Goal: Task Accomplishment & Management: Complete application form

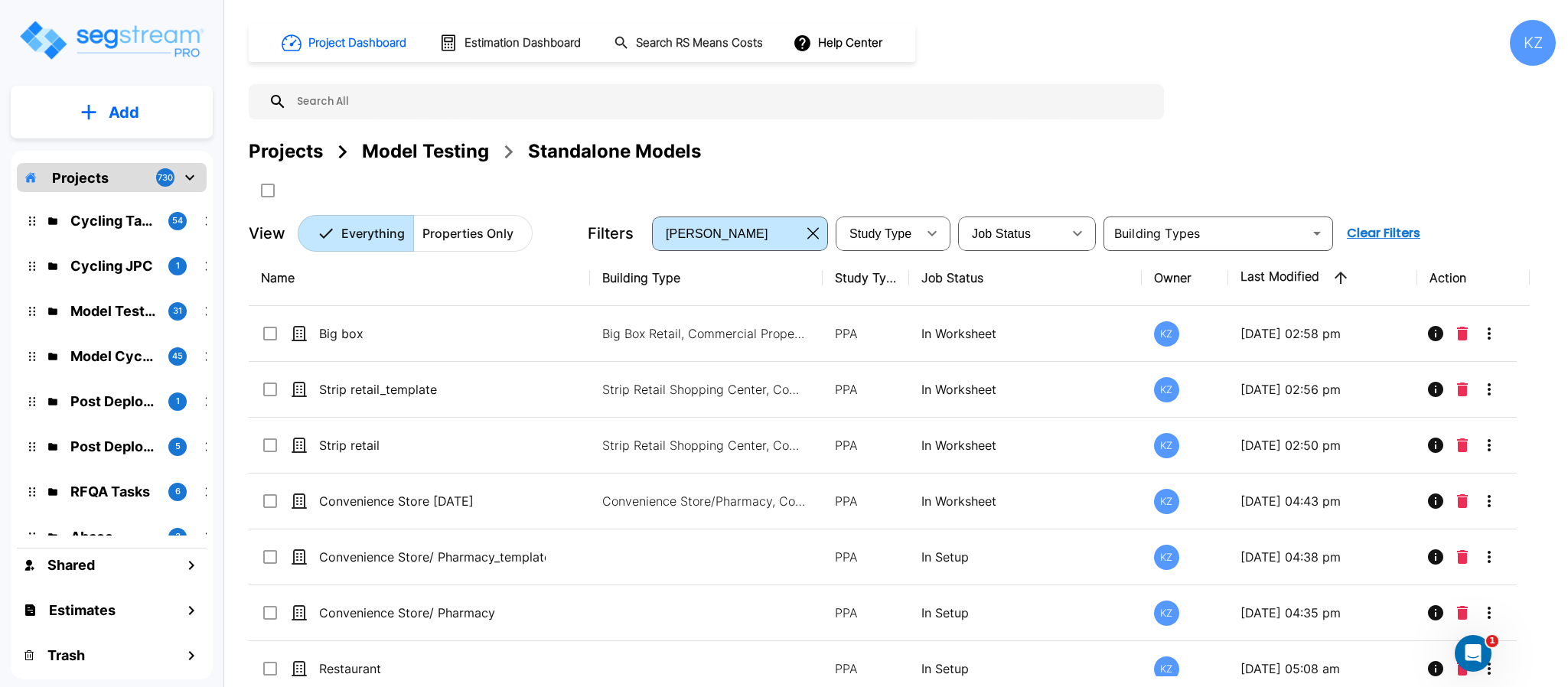
click at [469, 141] on div "Model Testing" at bounding box center [426, 152] width 127 height 28
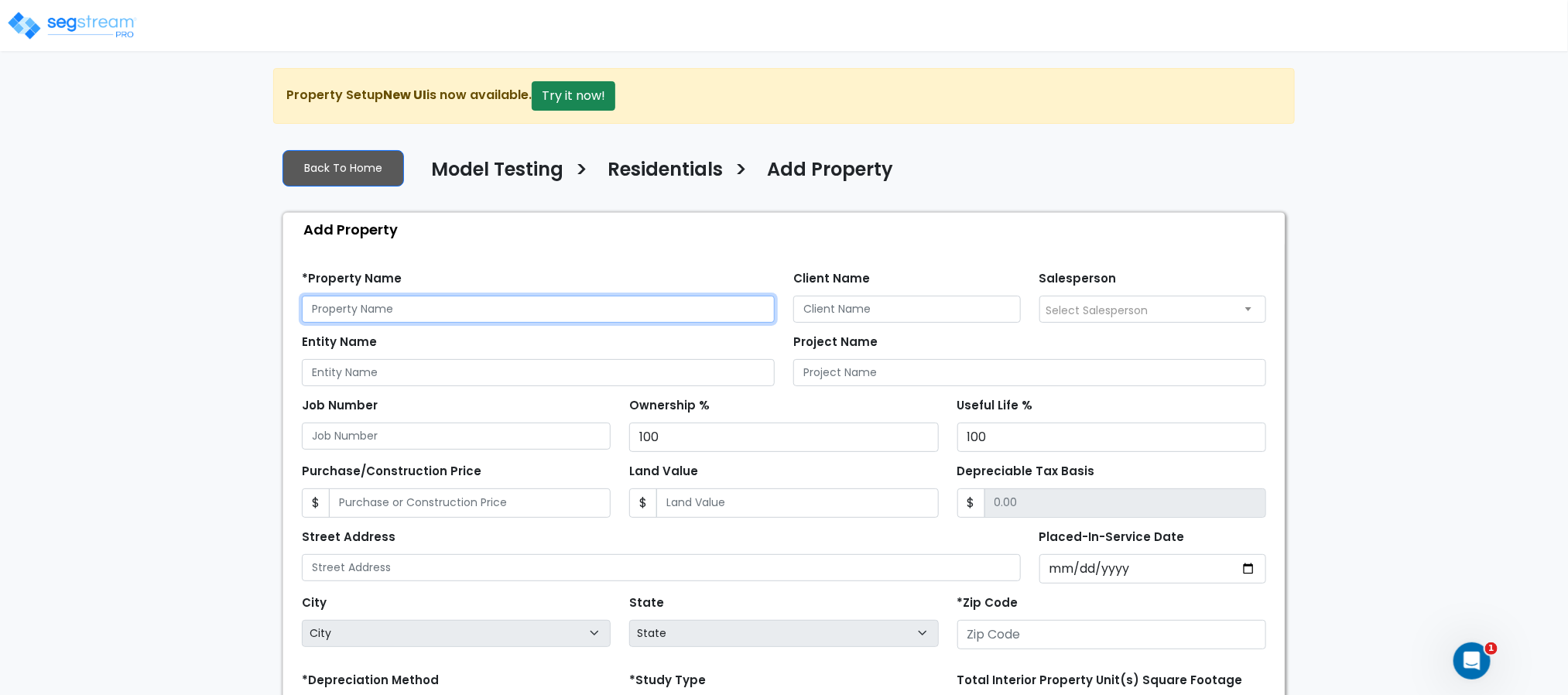
click at [399, 307] on input "text" at bounding box center [539, 309] width 473 height 27
type input "c"
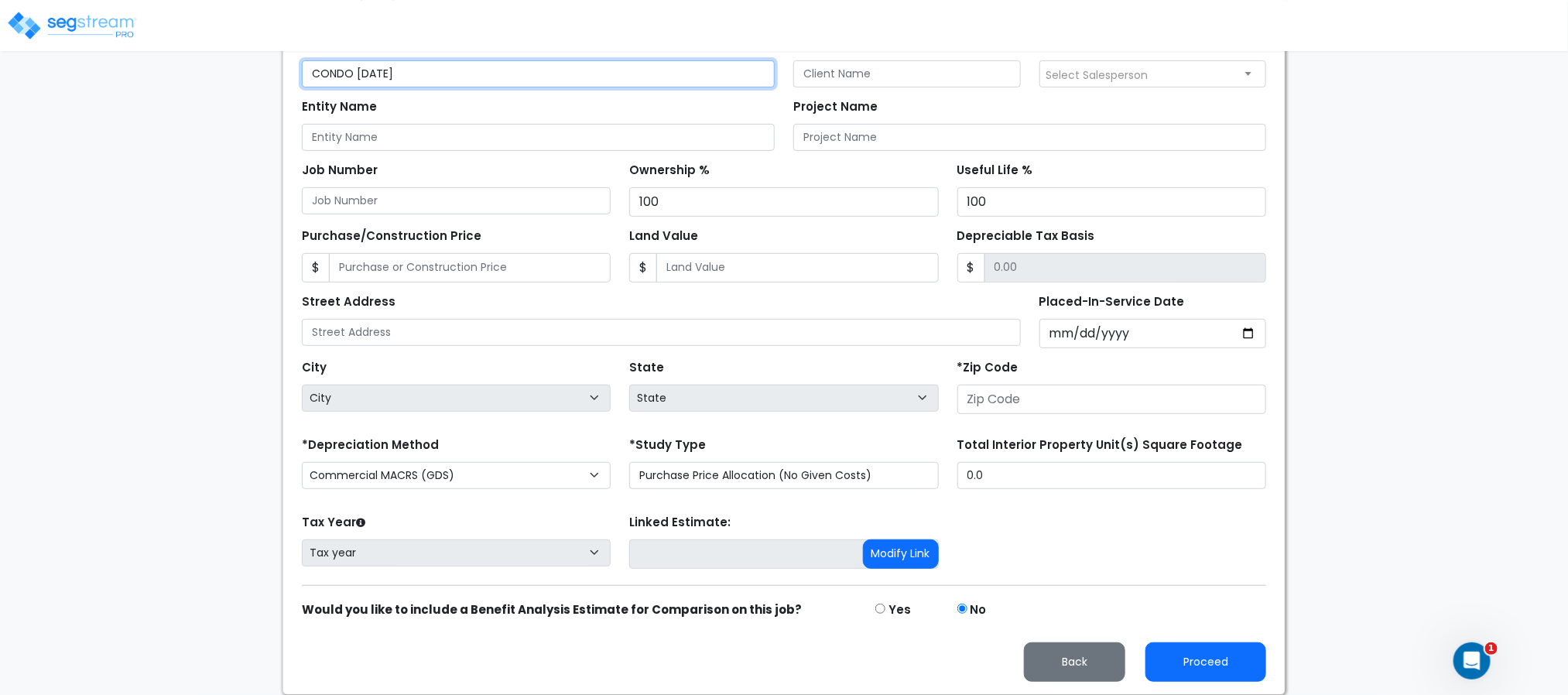
scroll to position [244, 0]
type input "CONDO [DATE]"
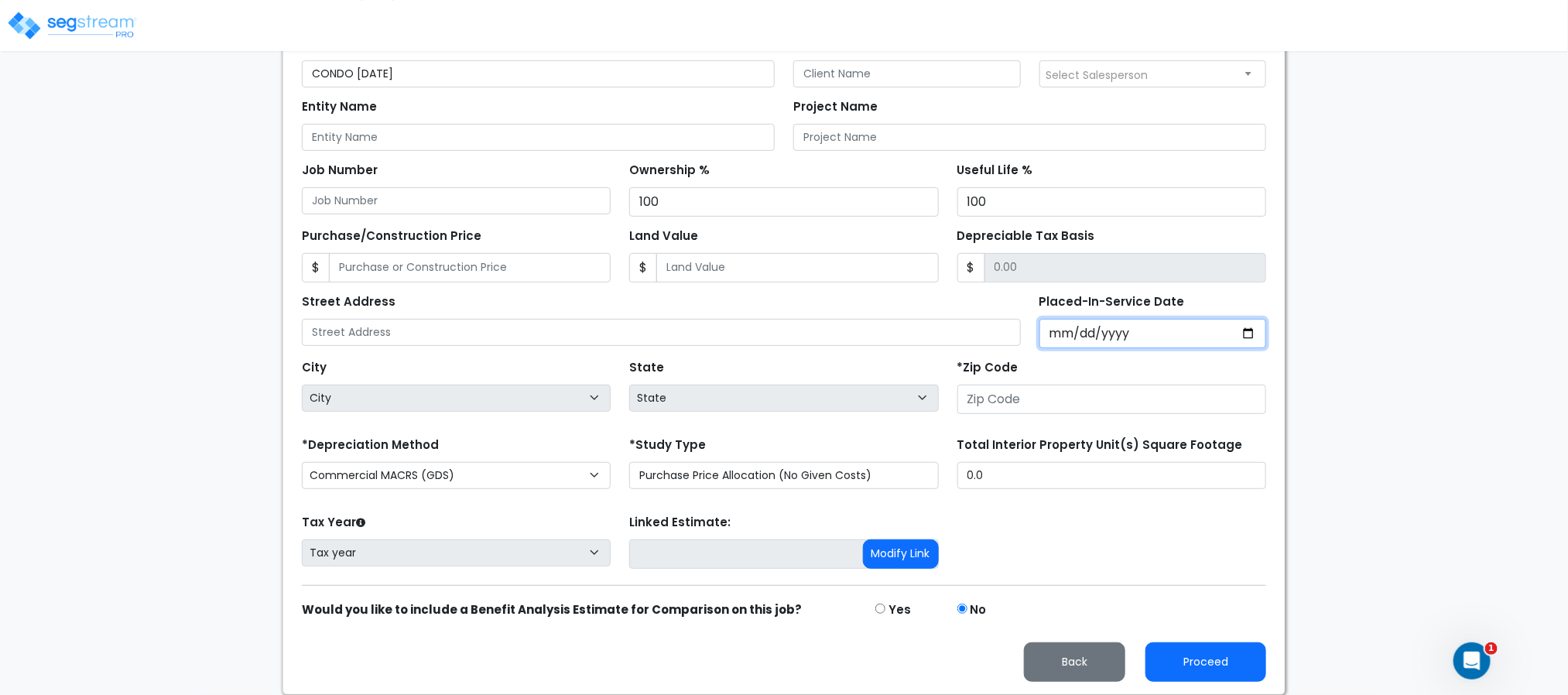
click at [1061, 321] on input "Placed-In-Service Date" at bounding box center [1154, 333] width 228 height 29
type input "0002-01-01"
select select "2"
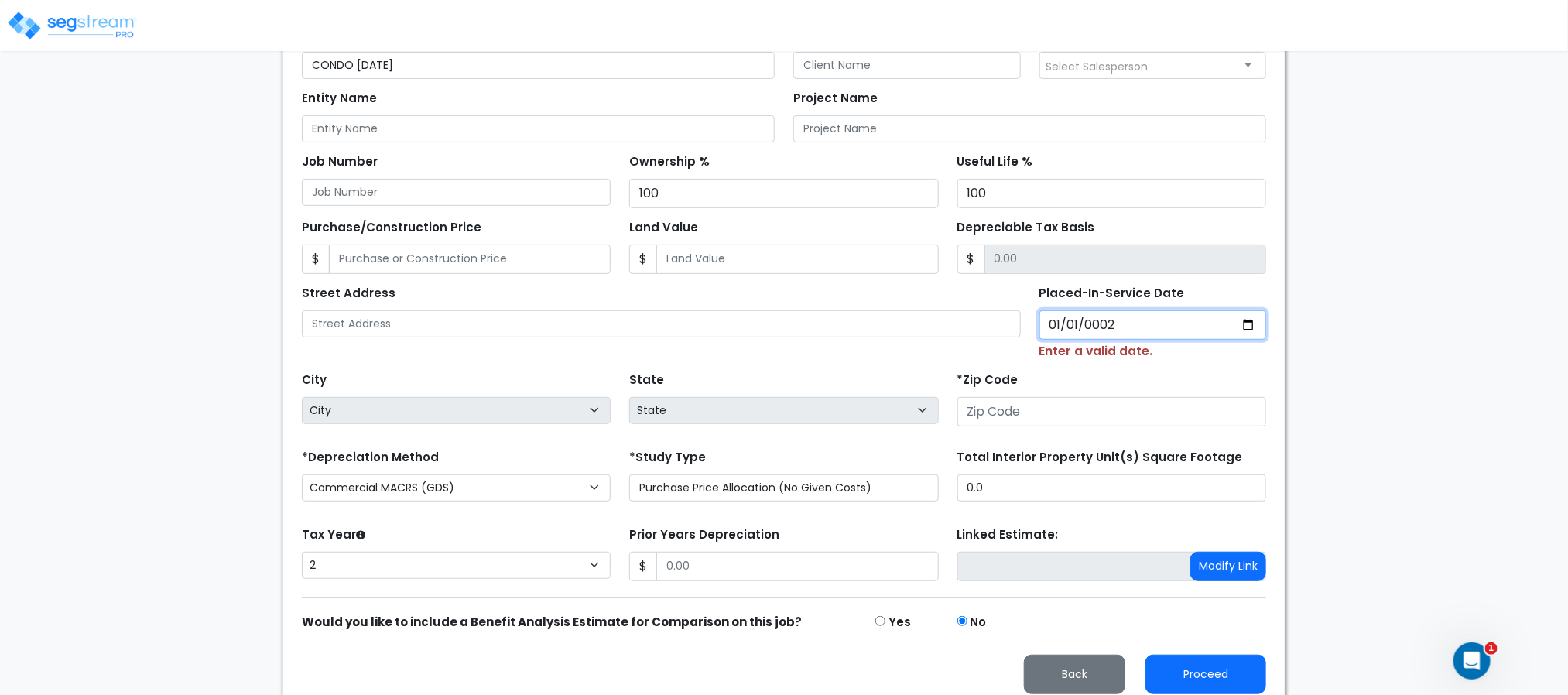
type input "0029-01-01"
select select "29"
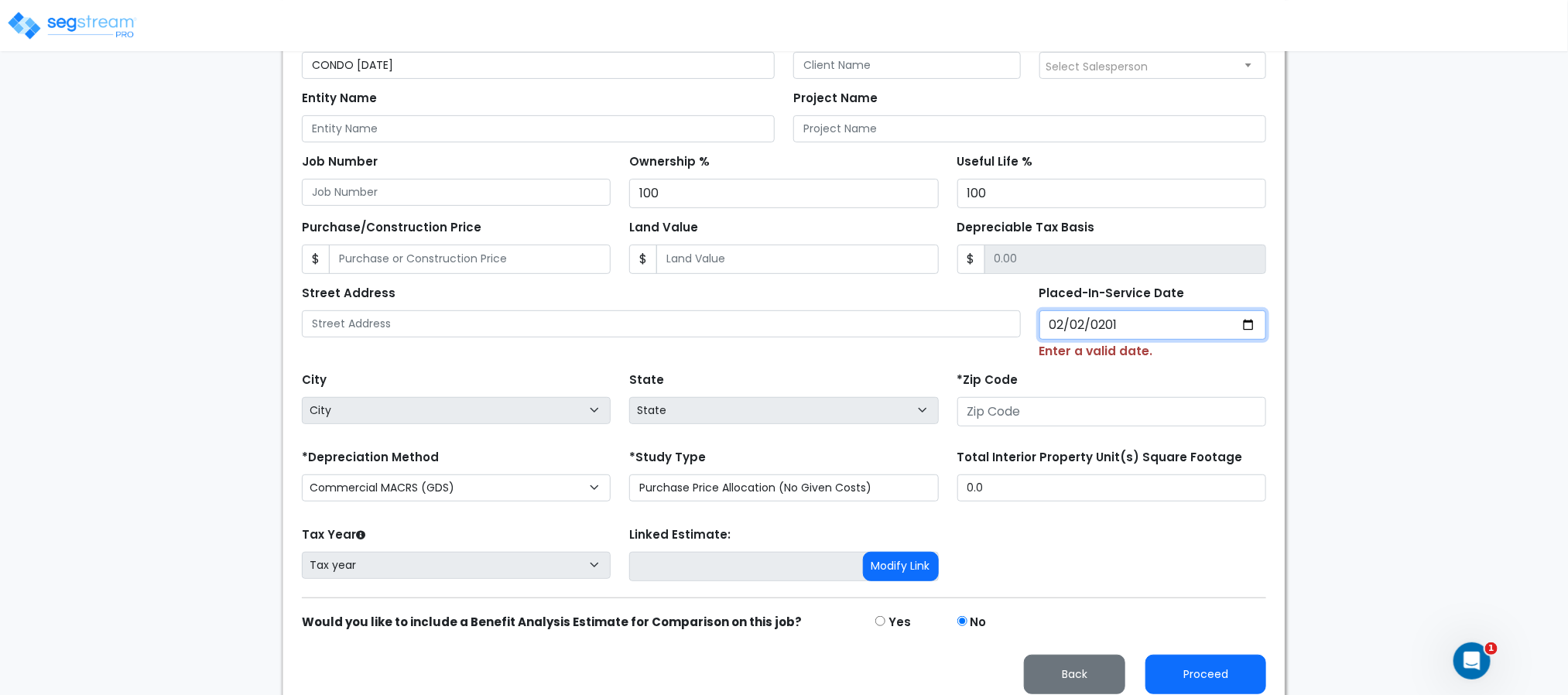
type input "[DATE]"
select select "2019"
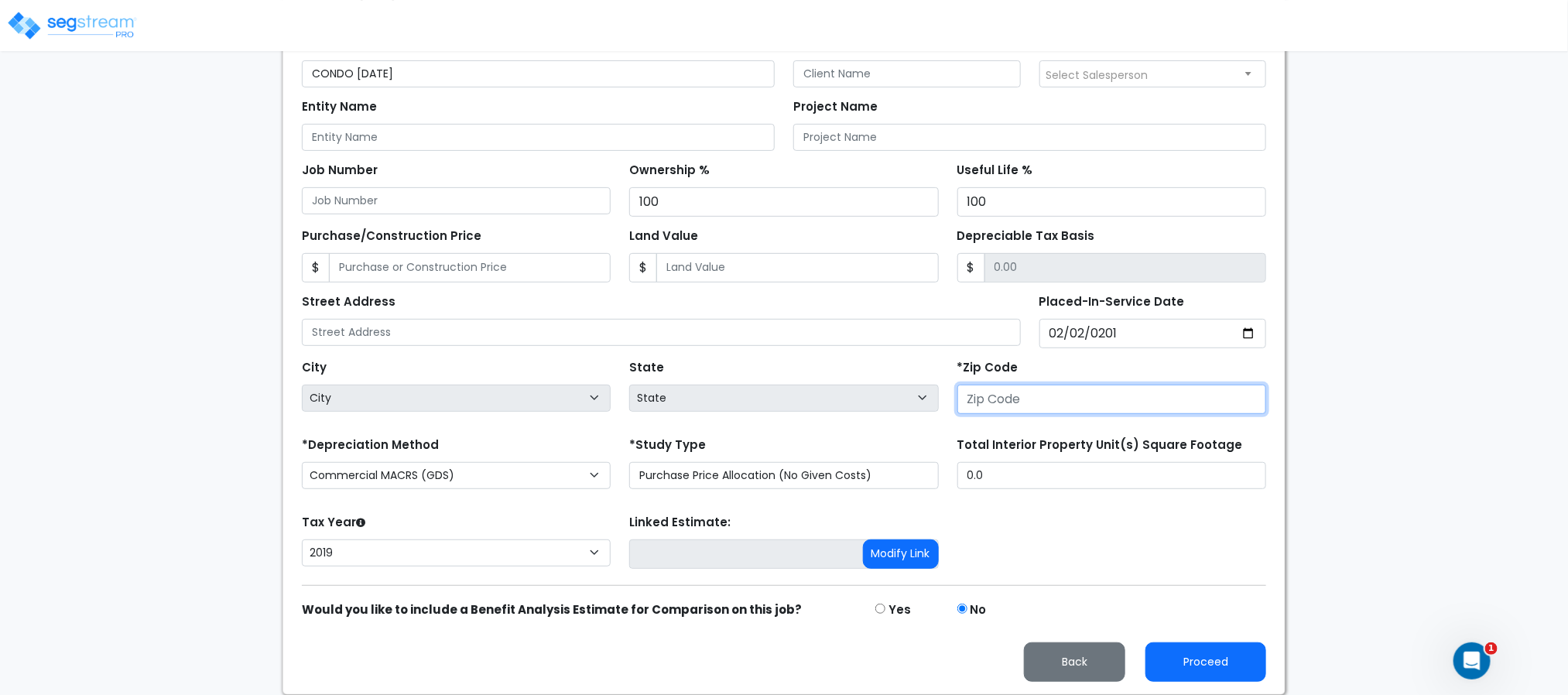
click at [1021, 396] on input "number" at bounding box center [1112, 399] width 309 height 29
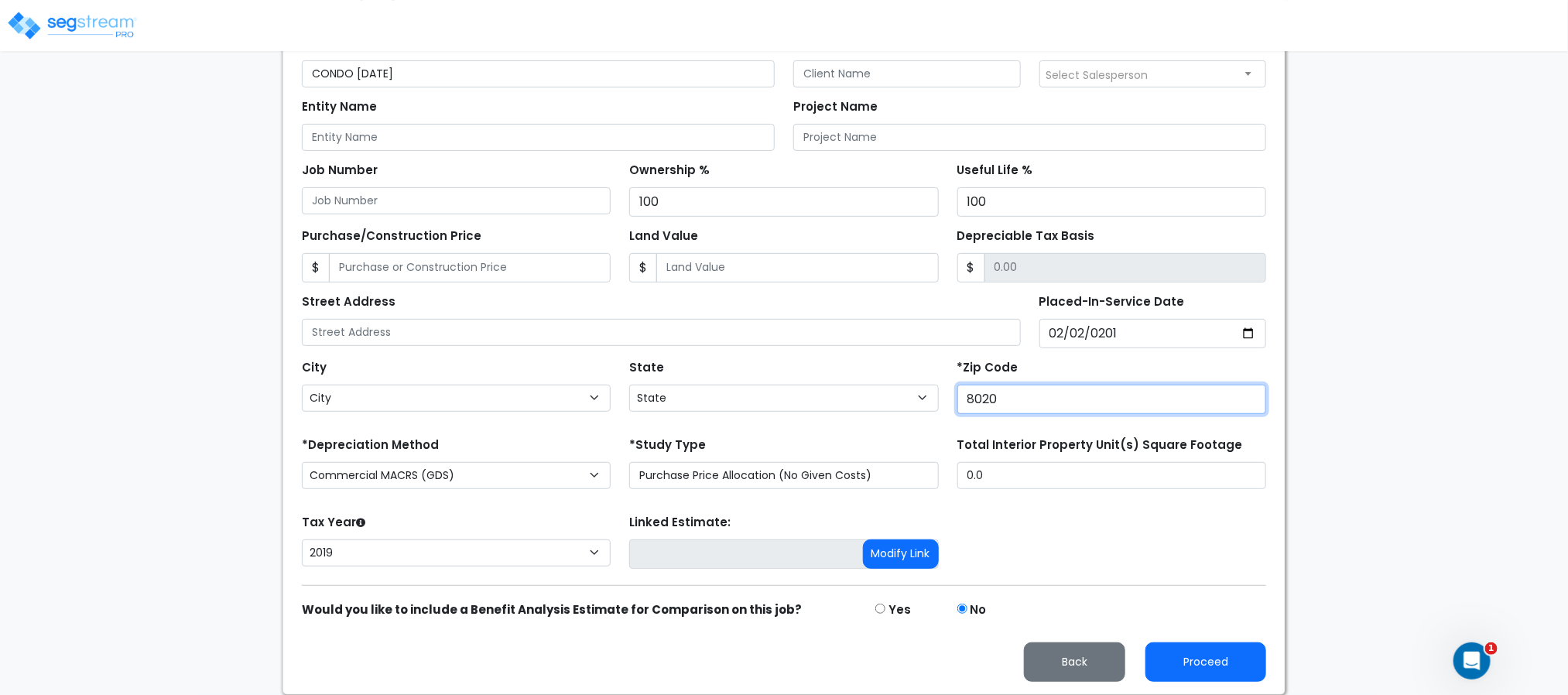
type input "80206"
select select "CO"
type input "80206"
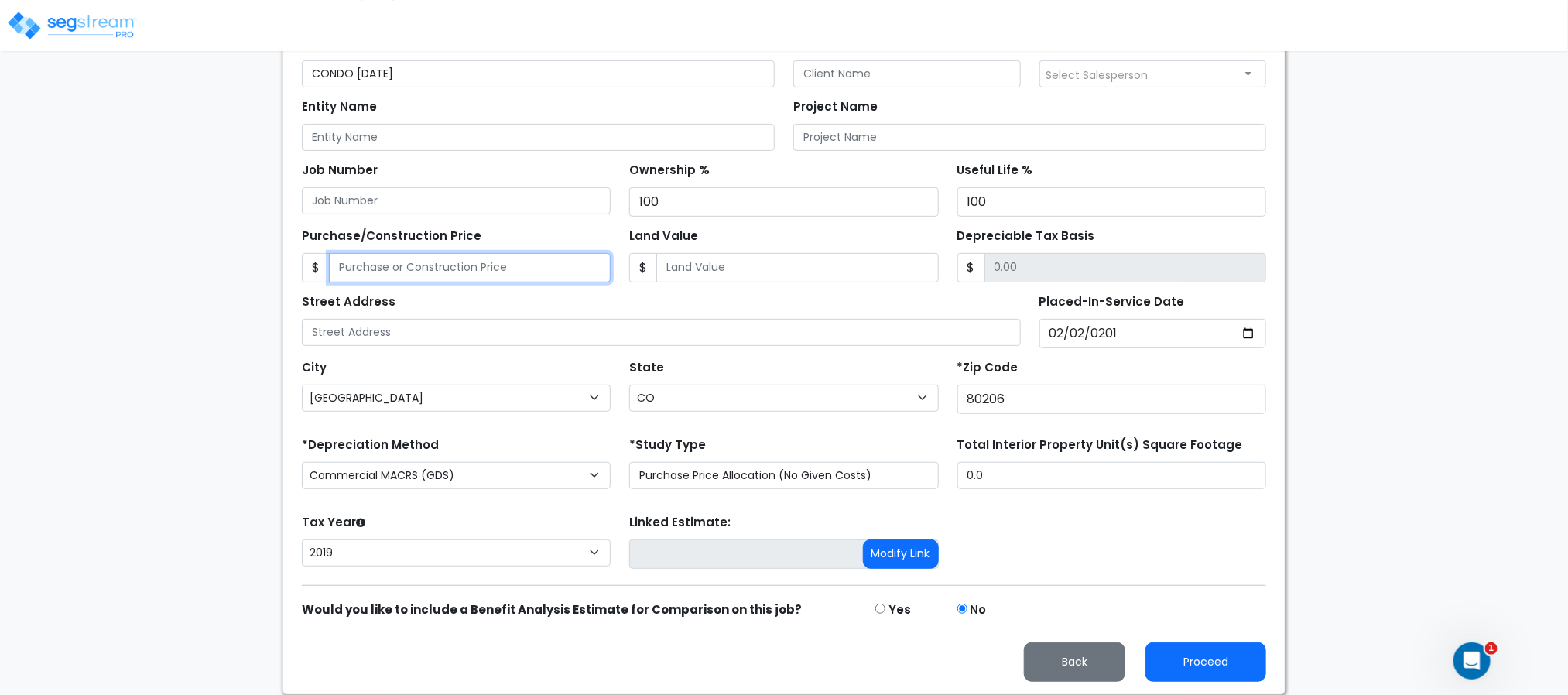
click at [524, 273] on input "Purchase/Construction Price" at bounding box center [470, 268] width 282 height 29
type input "1"
type input "1.00"
type input "9"
type input "9.00"
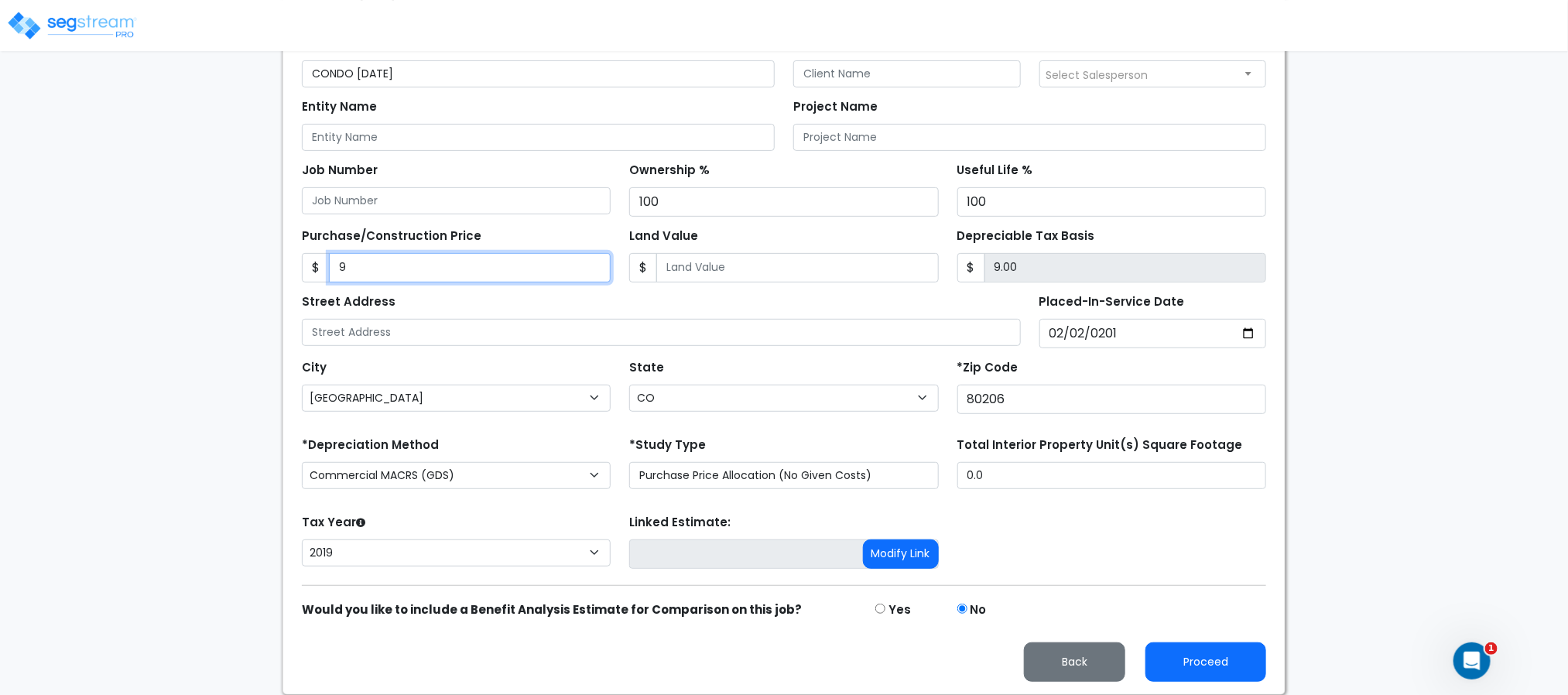
type input "92"
type input "92.00"
type input "924"
type input "924.00"
type input "9248"
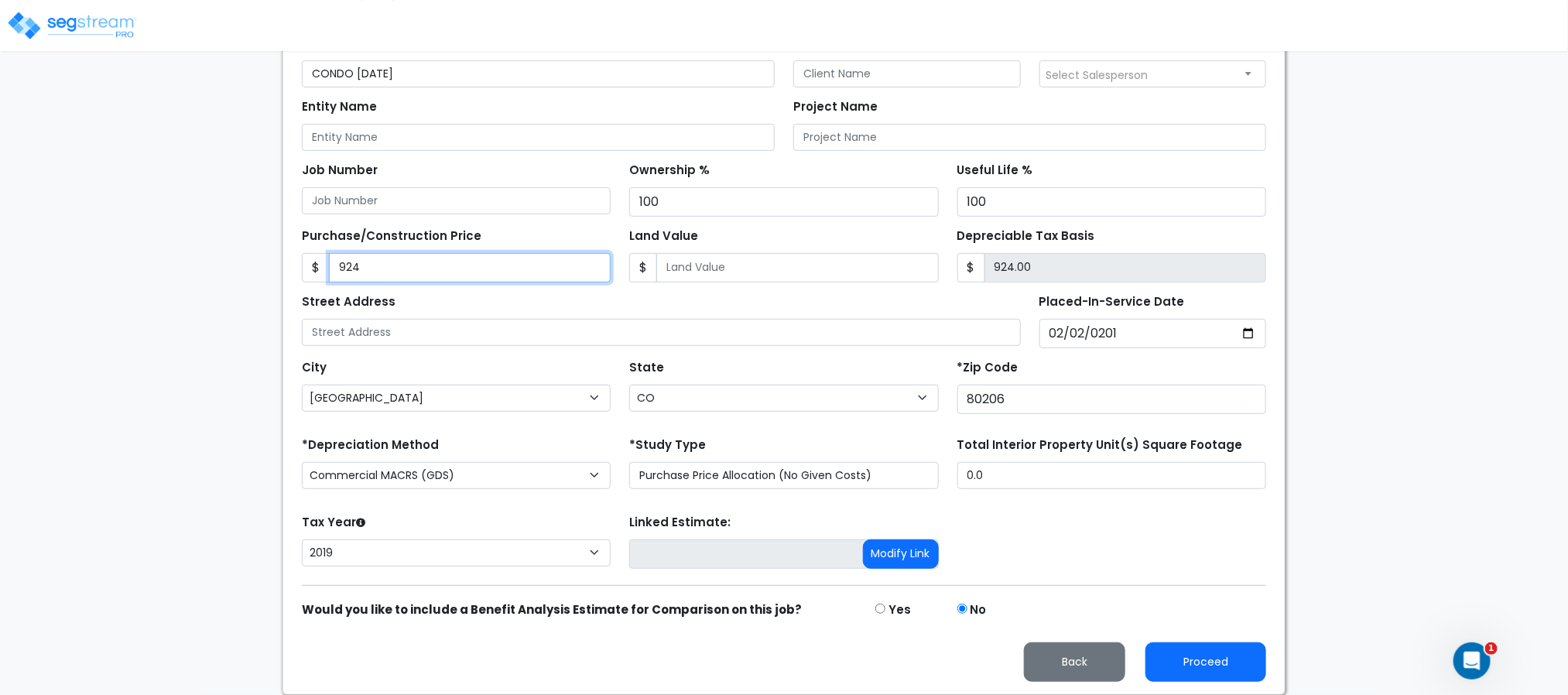
type input "9,248.00"
type input "9,24812"
type input "924,812.00"
type input "924,8129"
type input "9,248,129.00"
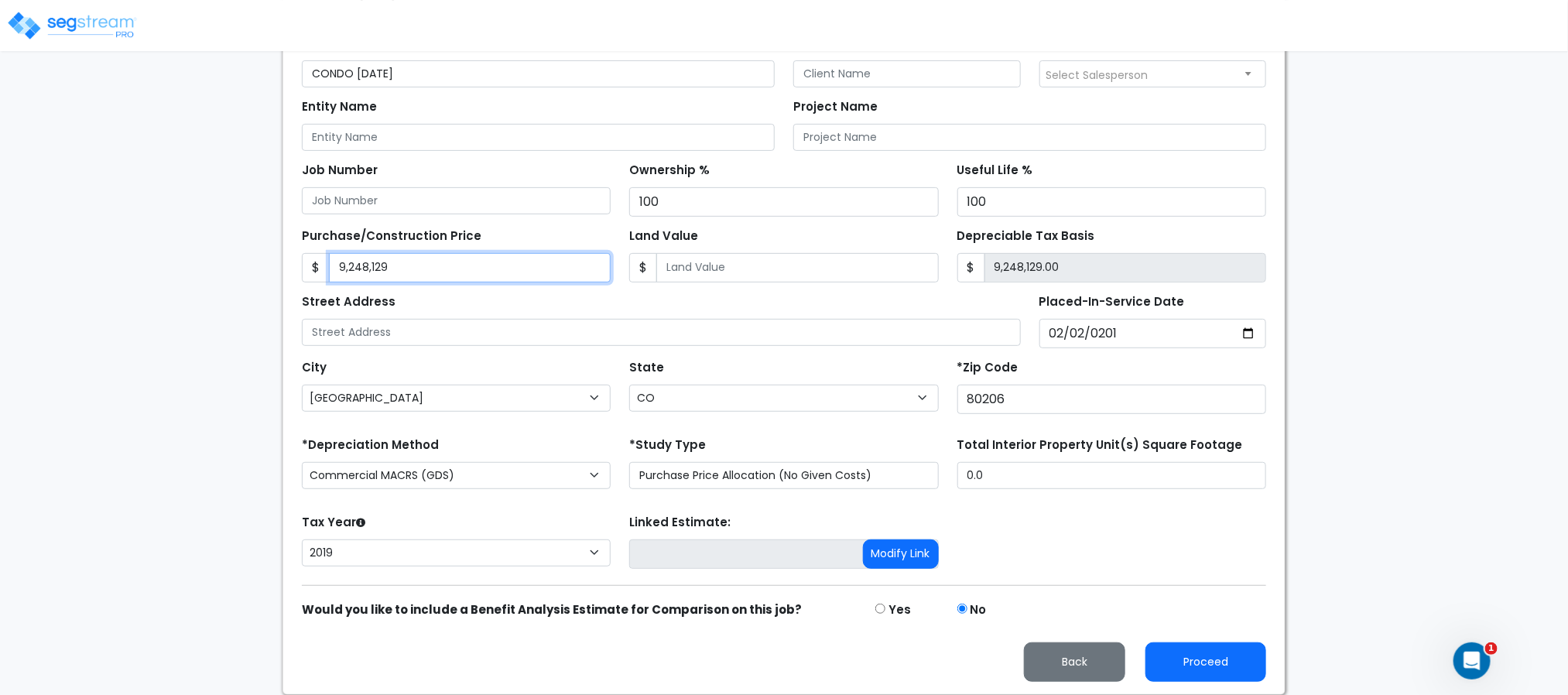
type input "9,248,12"
type input "924,812.00"
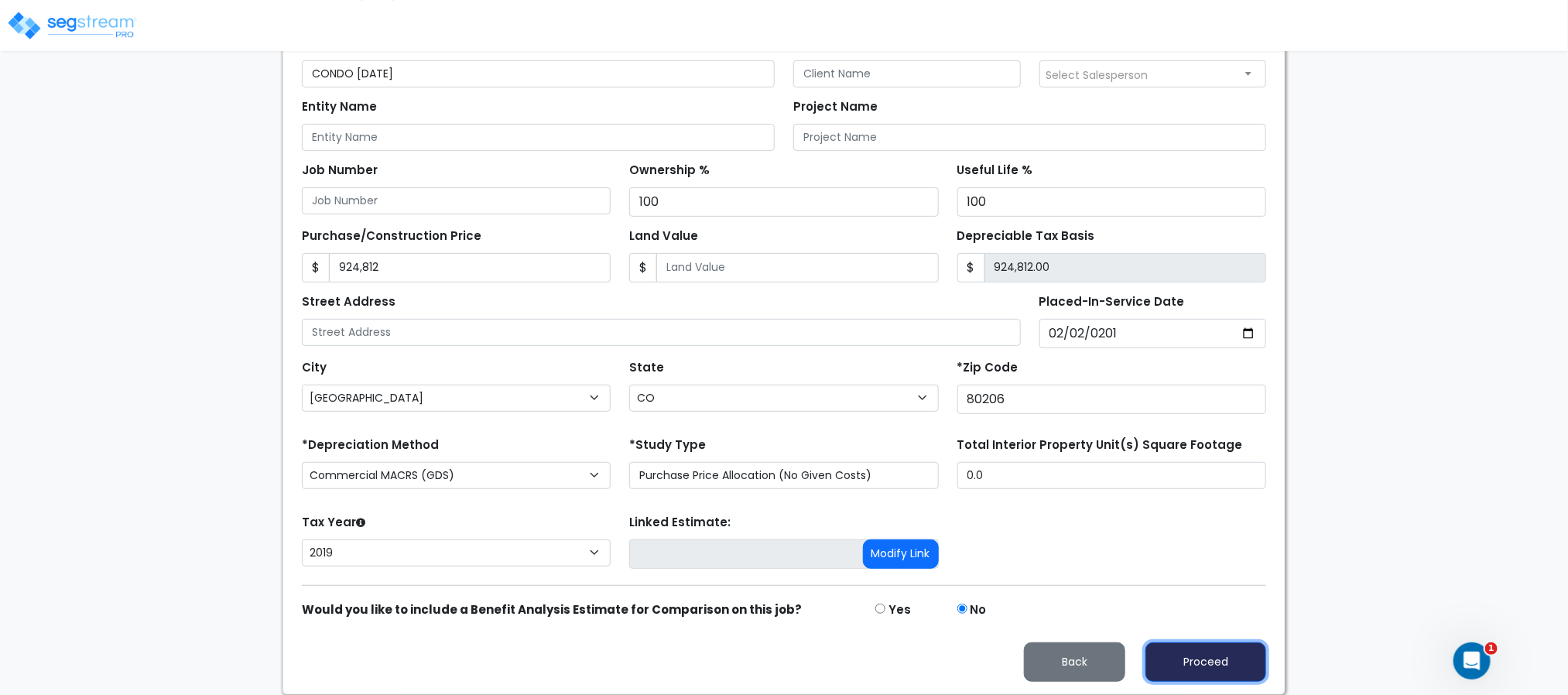
click at [1206, 661] on button "Proceed" at bounding box center [1206, 662] width 121 height 40
type input "924812"
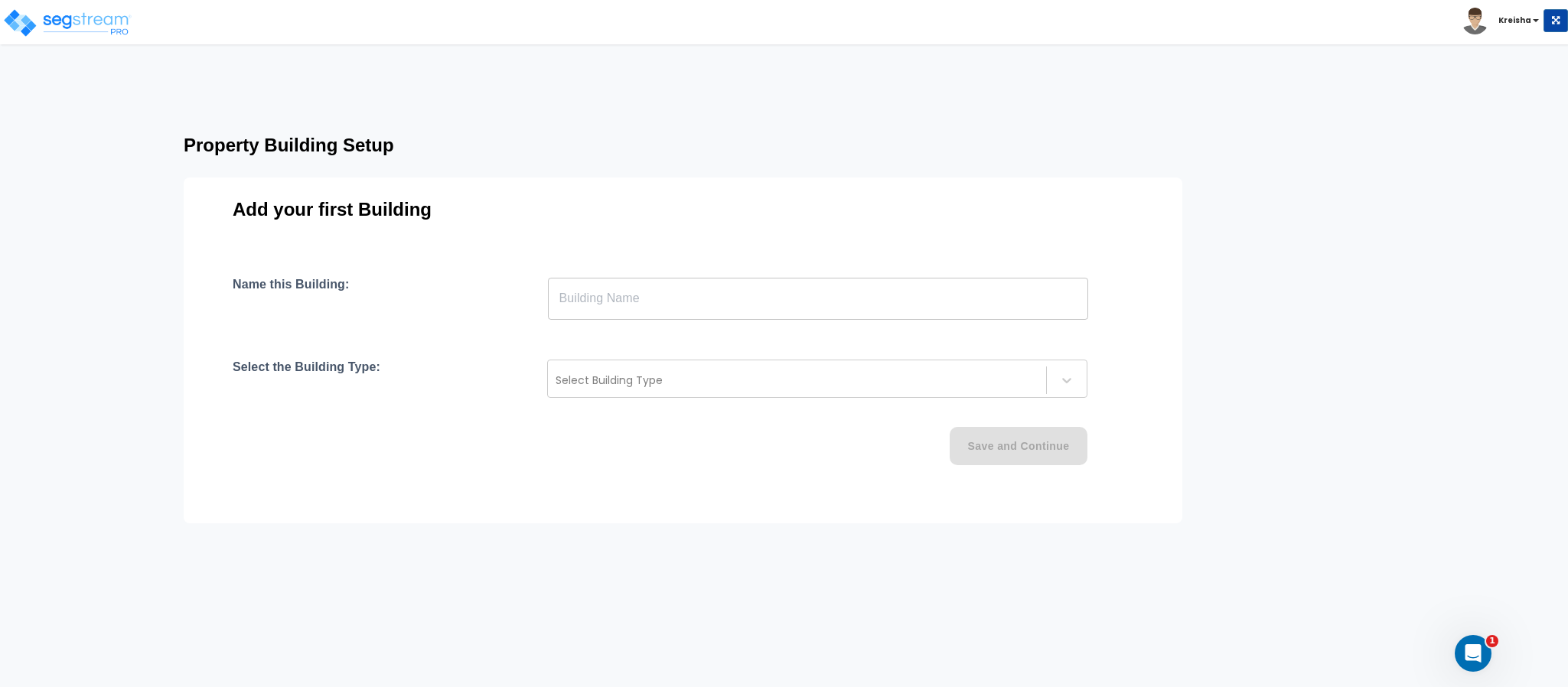
click at [799, 345] on div "Name this Building: ​ Select the Building Type: Select Building Type Save and C…" at bounding box center [683, 389] width 900 height 225
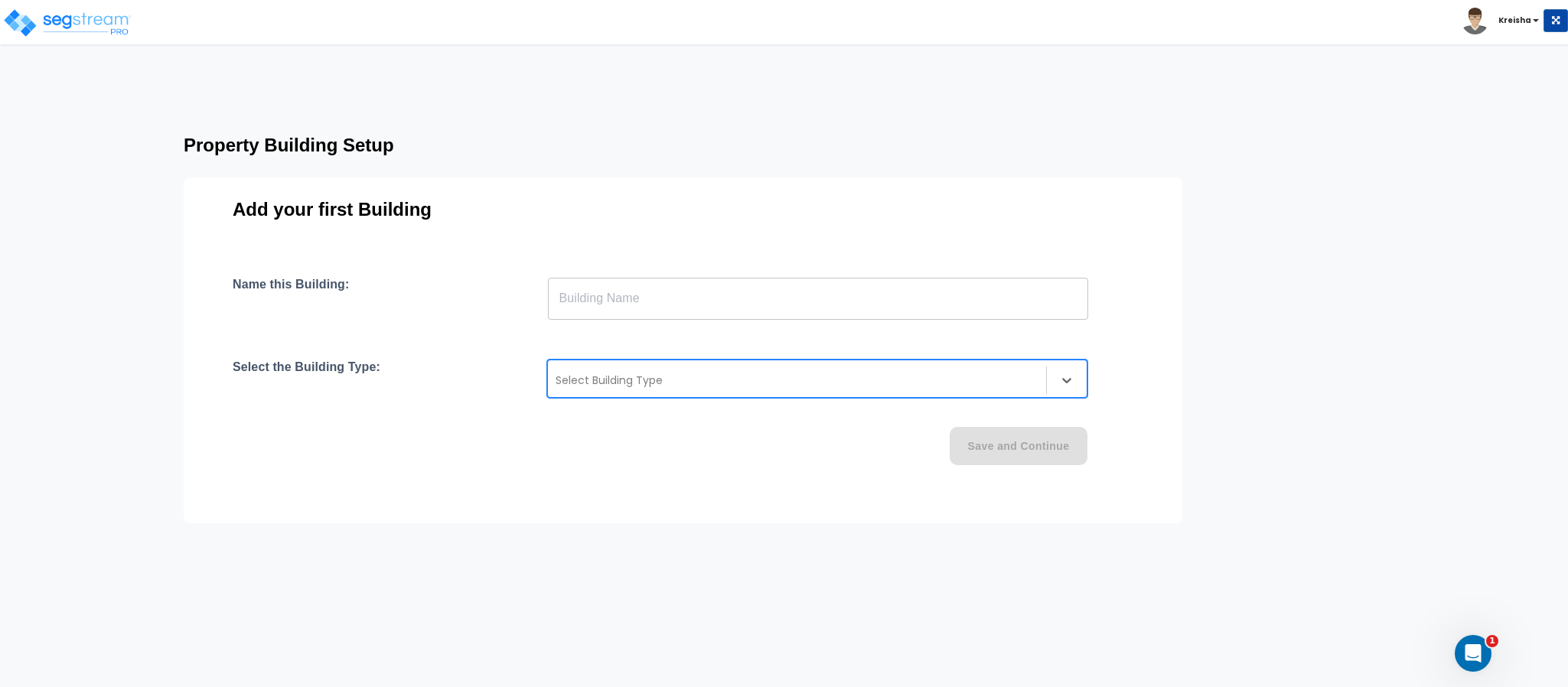
click at [784, 388] on div "Select Building Type" at bounding box center [797, 381] width 498 height 24
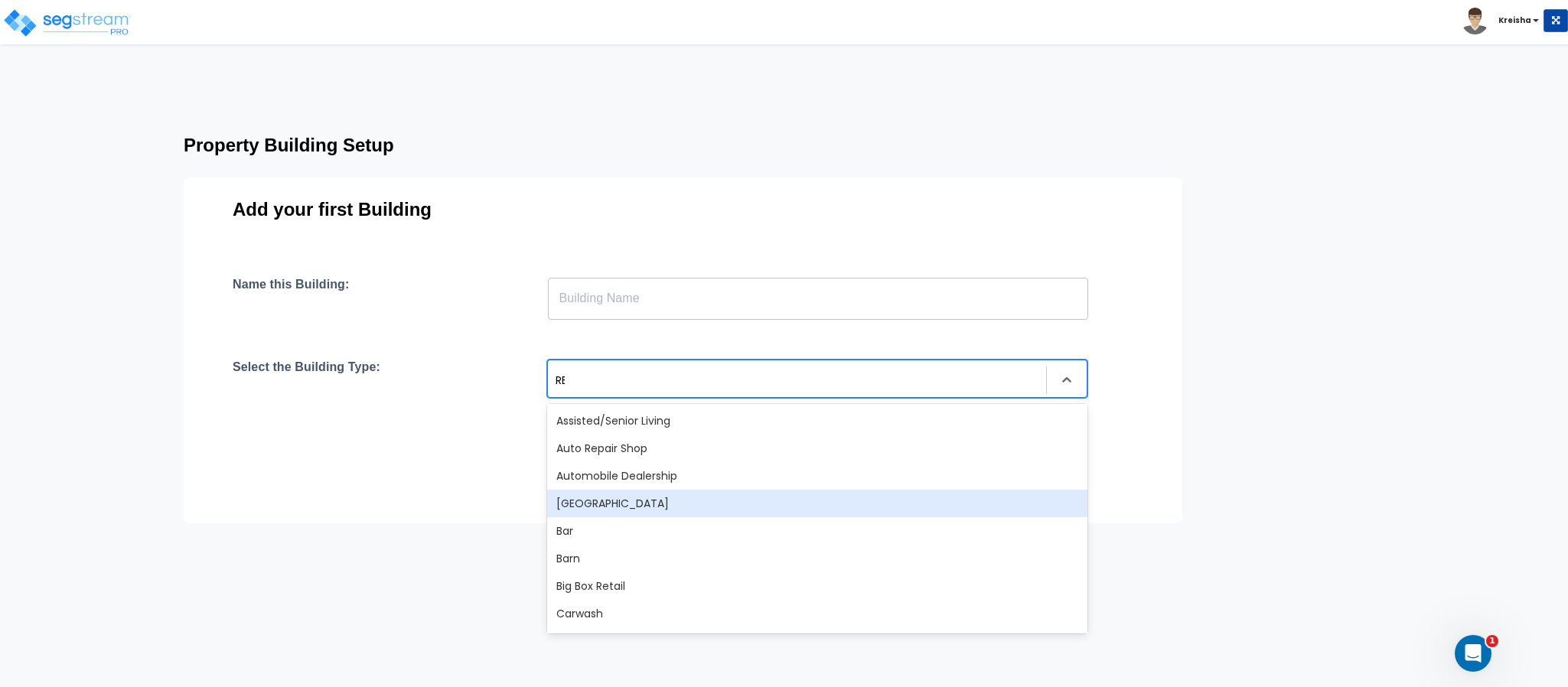
type input "RES"
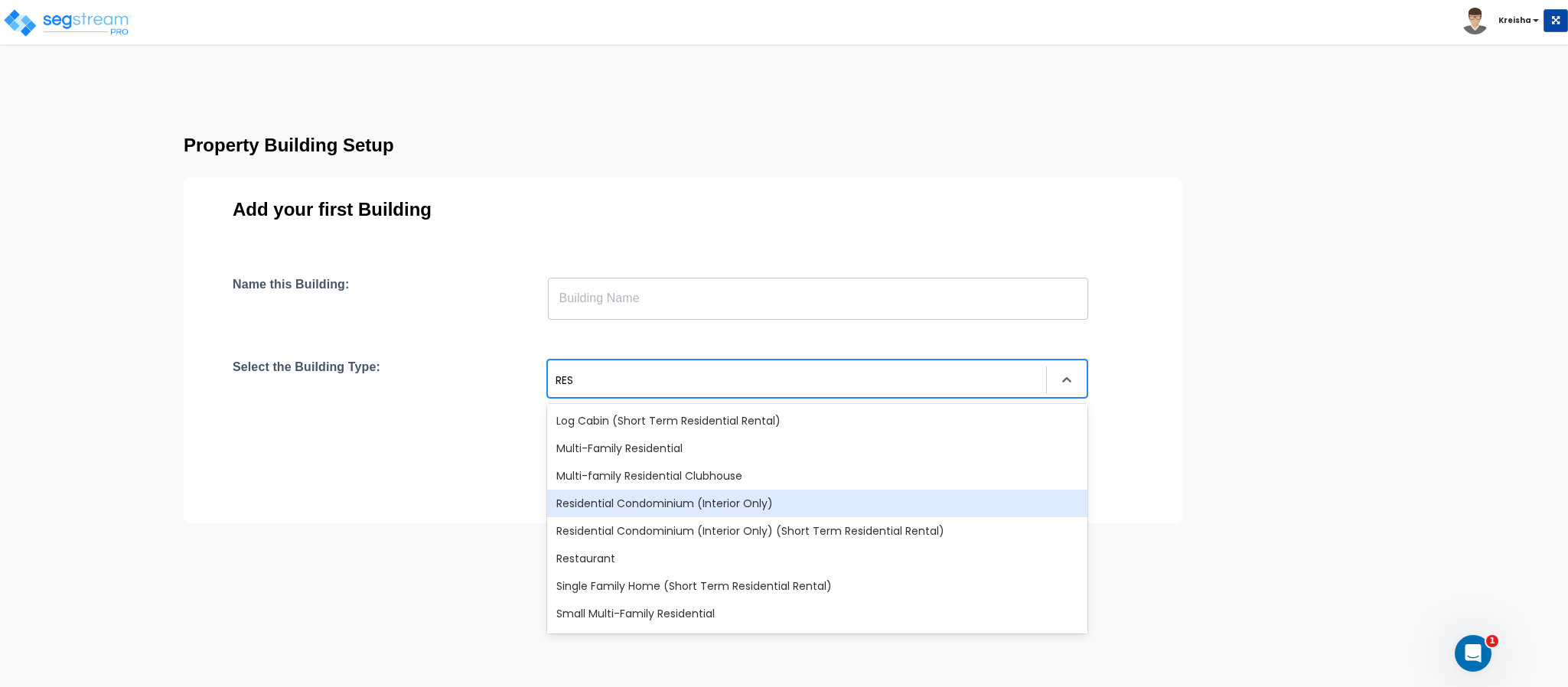
click at [608, 497] on div "Residential Condominium (Interior Only)" at bounding box center [817, 504] width 540 height 28
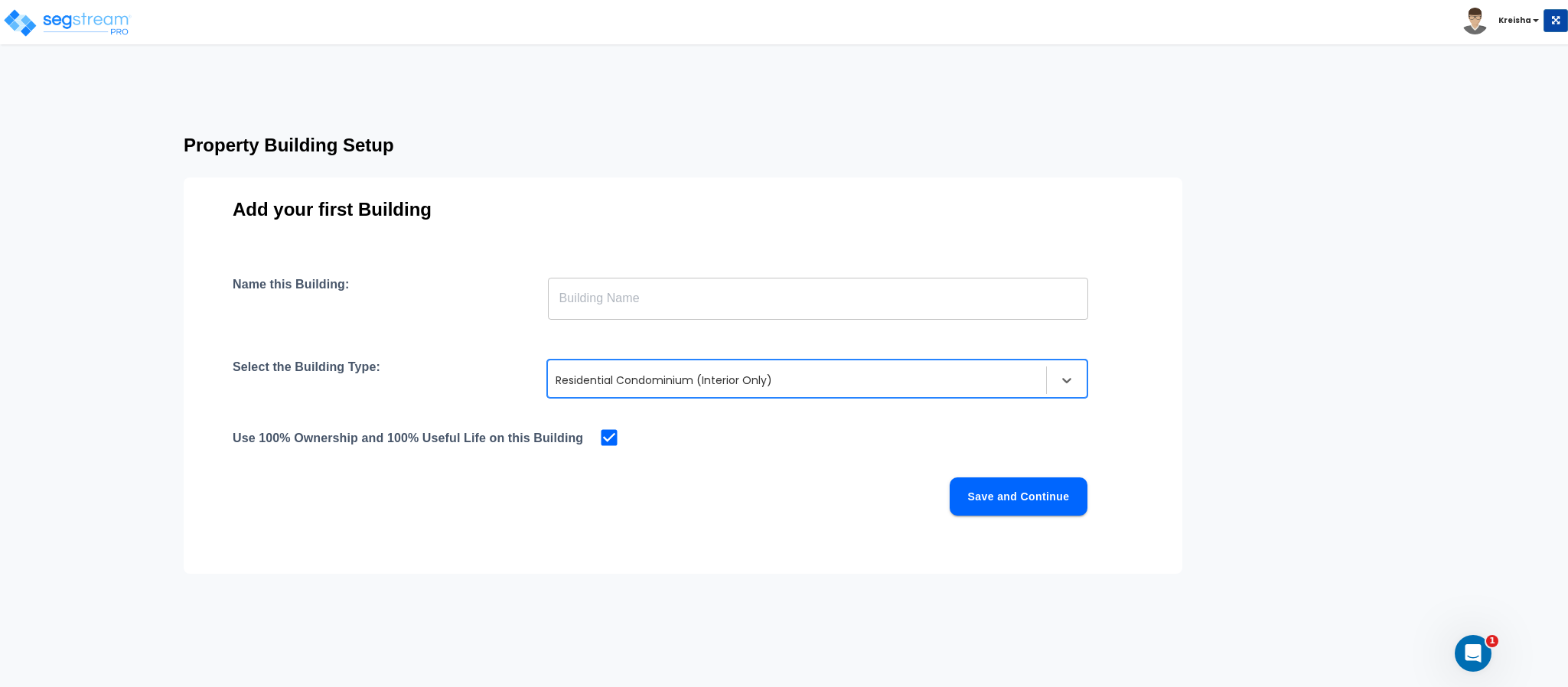
click at [639, 313] on input "text" at bounding box center [818, 298] width 540 height 43
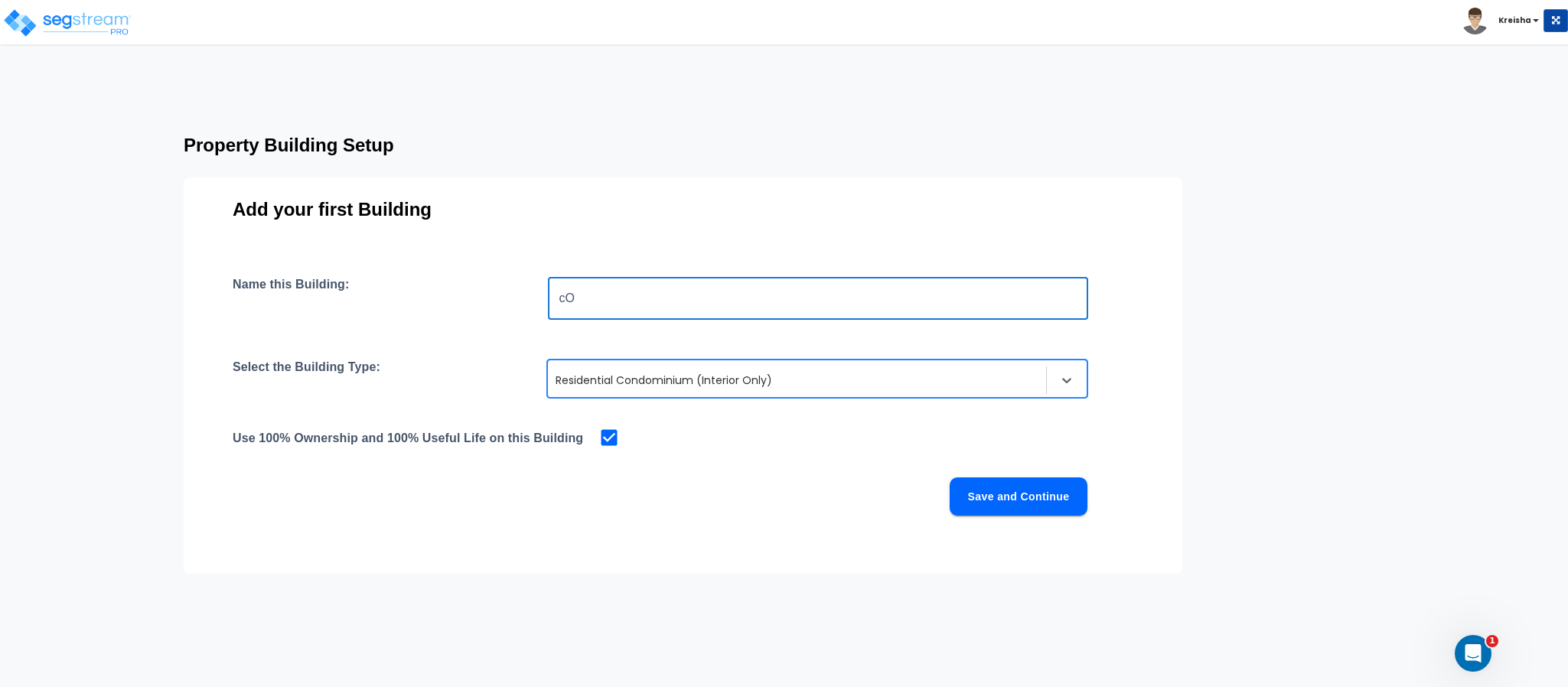
type input "c"
type input "Interior"
click at [962, 474] on div "Name this Building: Interior ​ Select the Building Type: option Residential Con…" at bounding box center [683, 415] width 900 height 276
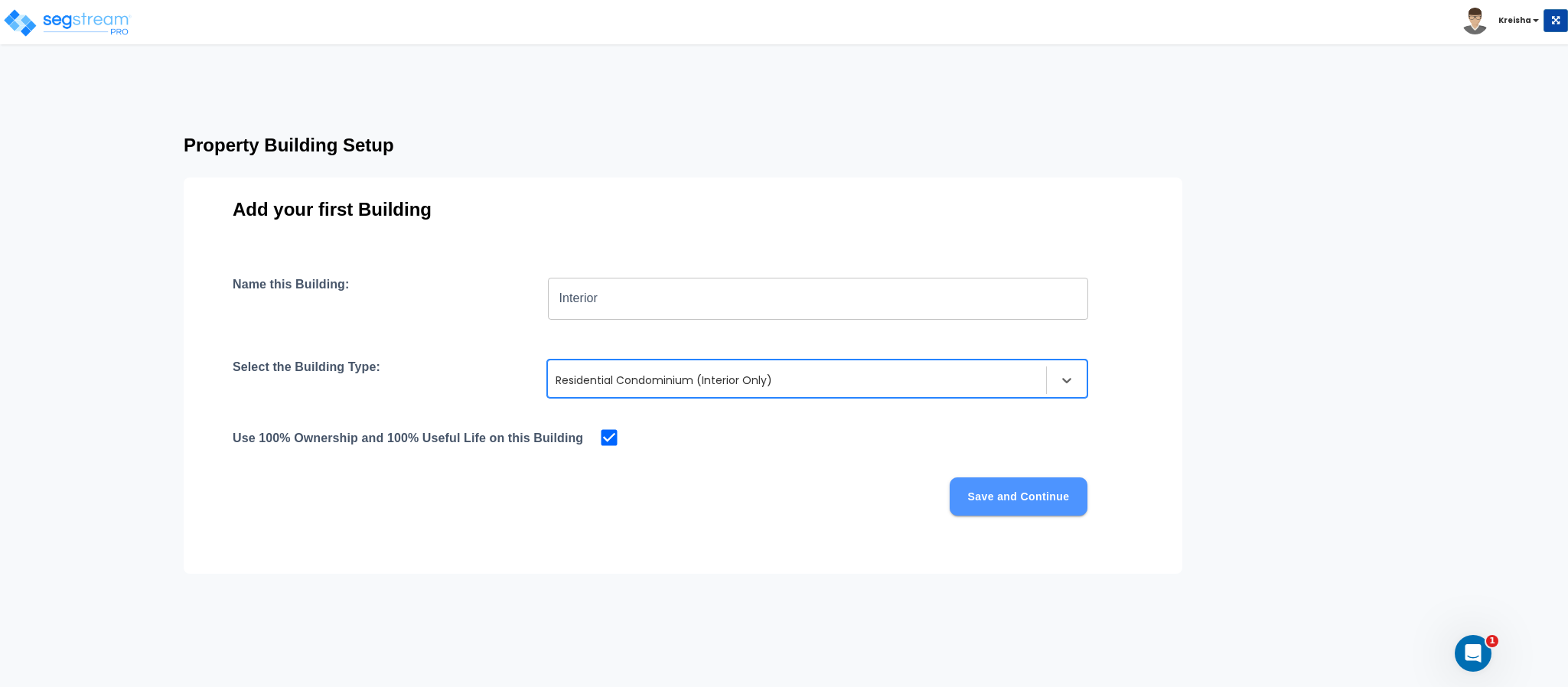
click at [966, 487] on button "Save and Continue" at bounding box center [1018, 497] width 138 height 38
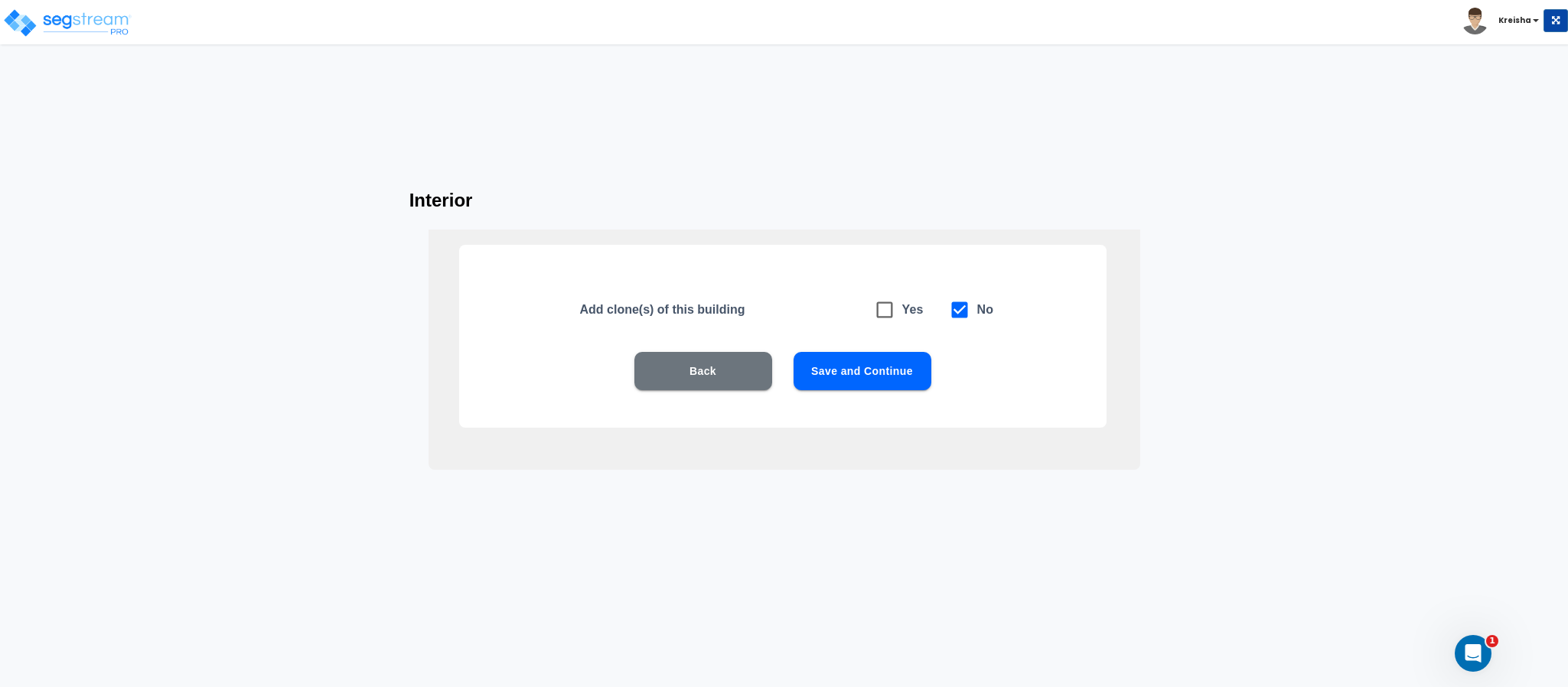
click at [873, 354] on button "Save and Continue" at bounding box center [862, 371] width 138 height 38
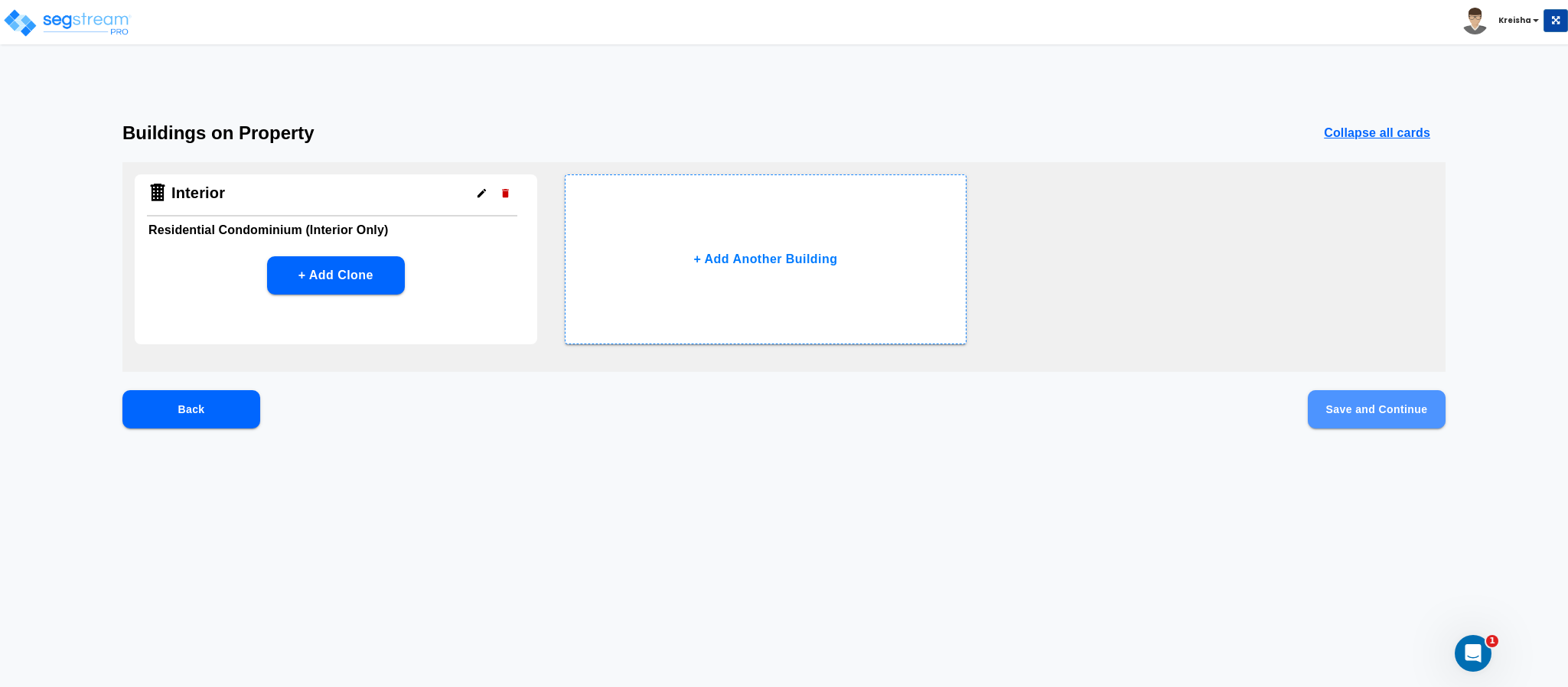
click at [1393, 421] on button "Save and Continue" at bounding box center [1376, 409] width 138 height 38
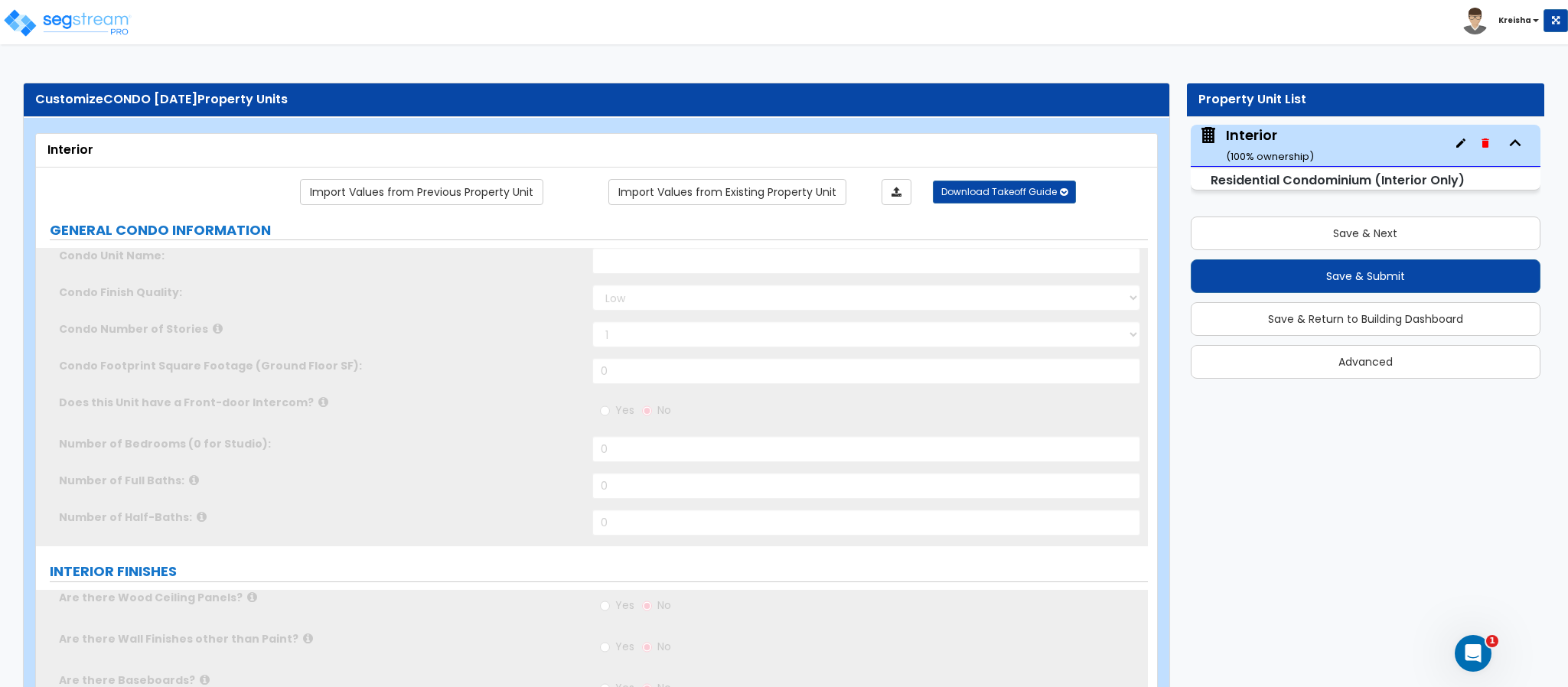
select select "1"
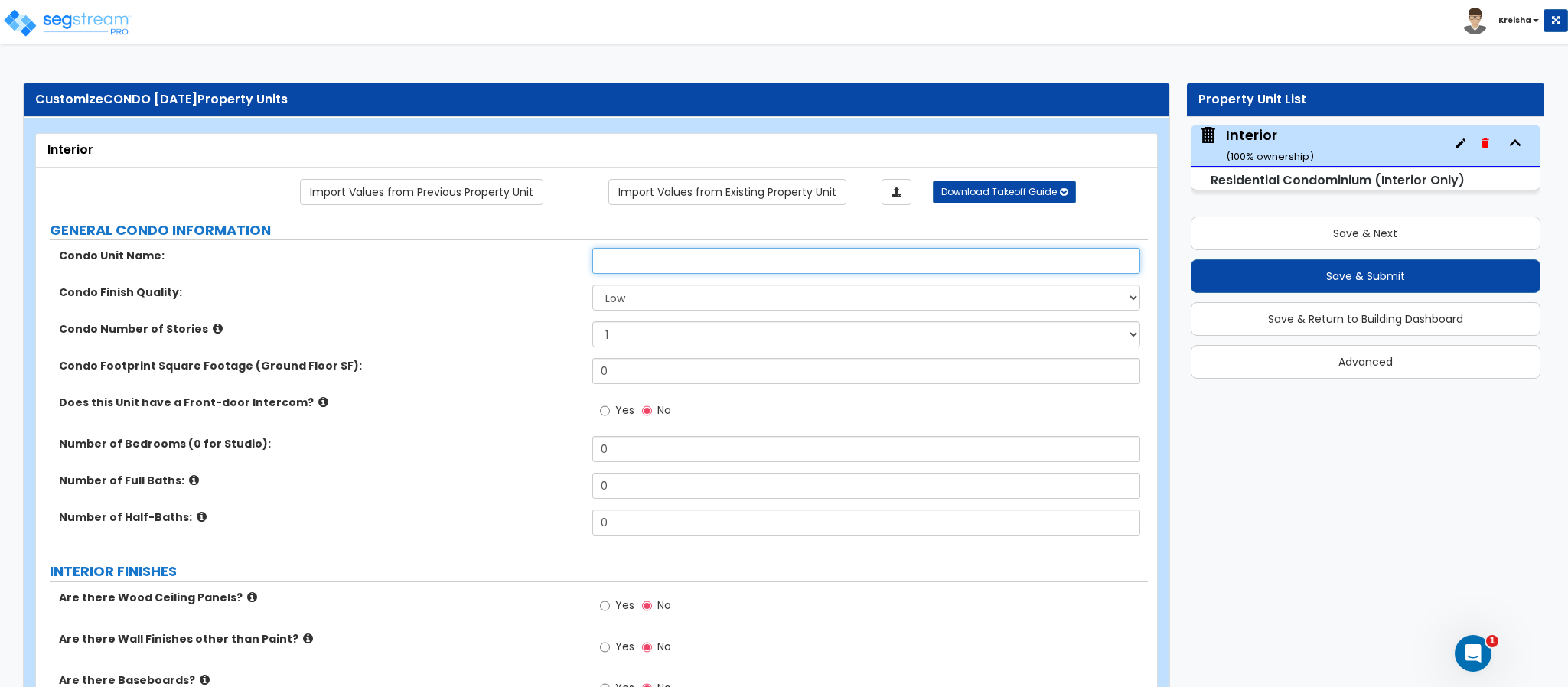
click at [744, 264] on input "text" at bounding box center [866, 261] width 549 height 26
click at [744, 264] on input "text" at bounding box center [866, 261] width 549 height 26
type input "Lexington"
select select "2"
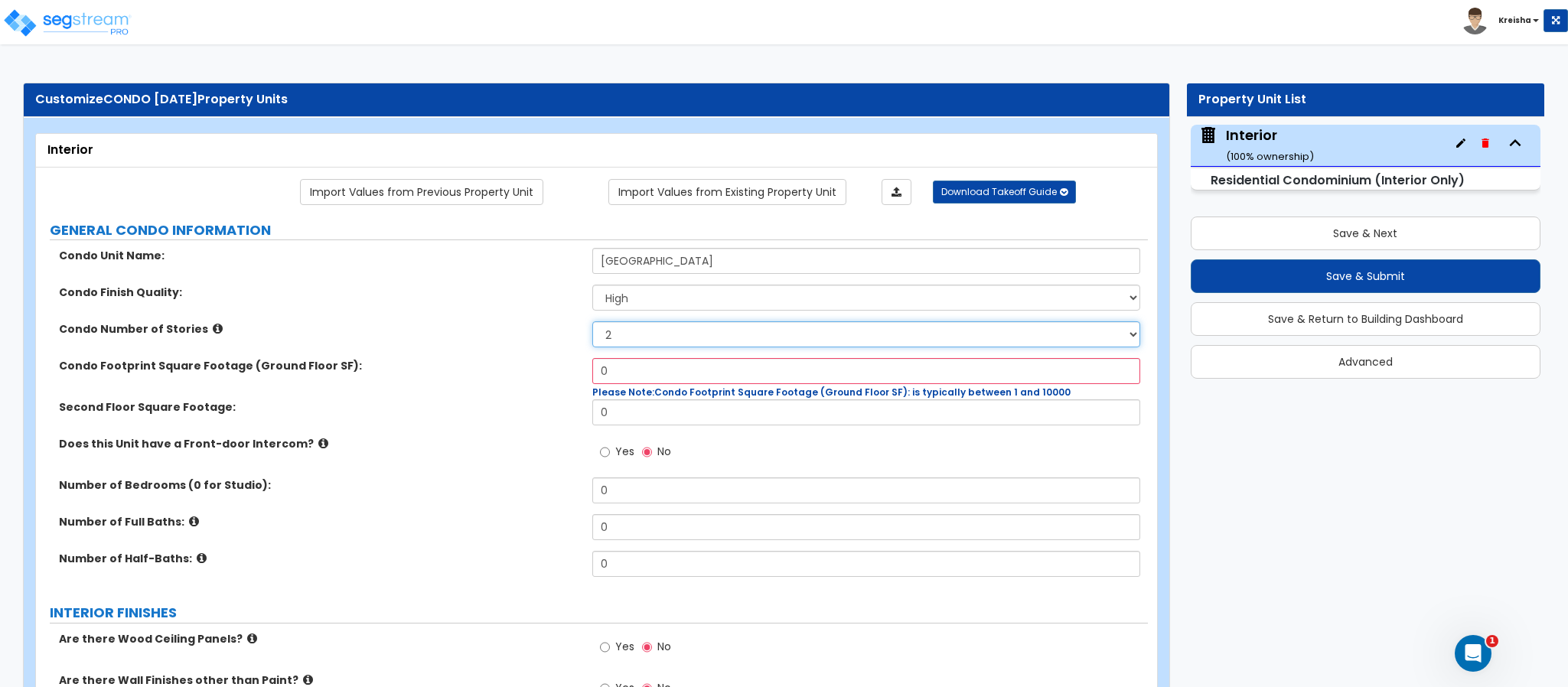
select select "1"
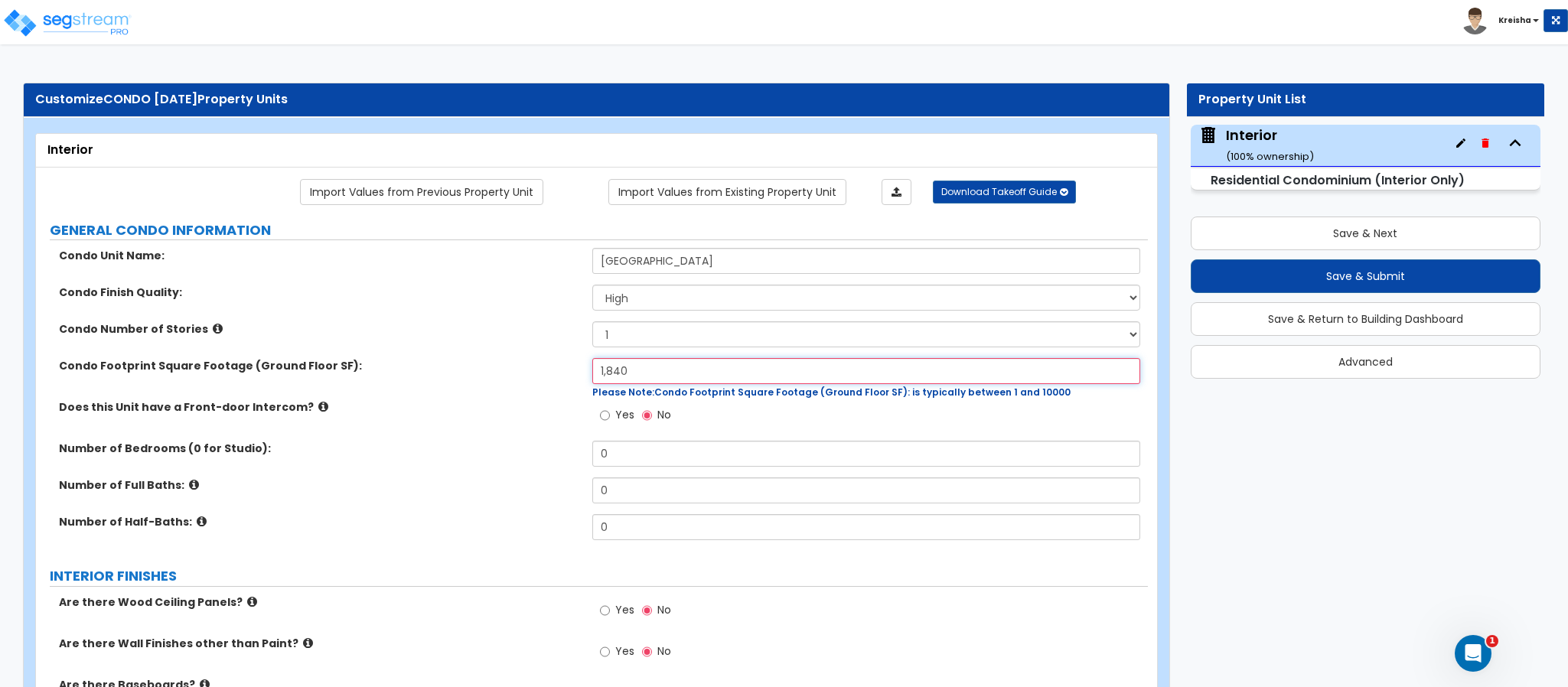
type input "1,840"
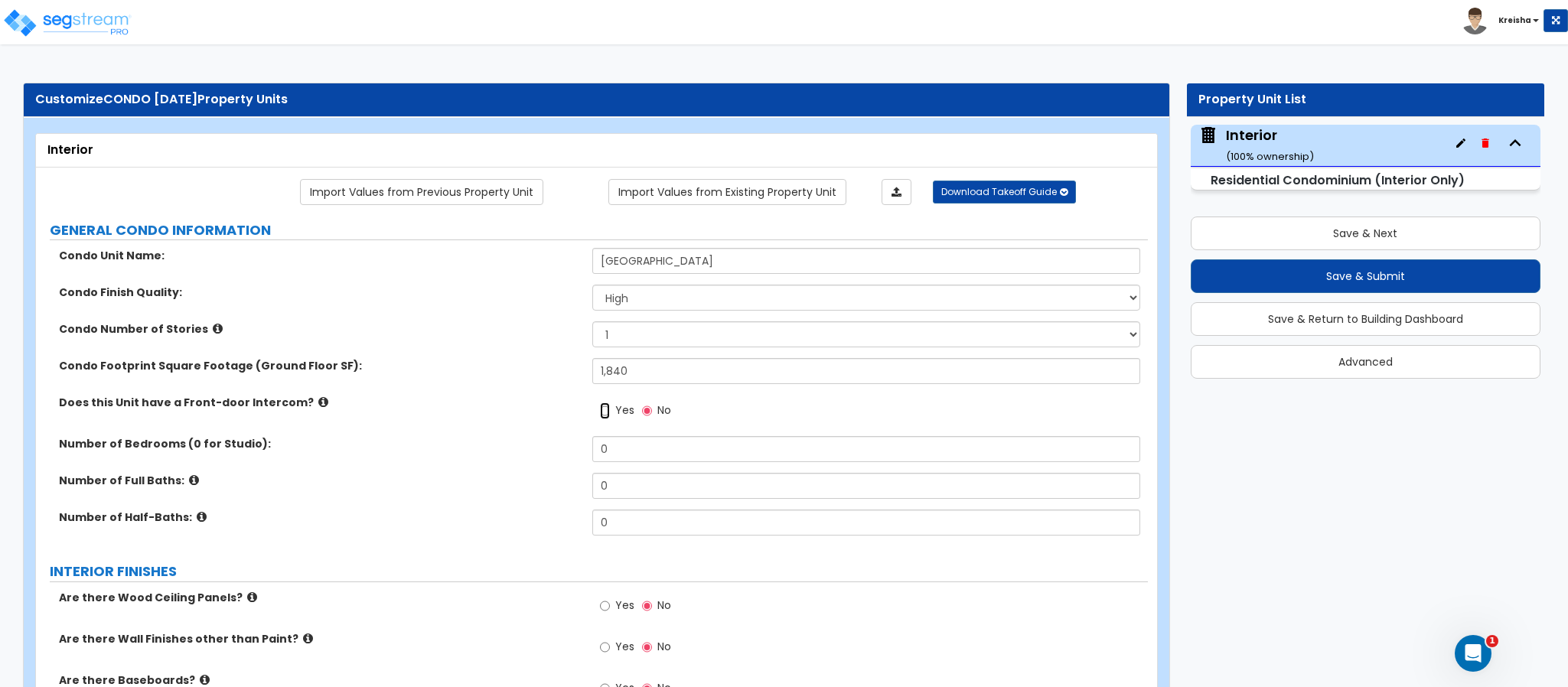
click at [599, 402] on input "Yes" at bounding box center [604, 410] width 10 height 17
radio input "true"
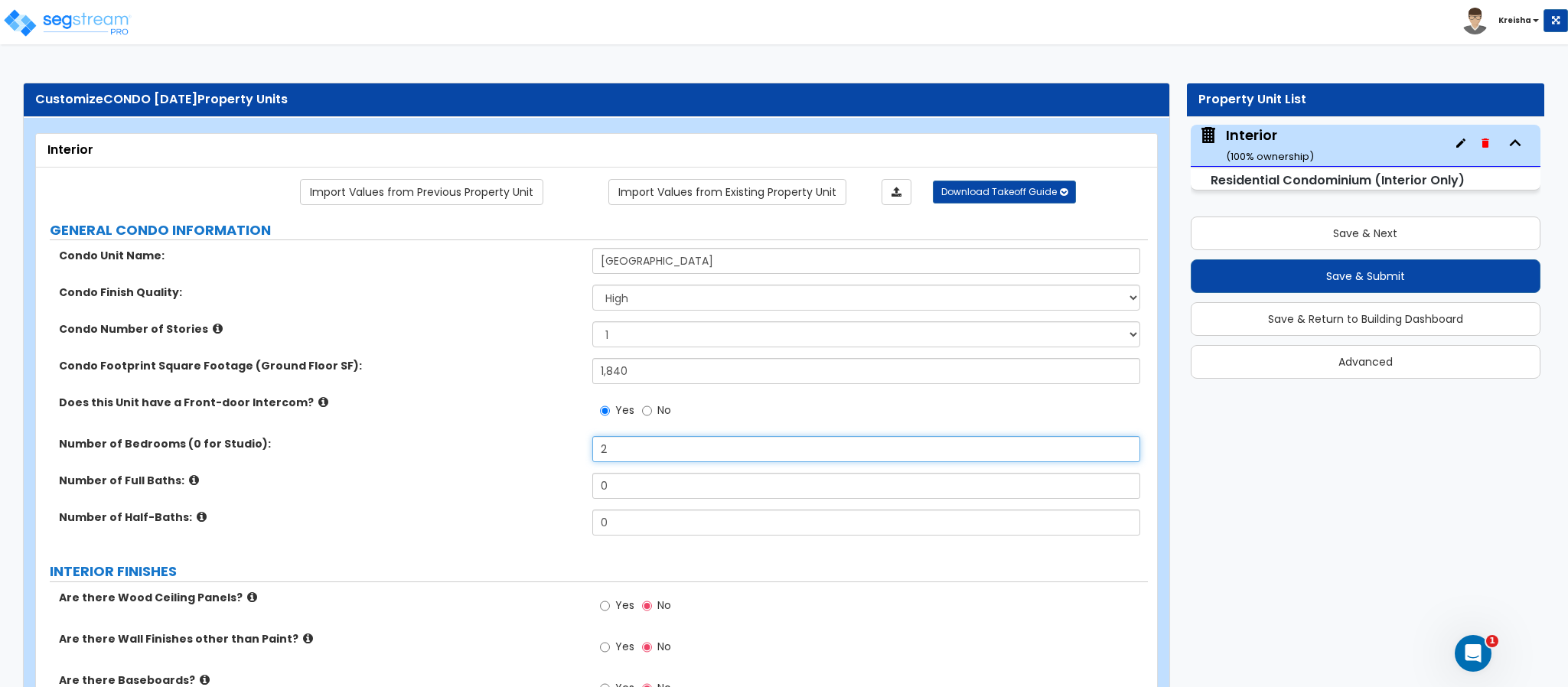
type input "2"
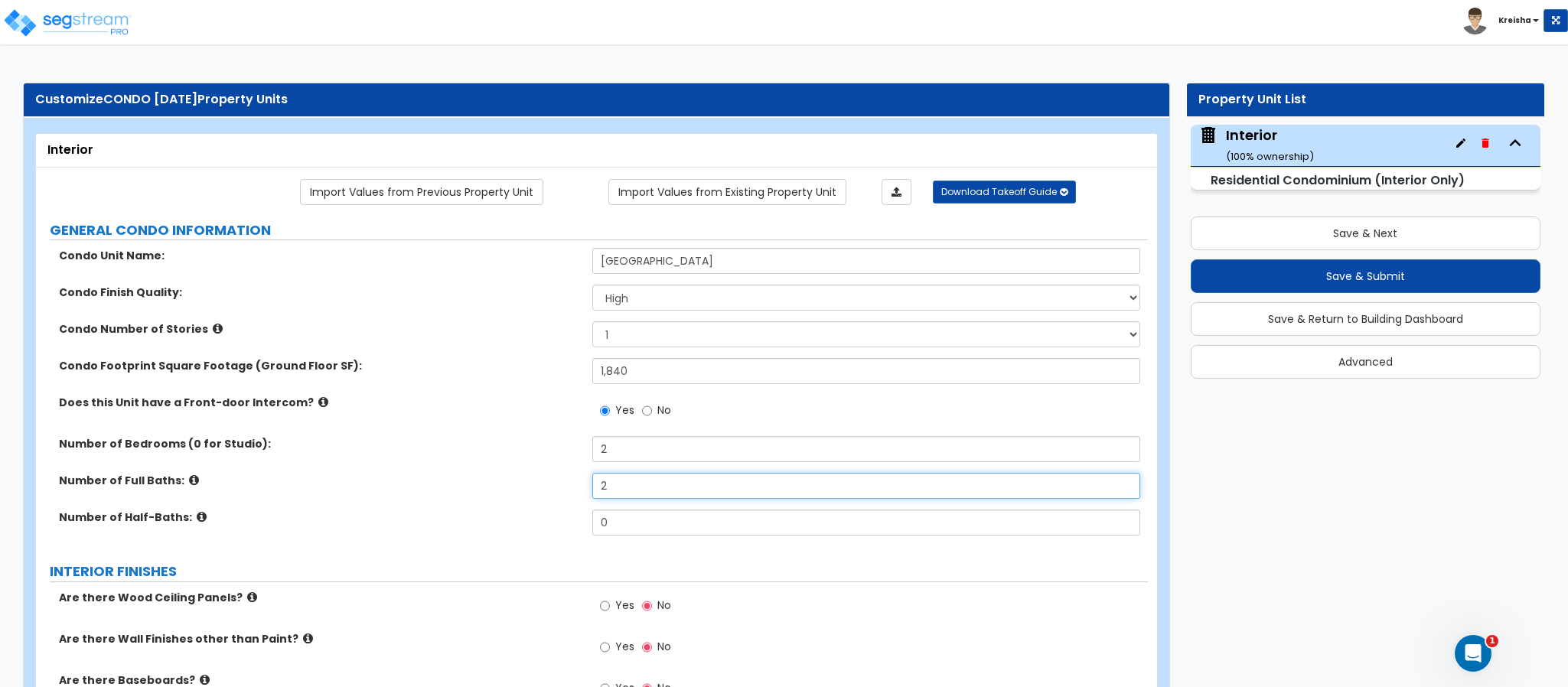
type input "2"
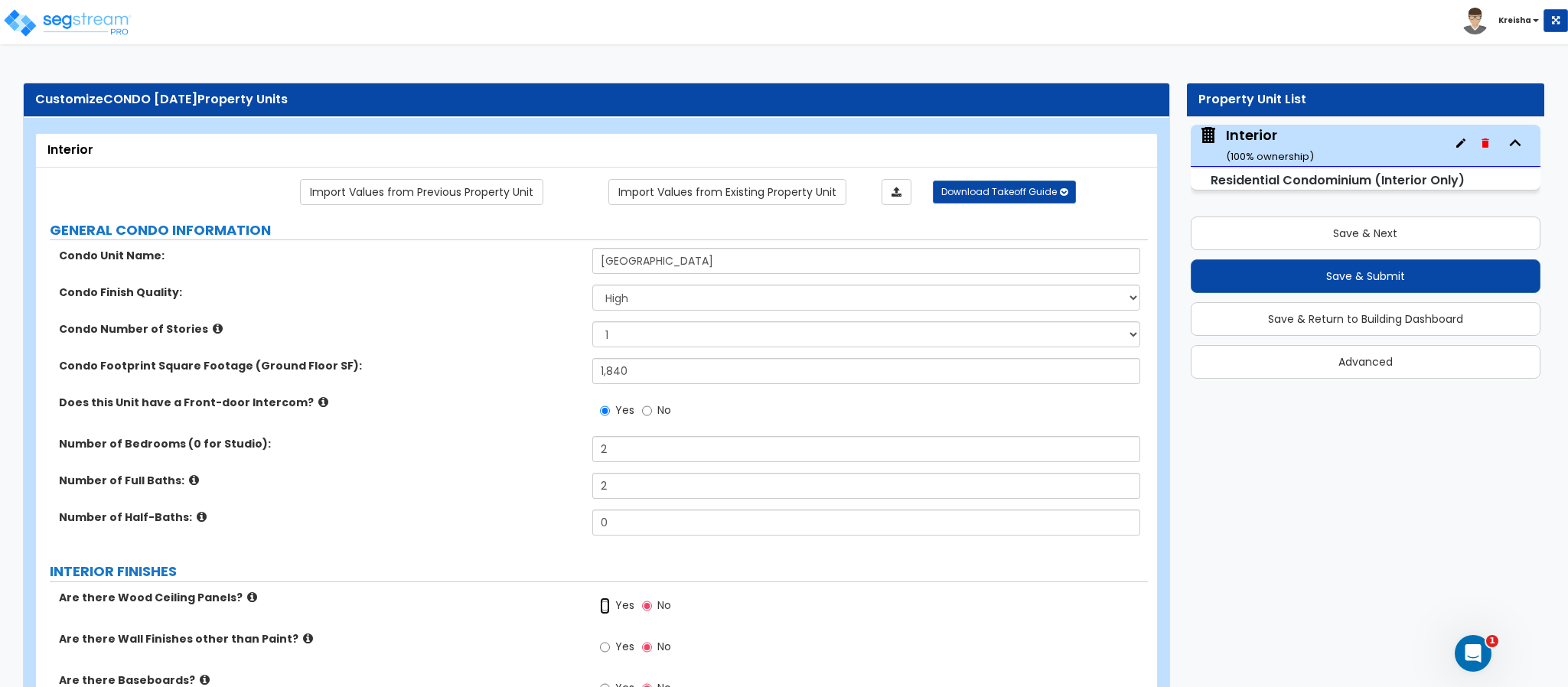
click at [599, 598] on input "Yes" at bounding box center [604, 606] width 10 height 17
radio input "true"
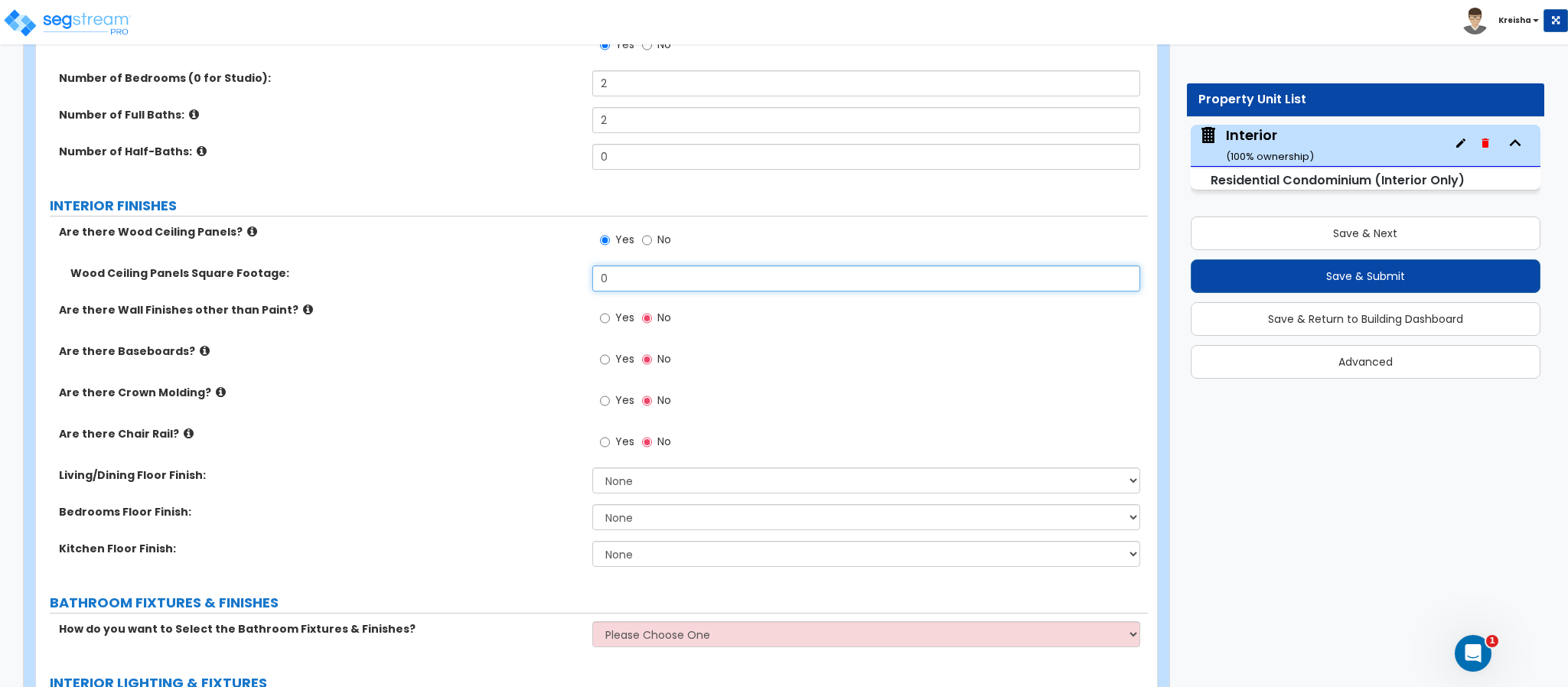
scroll to position [368, 0]
type input "40"
click at [599, 308] on input "Yes" at bounding box center [604, 316] width 10 height 17
radio input "true"
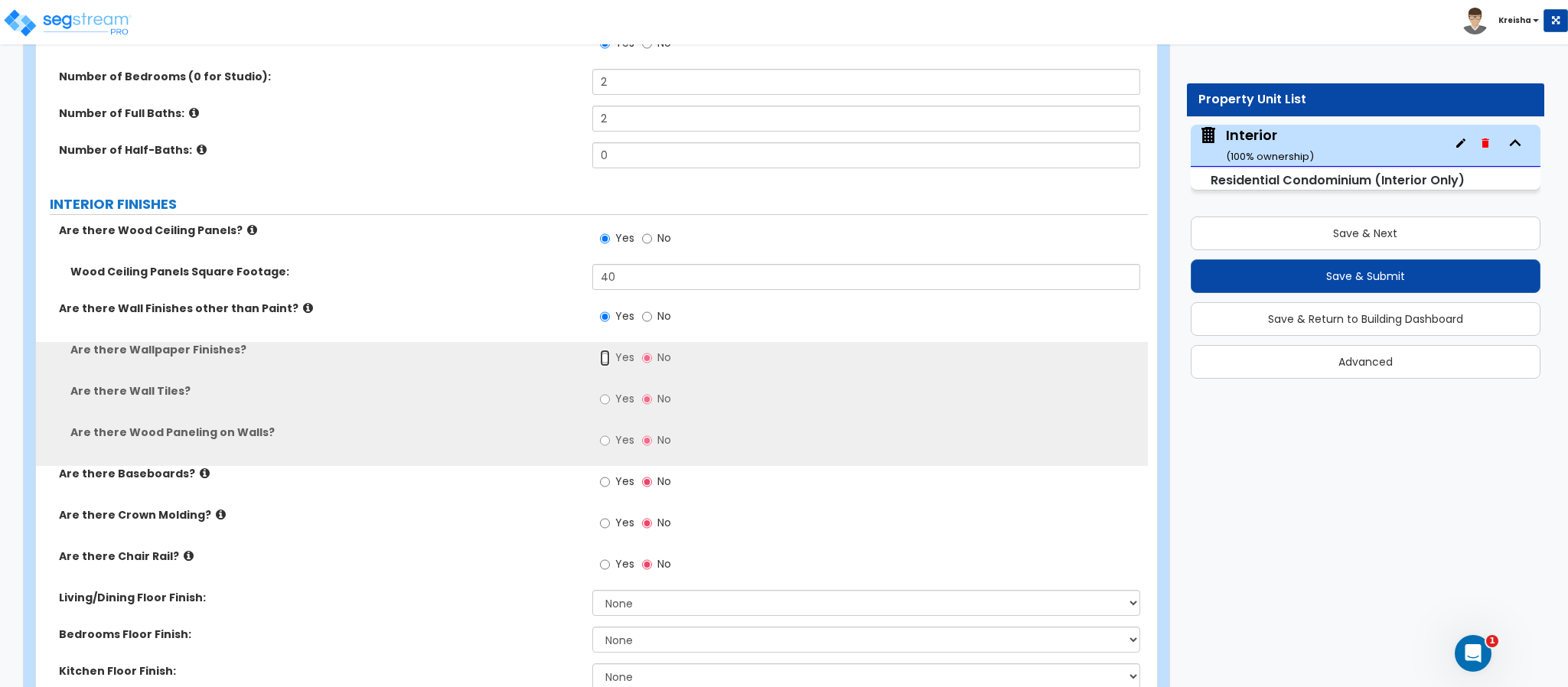
click at [599, 350] on input "Yes" at bounding box center [604, 358] width 10 height 17
radio input "true"
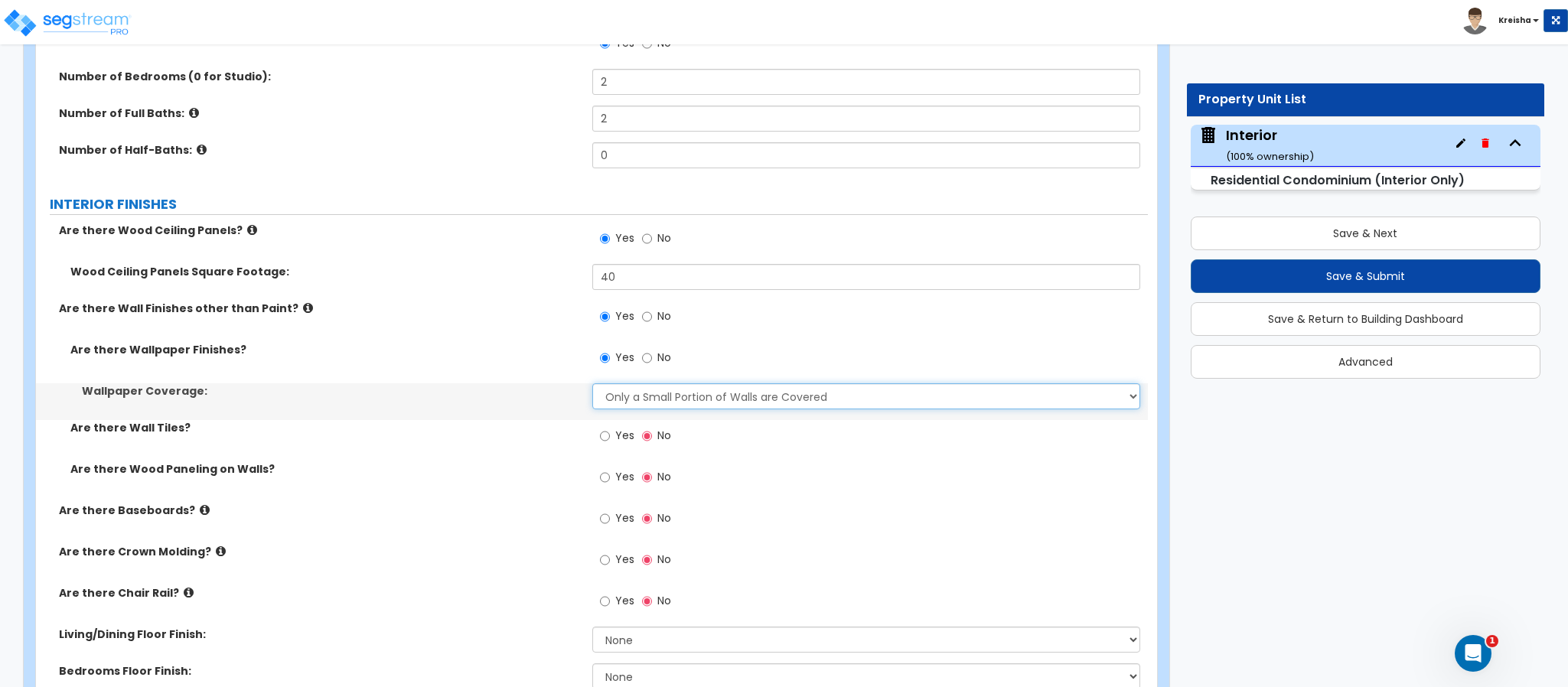
select select "2"
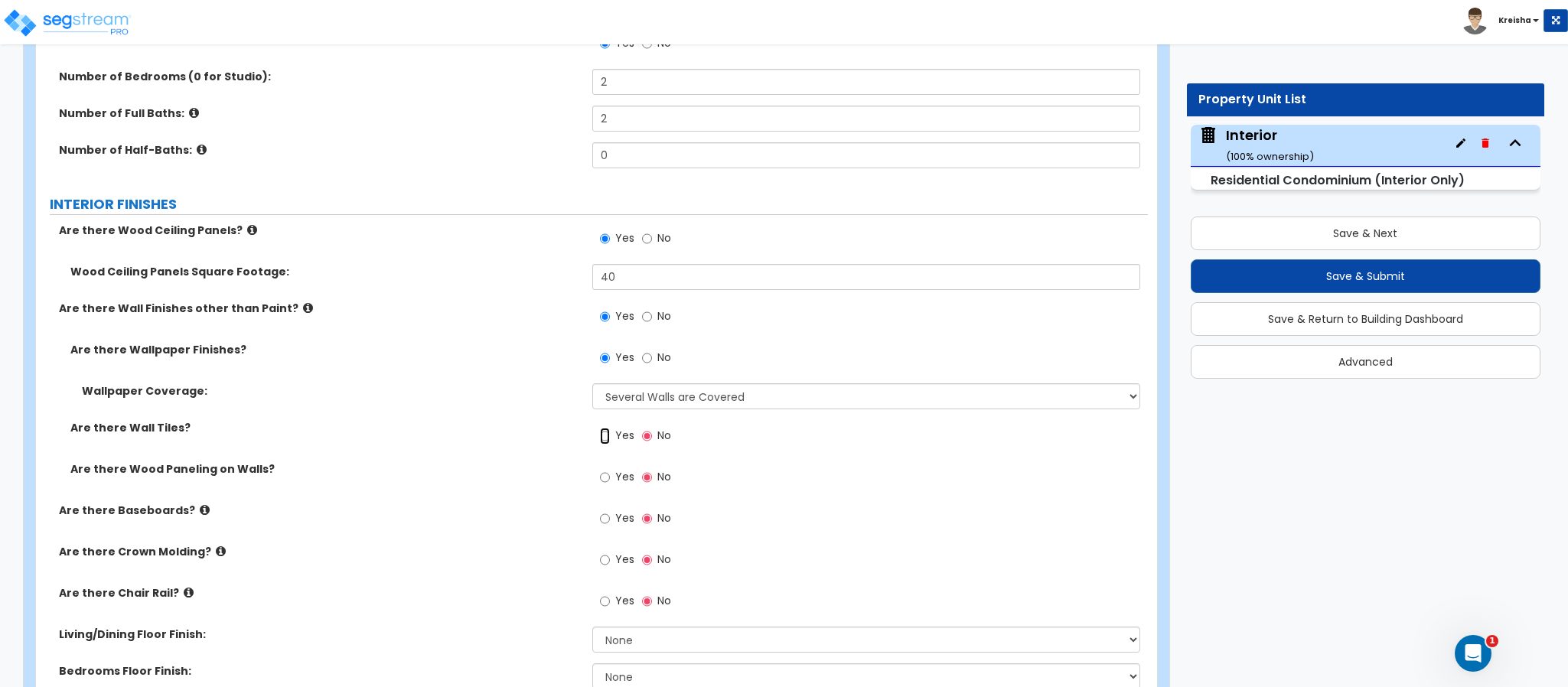
click at [599, 428] on input "Yes" at bounding box center [604, 436] width 10 height 17
radio input "true"
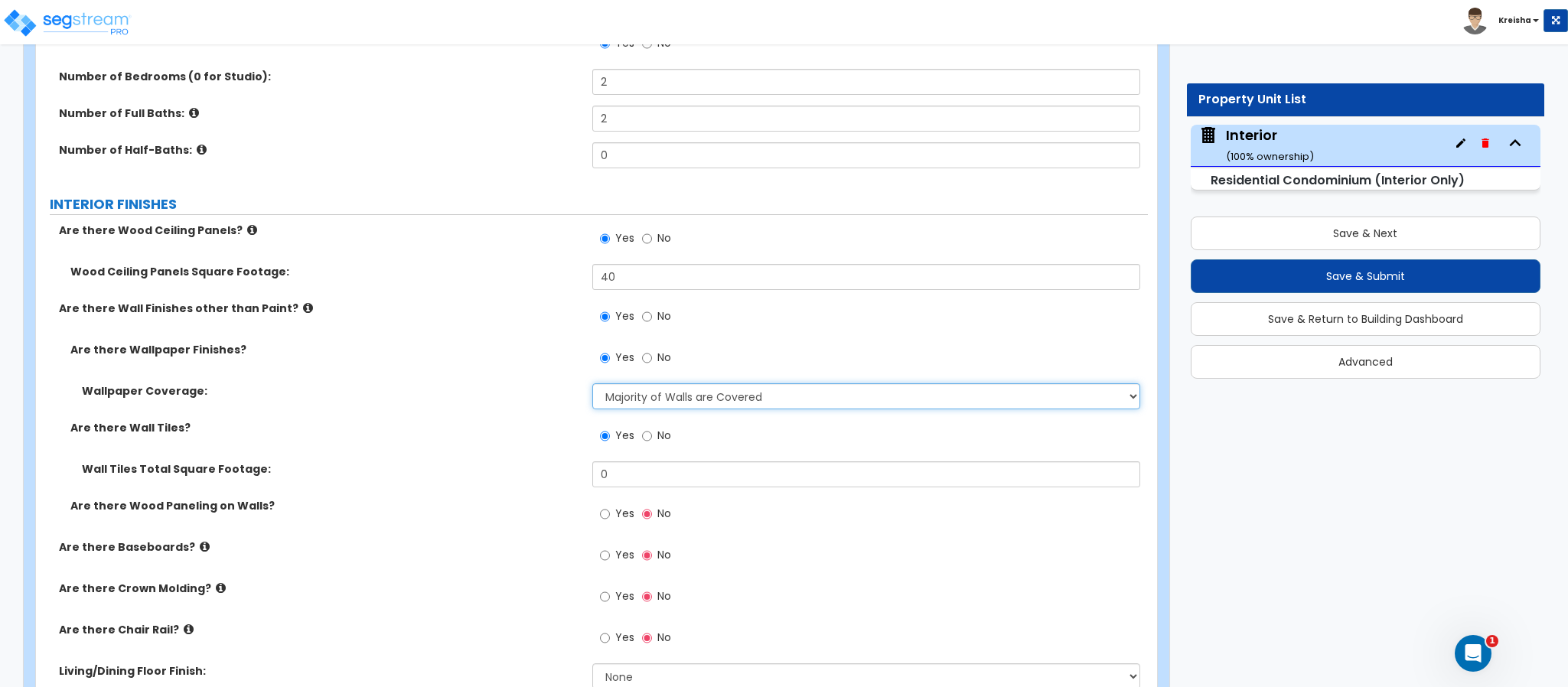
select select "2"
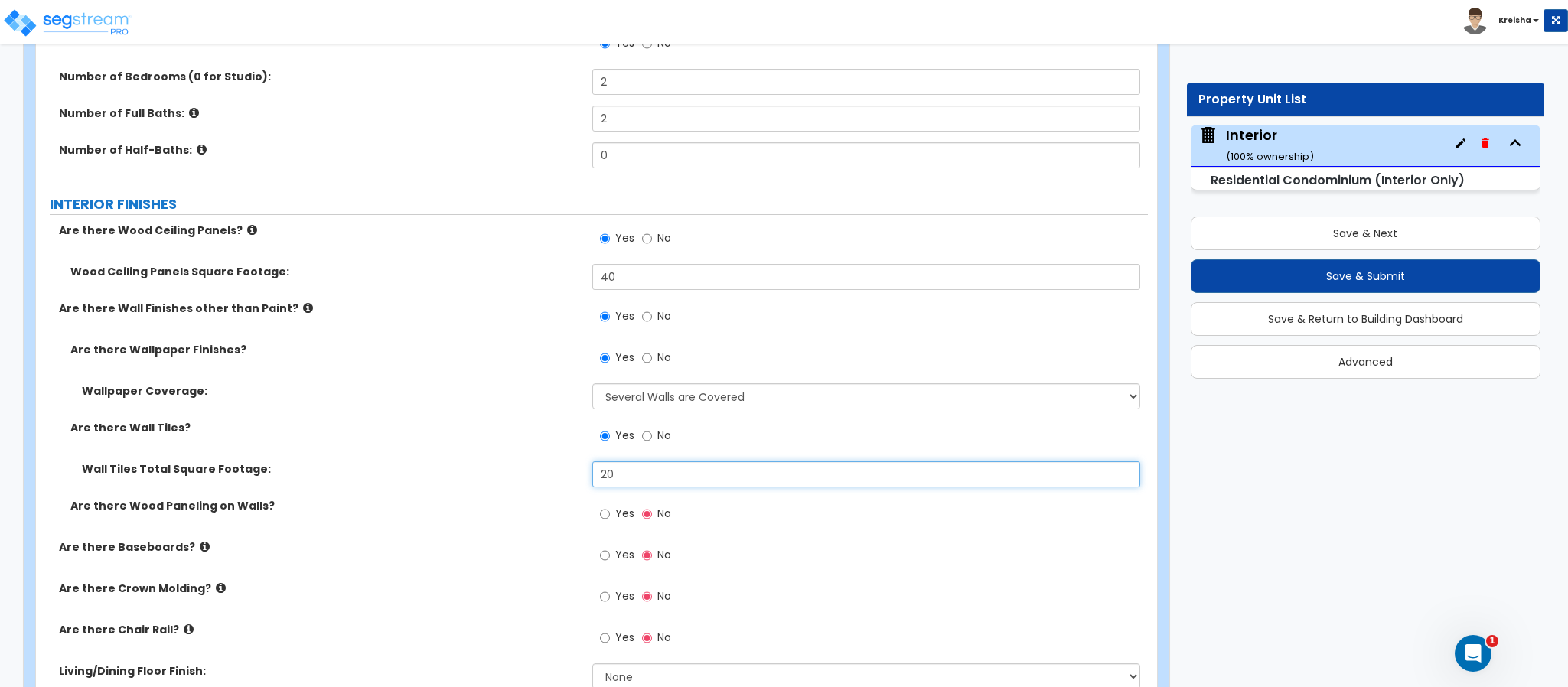
type input "20"
click at [599, 506] on input "Yes" at bounding box center [604, 514] width 10 height 17
radio input "true"
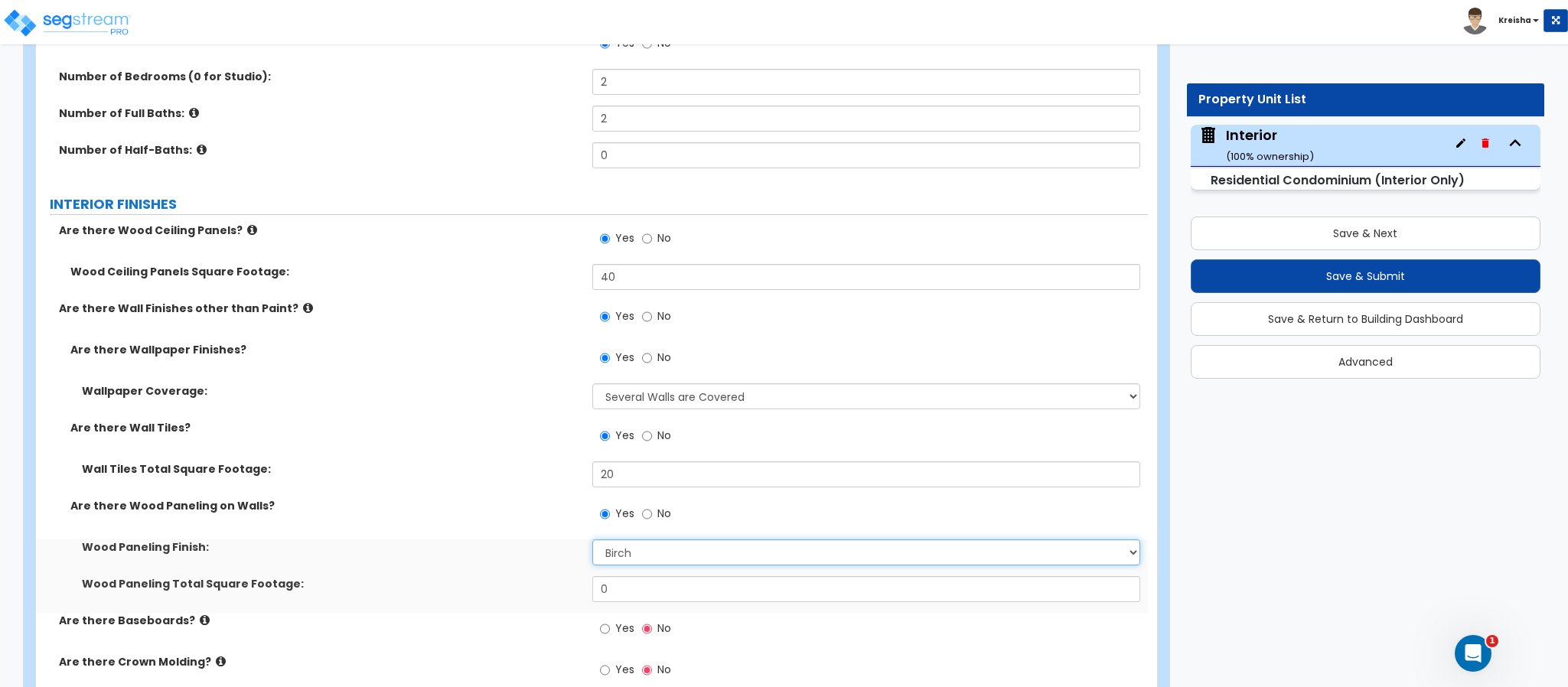
select select "2"
type input "30"
click at [599, 621] on input "Yes" at bounding box center [604, 629] width 10 height 17
radio input "true"
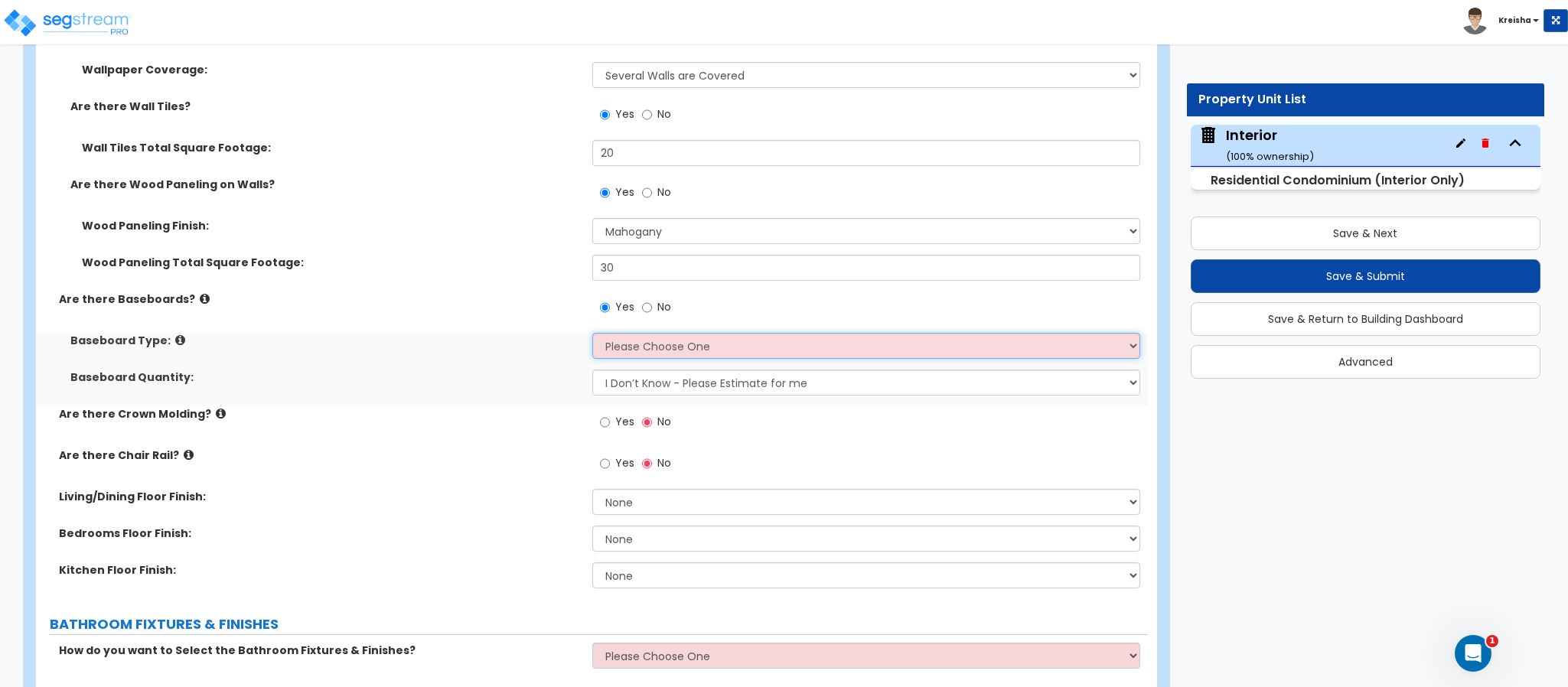
scroll to position [690, 0]
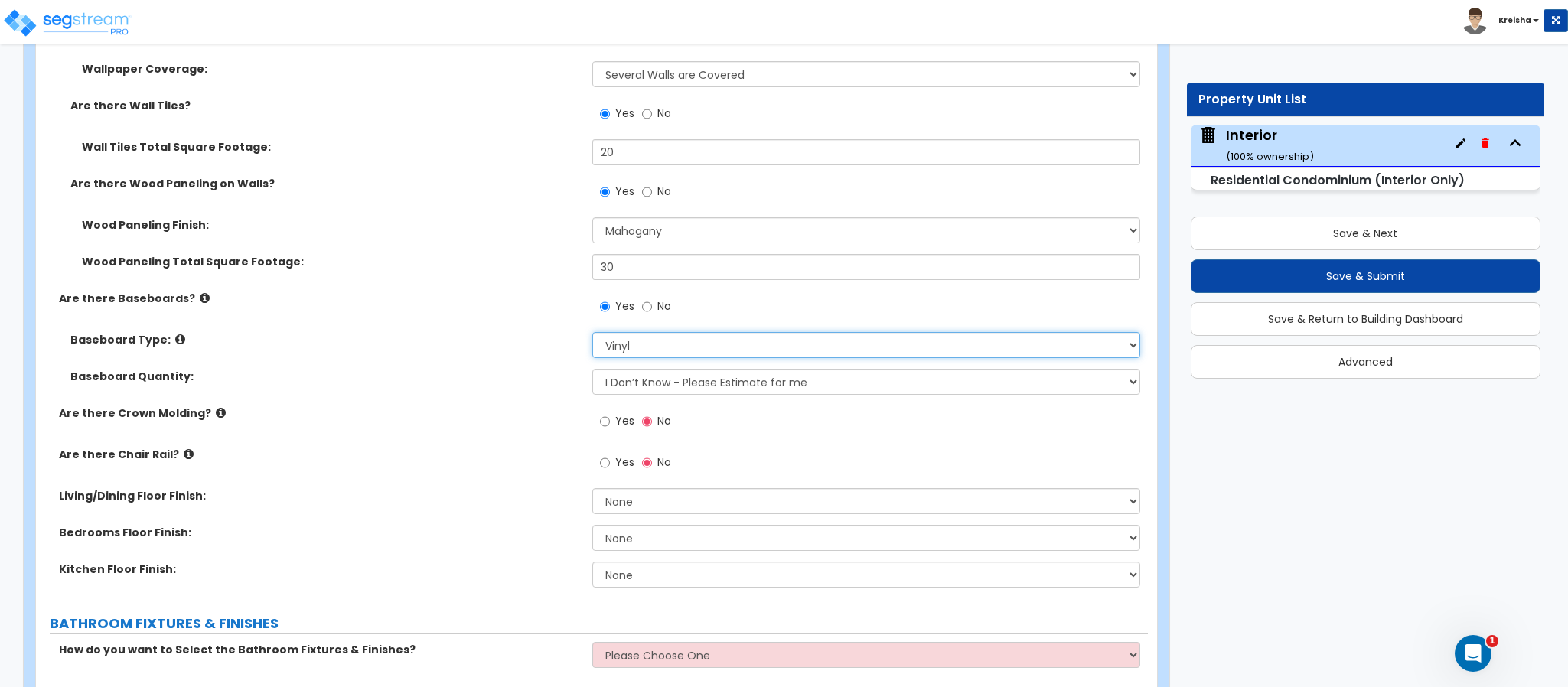
select select "1"
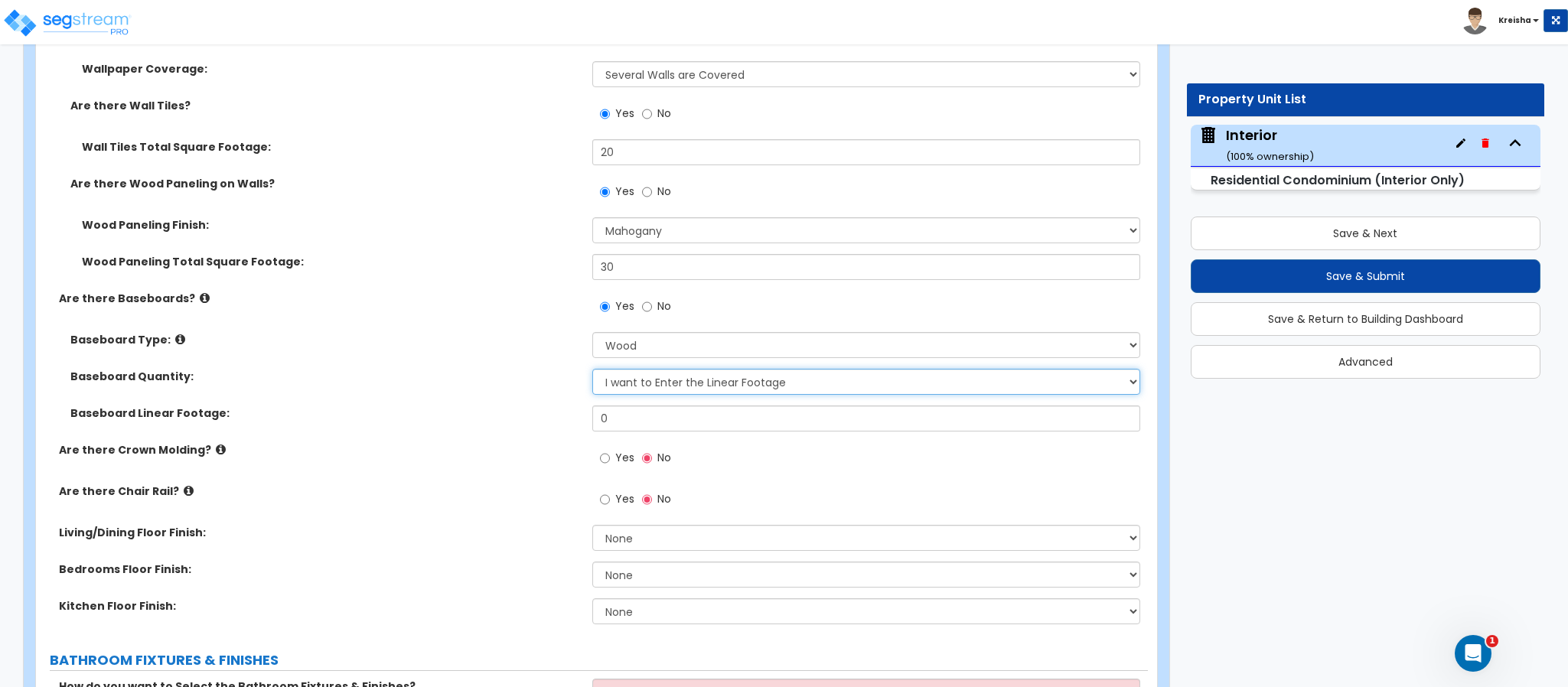
select select "0"
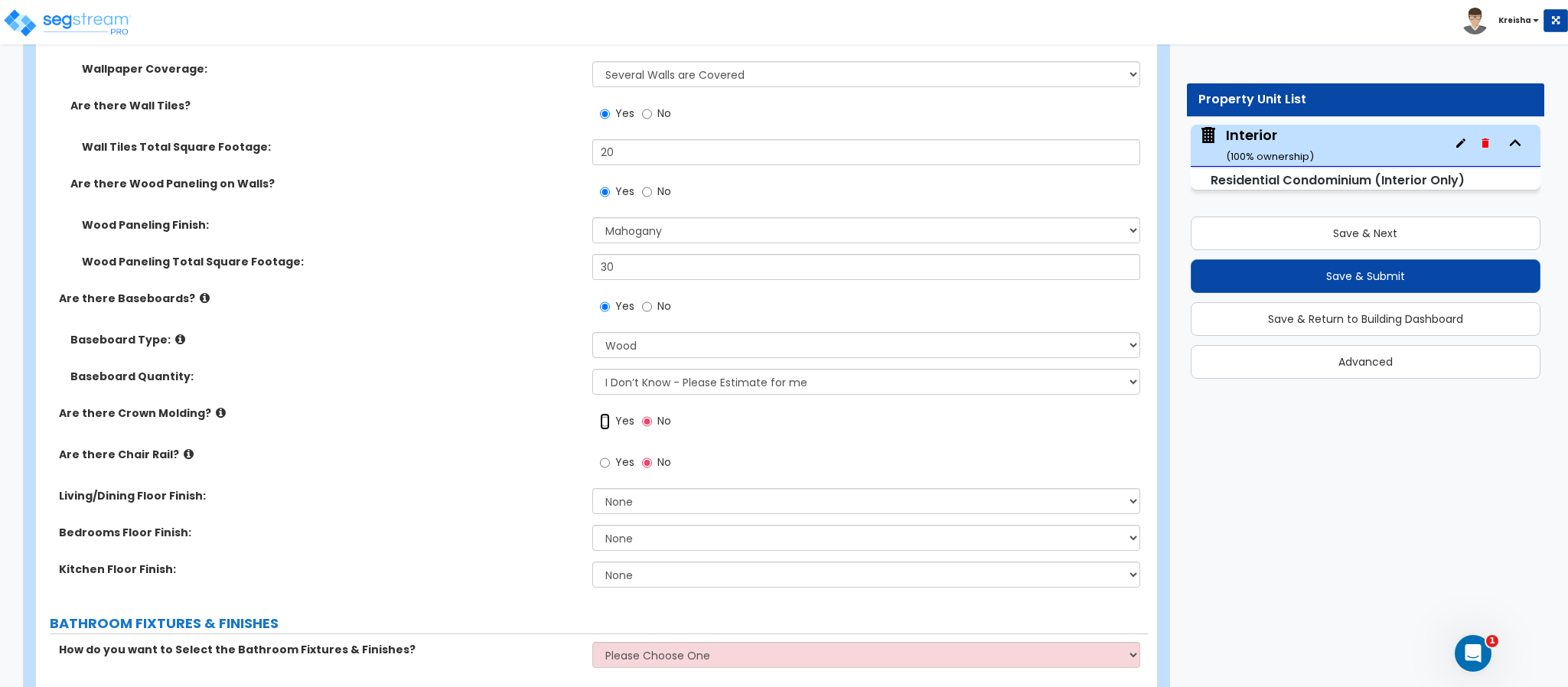
click at [599, 413] on input "Yes" at bounding box center [604, 421] width 10 height 17
radio input "true"
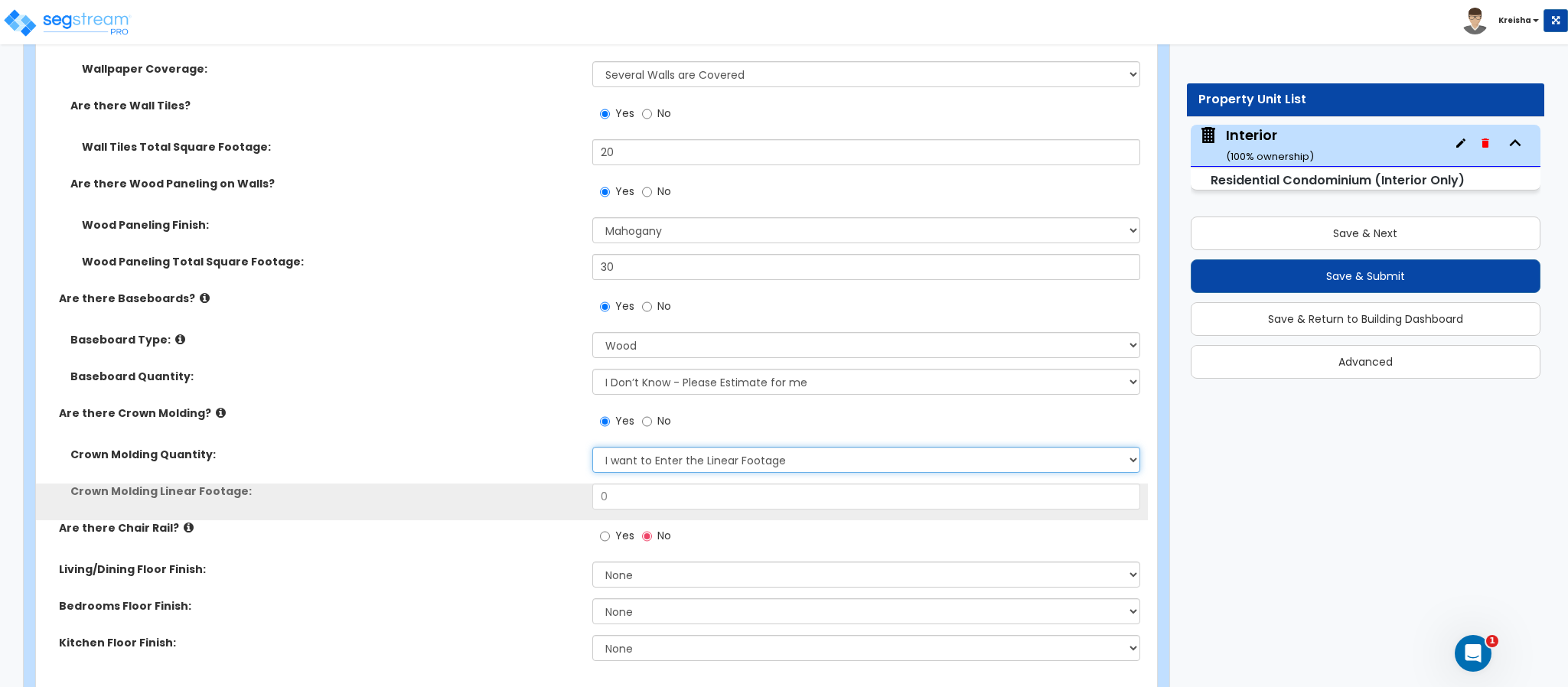
select select "0"
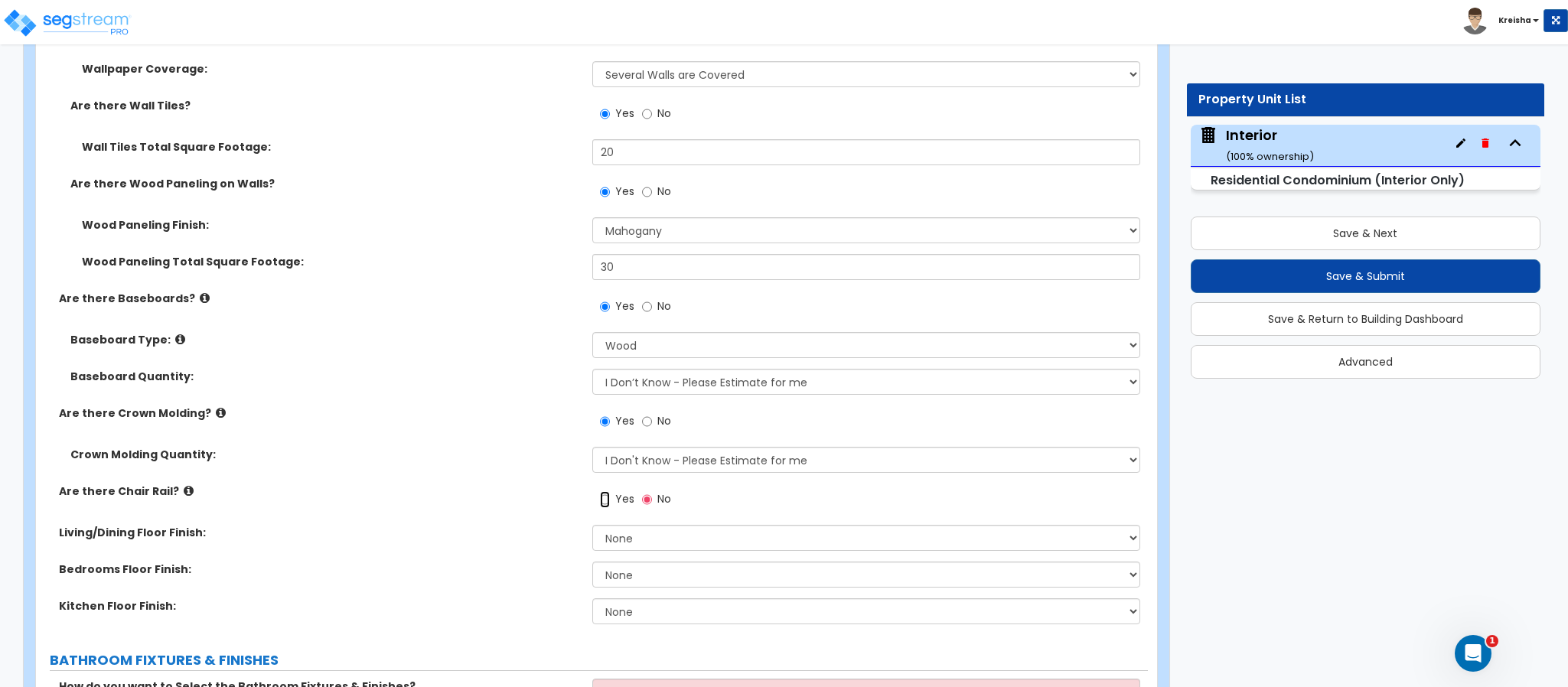
click at [599, 491] on input "Yes" at bounding box center [604, 499] width 10 height 17
radio input "true"
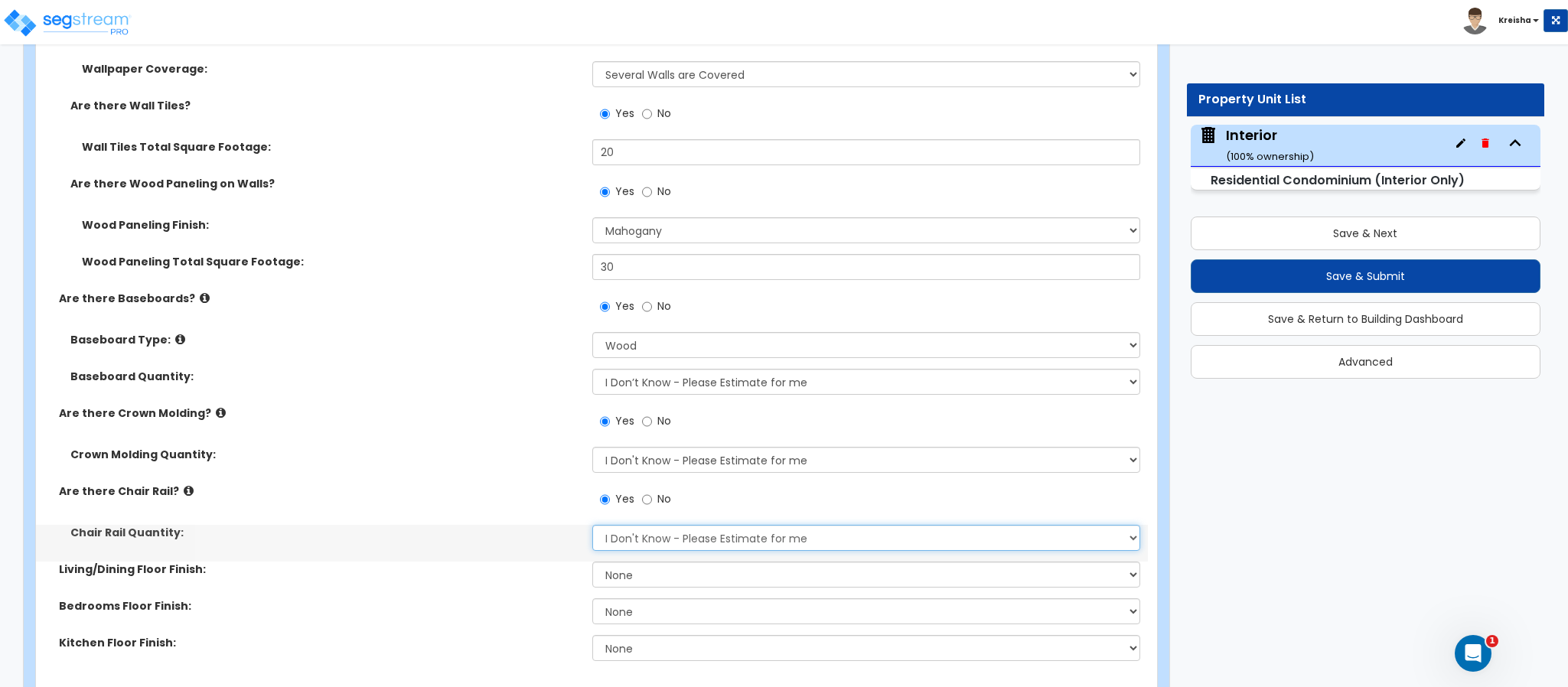
select select "1"
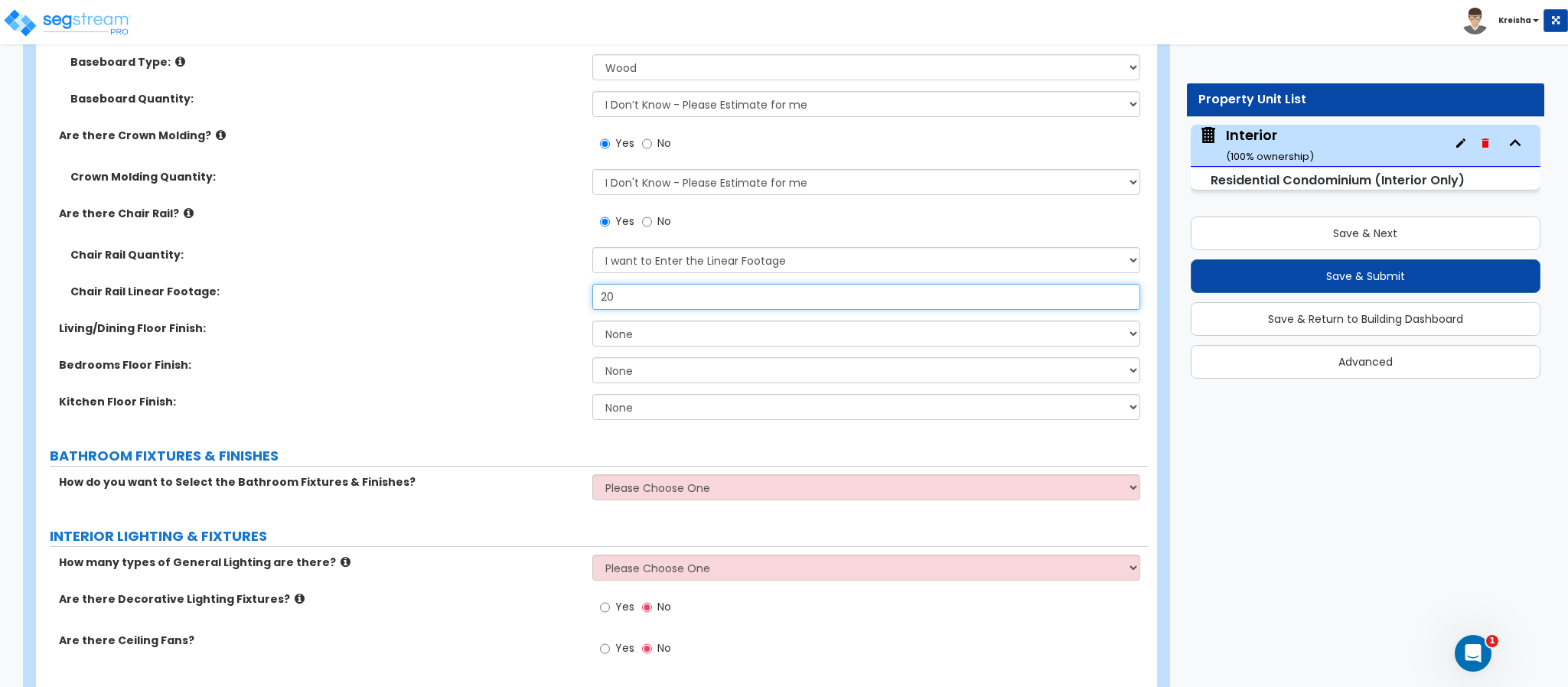
type input "20"
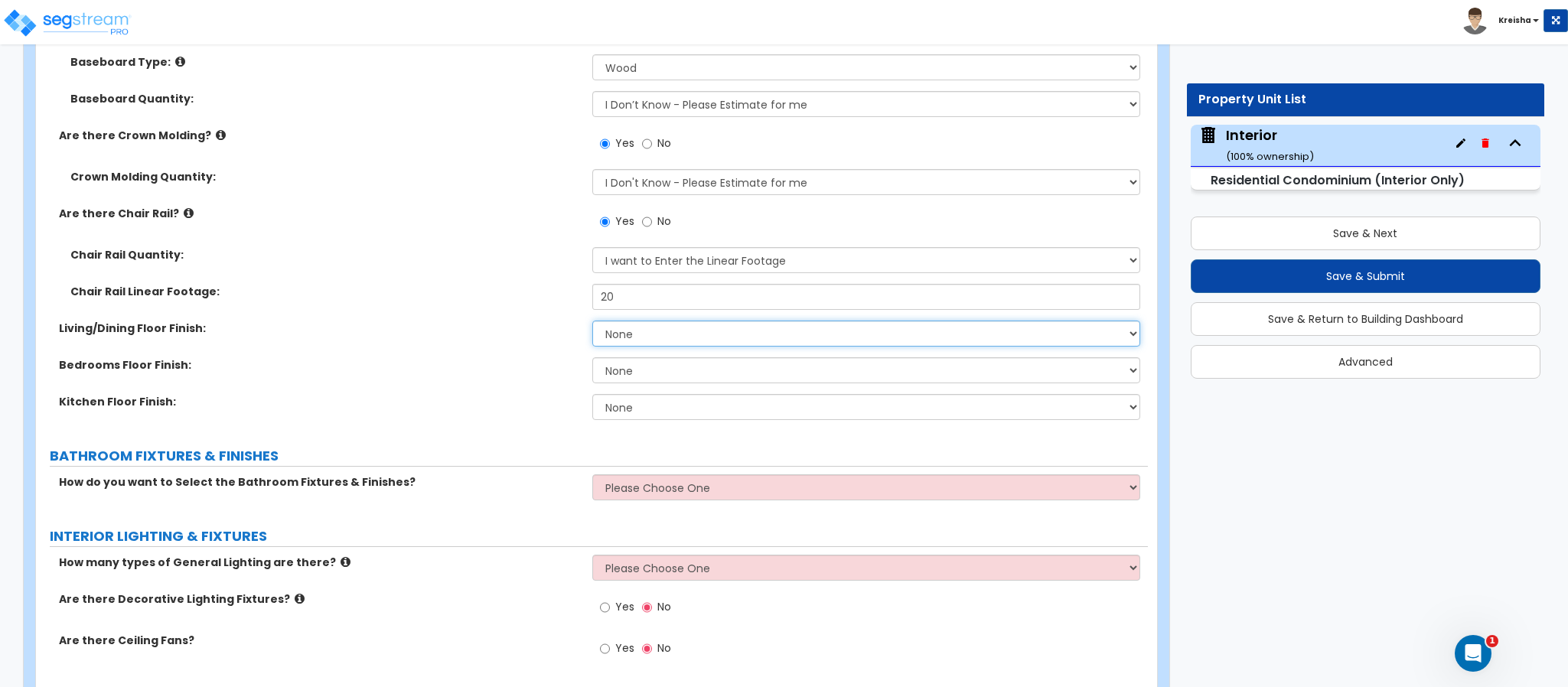
scroll to position [991, 0]
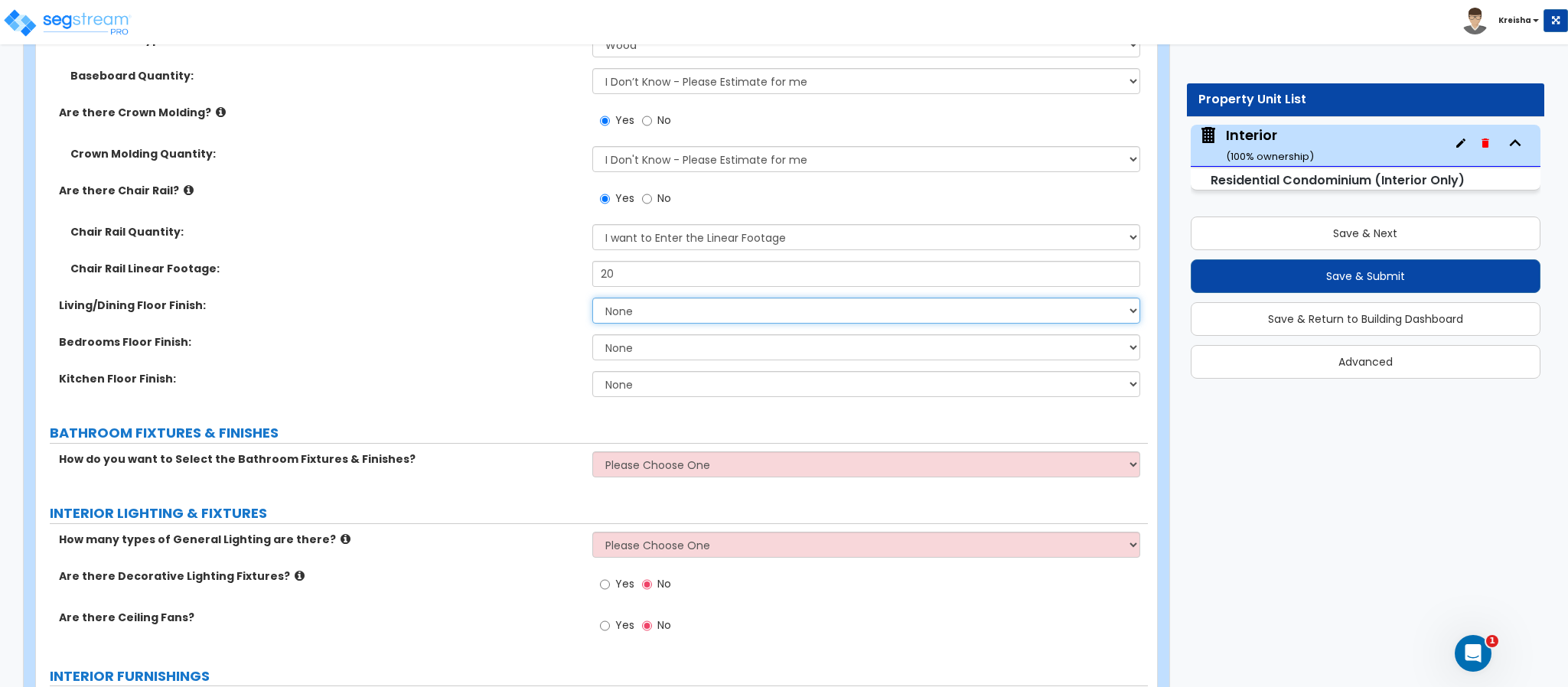
select select "1"
select select "3"
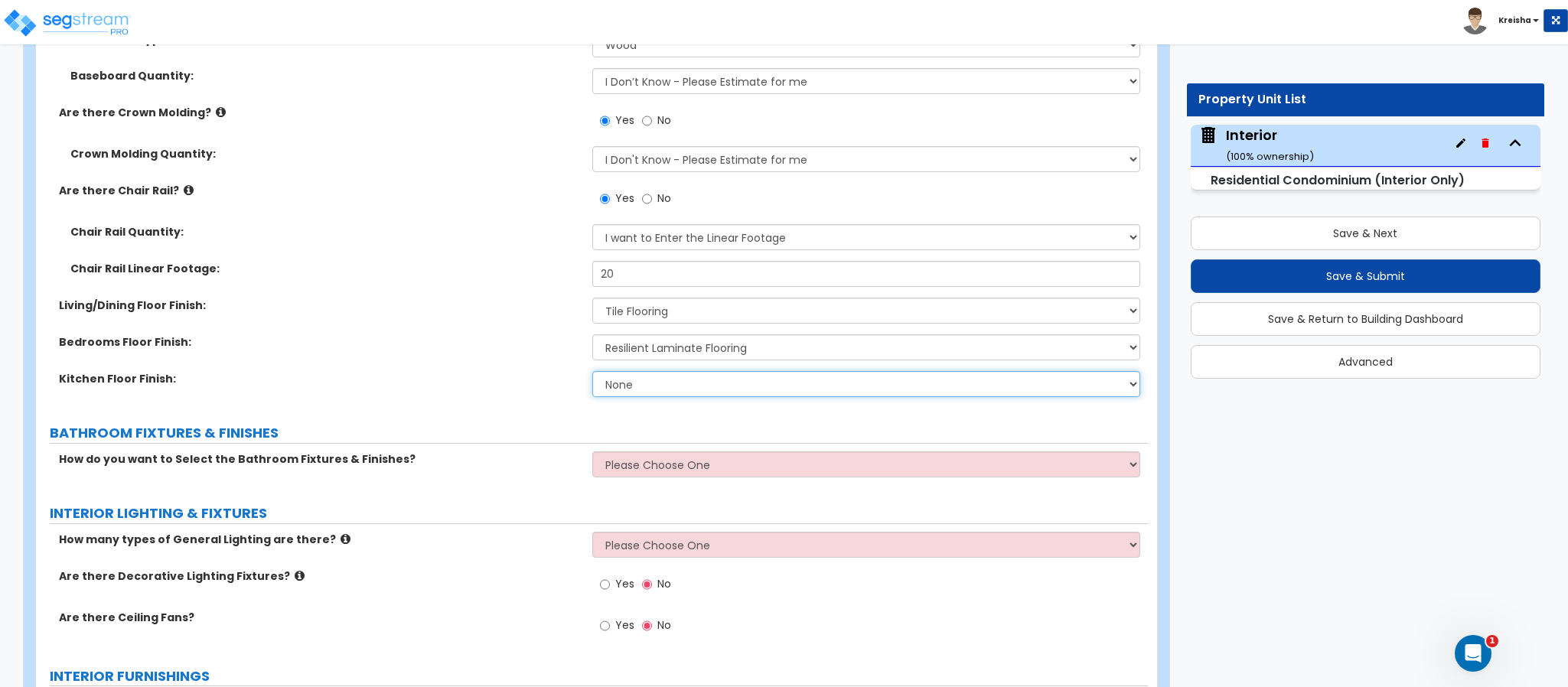
select select "1"
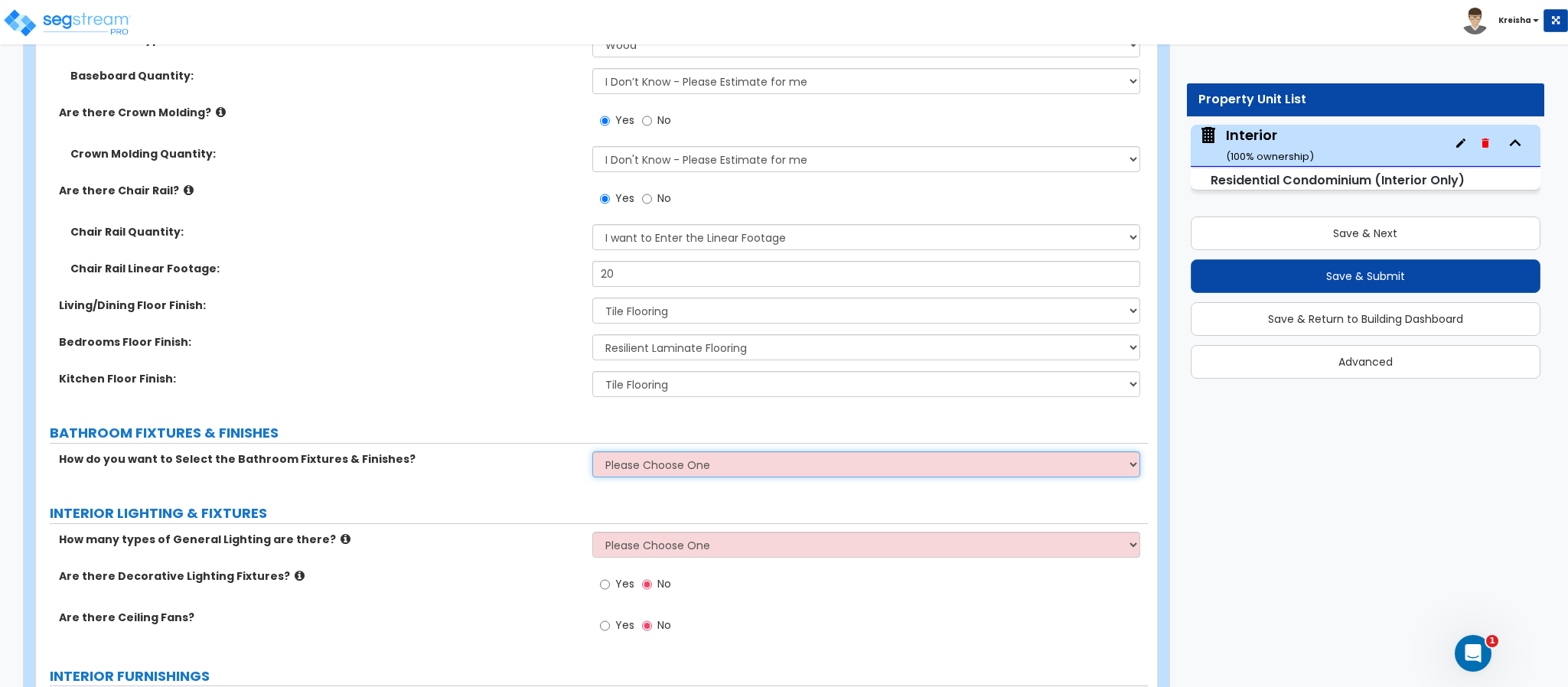
select select "1"
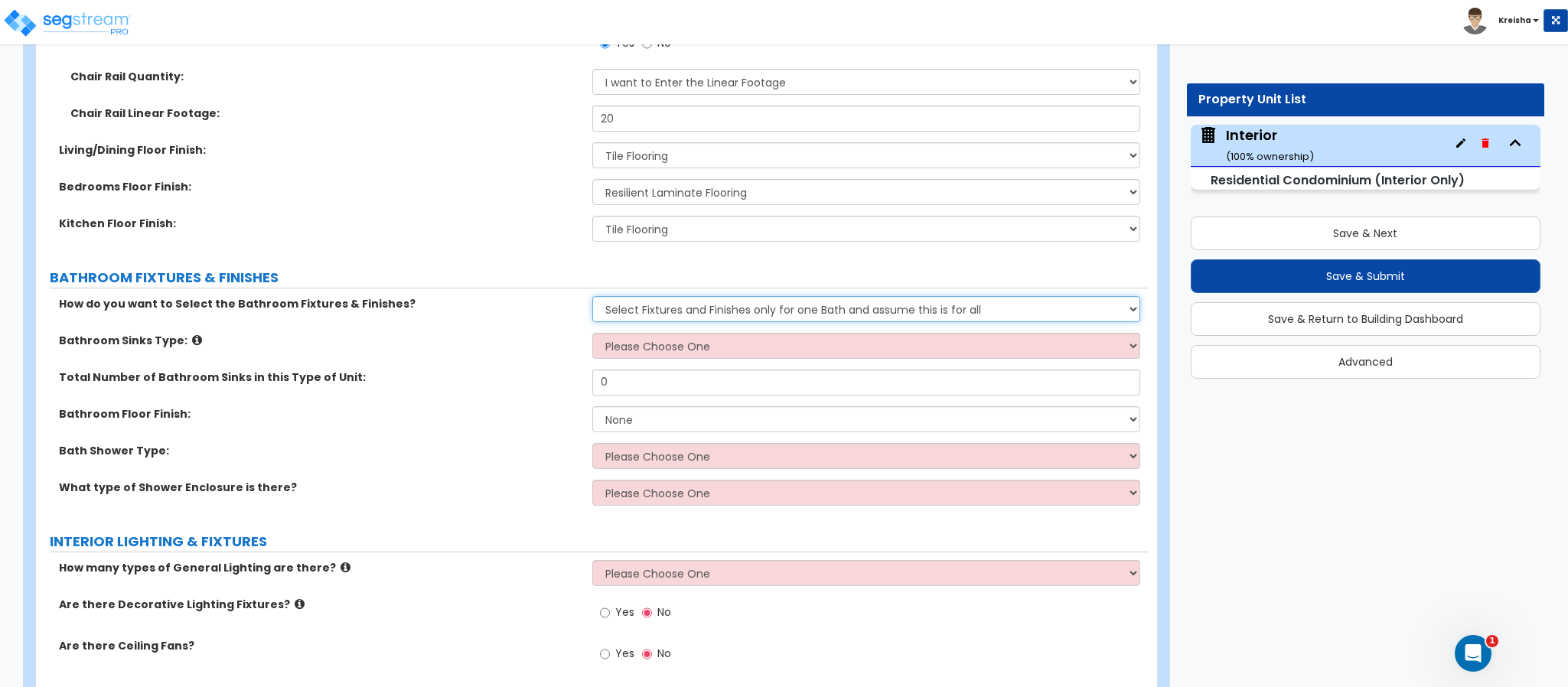
scroll to position [1146, 0]
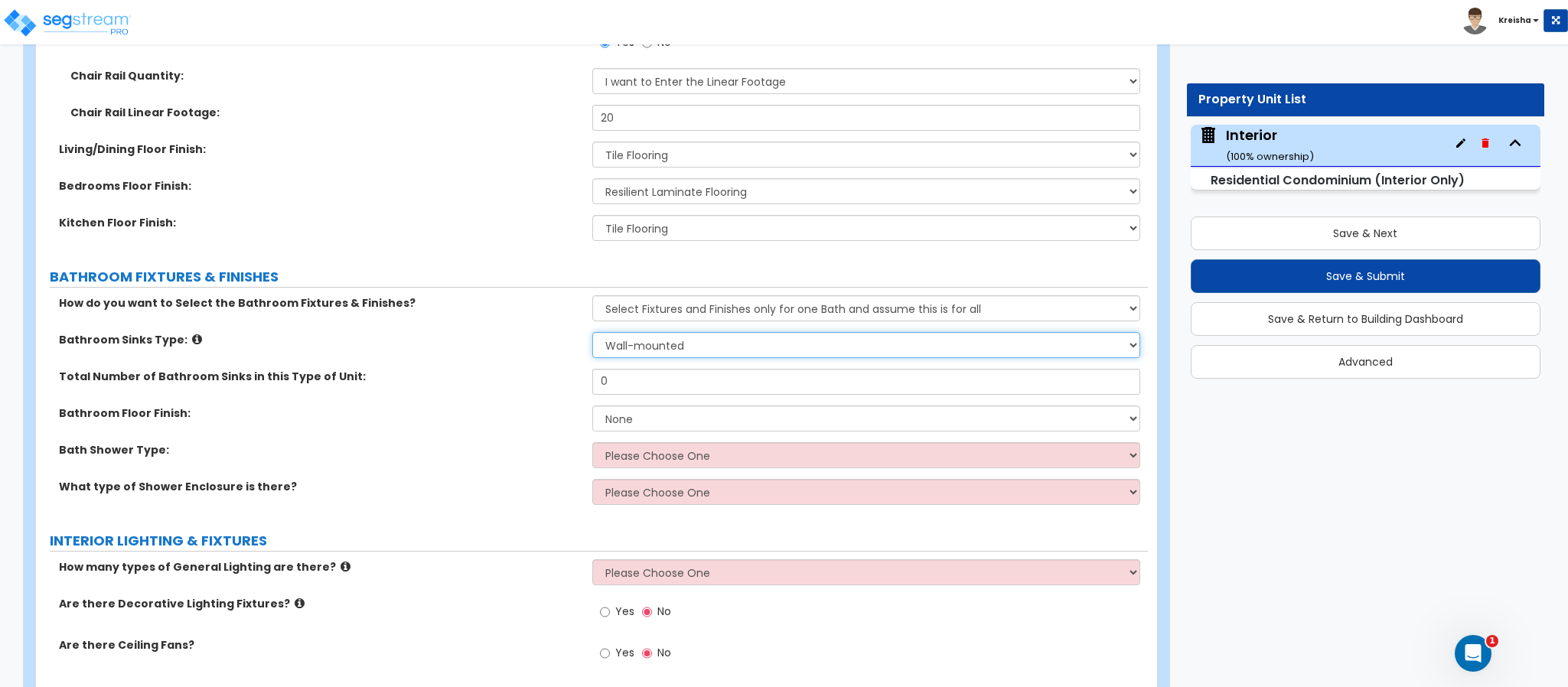
select select "2"
type input "2"
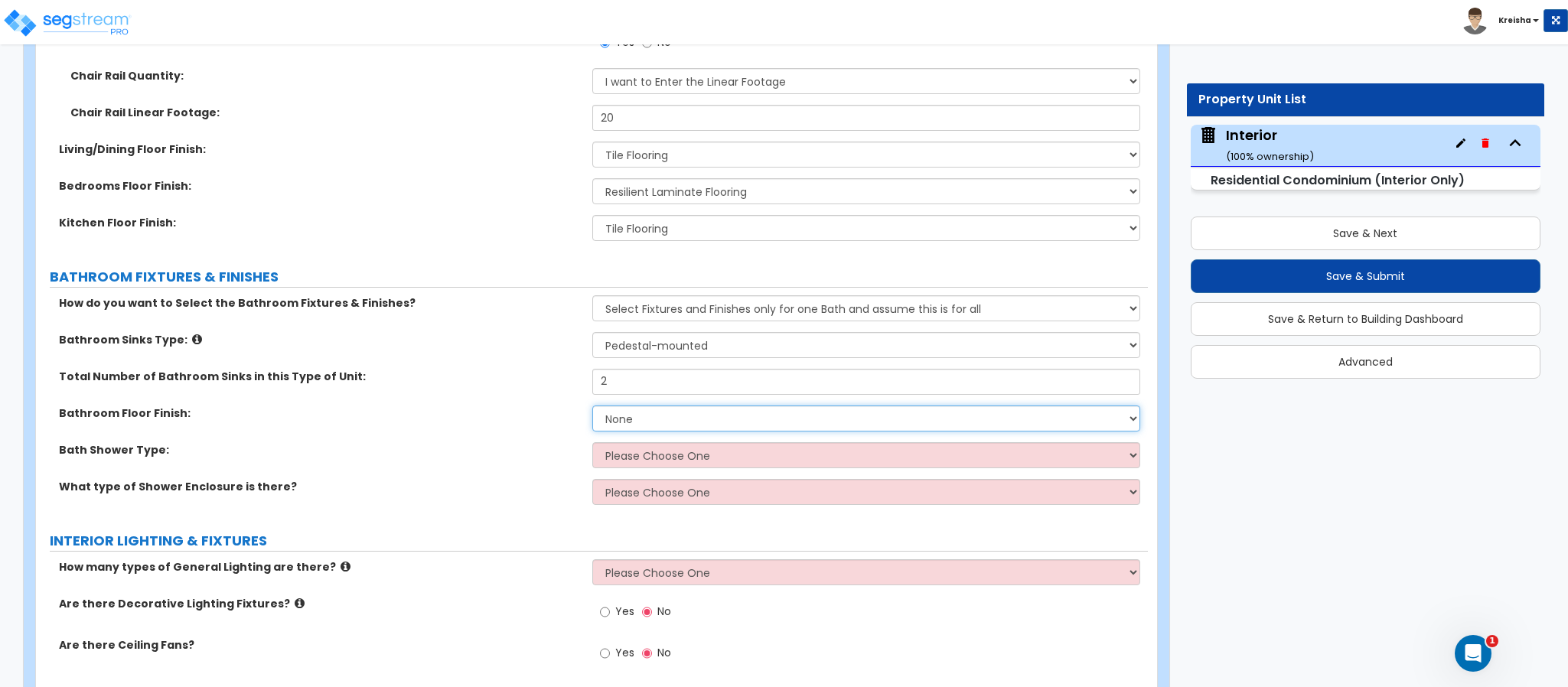
select select "1"
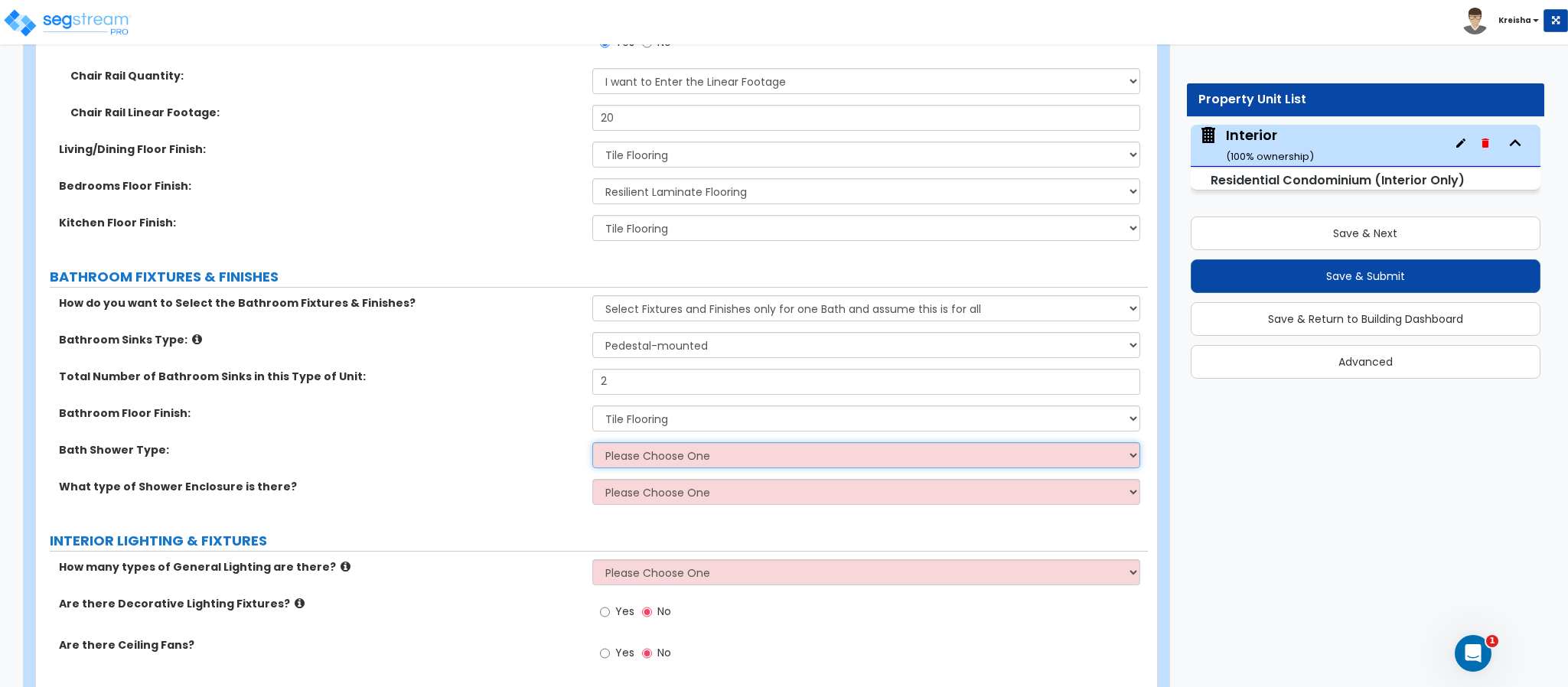
select select "1"
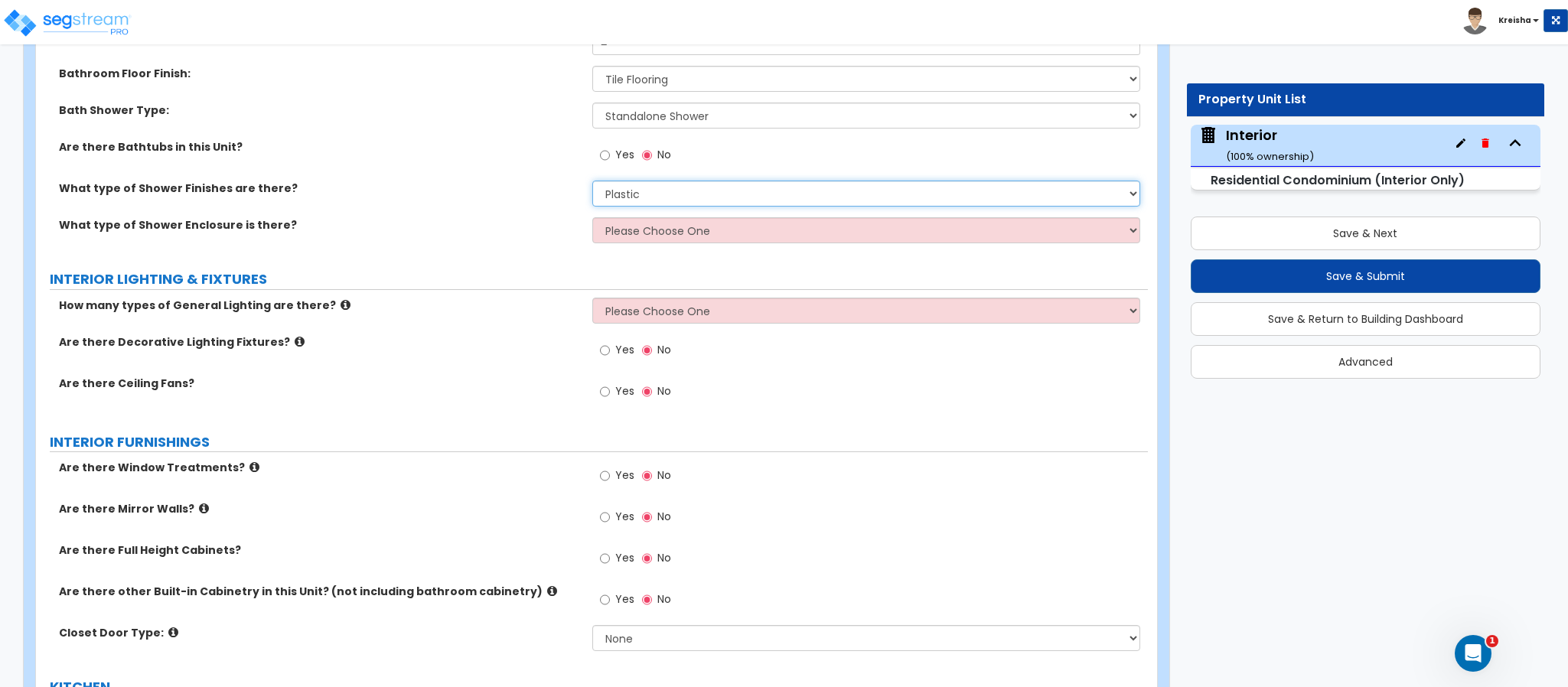
scroll to position [1488, 0]
select select "2"
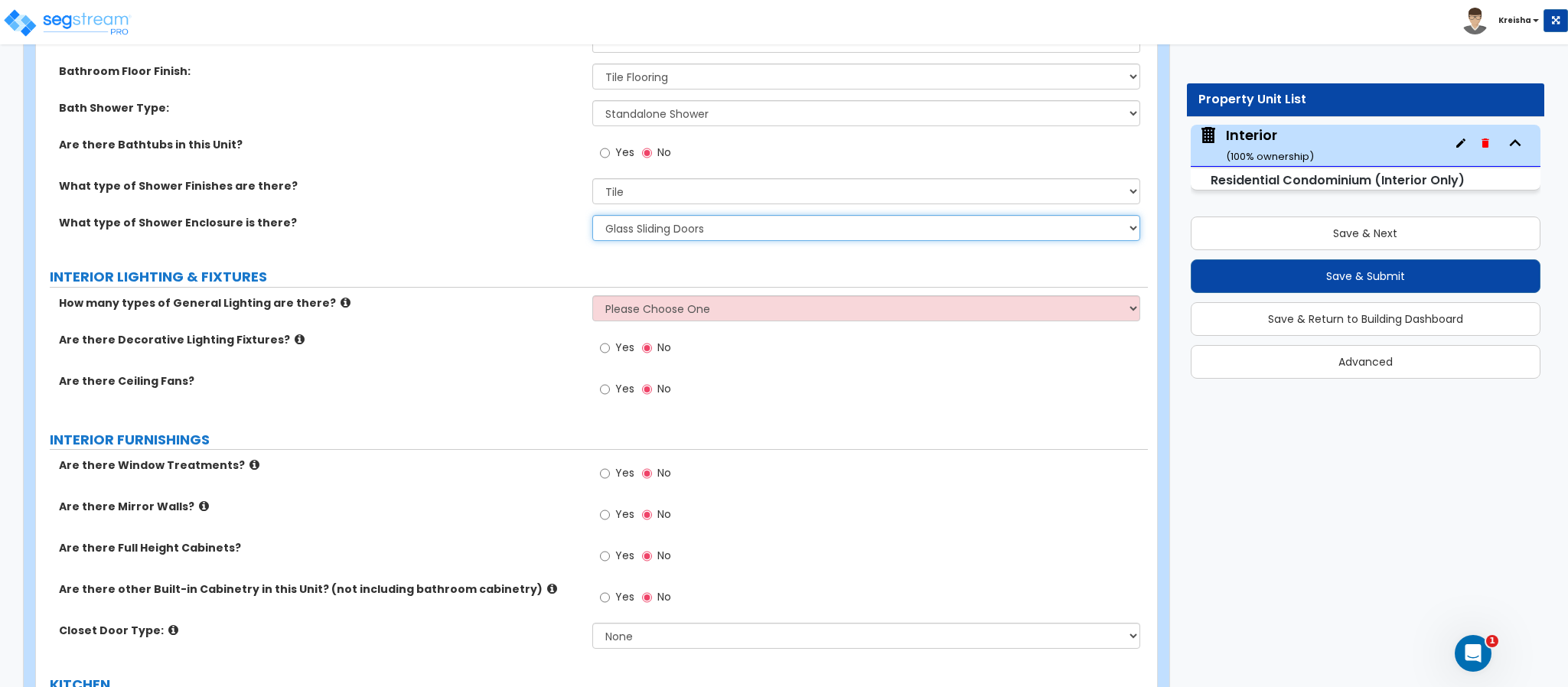
select select "3"
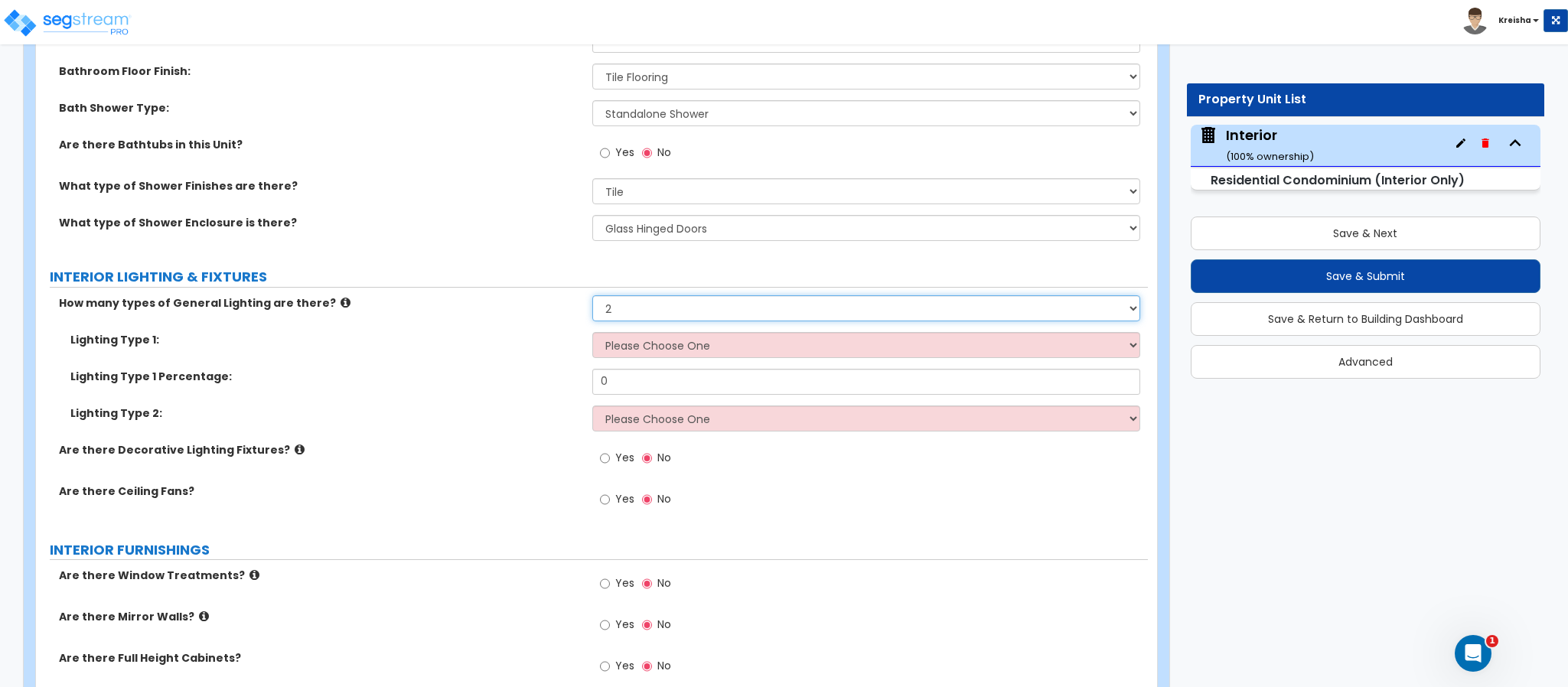
select select "1"
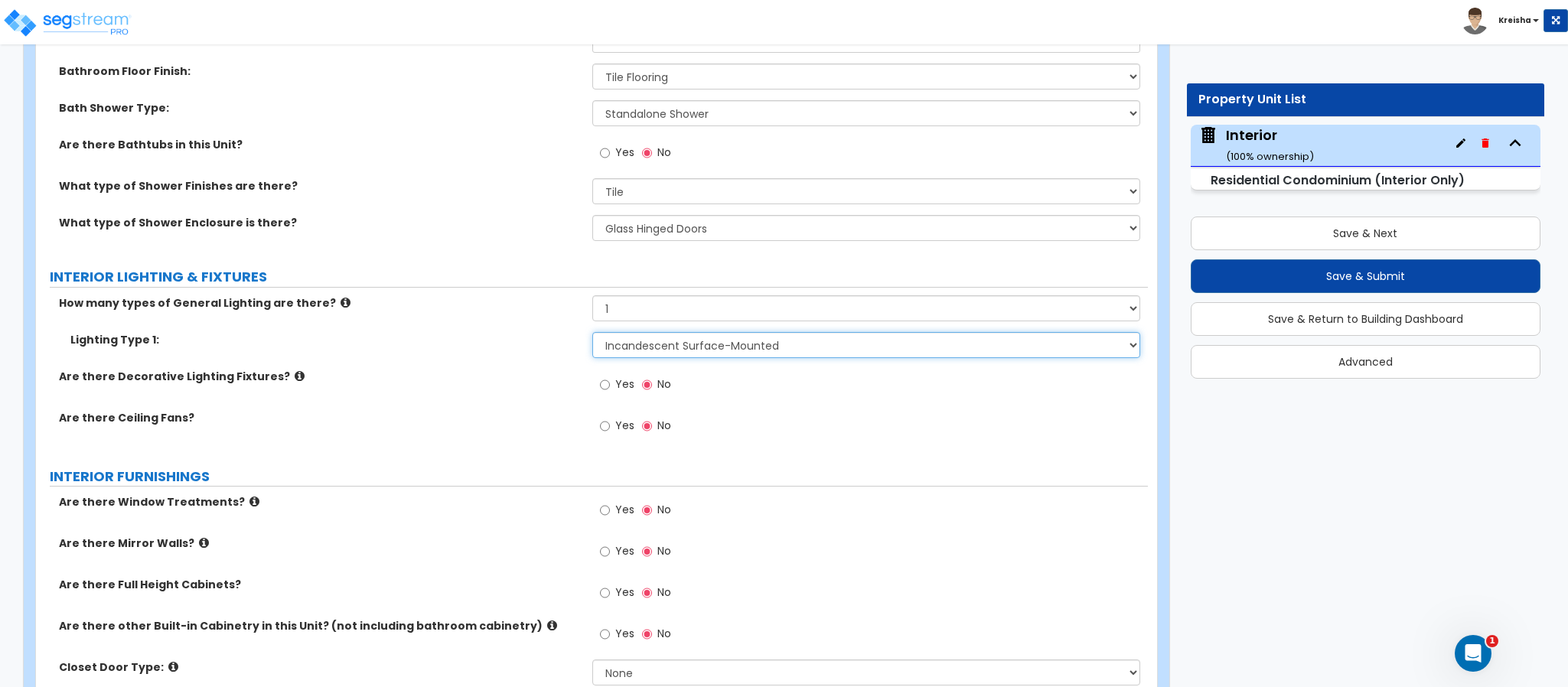
select select "5"
click at [599, 376] on input "Yes" at bounding box center [604, 384] width 10 height 17
radio input "true"
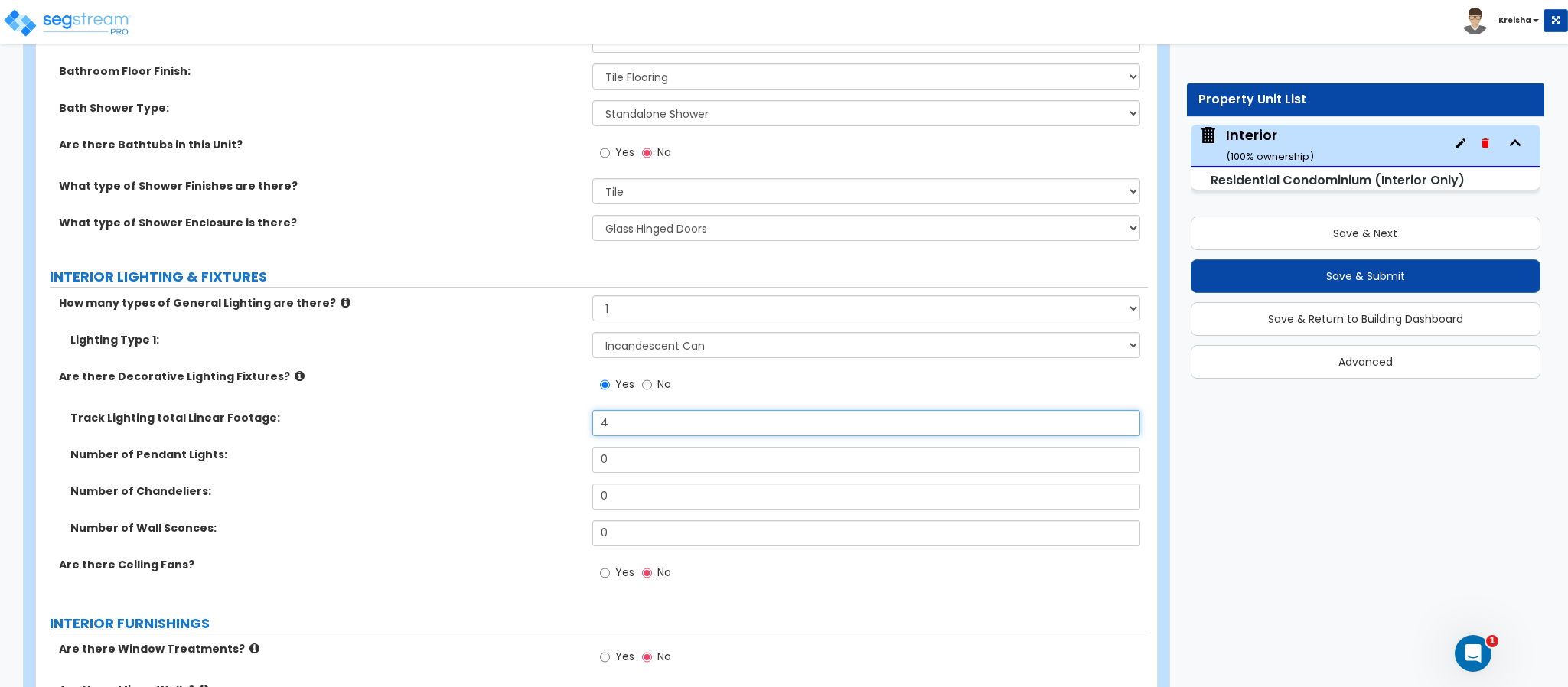
type input "4"
type input "3"
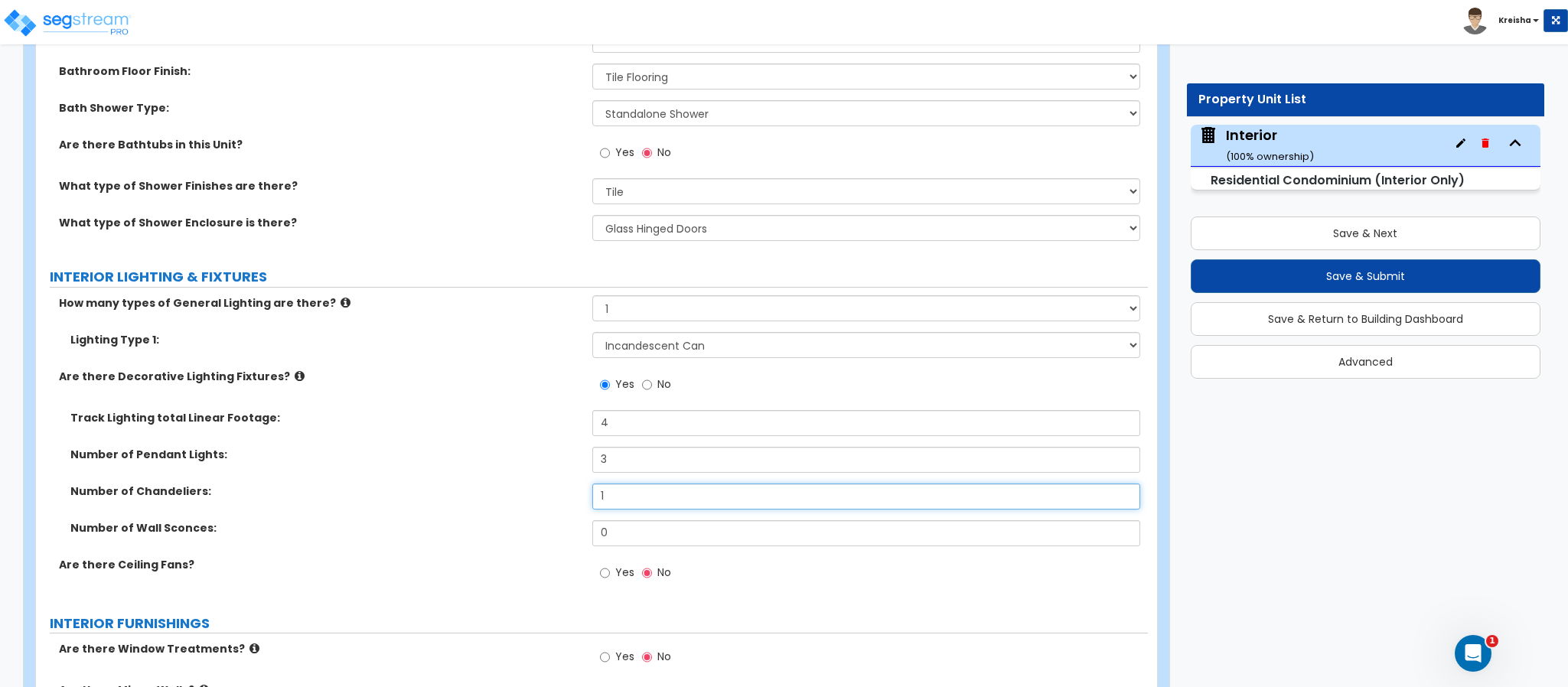
type input "1"
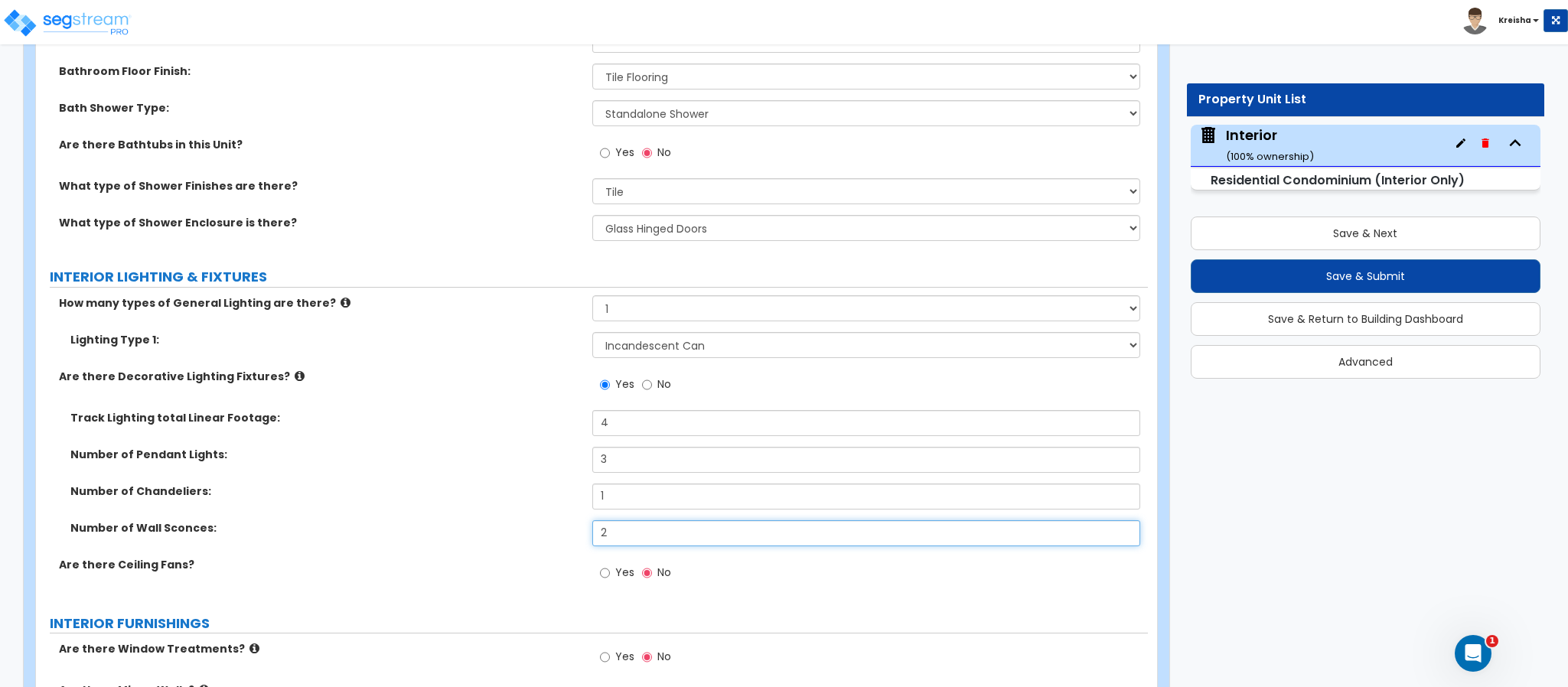
type input "2"
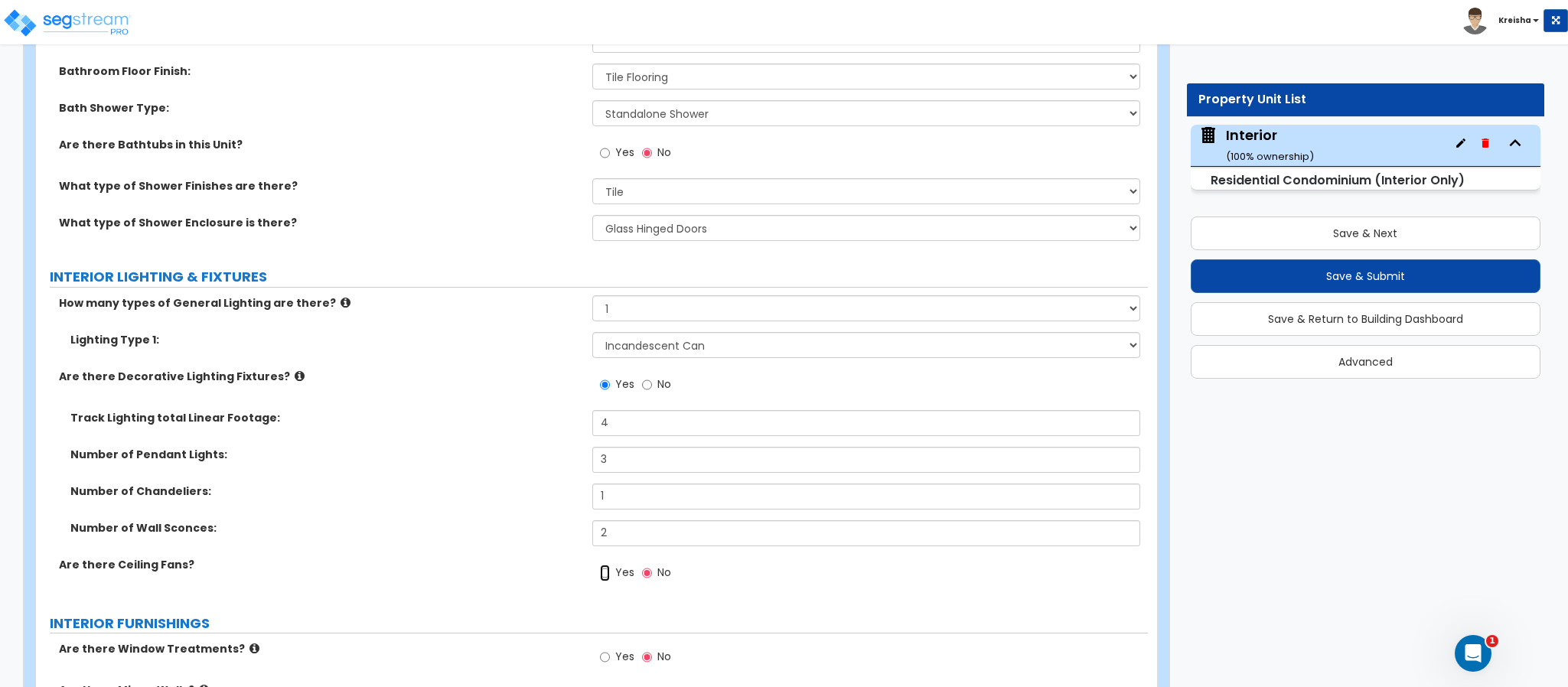
click at [599, 565] on input "Yes" at bounding box center [604, 573] width 10 height 17
radio input "true"
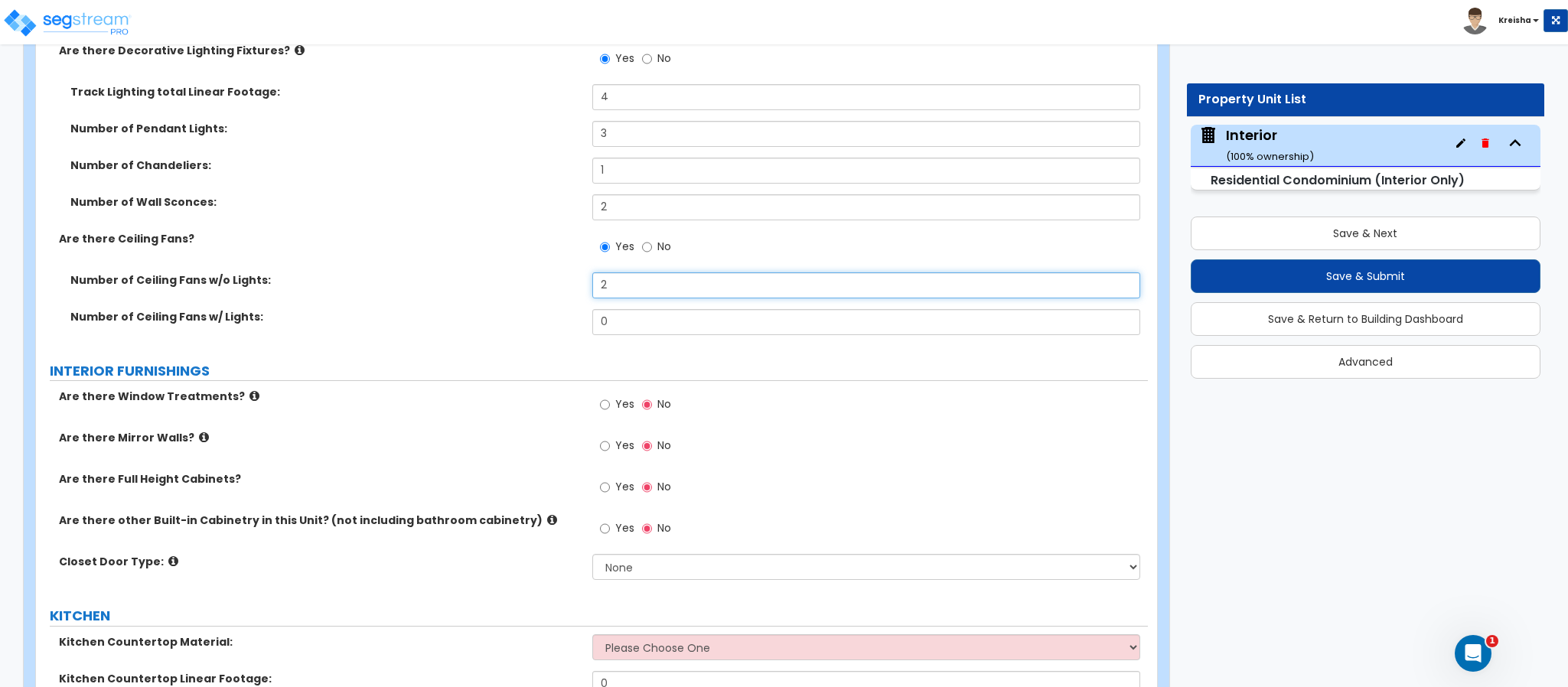
type input "2"
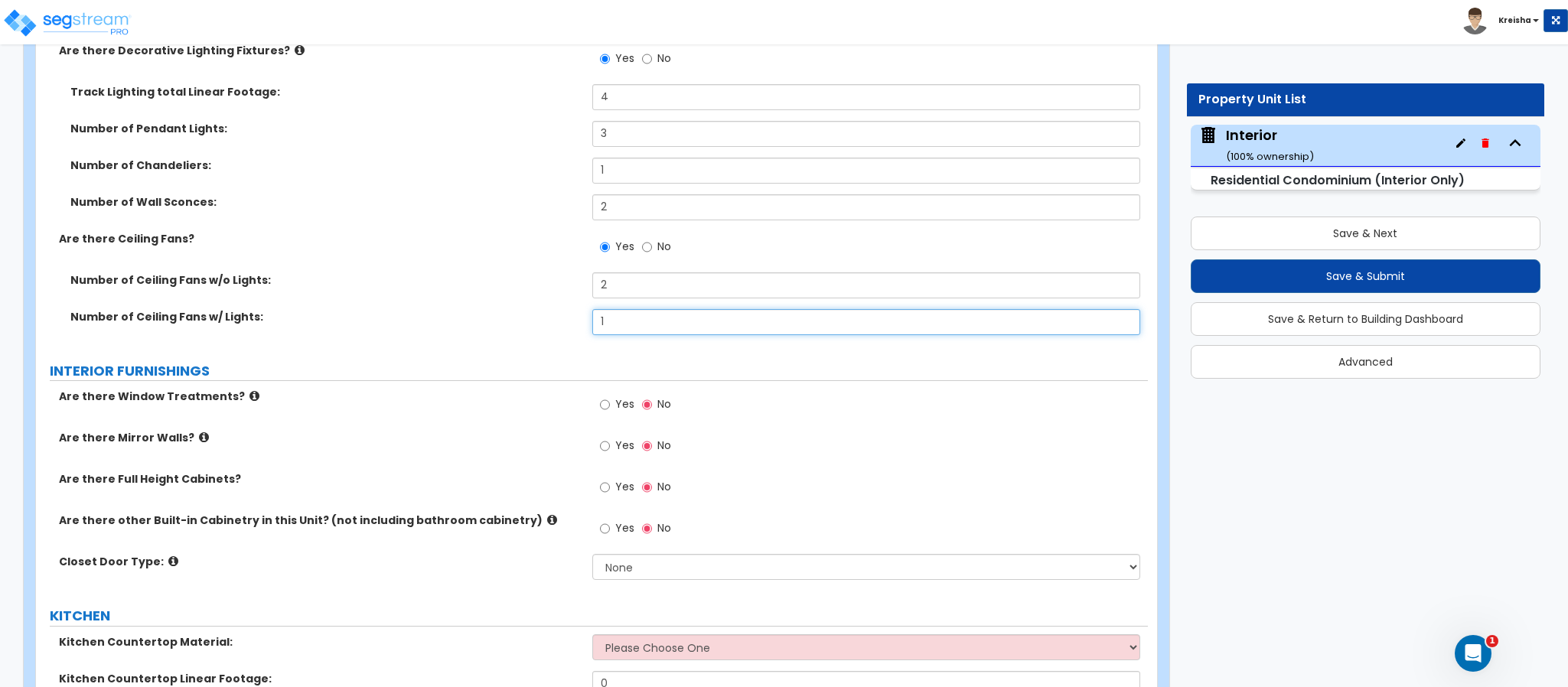
type input "1"
click at [599, 396] on input "Yes" at bounding box center [604, 404] width 10 height 17
radio input "true"
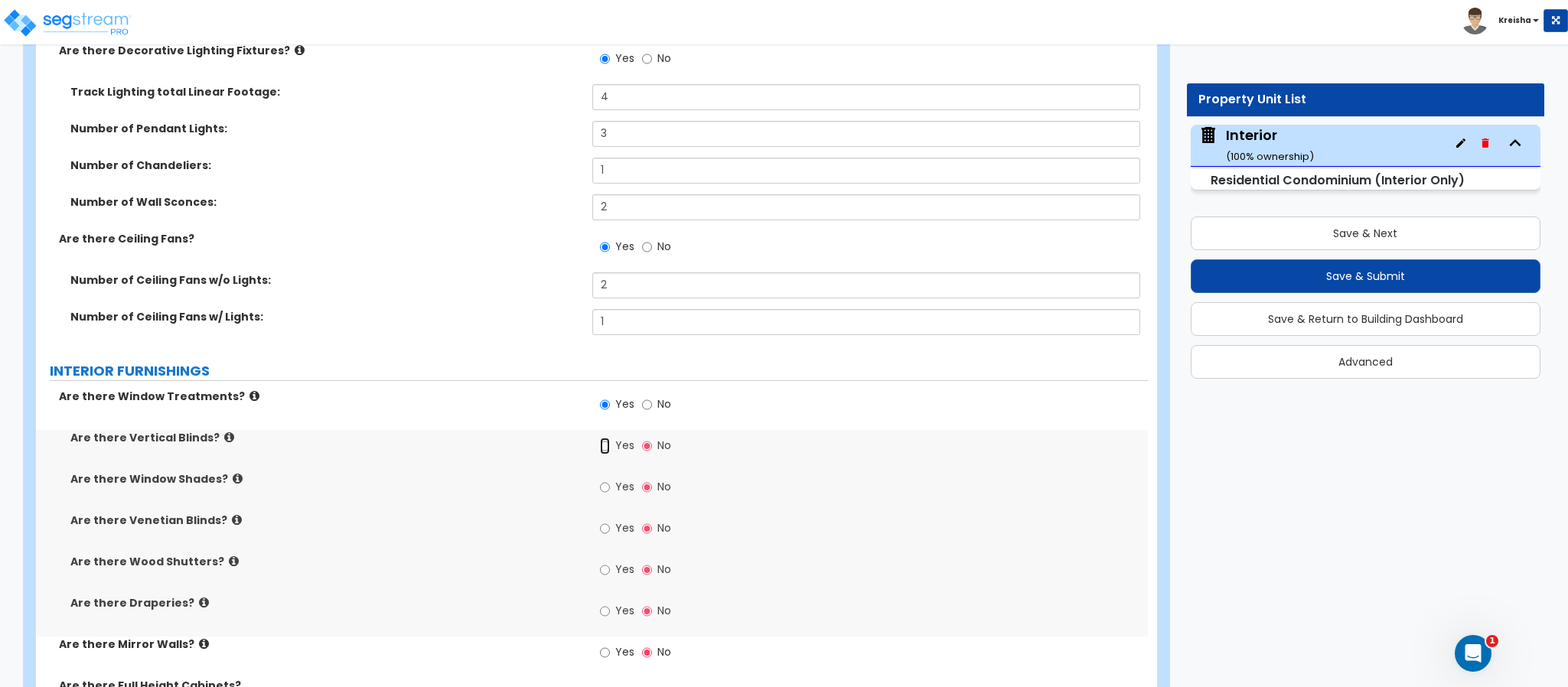
click at [599, 438] on input "Yes" at bounding box center [604, 446] width 10 height 17
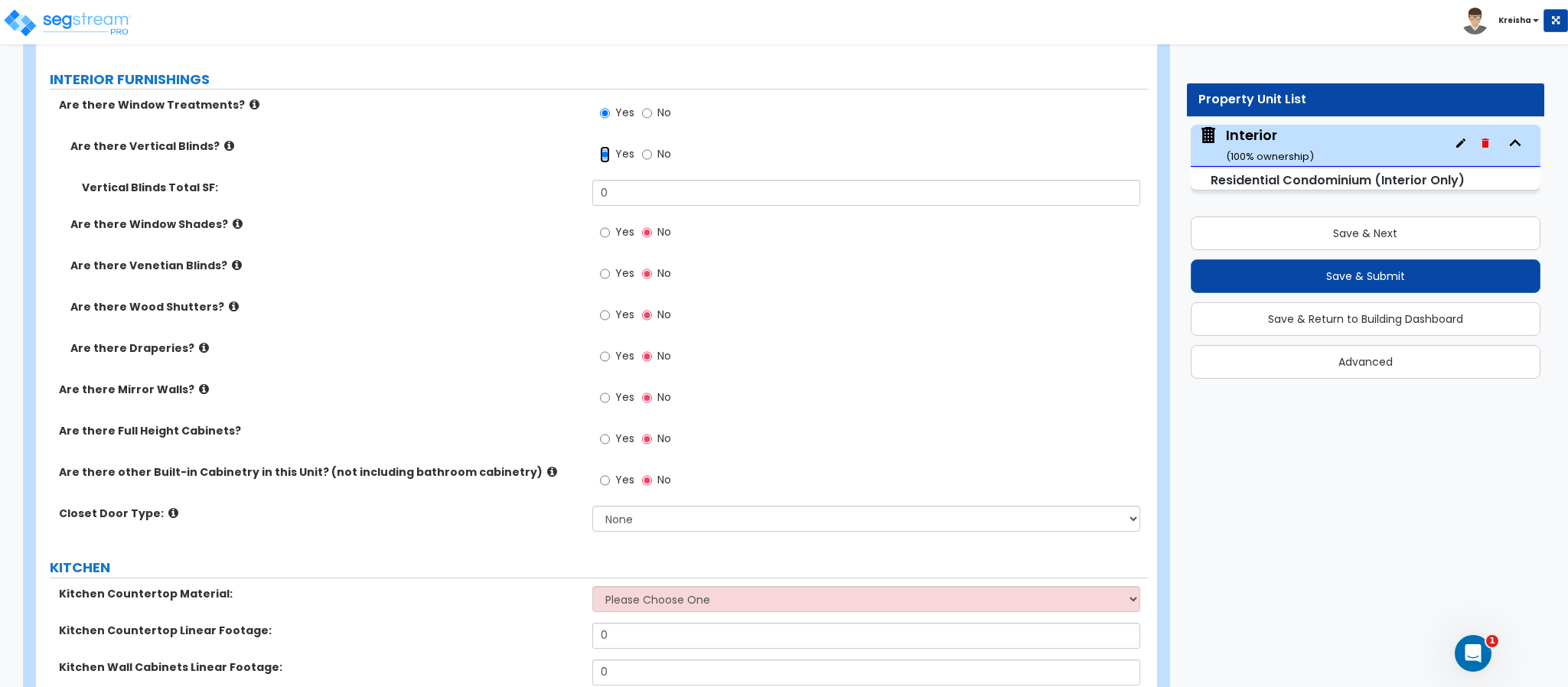
scroll to position [2126, 0]
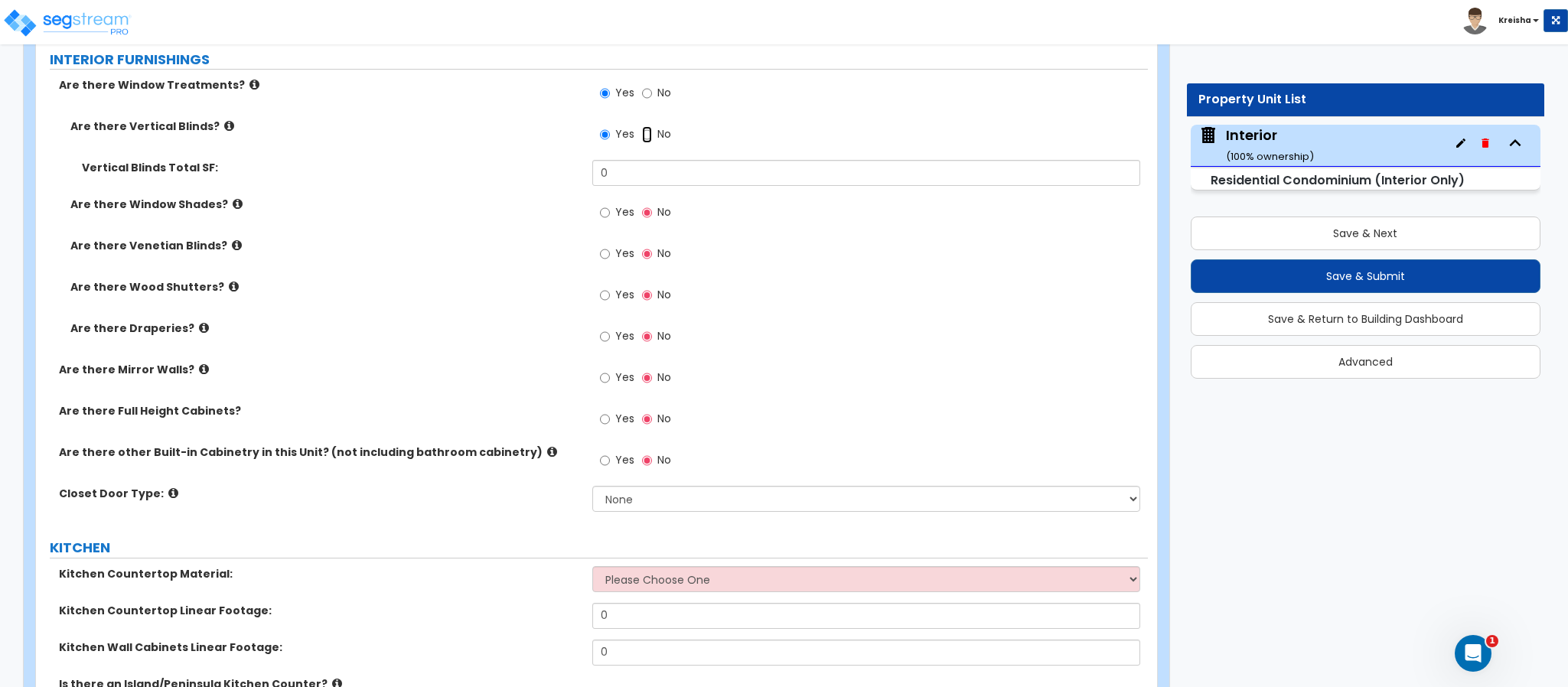
click at [642, 127] on input "No" at bounding box center [647, 134] width 10 height 17
radio input "false"
radio input "true"
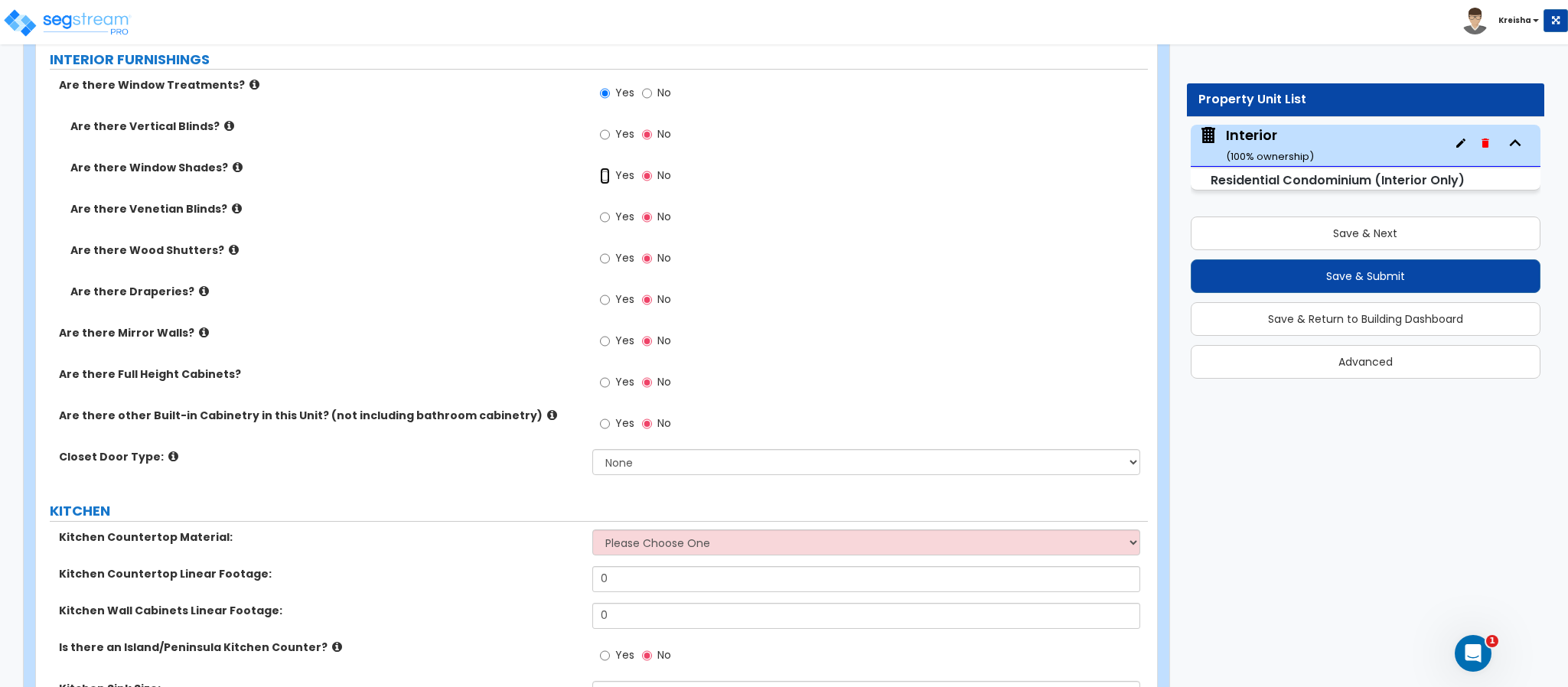
click at [599, 168] on input "Yes" at bounding box center [604, 175] width 10 height 17
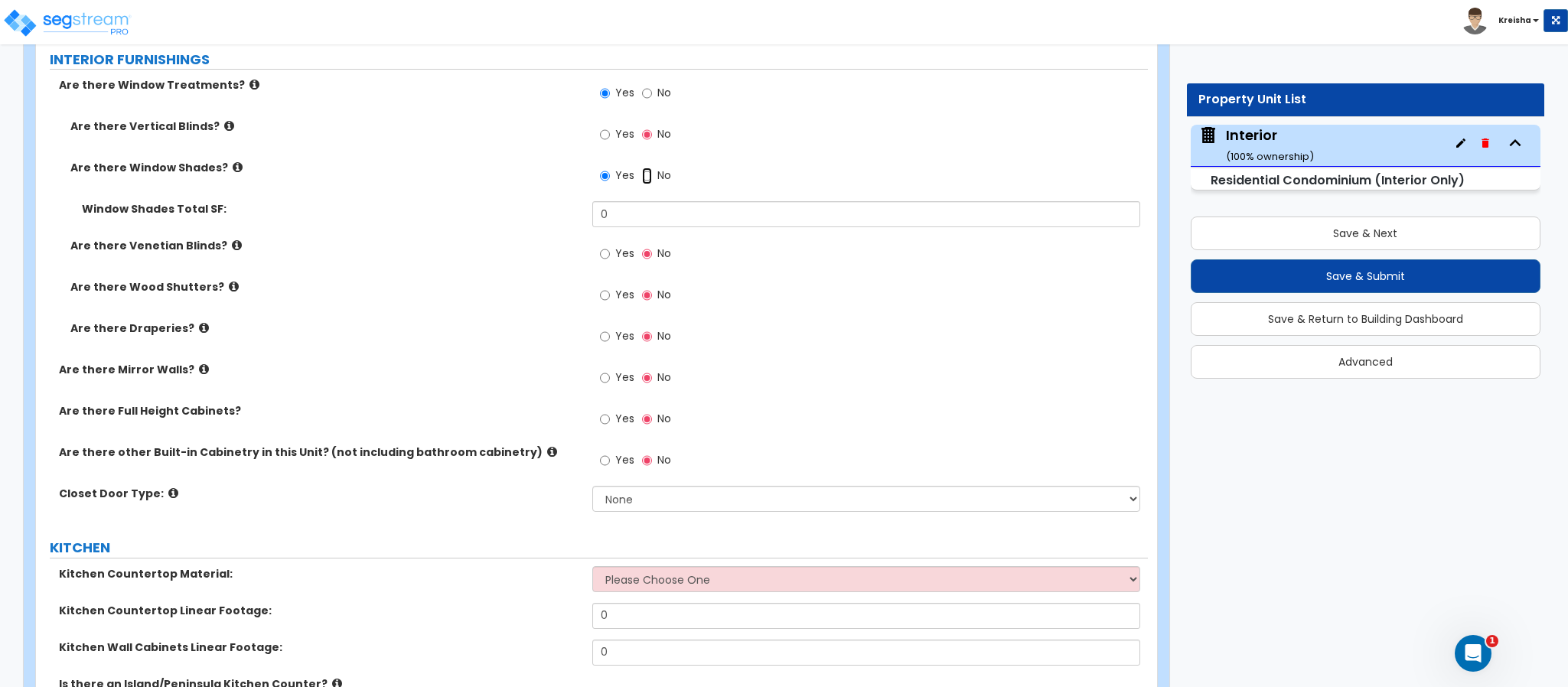
click at [642, 168] on input "No" at bounding box center [647, 175] width 10 height 17
radio input "false"
radio input "true"
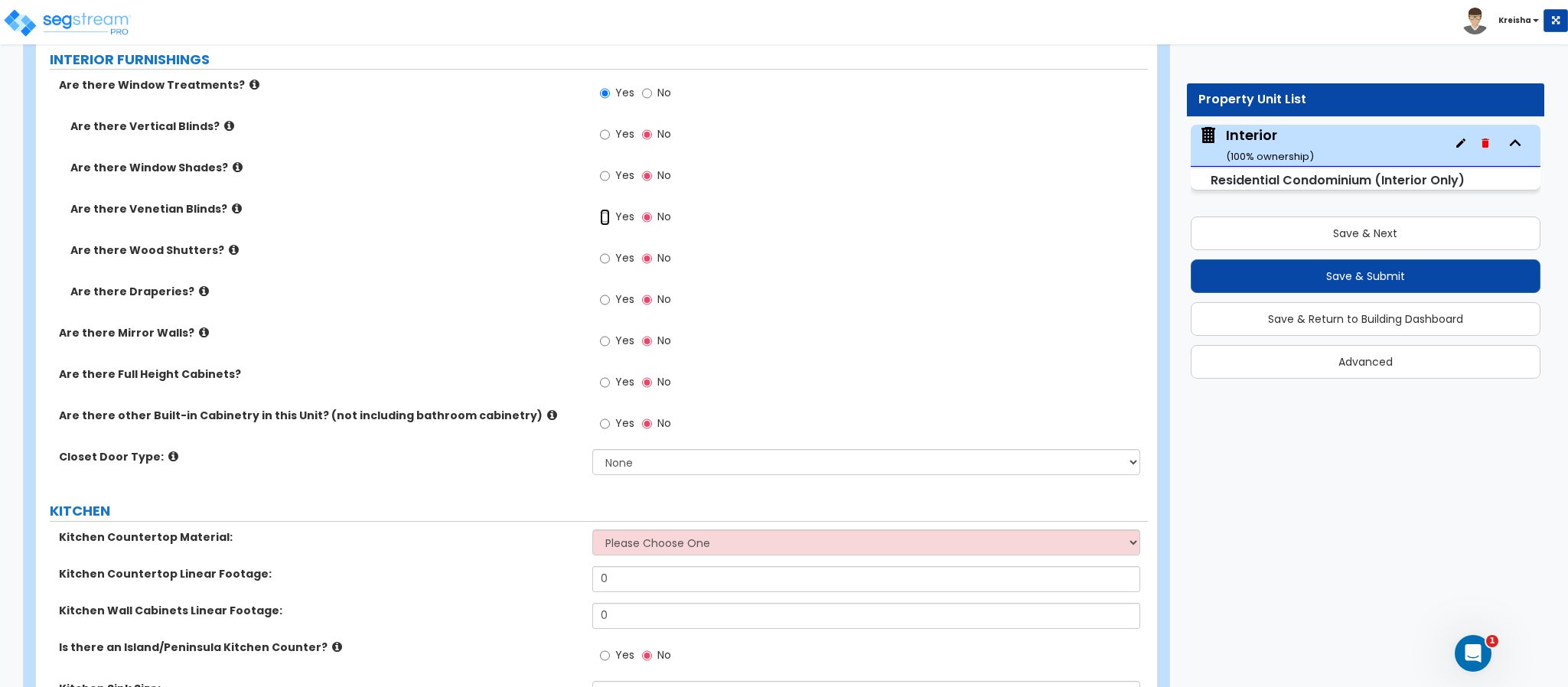
click at [599, 209] on input "Yes" at bounding box center [604, 216] width 10 height 17
radio input "true"
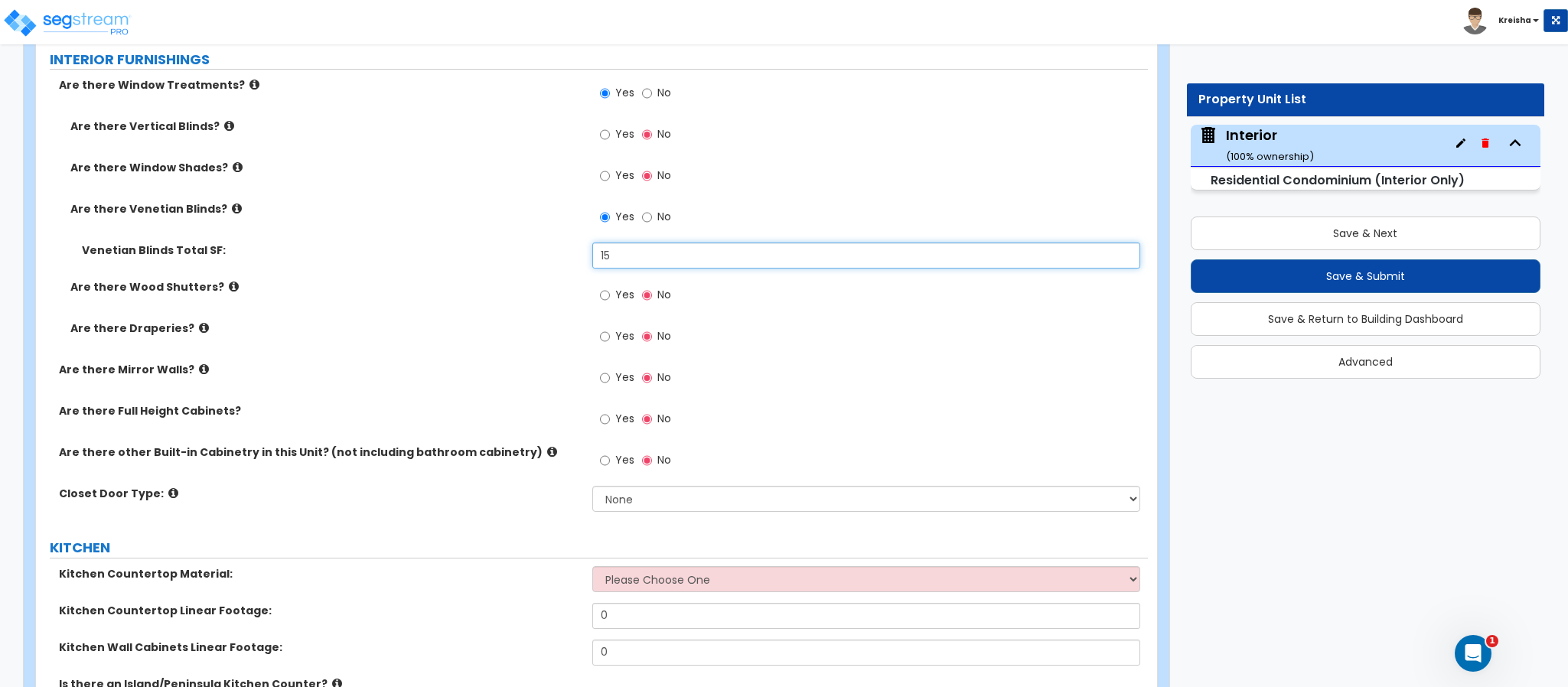
type input "15"
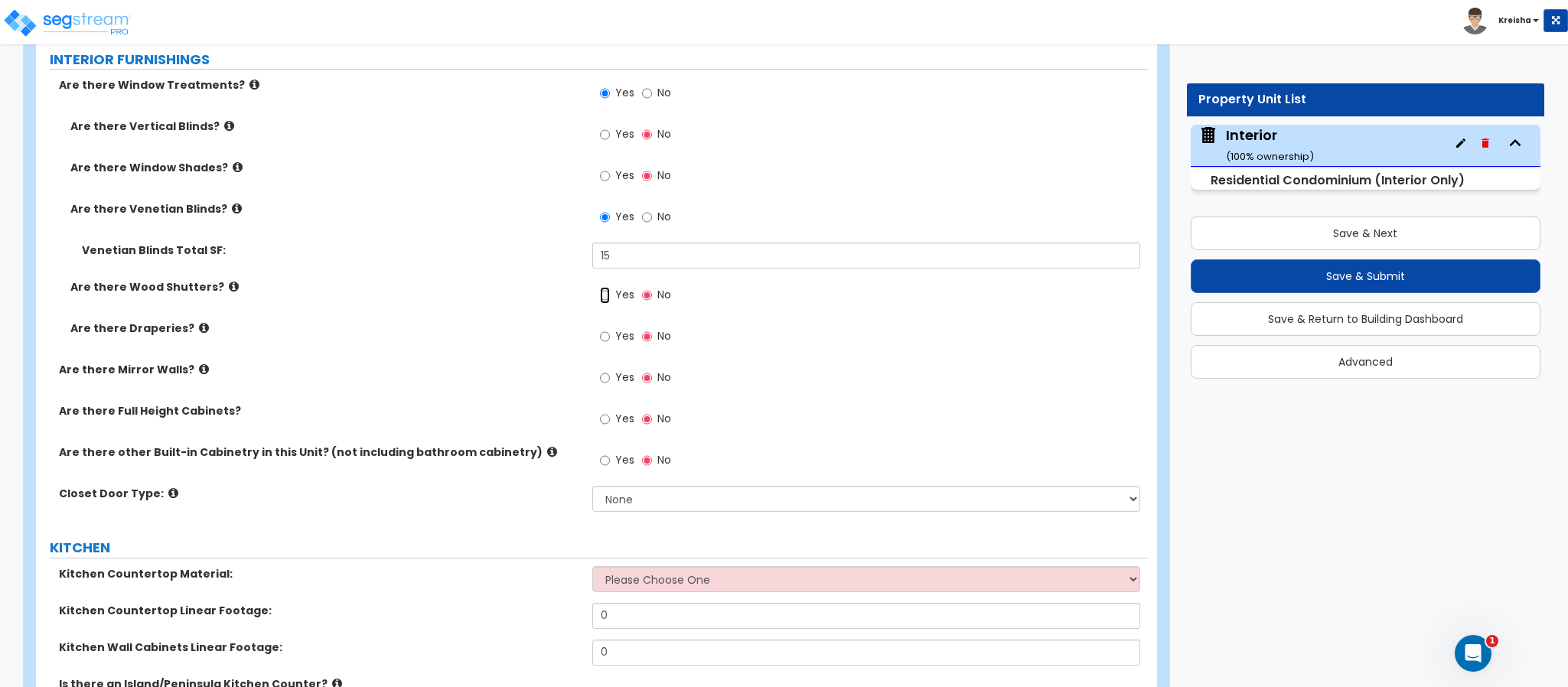
click at [599, 287] on input "Yes" at bounding box center [604, 295] width 10 height 17
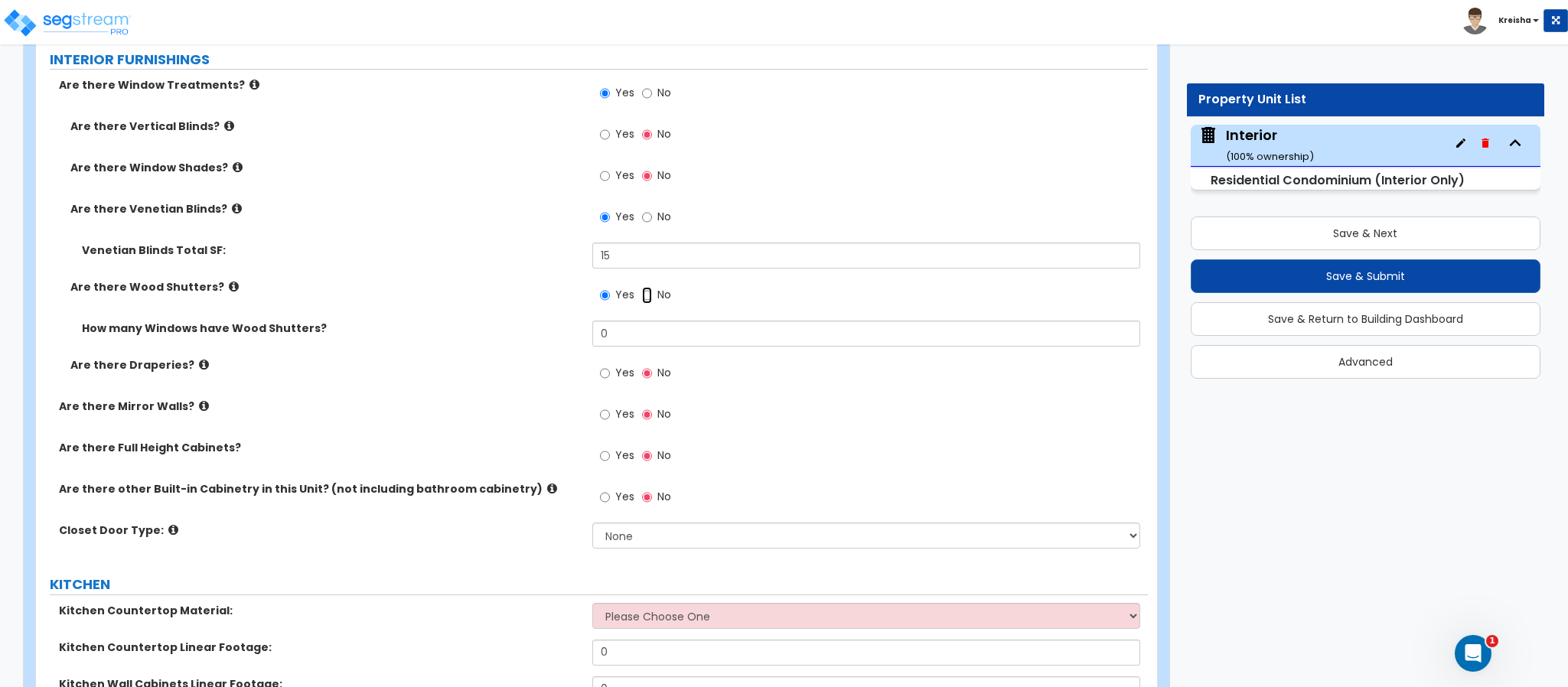
click at [642, 287] on input "No" at bounding box center [647, 295] width 10 height 17
radio input "false"
radio input "true"
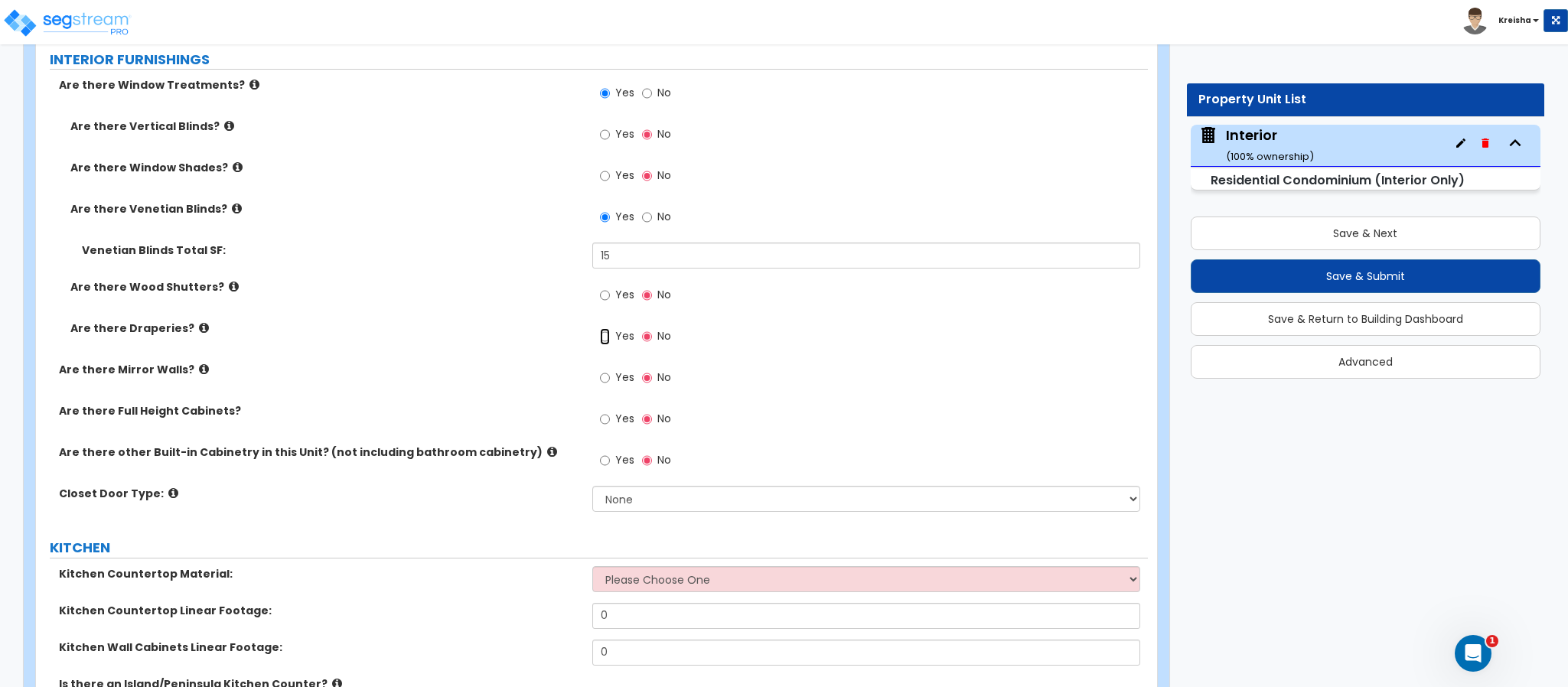
click at [599, 328] on input "Yes" at bounding box center [604, 336] width 10 height 17
radio input "true"
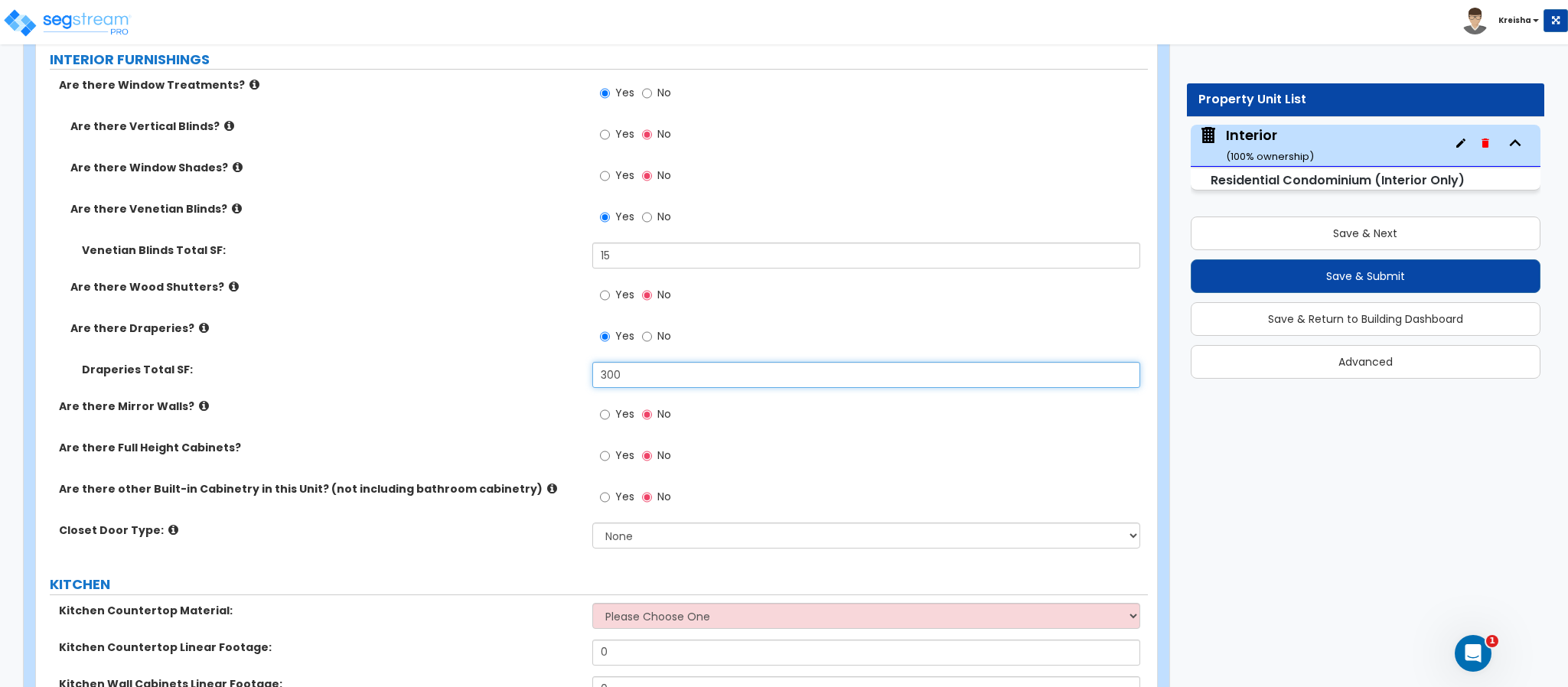
type input "300"
click at [599, 407] on input "Yes" at bounding box center [604, 415] width 10 height 17
radio input "true"
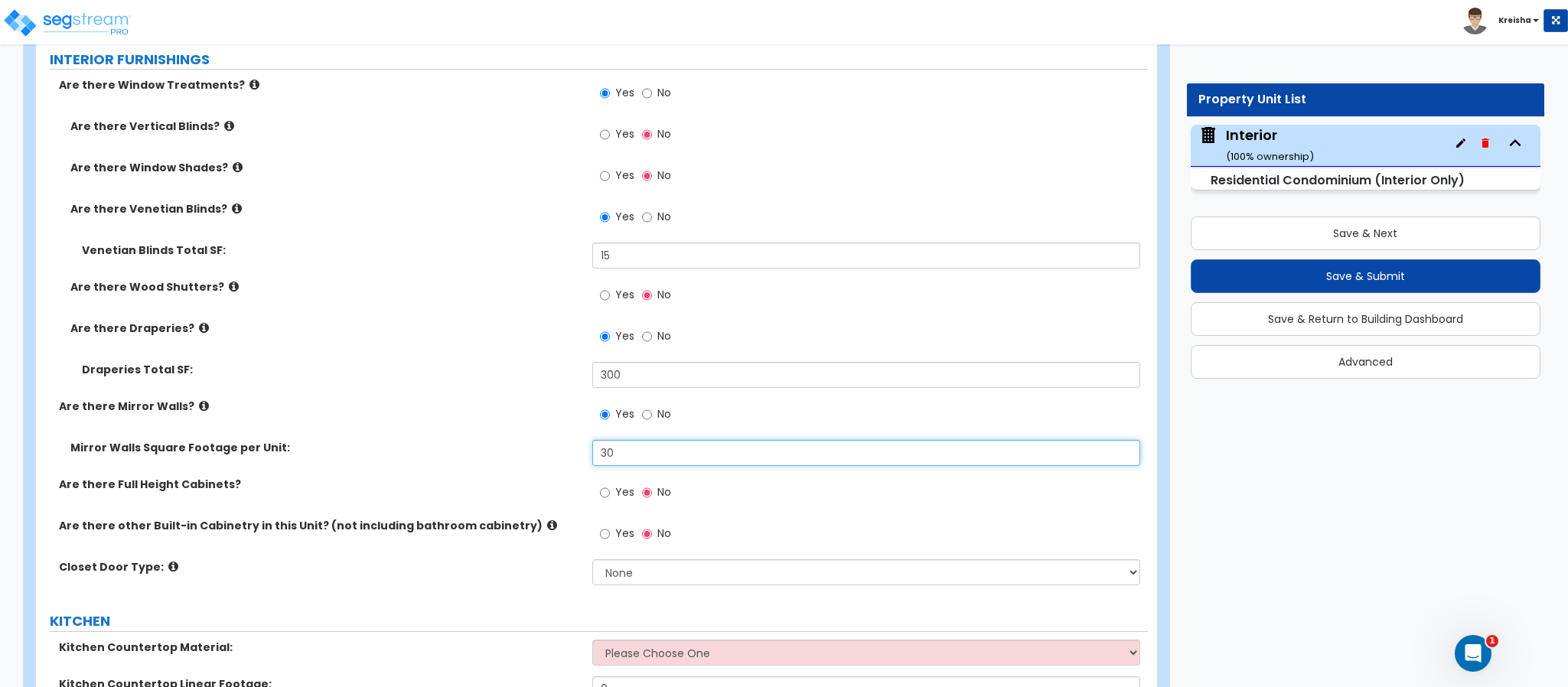
type input "30"
click at [599, 484] on input "Yes" at bounding box center [604, 492] width 10 height 17
radio input "true"
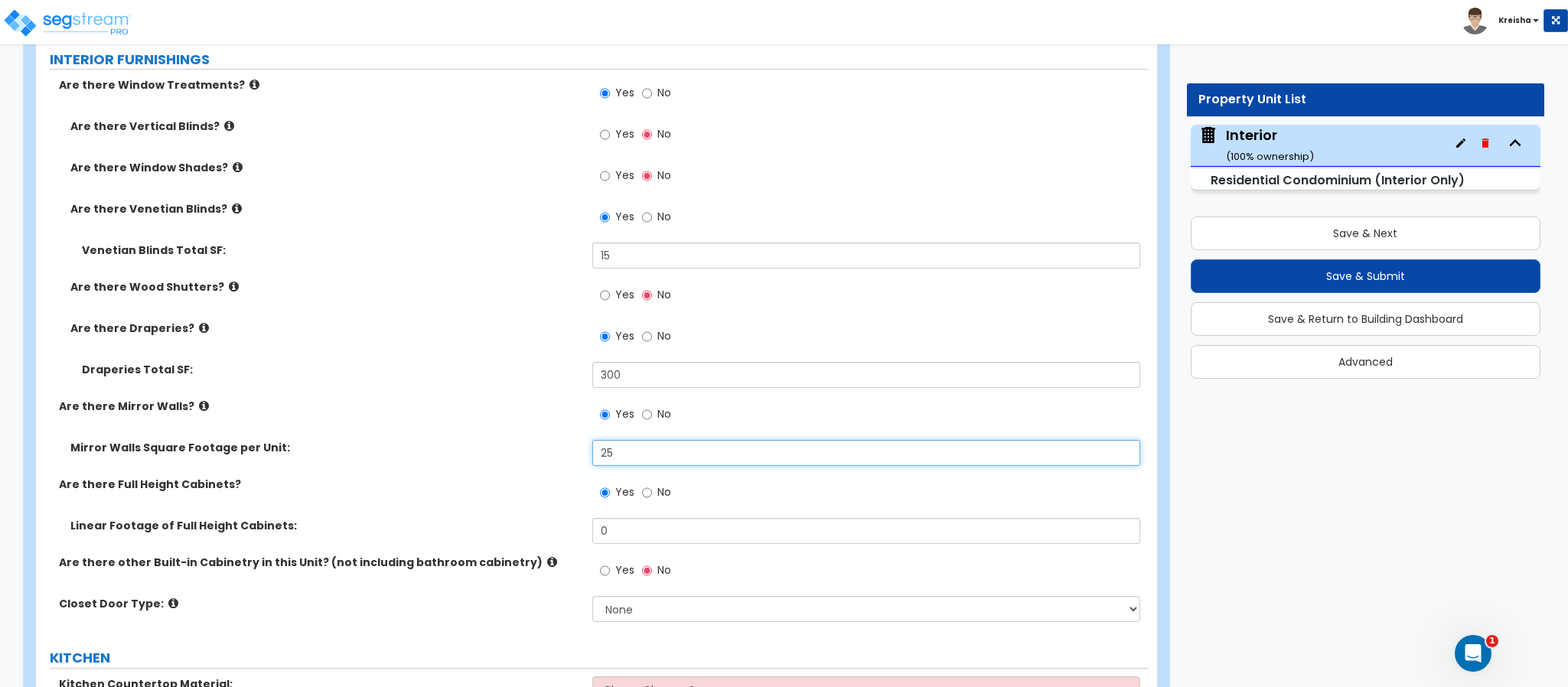
type input "25"
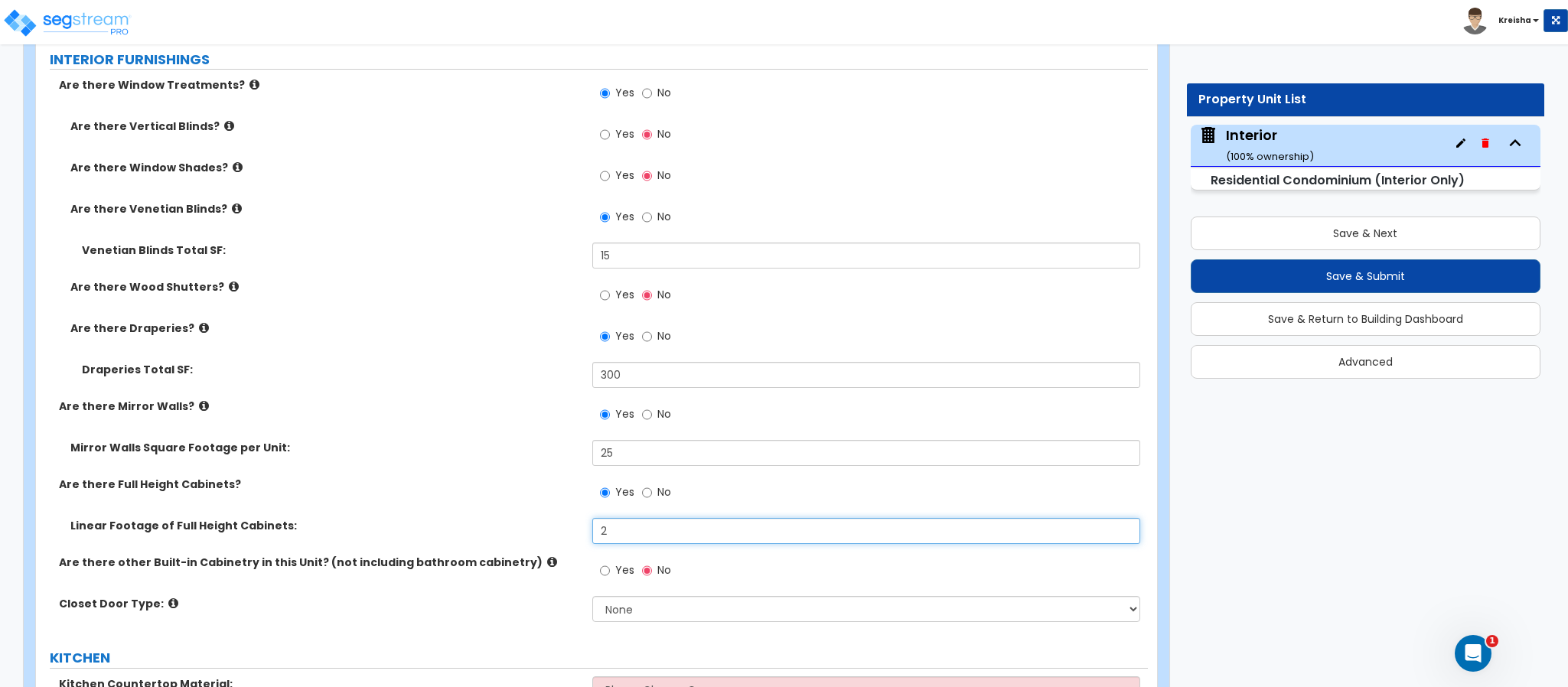
type input "2"
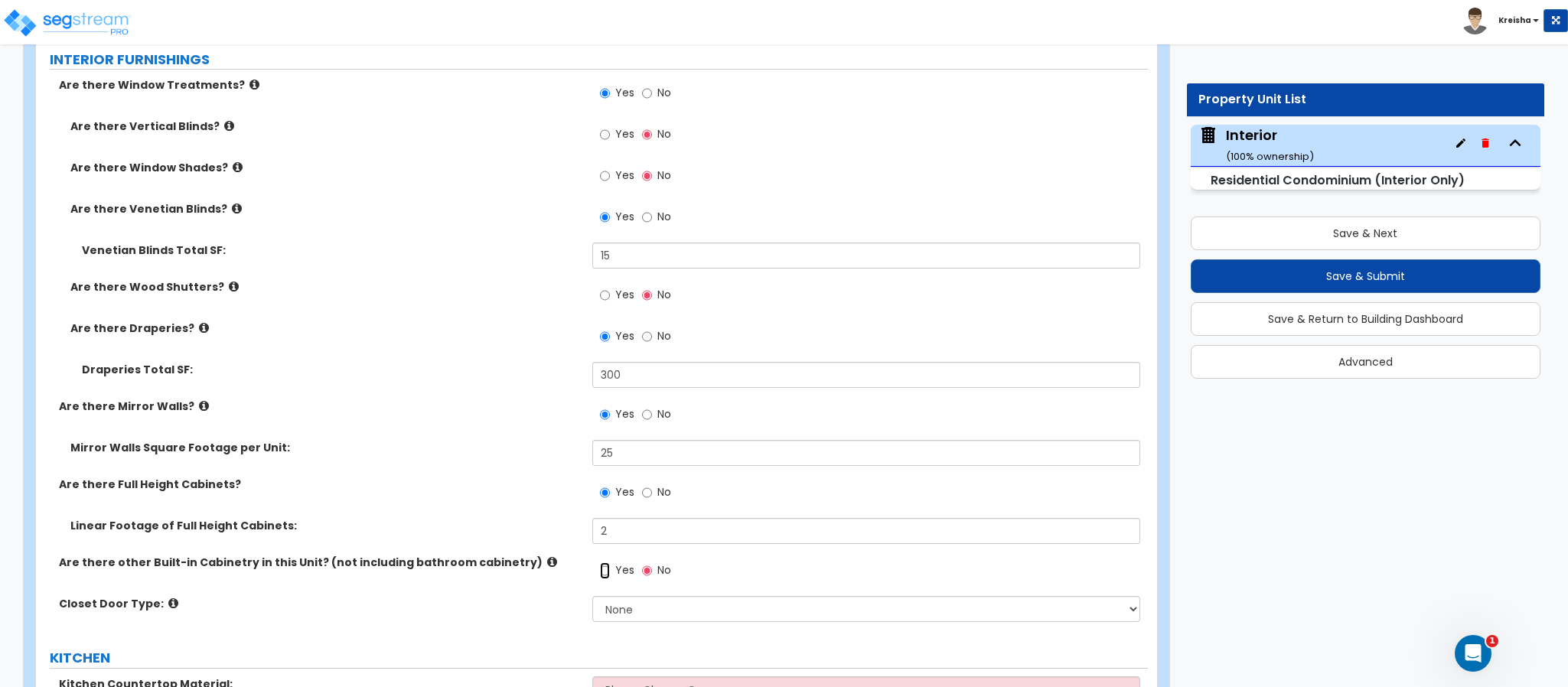
click at [599, 562] on input "Yes" at bounding box center [604, 570] width 10 height 17
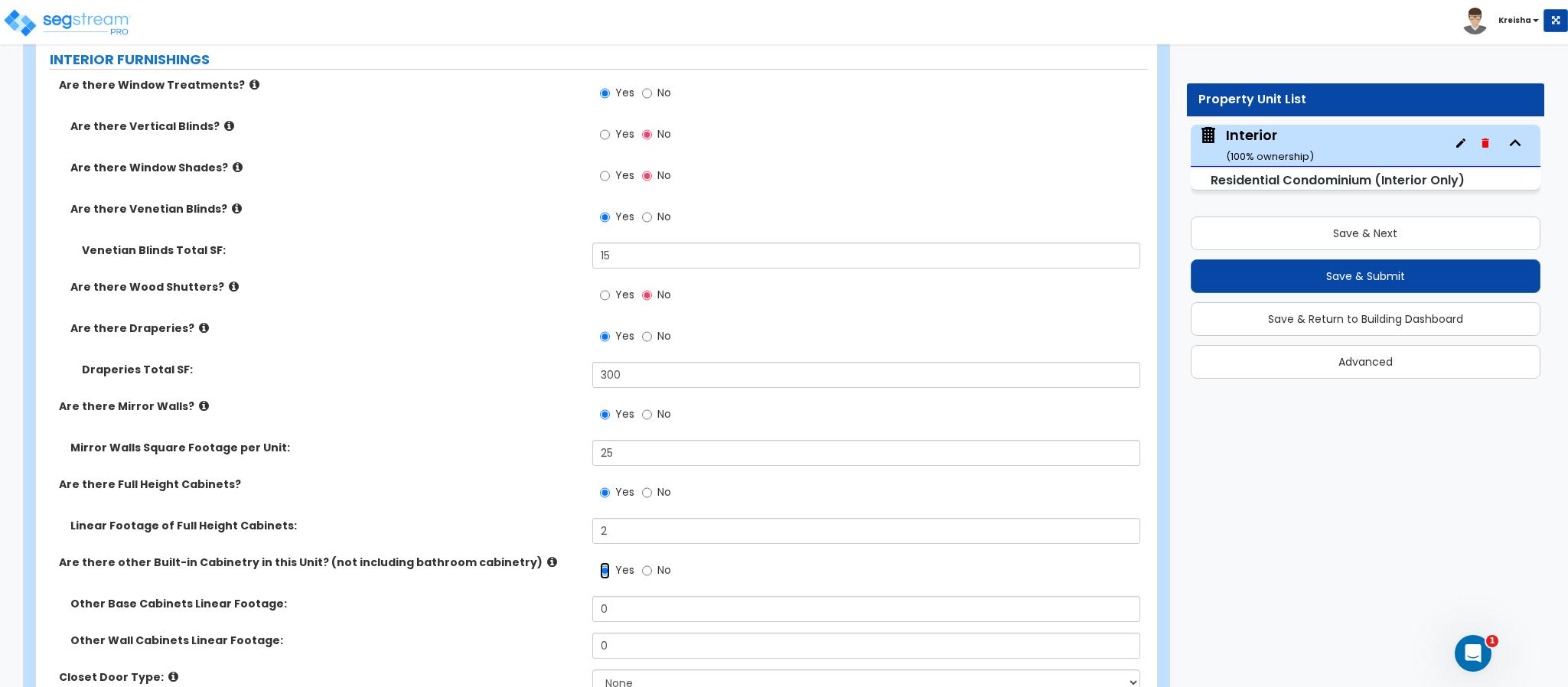
scroll to position [2456, 0]
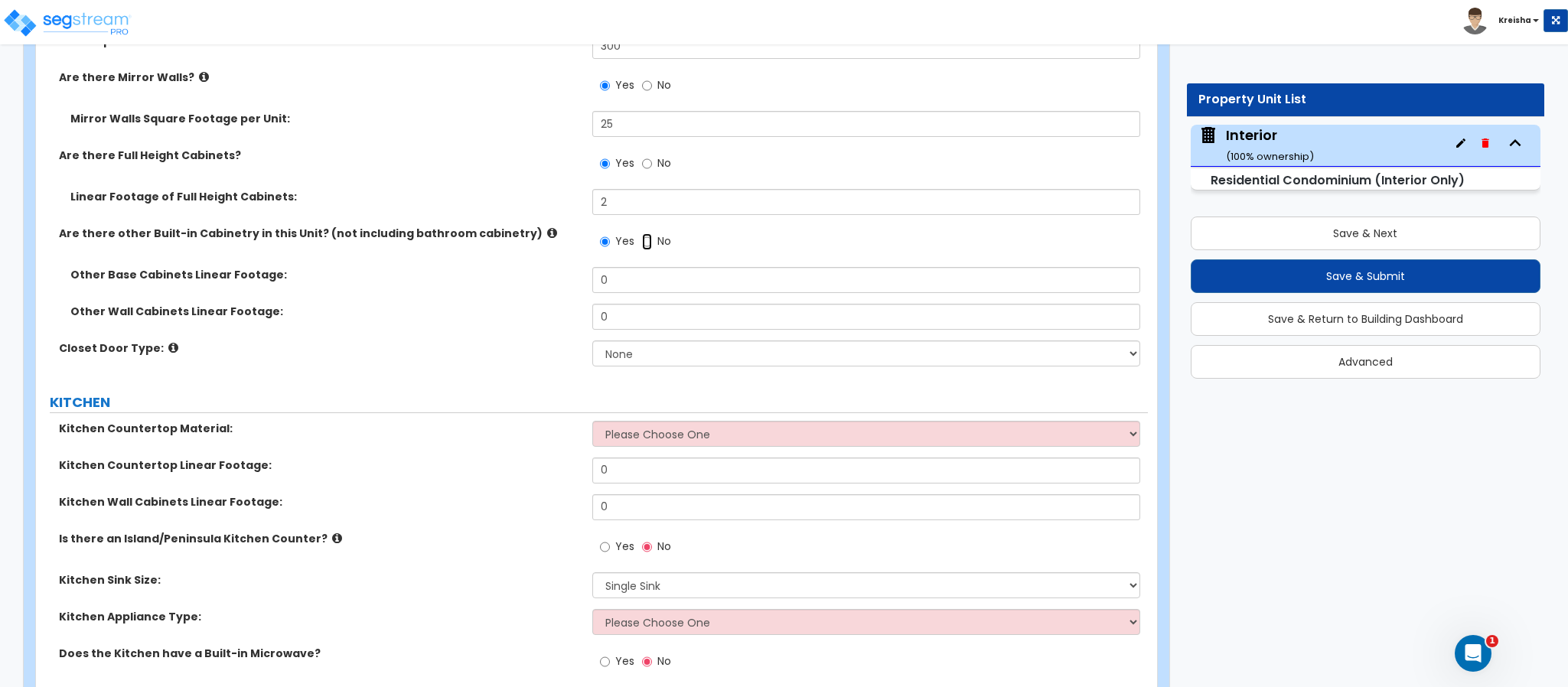
click at [642, 233] on input "No" at bounding box center [647, 241] width 10 height 17
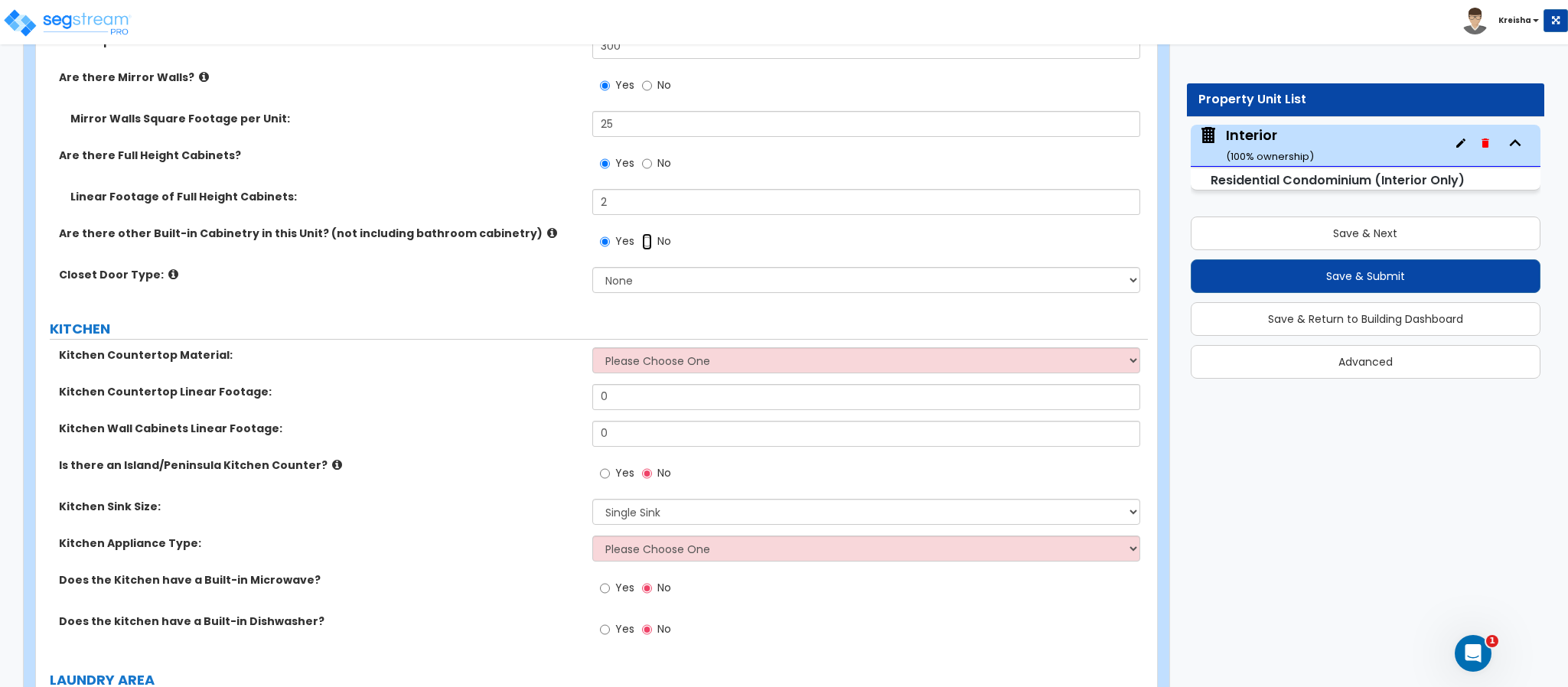
radio input "false"
radio input "true"
select select "3"
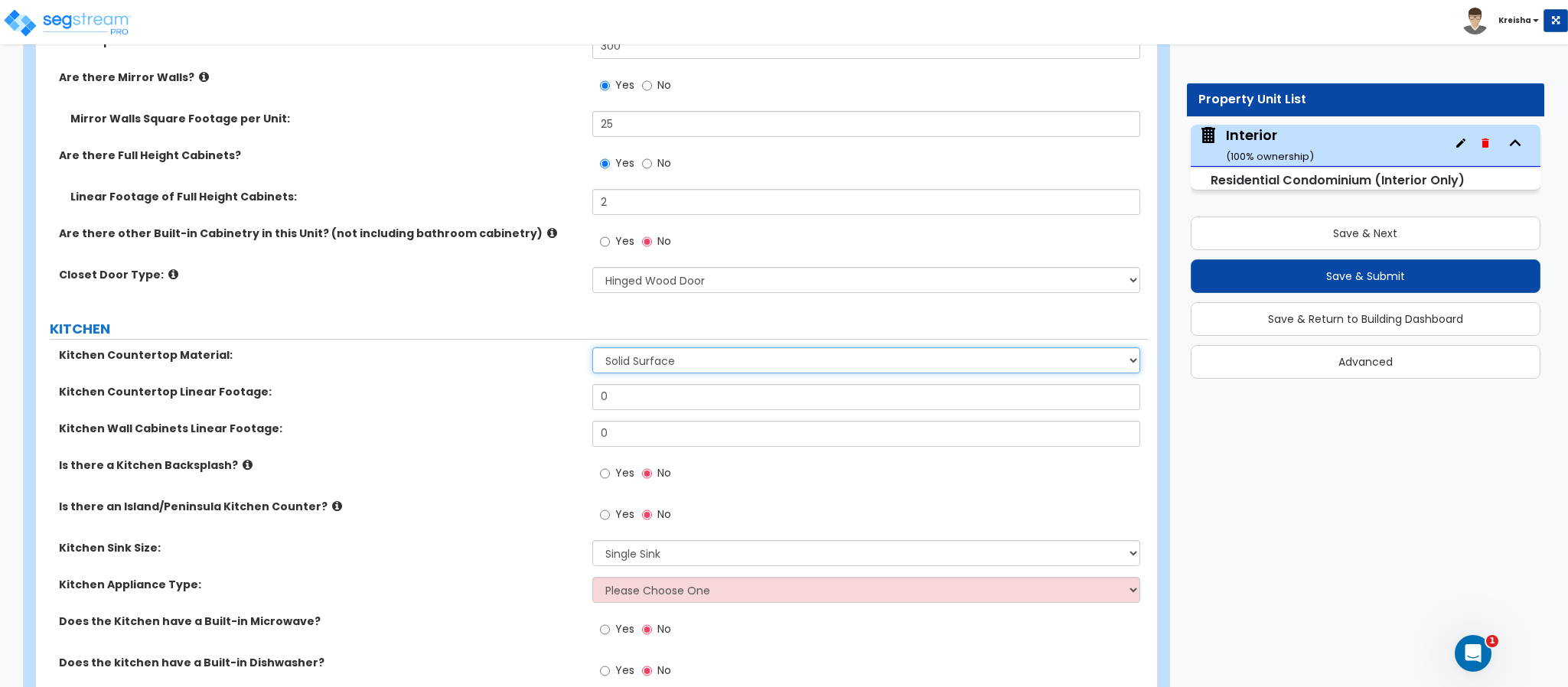
select select "3"
type input "20"
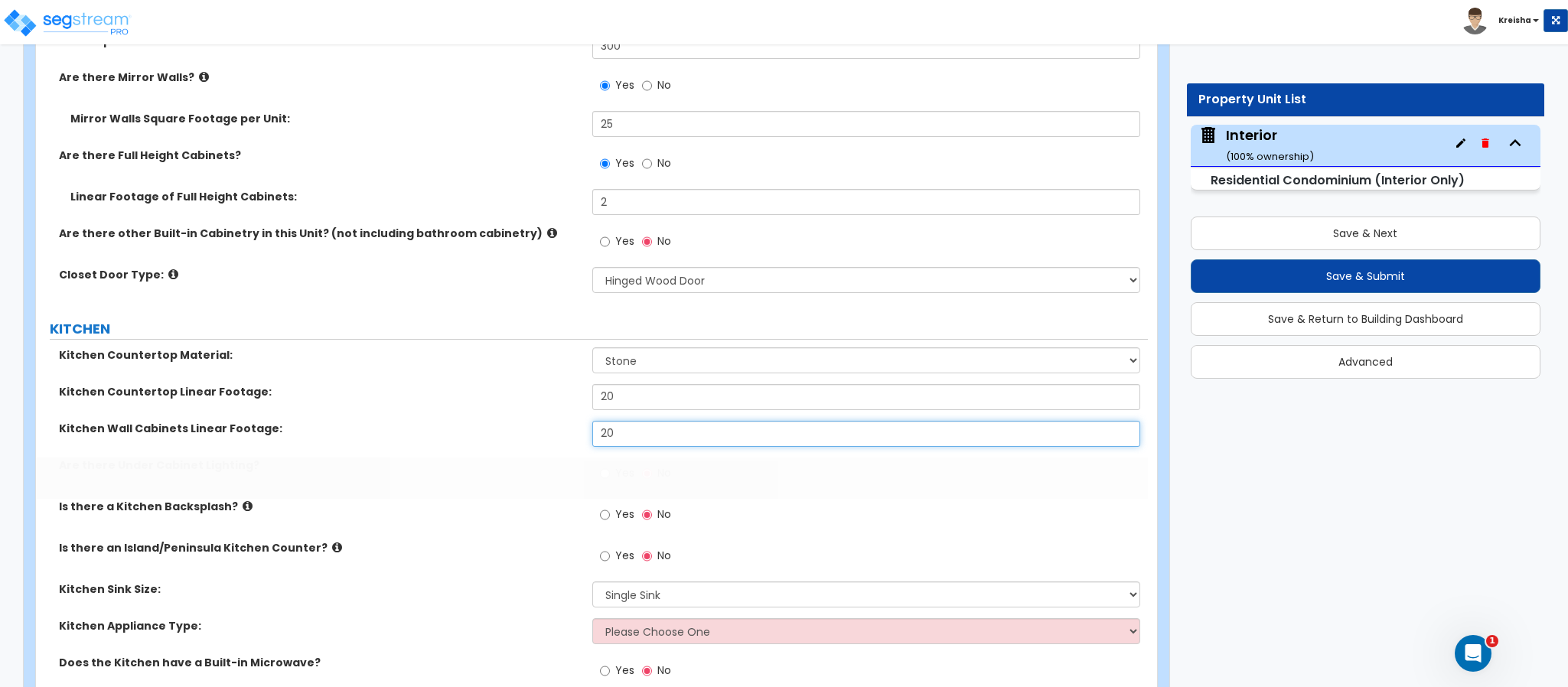
type input "20"
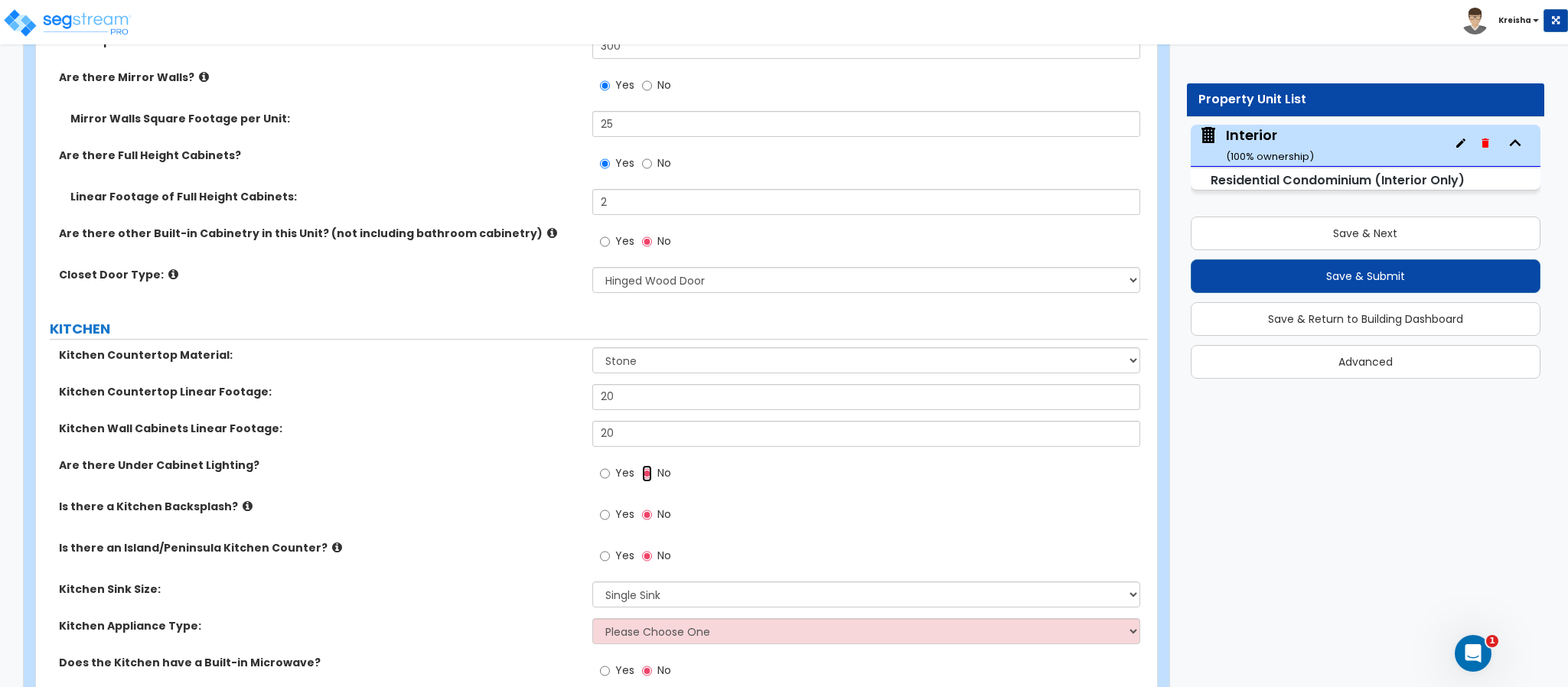
scroll to position [2685, 0]
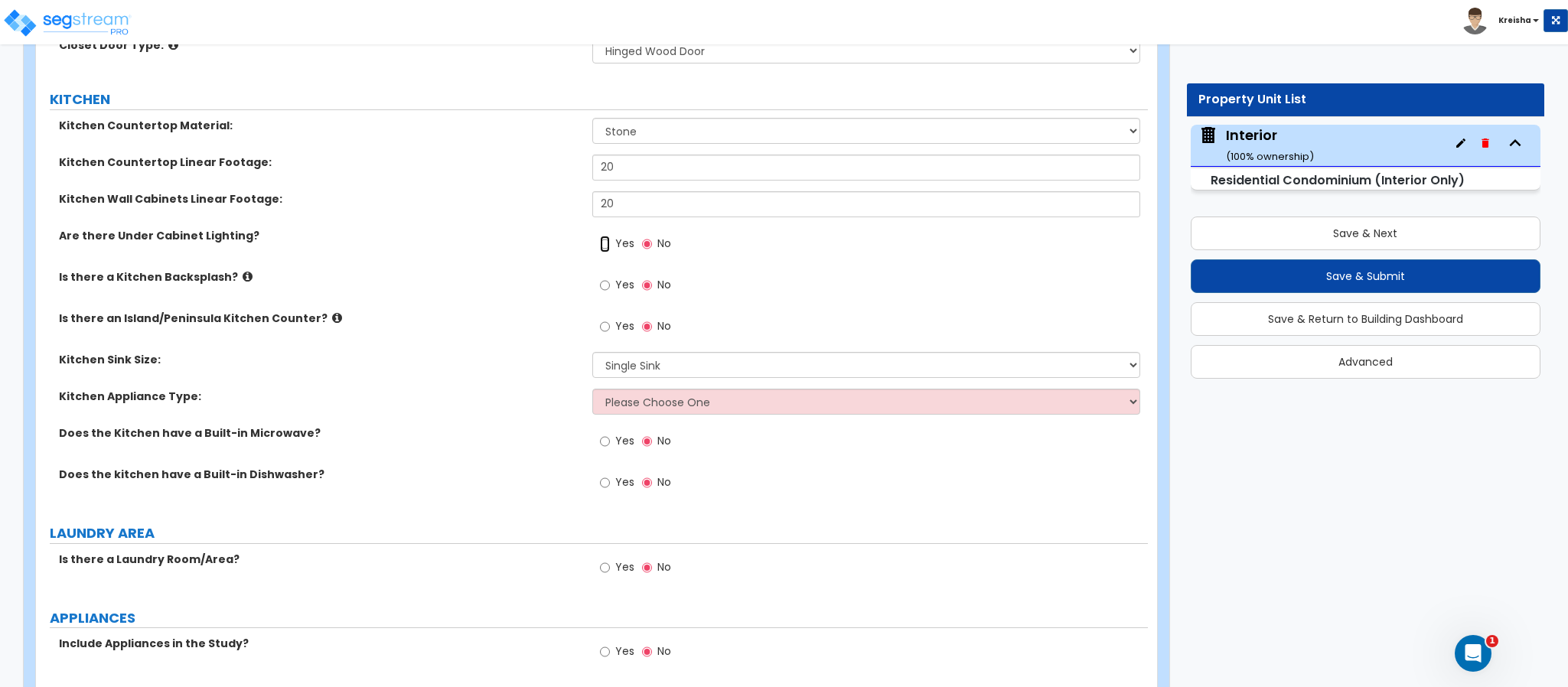
click at [599, 236] on input "Yes" at bounding box center [604, 244] width 10 height 17
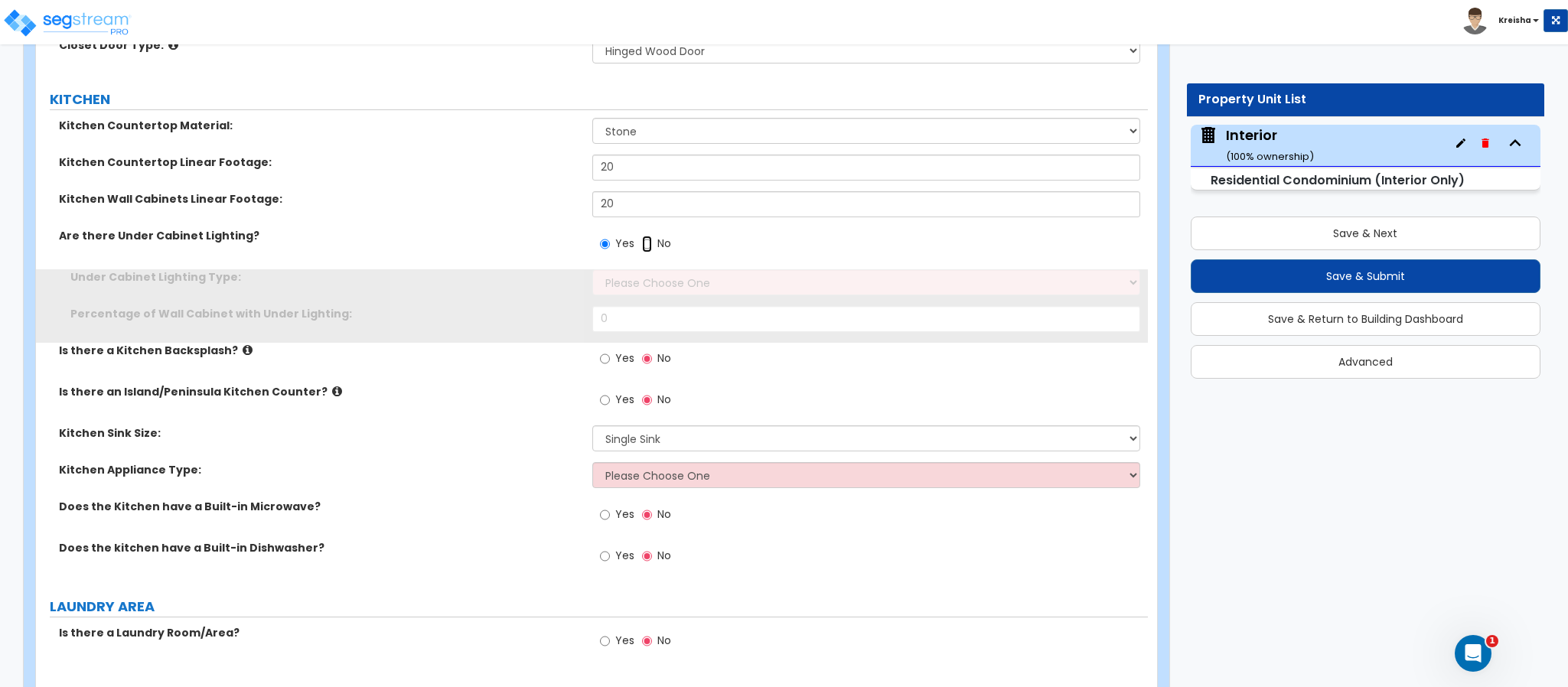
click at [642, 236] on input "No" at bounding box center [647, 244] width 10 height 17
radio input "false"
radio input "true"
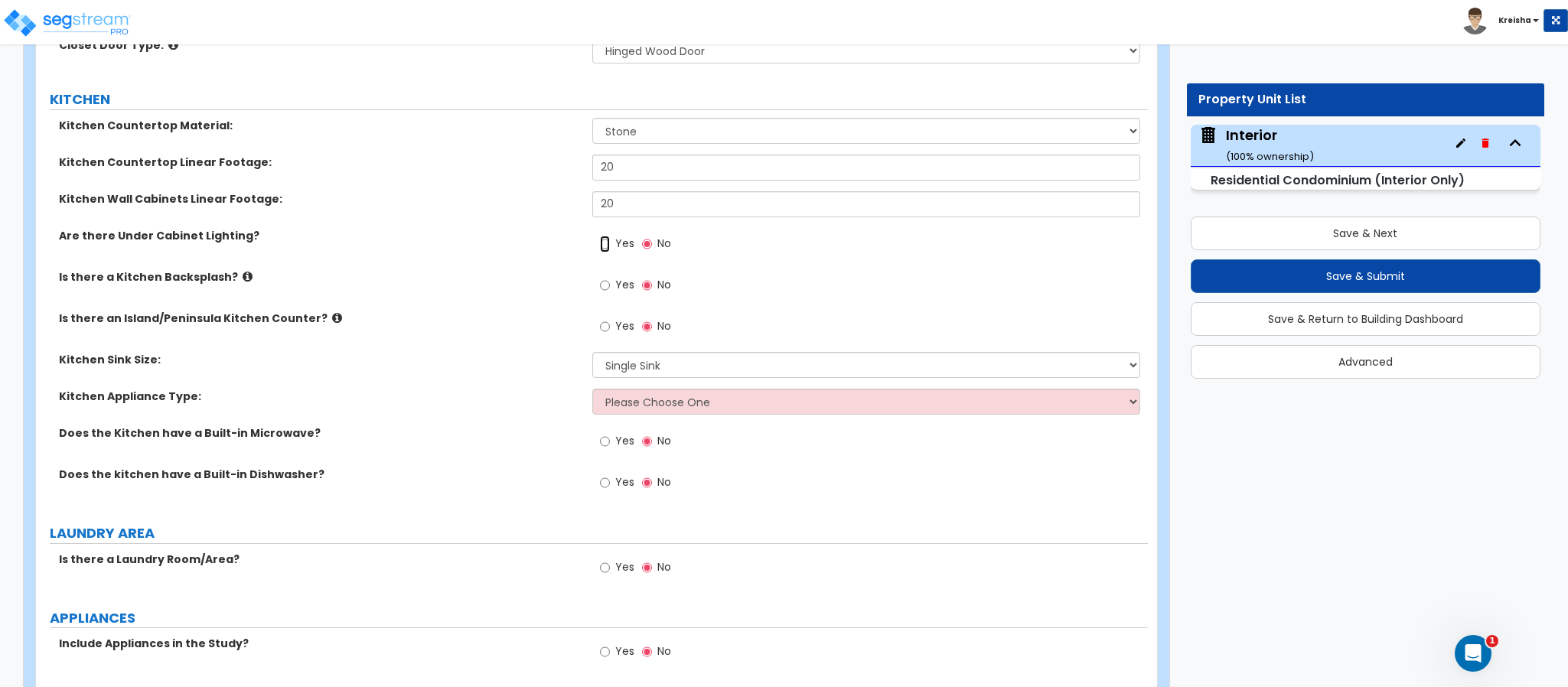
click at [599, 236] on input "Yes" at bounding box center [604, 244] width 10 height 17
radio input "true"
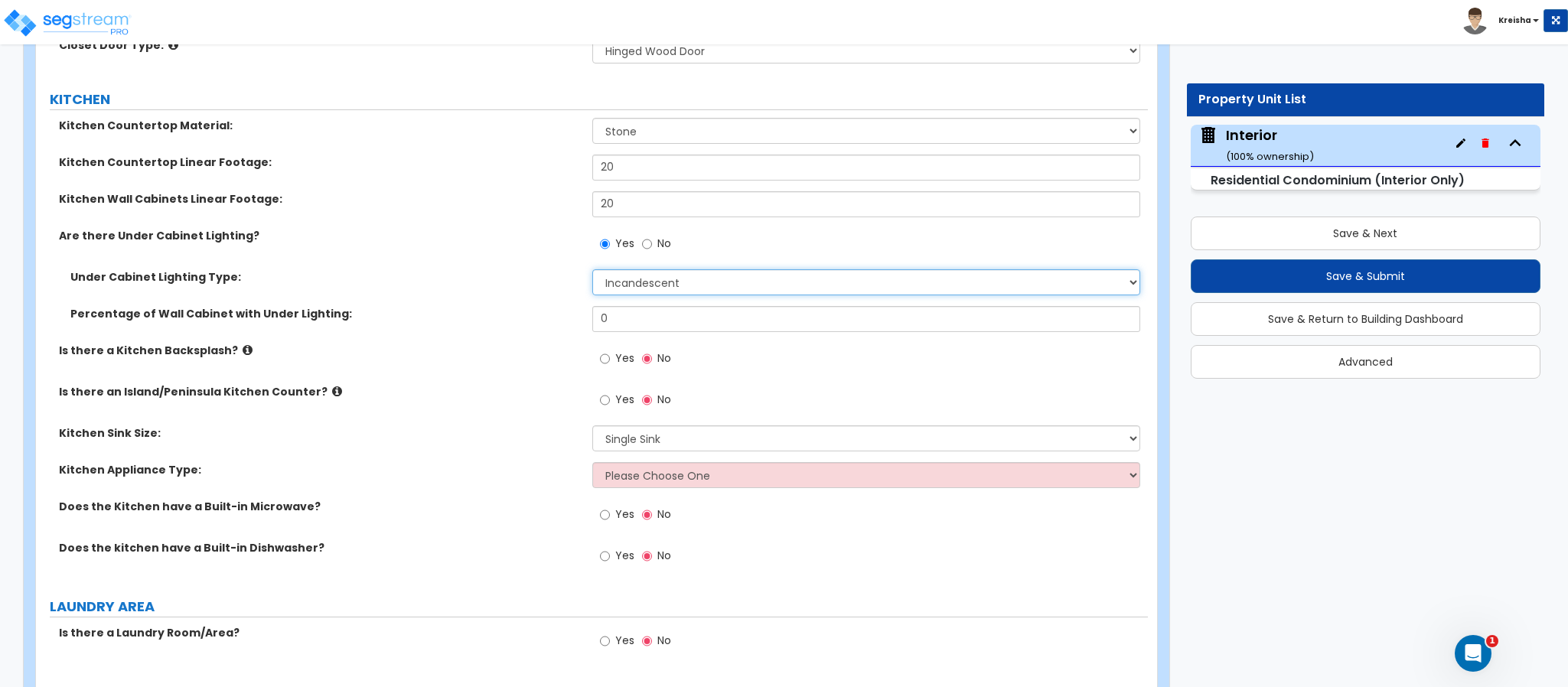
select select "3"
click at [642, 236] on input "No" at bounding box center [647, 244] width 10 height 17
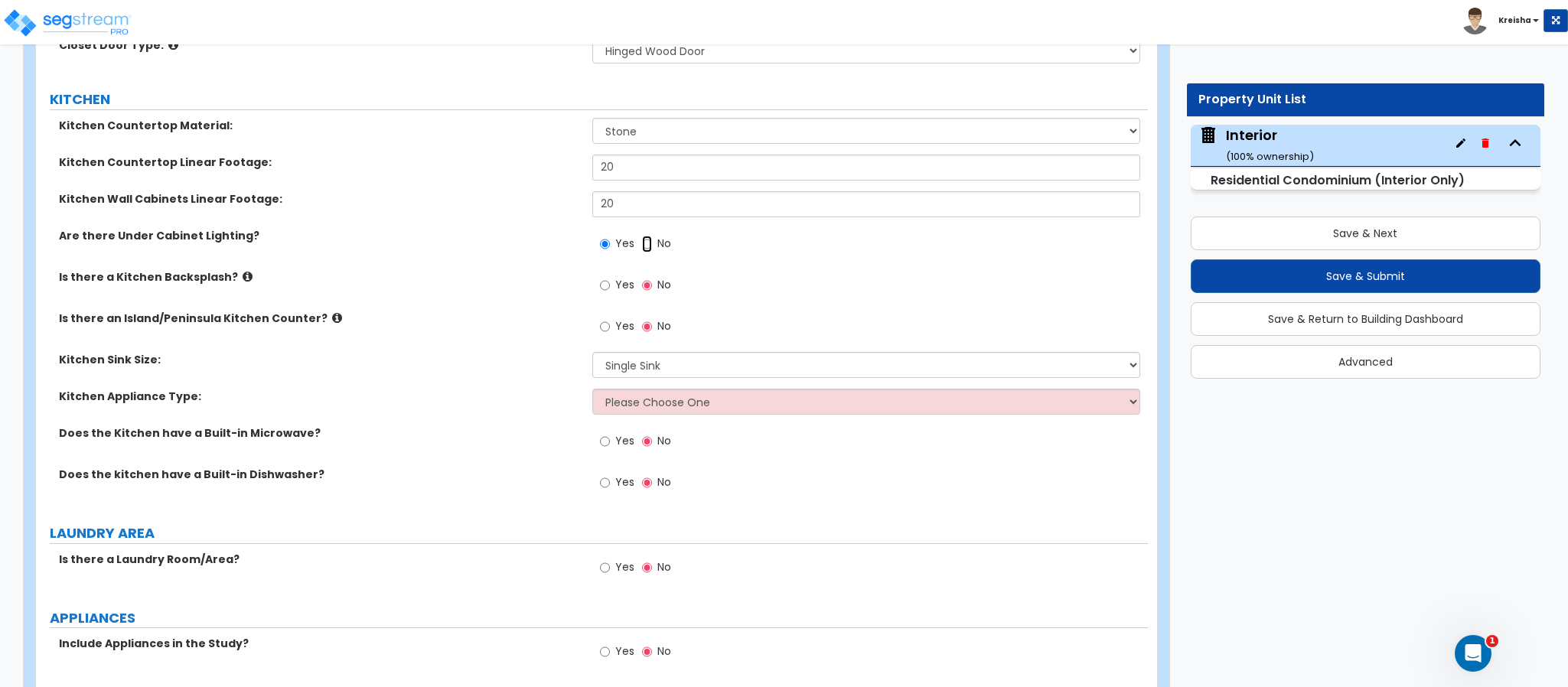
radio input "false"
radio input "true"
click at [599, 277] on input "Yes" at bounding box center [604, 285] width 10 height 17
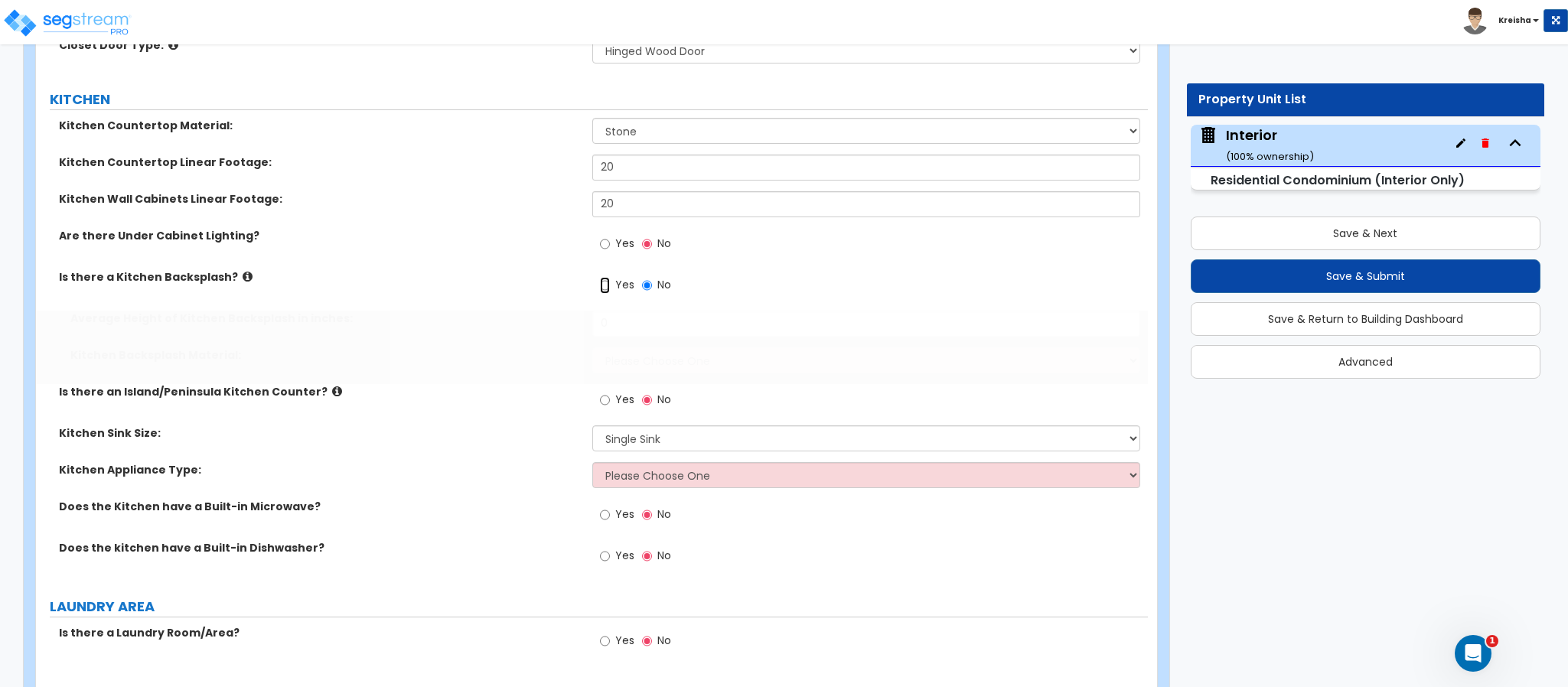
radio input "true"
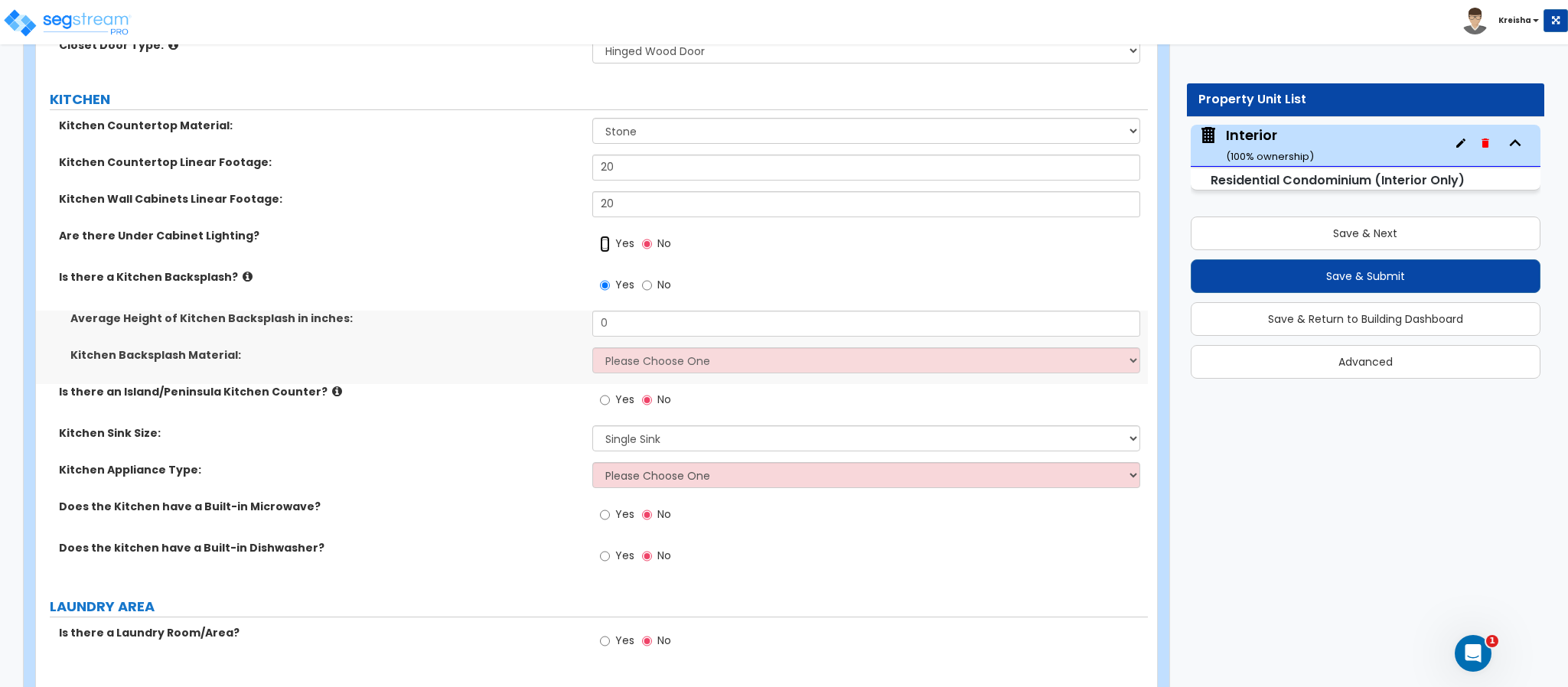
click at [599, 236] on input "Yes" at bounding box center [604, 244] width 10 height 17
radio input "true"
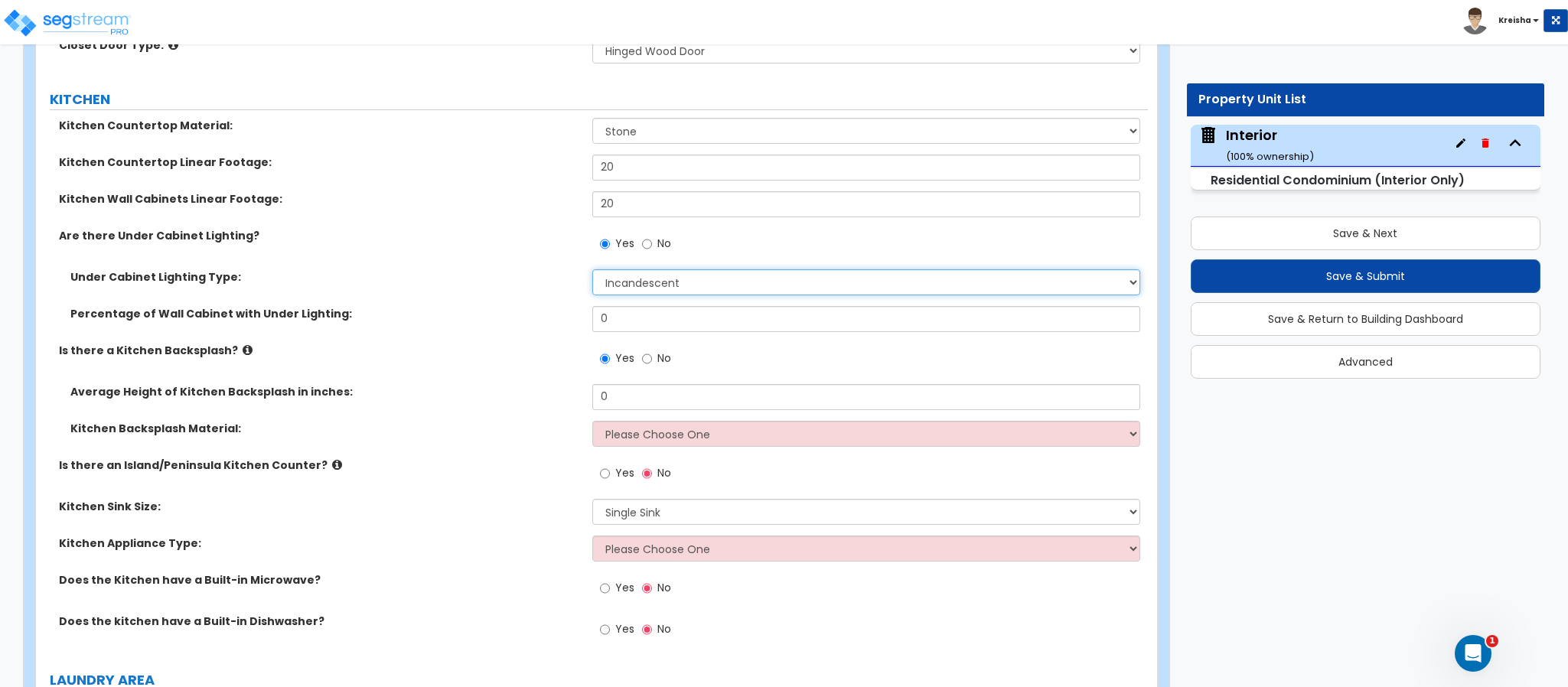
select select "3"
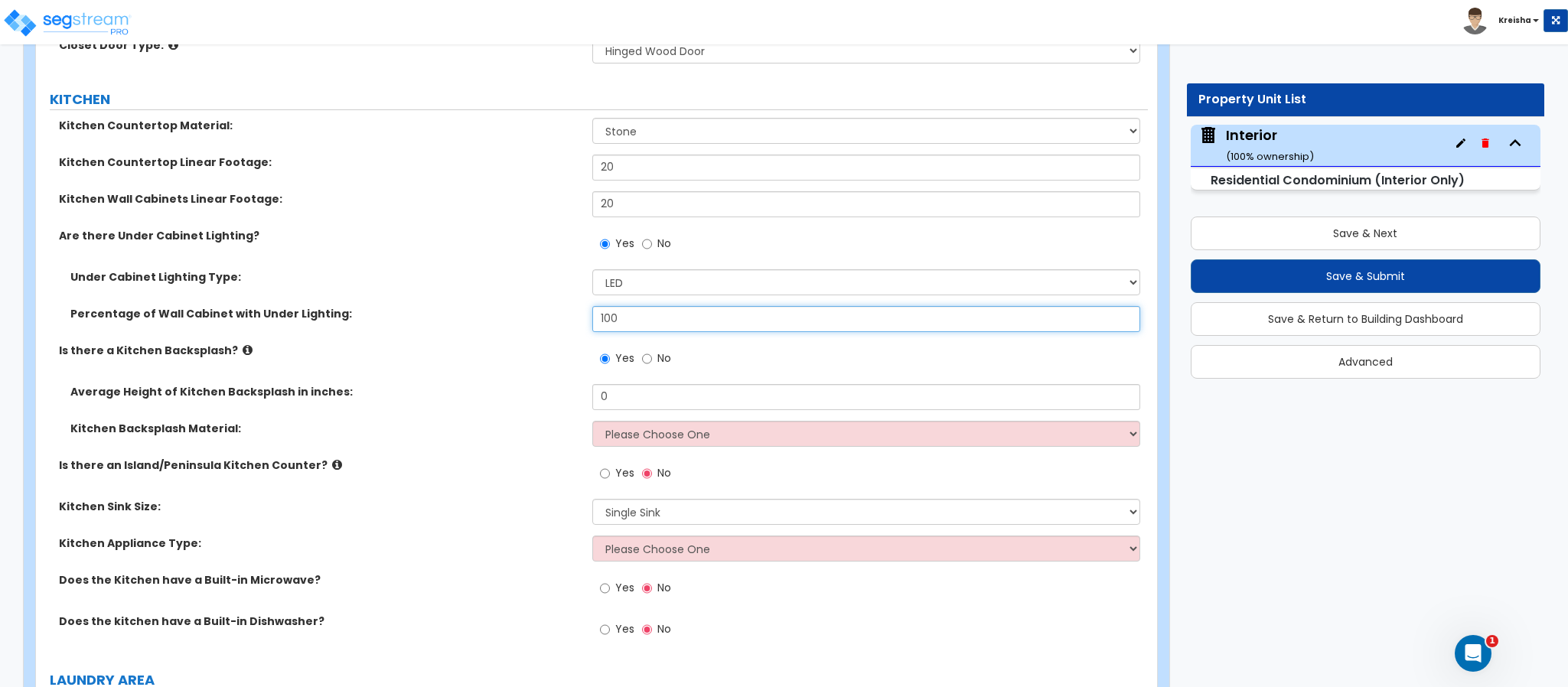
type input "100"
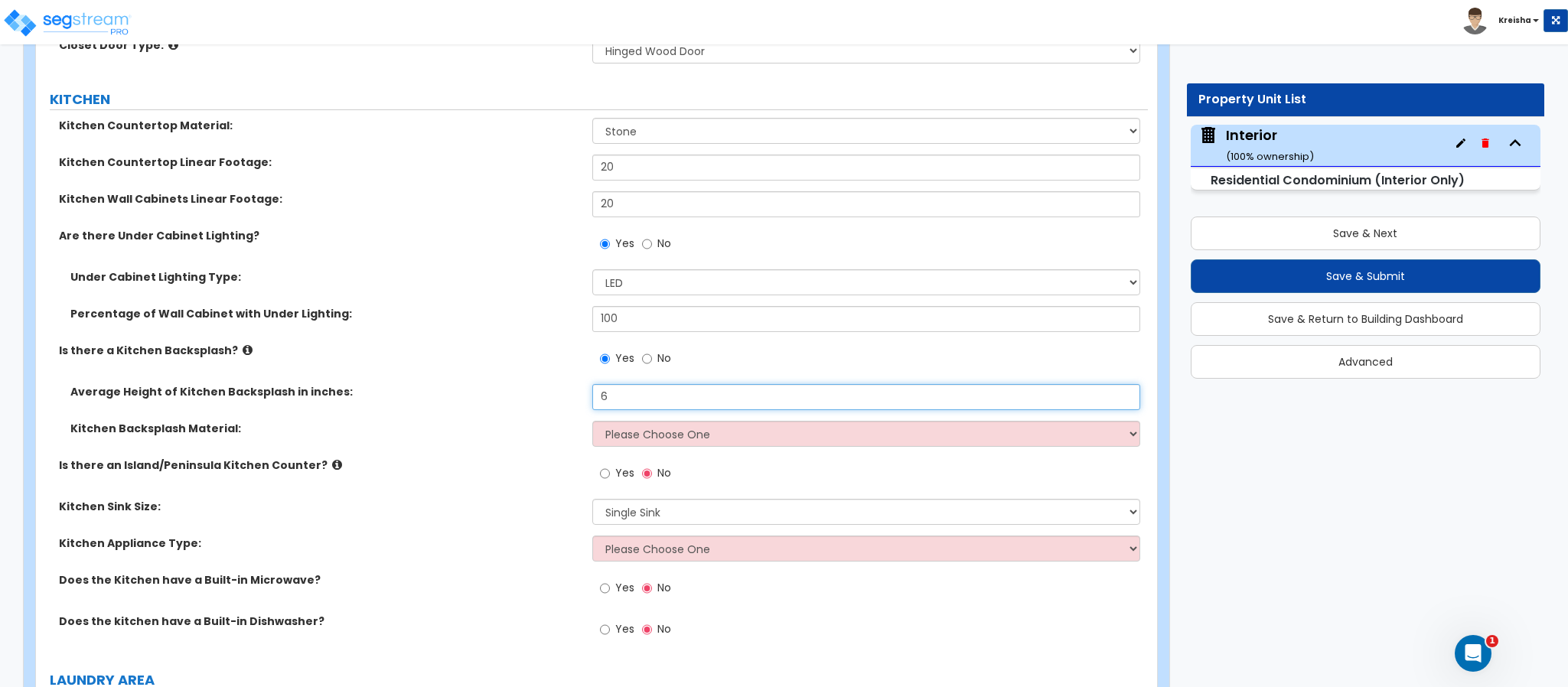
type input "6"
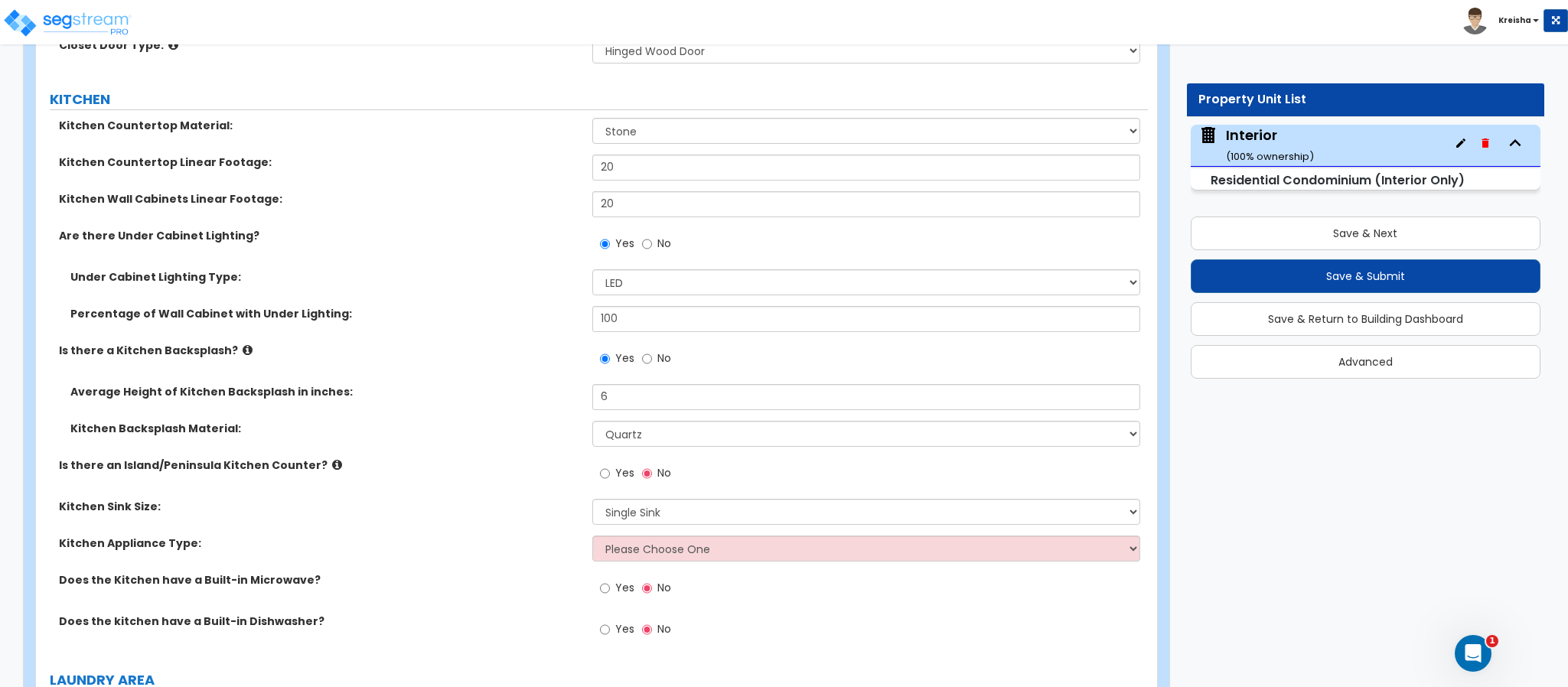
click at [416, 524] on div "Kitchen Sink Size: Please Choose One Single Sink Double Sink" at bounding box center [592, 518] width 1112 height 37
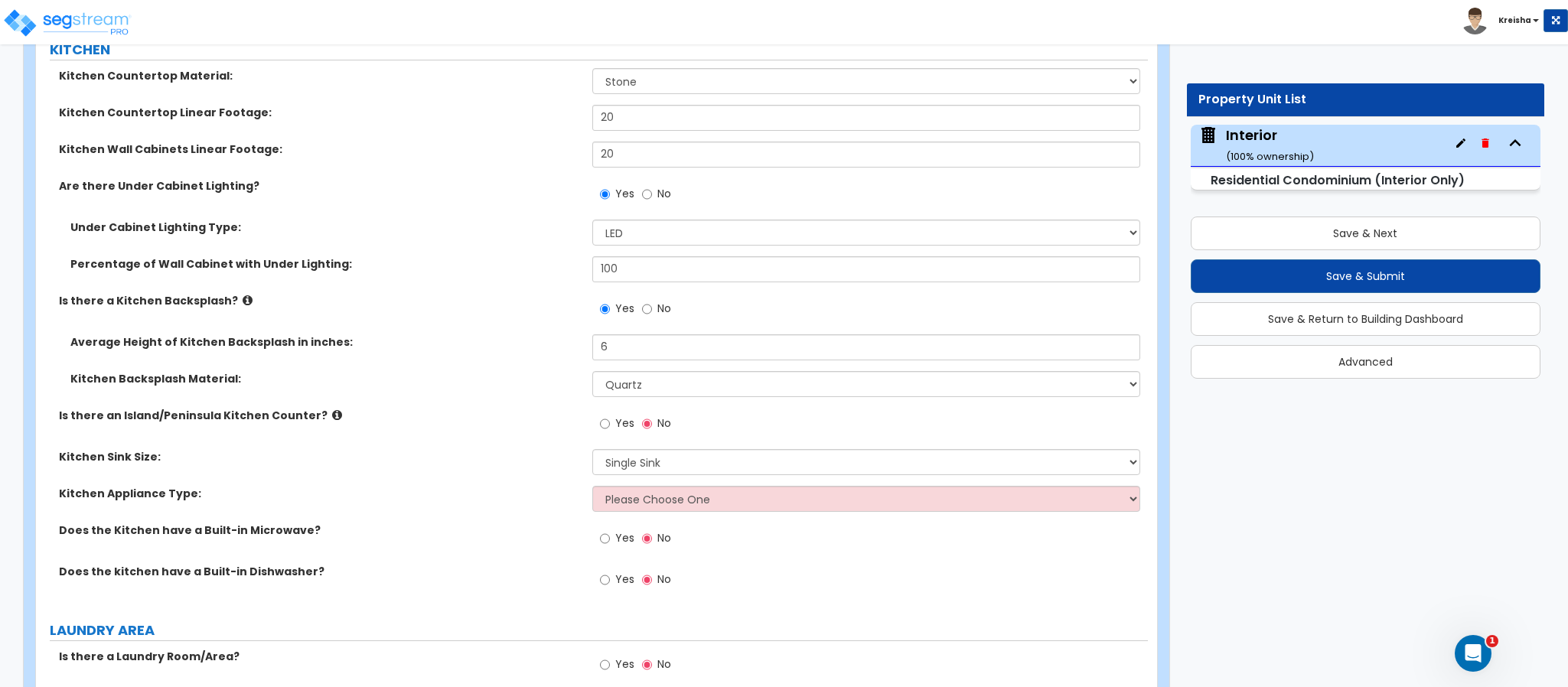
scroll to position [2762, 0]
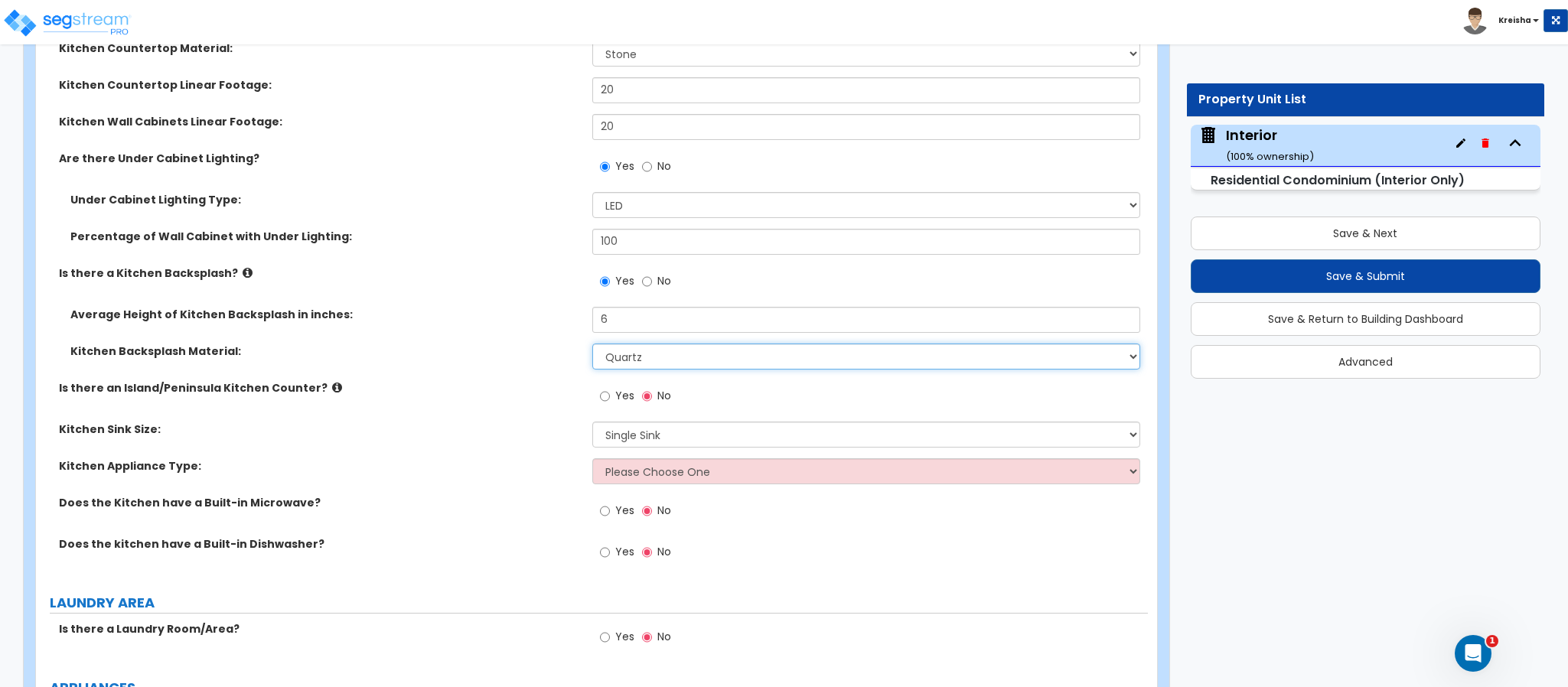
click at [639, 352] on select "Please Choose One Plastic Laminate Solid Surface Stone Quartz Tile Stainless St…" at bounding box center [866, 357] width 549 height 26
click at [592, 345] on select "Please Choose One Plastic Laminate Solid Surface Stone Quartz Tile Stainless St…" at bounding box center [866, 357] width 549 height 26
click at [562, 425] on label "Kitchen Sink Size:" at bounding box center [320, 429] width 522 height 16
click at [613, 352] on select "Please Choose One Plastic Laminate Solid Surface Stone Quartz Tile Stainless St…" at bounding box center [866, 357] width 549 height 26
select select "3"
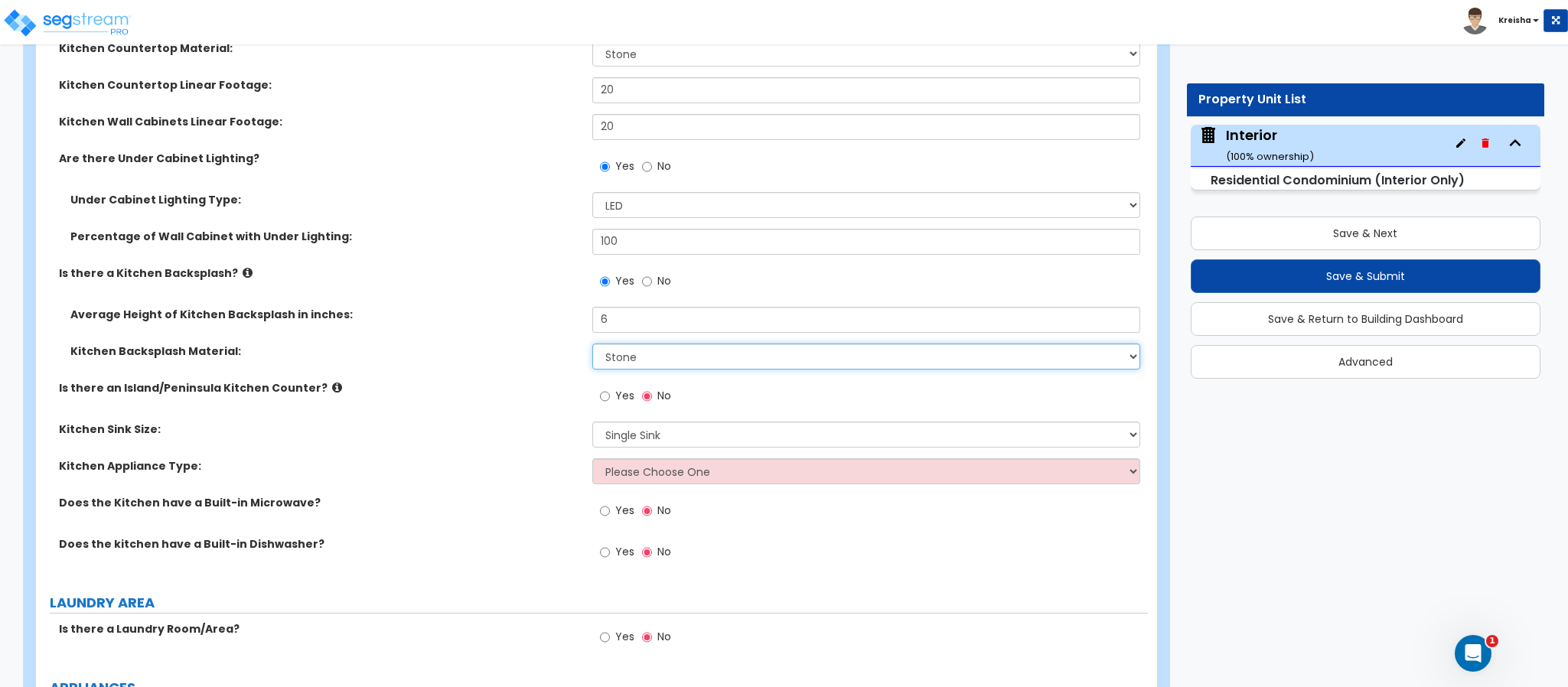
click at [592, 345] on select "Please Choose One Plastic Laminate Solid Surface Stone Quartz Tile Stainless St…" at bounding box center [866, 357] width 549 height 26
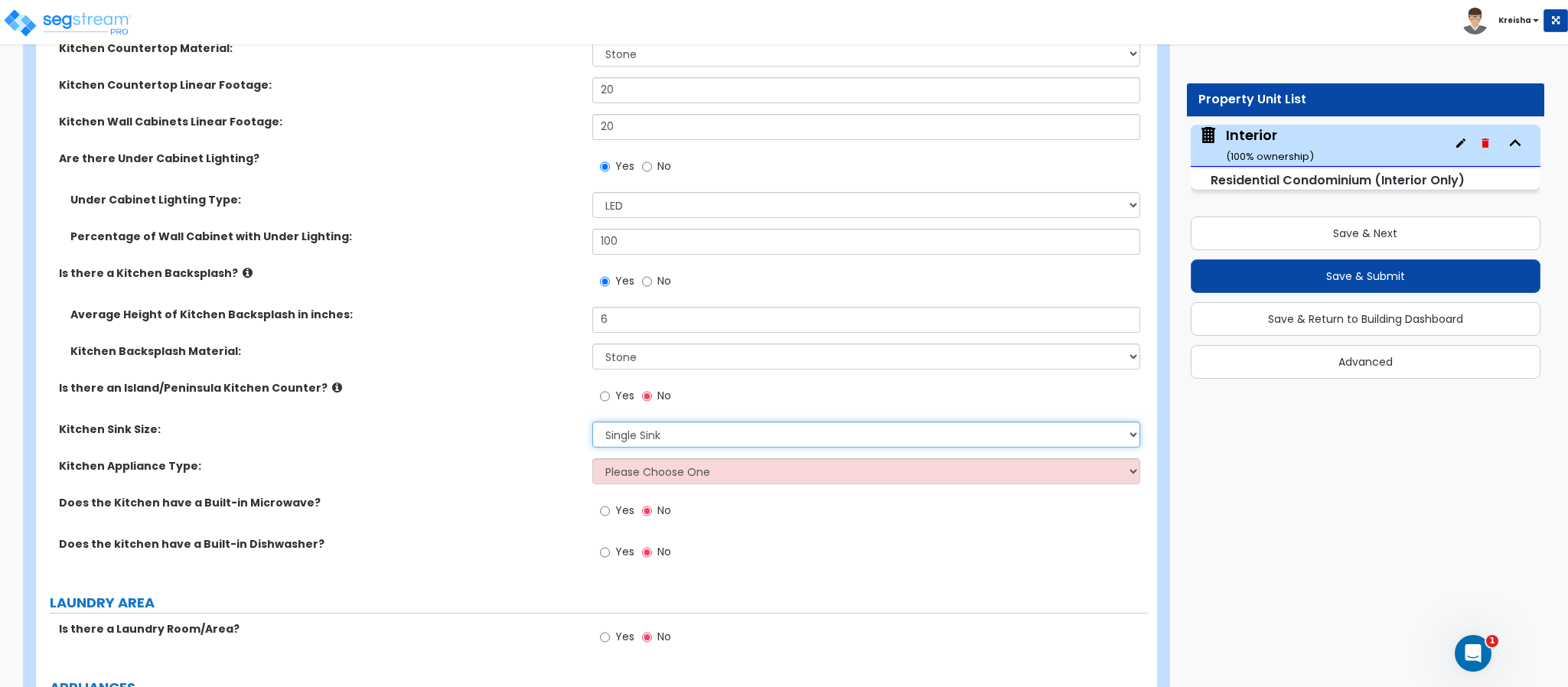
click at [625, 436] on select "Please Choose One Single Sink Double Sink" at bounding box center [866, 435] width 549 height 26
select select "2"
click at [592, 423] on select "Please Choose One Single Sink Double Sink" at bounding box center [866, 435] width 549 height 26
click at [719, 485] on div "Kitchen Appliance Type: Please Choose One Gas Electric" at bounding box center [592, 477] width 1112 height 37
click at [718, 487] on div "Kitchen Appliance Type: Please Choose One Gas Electric" at bounding box center [592, 477] width 1112 height 37
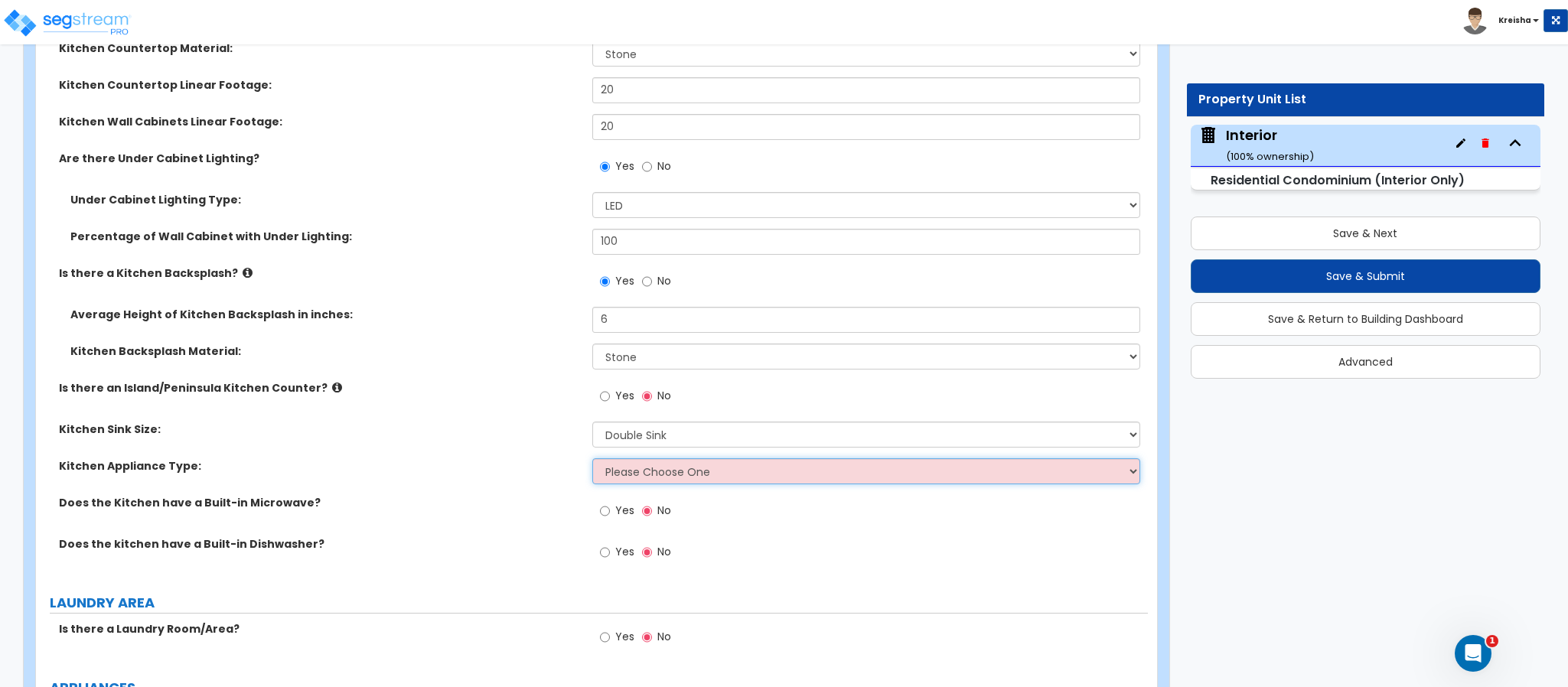
click at [721, 477] on select "Please Choose One Gas Electric" at bounding box center [866, 471] width 549 height 26
select select "1"
click at [592, 460] on select "Please Choose One Gas Electric" at bounding box center [866, 471] width 549 height 26
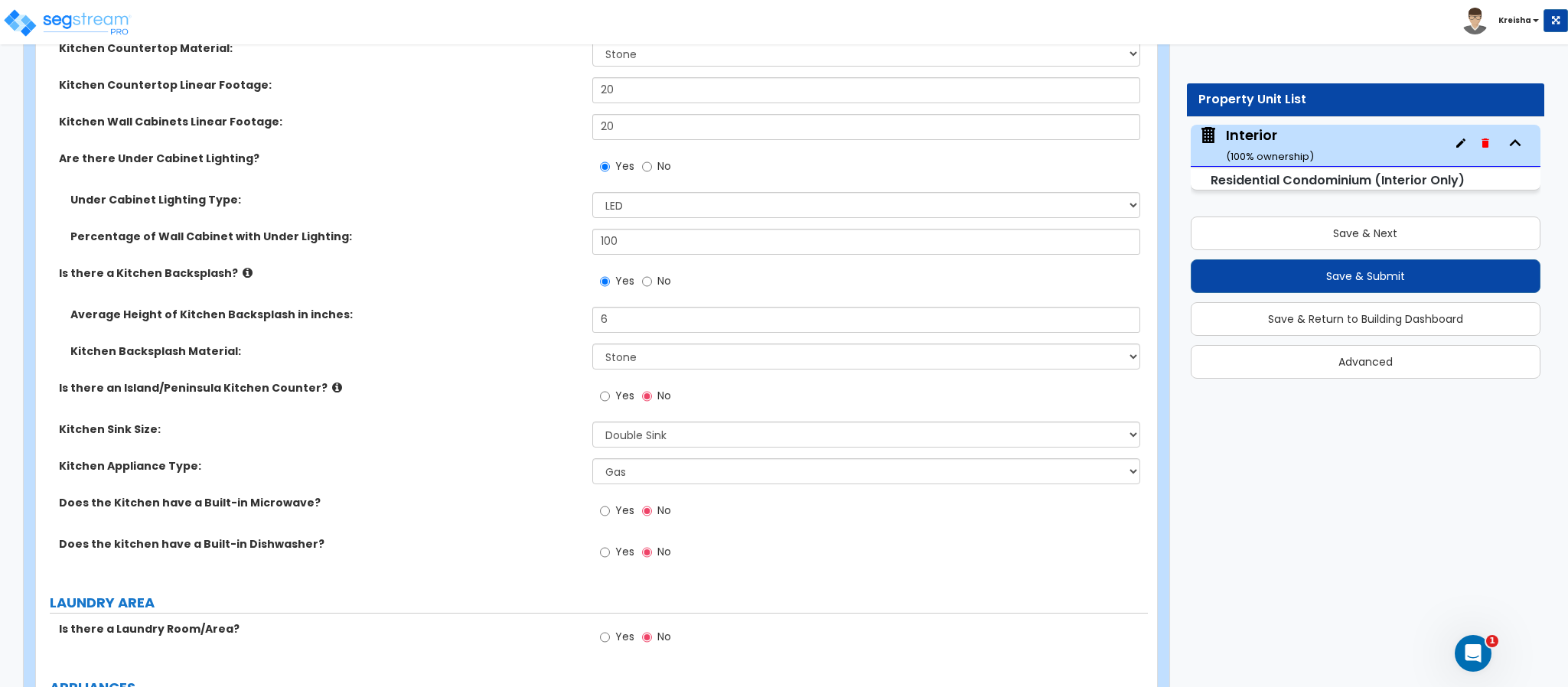
click at [551, 498] on label "Does the Kitchen have a Built-in Microwave?" at bounding box center [320, 503] width 522 height 16
click at [625, 505] on span "Yes" at bounding box center [625, 511] width 19 height 16
click at [610, 505] on input "Yes" at bounding box center [604, 511] width 10 height 17
radio input "true"
click at [627, 547] on span "Yes" at bounding box center [625, 552] width 19 height 16
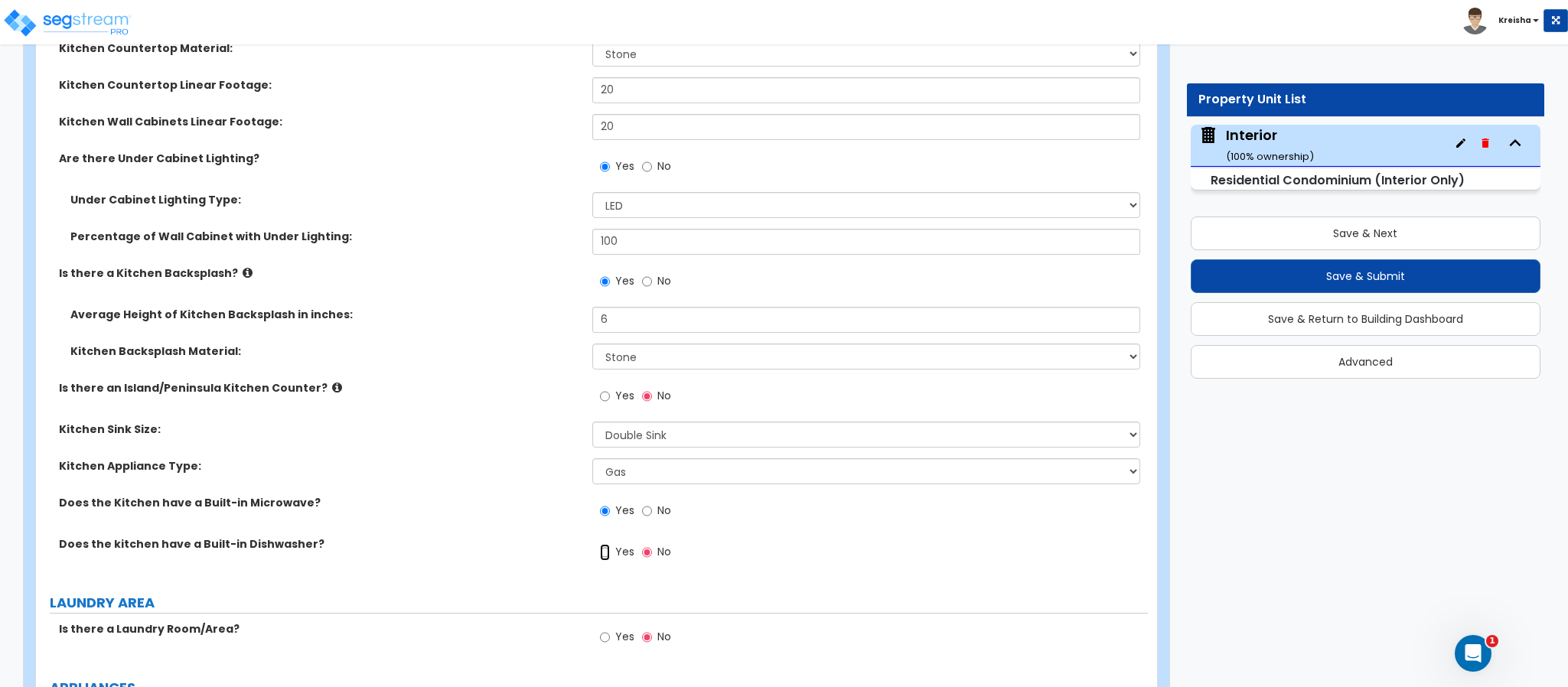
click at [610, 547] on input "Yes" at bounding box center [604, 552] width 10 height 17
radio input "true"
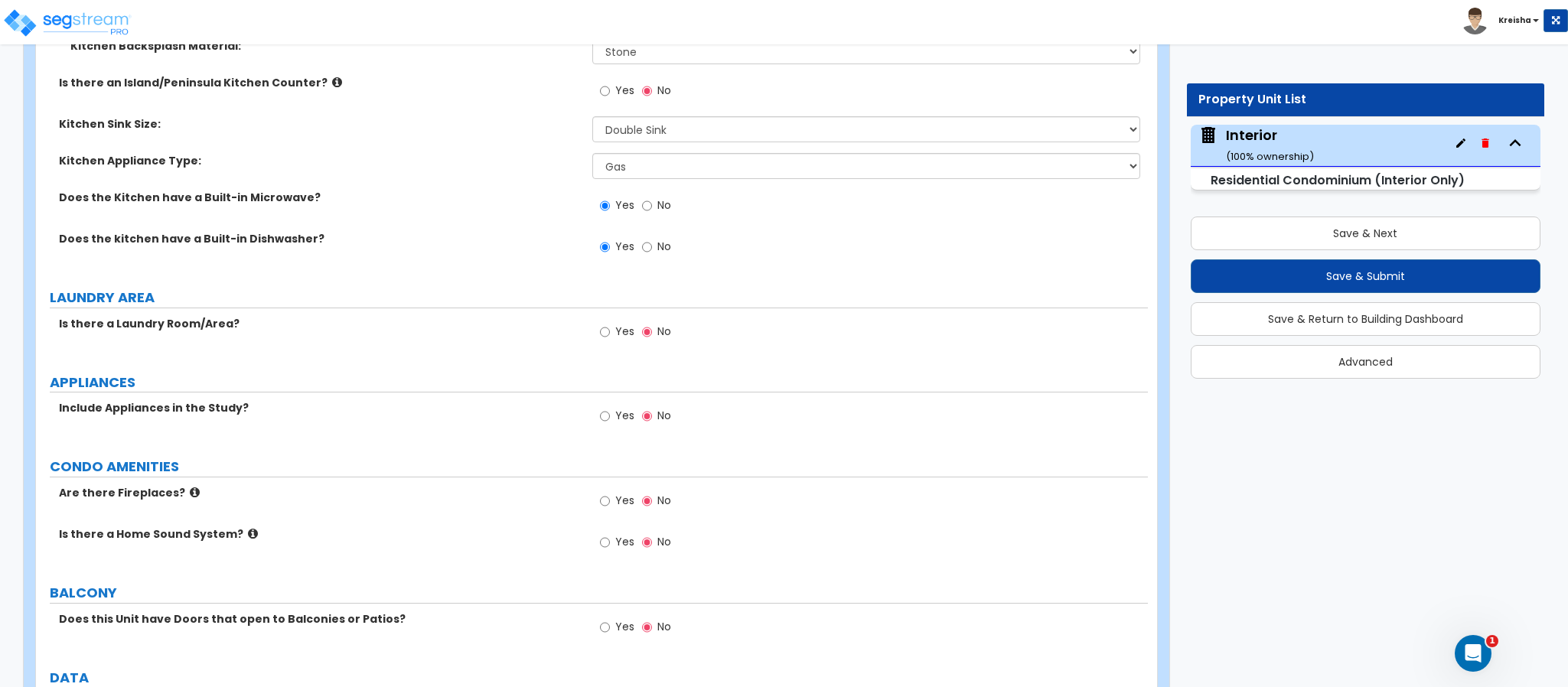
click at [608, 347] on label "Yes" at bounding box center [616, 333] width 34 height 26
click at [608, 340] on input "Yes" at bounding box center [604, 332] width 10 height 17
radio input "true"
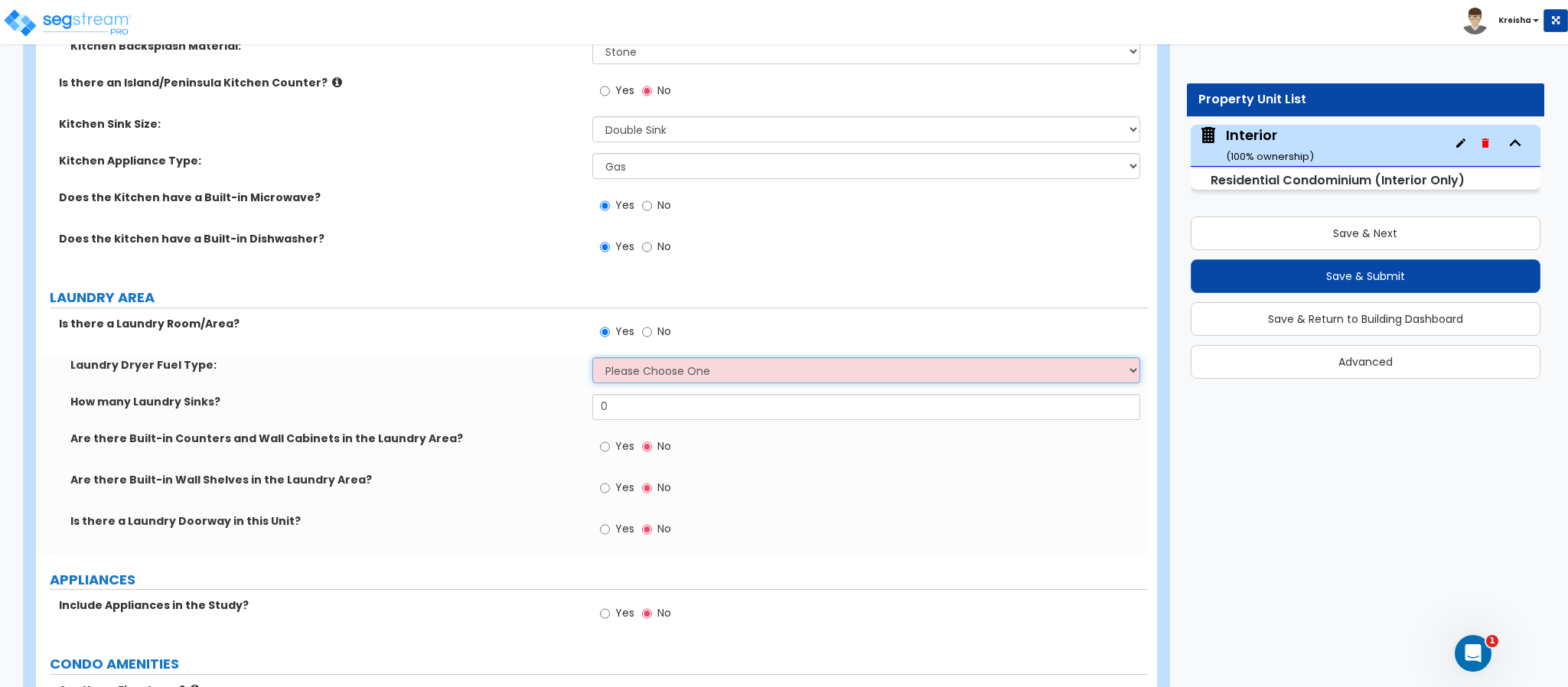
drag, startPoint x: 630, startPoint y: 368, endPoint x: 664, endPoint y: 383, distance: 37.2
click at [630, 369] on select "Please Choose One Gas Electric" at bounding box center [866, 370] width 549 height 26
select select "2"
click at [592, 359] on select "Please Choose One Gas Electric" at bounding box center [866, 370] width 549 height 26
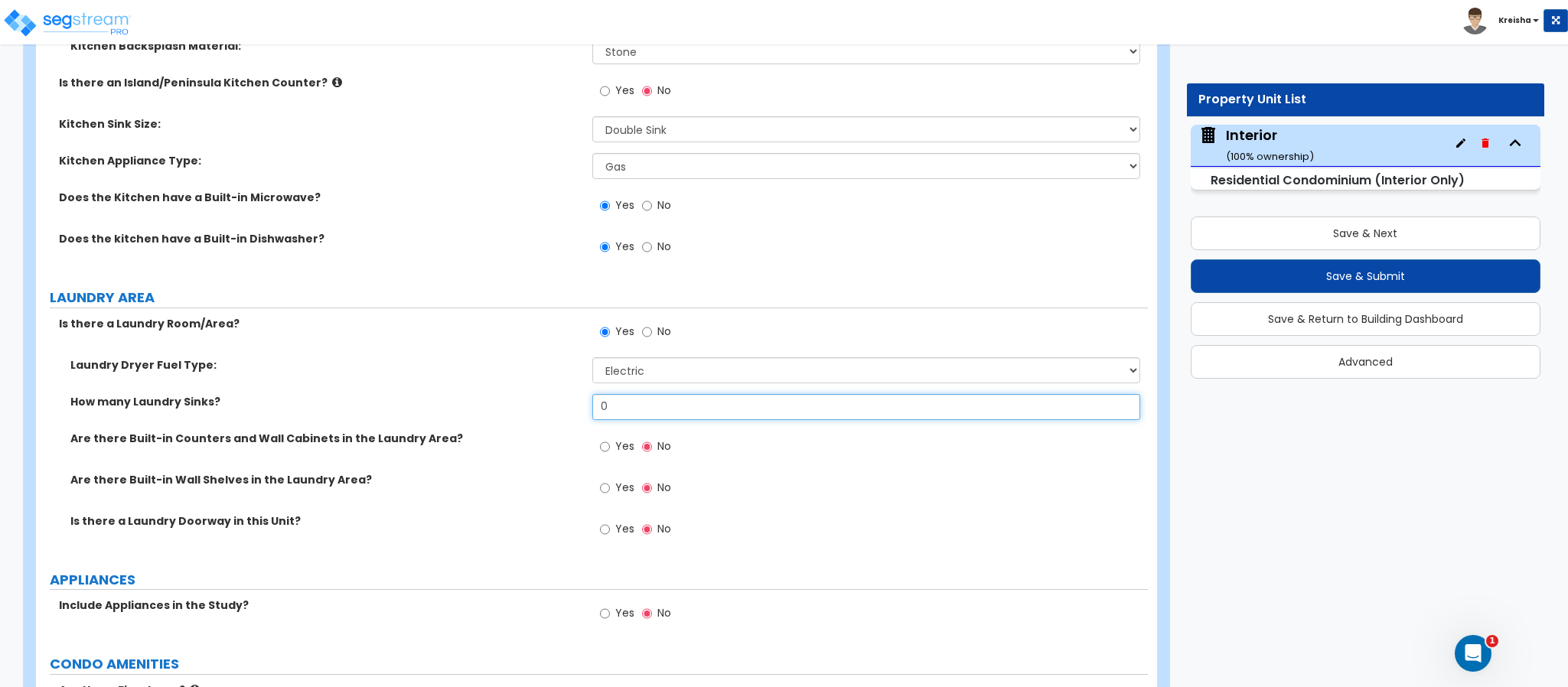
click at [667, 416] on input "0" at bounding box center [866, 408] width 549 height 26
type input "1"
type input "0"
click at [618, 445] on span "Yes" at bounding box center [625, 446] width 19 height 16
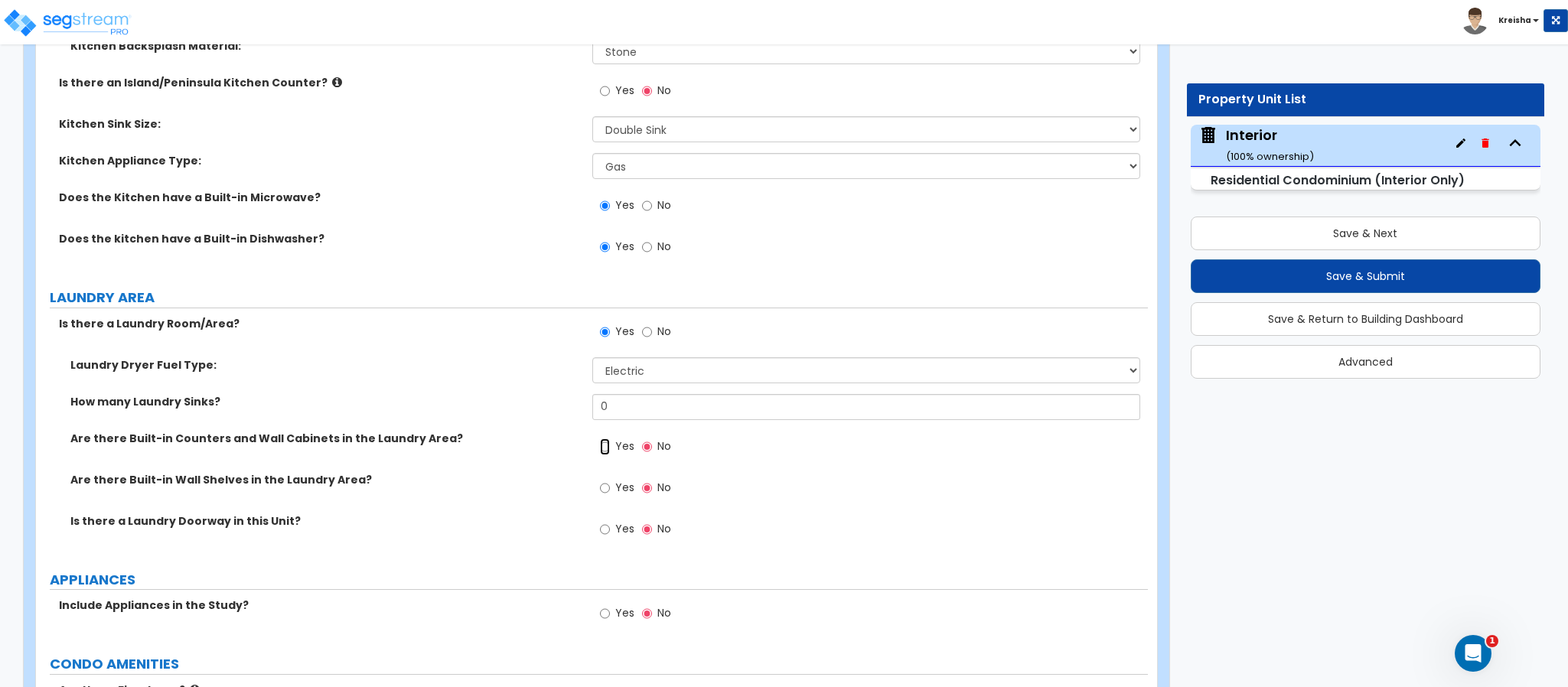
click at [610, 445] on input "Yes" at bounding box center [604, 446] width 10 height 17
radio input "true"
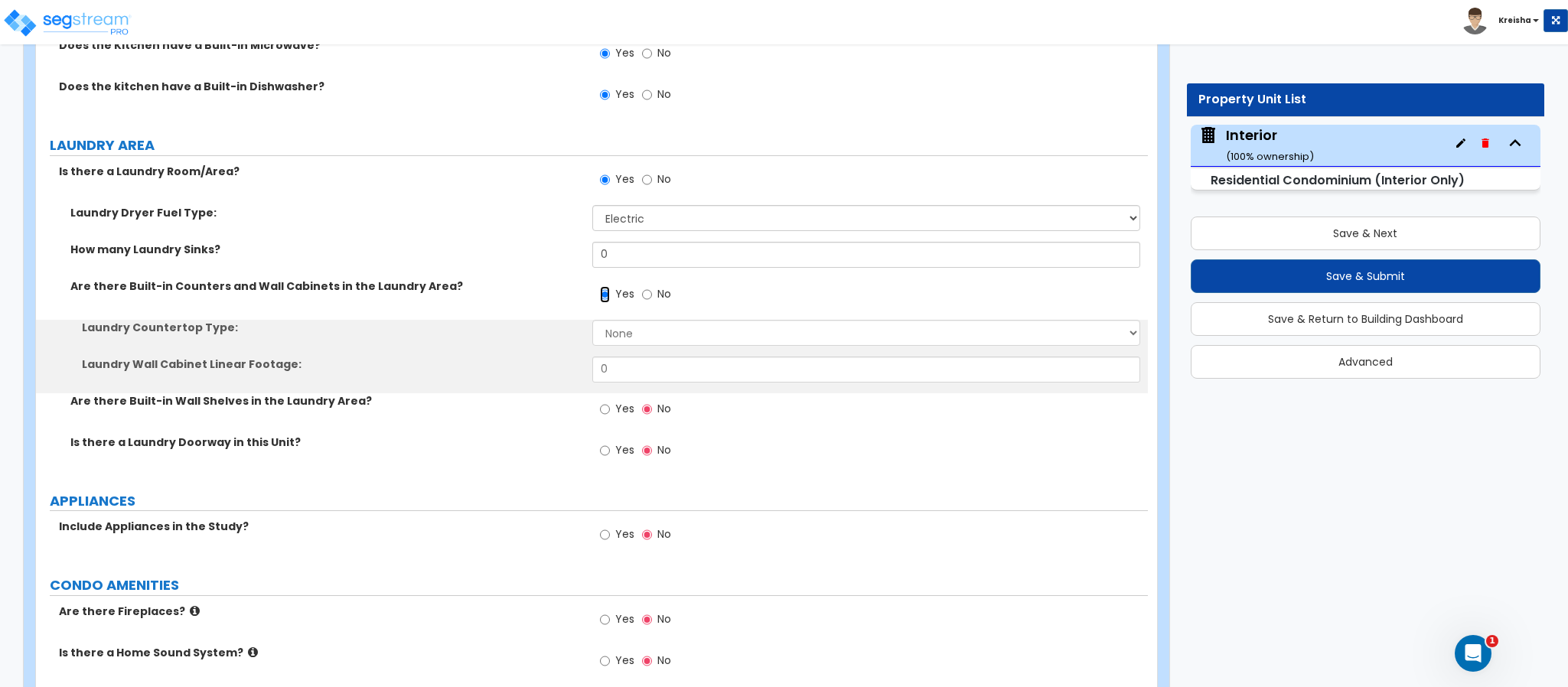
scroll to position [3221, 0]
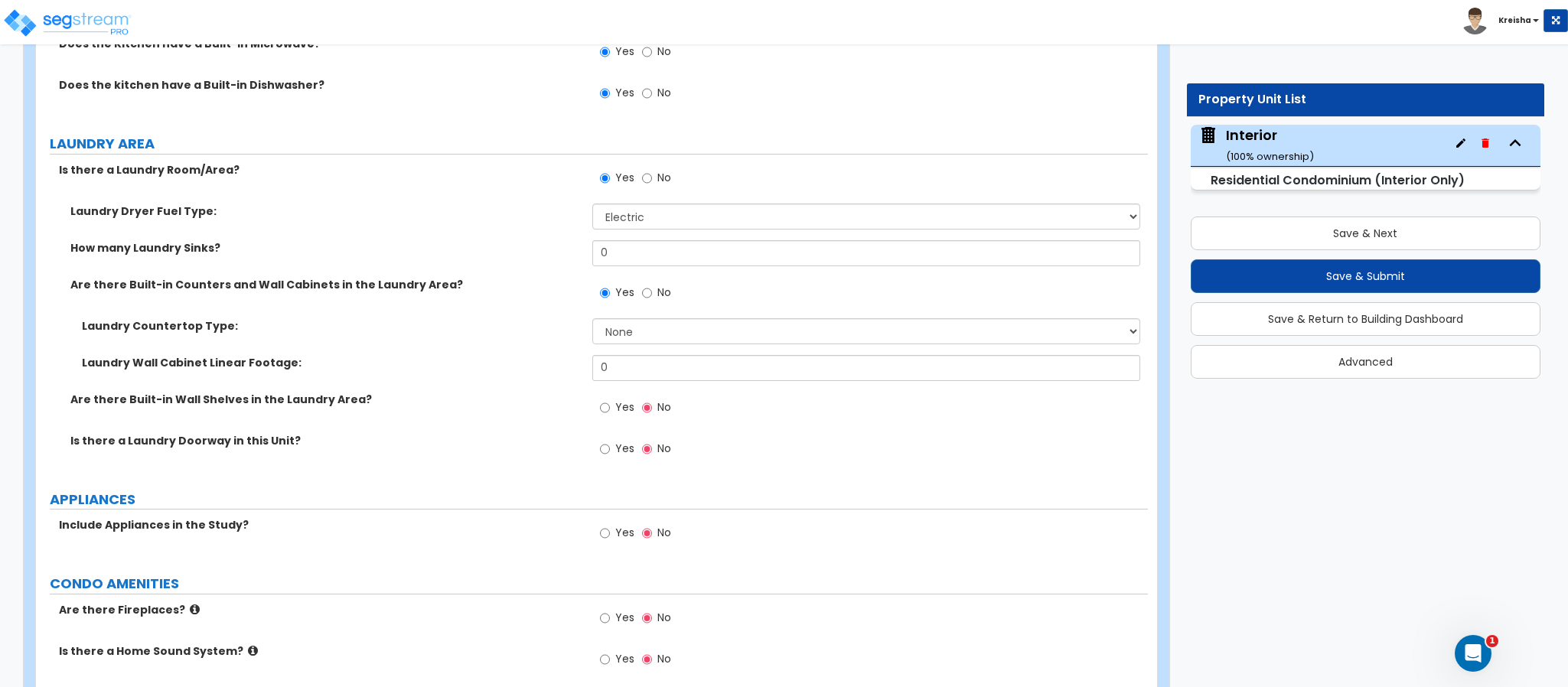
click at [636, 345] on div "Laundry Countertop Type: None Plastic Laminate Solid Surface Stone Quartz Marbl…" at bounding box center [592, 337] width 1112 height 37
click at [638, 343] on select "None Plastic Laminate Solid Surface Stone Quartz Marble Tile Wood Stainless Ste…" at bounding box center [866, 332] width 549 height 26
select select "7"
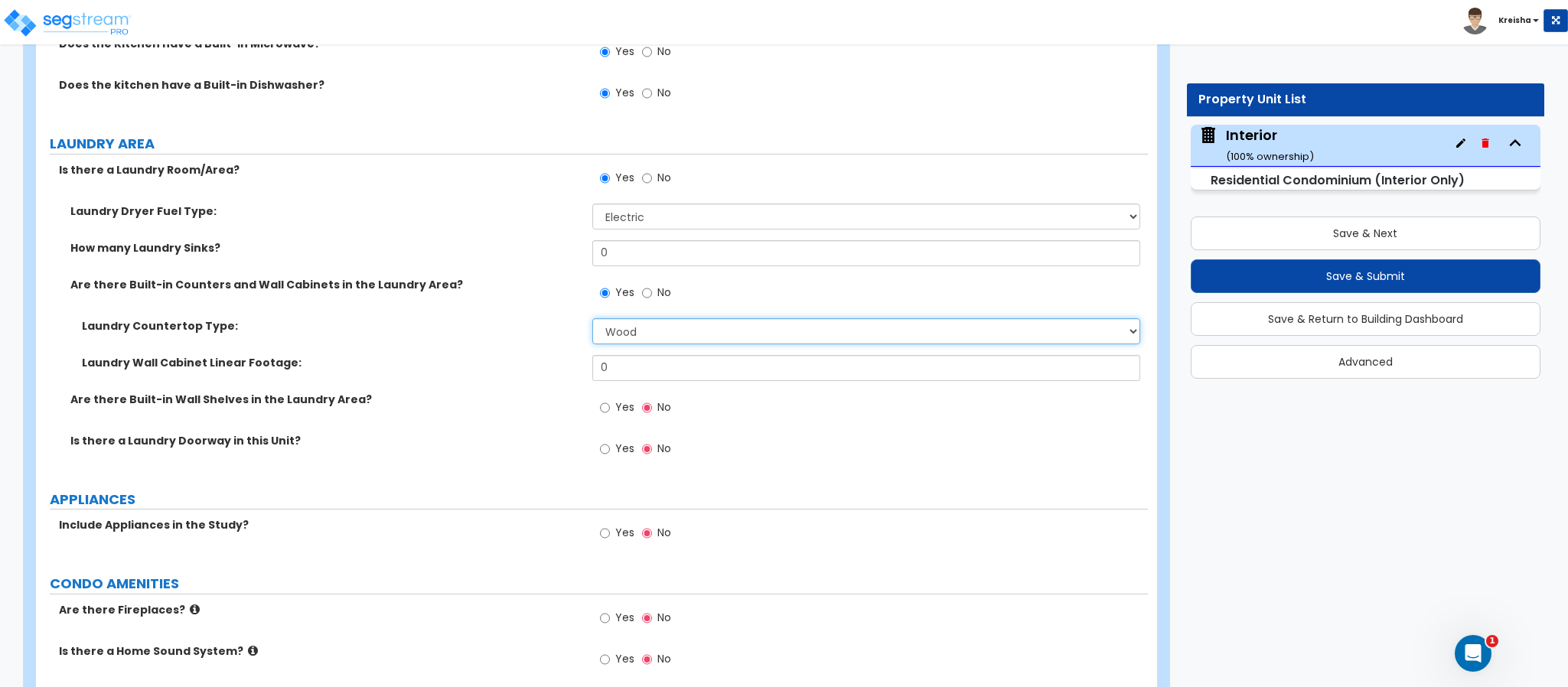
click at [592, 320] on select "None Plastic Laminate Solid Surface Stone Quartz Marble Tile Wood Stainless Ste…" at bounding box center [866, 332] width 549 height 26
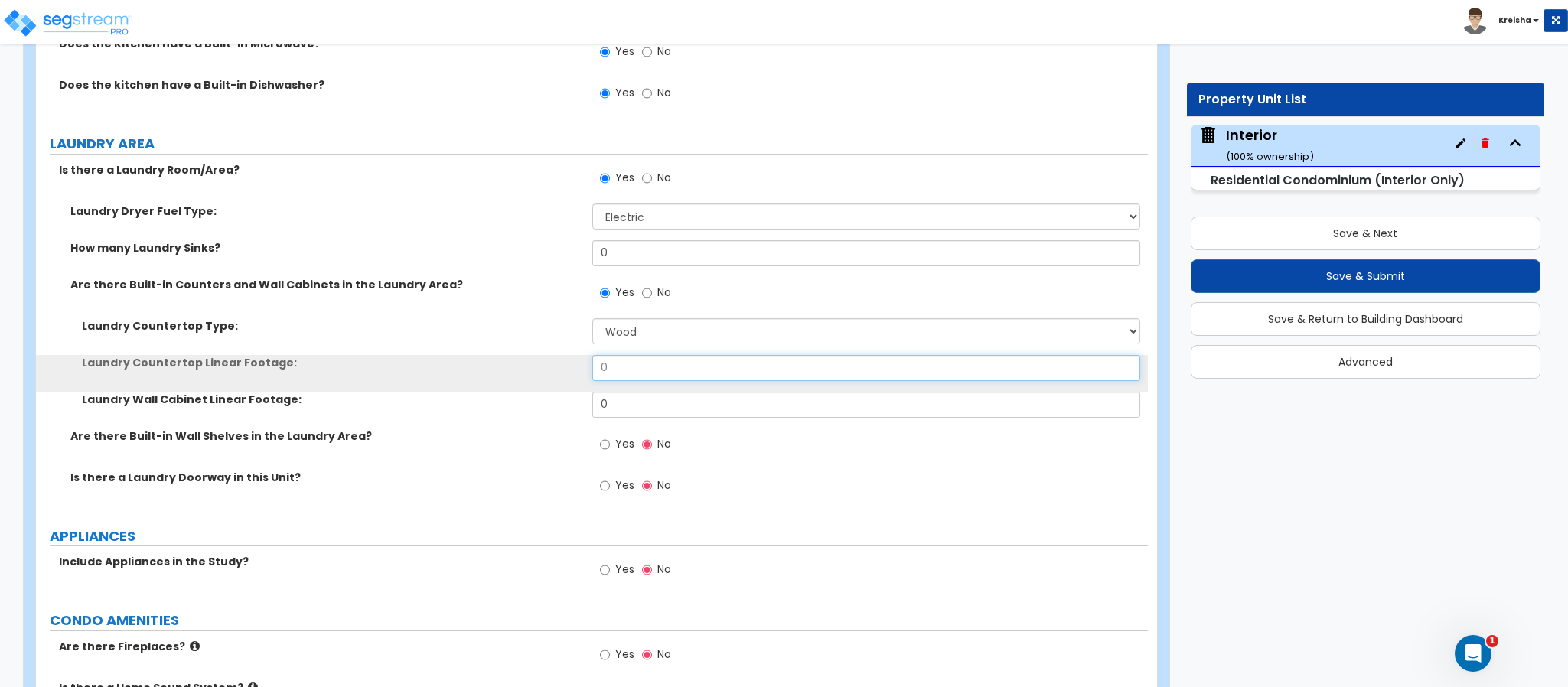
click at [641, 370] on input "0" at bounding box center [866, 368] width 549 height 26
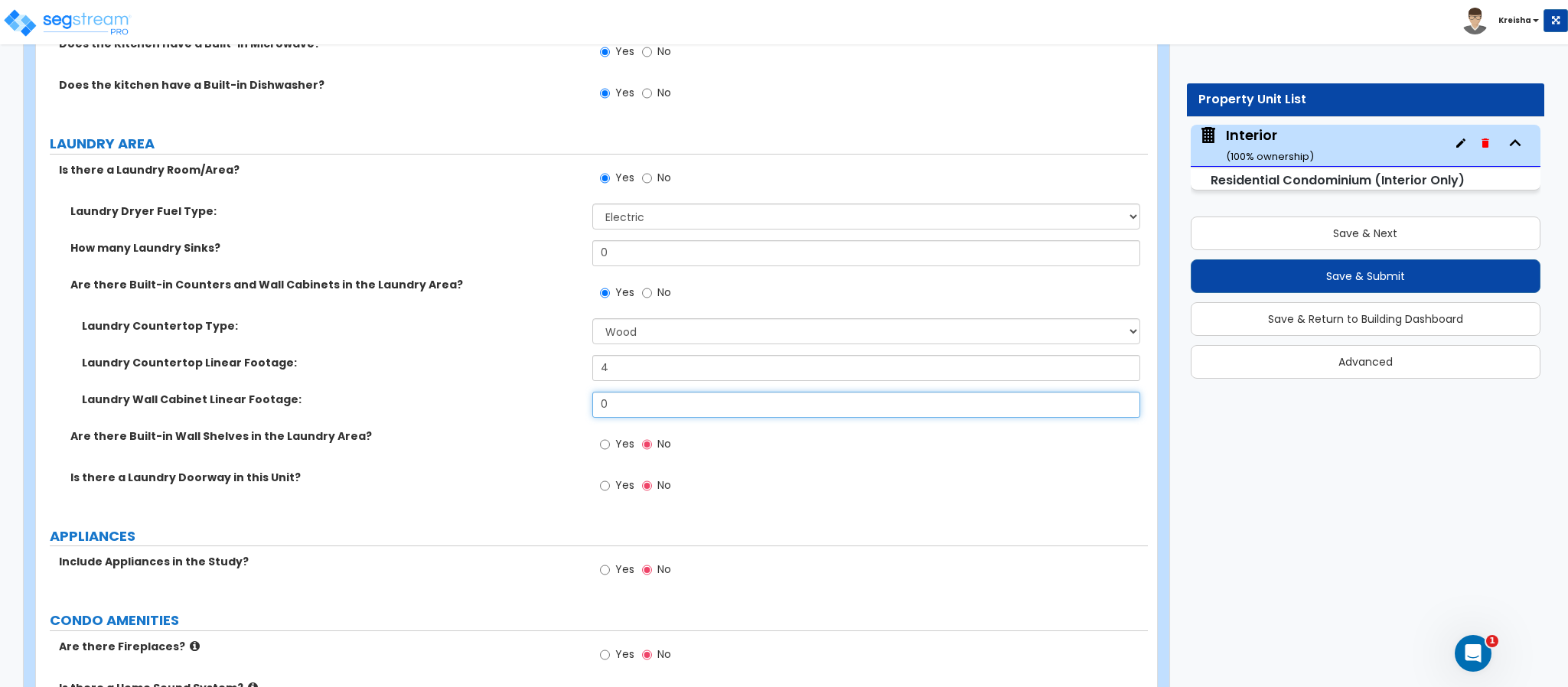
click at [639, 397] on input "0" at bounding box center [866, 405] width 549 height 26
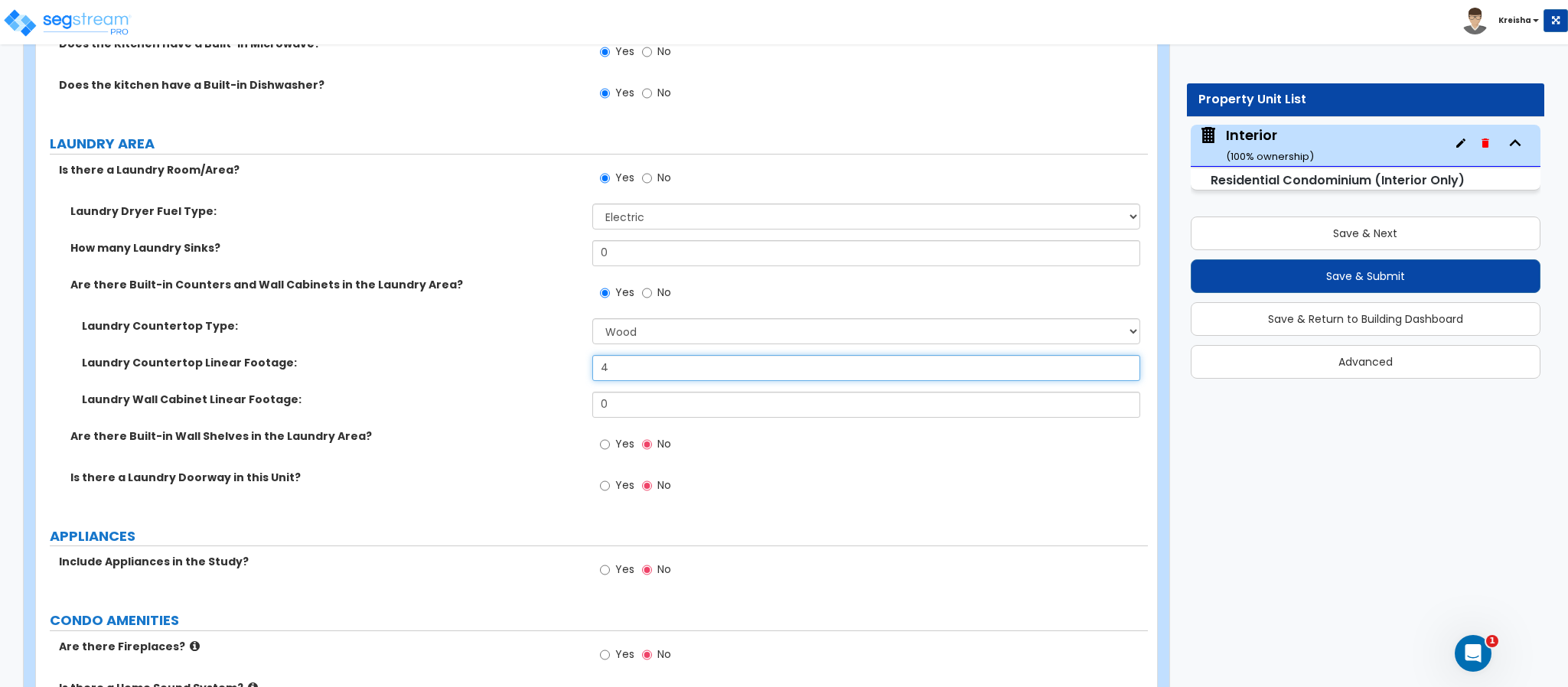
drag, startPoint x: 395, startPoint y: 351, endPoint x: 239, endPoint y: 343, distance: 156.2
click at [241, 345] on div "Laundry Countertop Type: None Plastic Laminate Solid Surface Stone Quartz Marbl…" at bounding box center [592, 374] width 1089 height 110
type input "3"
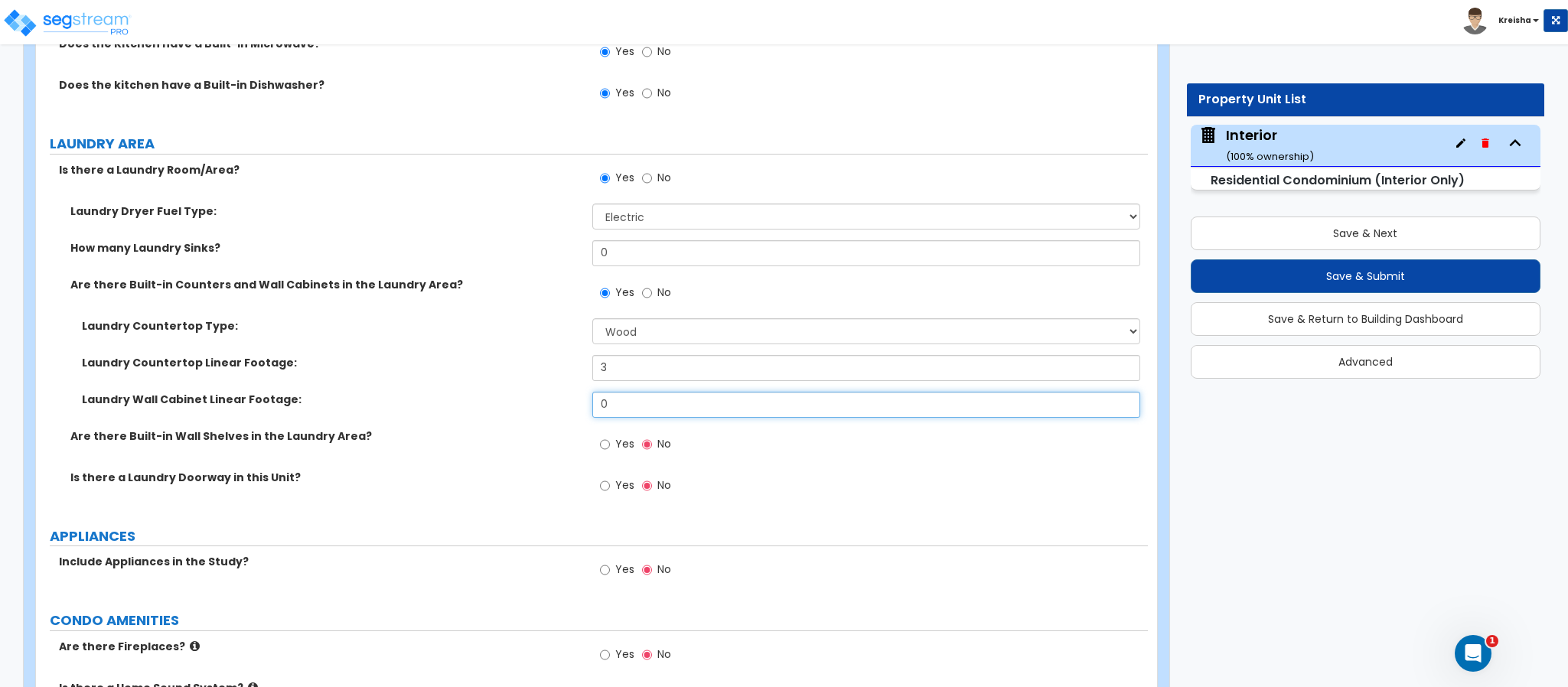
drag, startPoint x: 570, startPoint y: 412, endPoint x: 562, endPoint y: 414, distance: 8.2
click at [563, 412] on div "Laundry Wall Cabinet Linear Footage: 0" at bounding box center [592, 410] width 1112 height 37
type input "3"
click at [616, 450] on span "Yes" at bounding box center [625, 444] width 19 height 16
click at [610, 450] on input "Yes" at bounding box center [604, 444] width 10 height 17
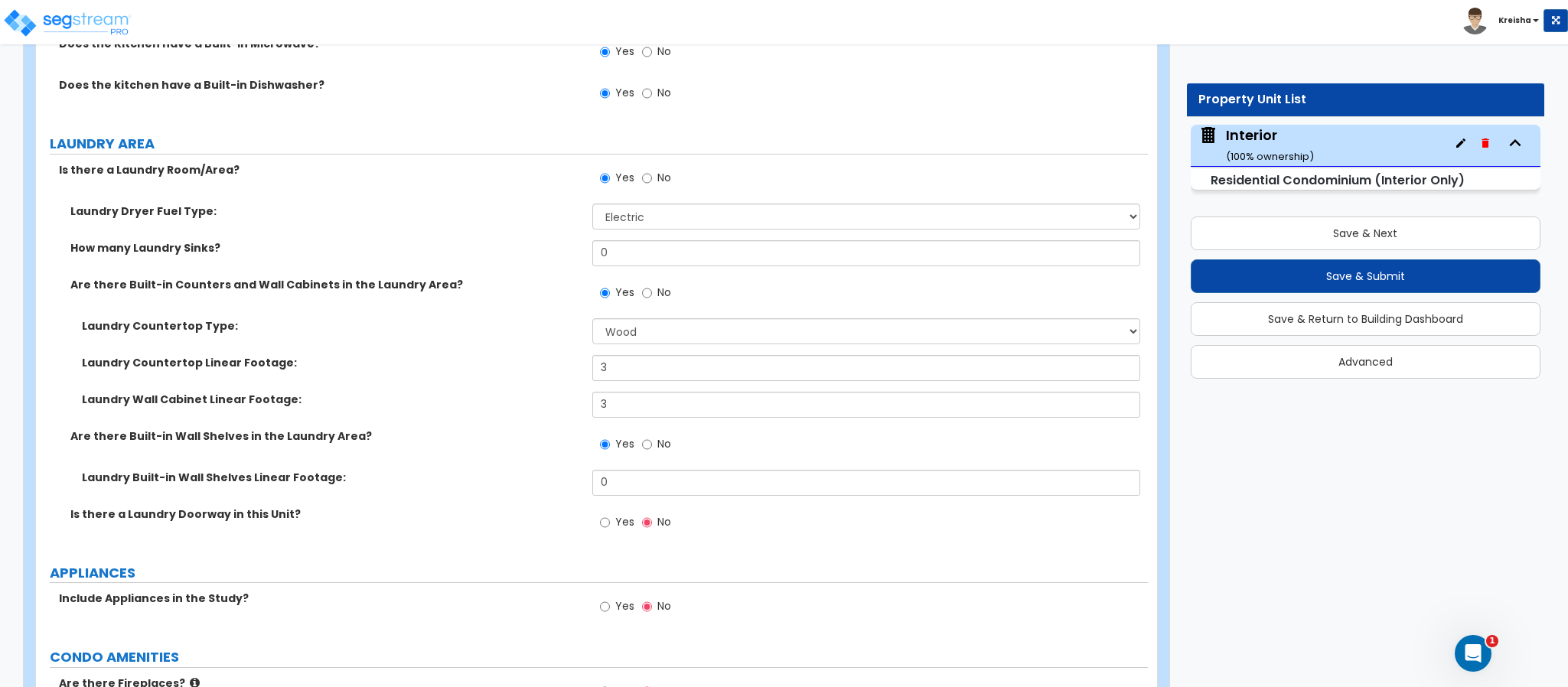
click at [656, 445] on label "No" at bounding box center [656, 446] width 29 height 26
click at [652, 445] on input "No" at bounding box center [647, 444] width 10 height 17
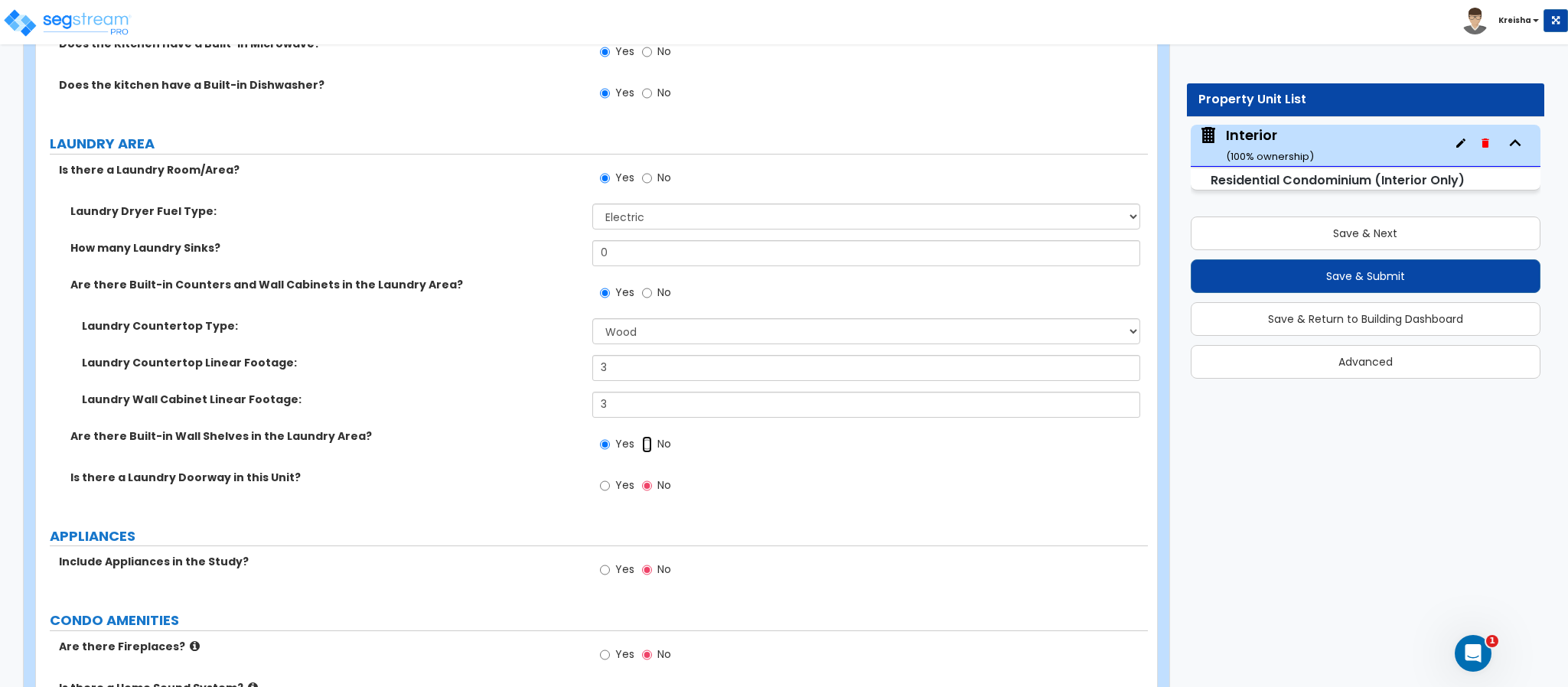
radio input "false"
radio input "true"
click at [618, 481] on span "Yes" at bounding box center [625, 485] width 19 height 16
click at [610, 481] on input "Yes" at bounding box center [604, 485] width 10 height 17
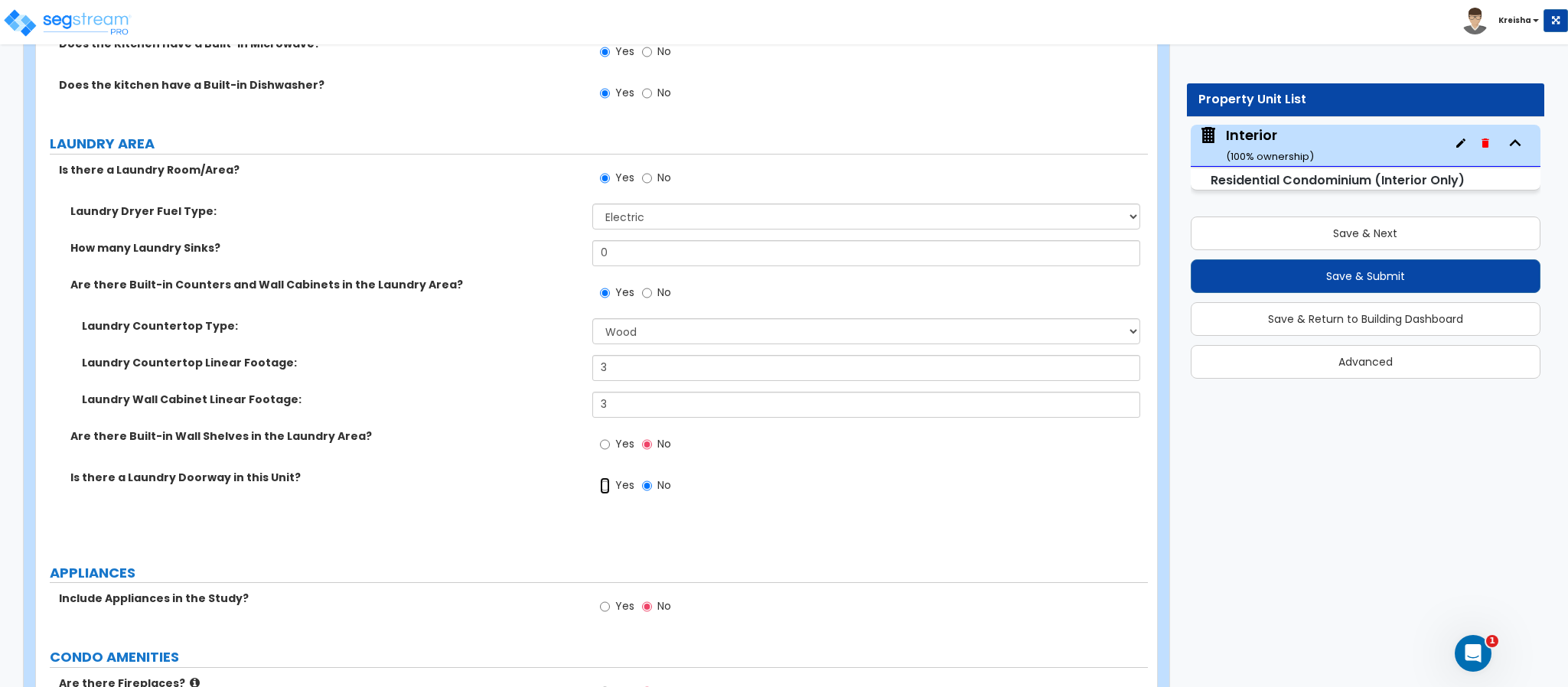
radio input "true"
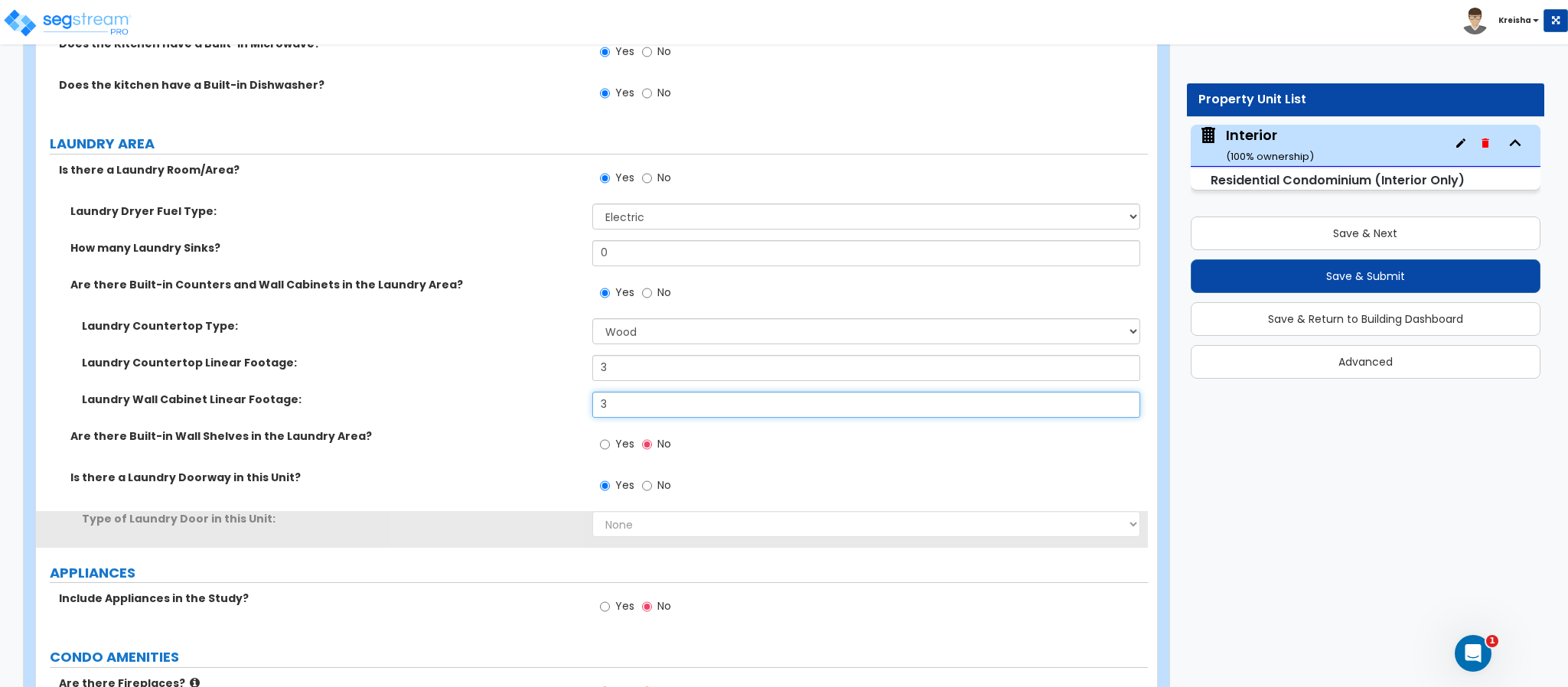
drag, startPoint x: 608, startPoint y: 409, endPoint x: 580, endPoint y: 409, distance: 28.0
click at [581, 409] on div "Laundry Wall Cabinet Linear Footage: 3" at bounding box center [592, 410] width 1112 height 37
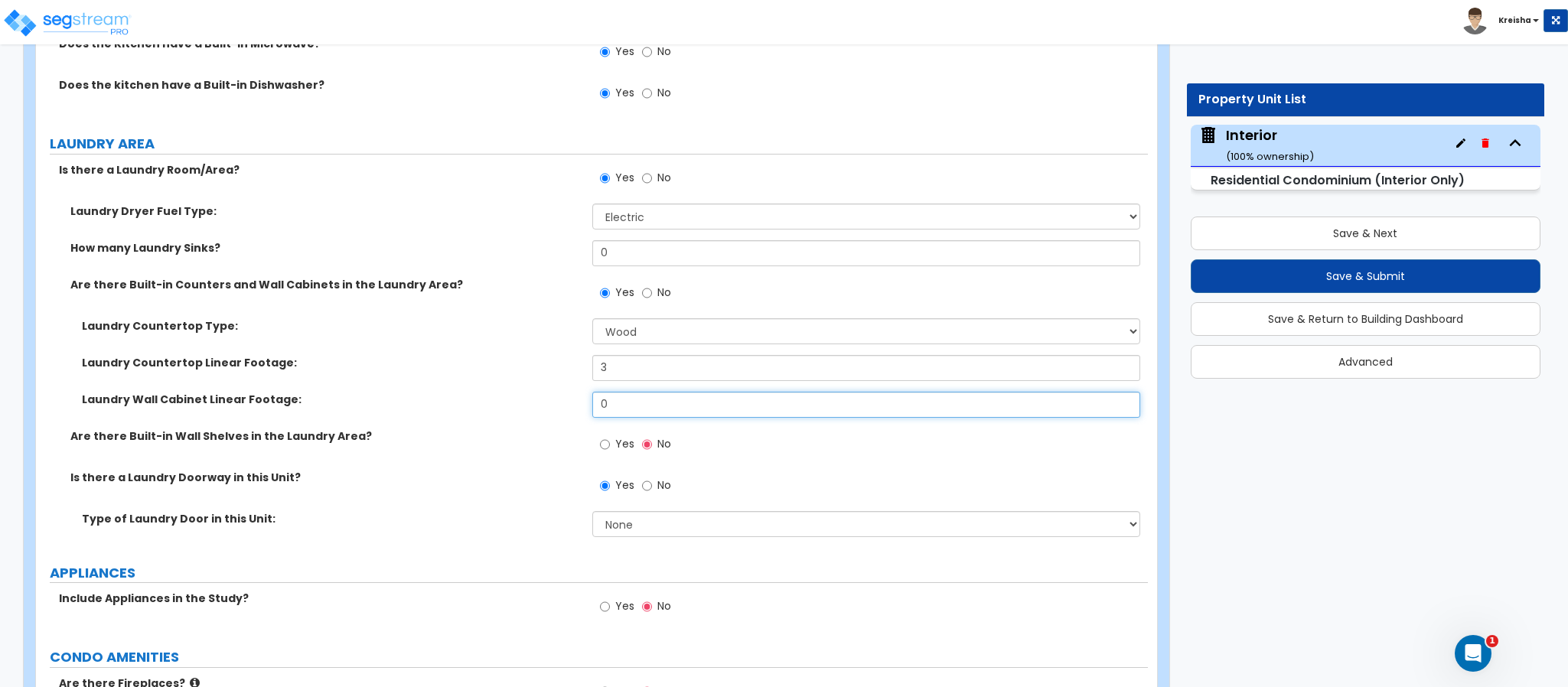
type input "0"
click at [615, 446] on span "Yes" at bounding box center [625, 444] width 19 height 16
click at [610, 446] on input "Yes" at bounding box center [604, 444] width 10 height 17
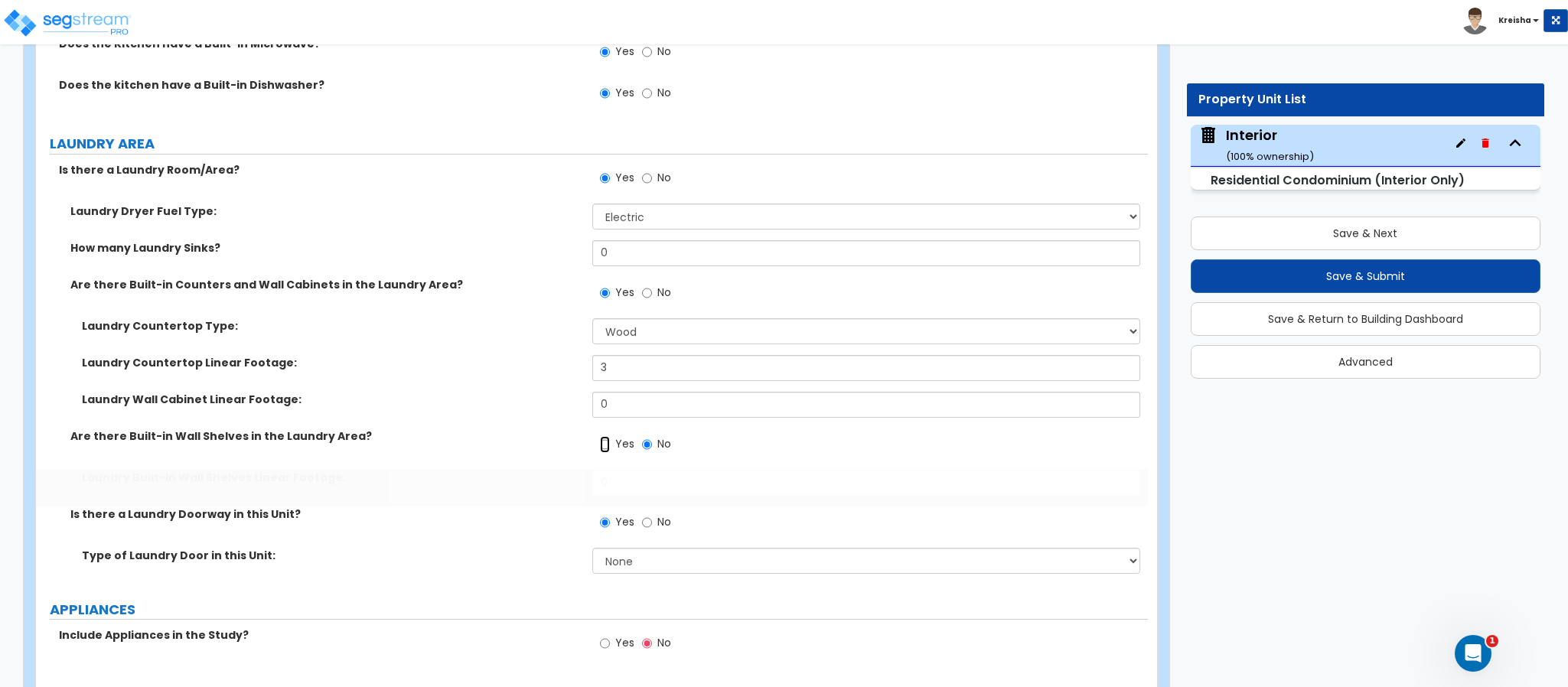
radio input "true"
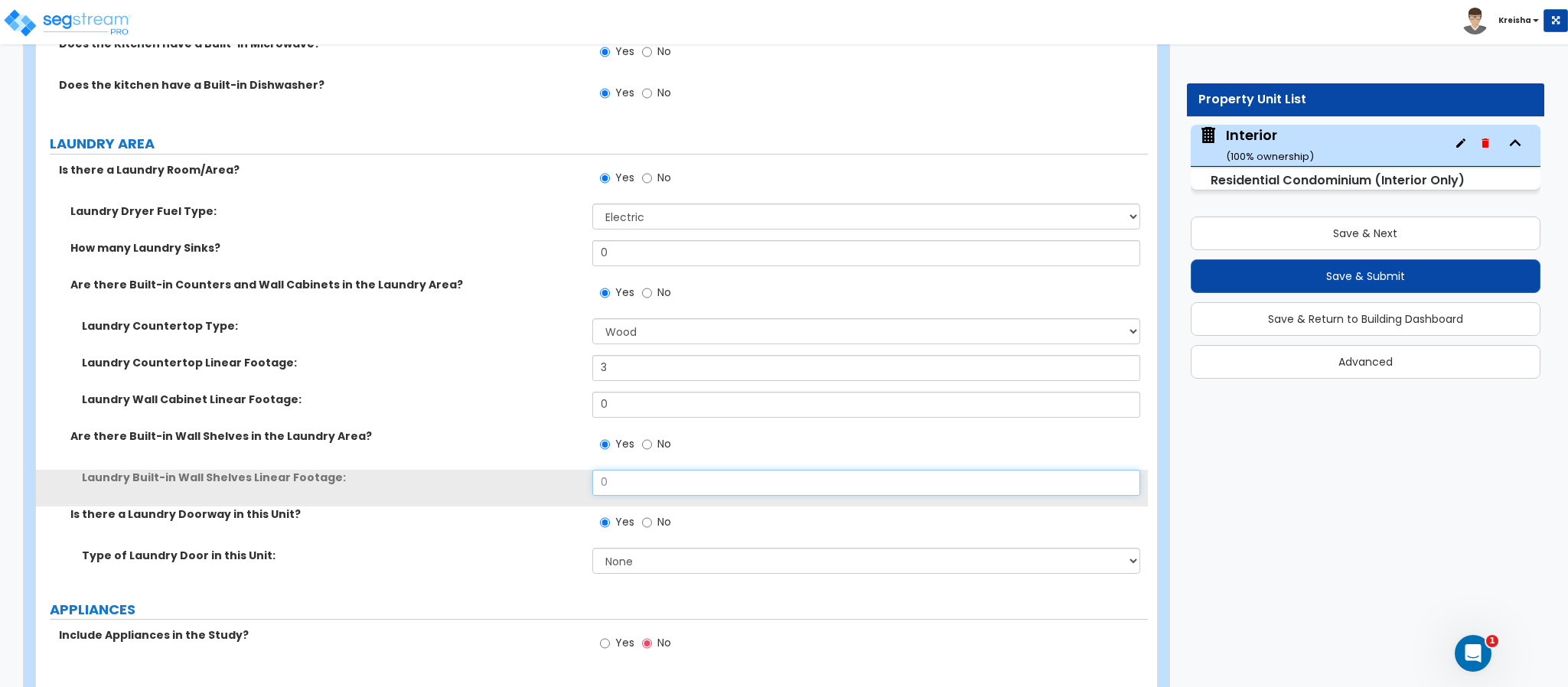
click at [625, 488] on input "0" at bounding box center [866, 483] width 549 height 26
click at [625, 487] on input "0" at bounding box center [866, 483] width 549 height 26
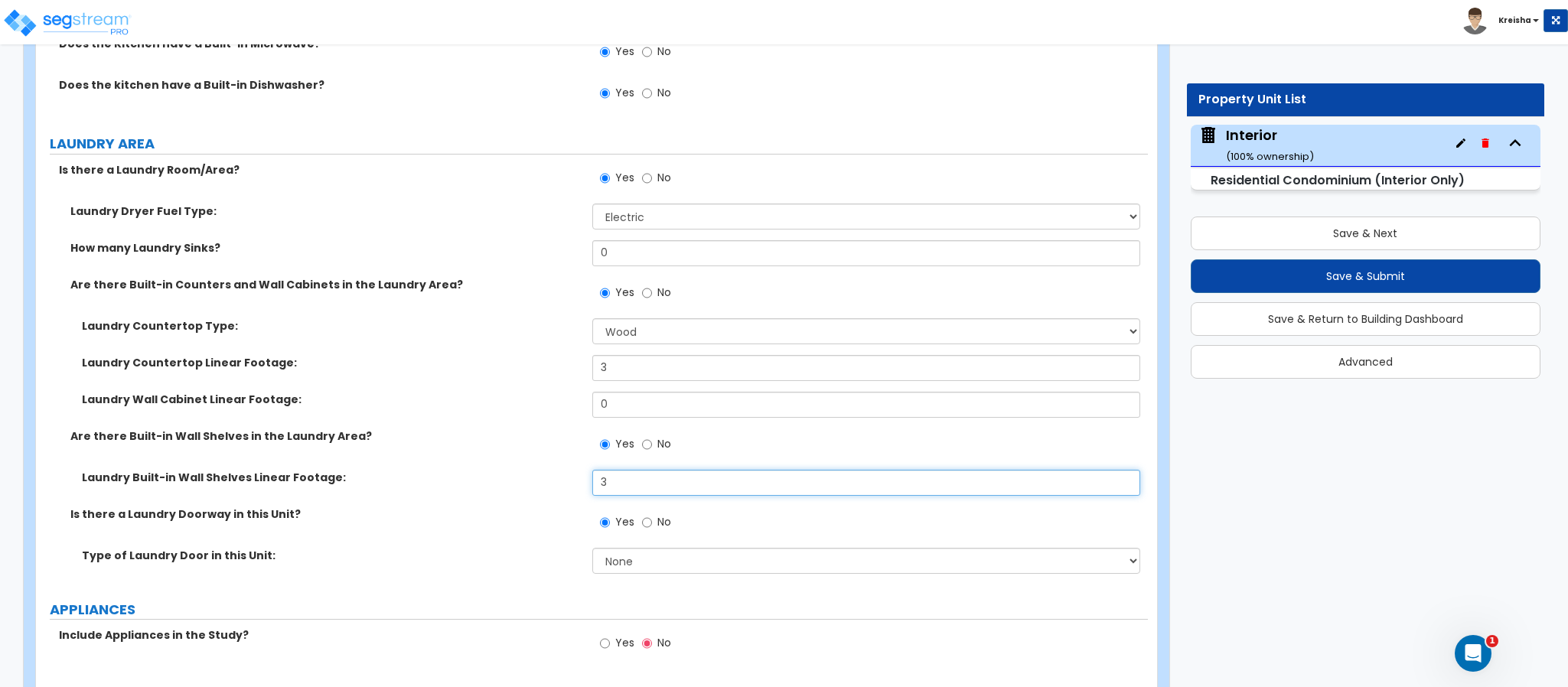
type input "3"
click at [579, 528] on div "Is there a Laundry Doorway in this Unit? Yes No" at bounding box center [592, 526] width 1112 height 41
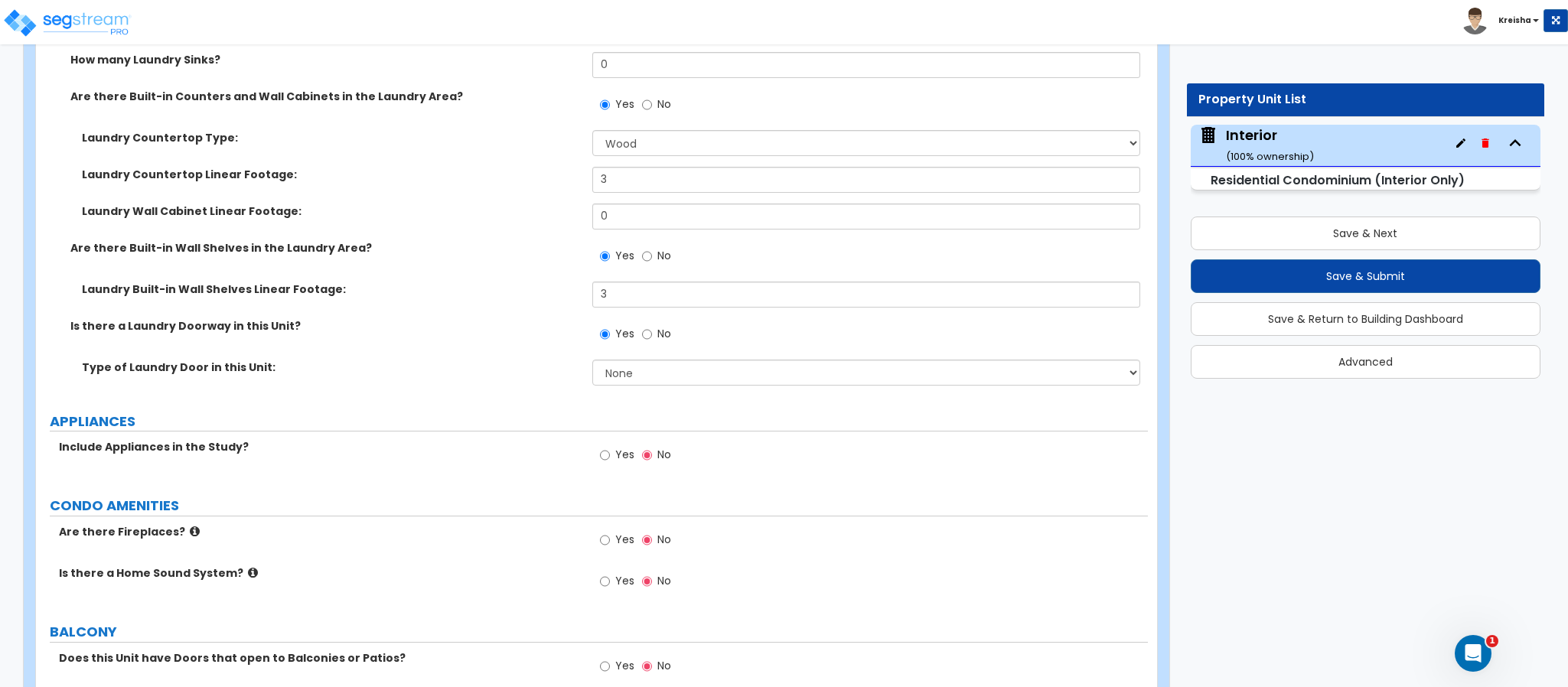
scroll to position [3451, 0]
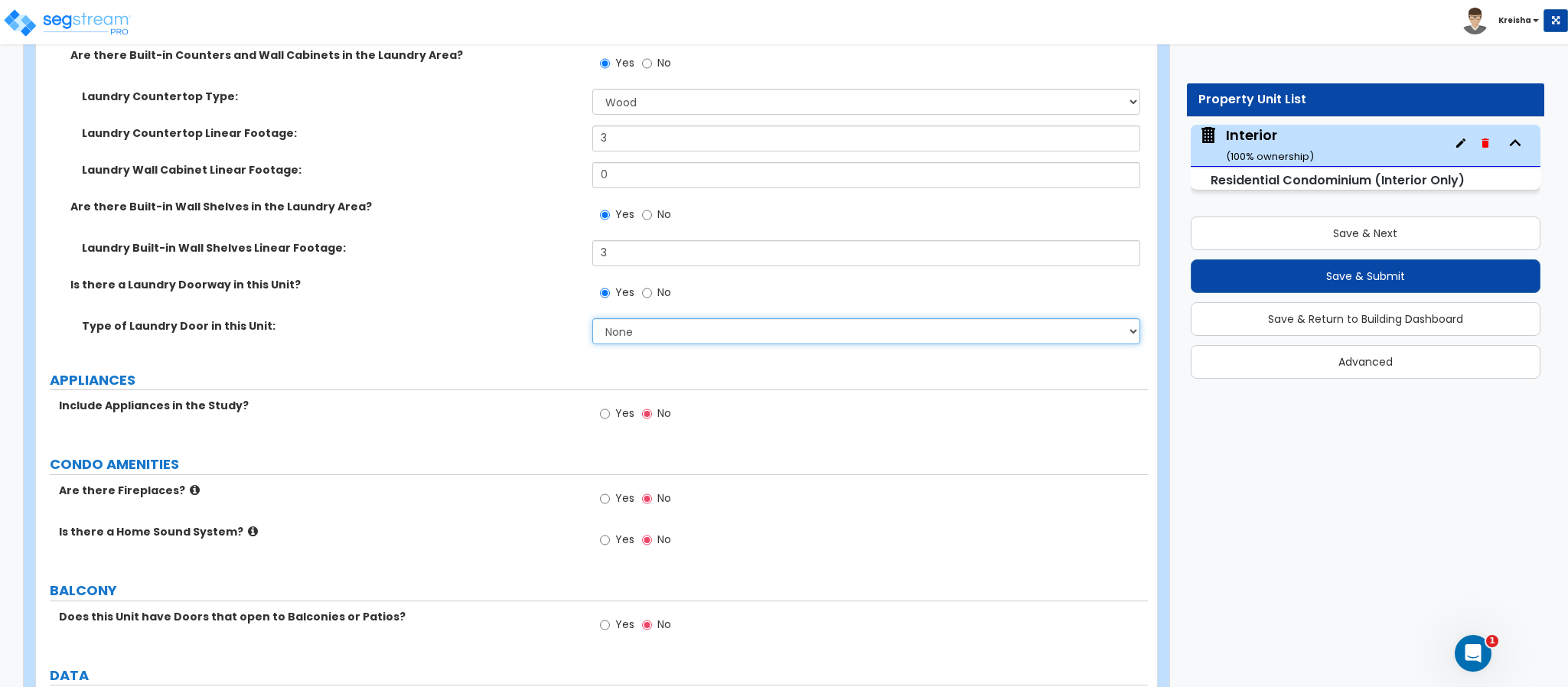
click at [611, 342] on select "None Bi-Fold Louvered Paneled Wood Passage" at bounding box center [866, 332] width 549 height 26
select select "4"
click at [592, 320] on select "None Bi-Fold Louvered Paneled Wood Passage" at bounding box center [866, 332] width 549 height 26
click at [605, 418] on input "Yes" at bounding box center [604, 414] width 10 height 17
radio input "true"
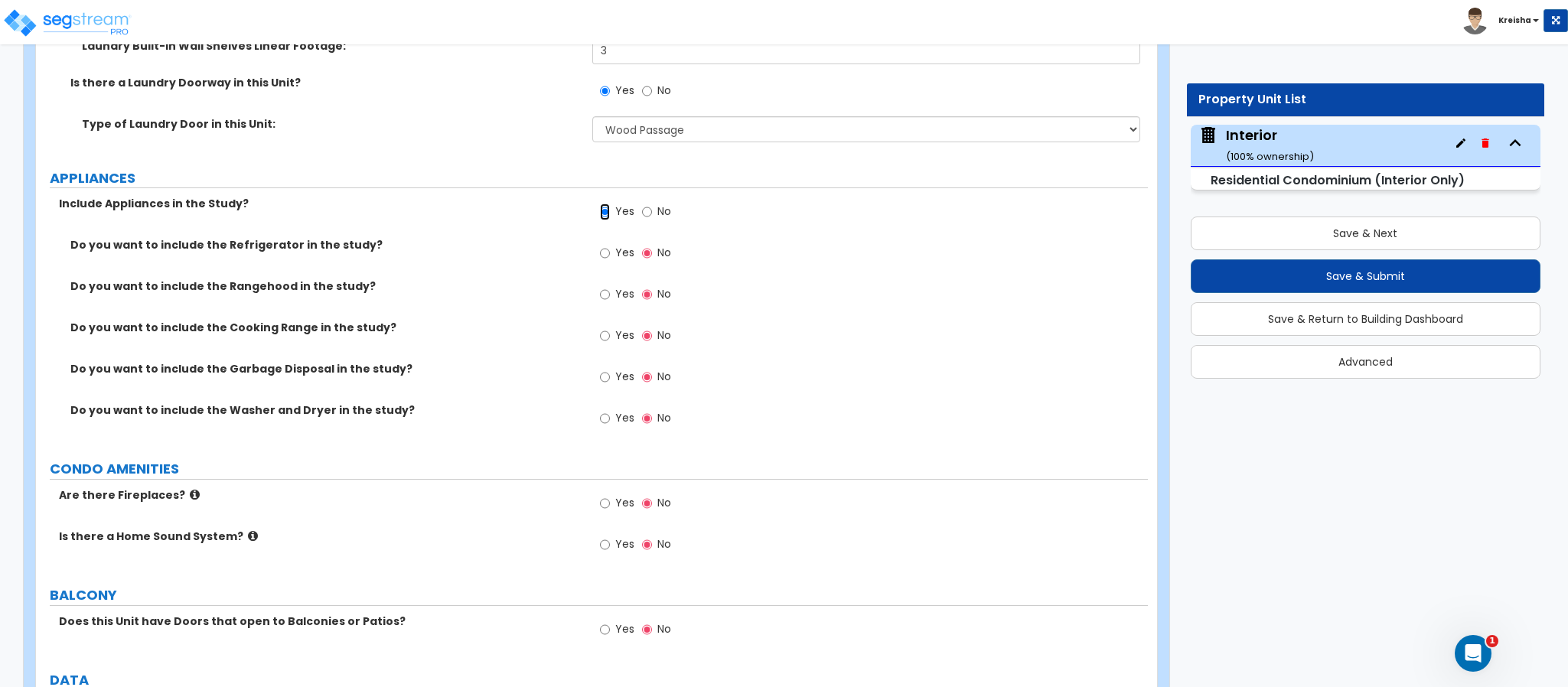
scroll to position [3681, 0]
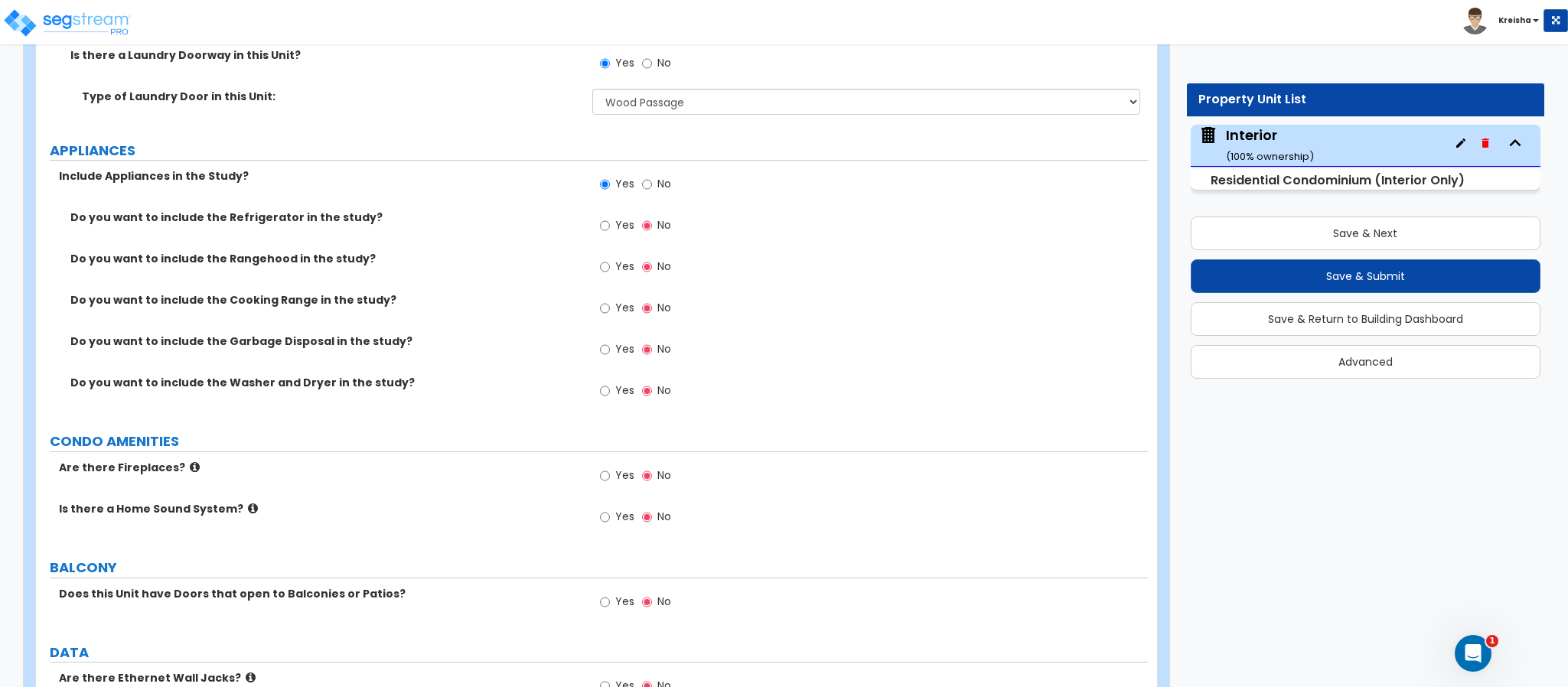
click at [623, 233] on span "Yes" at bounding box center [625, 225] width 19 height 16
click at [610, 233] on input "Yes" at bounding box center [604, 225] width 10 height 17
radio input "true"
click at [606, 271] on input "Yes" at bounding box center [604, 266] width 10 height 17
radio input "true"
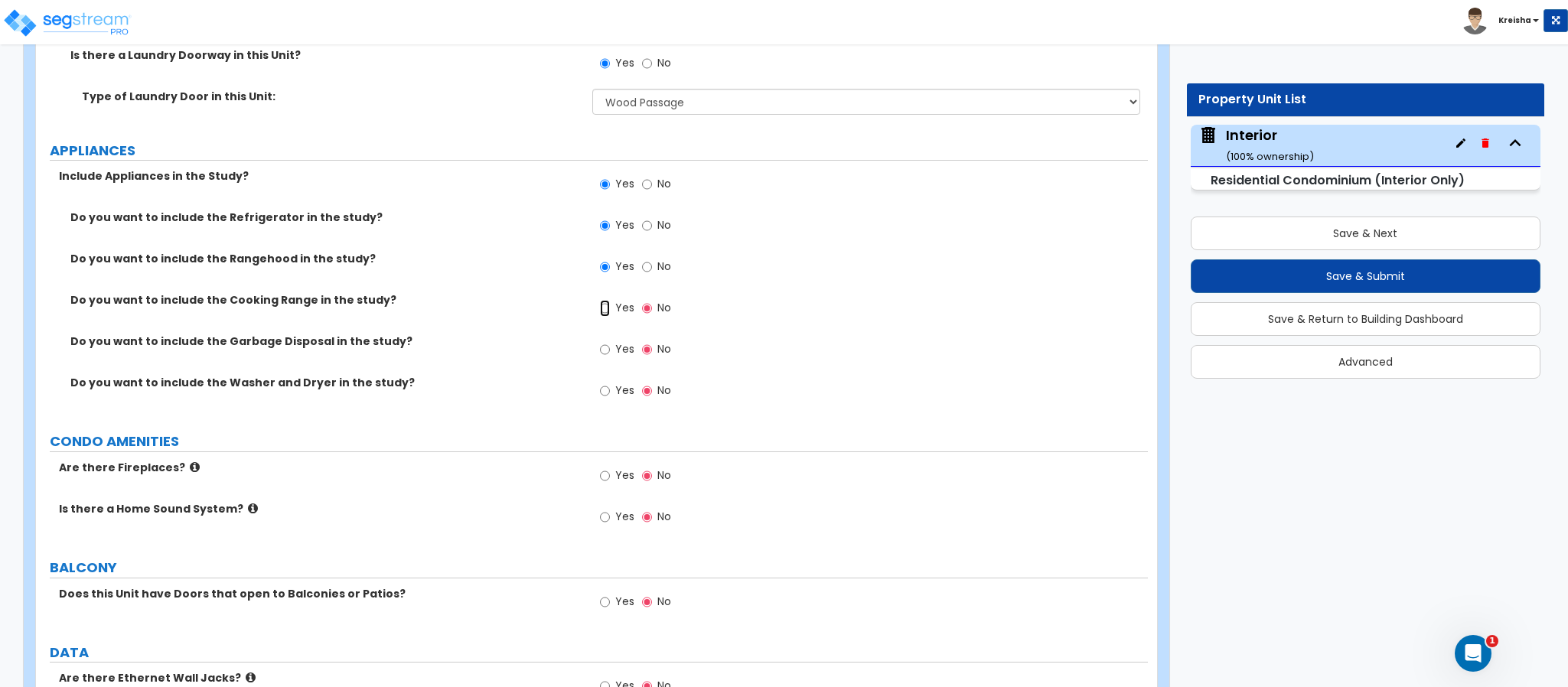
click at [609, 308] on input "Yes" at bounding box center [604, 308] width 10 height 17
radio input "true"
click at [611, 345] on label "Yes" at bounding box center [616, 352] width 34 height 26
click at [610, 345] on input "Yes" at bounding box center [604, 349] width 10 height 17
radio input "true"
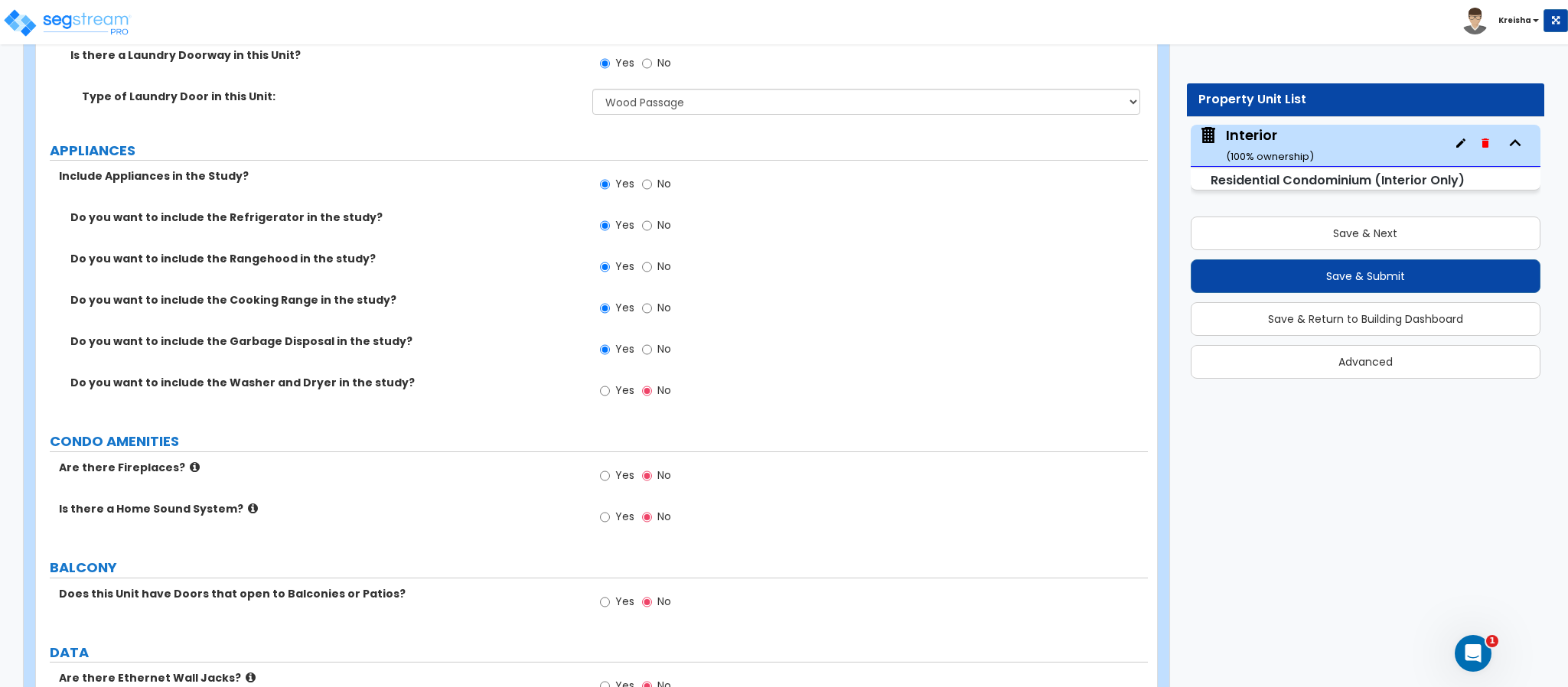
click at [616, 394] on span "Yes" at bounding box center [625, 390] width 19 height 16
click at [610, 394] on input "Yes" at bounding box center [604, 390] width 10 height 17
radio input "true"
click at [592, 388] on div "Yes No" at bounding box center [635, 393] width 86 height 35
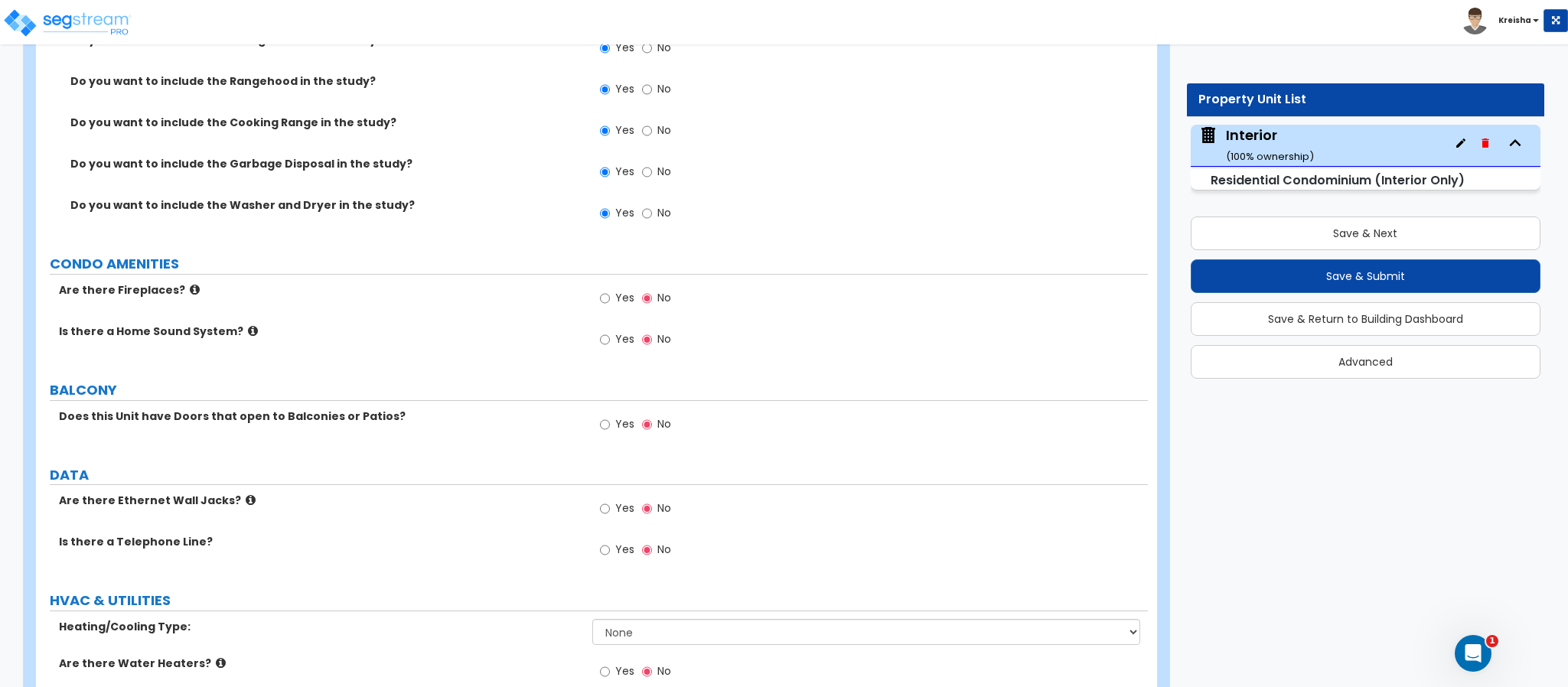
scroll to position [3911, 0]
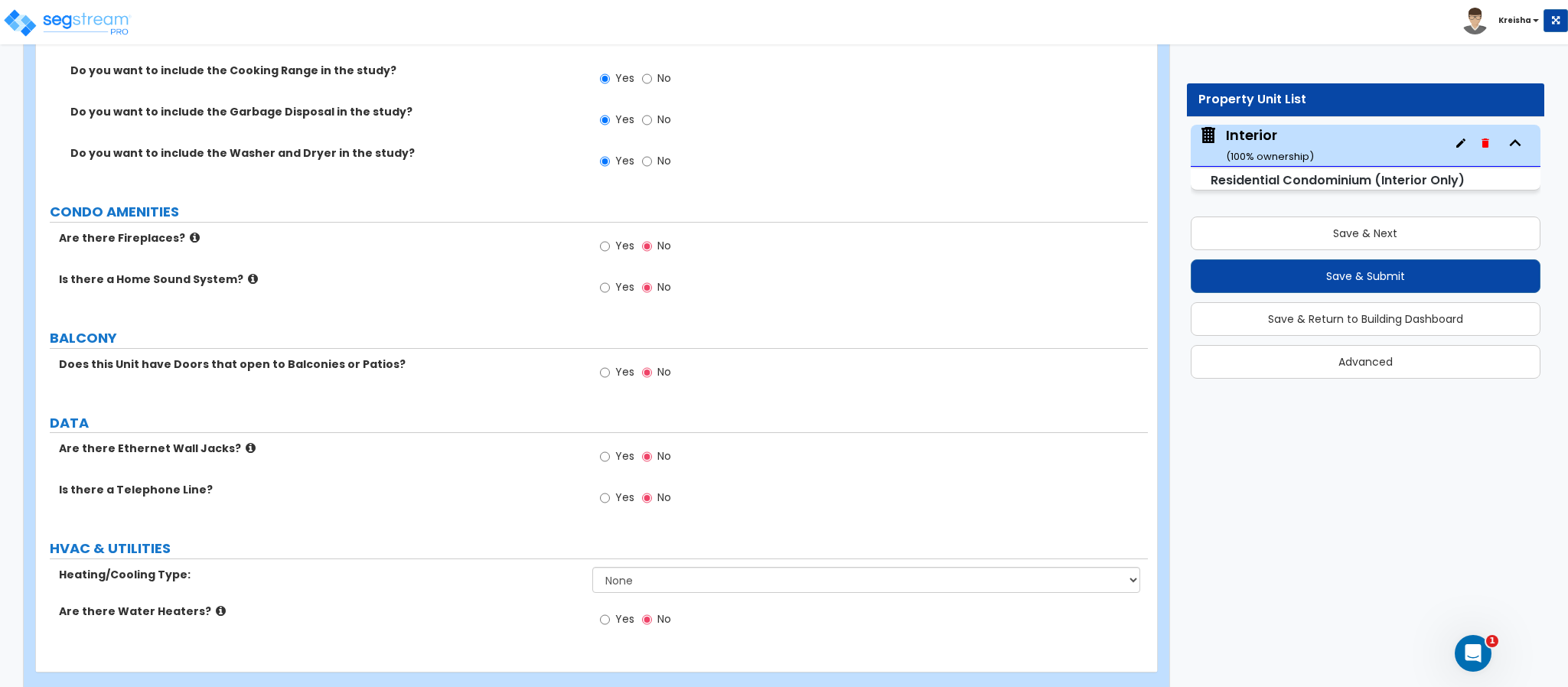
click at [601, 237] on label "Yes" at bounding box center [616, 248] width 34 height 26
click at [604, 258] on label "Yes" at bounding box center [616, 248] width 34 height 26
click at [609, 249] on input "Yes" at bounding box center [604, 246] width 10 height 17
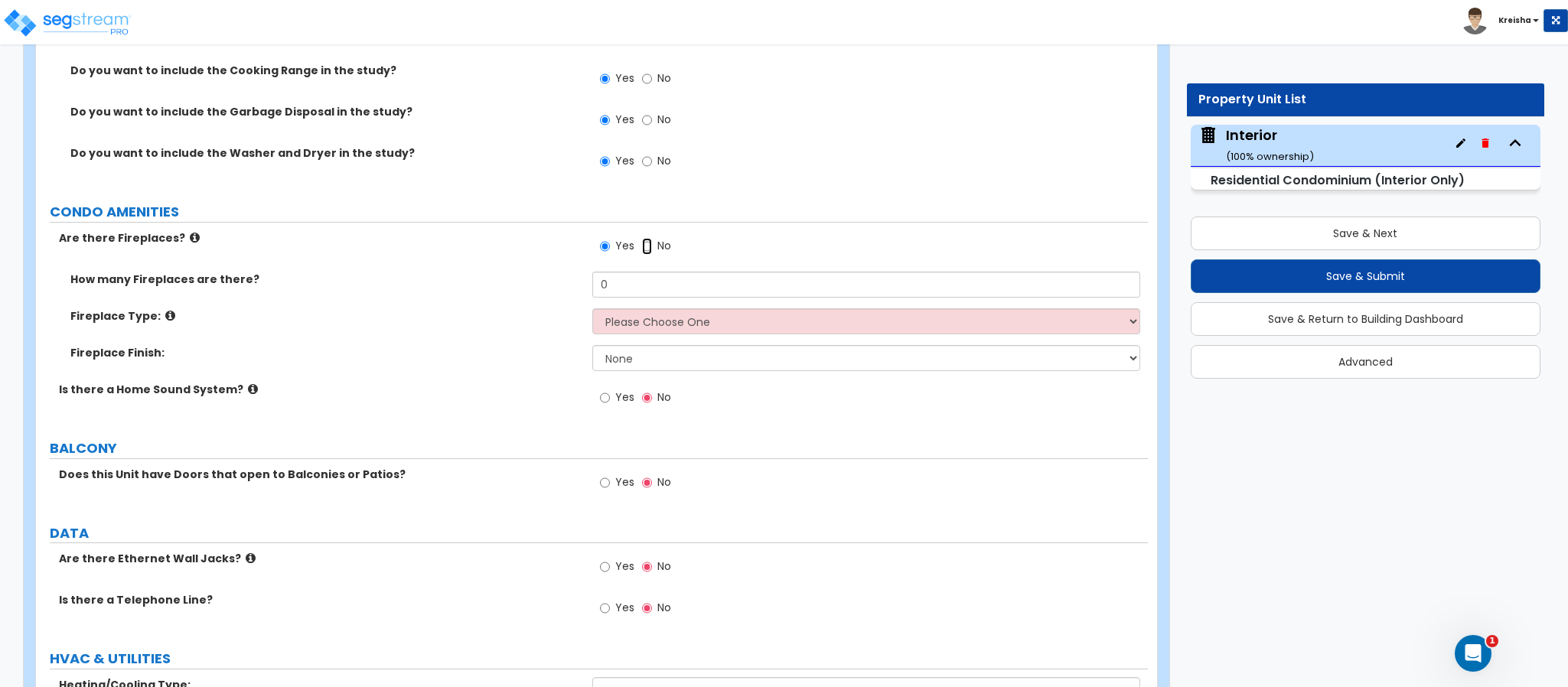
click at [645, 239] on label "No" at bounding box center [656, 248] width 29 height 26
click at [654, 251] on label "No" at bounding box center [656, 248] width 29 height 26
click at [652, 251] on input "No" at bounding box center [647, 246] width 10 height 17
radio input "false"
radio input "true"
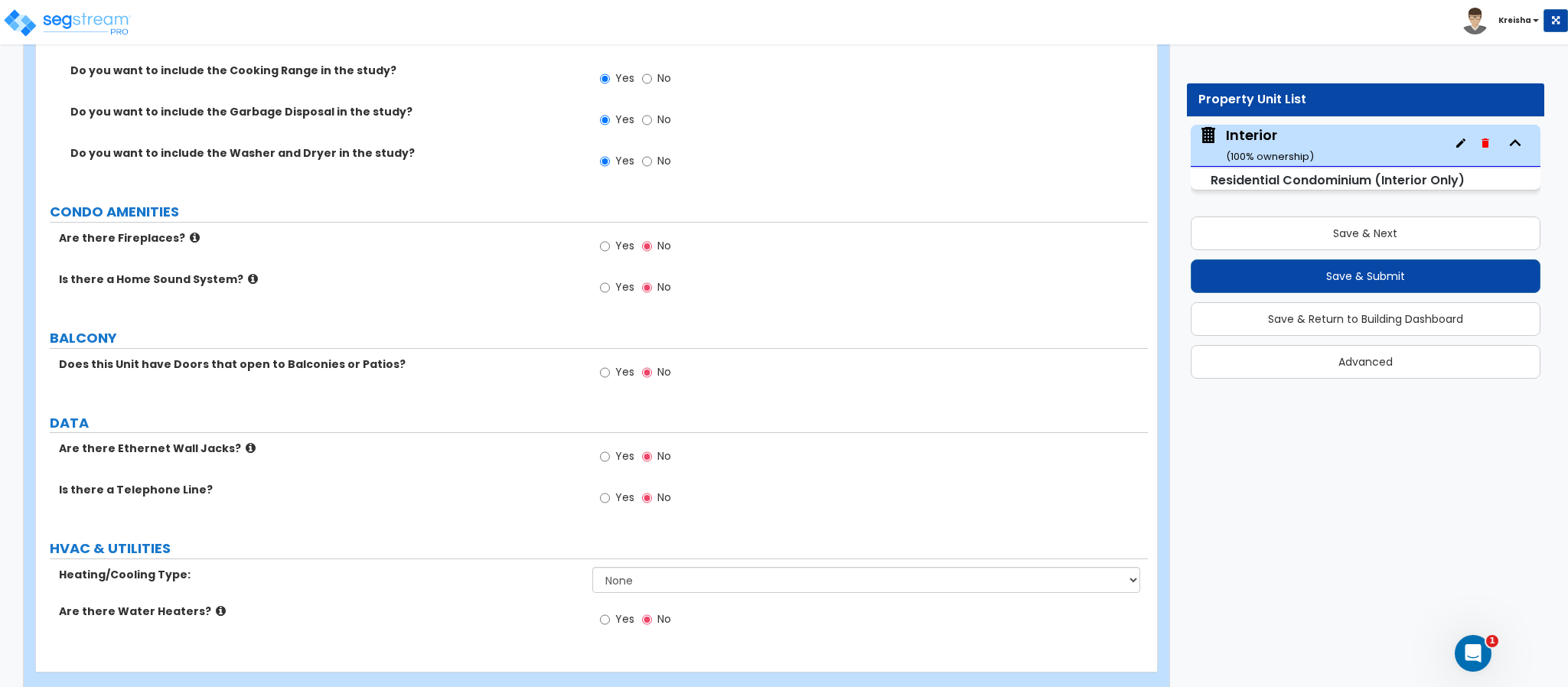
click at [620, 292] on span "Yes" at bounding box center [625, 287] width 19 height 16
click at [610, 292] on input "Yes" at bounding box center [604, 287] width 10 height 17
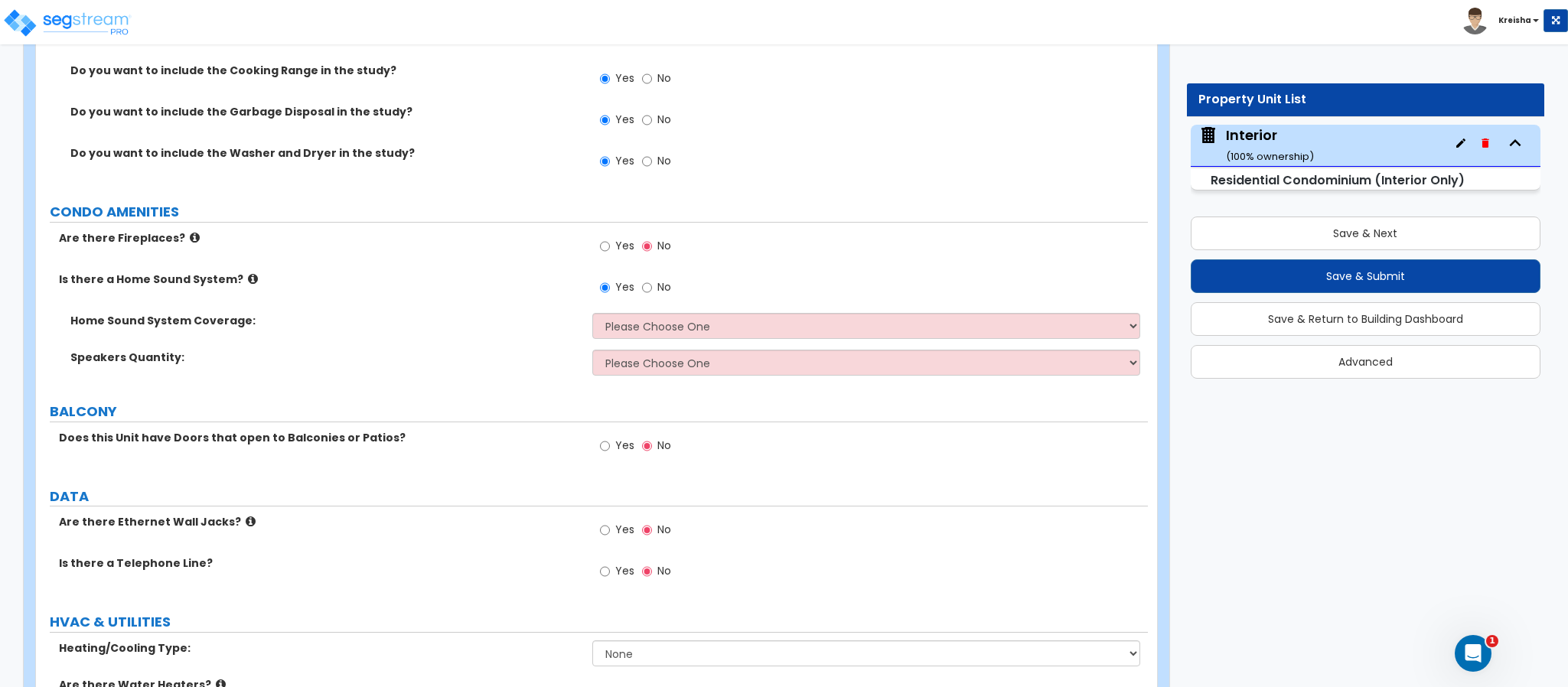
click at [671, 290] on div "Yes No" at bounding box center [635, 289] width 86 height 35
click at [655, 294] on label "No" at bounding box center [656, 290] width 29 height 26
click at [652, 294] on input "No" at bounding box center [647, 287] width 10 height 17
radio input "false"
radio input "true"
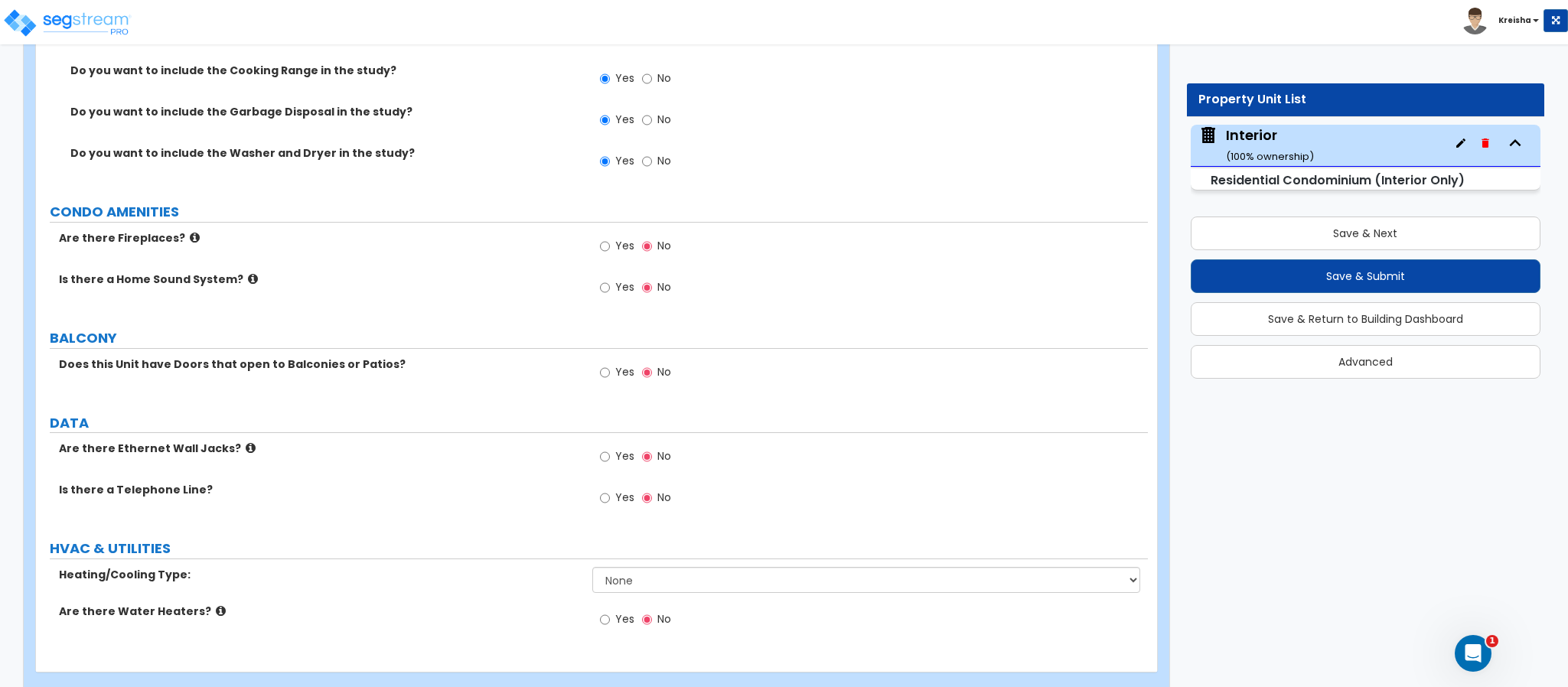
click at [615, 347] on label "BALCONY" at bounding box center [599, 338] width 1098 height 20
click at [613, 372] on label "Yes" at bounding box center [616, 374] width 34 height 26
click at [610, 372] on input "Yes" at bounding box center [604, 372] width 10 height 17
radio input "true"
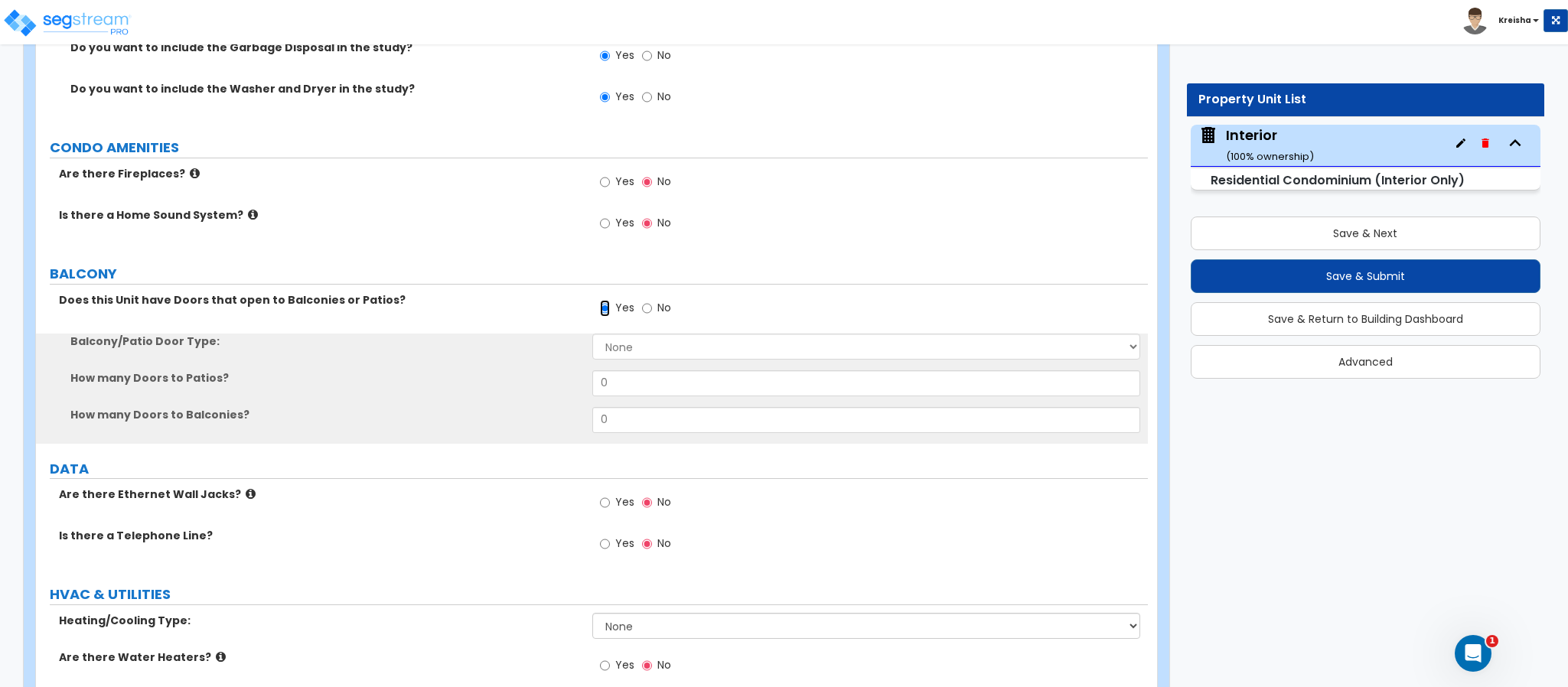
scroll to position [4053, 0]
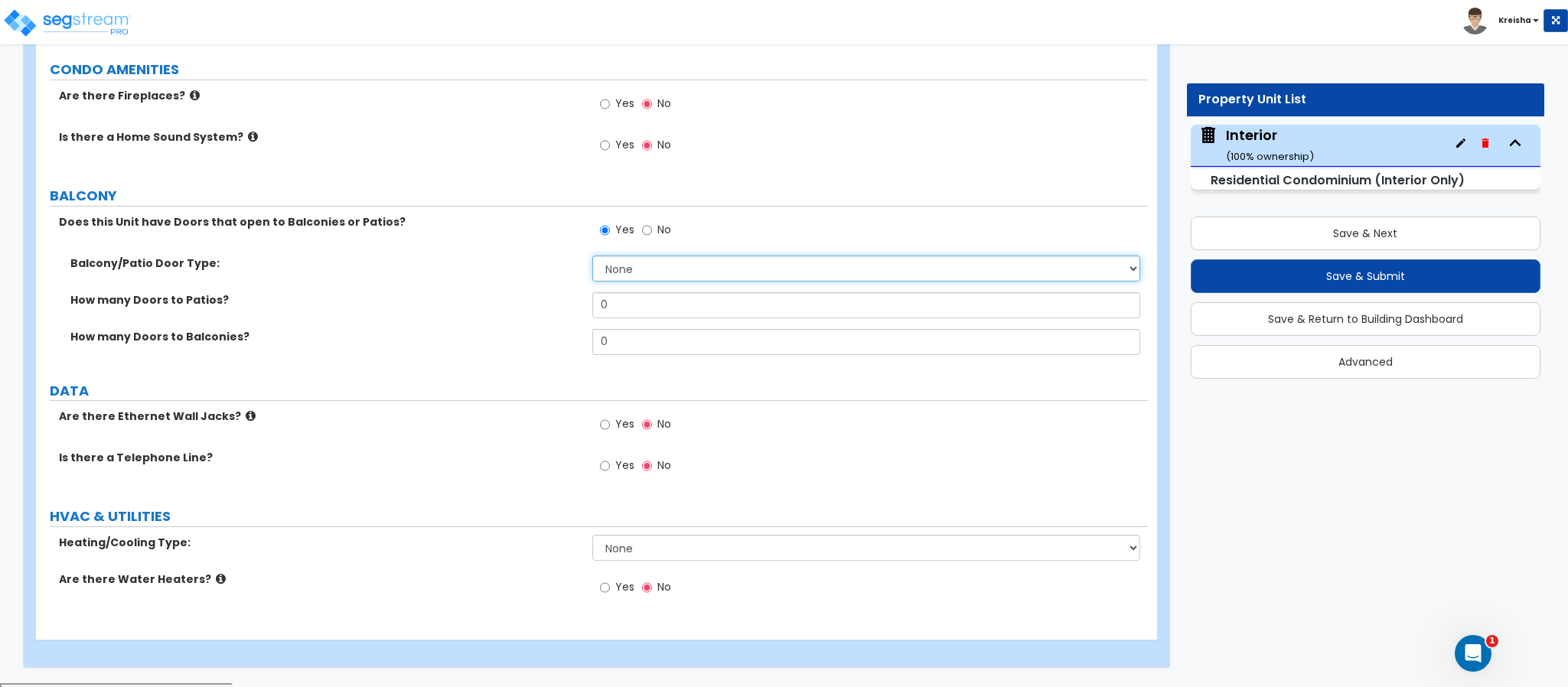
click at [602, 277] on select "None Single Hinged Doors Double Hinged Doors Single French Doors Double French …" at bounding box center [866, 269] width 549 height 26
select select "5"
click at [592, 258] on select "None Single Hinged Doors Double Hinged Doors Single French Doors Double French …" at bounding box center [866, 269] width 549 height 26
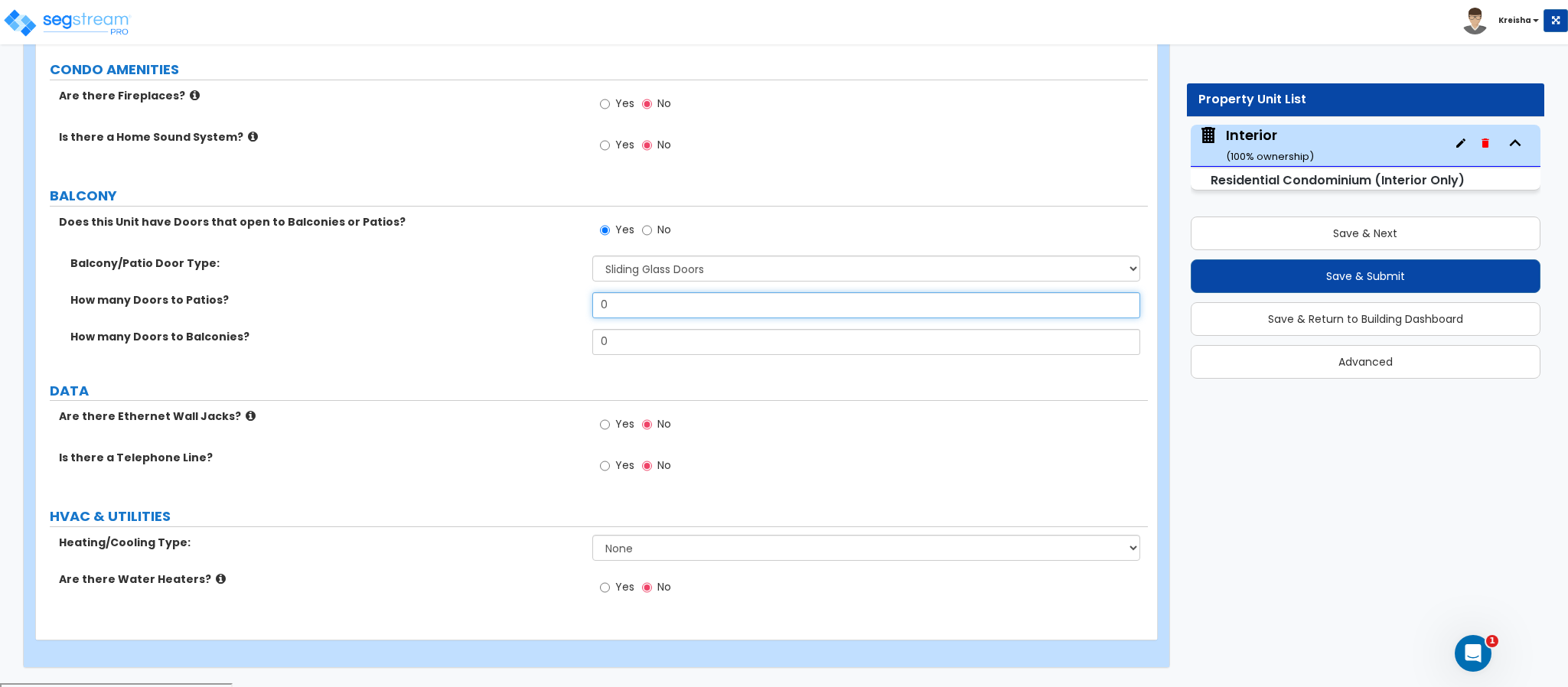
click at [640, 303] on input "0" at bounding box center [866, 306] width 549 height 26
click at [641, 303] on input "0" at bounding box center [866, 306] width 549 height 26
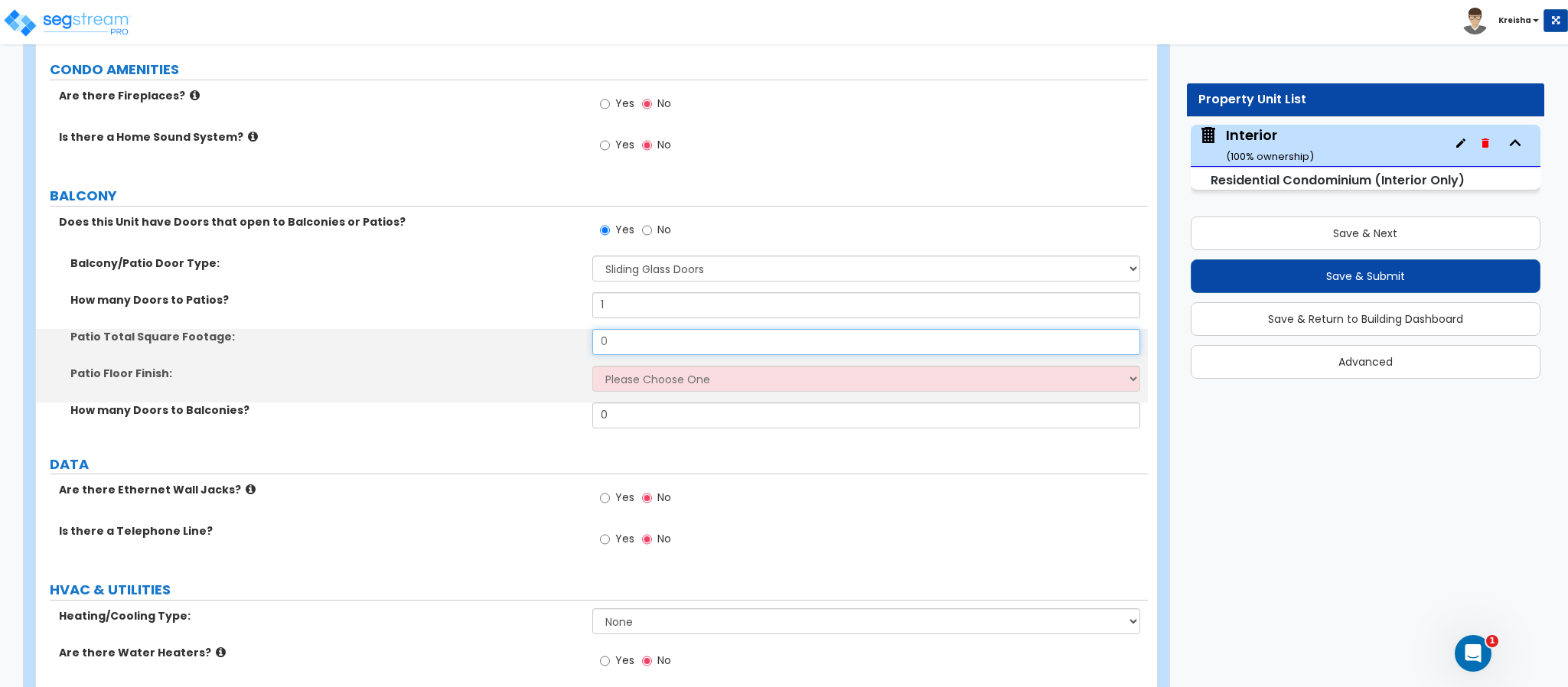
click at [627, 347] on input "0" at bounding box center [866, 342] width 549 height 26
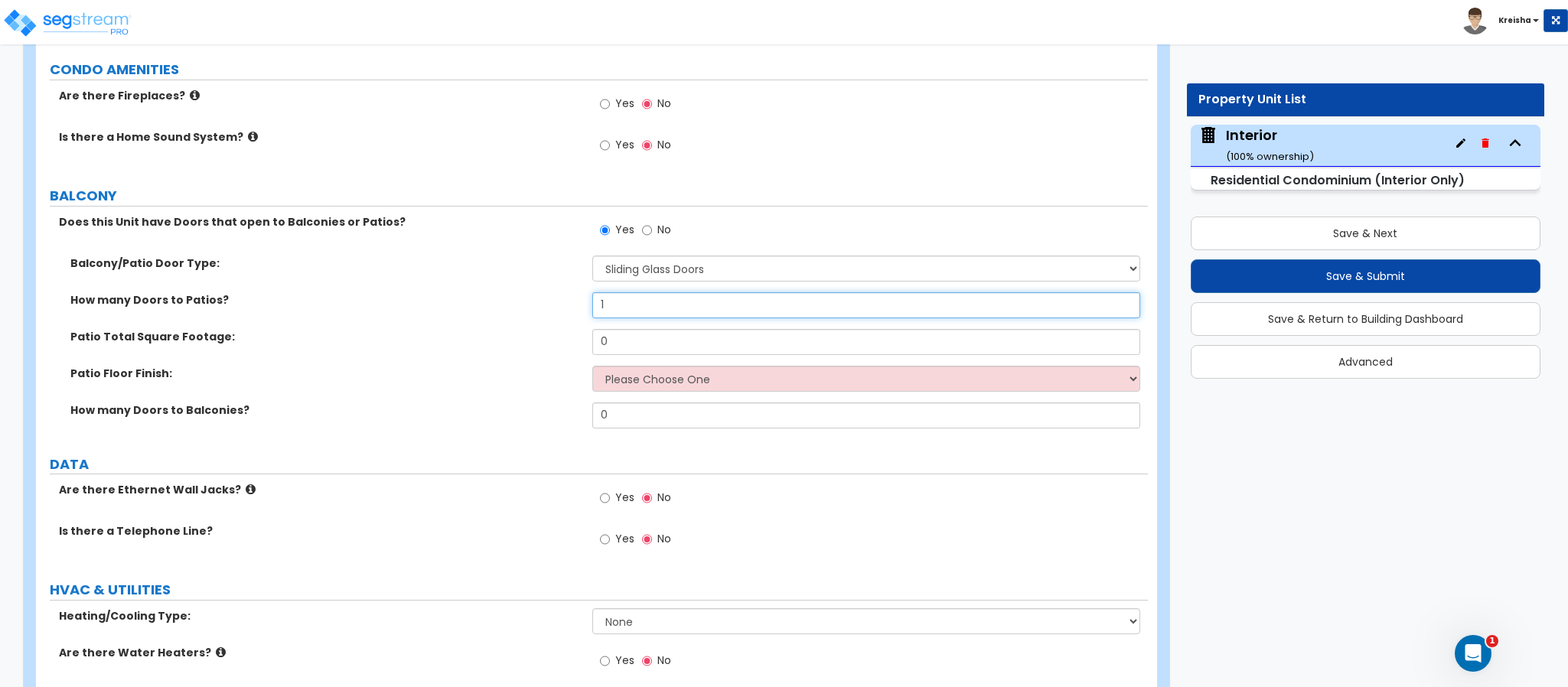
drag, startPoint x: 618, startPoint y: 314, endPoint x: 558, endPoint y: 314, distance: 60.0
click at [560, 314] on div "How many Doors to Patios? 1" at bounding box center [592, 311] width 1112 height 37
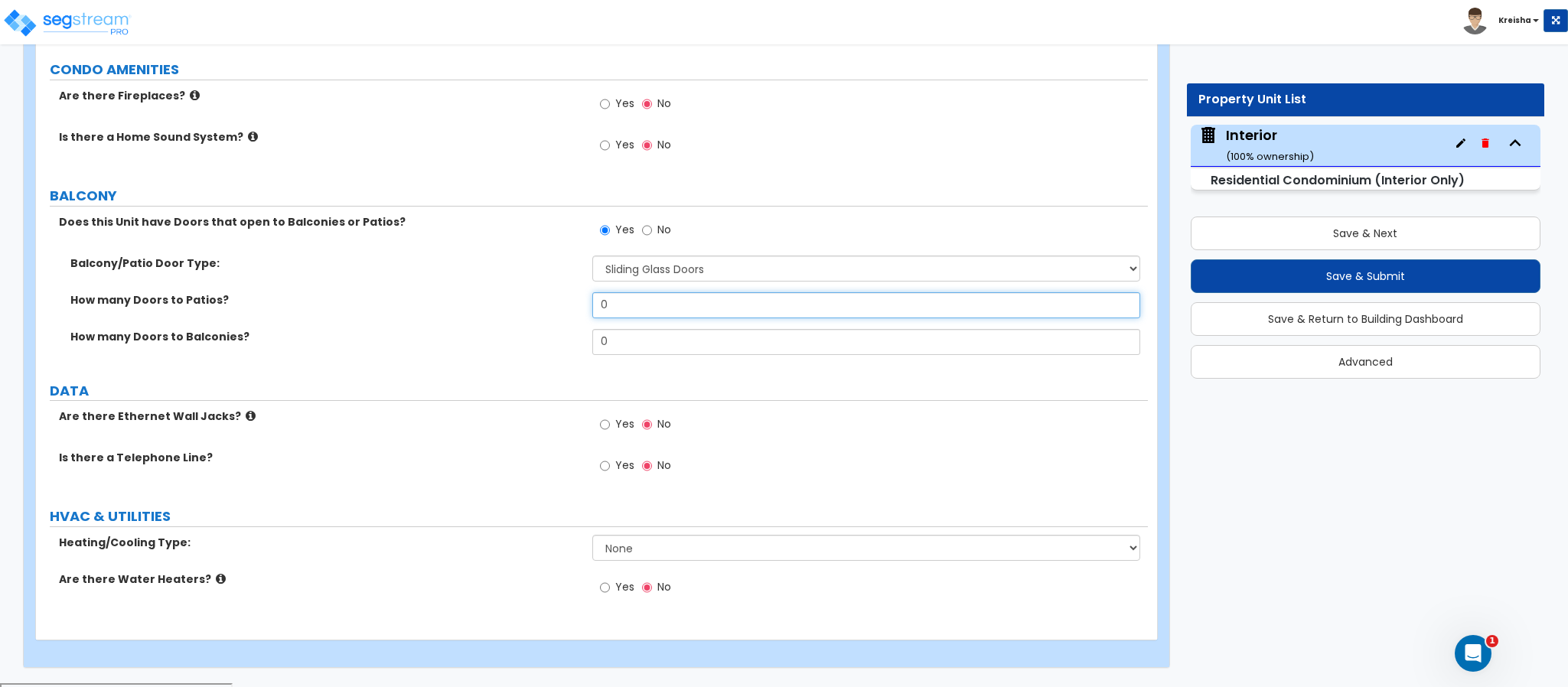
type input "0"
click at [602, 351] on input "0" at bounding box center [866, 342] width 549 height 26
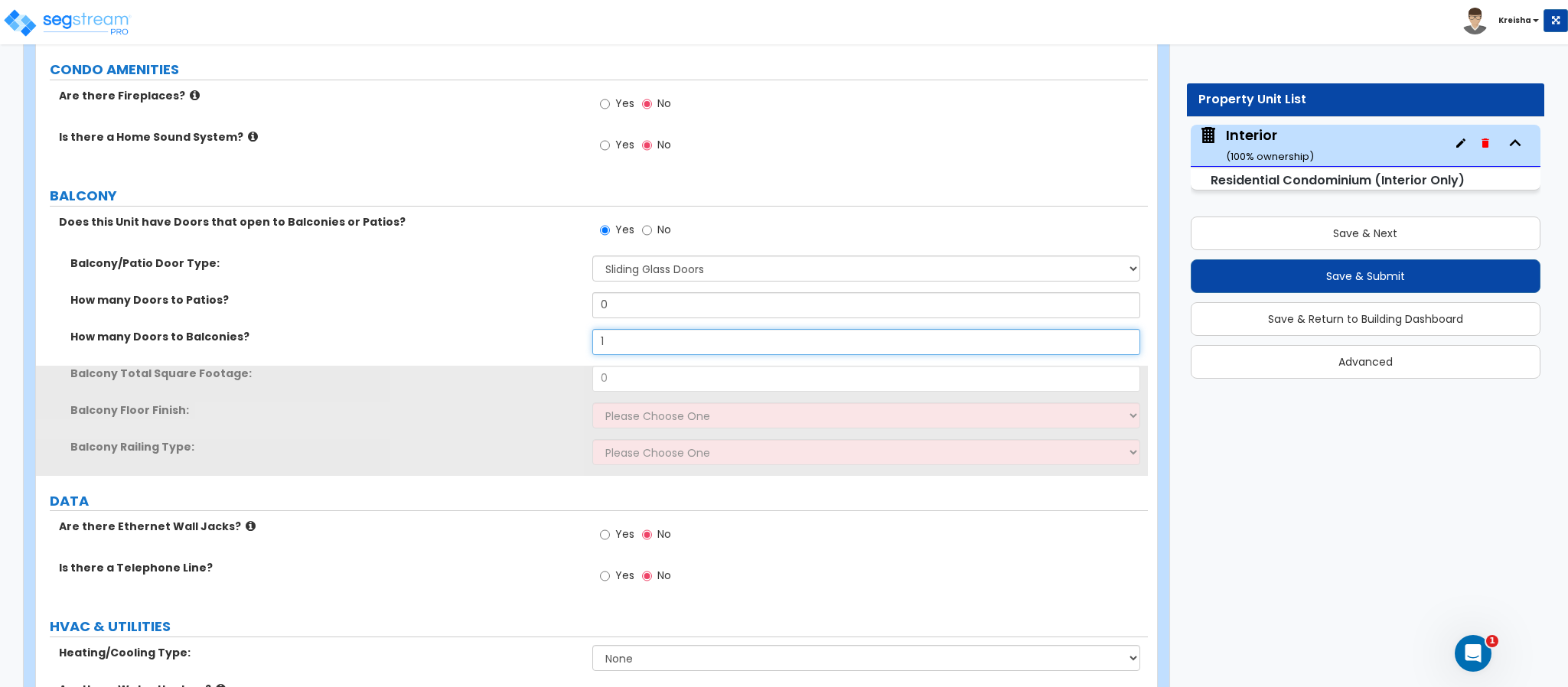
type input "1"
click at [606, 384] on input "0" at bounding box center [866, 379] width 549 height 26
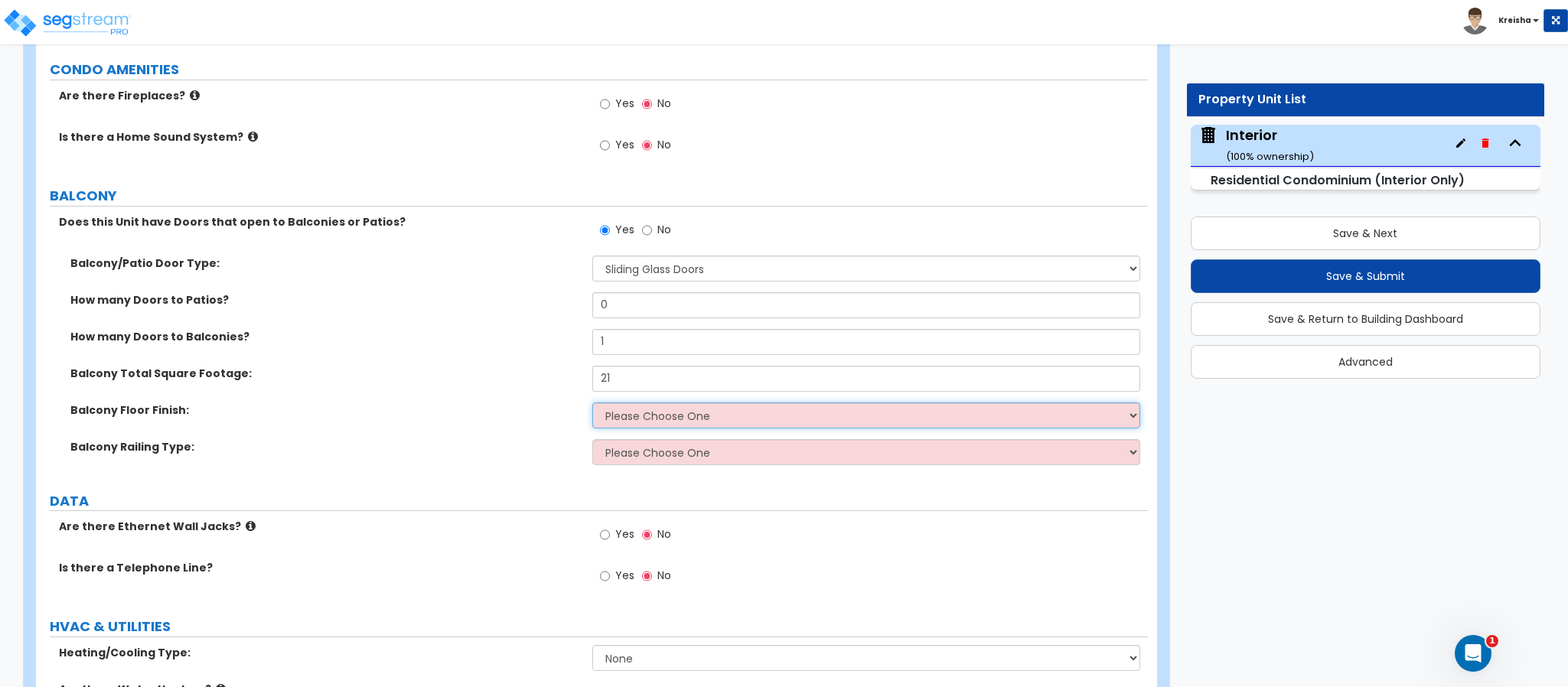
click at [611, 409] on select "Please Choose One Concrete Tiles Resilient Laminate Wood PVC" at bounding box center [866, 416] width 549 height 26
drag, startPoint x: 613, startPoint y: 383, endPoint x: 543, endPoint y: 386, distance: 70.1
click at [543, 384] on div "Balcony Total Square Footage: 21" at bounding box center [592, 384] width 1112 height 37
type input "30"
click at [592, 407] on select "Please Choose One Concrete Tiles Resilient Laminate Wood PVC" at bounding box center [866, 416] width 549 height 26
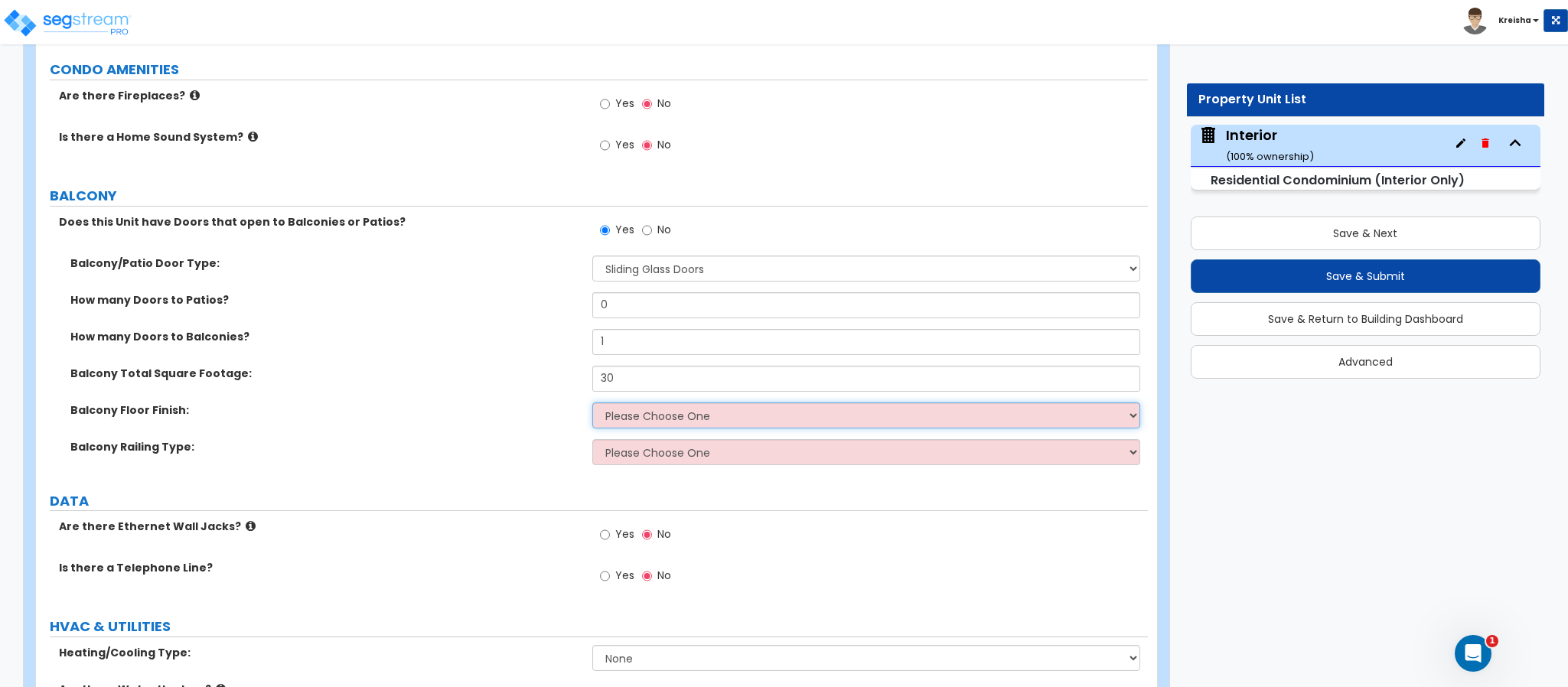
select select "2"
click at [592, 405] on select "Please Choose One Concrete Tiles Resilient Laminate Wood PVC" at bounding box center [866, 416] width 549 height 26
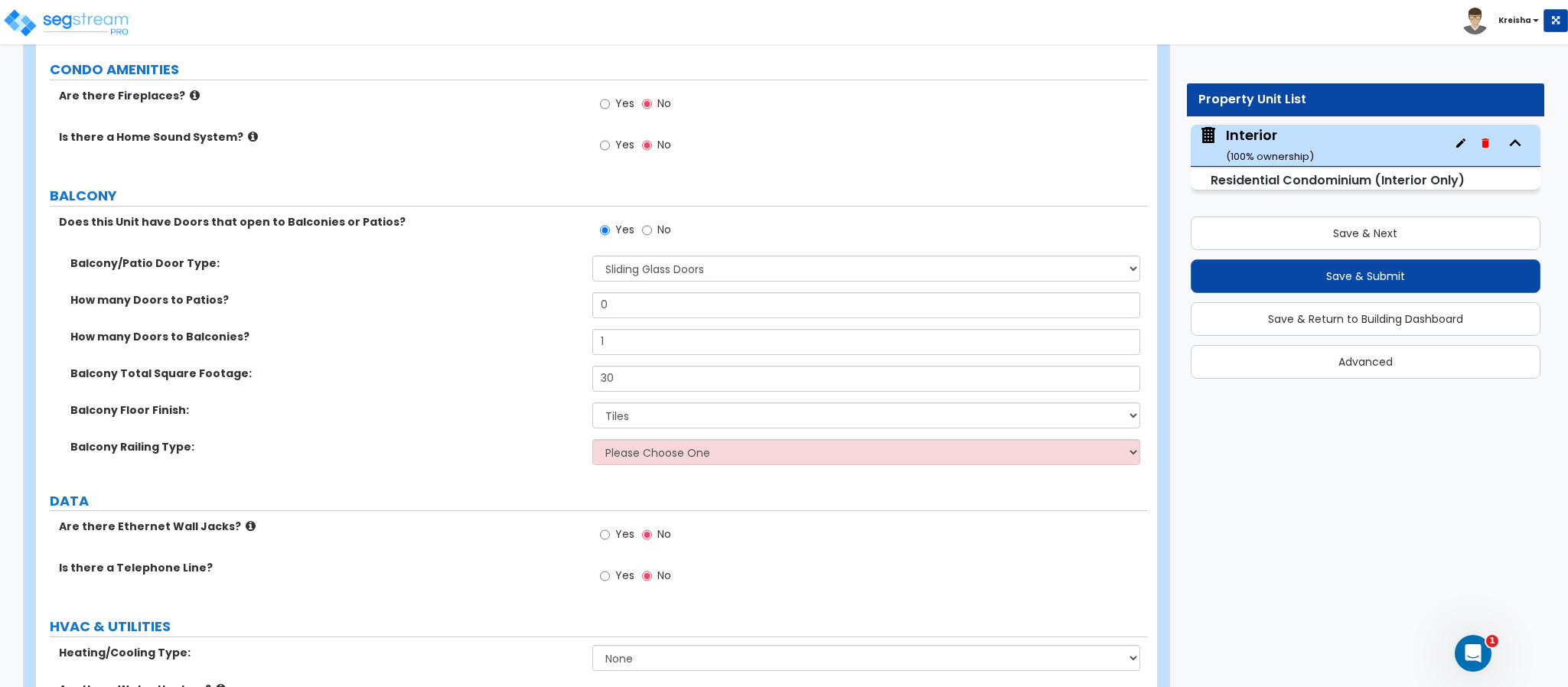
click at [648, 467] on div "Balcony Railing Type: Please Choose One Steel Aluminum Wood Glass and Metal Wro…" at bounding box center [592, 457] width 1112 height 37
click at [650, 457] on select "Please Choose One Steel Aluminum Wood Glass and Metal Wrought Iron" at bounding box center [866, 452] width 549 height 26
select select "1"
click at [592, 442] on select "Please Choose One Steel Aluminum Wood Glass and Metal Wrought Iron" at bounding box center [866, 452] width 549 height 26
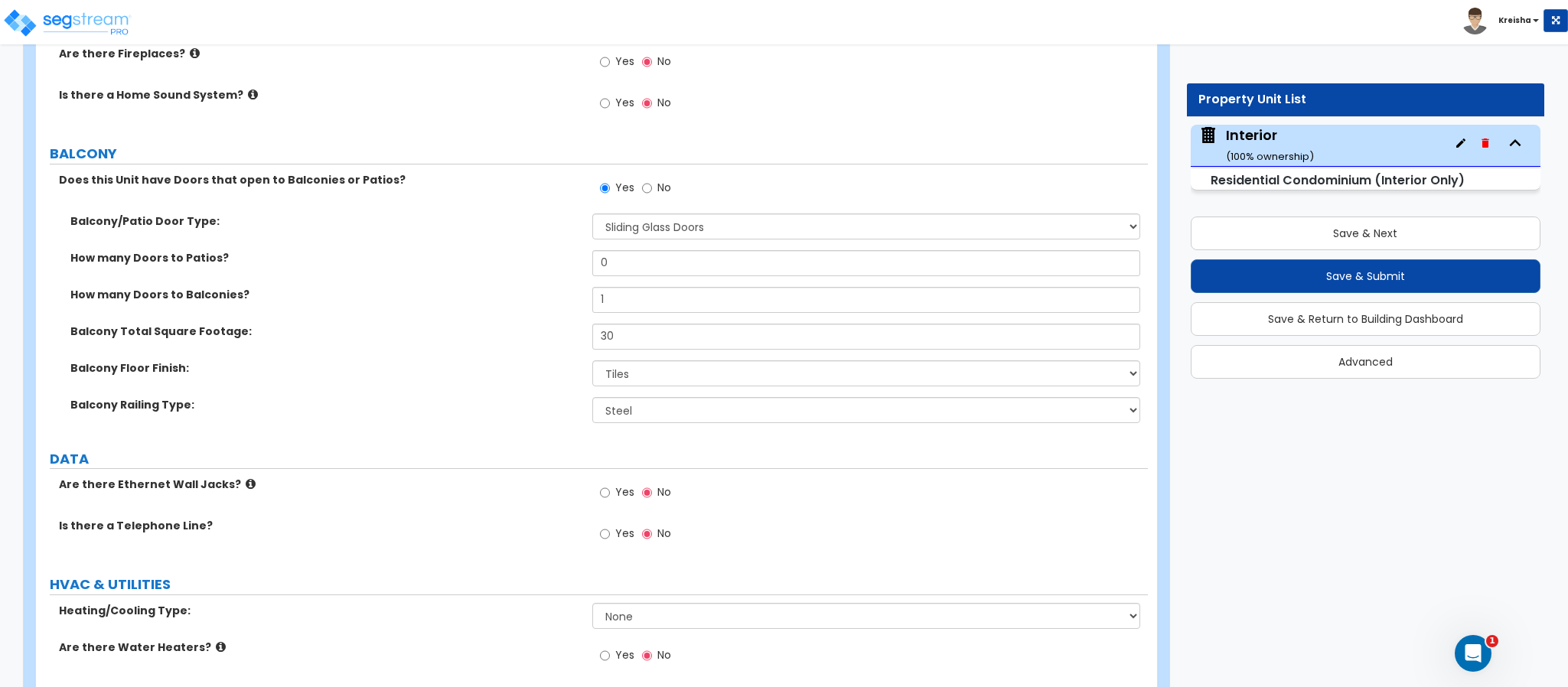
scroll to position [4163, 0]
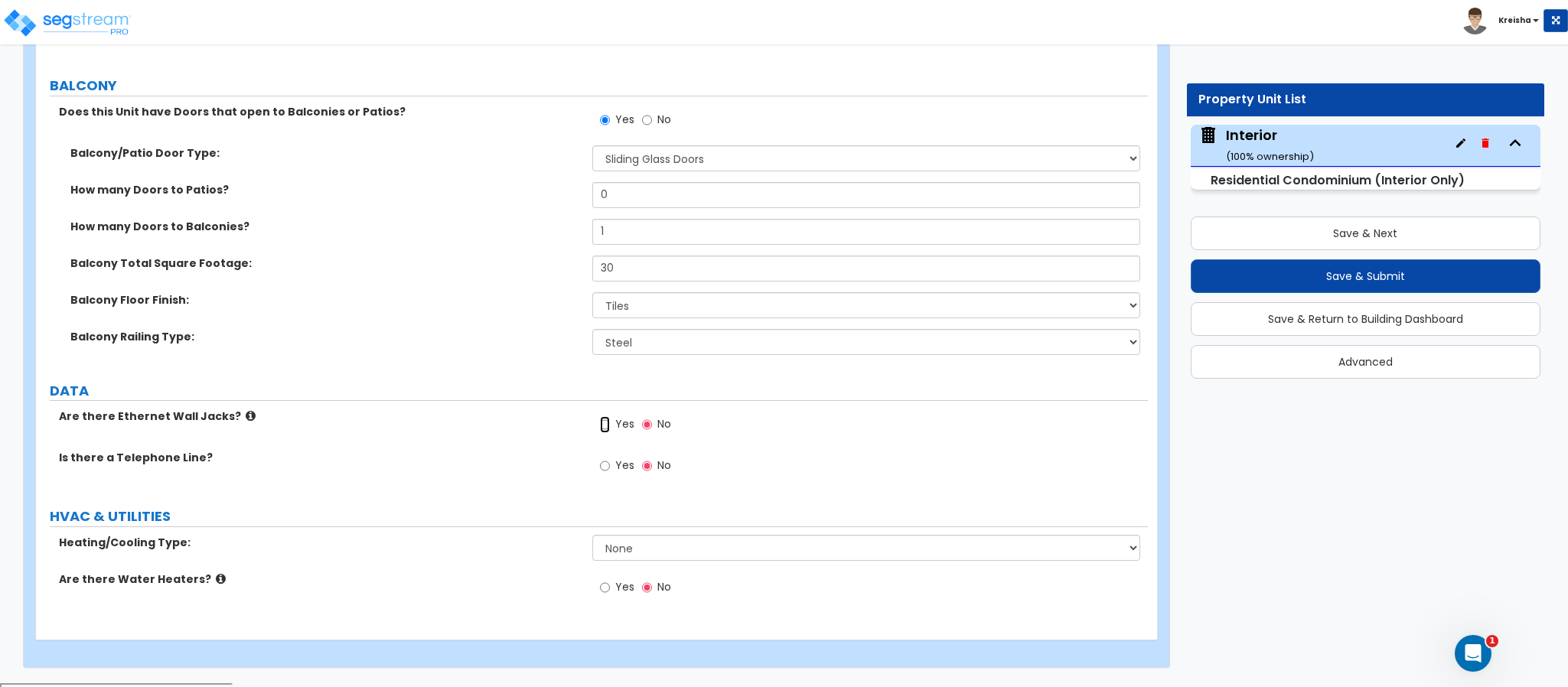
click at [604, 425] on input "Yes" at bounding box center [604, 424] width 10 height 17
radio input "true"
click at [611, 469] on label "Yes" at bounding box center [616, 468] width 34 height 26
click at [610, 469] on input "Yes" at bounding box center [604, 465] width 10 height 17
radio input "true"
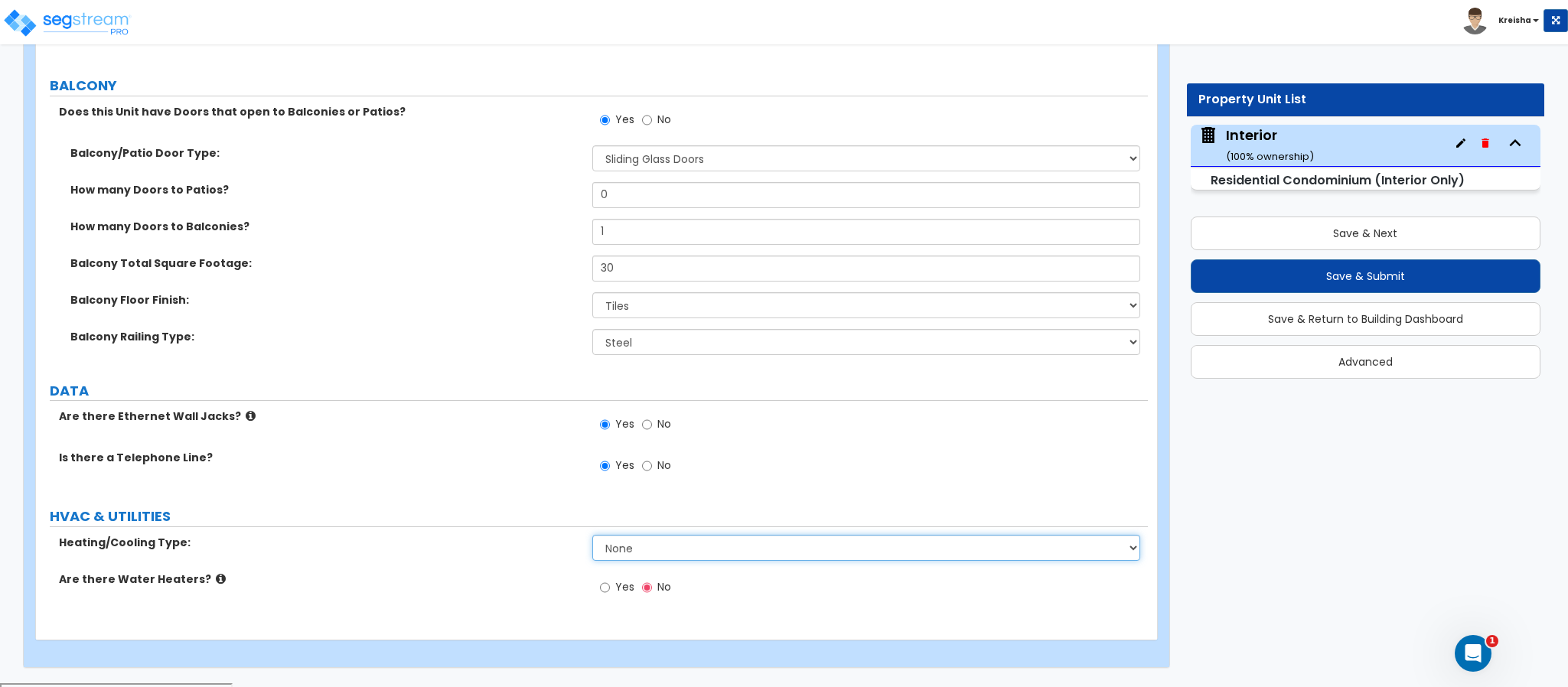
click at [605, 539] on select "None Heat Only Central HVAC Thru Wall HVAC Mini Split HVAC" at bounding box center [866, 548] width 549 height 26
click at [612, 551] on select "None Heat Only Central HVAC Thru Wall HVAC Mini Split HVAC" at bounding box center [866, 548] width 549 height 26
click at [592, 538] on select "None Heat Only Central HVAC Thru Wall HVAC Mini Split HVAC" at bounding box center [866, 548] width 549 height 26
click at [616, 550] on select "None Heat Only Central HVAC Thru Wall HVAC Mini Split HVAC" at bounding box center [866, 548] width 549 height 26
select select "4"
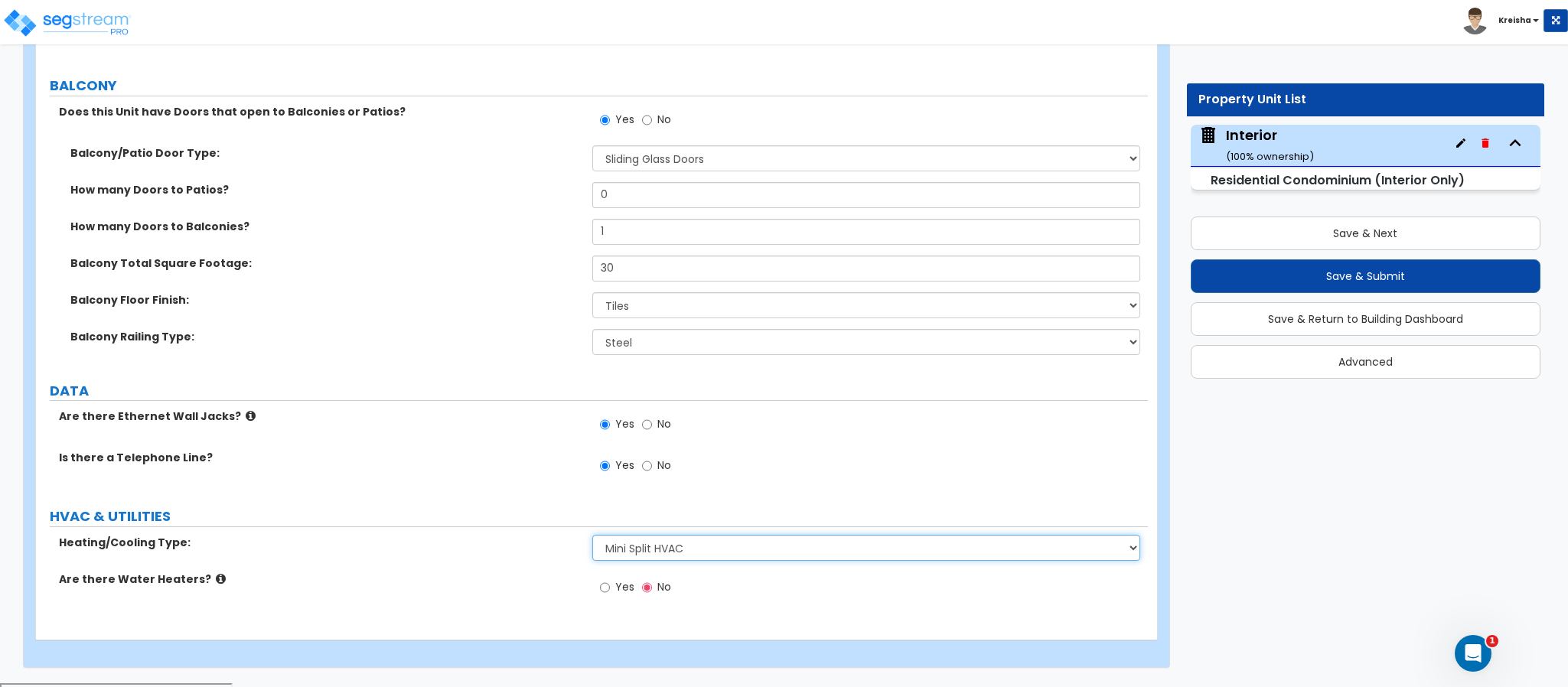
click at [592, 538] on select "None Heat Only Central HVAC Thru Wall HVAC Mini Split HVAC" at bounding box center [866, 548] width 549 height 26
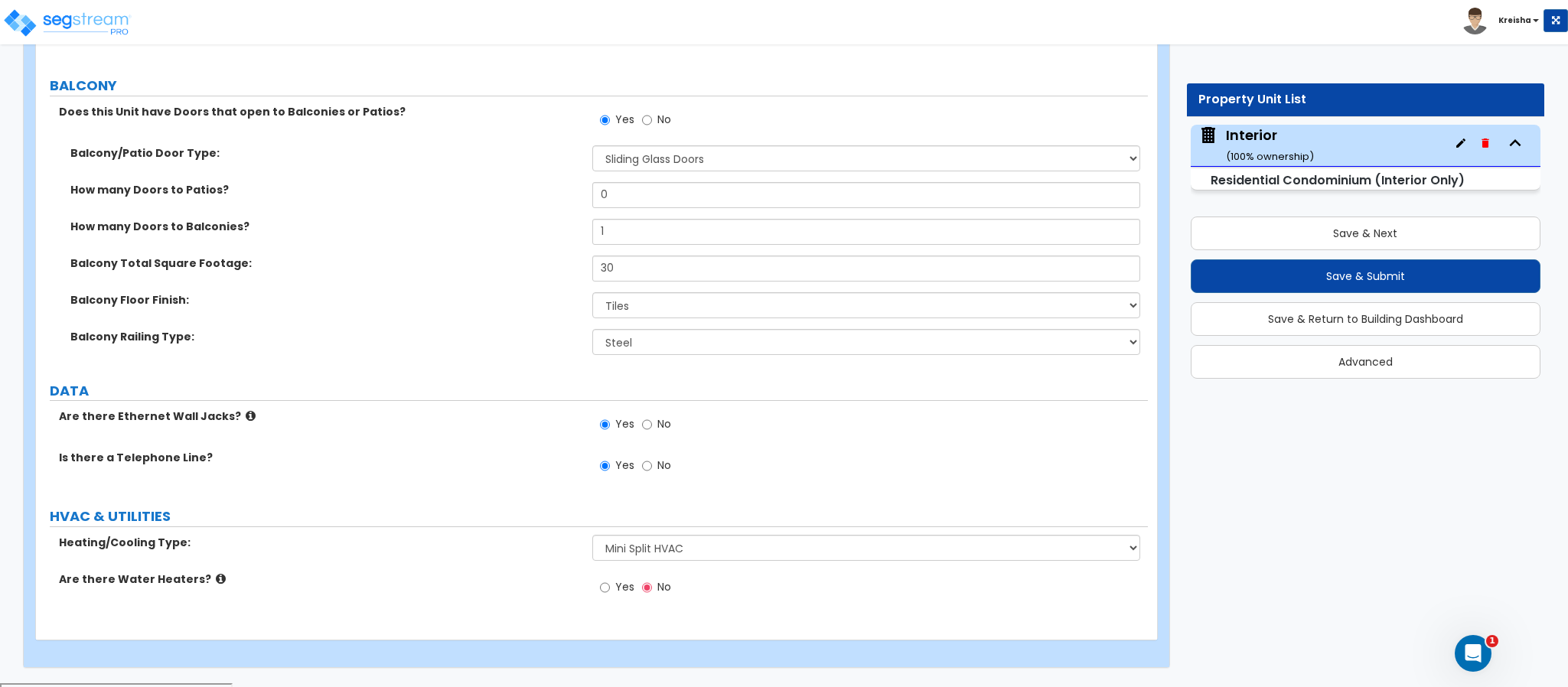
click at [616, 591] on span "Yes" at bounding box center [625, 587] width 19 height 16
click at [610, 591] on input "Yes" at bounding box center [604, 587] width 10 height 17
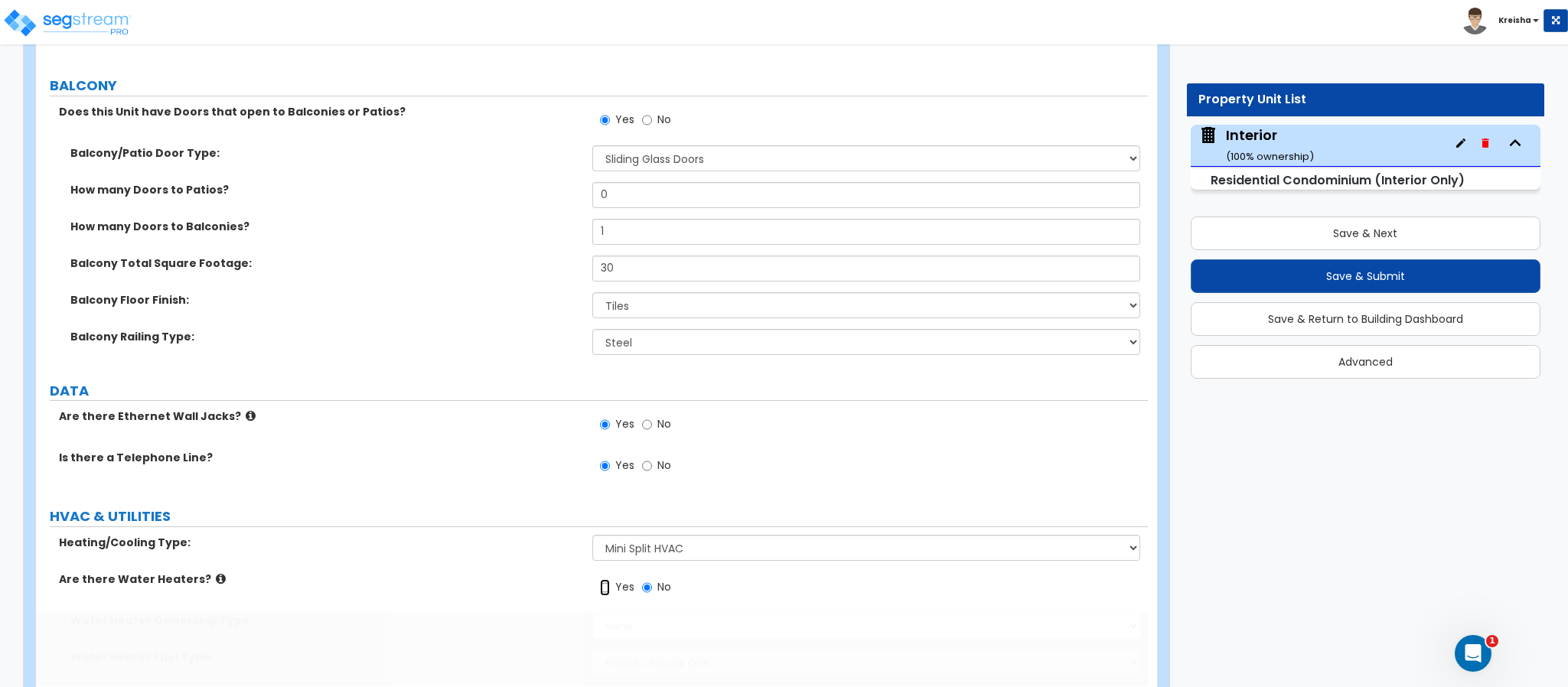
radio input "true"
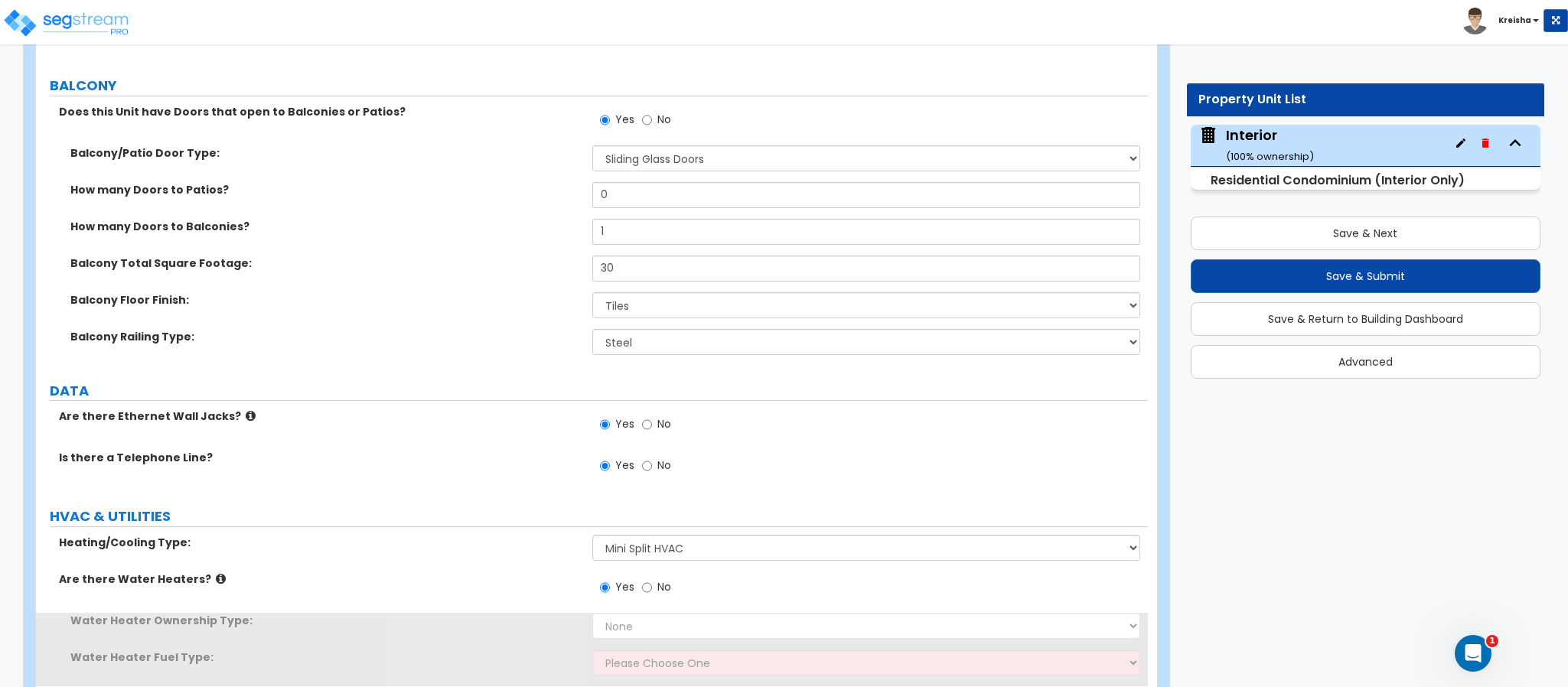
click at [581, 594] on div "Are there Water Heaters? Yes No" at bounding box center [592, 592] width 1112 height 41
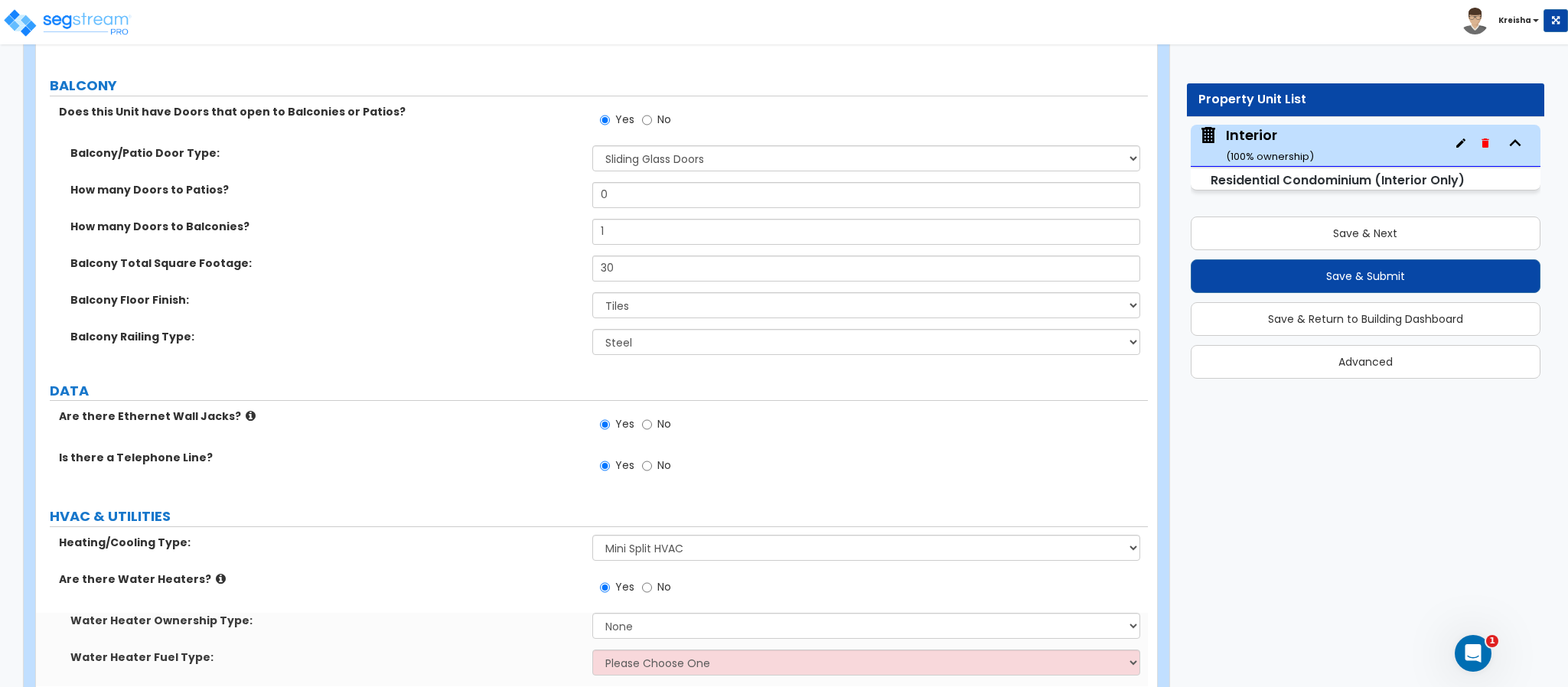
scroll to position [4236, 0]
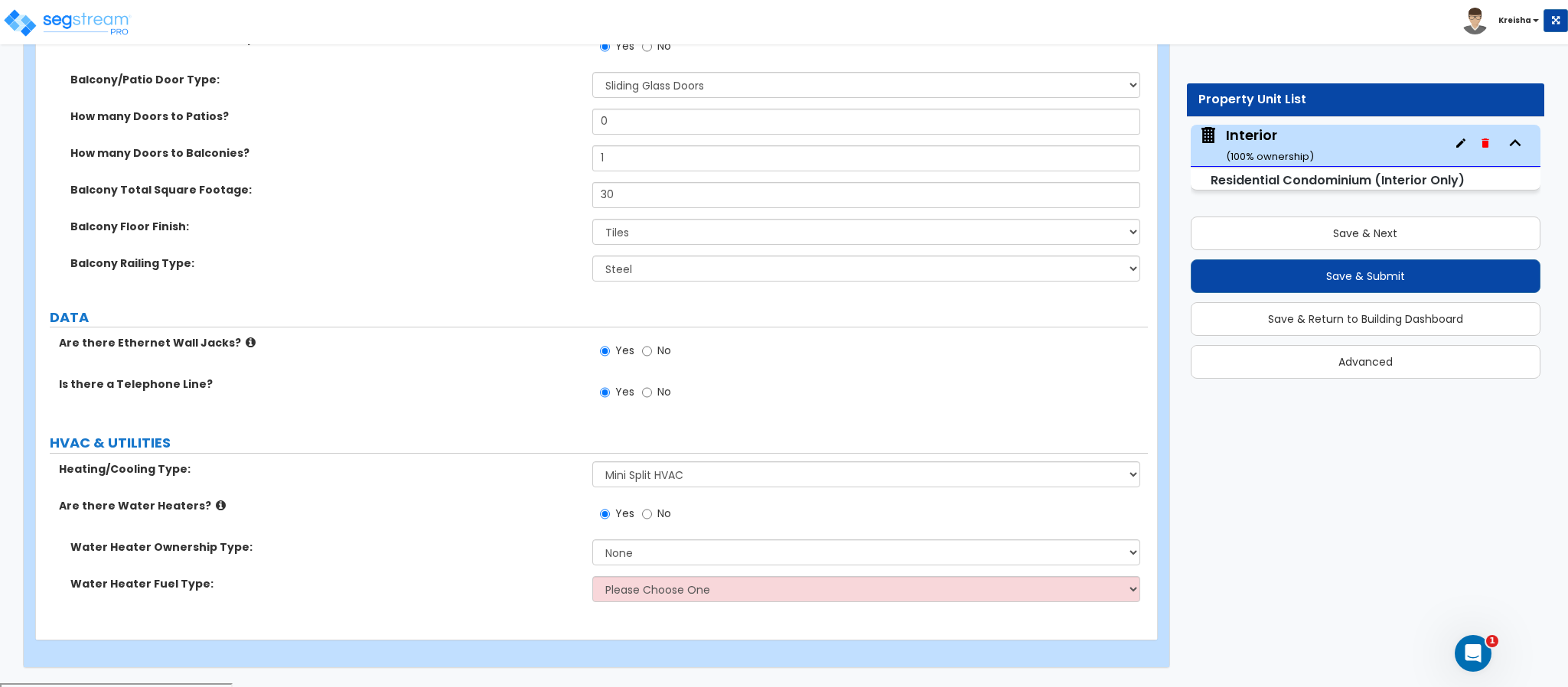
click at [643, 569] on div "Water Heater Ownership Type: None Water Heater for Multiple Units Water Heater …" at bounding box center [592, 558] width 1112 height 37
click at [643, 560] on select "None Water Heater for Multiple Units Water Heater for Individual Units" at bounding box center [866, 553] width 549 height 26
select select "1"
click at [592, 543] on select "None Water Heater for Multiple Units Water Heater for Individual Units" at bounding box center [866, 553] width 549 height 26
click at [702, 613] on div "Water Heater Fuel Type: Please Choose One Gas Electric" at bounding box center [592, 594] width 1112 height 37
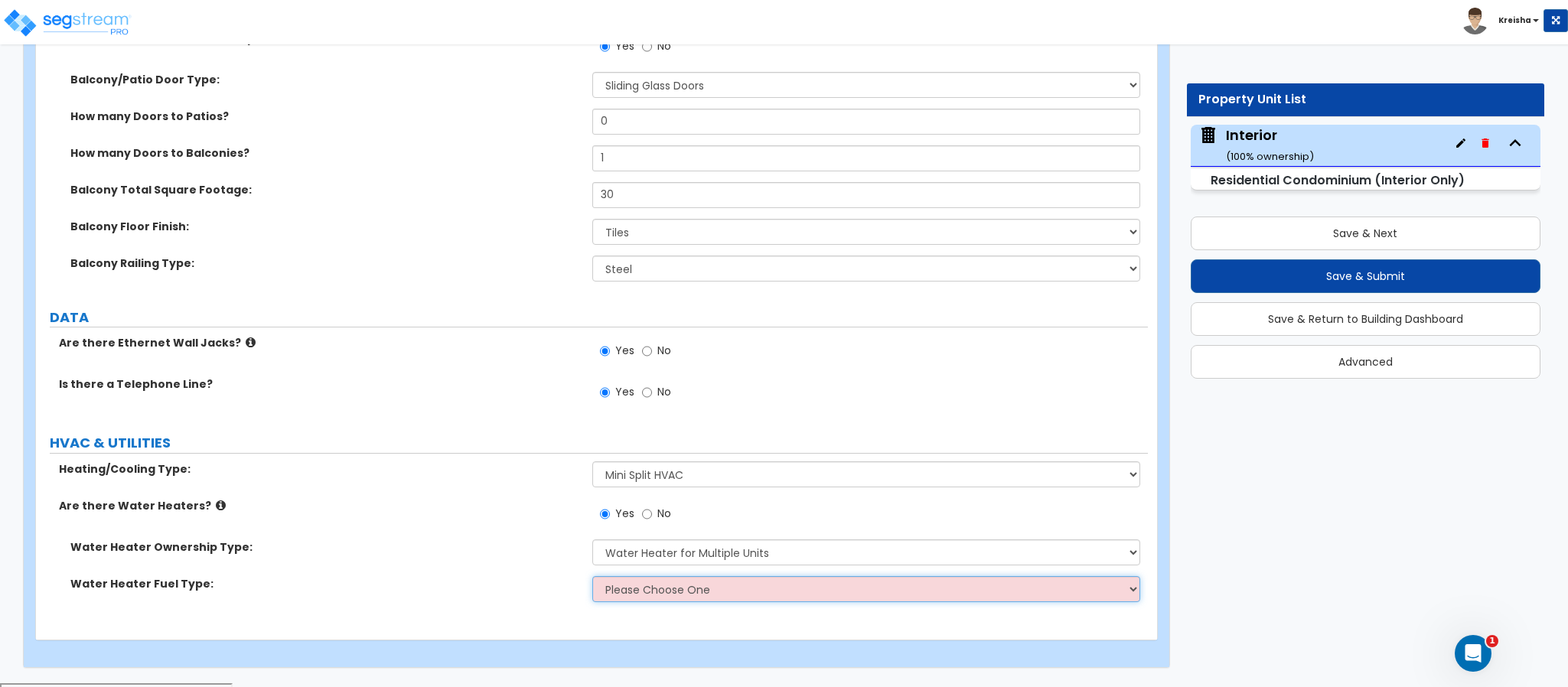
click at [708, 597] on select "Please Choose One Gas Electric" at bounding box center [866, 589] width 549 height 26
select select "1"
click at [592, 580] on select "Please Choose One Gas Electric" at bounding box center [866, 589] width 549 height 26
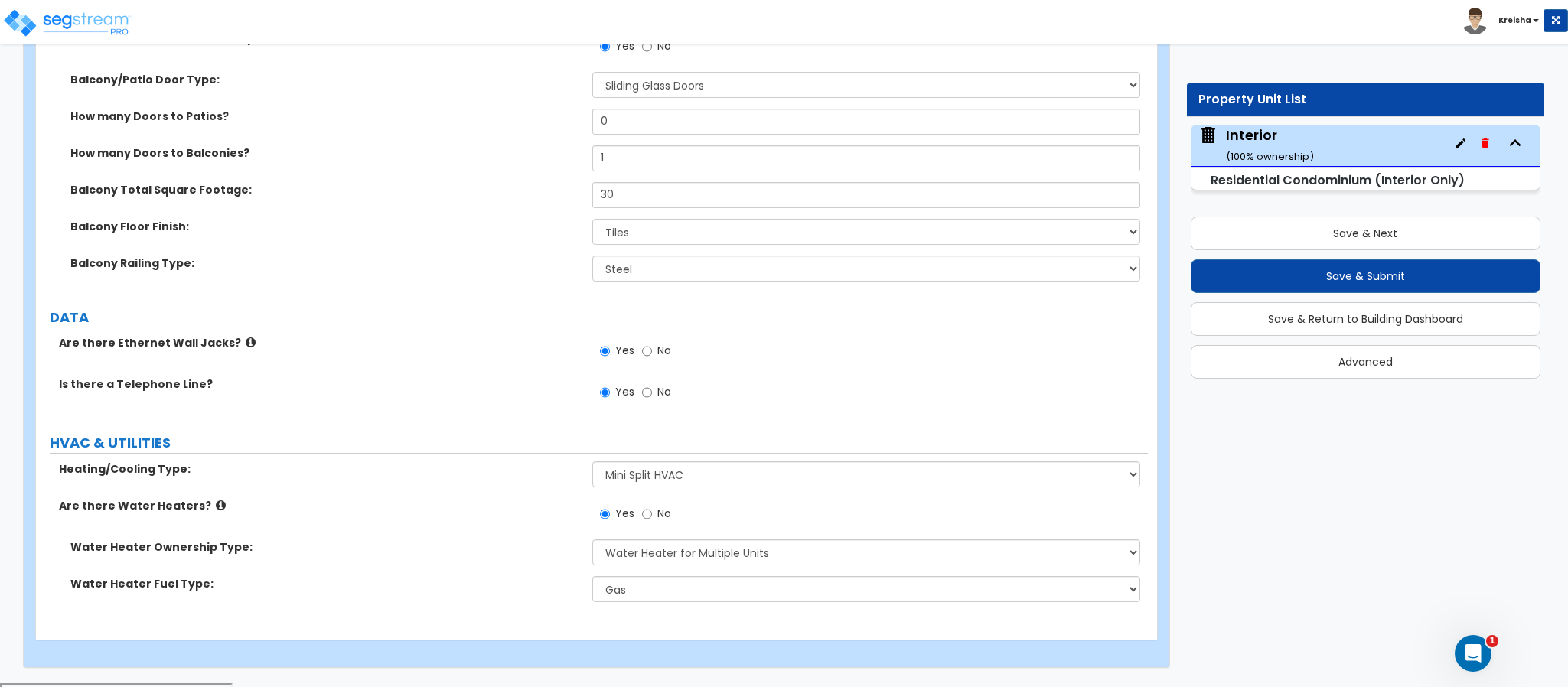
click at [737, 517] on div "Yes No" at bounding box center [870, 519] width 556 height 41
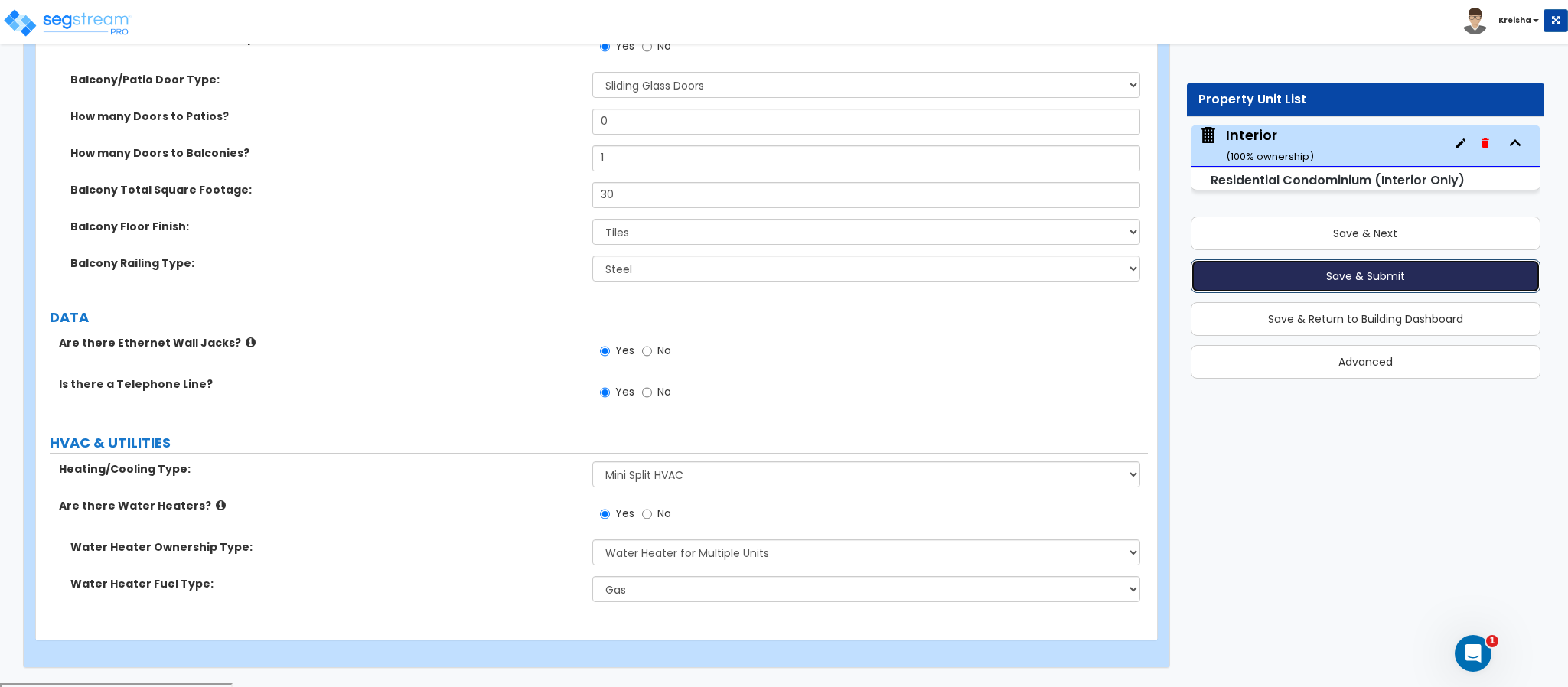
click at [1279, 280] on button "Save & Submit" at bounding box center [1365, 276] width 350 height 34
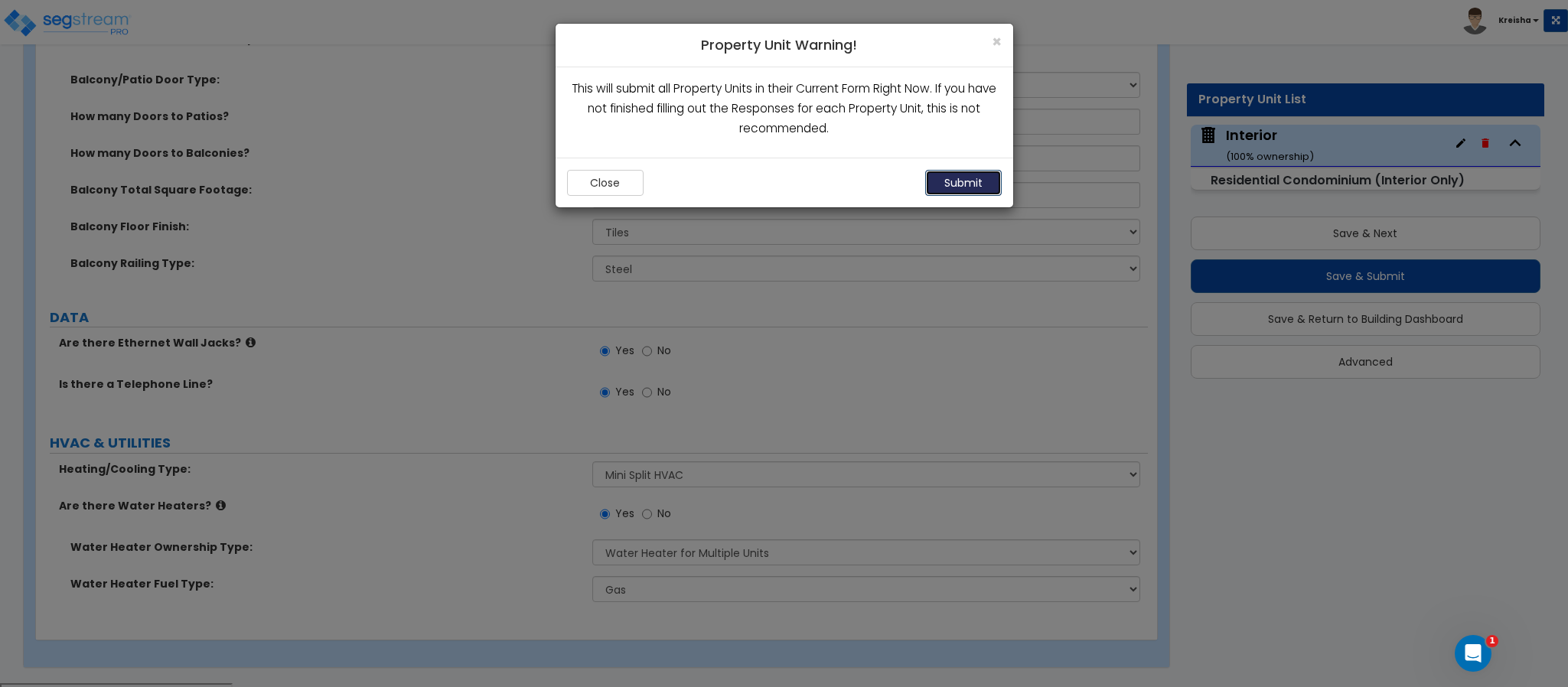
click at [974, 191] on button "Submit" at bounding box center [963, 183] width 77 height 26
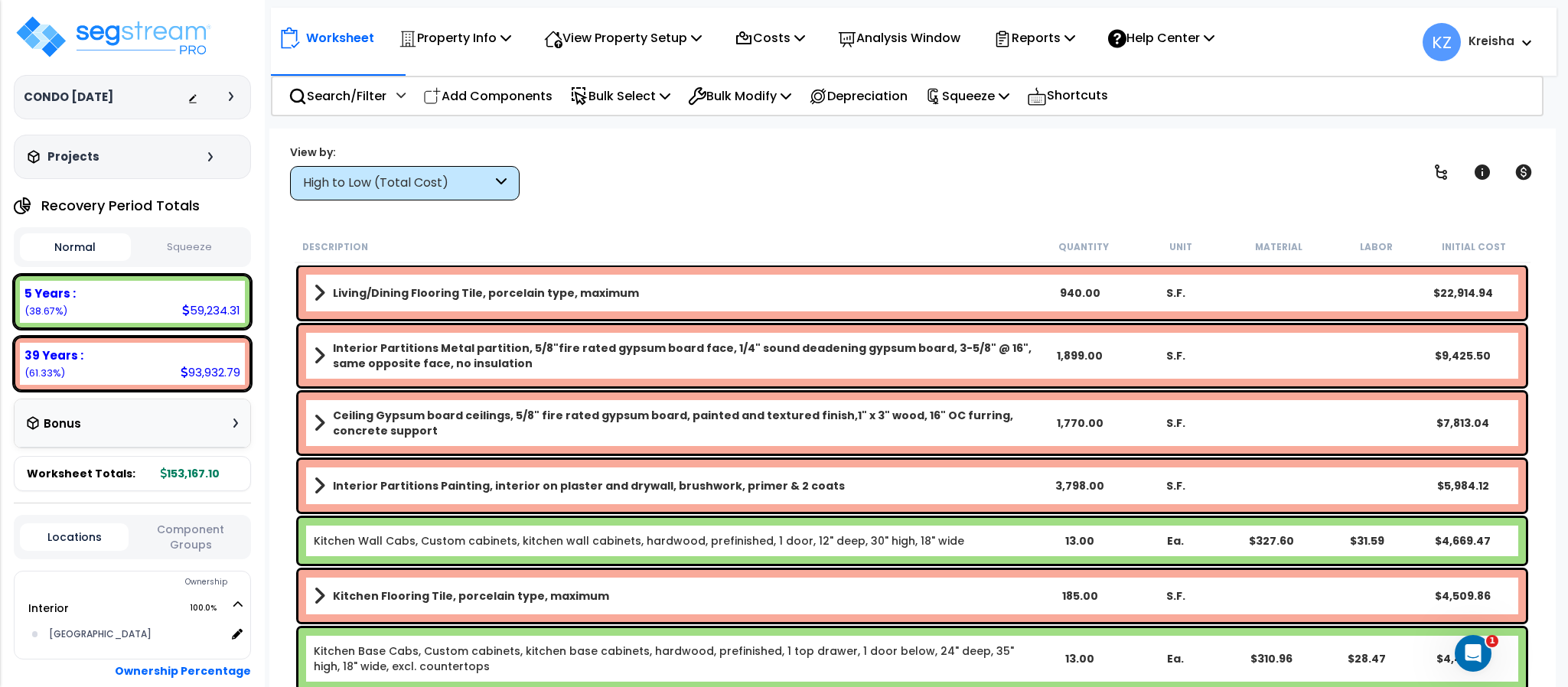
click at [453, 179] on div "High to Low (Total Cost)" at bounding box center [397, 183] width 189 height 17
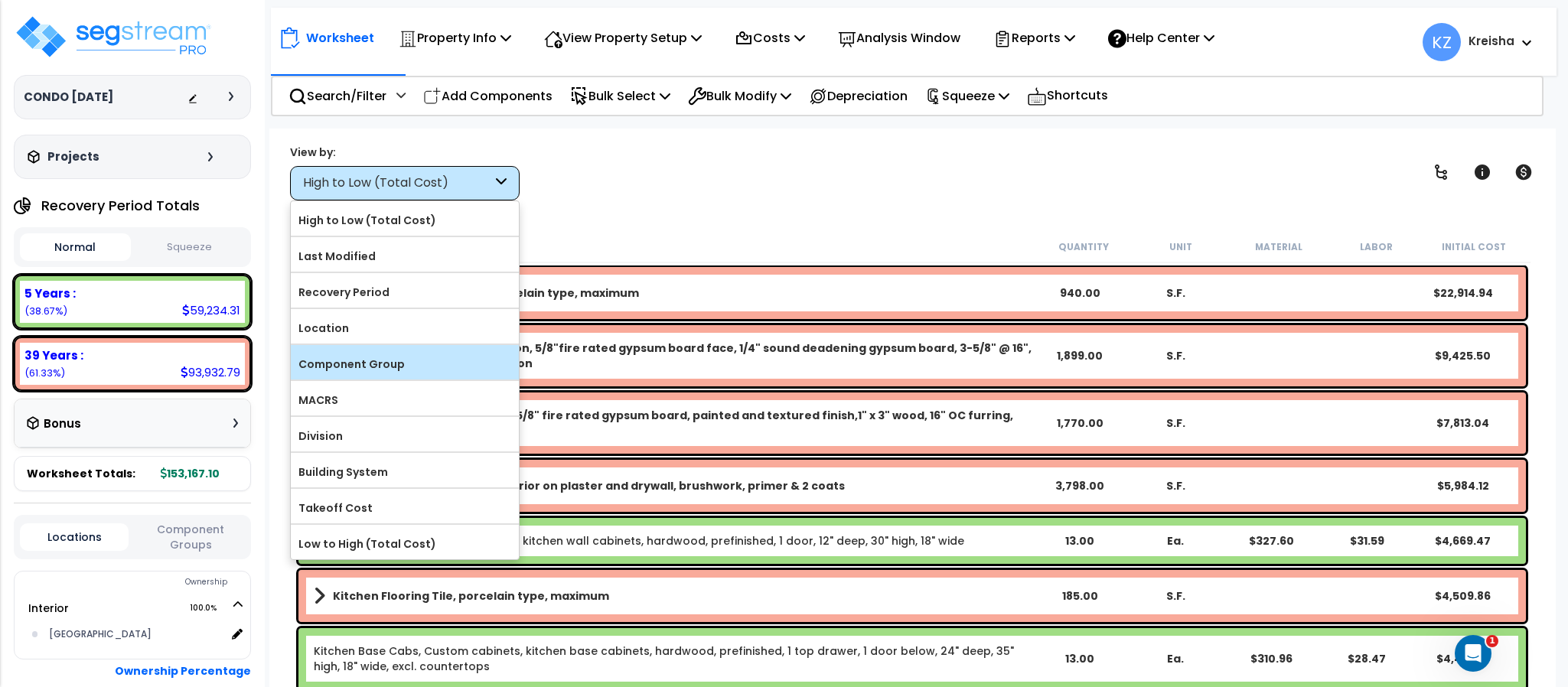
click at [398, 358] on label "Component Group" at bounding box center [404, 364] width 228 height 23
click at [0, 0] on input "Component Group" at bounding box center [0, 0] width 0 height 0
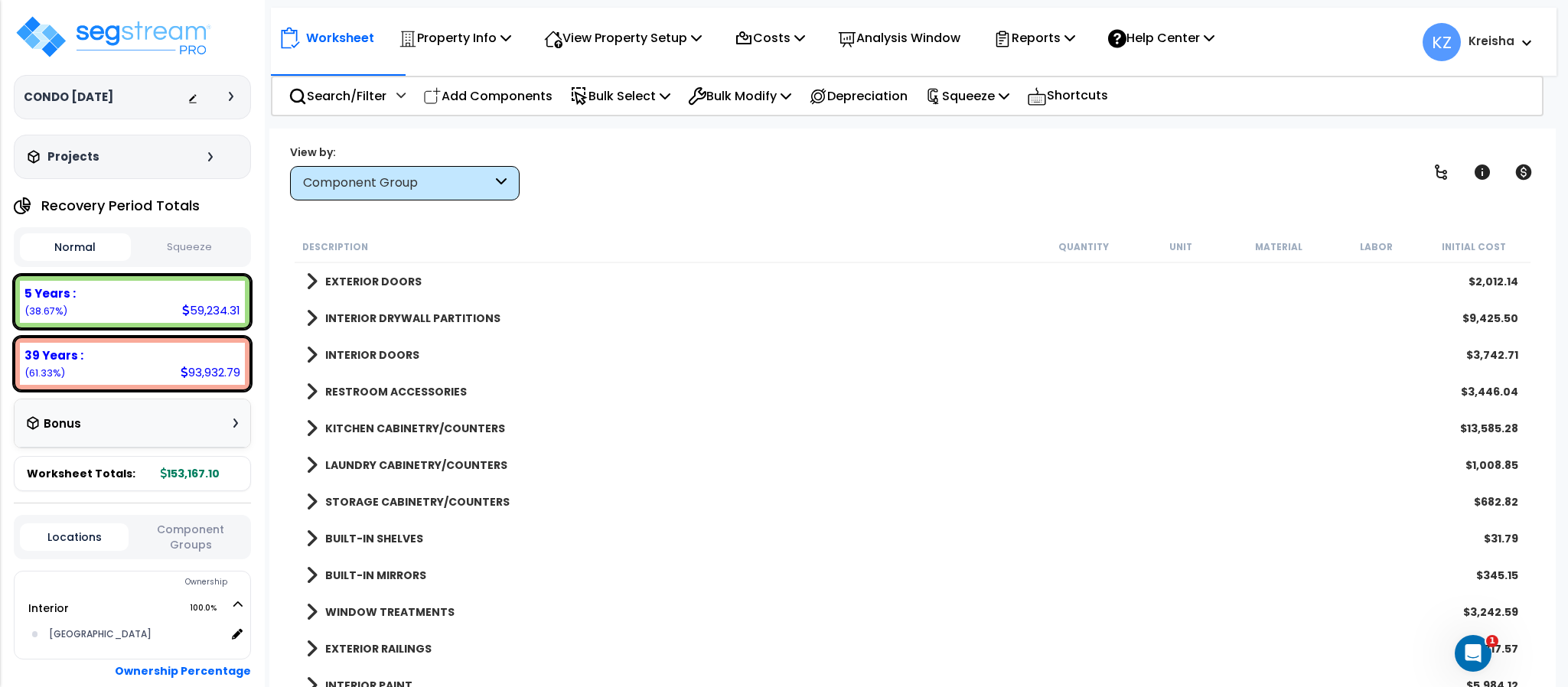
click at [563, 186] on div "View by: Component Group High to Low (Total Cost)" at bounding box center [912, 172] width 1255 height 57
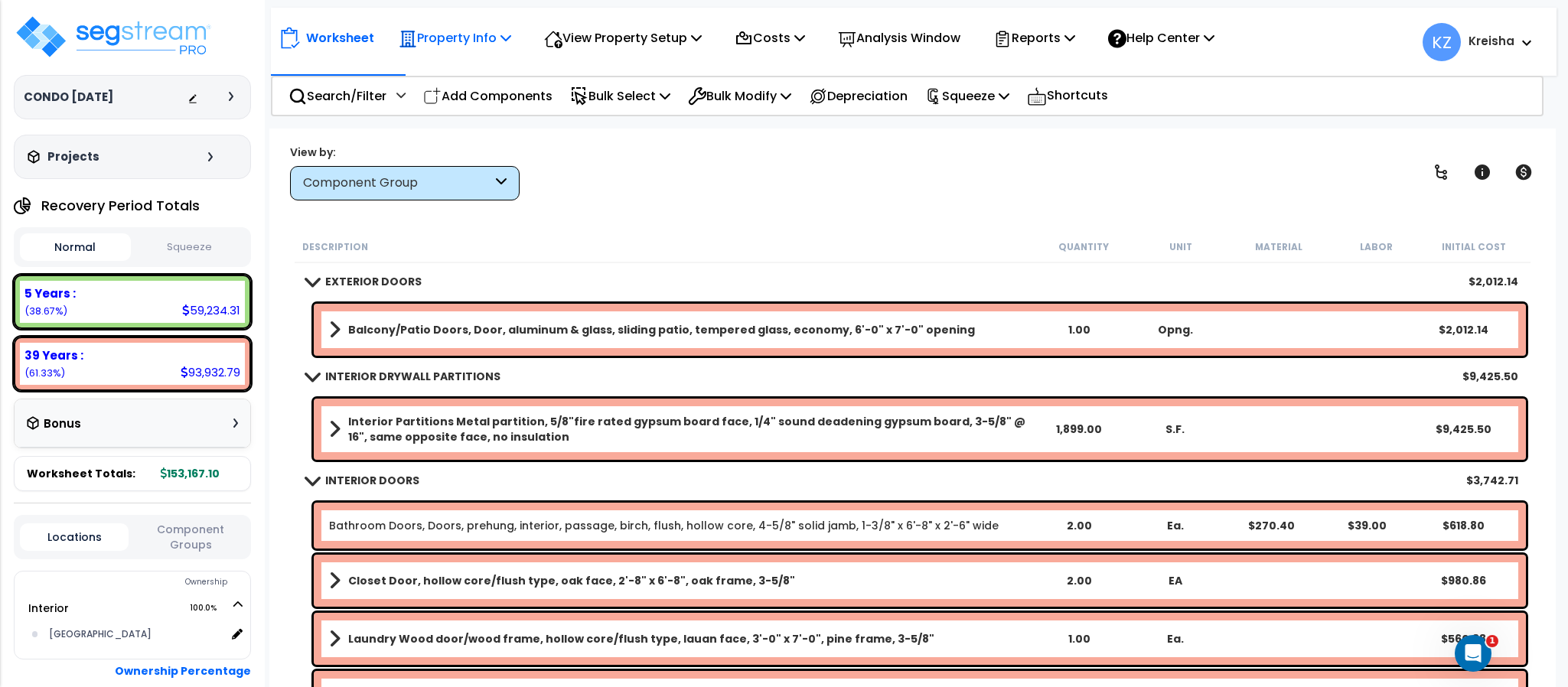
click at [488, 44] on p "Property Info" at bounding box center [455, 38] width 113 height 21
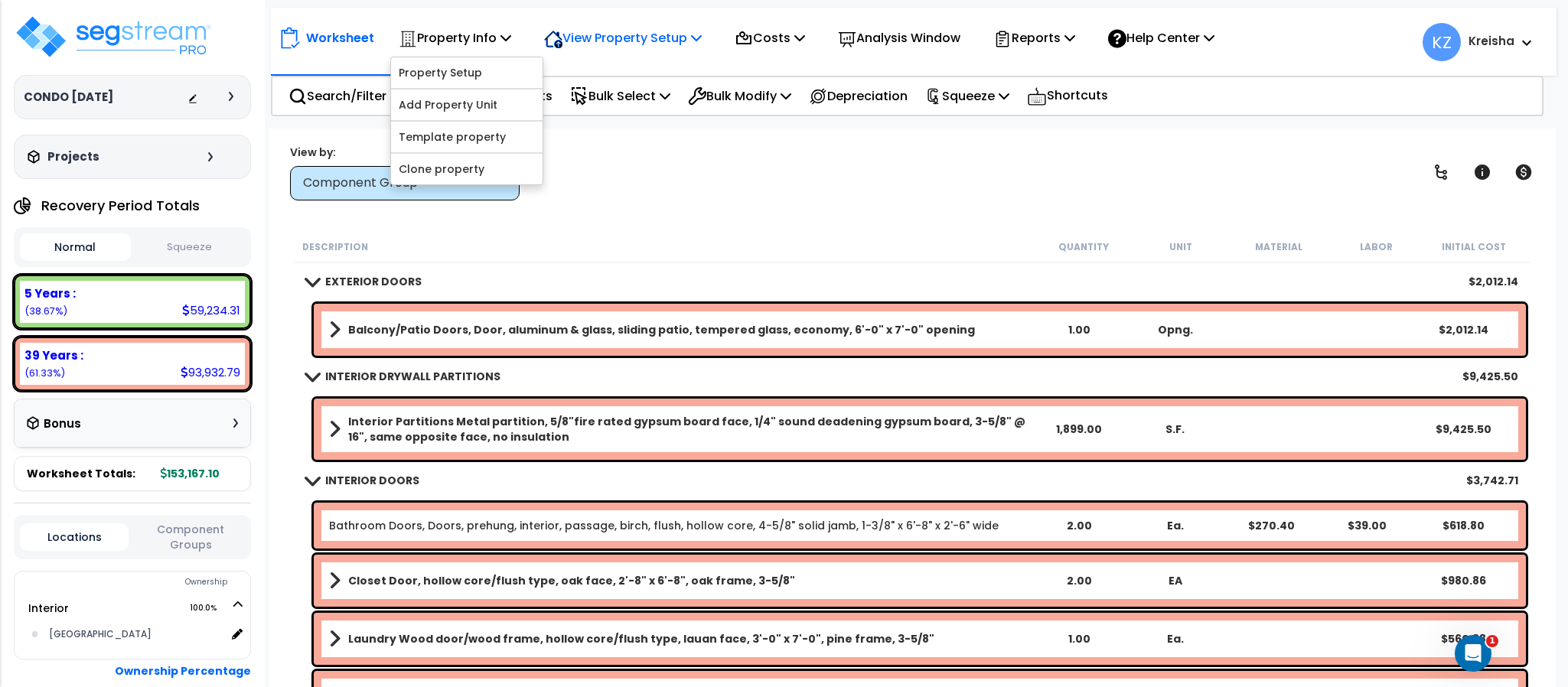
click at [691, 42] on p "View Property Setup" at bounding box center [622, 38] width 158 height 21
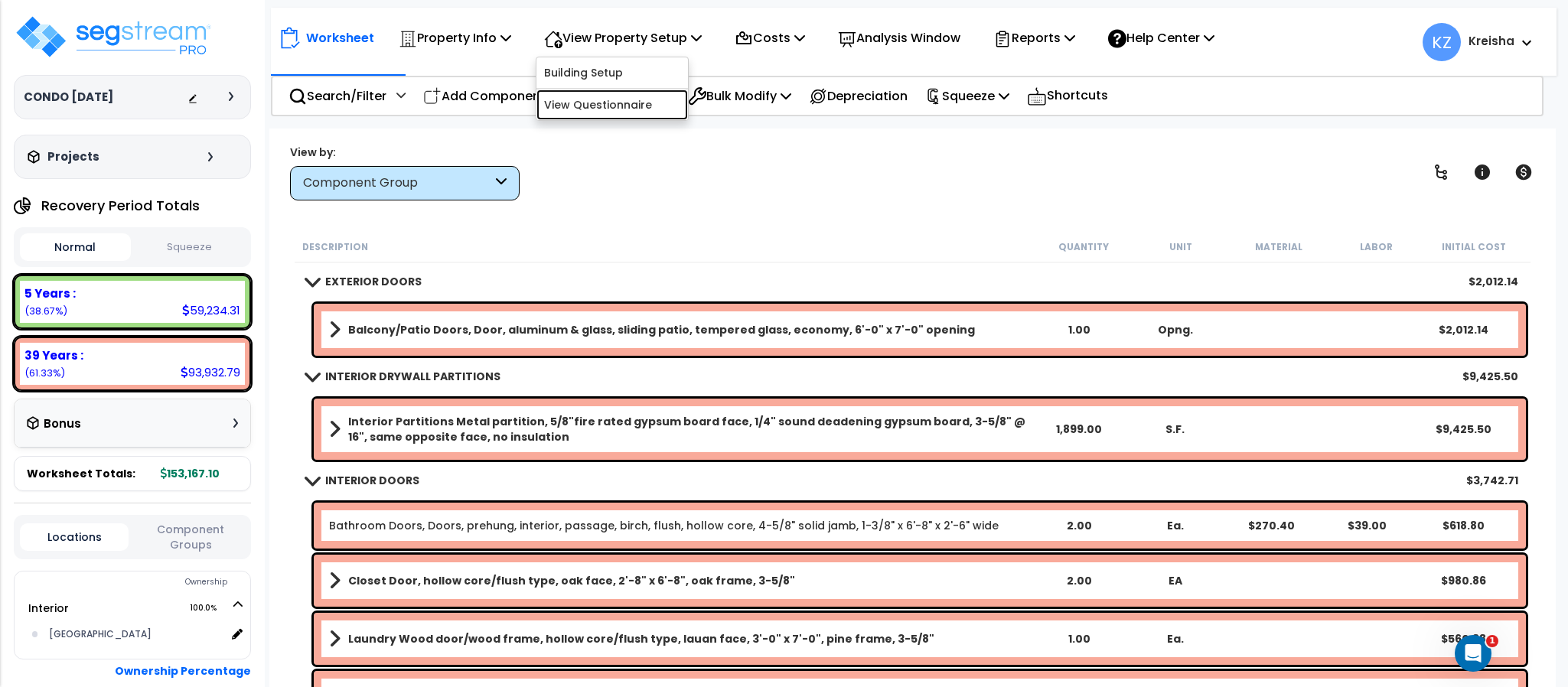
click at [653, 106] on link "View Questionnaire" at bounding box center [613, 105] width 152 height 31
click at [743, 152] on div "View by: Component Group High to Low (Total Cost)" at bounding box center [912, 172] width 1255 height 57
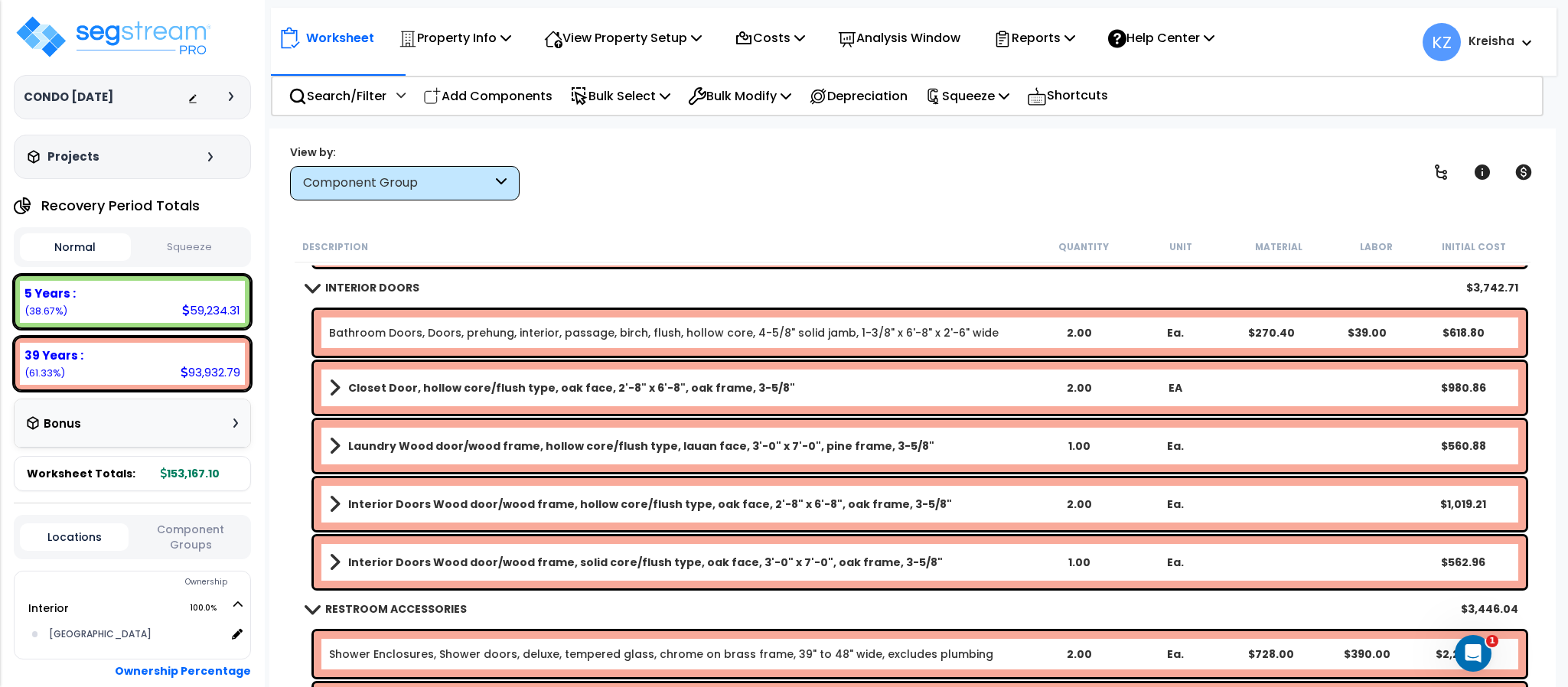
scroll to position [230, 0]
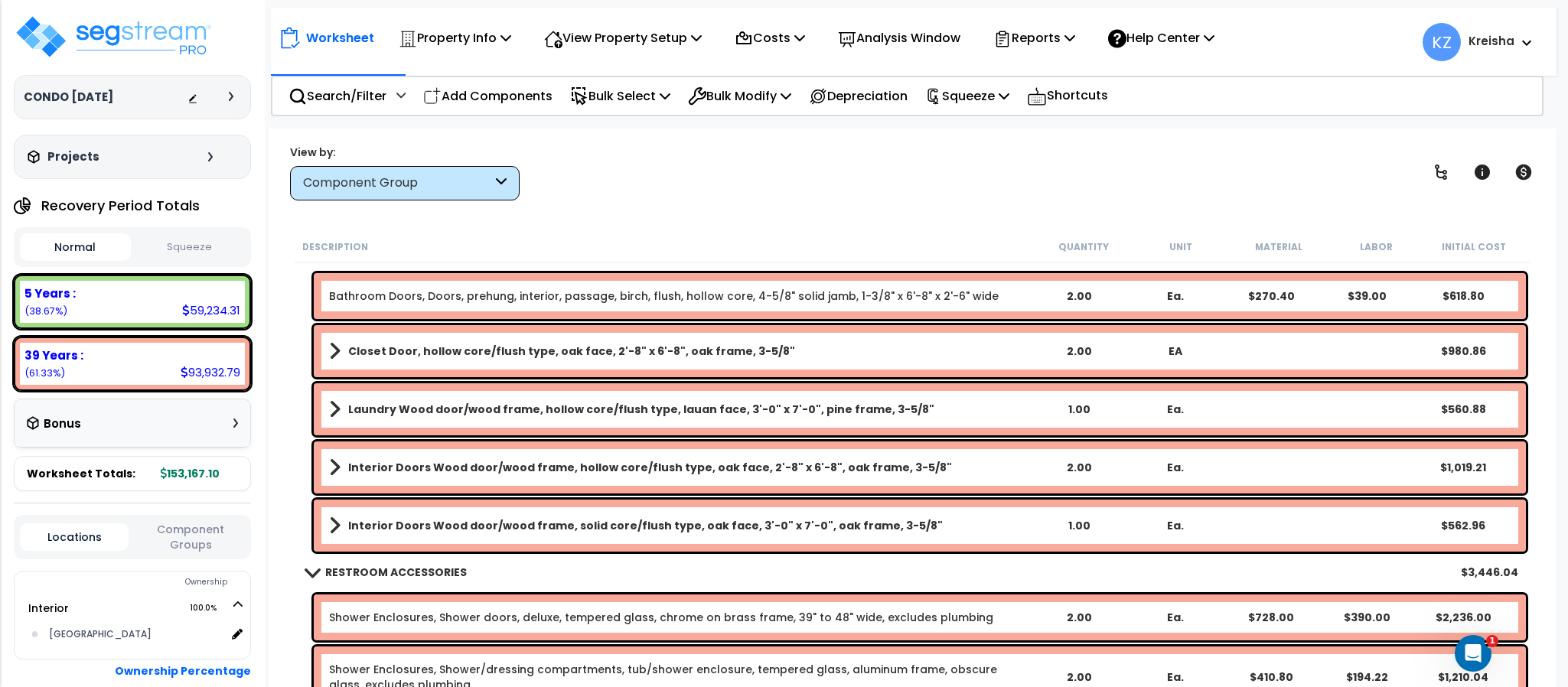
click at [733, 198] on div "View by: Component Group High to Low (Total Cost)" at bounding box center [912, 172] width 1255 height 57
click at [765, 168] on div "View by: Component Group High to Low (Total Cost)" at bounding box center [912, 172] width 1255 height 57
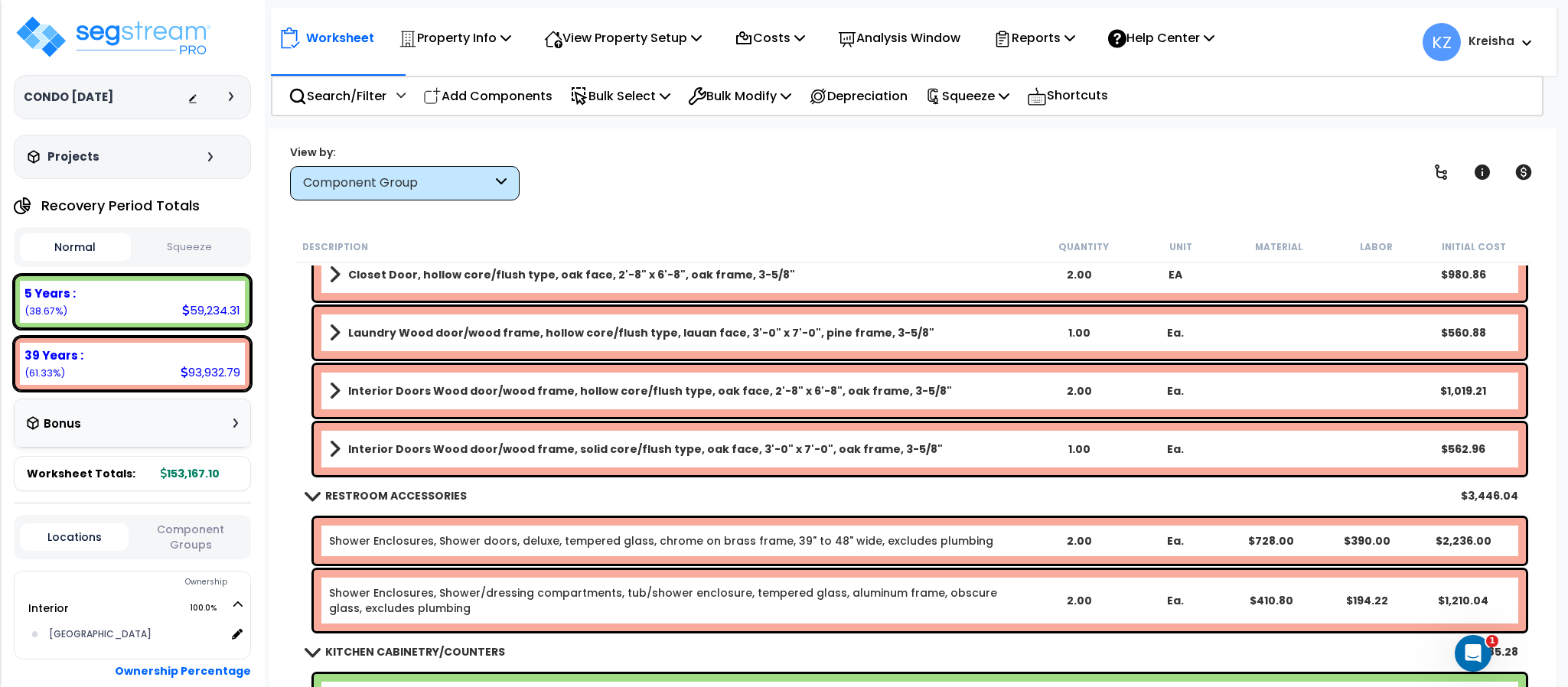
scroll to position [77, 0]
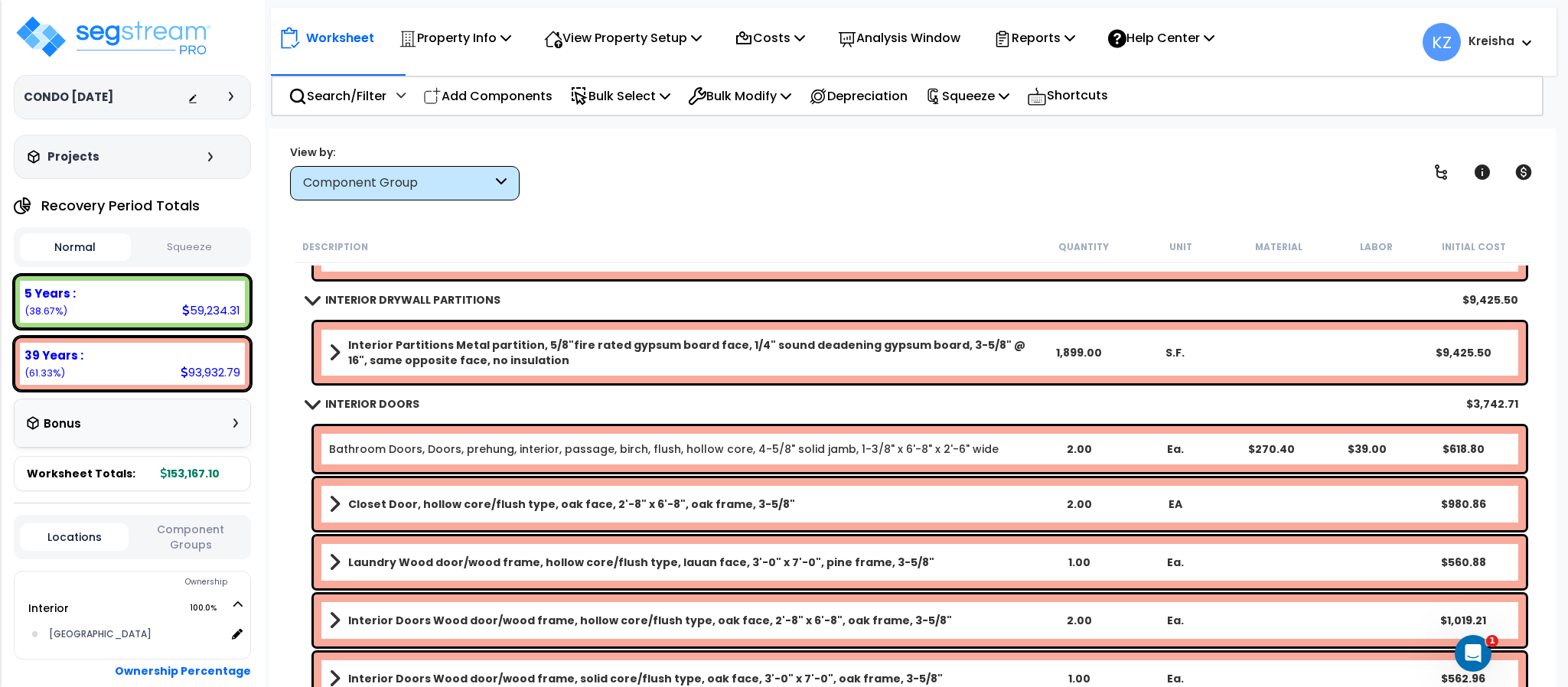
click at [815, 166] on div "View by: Component Group High to Low (Total Cost)" at bounding box center [912, 172] width 1255 height 57
click at [811, 161] on div "View by: Component Group High to Low (Total Cost)" at bounding box center [912, 172] width 1255 height 57
click at [1297, 155] on div "View by: Component Group High to Low (Total Cost)" at bounding box center [912, 172] width 1255 height 57
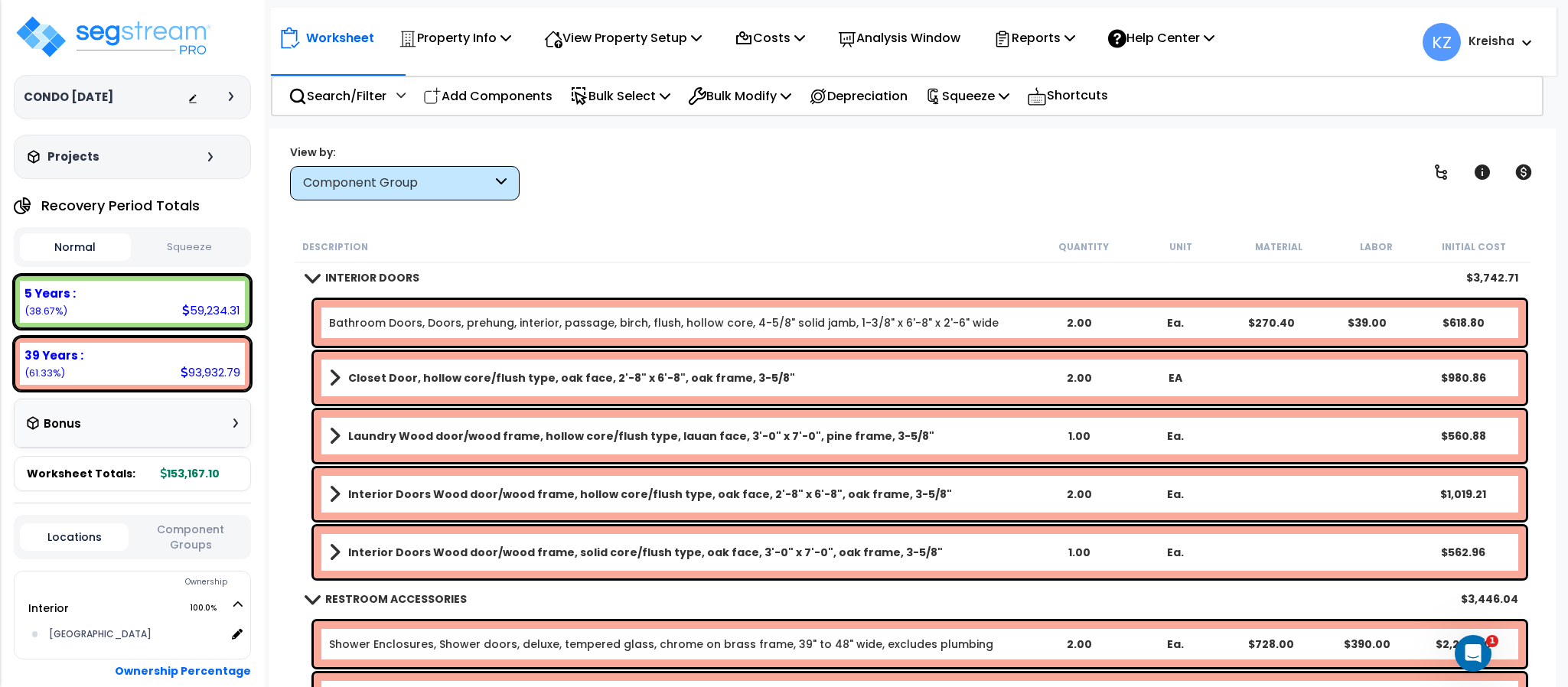
scroll to position [230, 0]
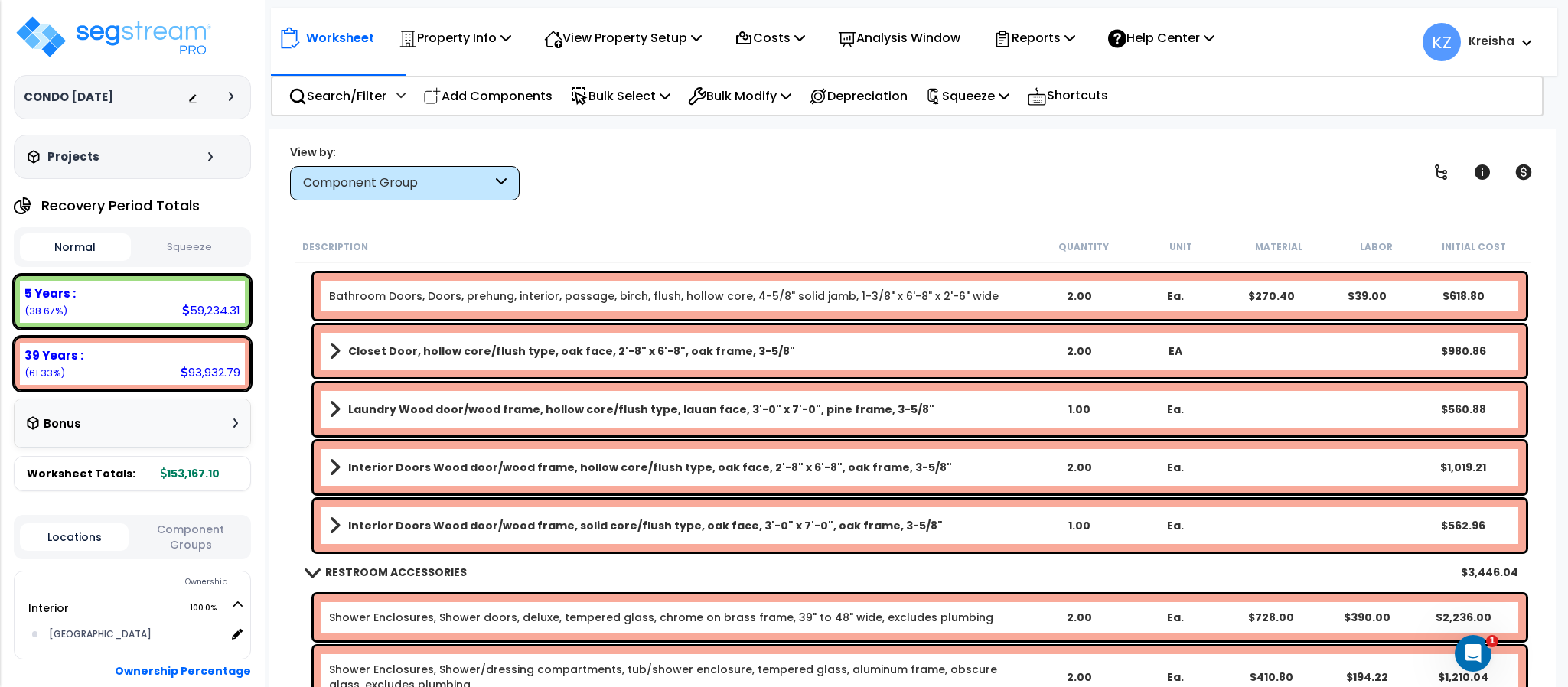
click at [797, 212] on div "Worksheet Property Info Property Setup Add Property Unit Template property Clon…" at bounding box center [912, 471] width 1285 height 687
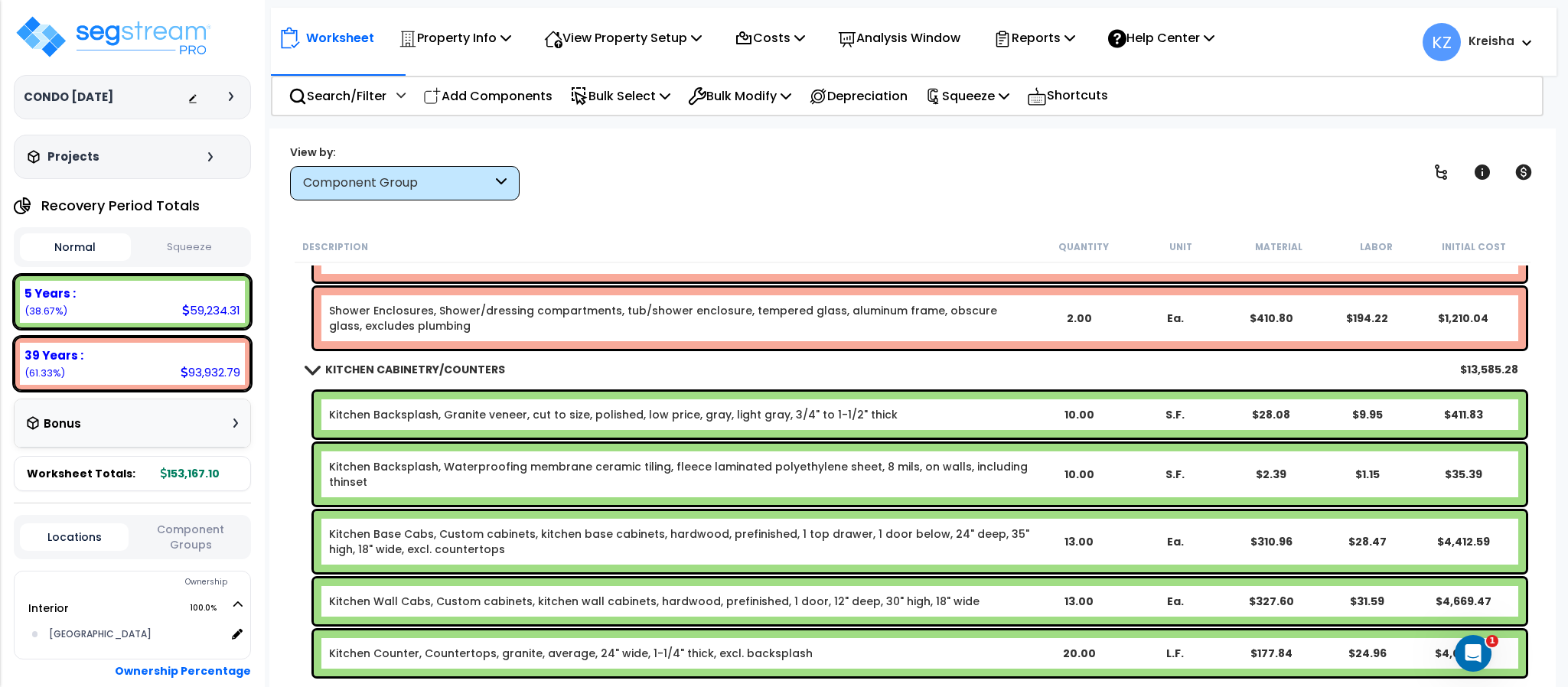
scroll to position [612, 0]
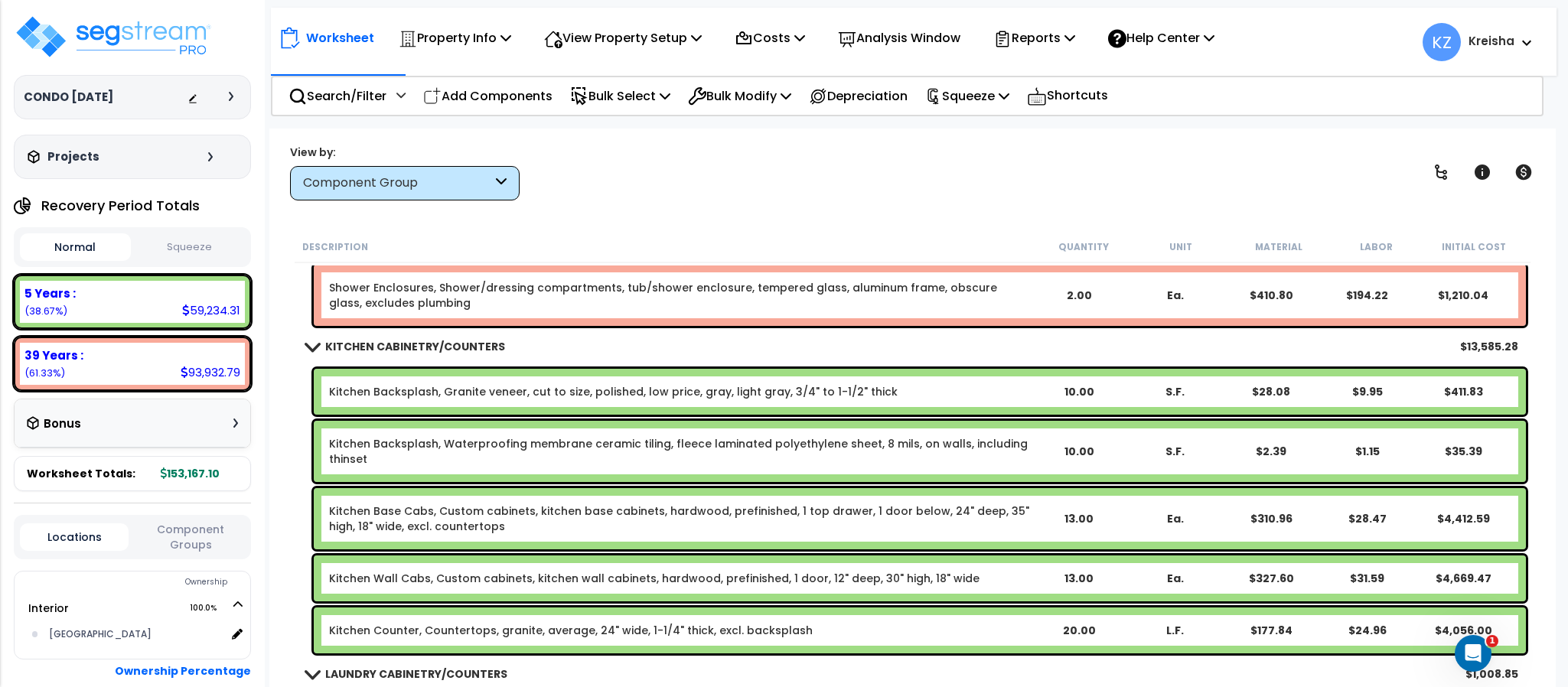
drag, startPoint x: 681, startPoint y: 193, endPoint x: 656, endPoint y: 356, distance: 164.9
click at [682, 193] on div "View by: Component Group High to Low (Total Cost)" at bounding box center [912, 172] width 1255 height 57
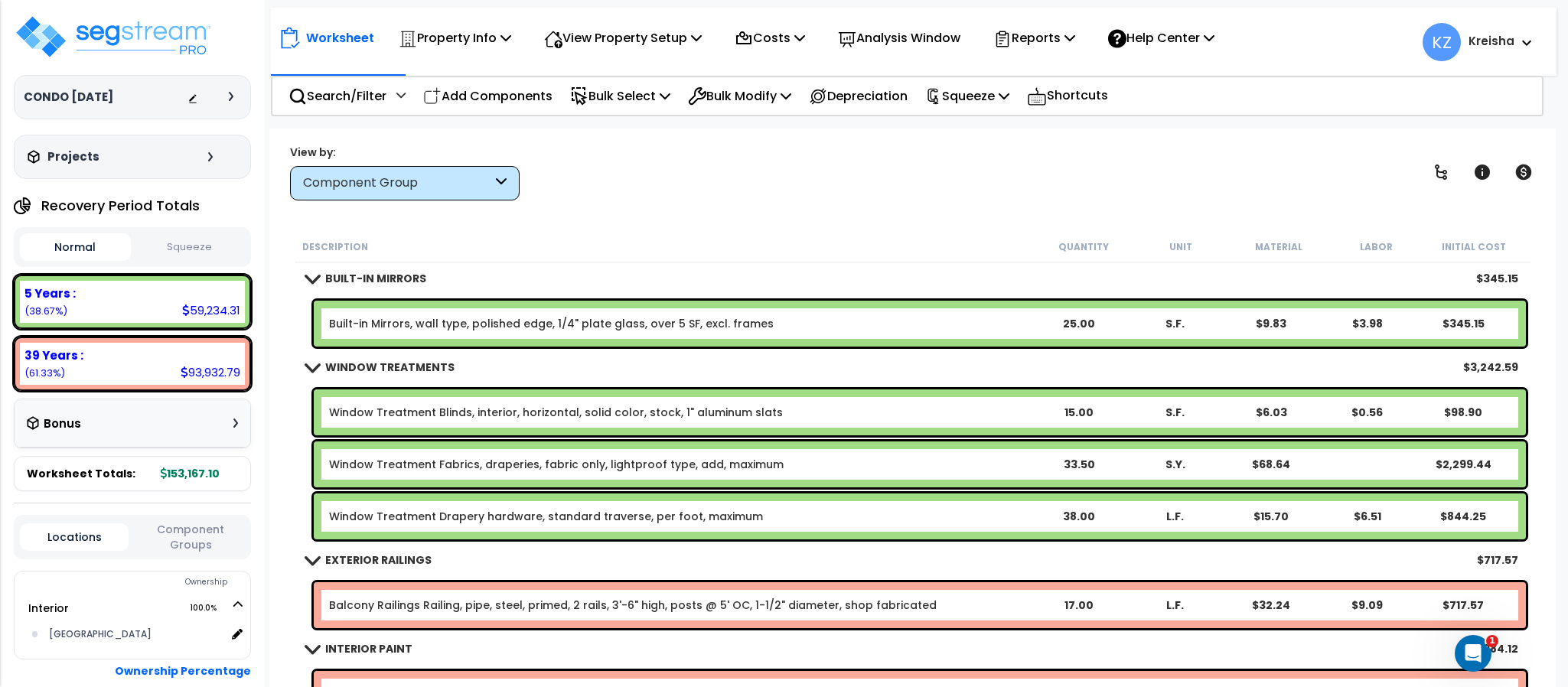
scroll to position [1530, 0]
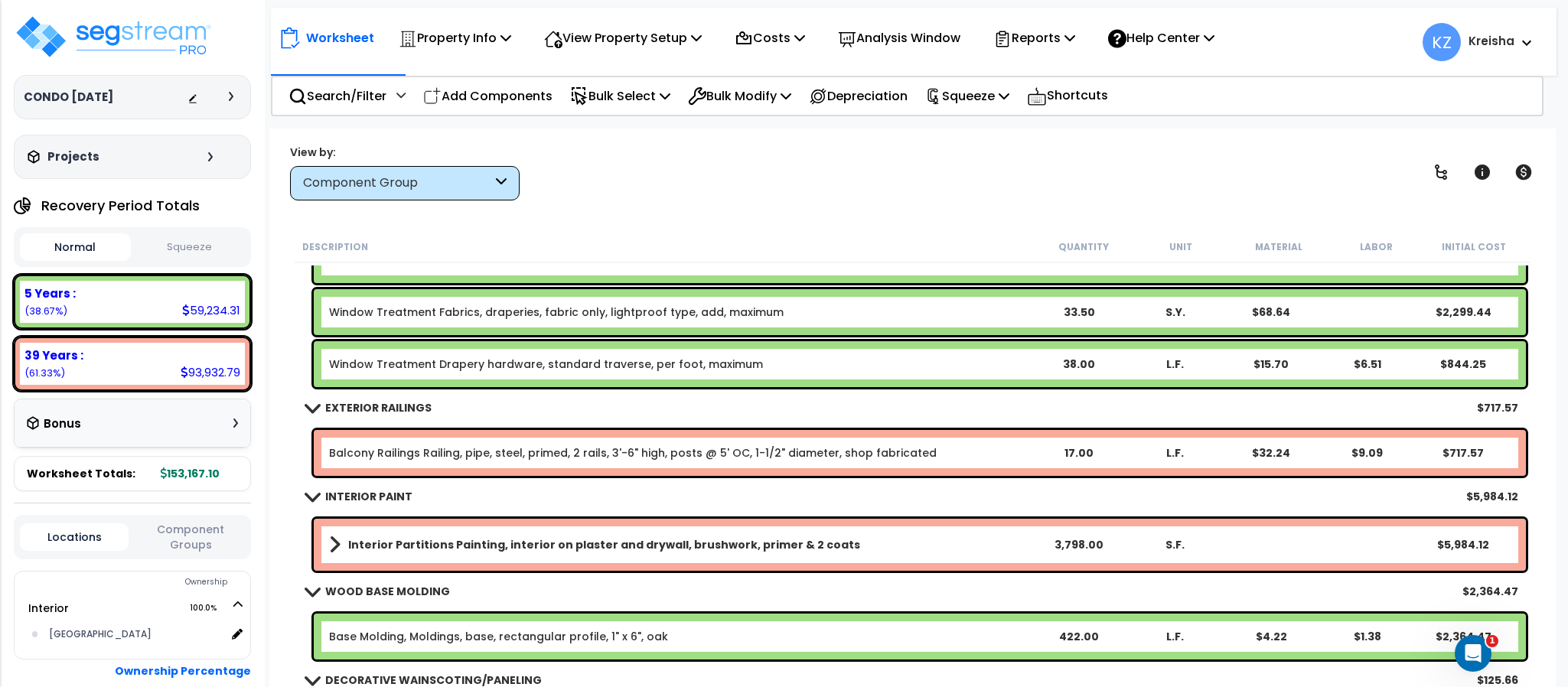
click at [1304, 168] on div "View by: Component Group High to Low (Total Cost)" at bounding box center [912, 172] width 1255 height 57
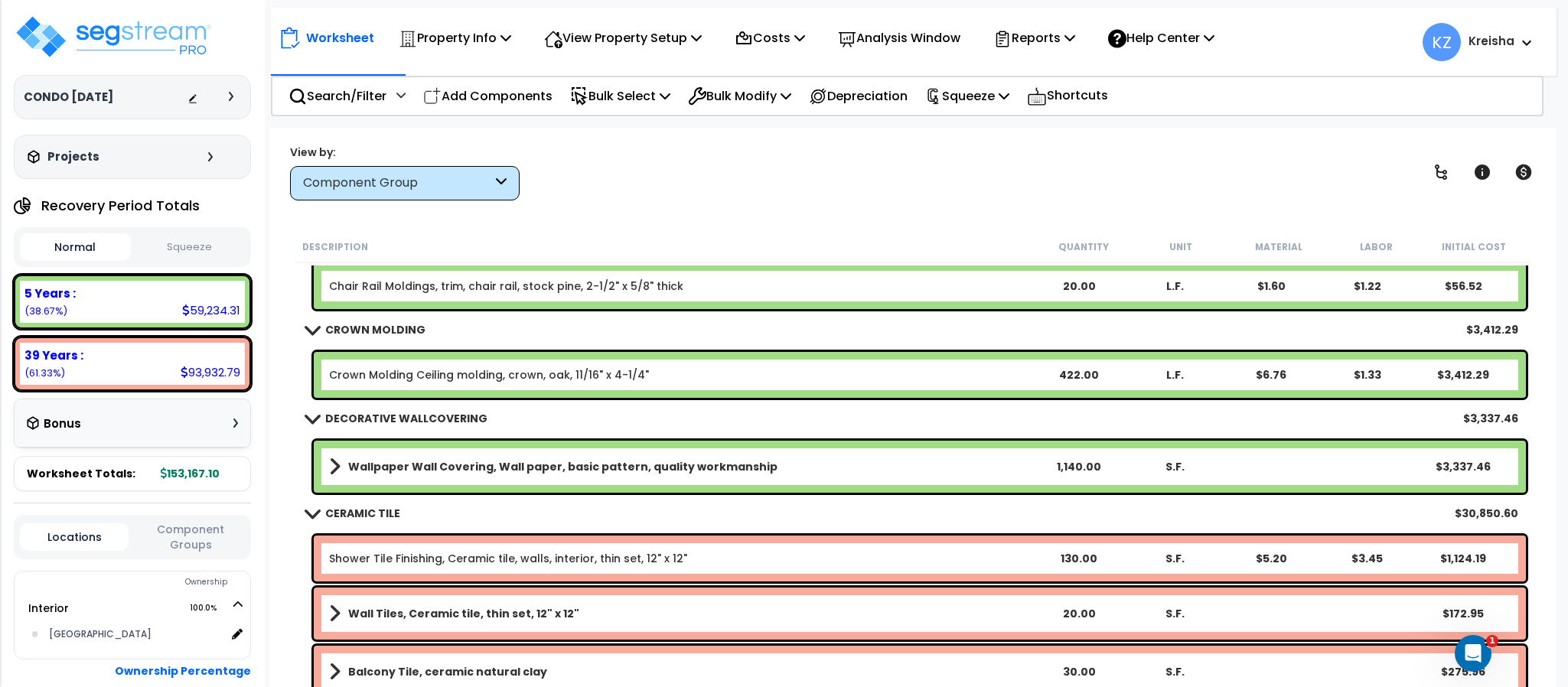
scroll to position [2066, 0]
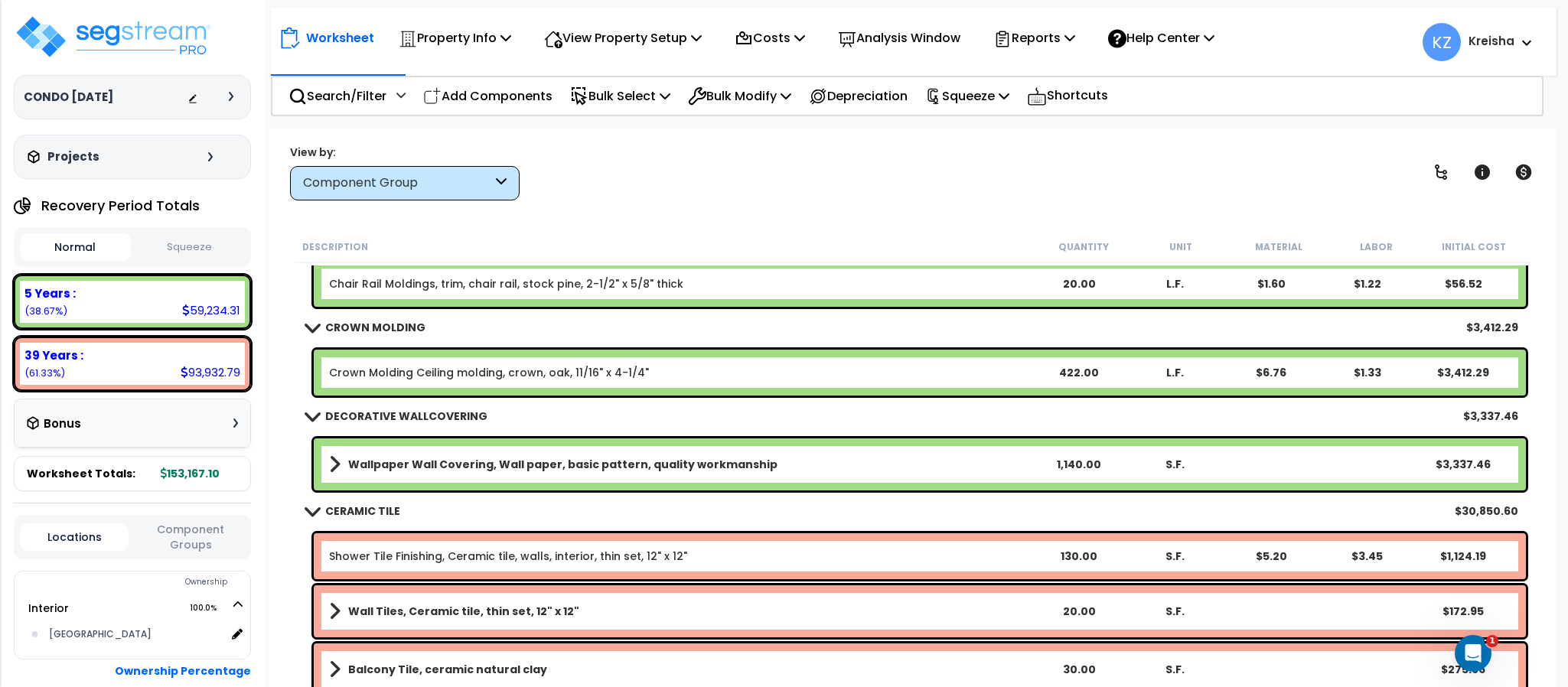
click at [717, 170] on div "View by: Component Group High to Low (Total Cost)" at bounding box center [912, 172] width 1255 height 57
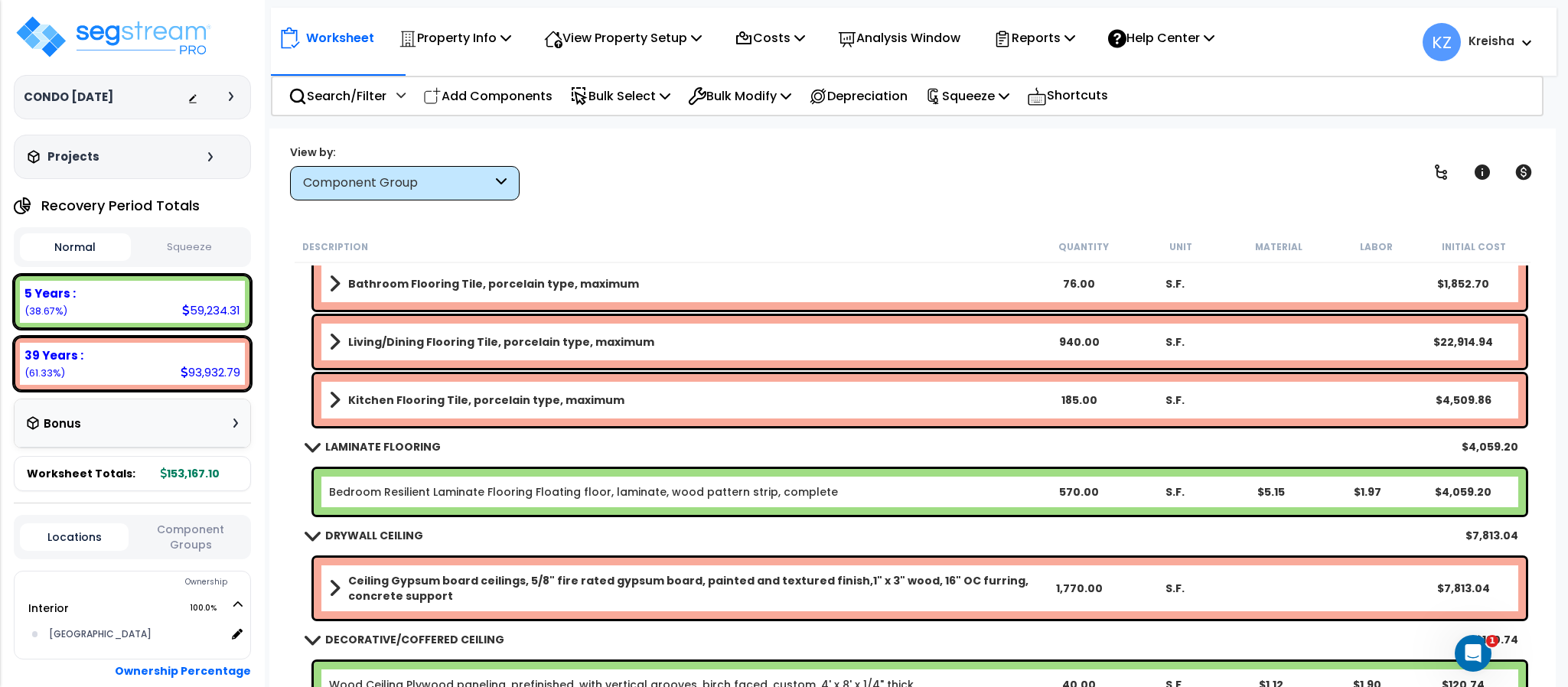
scroll to position [2525, 0]
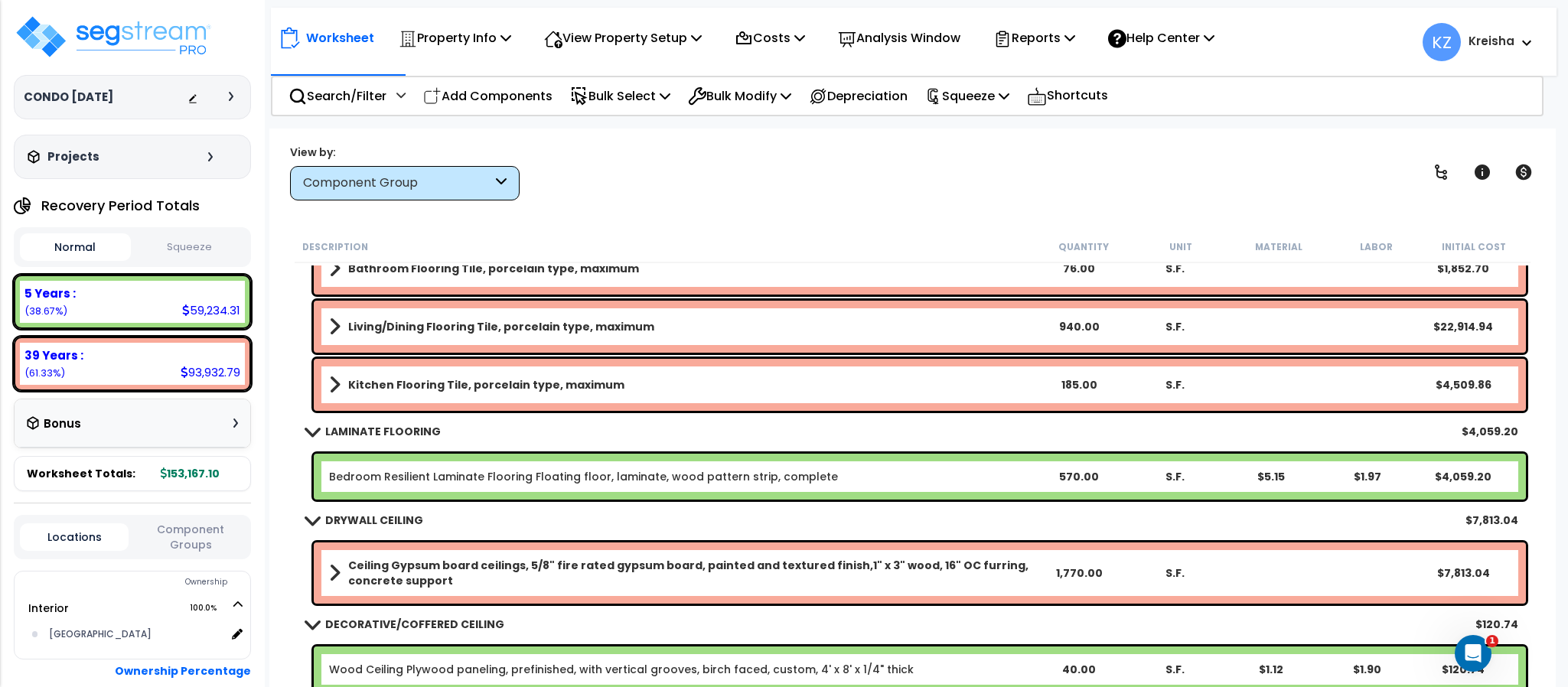
click at [826, 202] on div "Worksheet Property Info Property Setup Add Property Unit Template property Clon…" at bounding box center [912, 471] width 1285 height 687
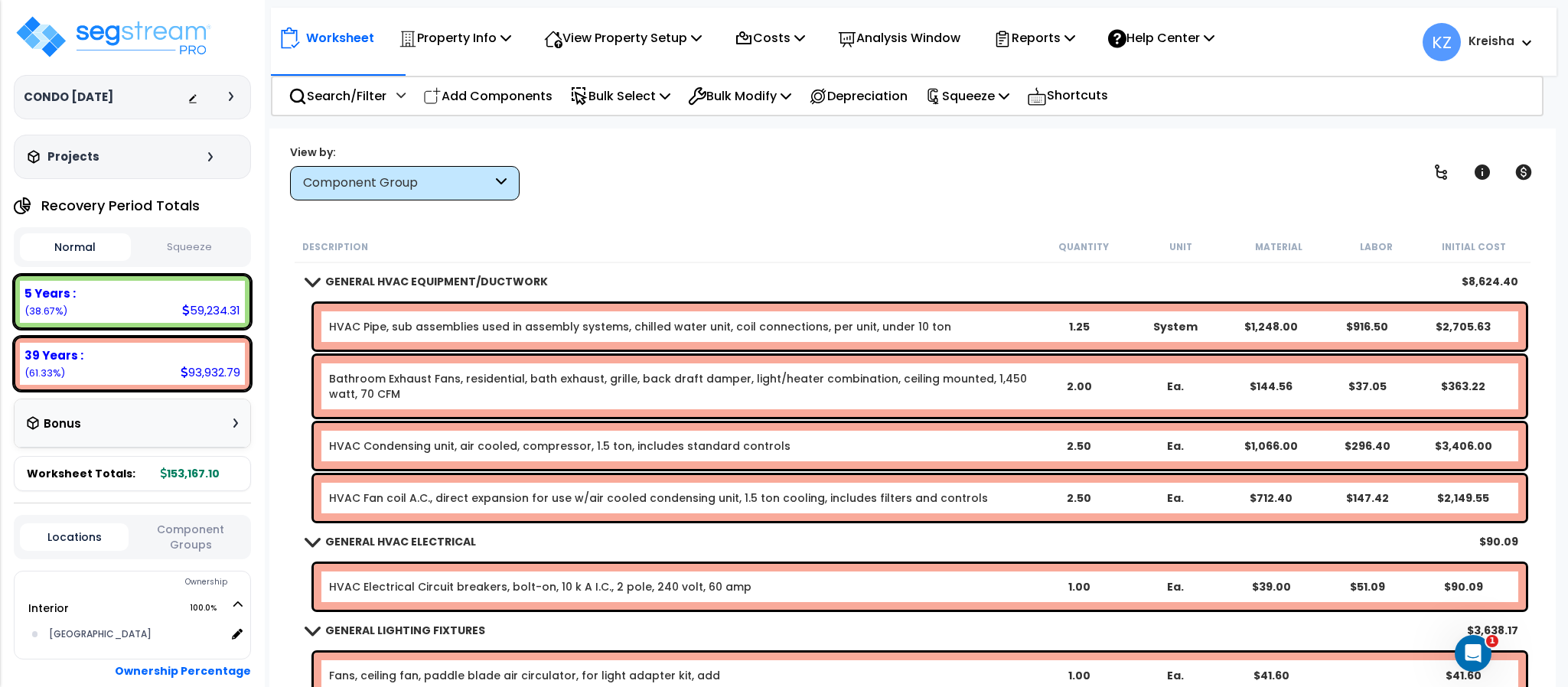
scroll to position [3596, 0]
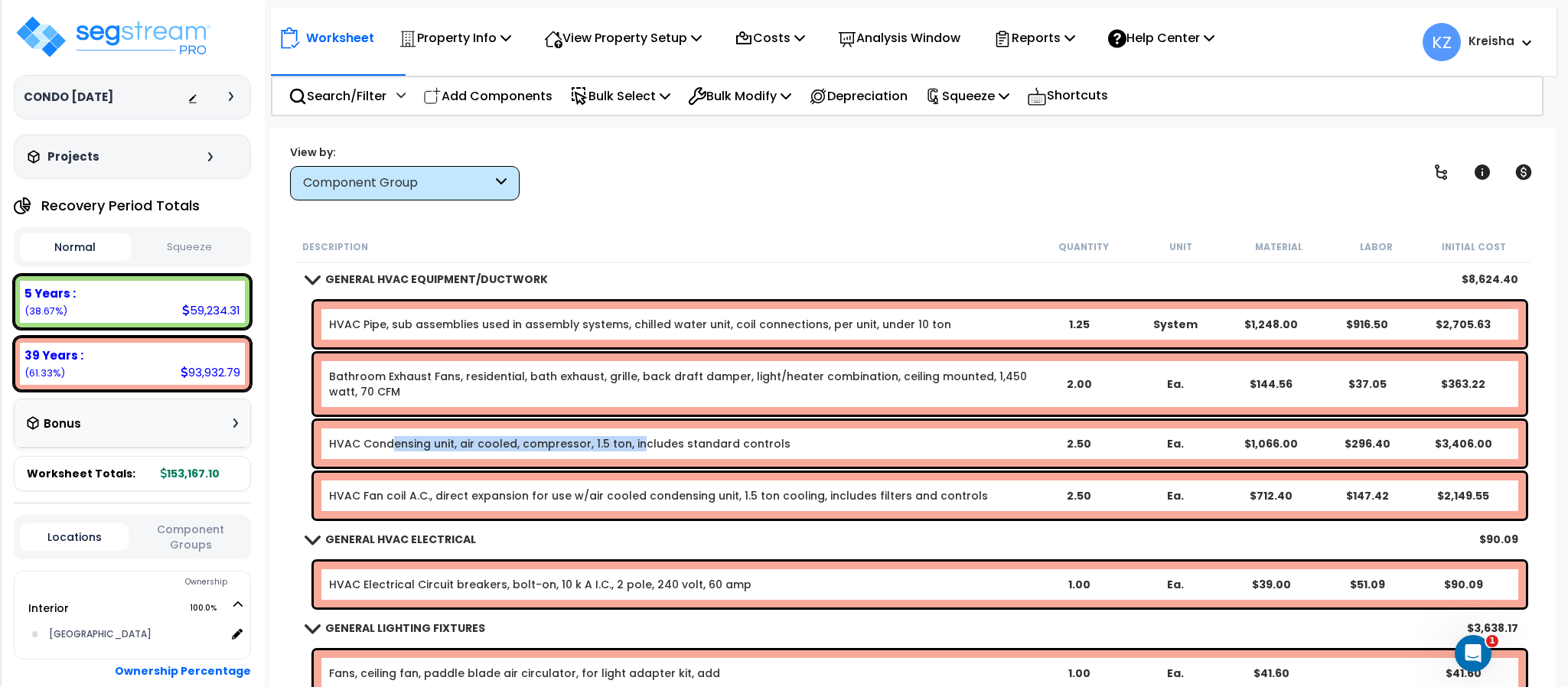
drag, startPoint x: 620, startPoint y: 443, endPoint x: 633, endPoint y: 444, distance: 13.0
click at [633, 443] on link "HVAC Condensing unit, air cooled, compressor, 1.5 ton, includes standard contro…" at bounding box center [559, 444] width 462 height 16
click at [791, 183] on div "View by: Component Group High to Low (Total Cost)" at bounding box center [912, 172] width 1255 height 57
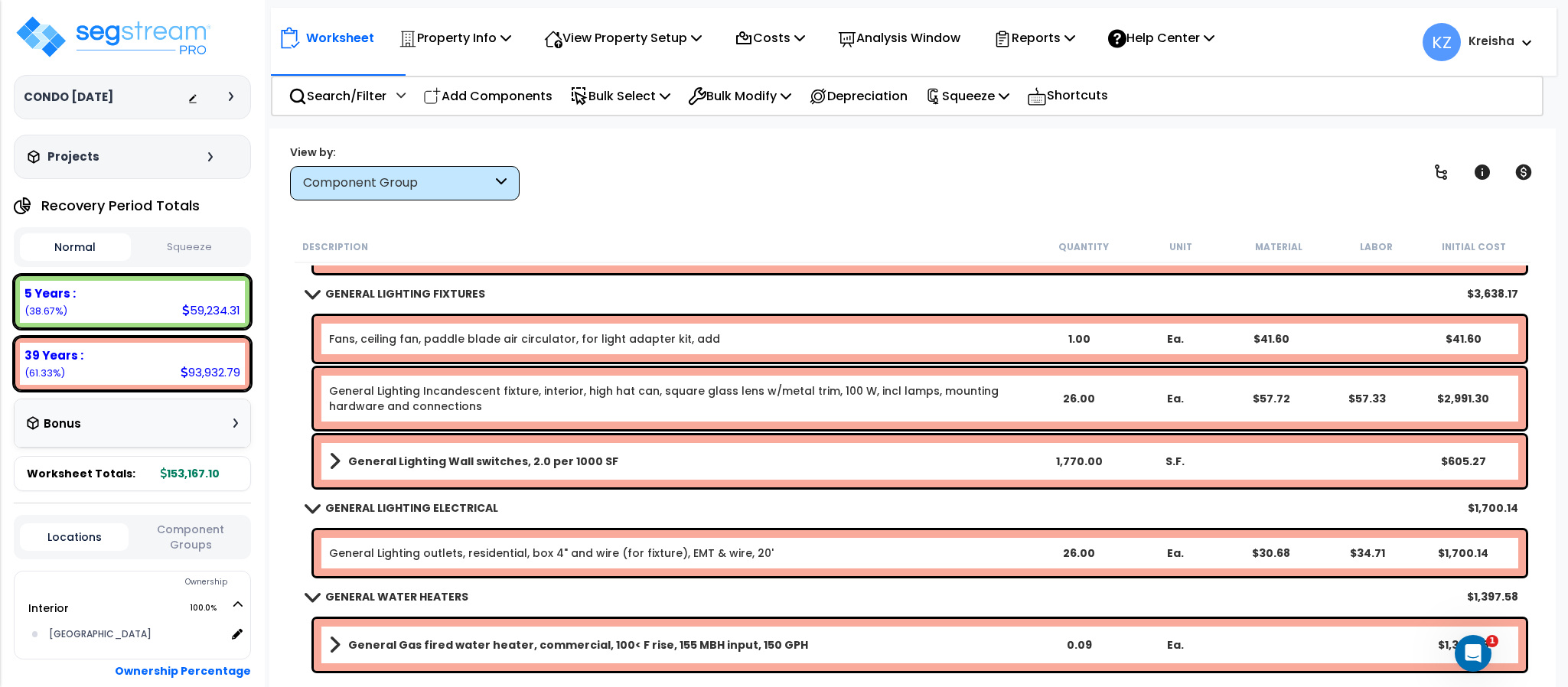
scroll to position [3904, 0]
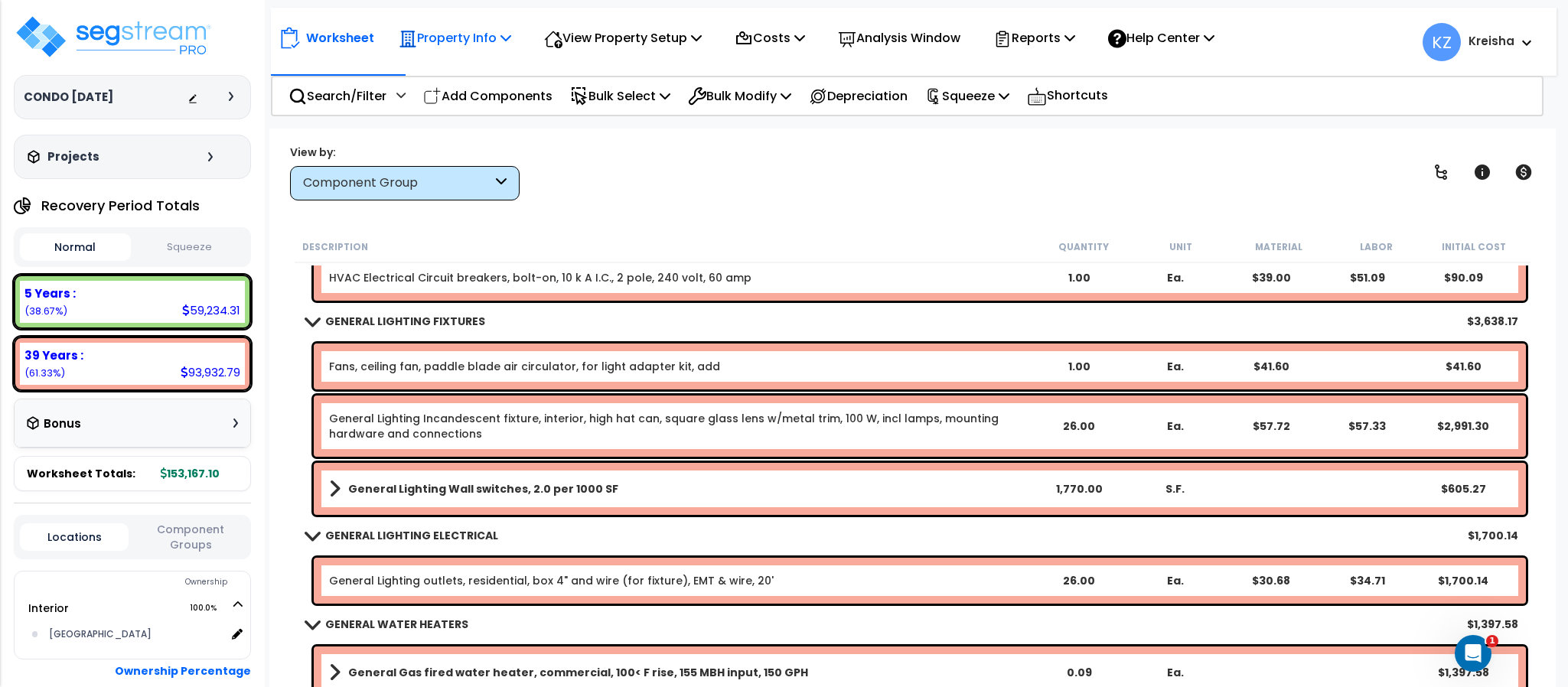
click at [484, 44] on p "Property Info" at bounding box center [455, 38] width 113 height 21
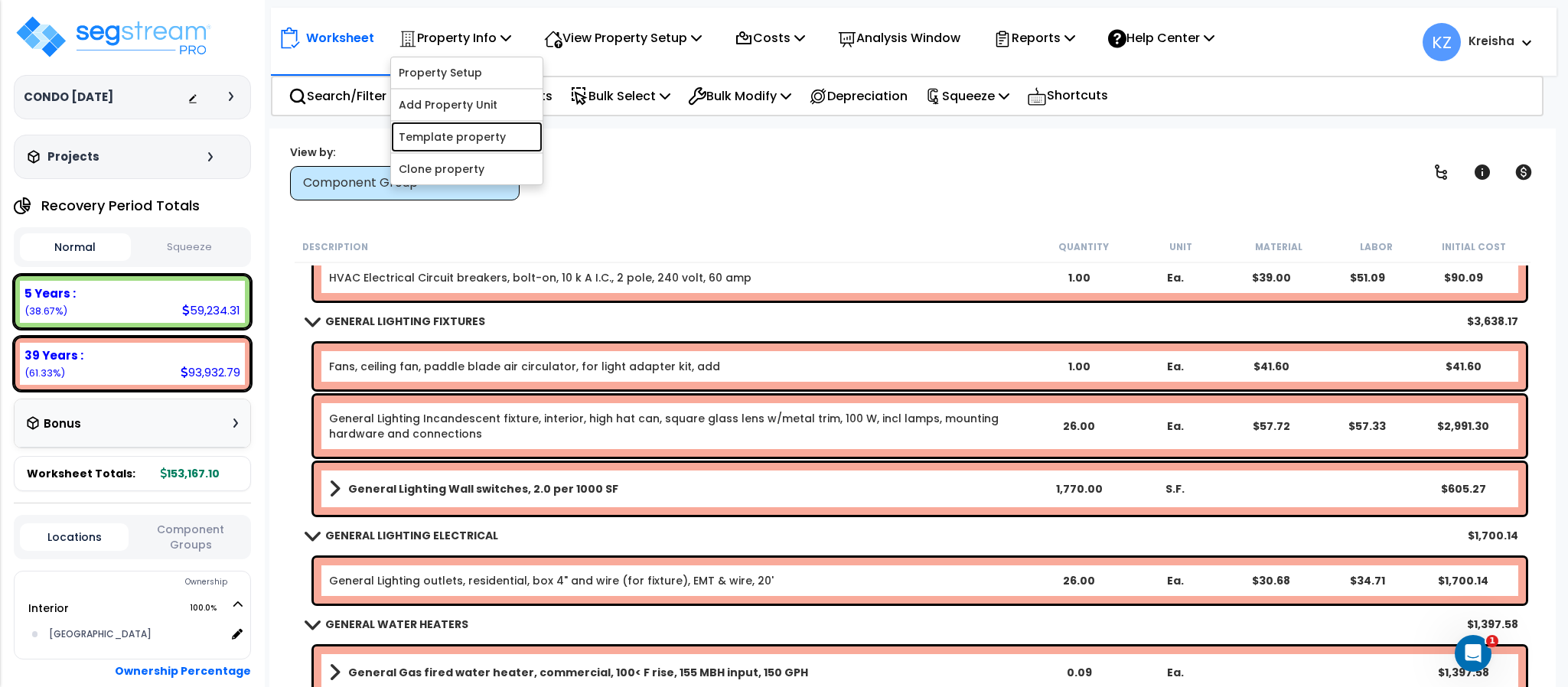
click at [421, 136] on link "Template property" at bounding box center [467, 136] width 152 height 31
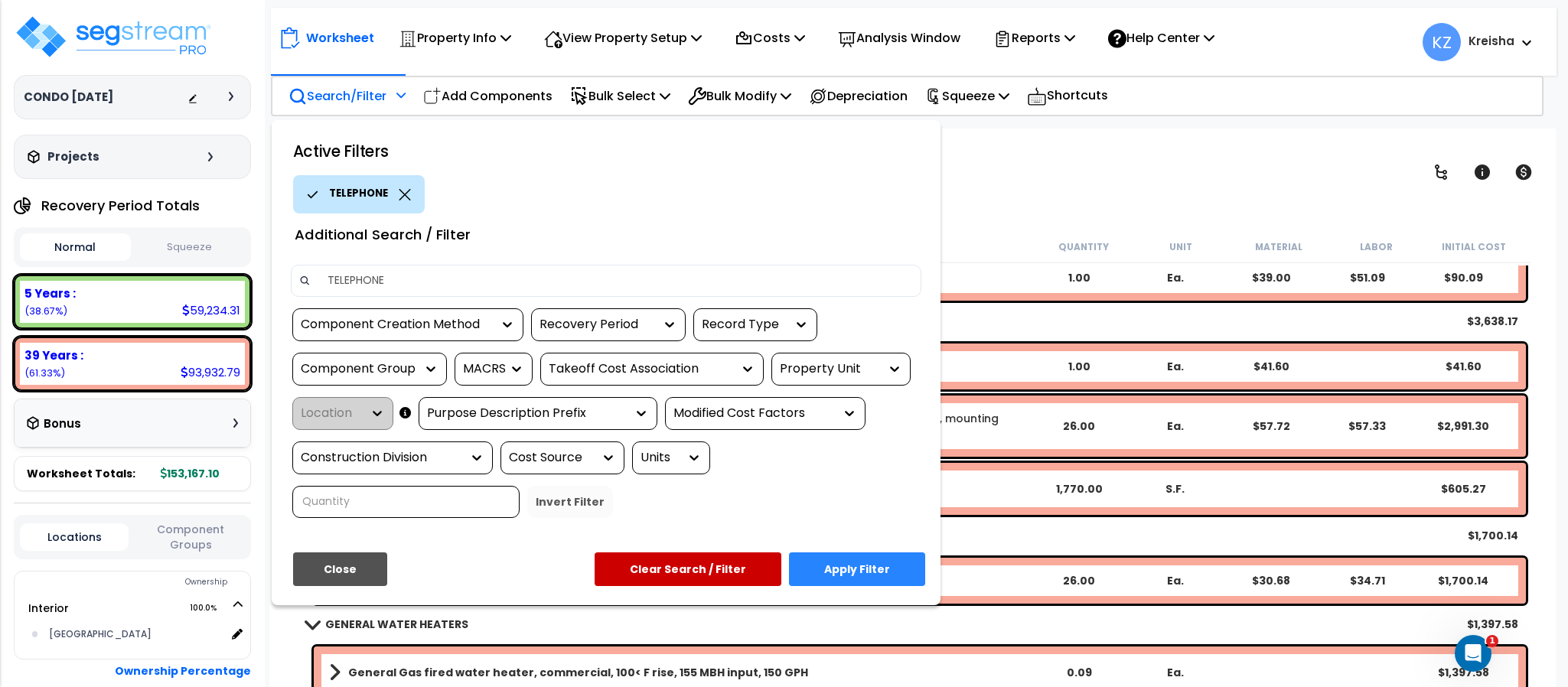
type input "TELEPHONE"
click at [805, 568] on button "Apply Filter" at bounding box center [857, 569] width 136 height 34
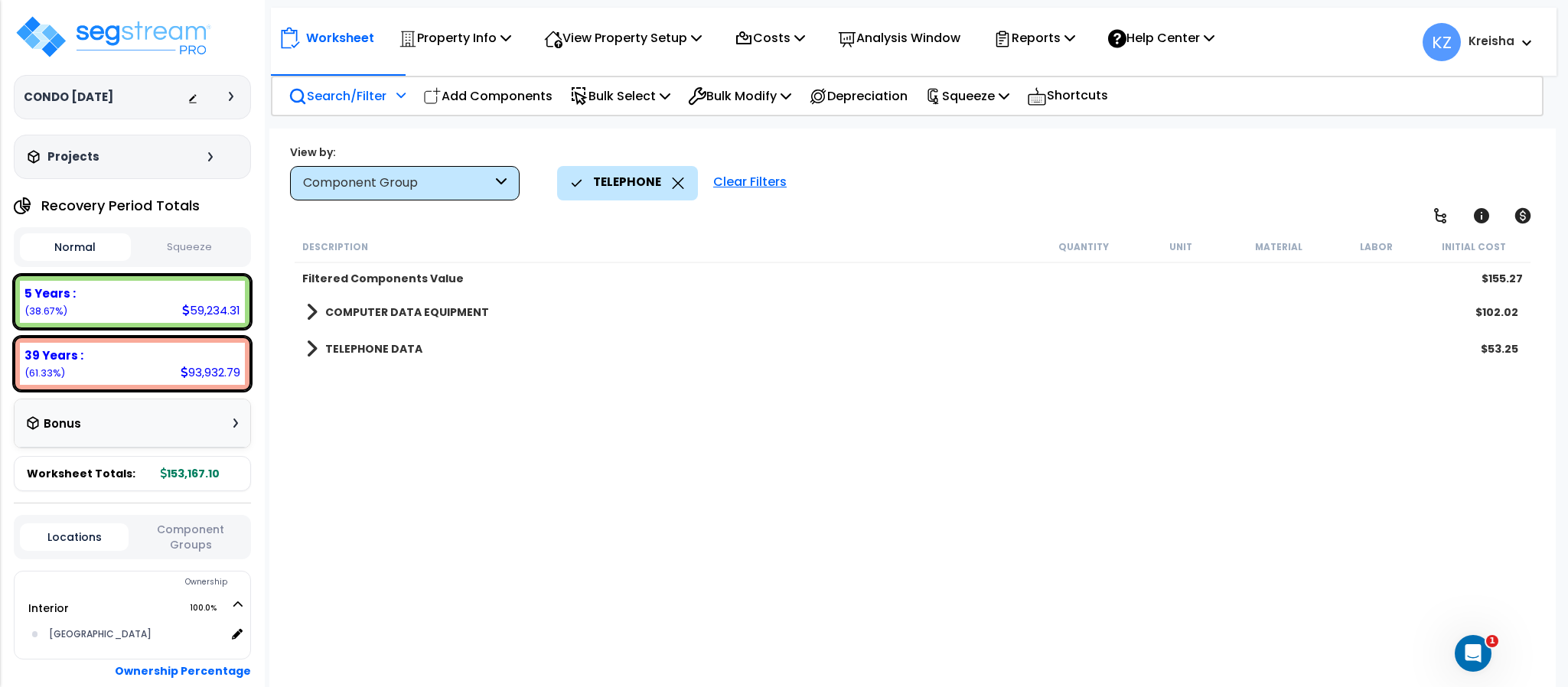
click at [948, 184] on div "TELEPHONE Clear Filters" at bounding box center [1048, 182] width 983 height 34
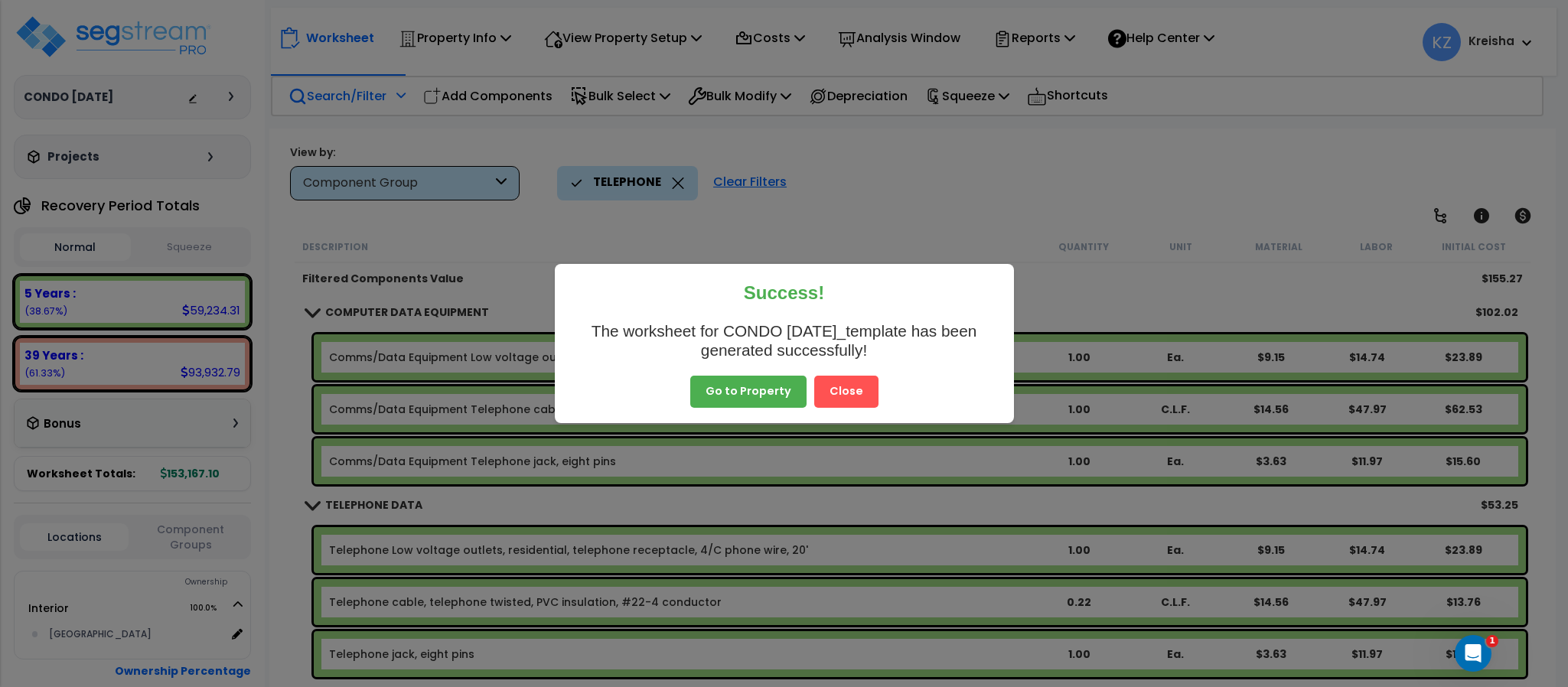
click at [829, 384] on button "Close" at bounding box center [846, 392] width 65 height 32
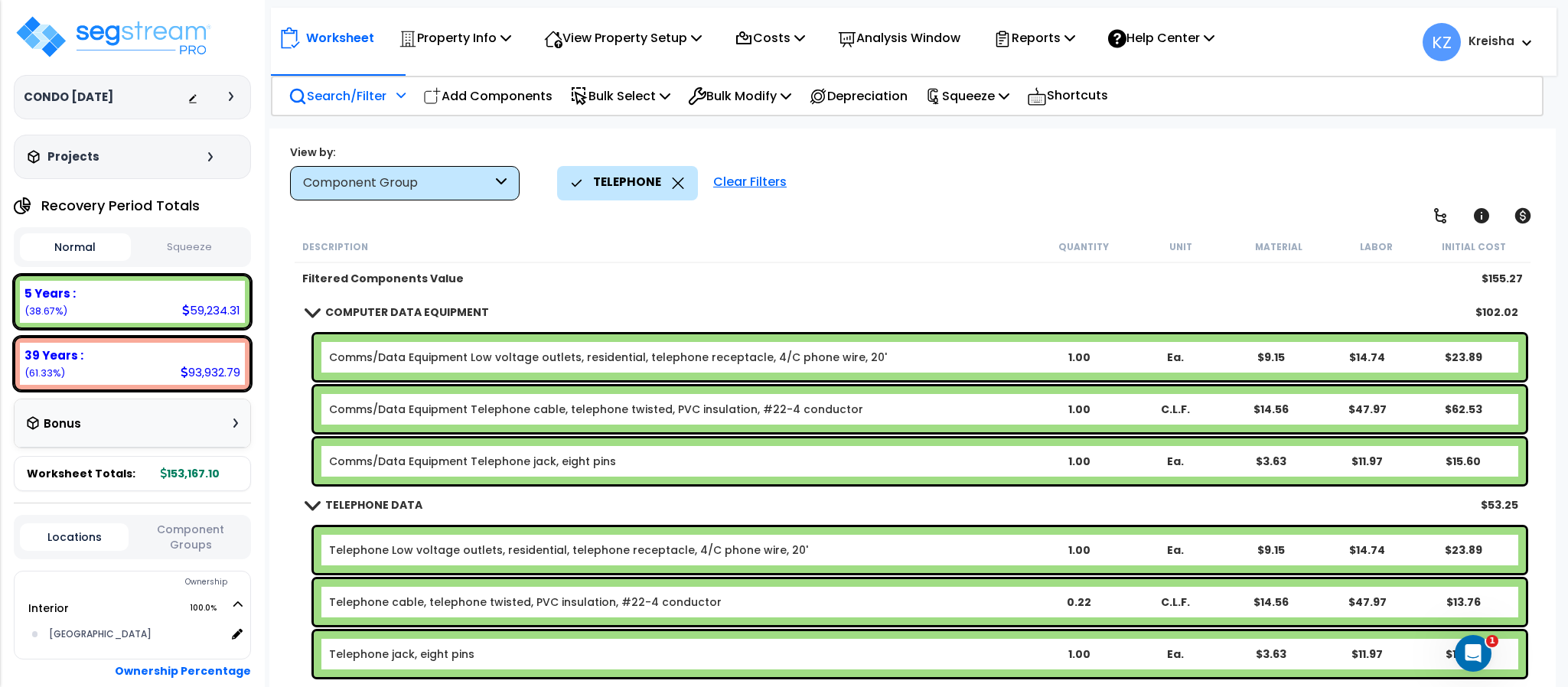
click at [732, 183] on div "Clear Filters" at bounding box center [750, 182] width 89 height 34
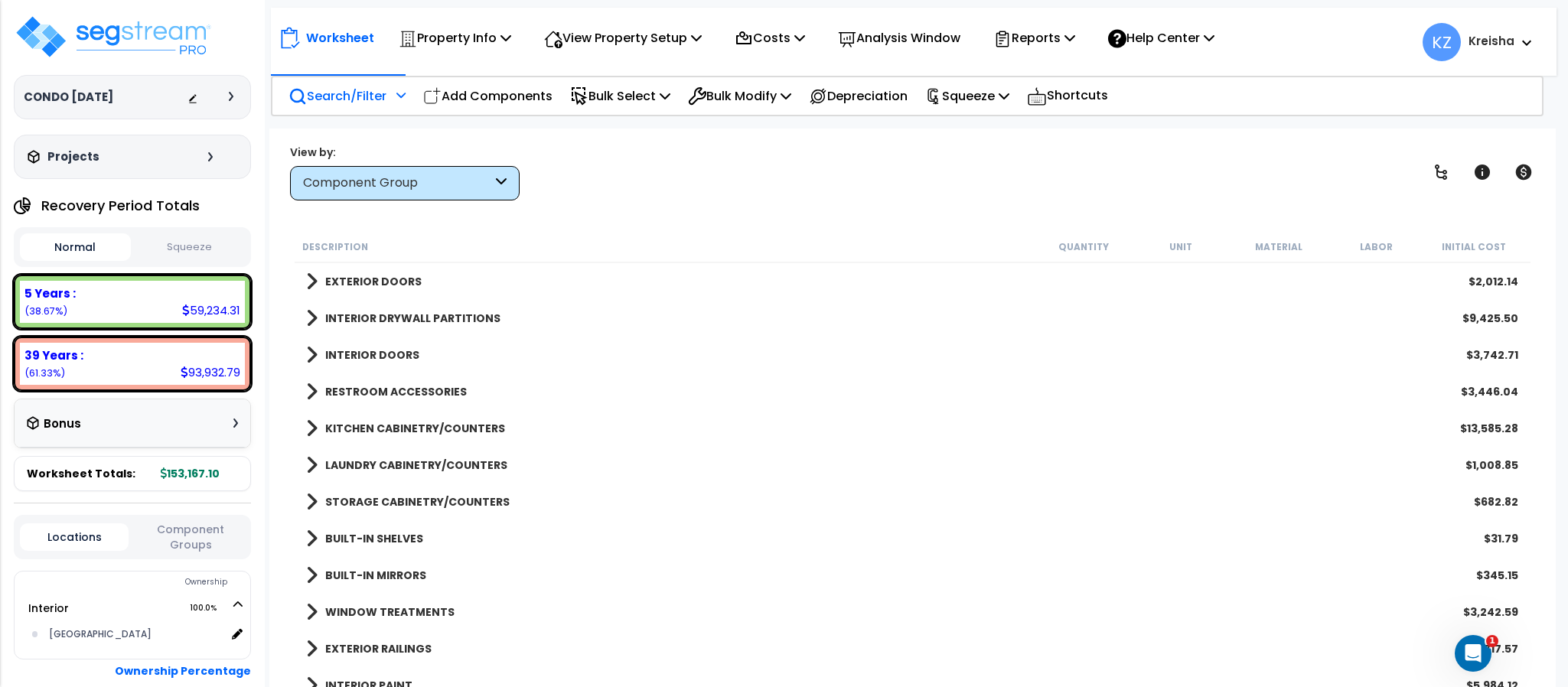
click at [785, 196] on div "View by: Component Group High to Low (Total Cost)" at bounding box center [912, 172] width 1255 height 57
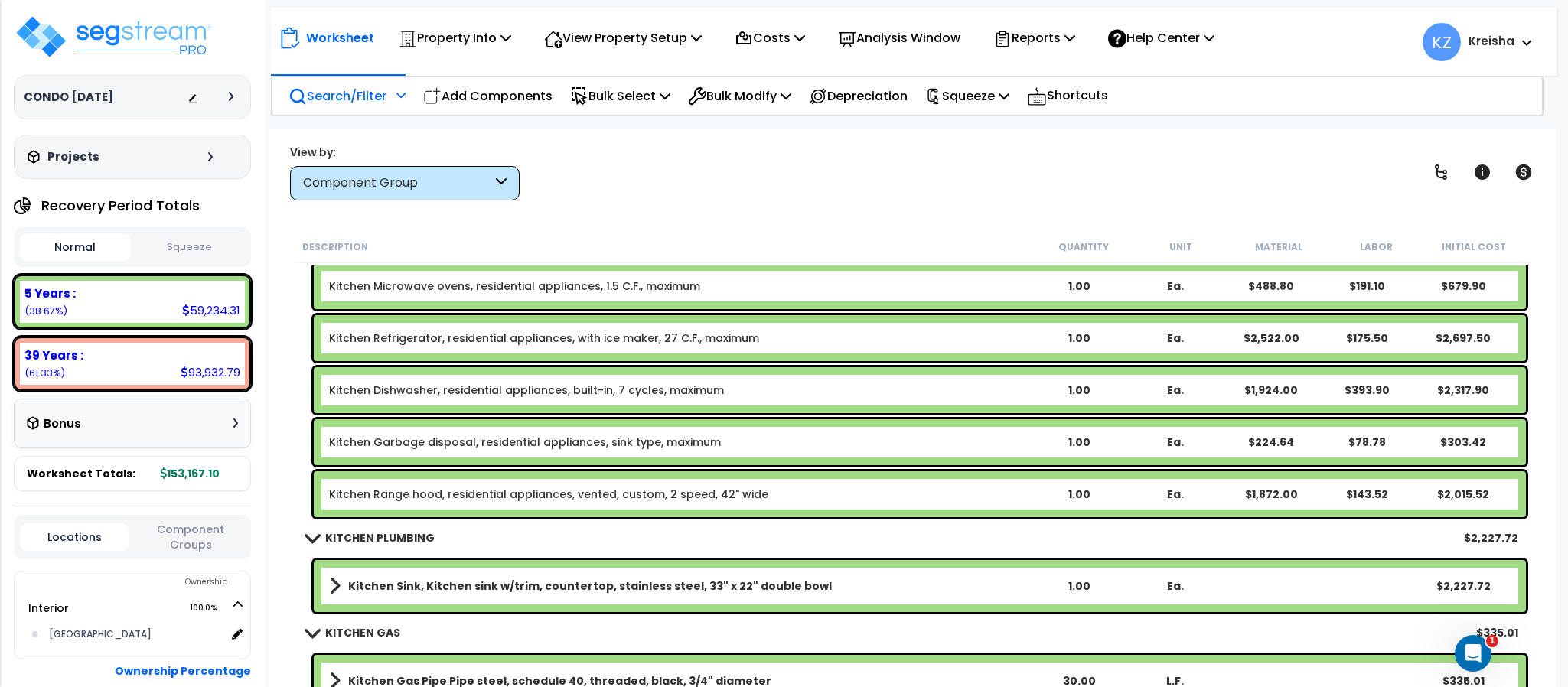
scroll to position [6499, 0]
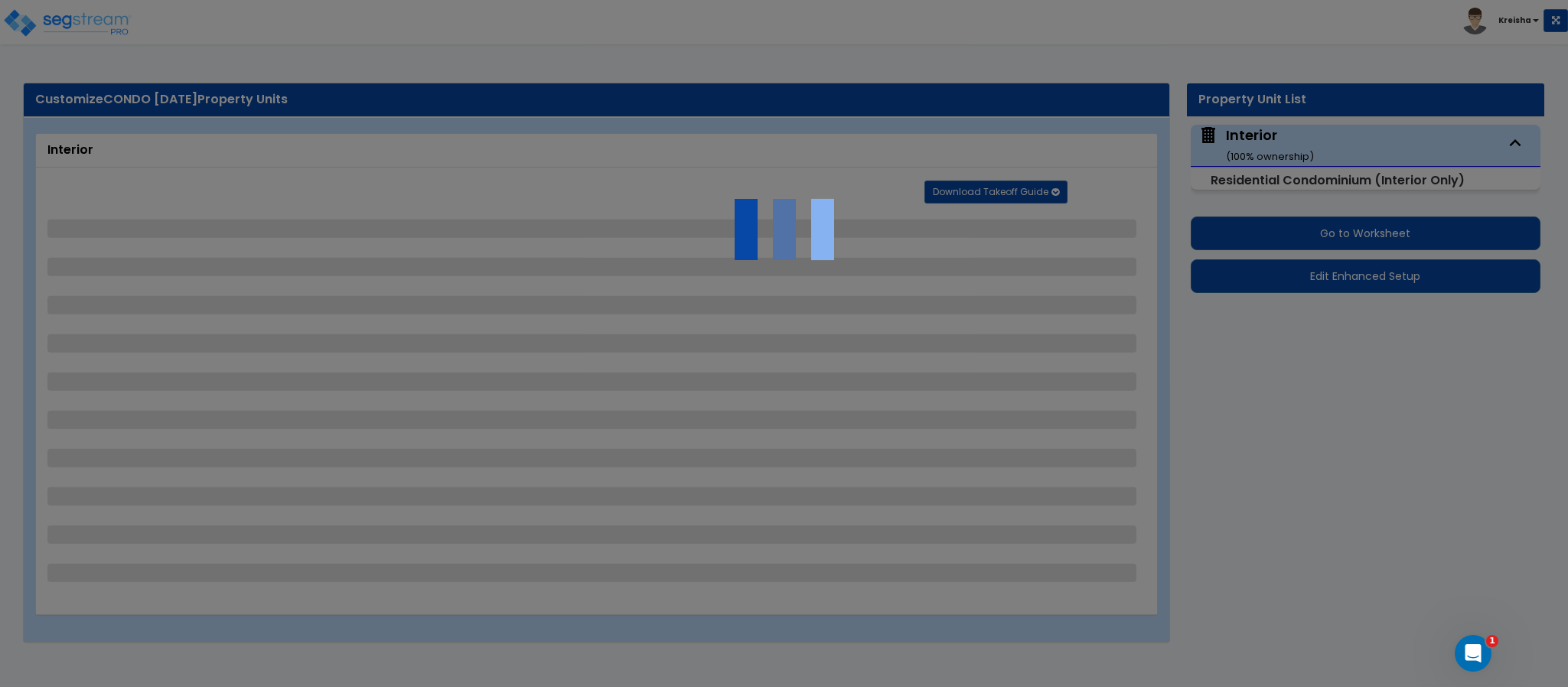
select select "2"
select select "1"
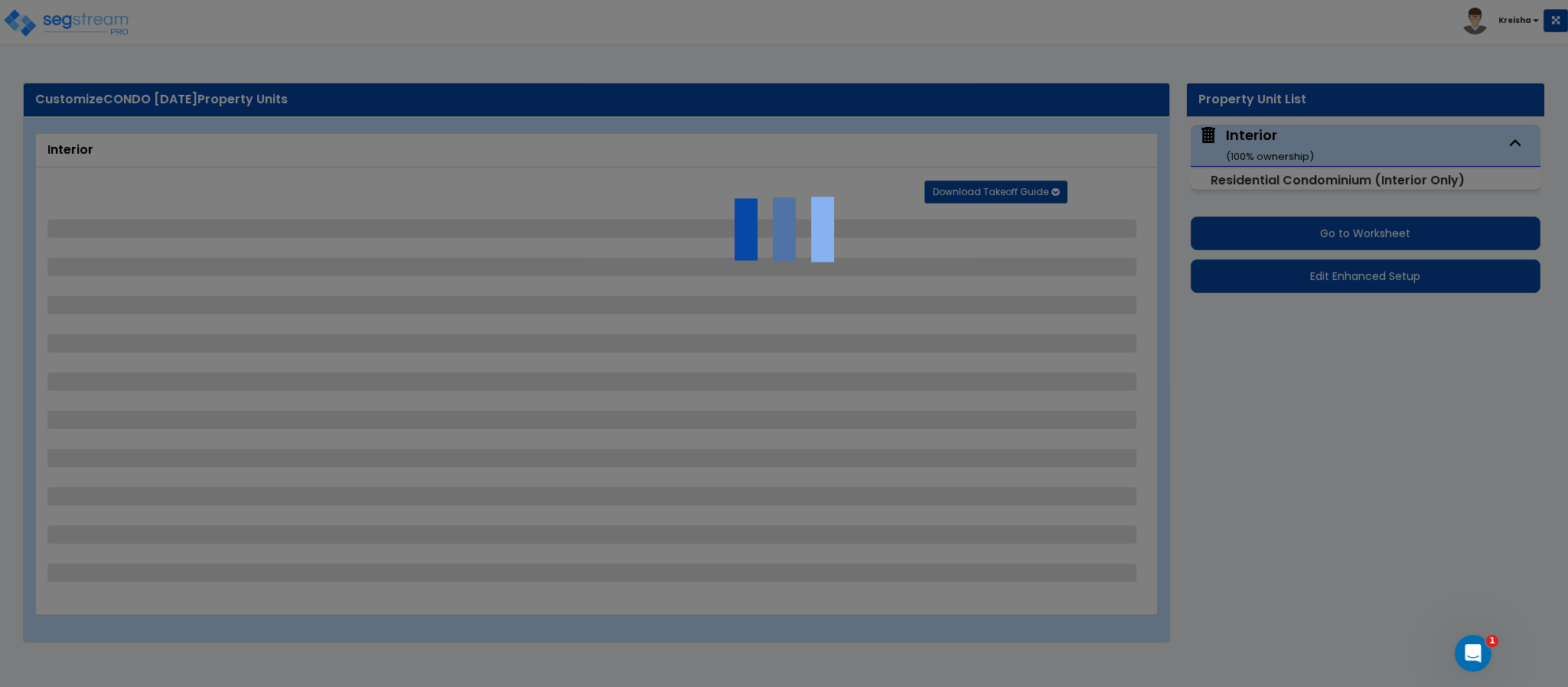
select select "1"
select select "3"
select select "1"
select select "2"
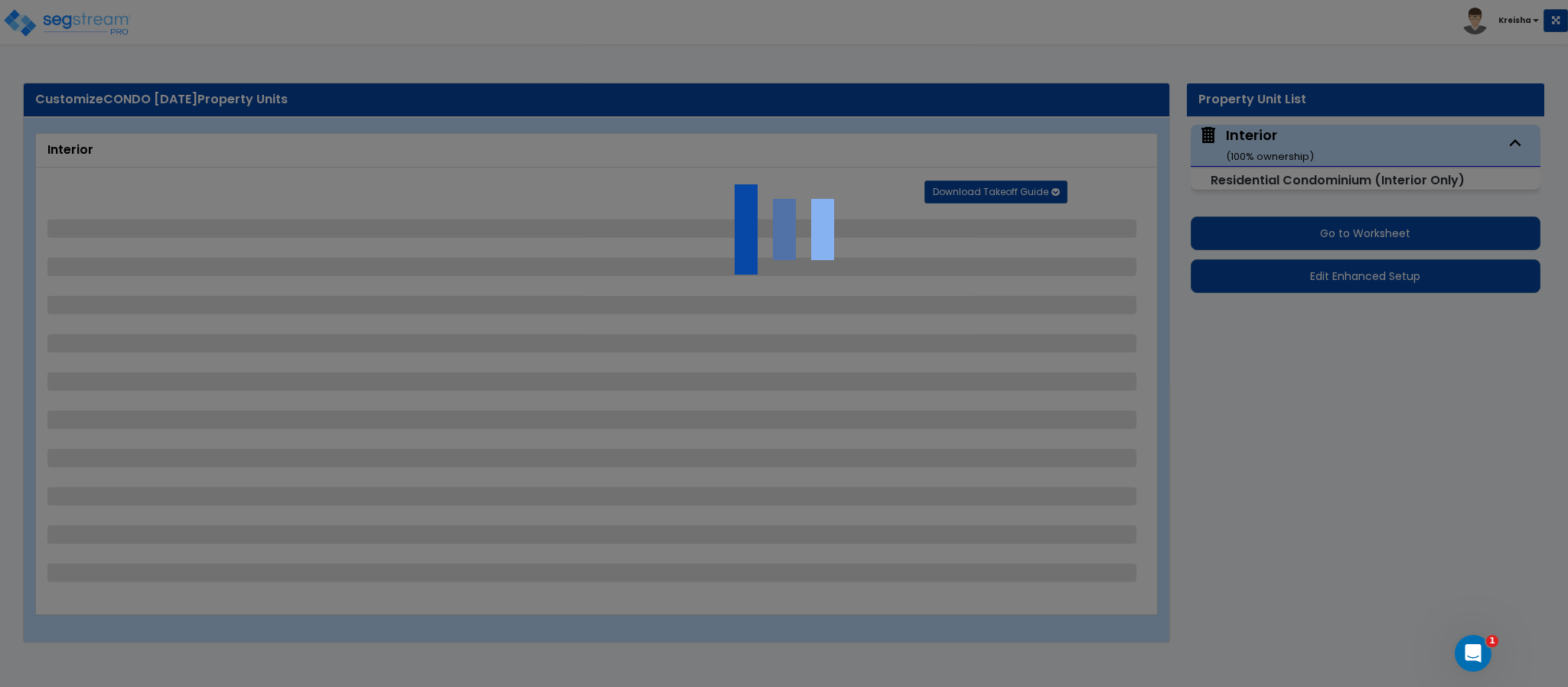
select select "1"
select select "2"
select select "3"
select select "1"
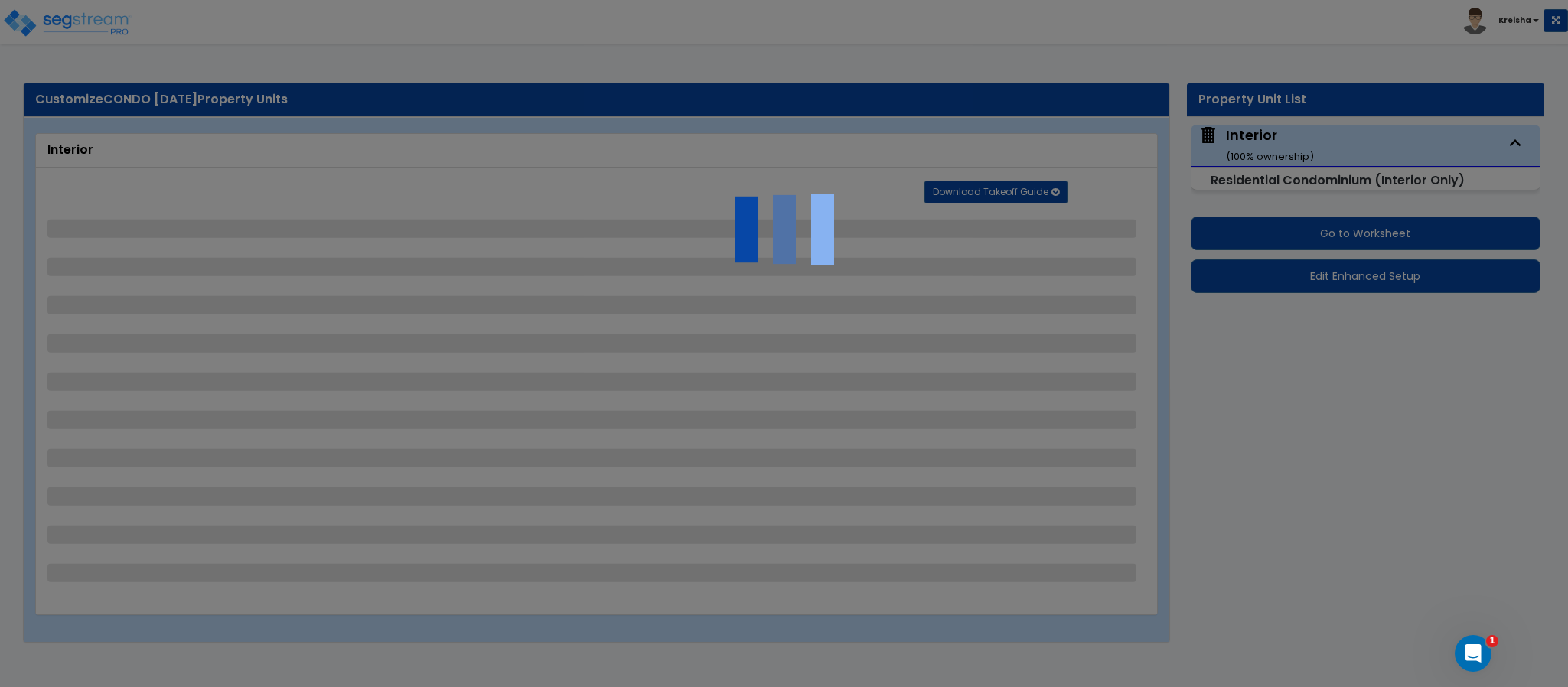
select select "5"
select select "3"
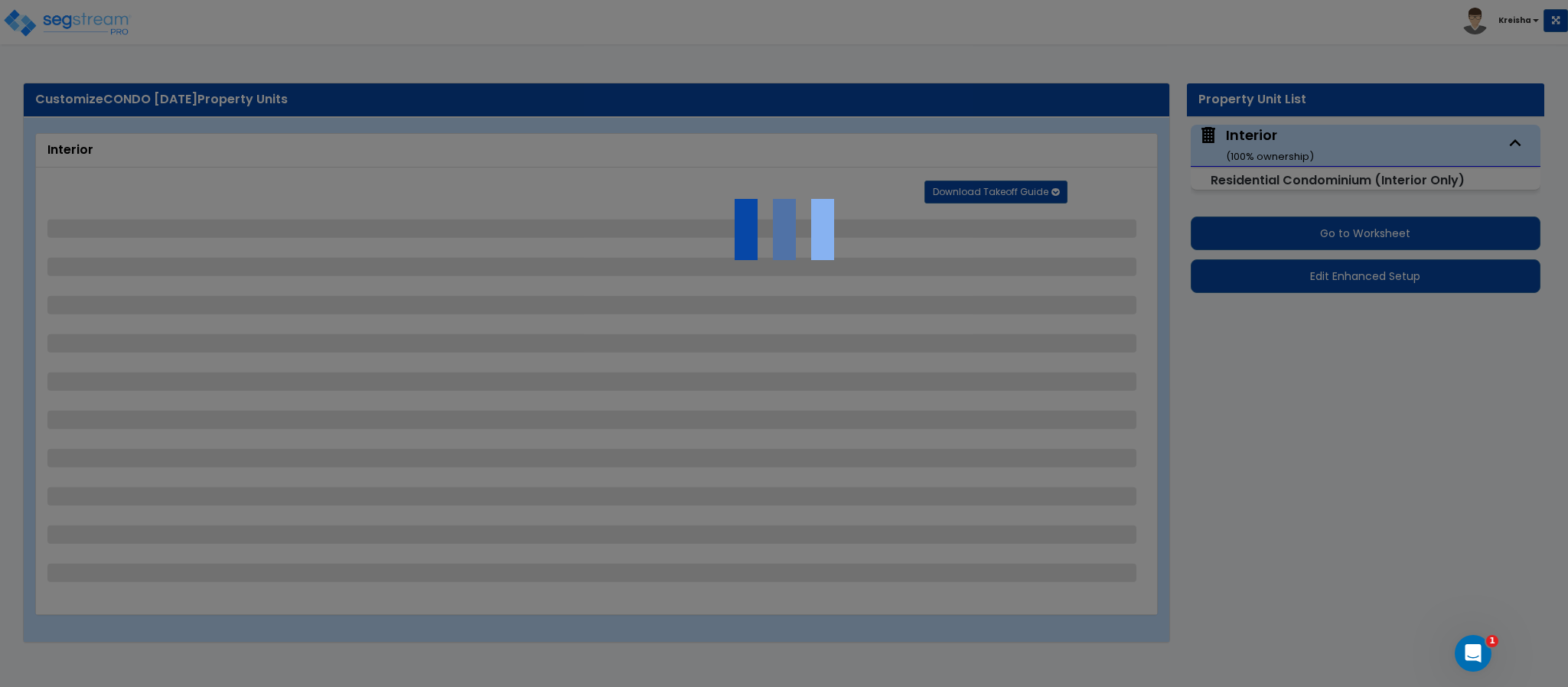
select select "2"
select select "1"
select select "2"
select select "7"
select select "4"
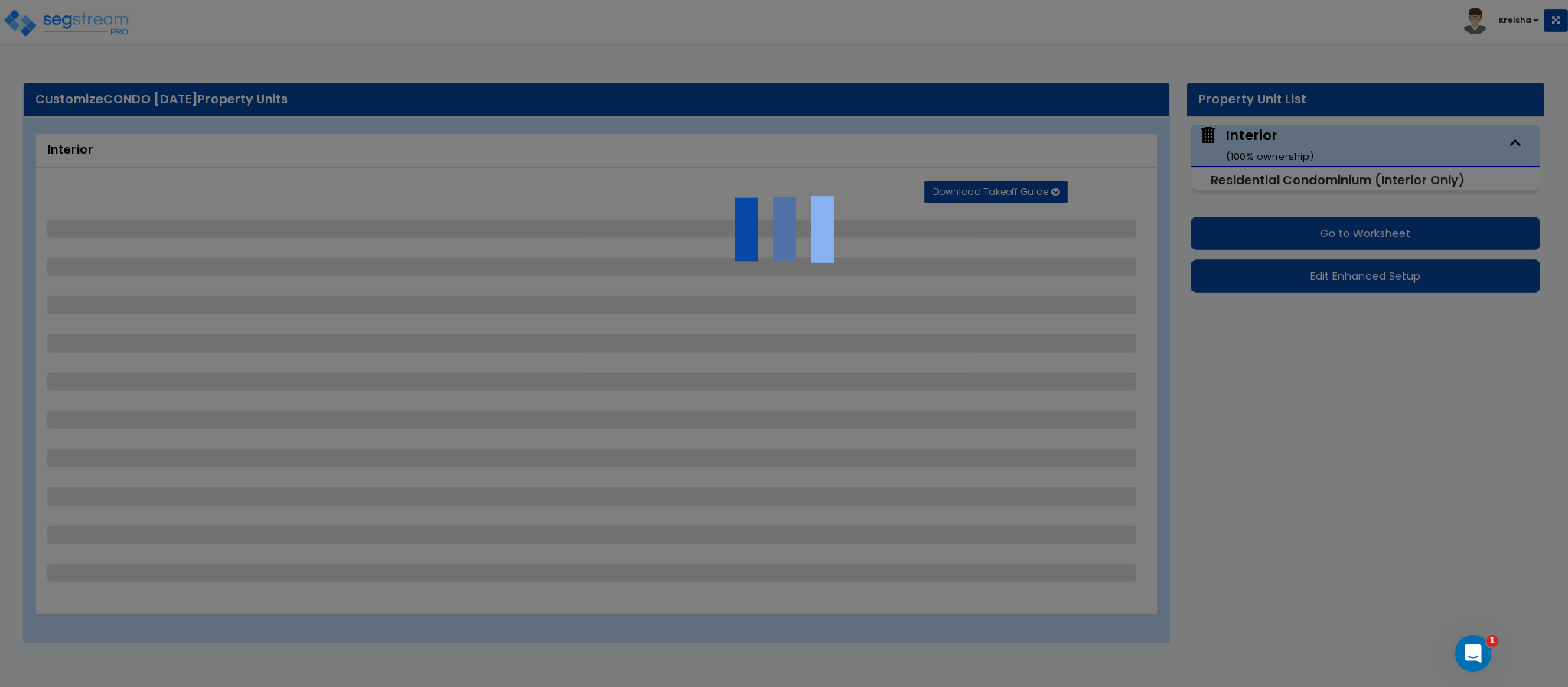
select select "5"
select select "2"
select select "1"
select select "4"
select select "1"
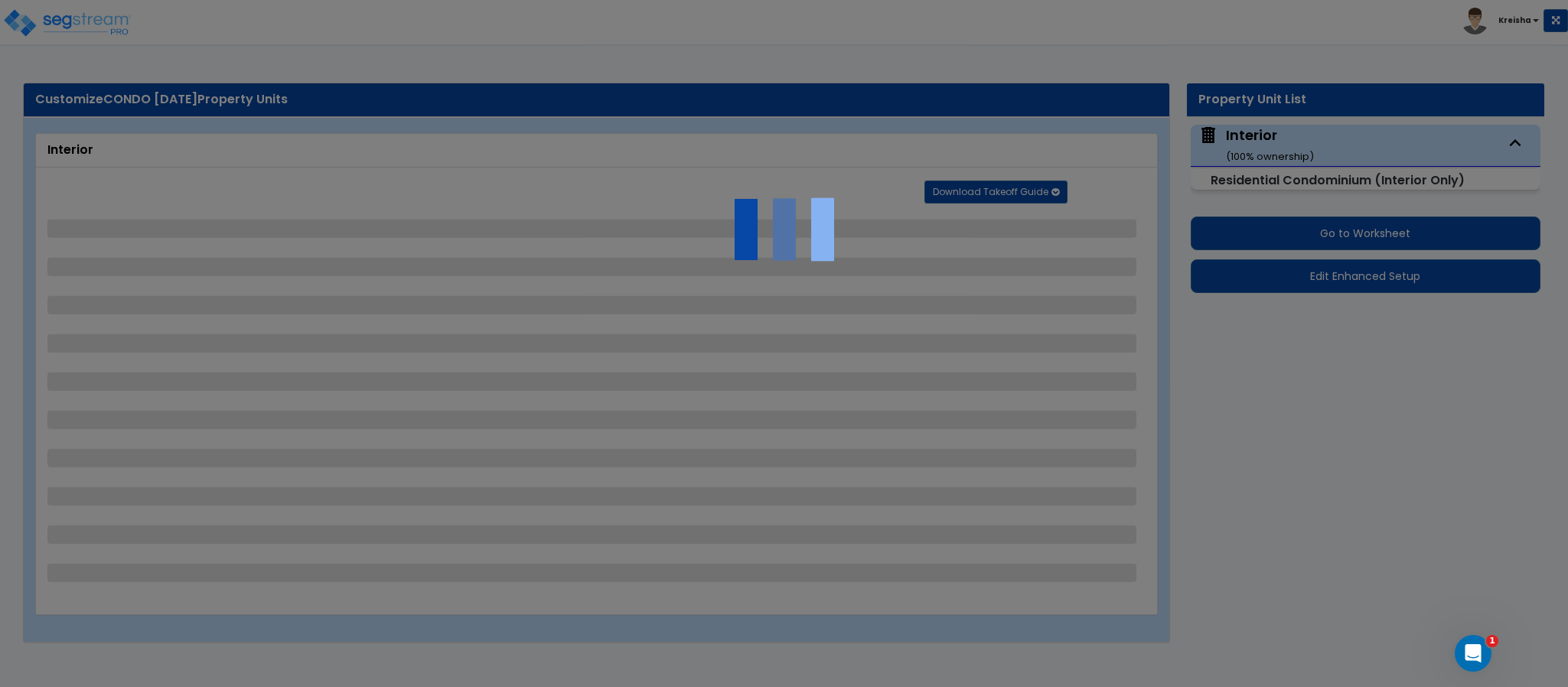
select select "1"
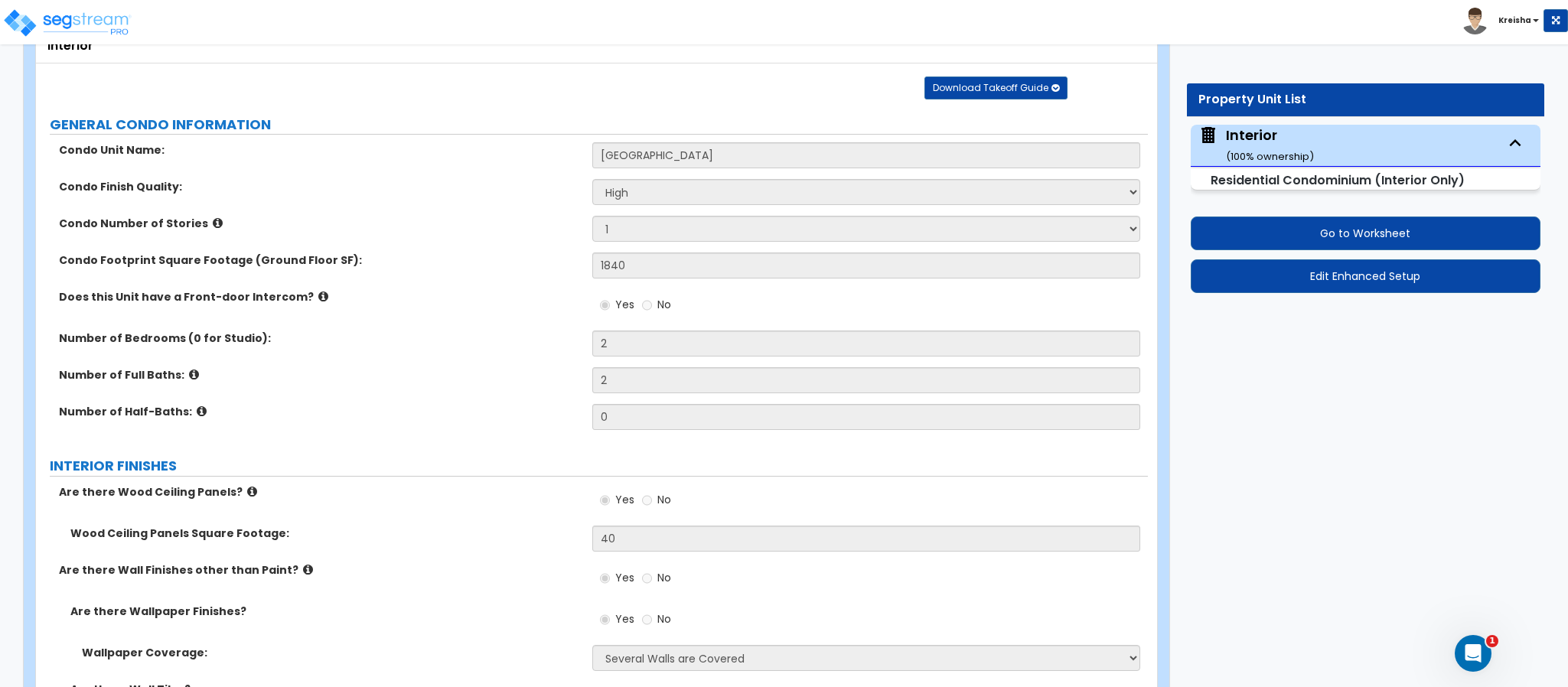
scroll to position [141, 0]
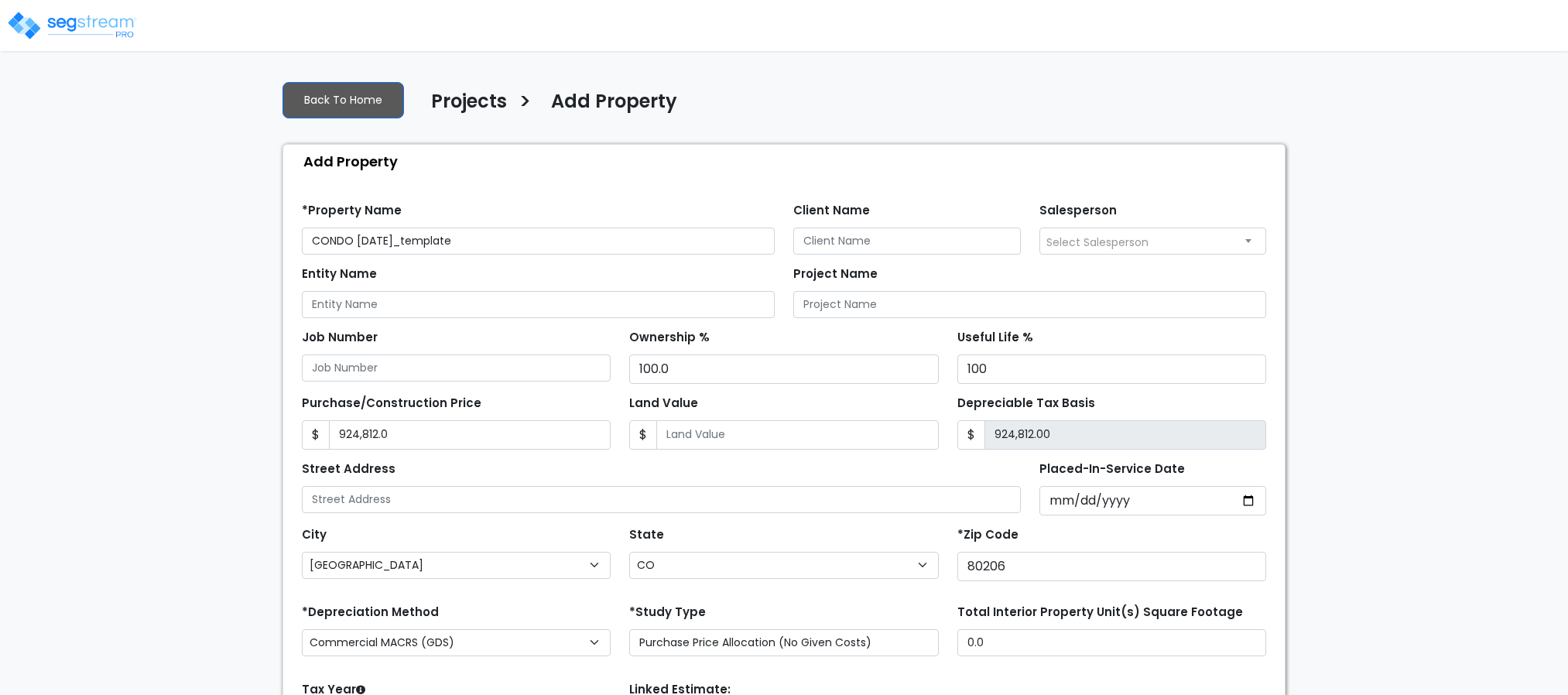
select select "[GEOGRAPHIC_DATA]"
select select "CO"
select select "2019"
click at [542, 166] on div "Add Property" at bounding box center [788, 162] width 994 height 34
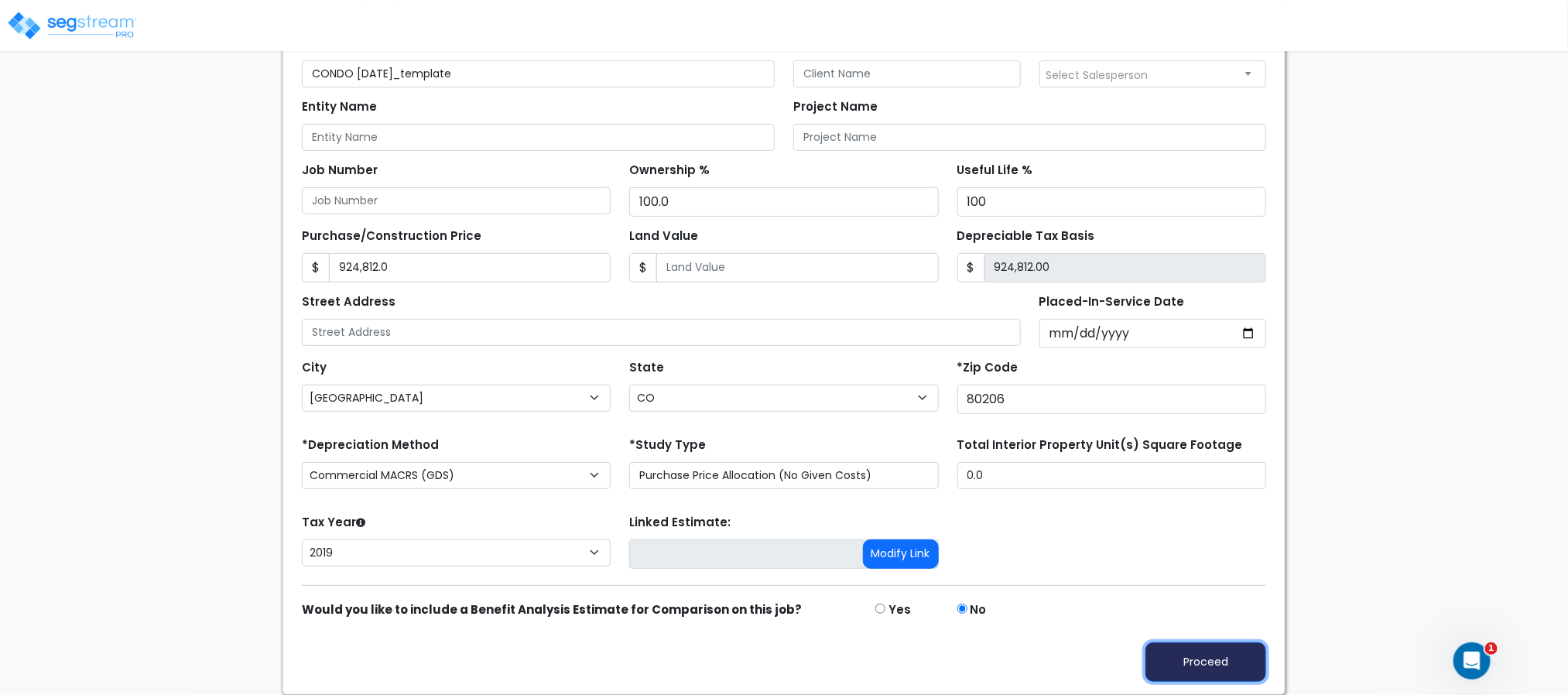
click at [1161, 657] on button "Proceed" at bounding box center [1206, 662] width 121 height 40
type input "924812"
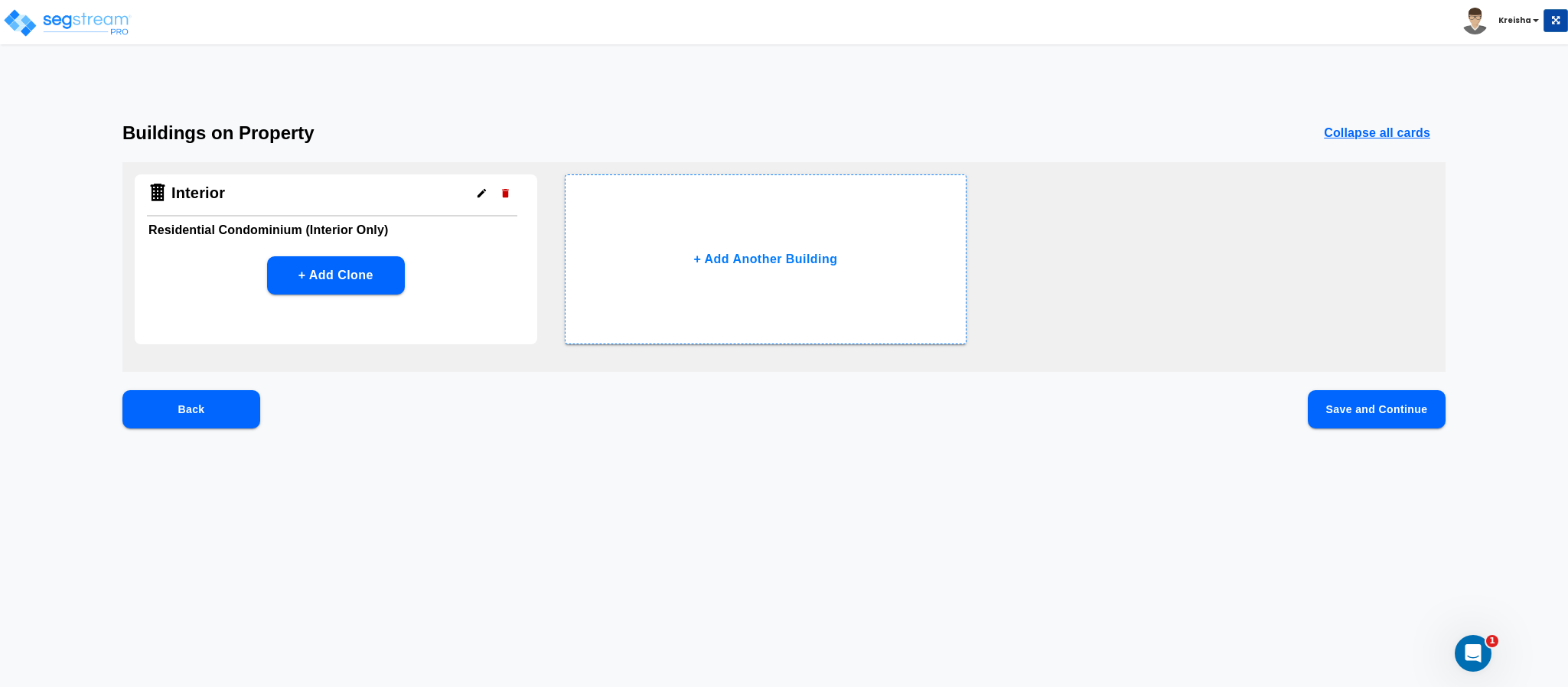
click at [1318, 414] on button "Save and Continue" at bounding box center [1376, 409] width 138 height 38
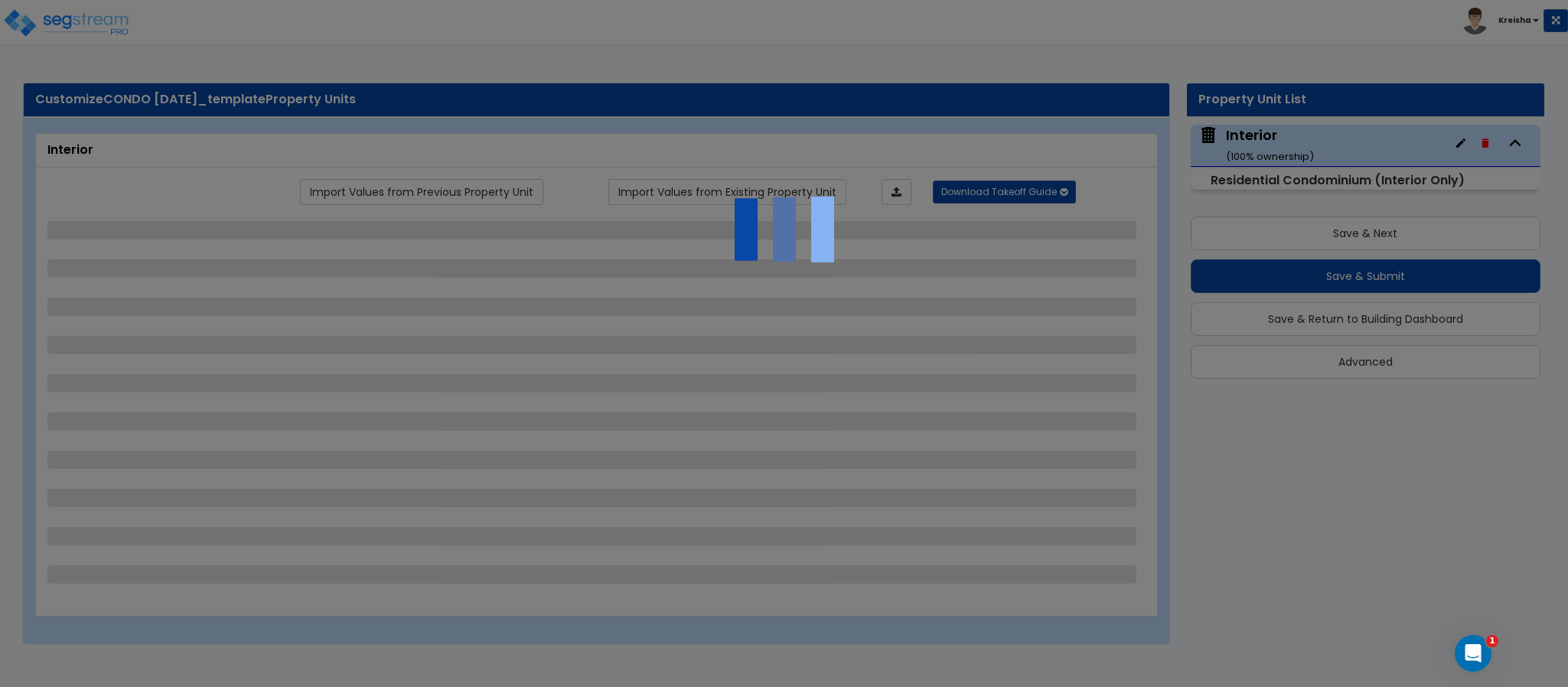
select select "2"
select select "1"
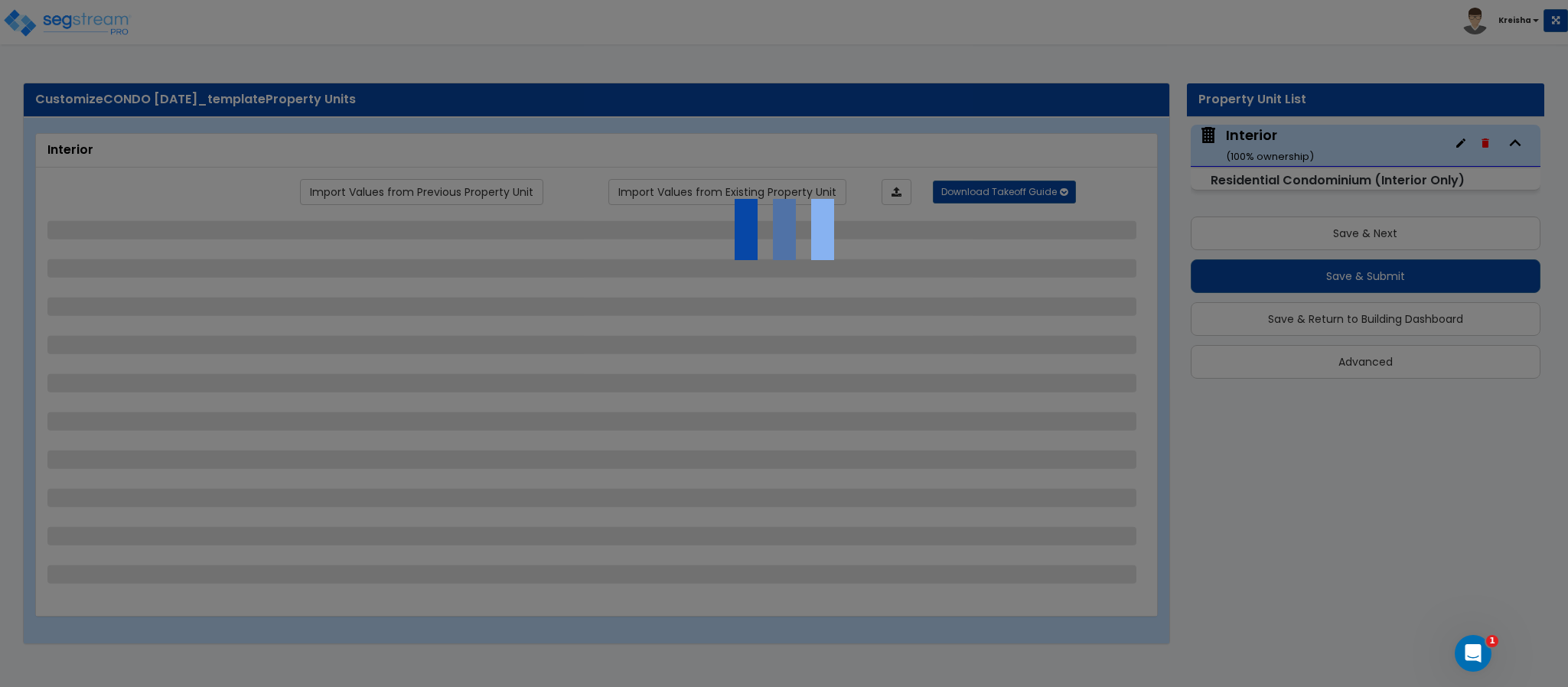
select select "1"
select select "3"
select select "1"
select select "2"
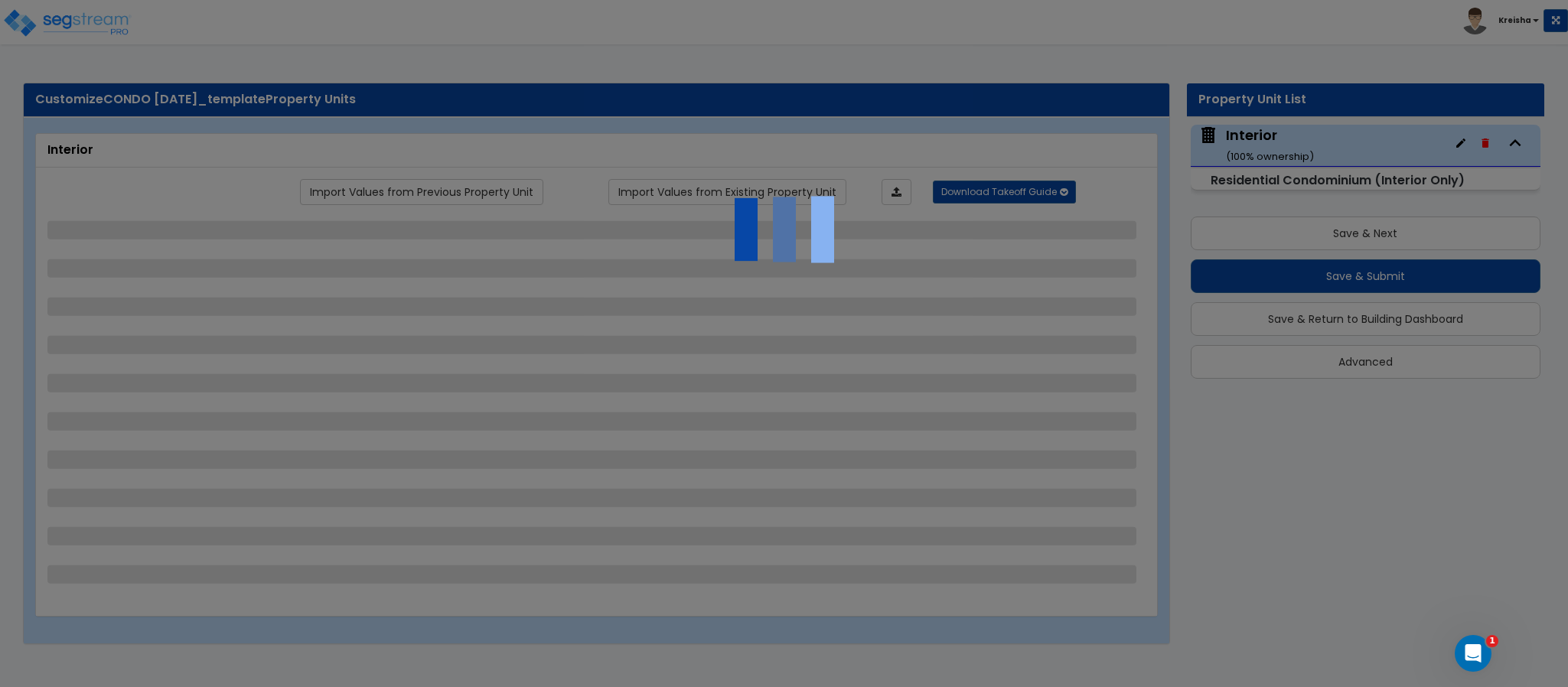
select select "1"
select select "2"
select select "3"
select select "1"
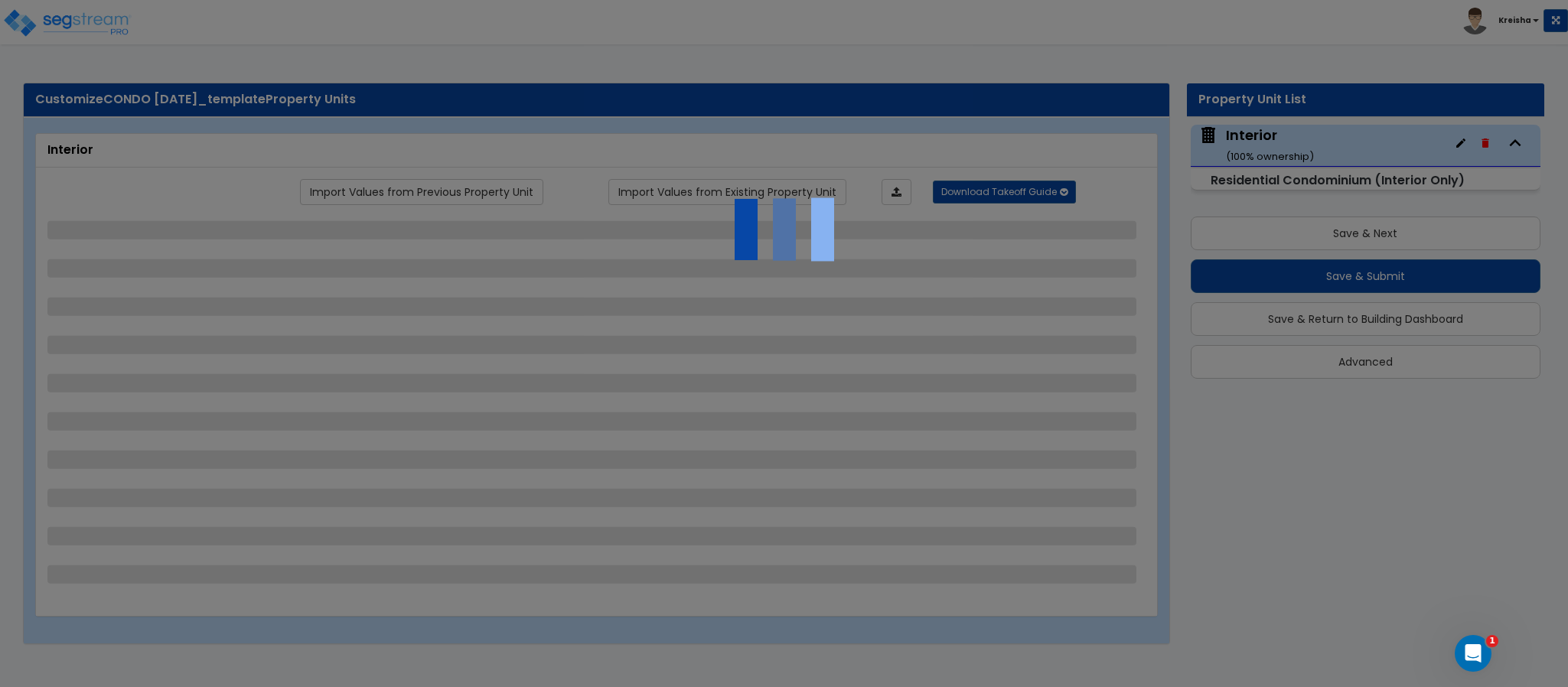
select select "5"
select select "3"
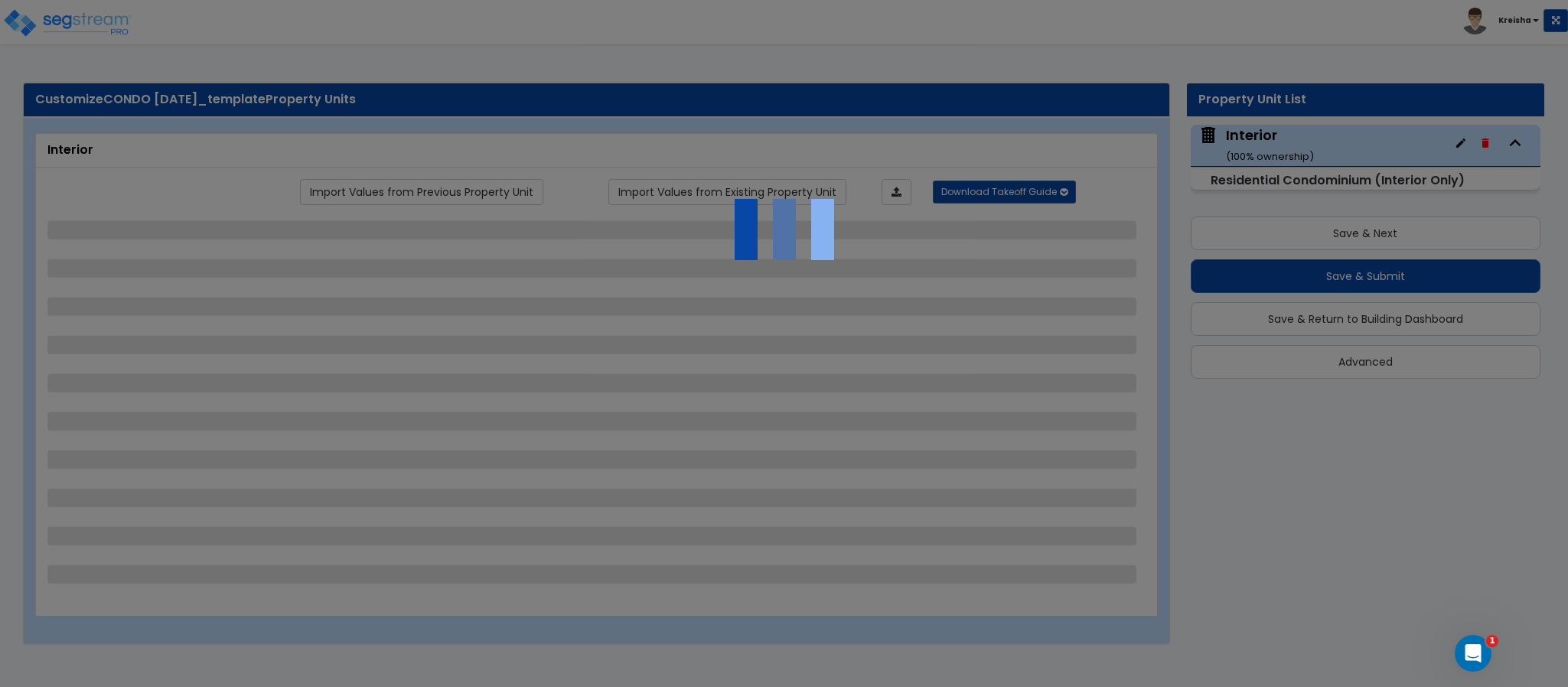
select select "2"
select select "1"
select select "2"
select select "7"
select select "4"
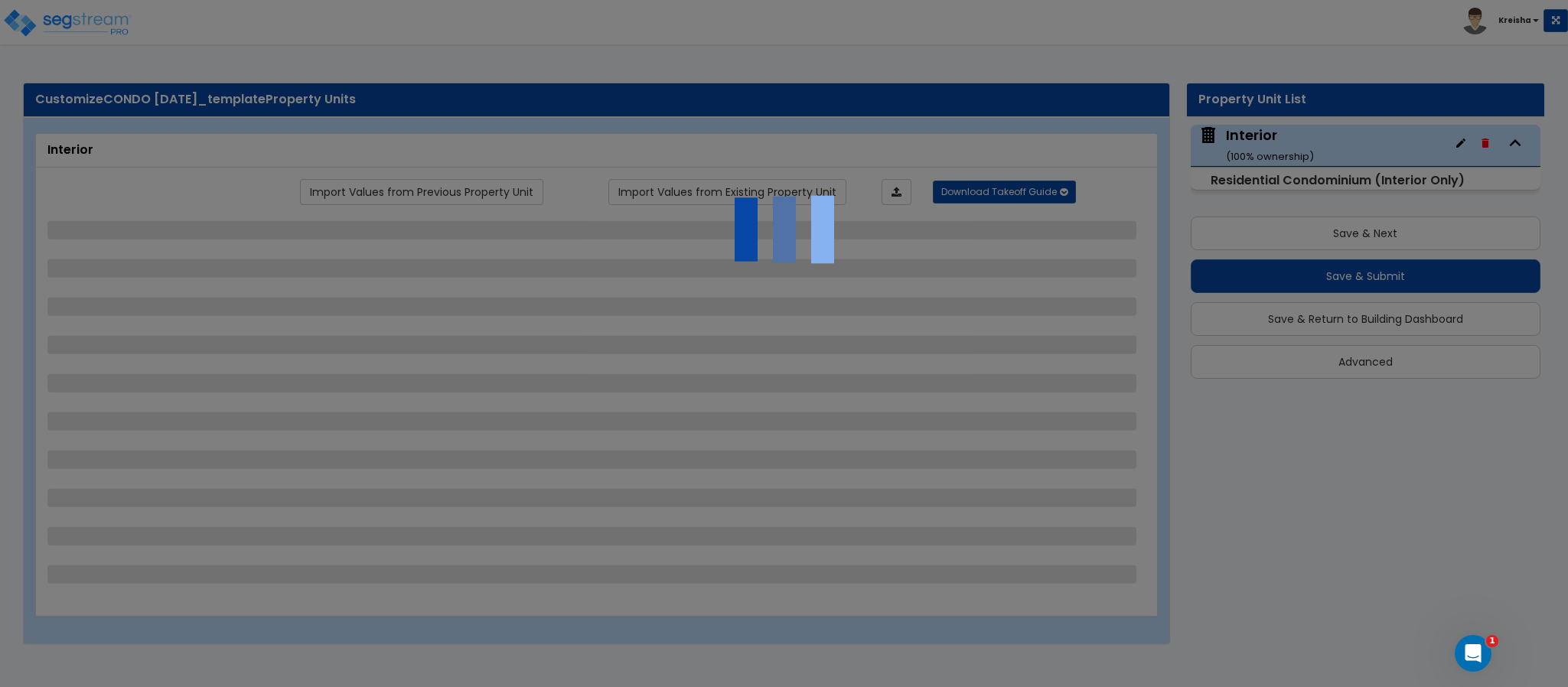
select select "5"
select select "2"
select select "1"
select select "4"
select select "1"
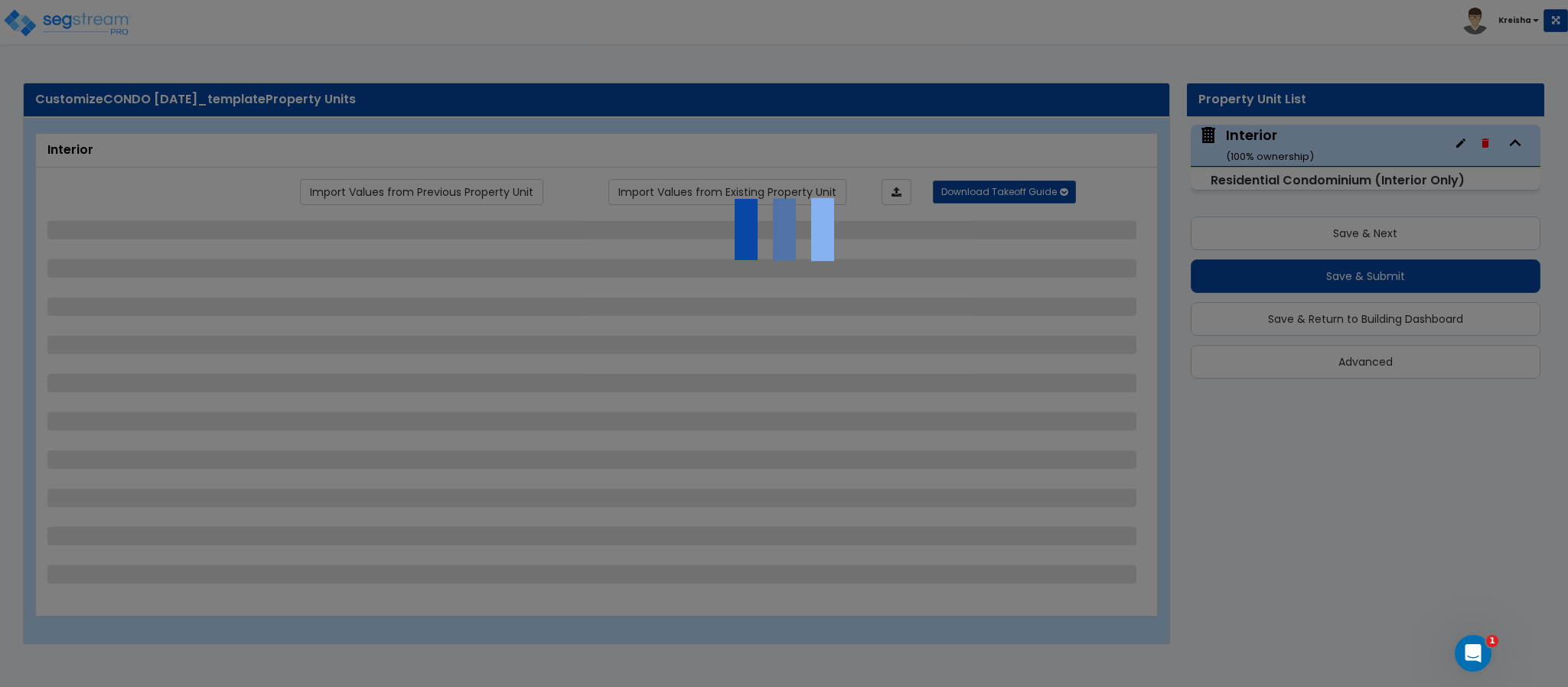
select select "1"
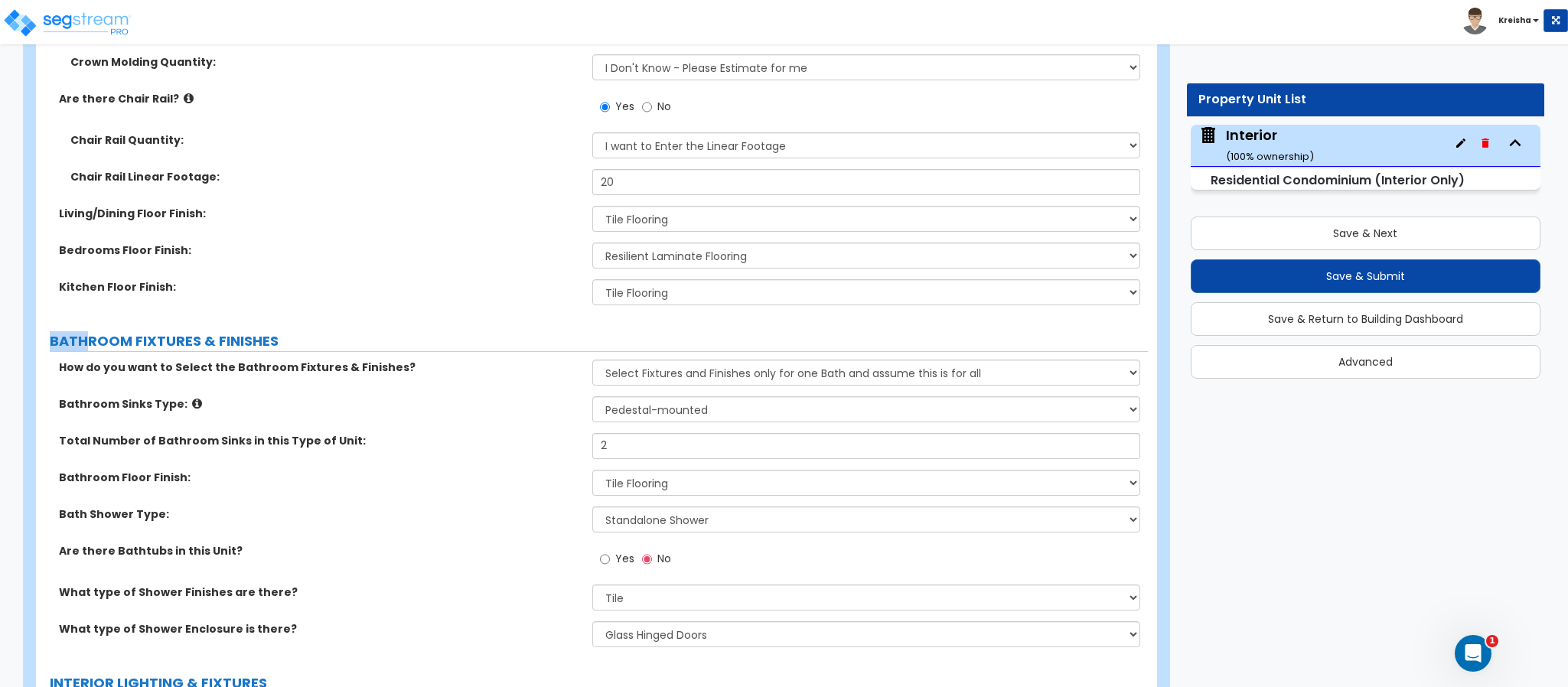
scroll to position [1159, 0]
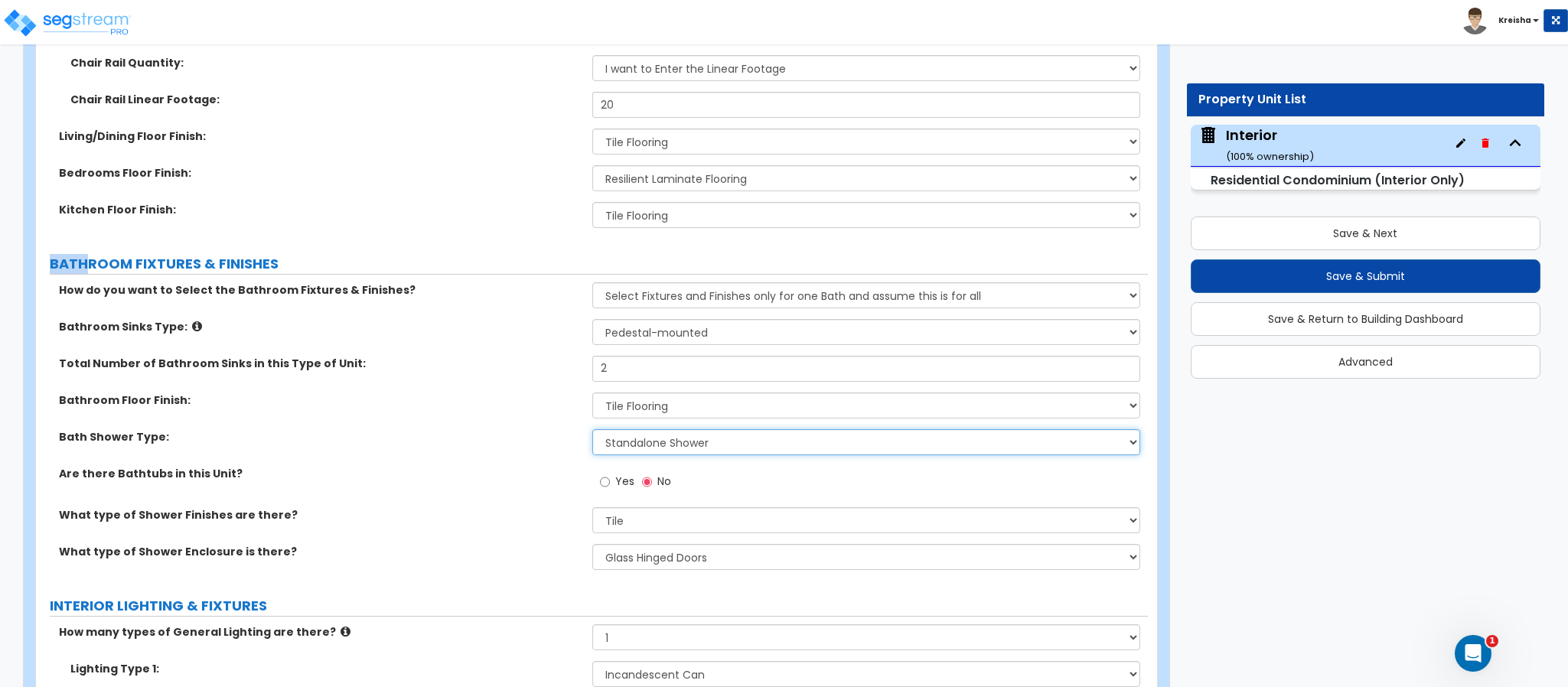
click at [627, 443] on select "Please Choose One Standalone Shower Bathtub - Shower Combination" at bounding box center [866, 443] width 549 height 26
click at [592, 431] on select "Please Choose One Standalone Shower Bathtub - Shower Combination" at bounding box center [866, 443] width 549 height 26
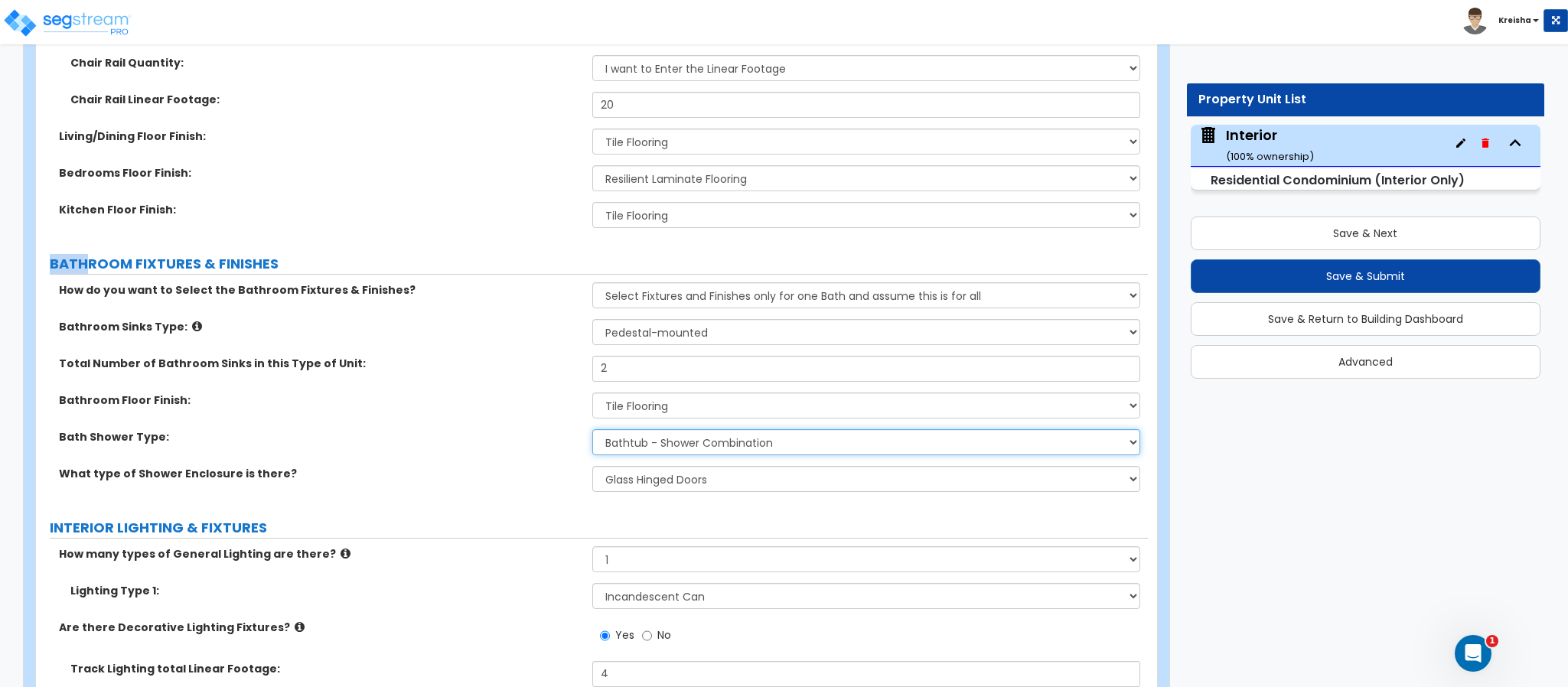
click at [643, 455] on select "Please Choose One Standalone Shower Bathtub - Shower Combination" at bounding box center [866, 443] width 549 height 26
select select "1"
click at [592, 431] on select "Please Choose One Standalone Shower Bathtub - Shower Combination" at bounding box center [866, 443] width 549 height 26
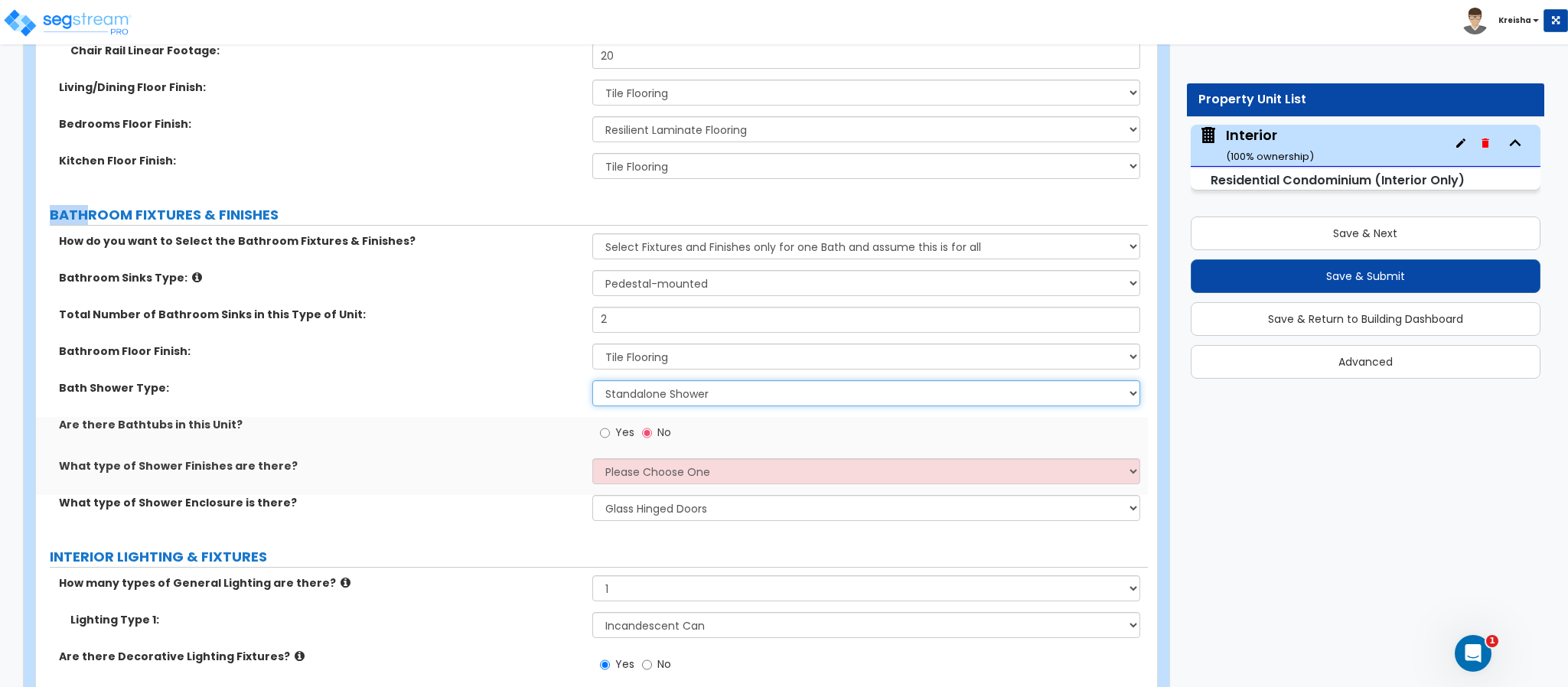
scroll to position [1235, 0]
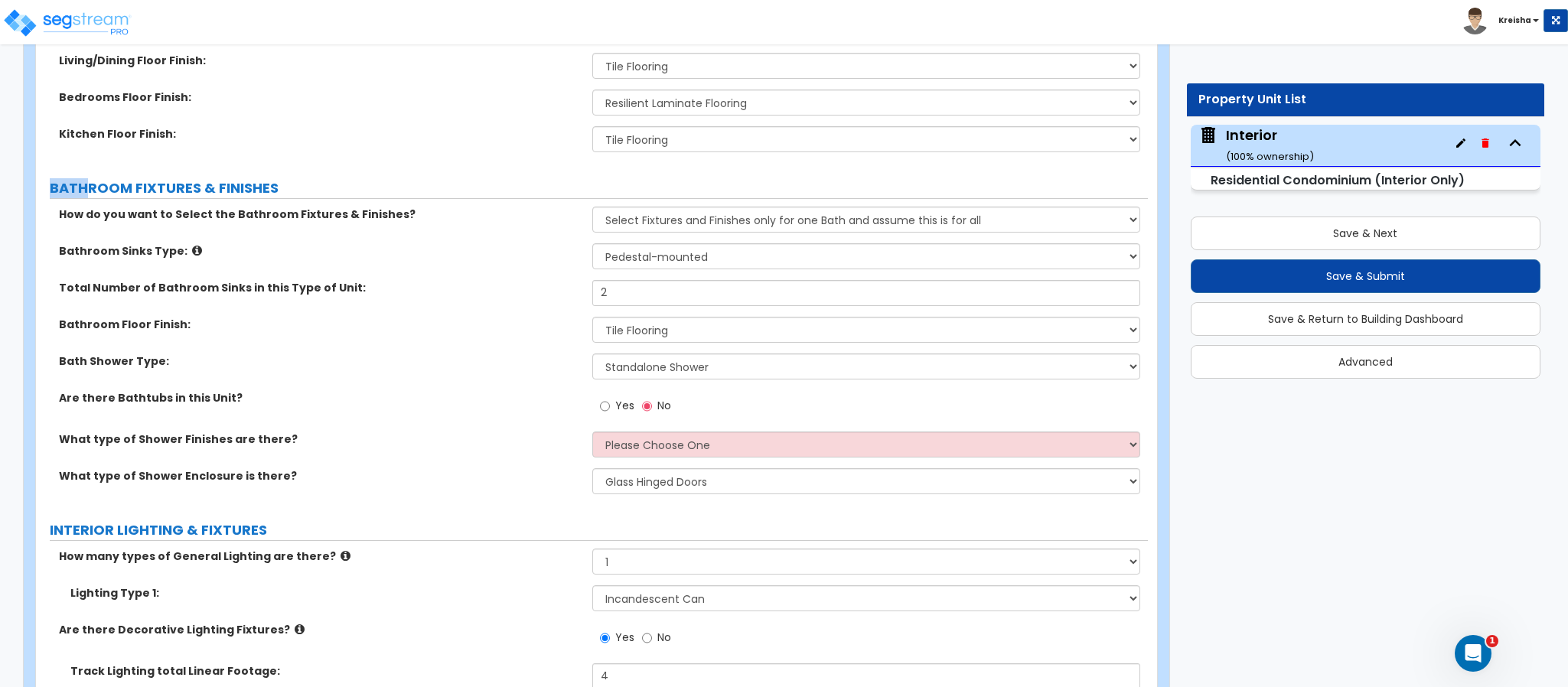
click at [611, 405] on label "Yes" at bounding box center [616, 408] width 34 height 26
click at [610, 405] on input "Yes" at bounding box center [604, 406] width 10 height 17
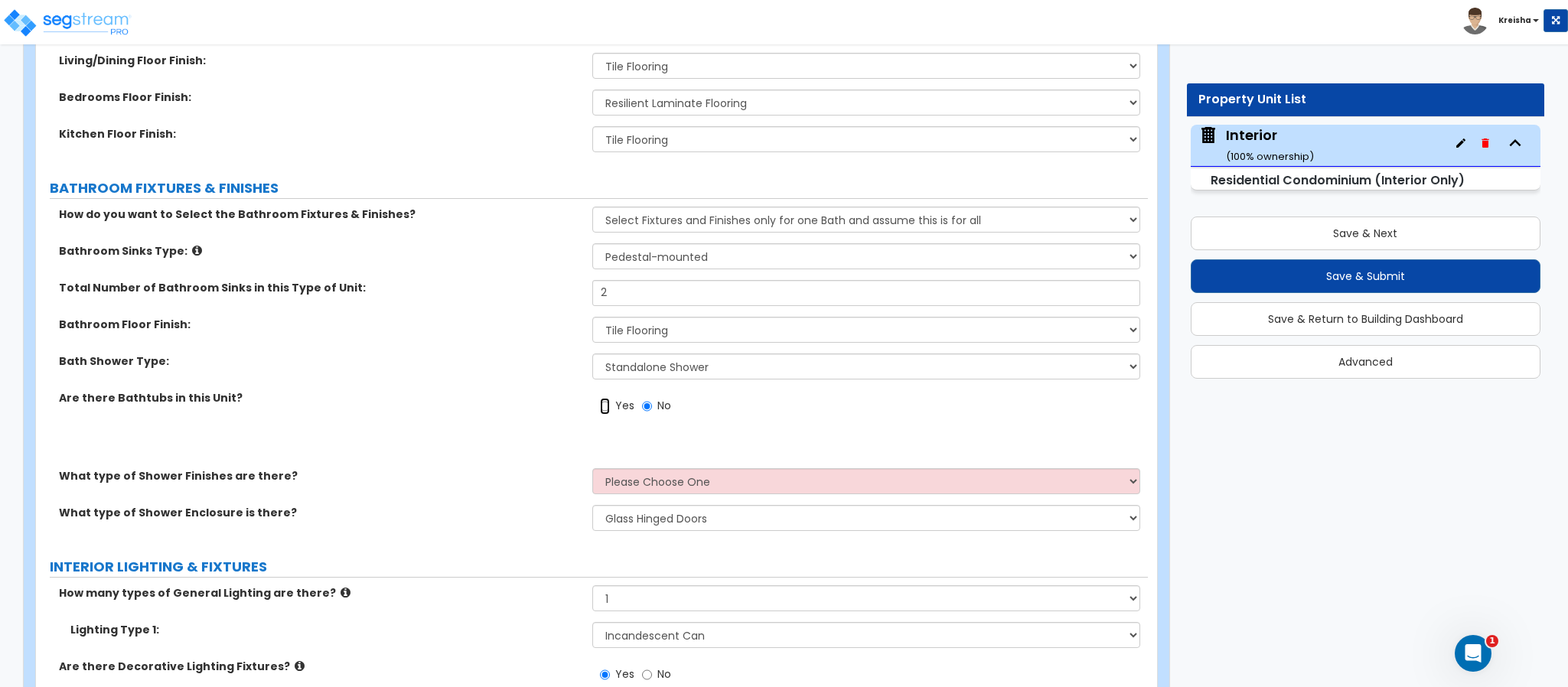
radio input "true"
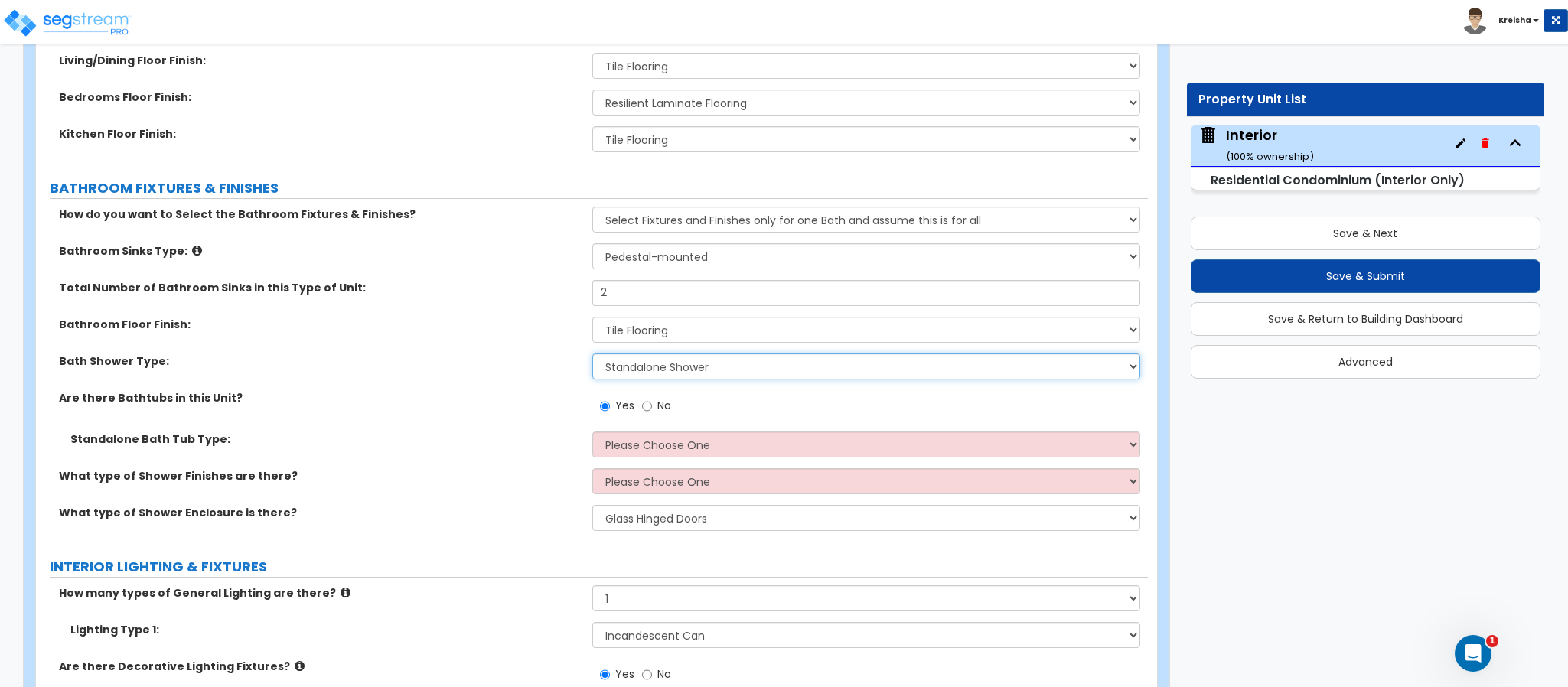
click at [671, 363] on select "Please Choose One Standalone Shower Bathtub - Shower Combination" at bounding box center [866, 367] width 549 height 26
click at [592, 355] on select "Please Choose One Standalone Shower Bathtub - Shower Combination" at bounding box center [866, 367] width 549 height 26
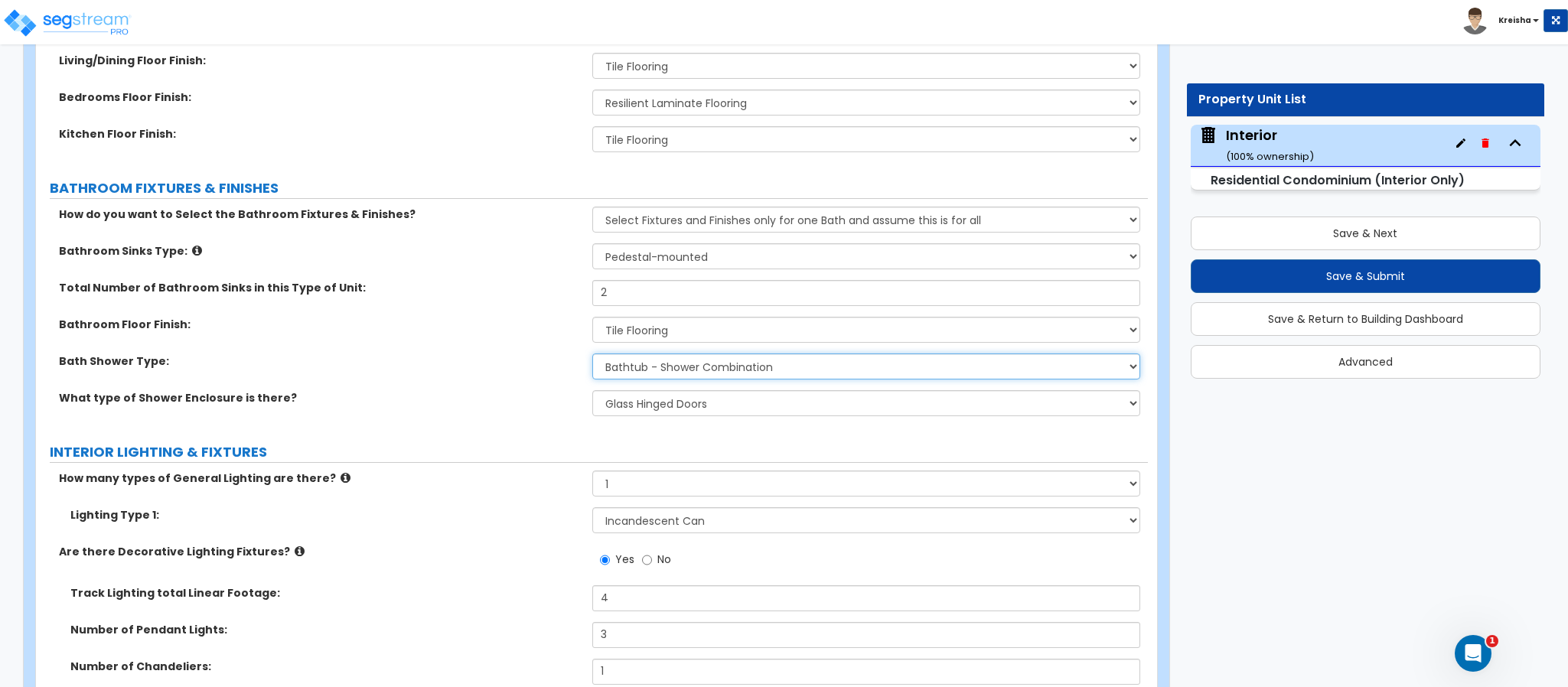
click at [668, 365] on select "Please Choose One Standalone Shower Bathtub - Shower Combination" at bounding box center [866, 367] width 549 height 26
select select "1"
click at [592, 355] on select "Please Choose One Standalone Shower Bathtub - Shower Combination" at bounding box center [866, 367] width 549 height 26
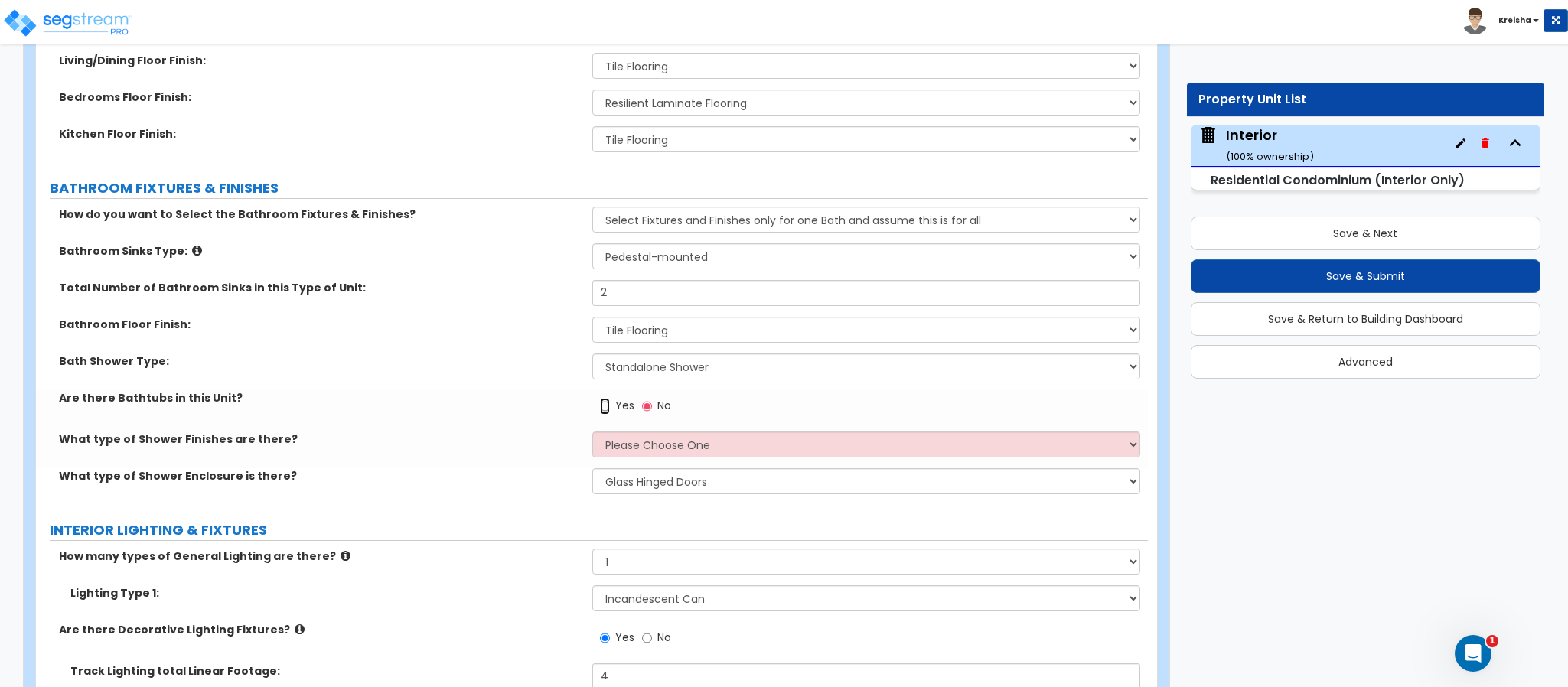
click at [604, 407] on input "Yes" at bounding box center [604, 406] width 10 height 17
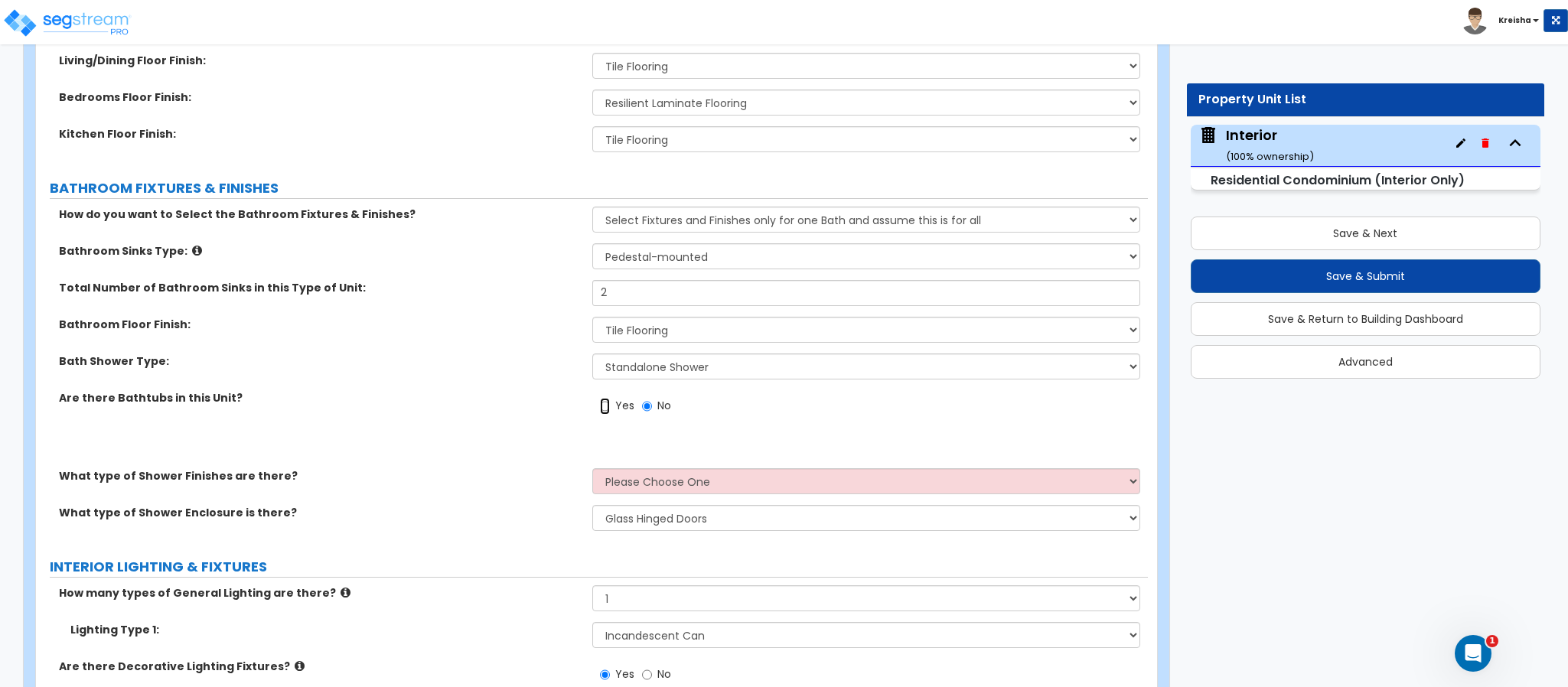
radio input "true"
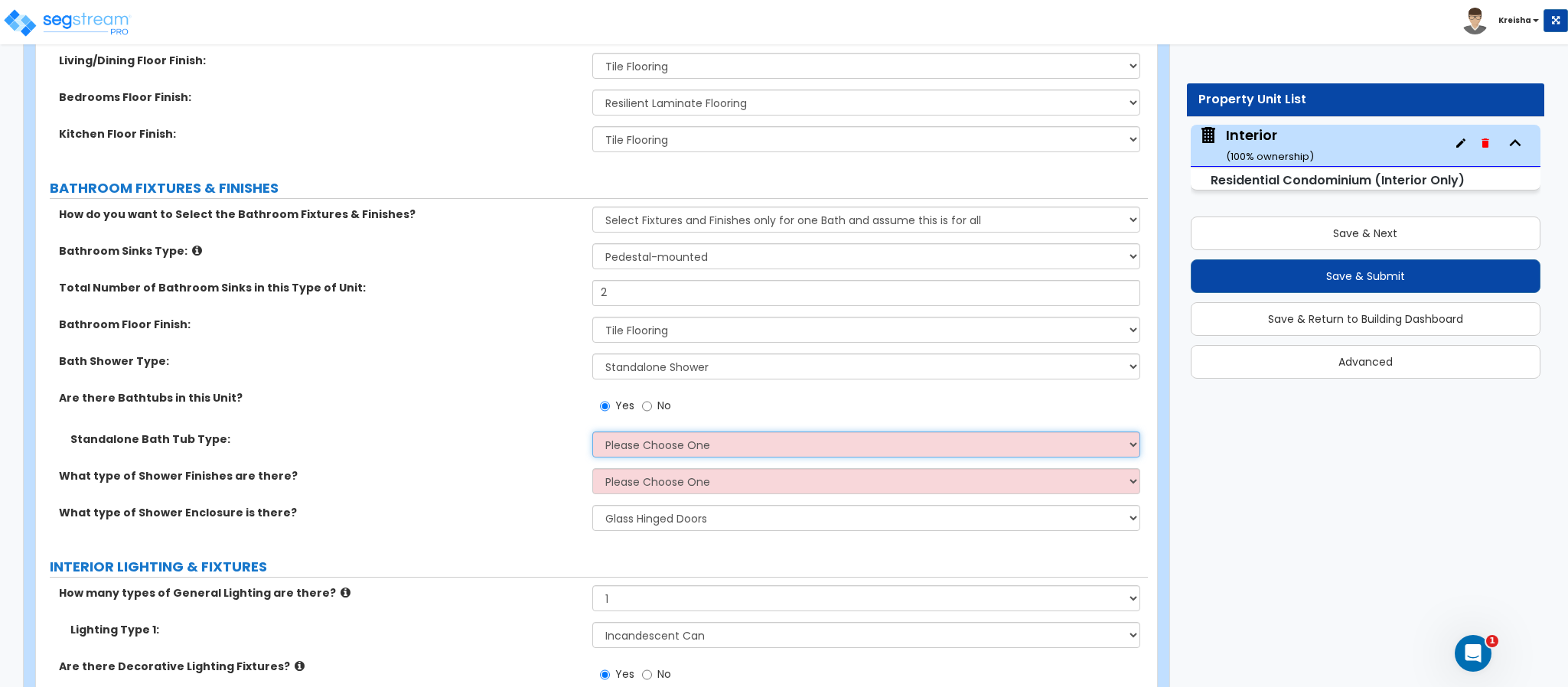
click at [613, 437] on select "Please Choose One Freestanding Bathtub Recessed Bathtub Walk-in Bathtub" at bounding box center [866, 445] width 549 height 26
click at [428, 406] on label "Are there Bathtubs in this Unit?" at bounding box center [320, 398] width 522 height 16
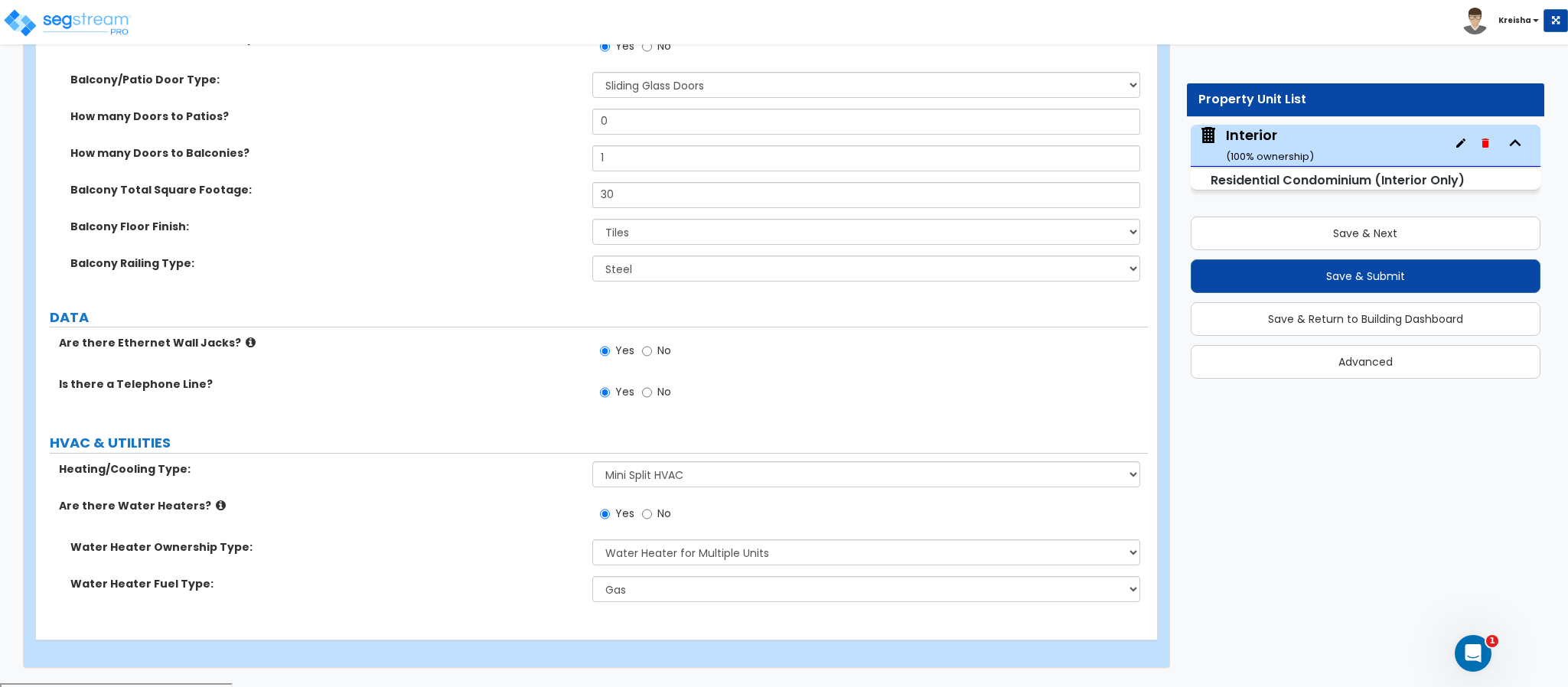
scroll to position [3844, 0]
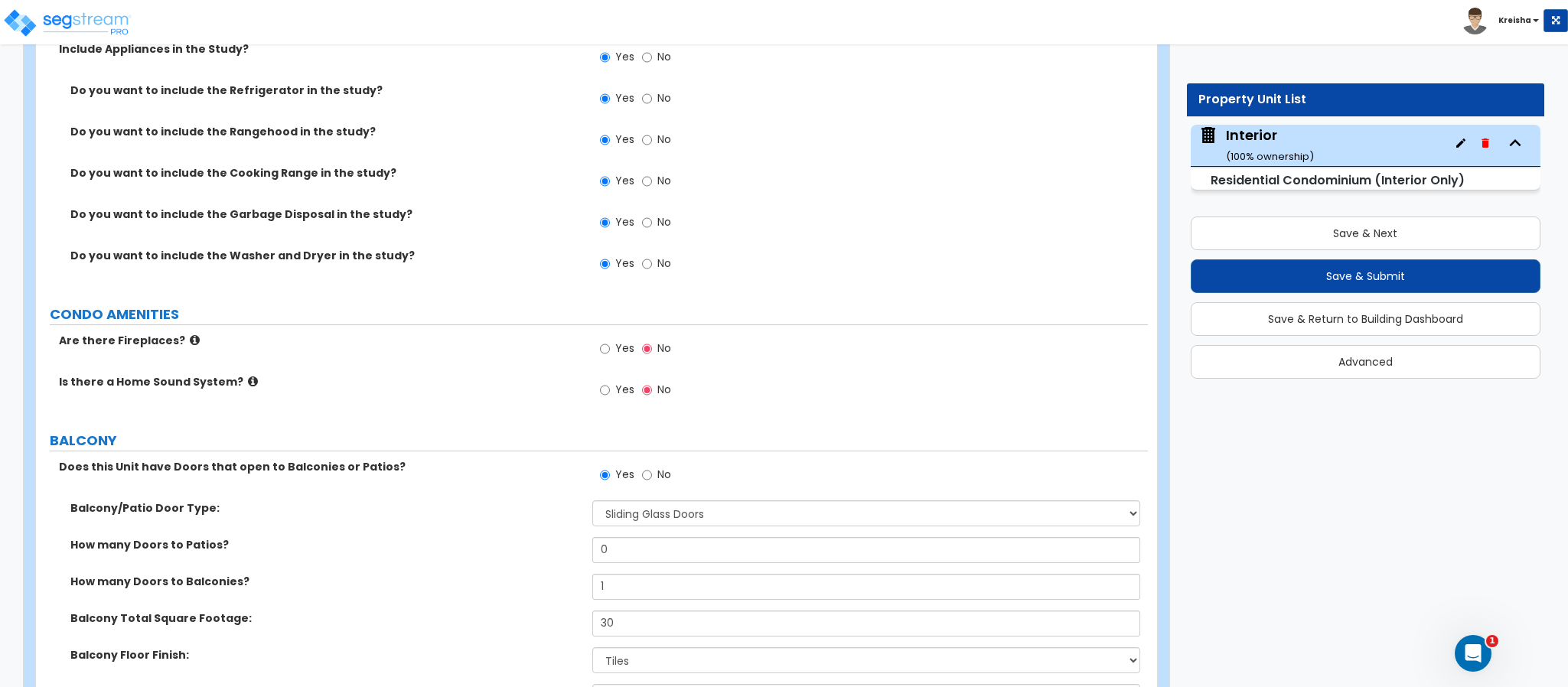
click at [620, 347] on span "Yes" at bounding box center [625, 348] width 19 height 16
click at [610, 347] on input "Yes" at bounding box center [604, 348] width 10 height 17
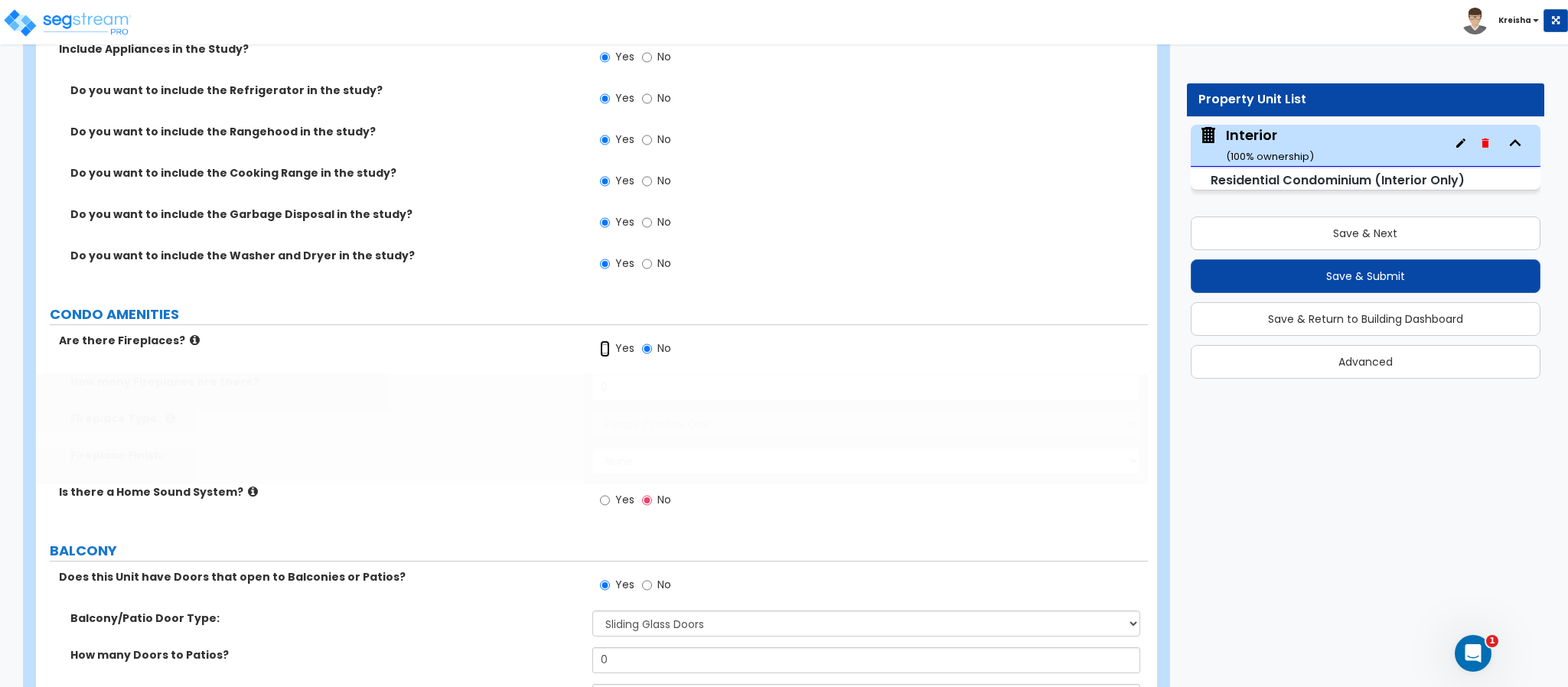
radio input "true"
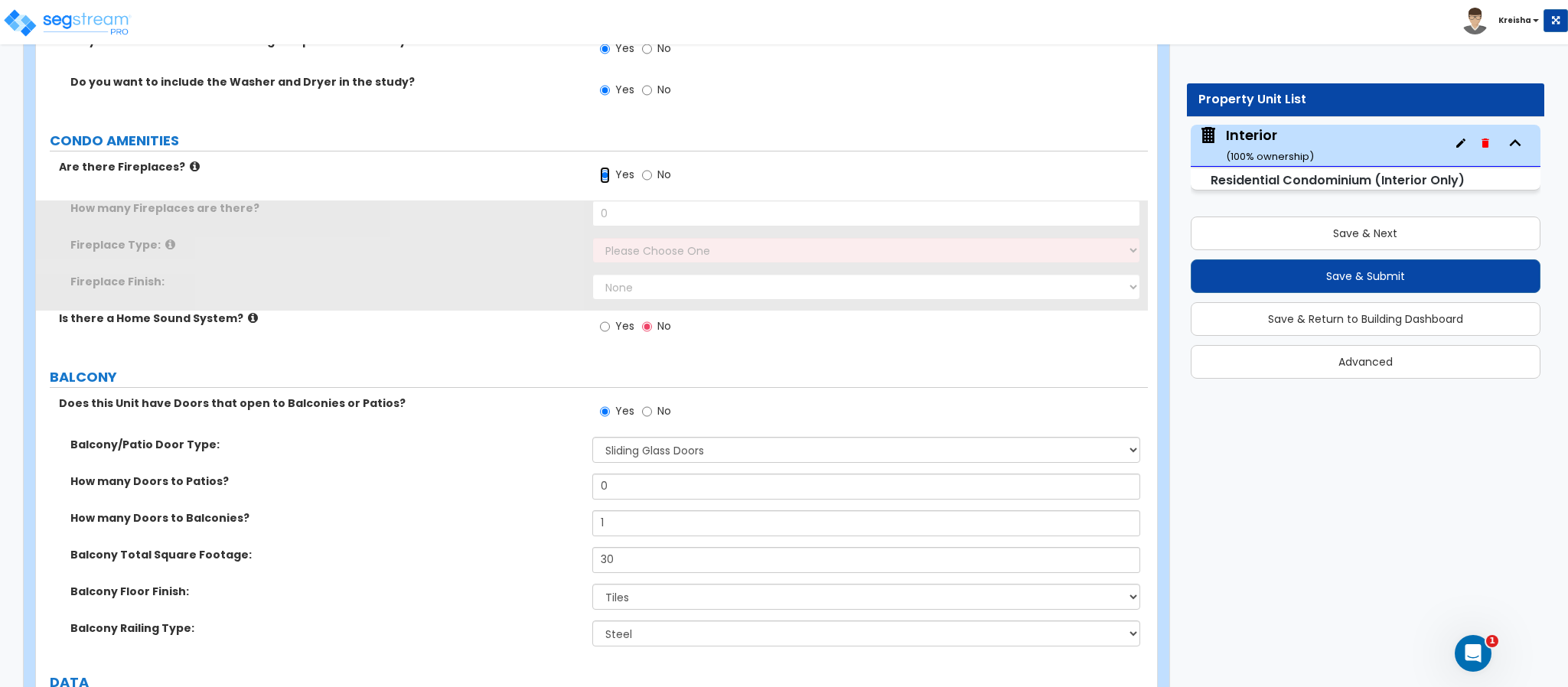
scroll to position [4074, 0]
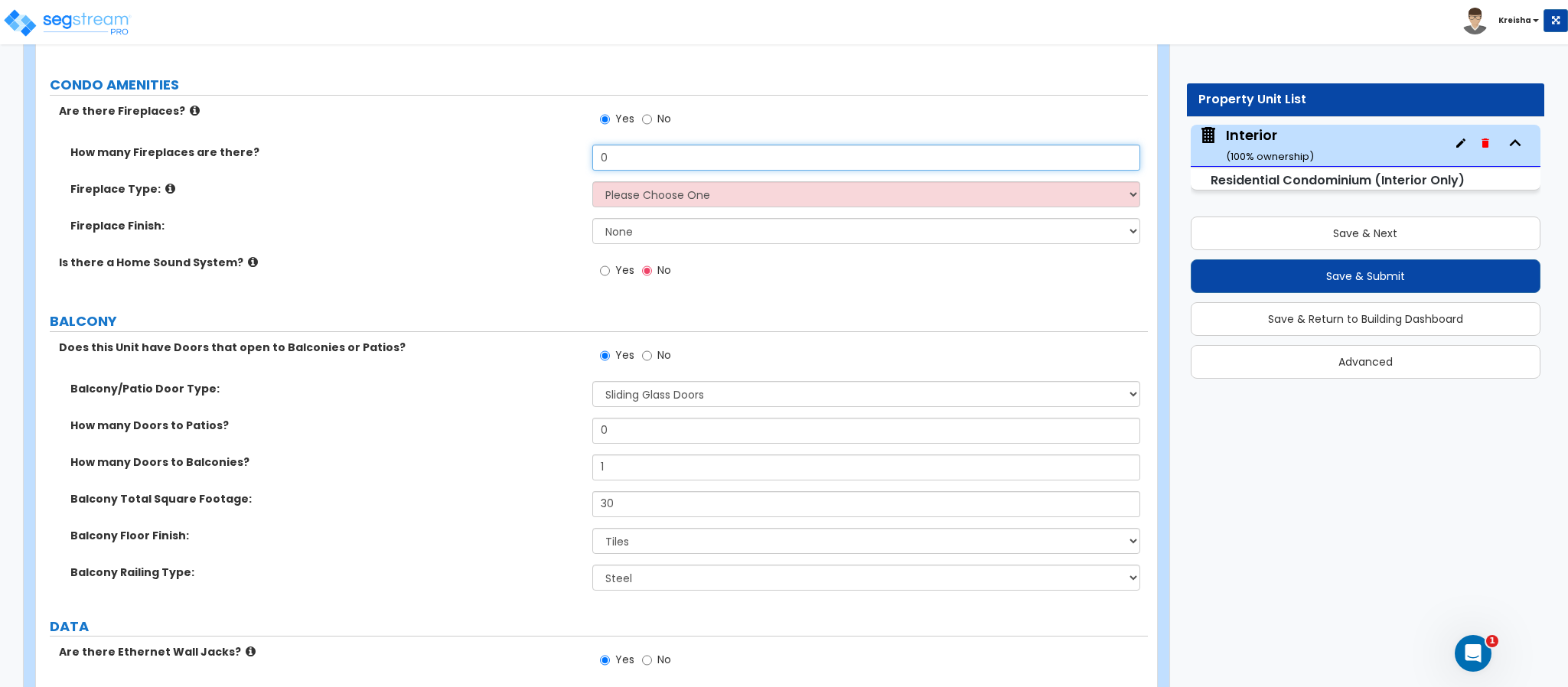
click at [629, 148] on input "0" at bounding box center [866, 158] width 549 height 26
type input "1"
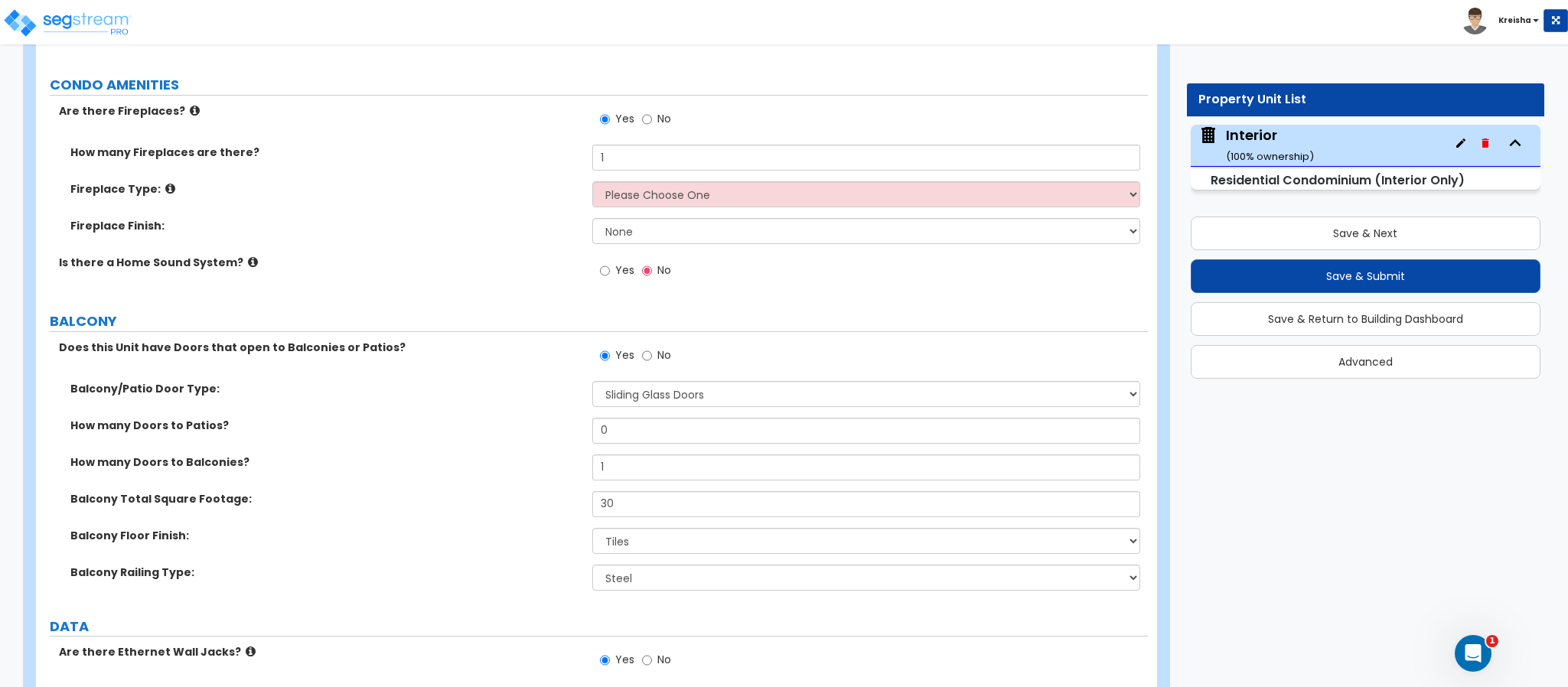
click at [618, 182] on div "How many Fireplaces are there? 1" at bounding box center [592, 163] width 1112 height 37
click at [636, 203] on select "Please Choose One Built-in Electric Fireplace Built-in Gas Fireplace Built-in W…" at bounding box center [866, 195] width 549 height 26
select select "4"
click at [592, 183] on select "Please Choose One Built-in Electric Fireplace Built-in Gas Fireplace Built-in W…" at bounding box center [866, 195] width 549 height 26
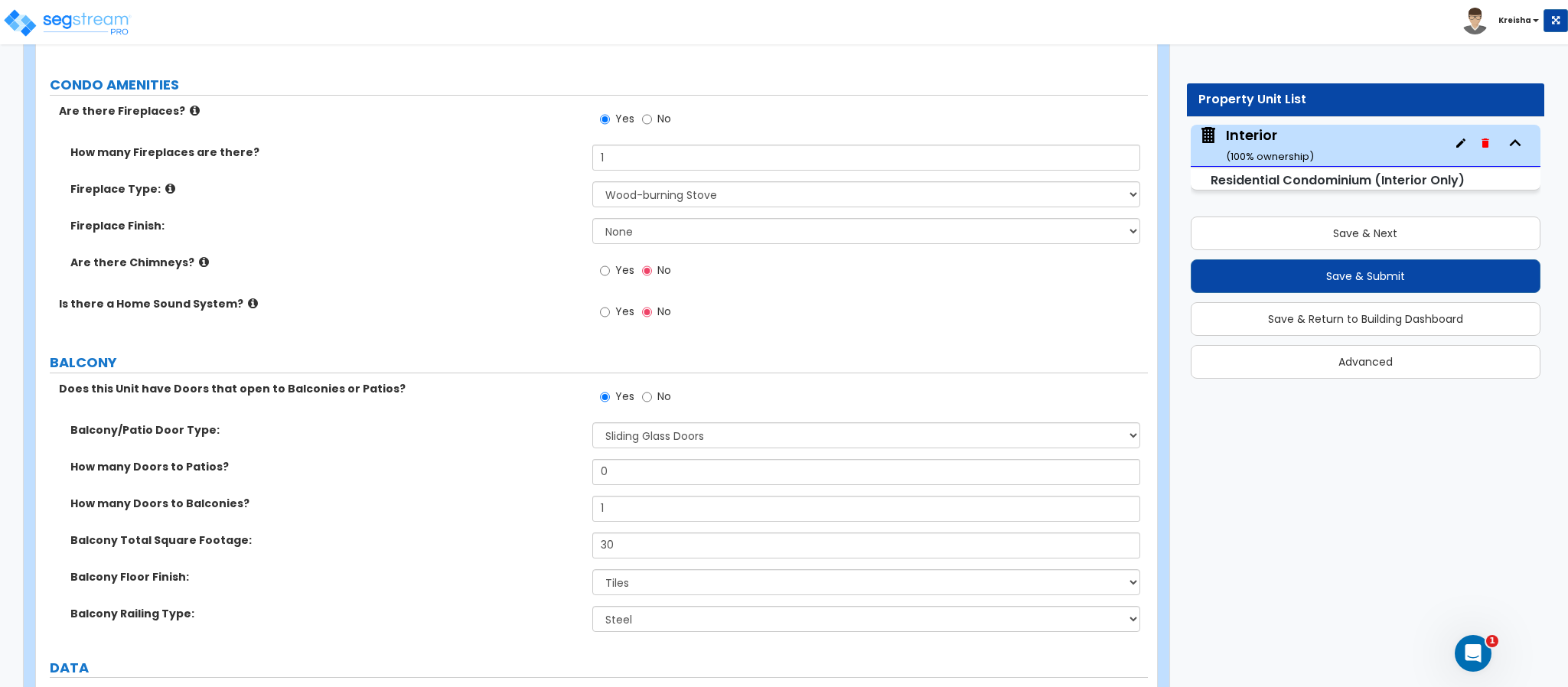
click at [613, 264] on label "Yes" at bounding box center [616, 272] width 34 height 26
click at [610, 264] on input "Yes" at bounding box center [604, 271] width 10 height 17
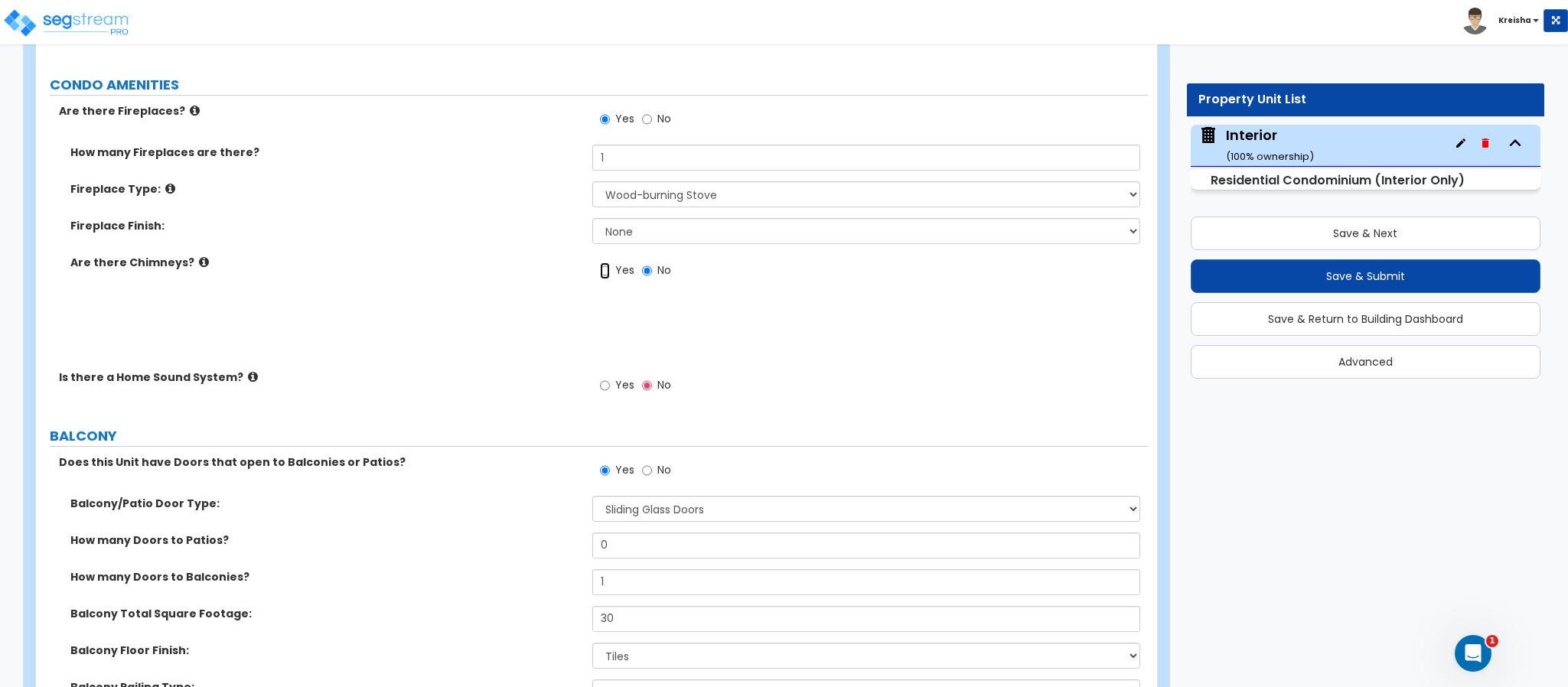
radio input "true"
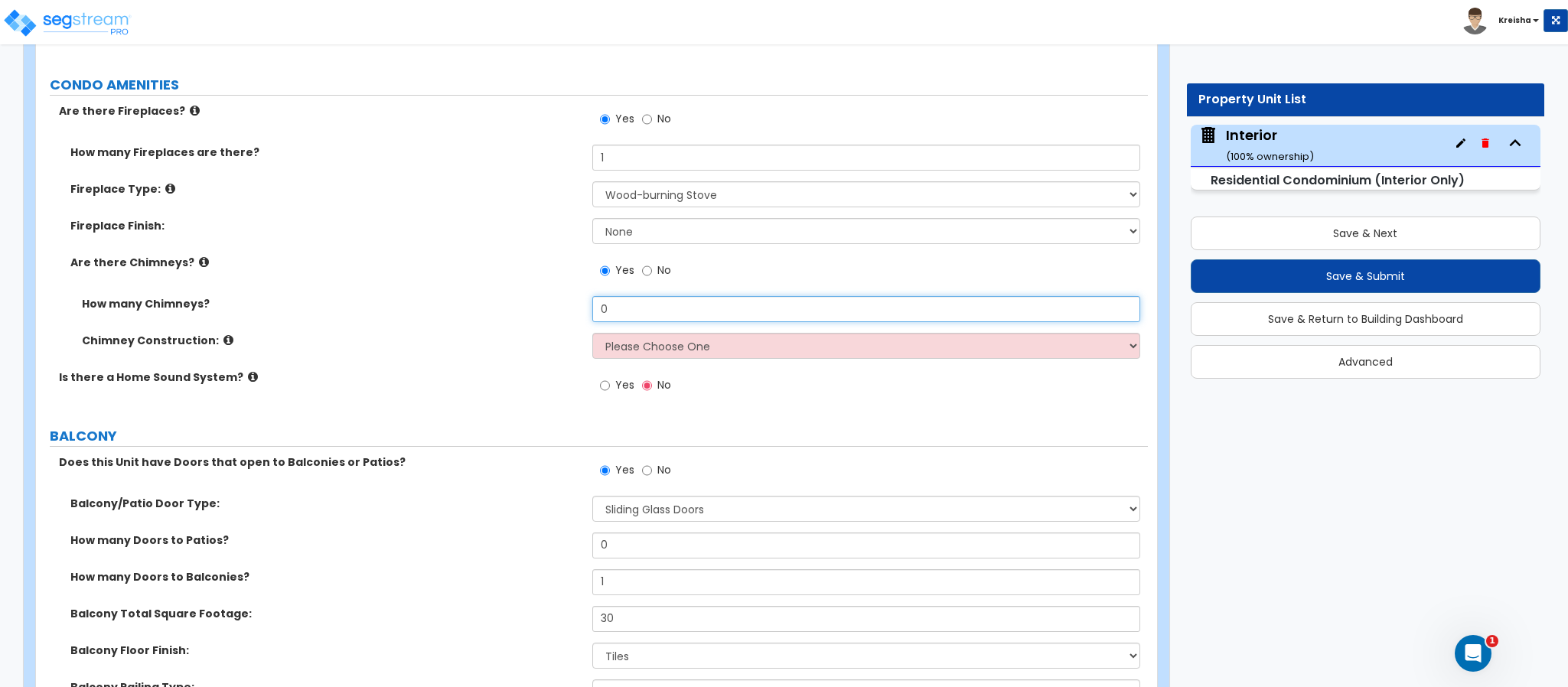
click at [599, 306] on input "0" at bounding box center [866, 309] width 549 height 26
type input "1"
drag, startPoint x: 613, startPoint y: 349, endPoint x: 618, endPoint y: 358, distance: 10.3
click at [613, 349] on select "Please Choose One Brick Construction Cinder Block Construction Stone Constructi…" at bounding box center [866, 346] width 549 height 26
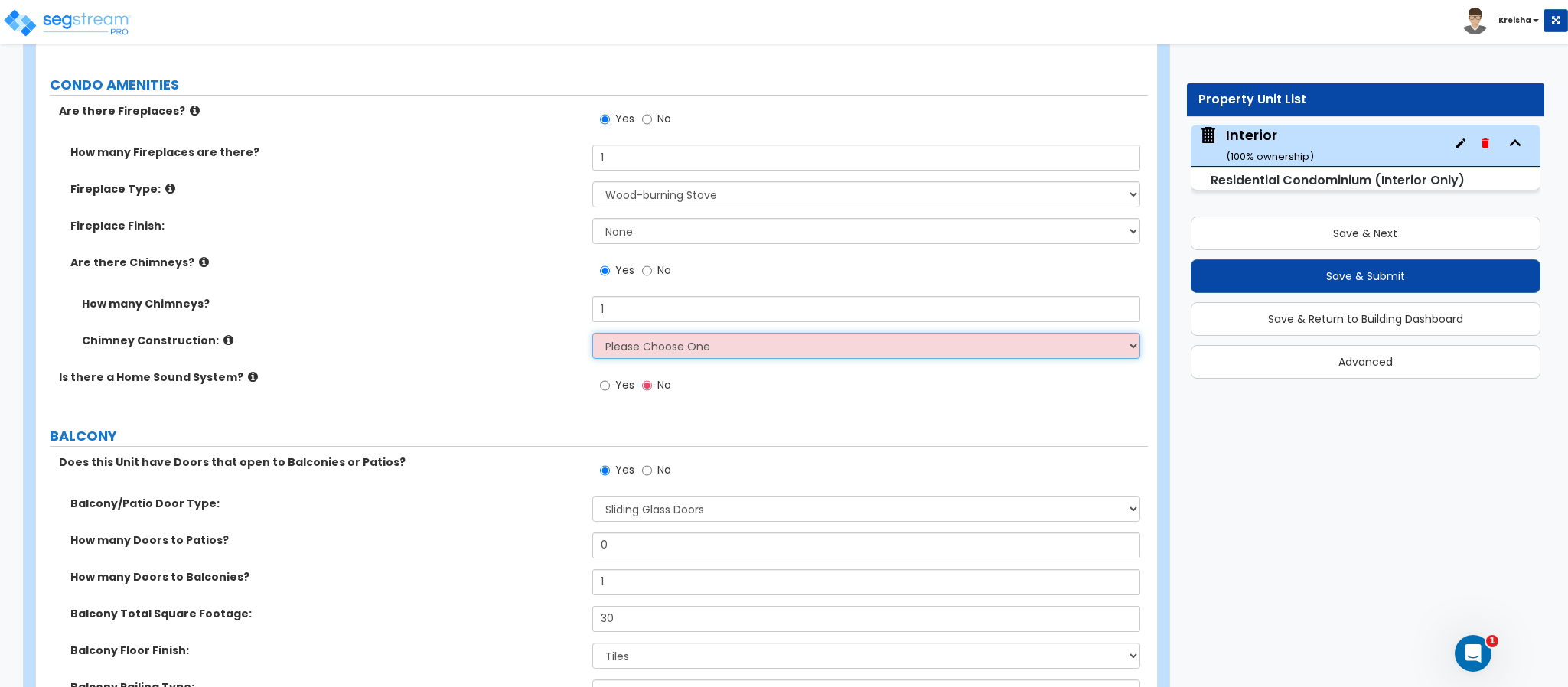
click at [905, 354] on select "Please Choose One Brick Construction Cinder Block Construction Stone Constructi…" at bounding box center [866, 346] width 549 height 26
click at [623, 351] on select "Please Choose One Brick Construction Cinder Block Construction Stone Constructi…" at bounding box center [866, 346] width 549 height 26
select select "1"
click at [592, 335] on select "Please Choose One Brick Construction Cinder Block Construction Stone Constructi…" at bounding box center [866, 346] width 549 height 26
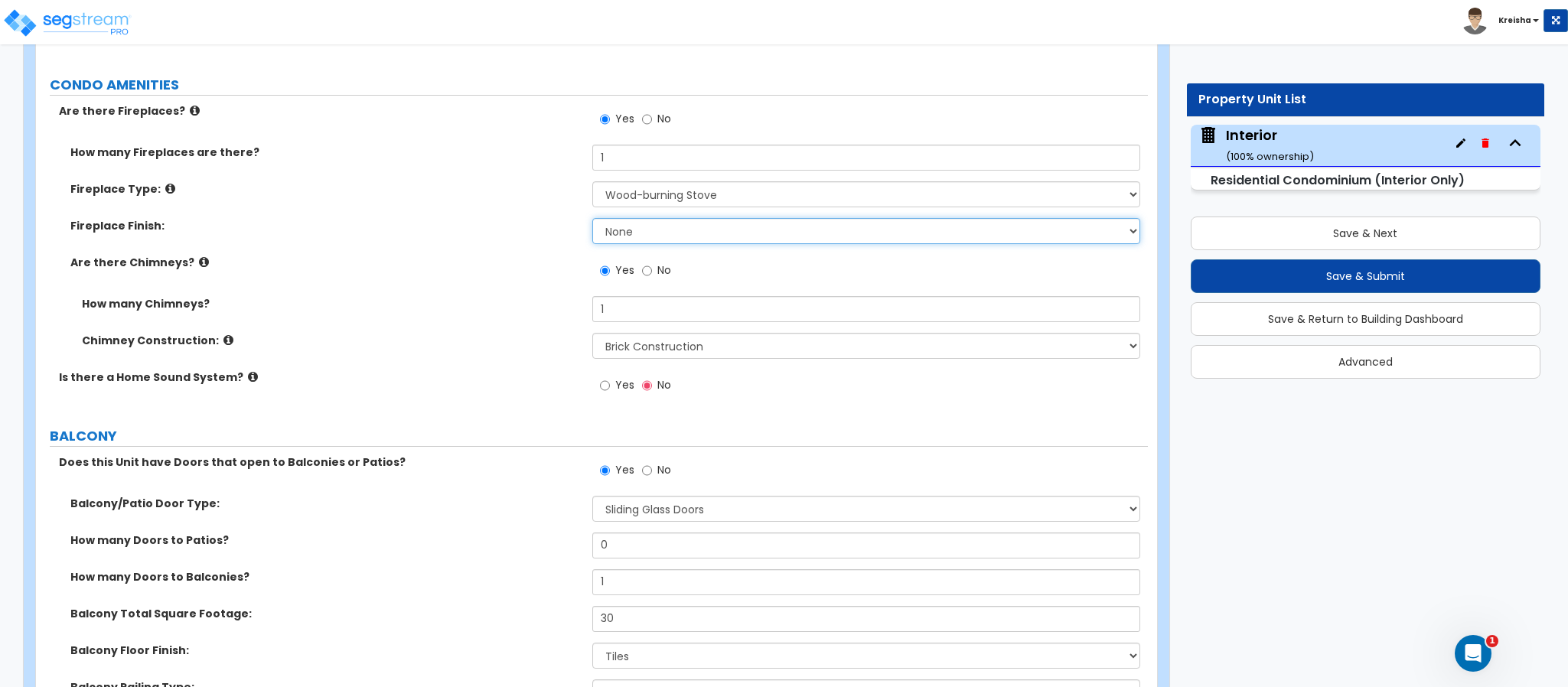
click at [646, 235] on select "None Brick Stone Tile Painted Molding" at bounding box center [866, 231] width 549 height 26
click at [646, 234] on select "None Brick Stone Tile Painted Molding" at bounding box center [866, 231] width 549 height 26
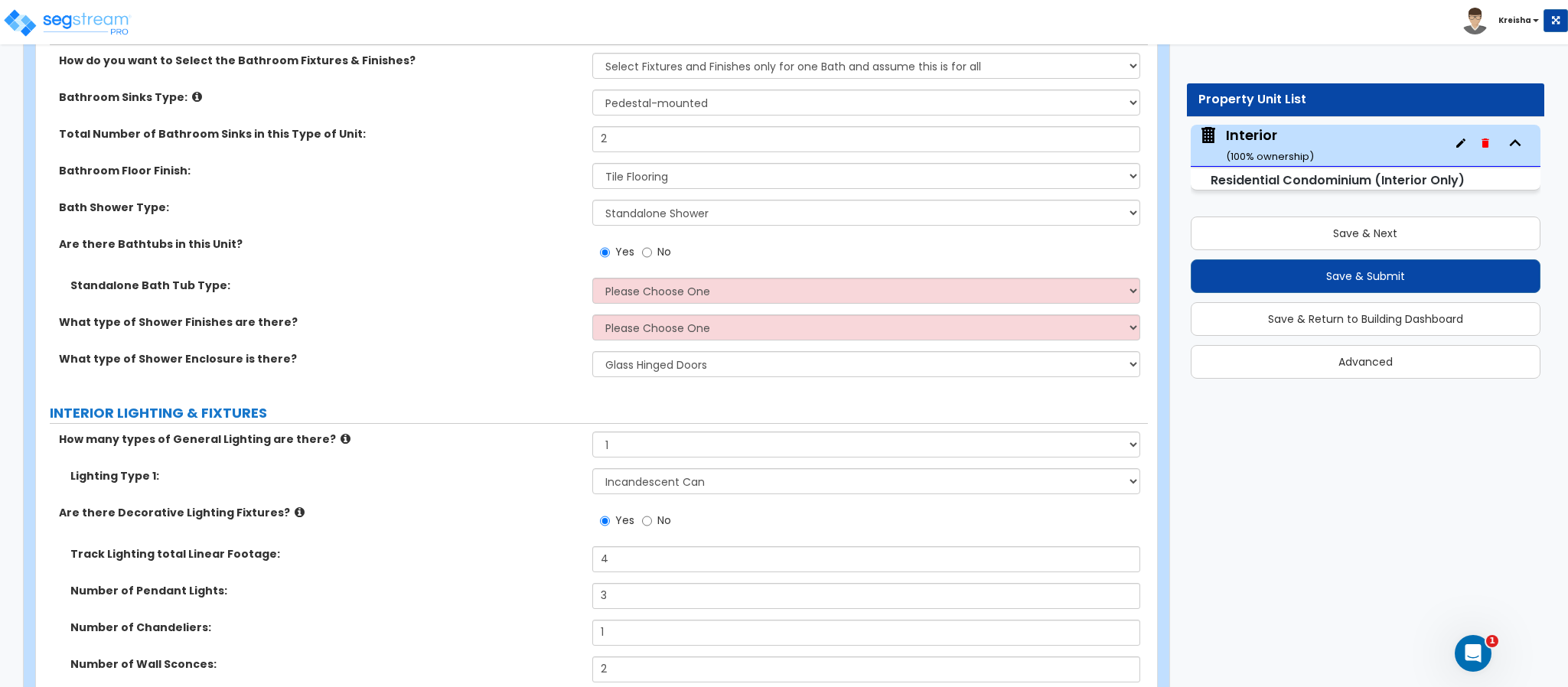
scroll to position [1312, 0]
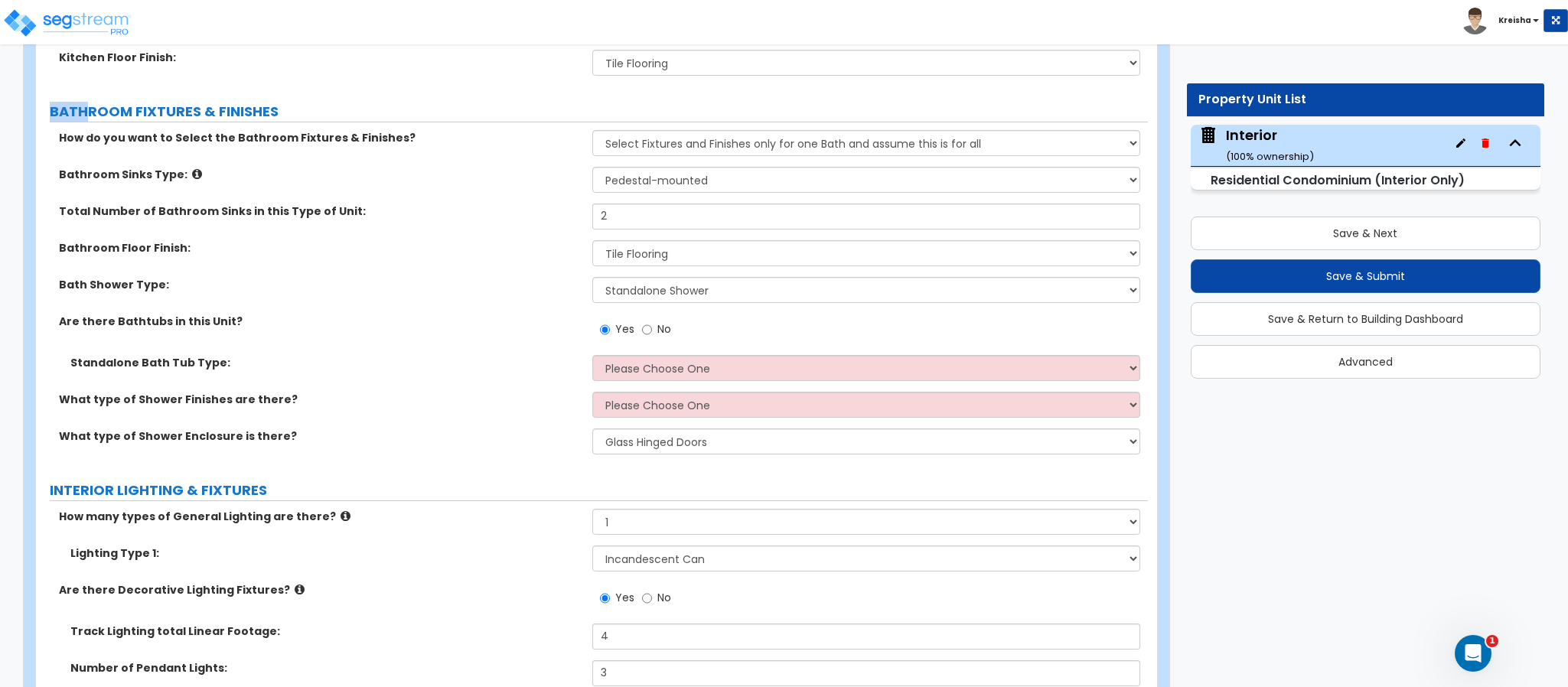
click at [601, 351] on div "Yes No" at bounding box center [870, 333] width 556 height 41
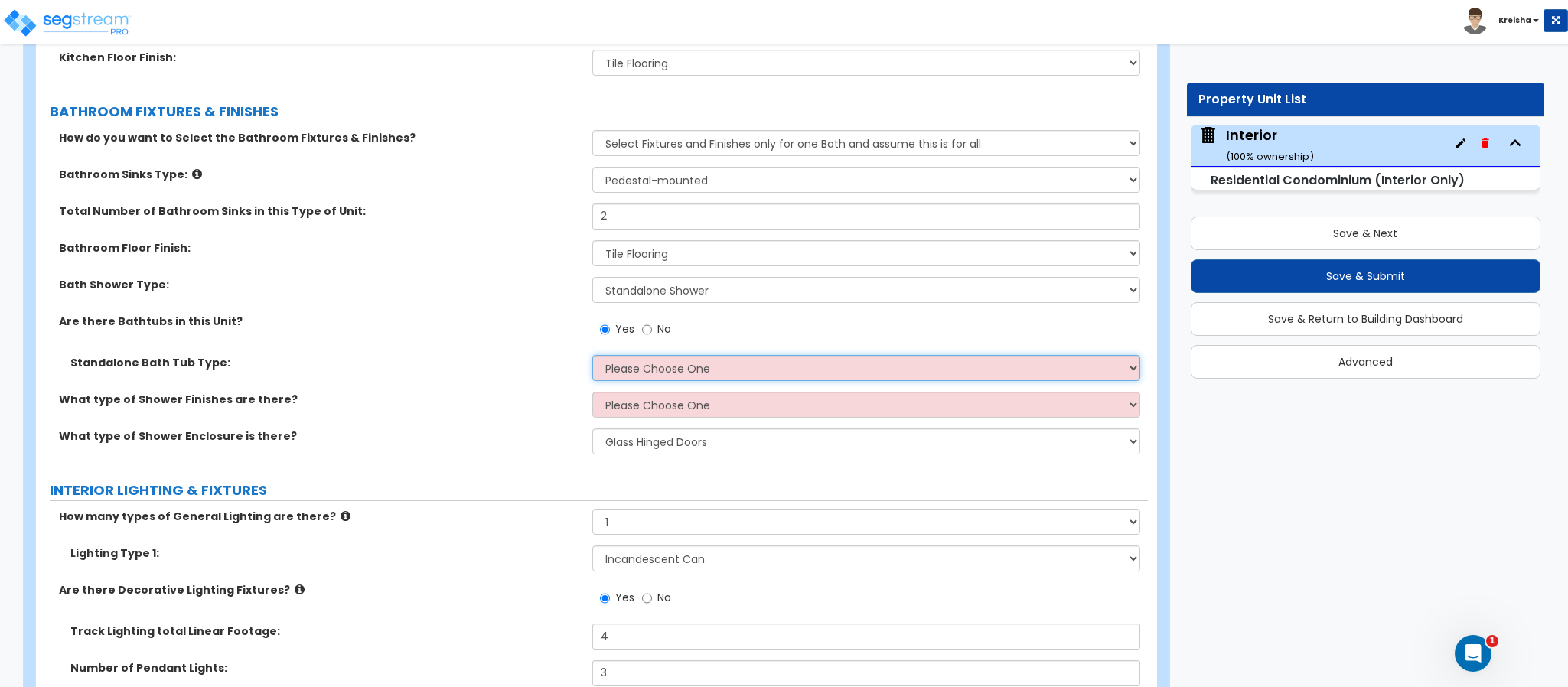
click at [618, 363] on select "Please Choose One Freestanding Bathtub Recessed Bathtub Walk-in Bathtub" at bounding box center [866, 368] width 549 height 26
select select "1"
click at [592, 357] on select "Please Choose One Freestanding Bathtub Recessed Bathtub Walk-in Bathtub" at bounding box center [866, 368] width 549 height 26
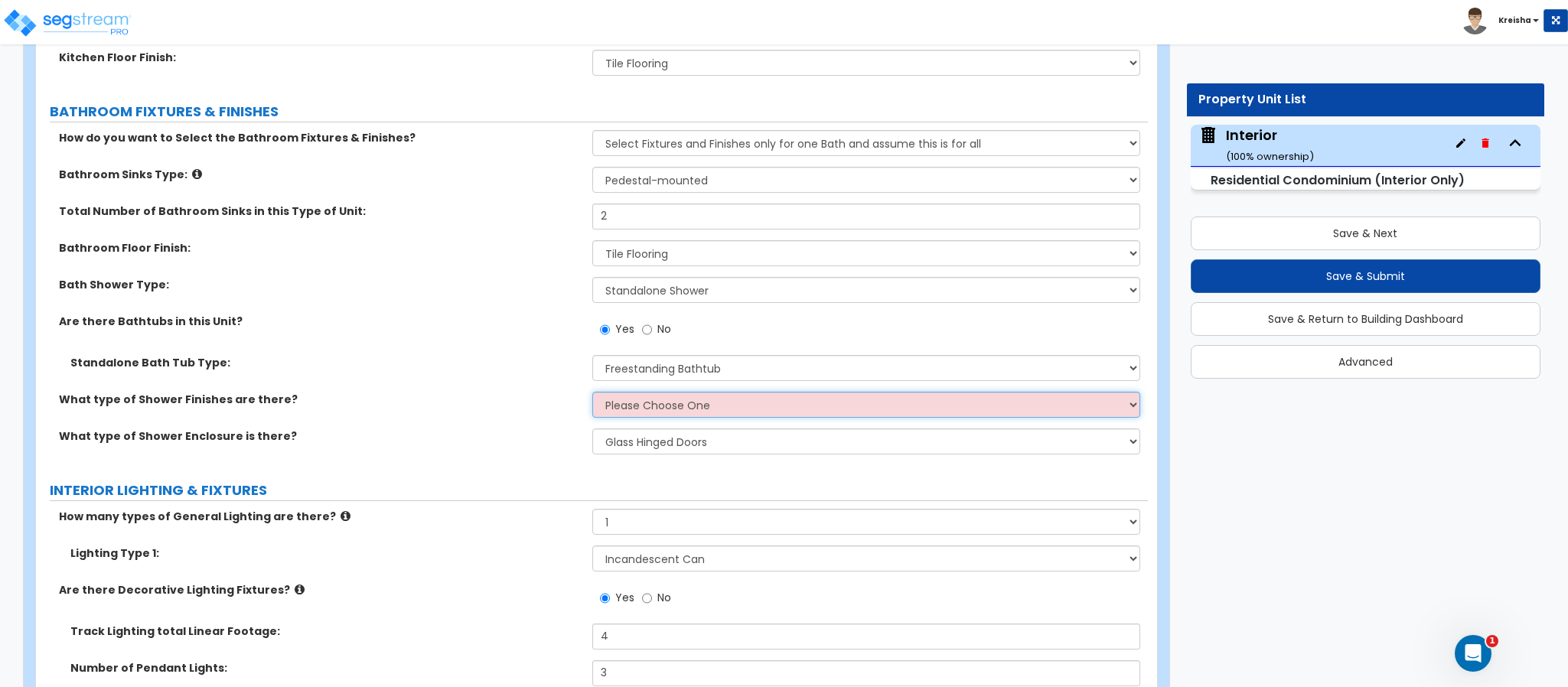
click at [673, 407] on select "Please Choose One Plastic Tile Stone" at bounding box center [866, 405] width 549 height 26
select select "1"
click at [592, 394] on select "Please Choose One Plastic Tile Stone" at bounding box center [866, 405] width 549 height 26
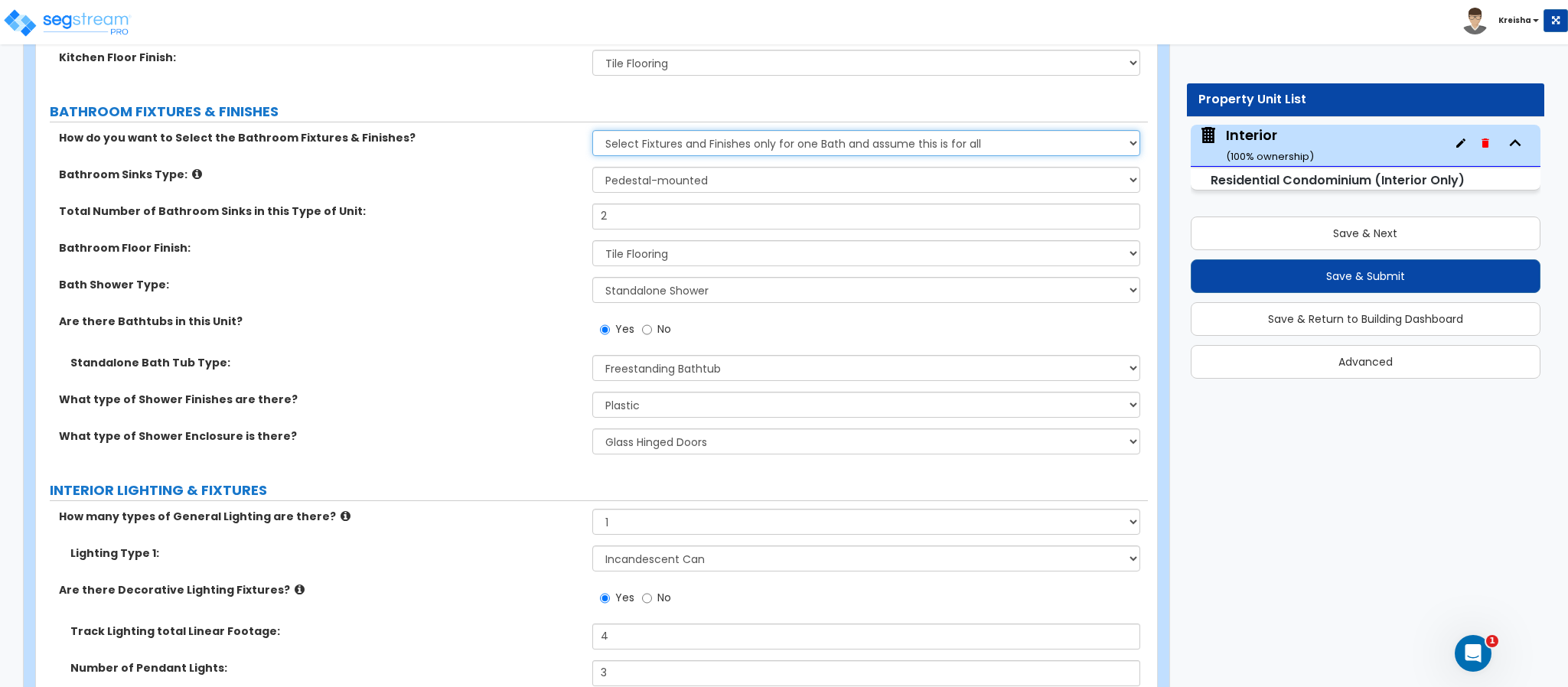
click at [827, 147] on select "Please Choose One Select Fixtures and Finishes only for one Bath and assume thi…" at bounding box center [866, 143] width 549 height 26
select select "2"
click at [592, 132] on select "Please Choose One Select Fixtures and Finishes only for one Bath and assume thi…" at bounding box center [866, 143] width 549 height 26
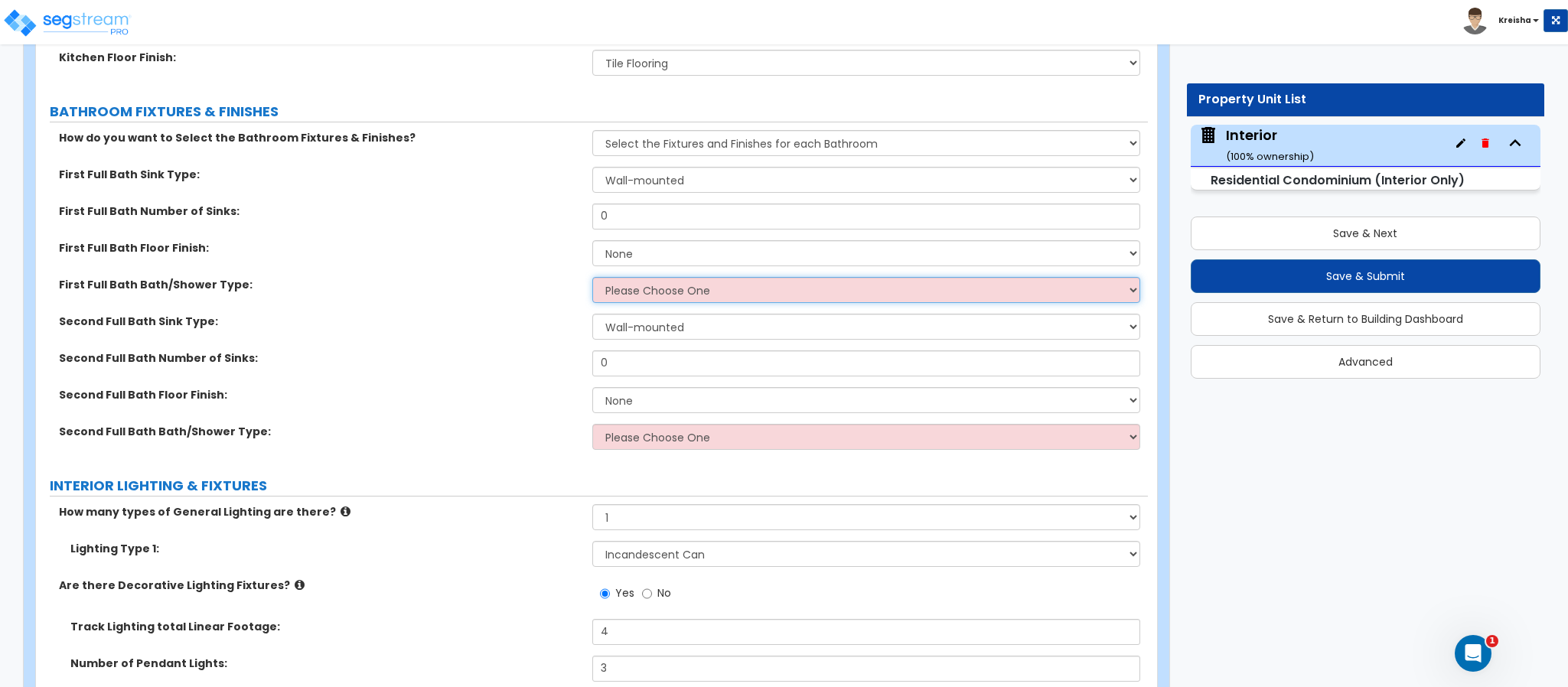
click at [638, 292] on select "Please Choose One Standalone Shower Bathtub - Shower Combo" at bounding box center [866, 290] width 549 height 26
select select "1"
click at [592, 278] on select "Please Choose One Standalone Shower Bathtub - Shower Combo" at bounding box center [866, 290] width 549 height 26
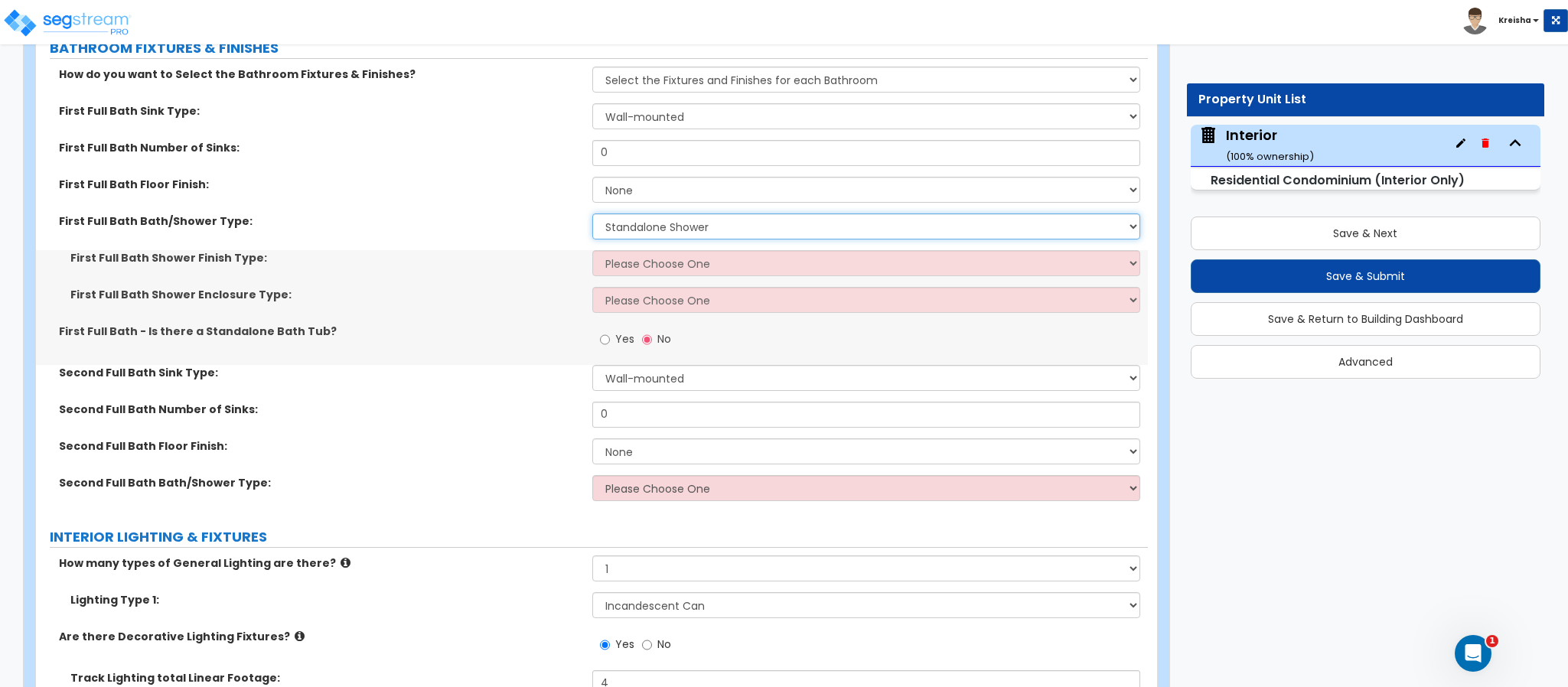
scroll to position [1465, 0]
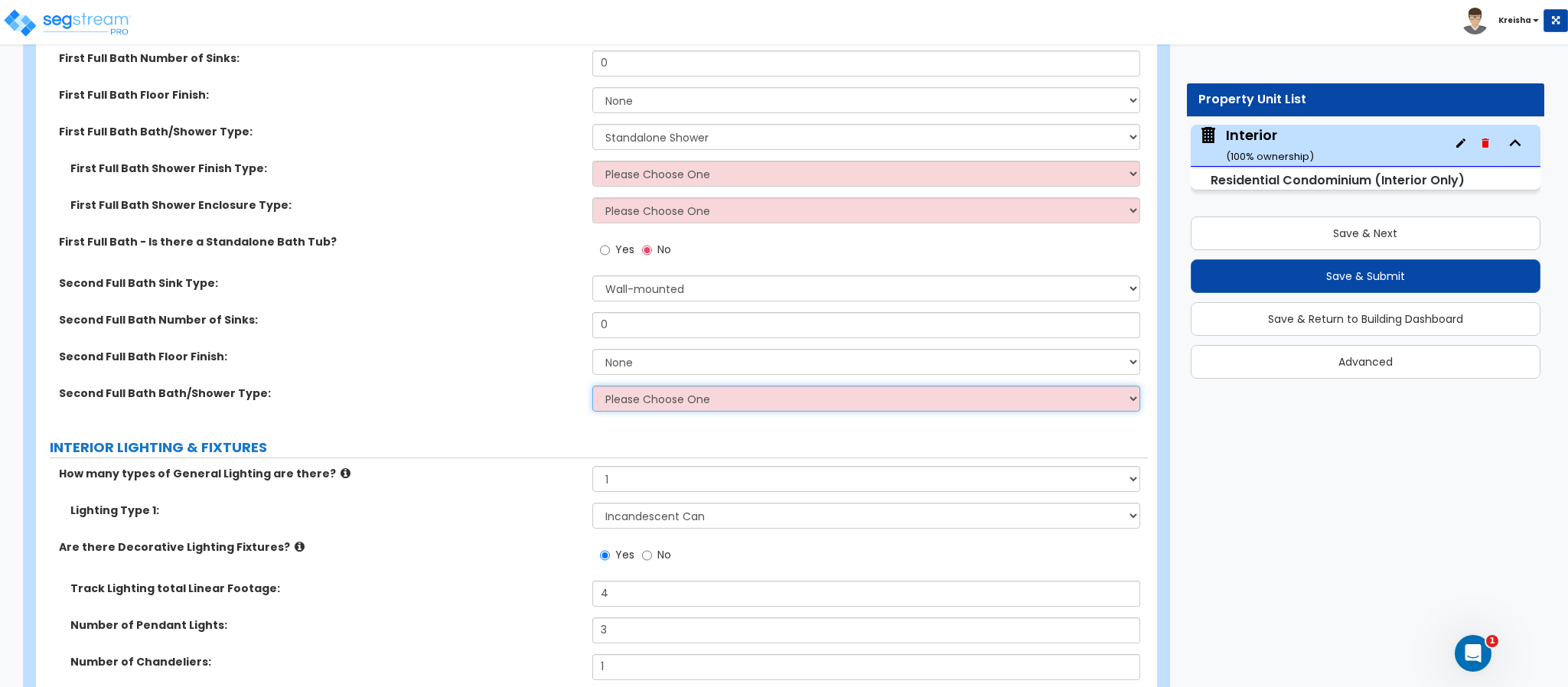
click at [627, 394] on select "Please Choose One Standalone Shower Bathtub - Shower Combo" at bounding box center [866, 399] width 549 height 26
click at [592, 388] on select "Please Choose One Standalone Shower Bathtub - Shower Combo" at bounding box center [866, 399] width 549 height 26
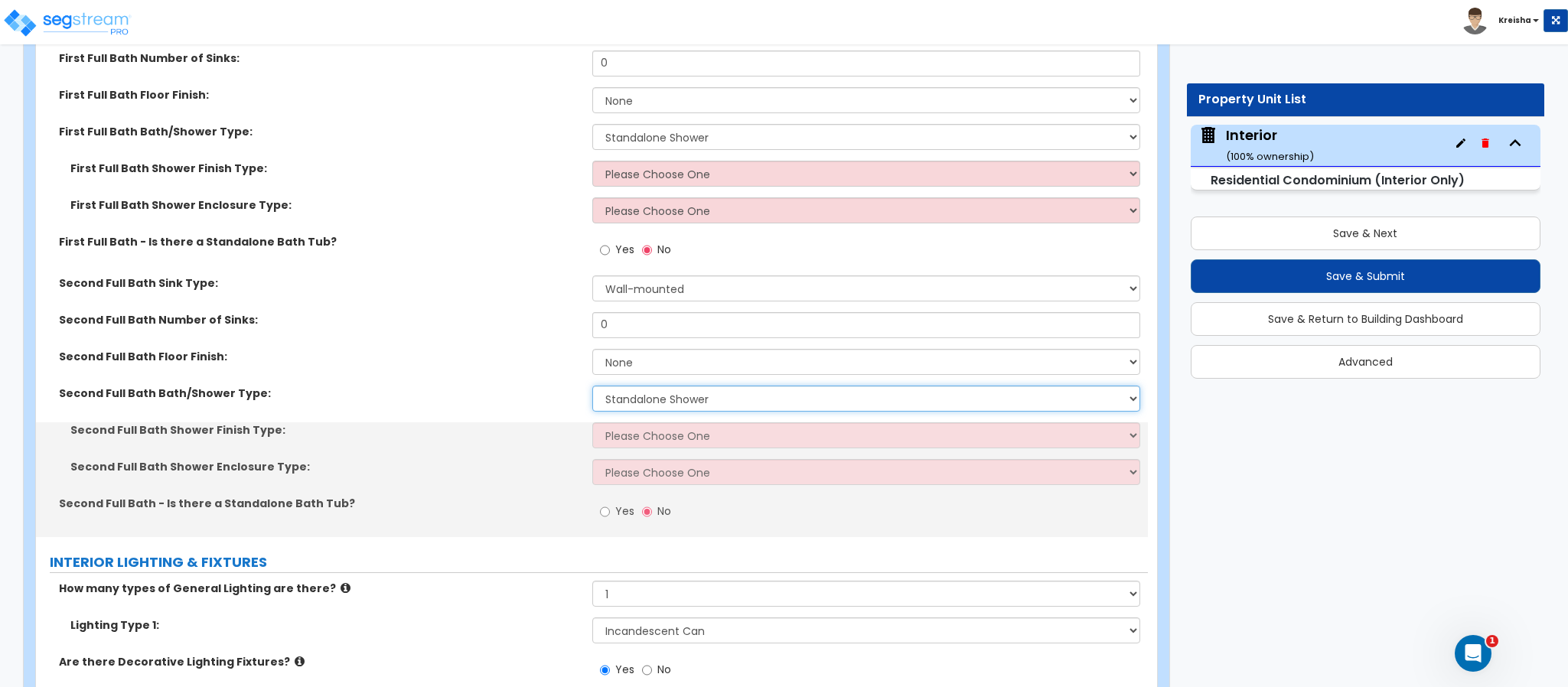
click at [624, 395] on select "Please Choose One Standalone Shower Bathtub - Shower Combo" at bounding box center [866, 399] width 549 height 26
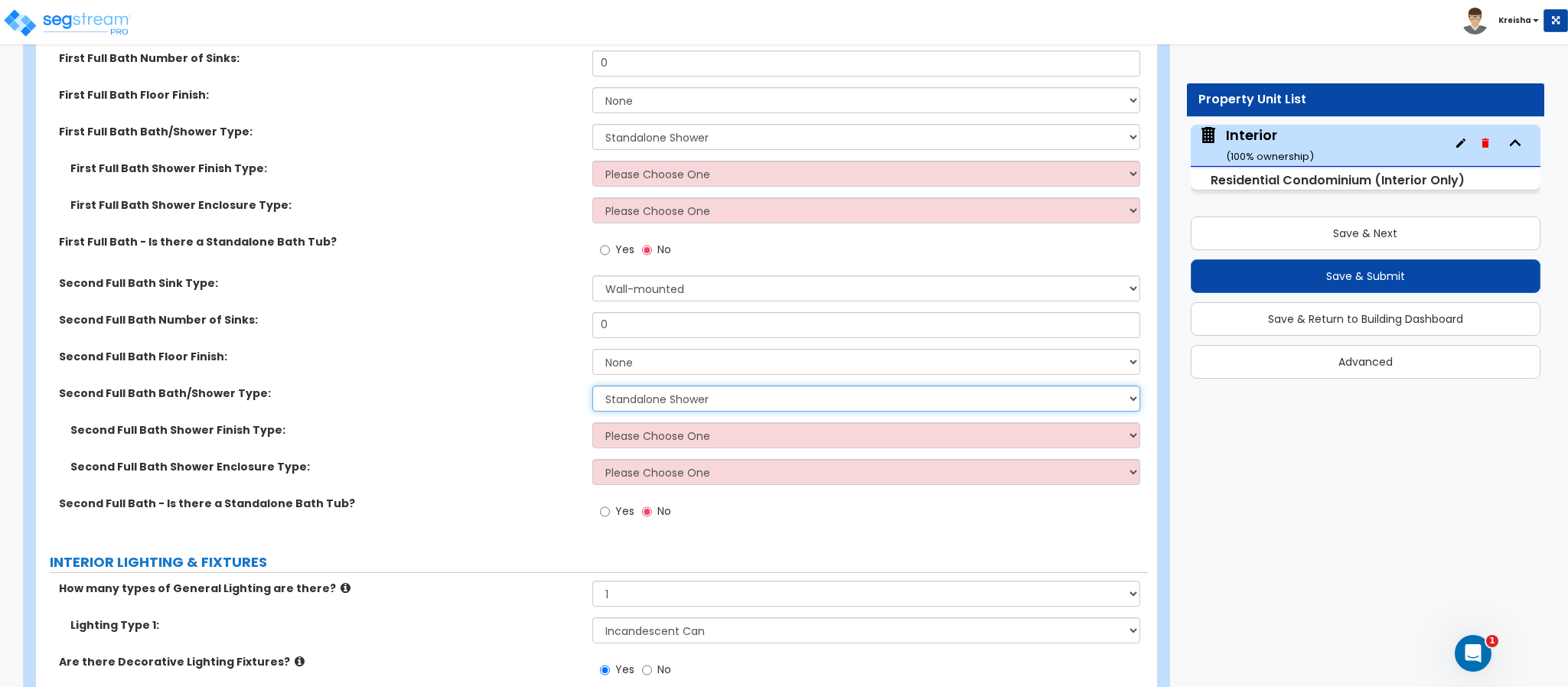
select select "2"
click at [592, 388] on select "Please Choose One Standalone Shower Bathtub - Shower Combo" at bounding box center [866, 399] width 549 height 26
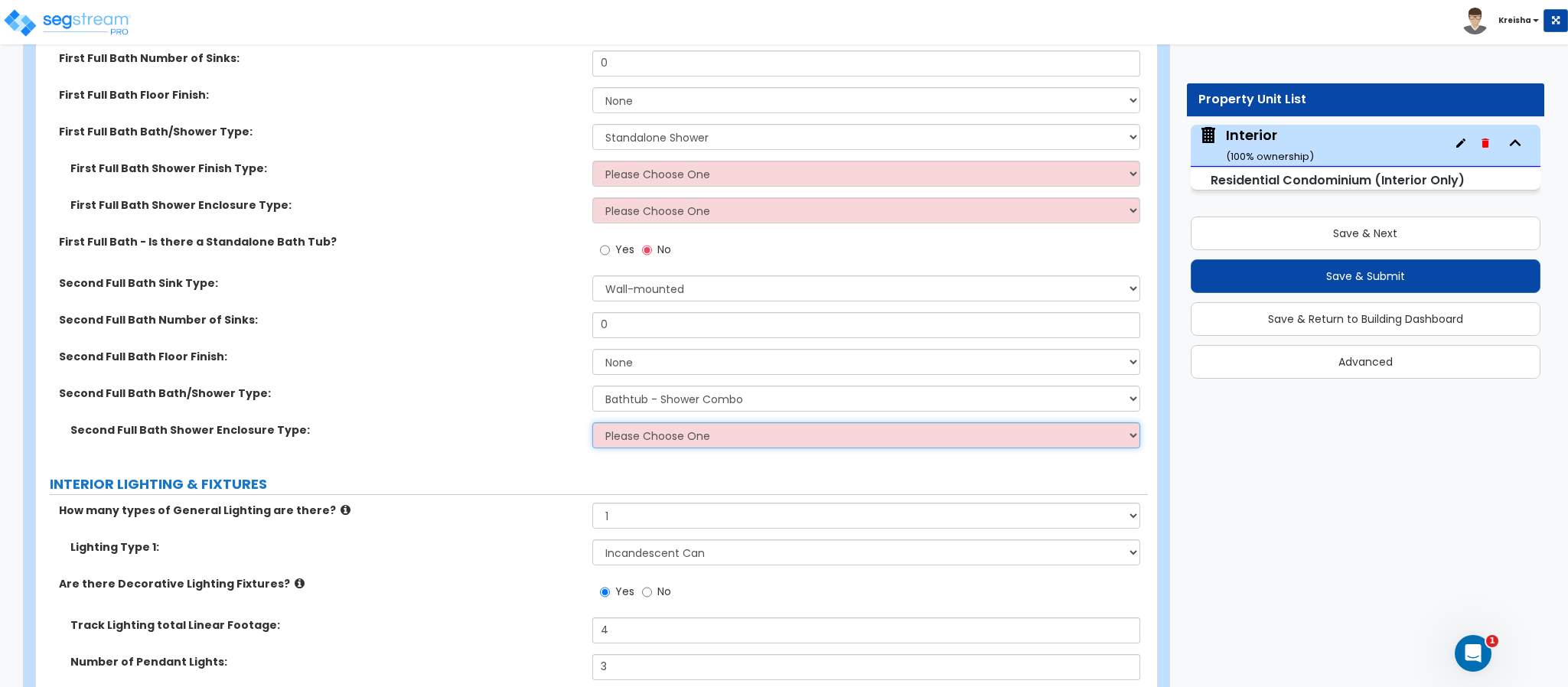
click at [656, 435] on select "Please Choose One Curtain & [PERSON_NAME] Sliding Doors Glass Hinged Doors" at bounding box center [866, 436] width 549 height 26
select select "2"
click at [592, 424] on select "Please Choose One Curtain & [PERSON_NAME] Sliding Doors Glass Hinged Doors" at bounding box center [866, 436] width 549 height 26
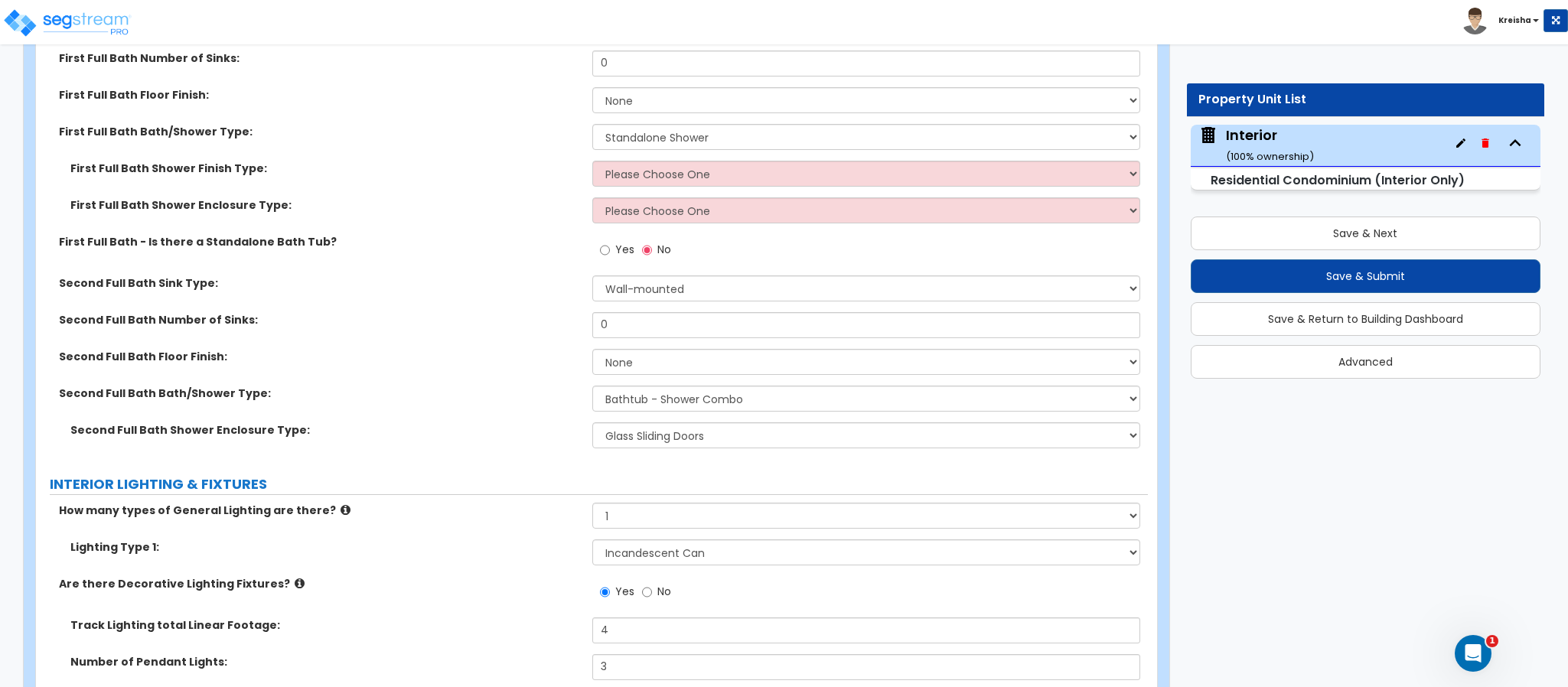
click at [556, 441] on div "Second Full Bath Shower Enclosure Type: Please Choose One Curtain & [PERSON_NAM…" at bounding box center [592, 441] width 1112 height 37
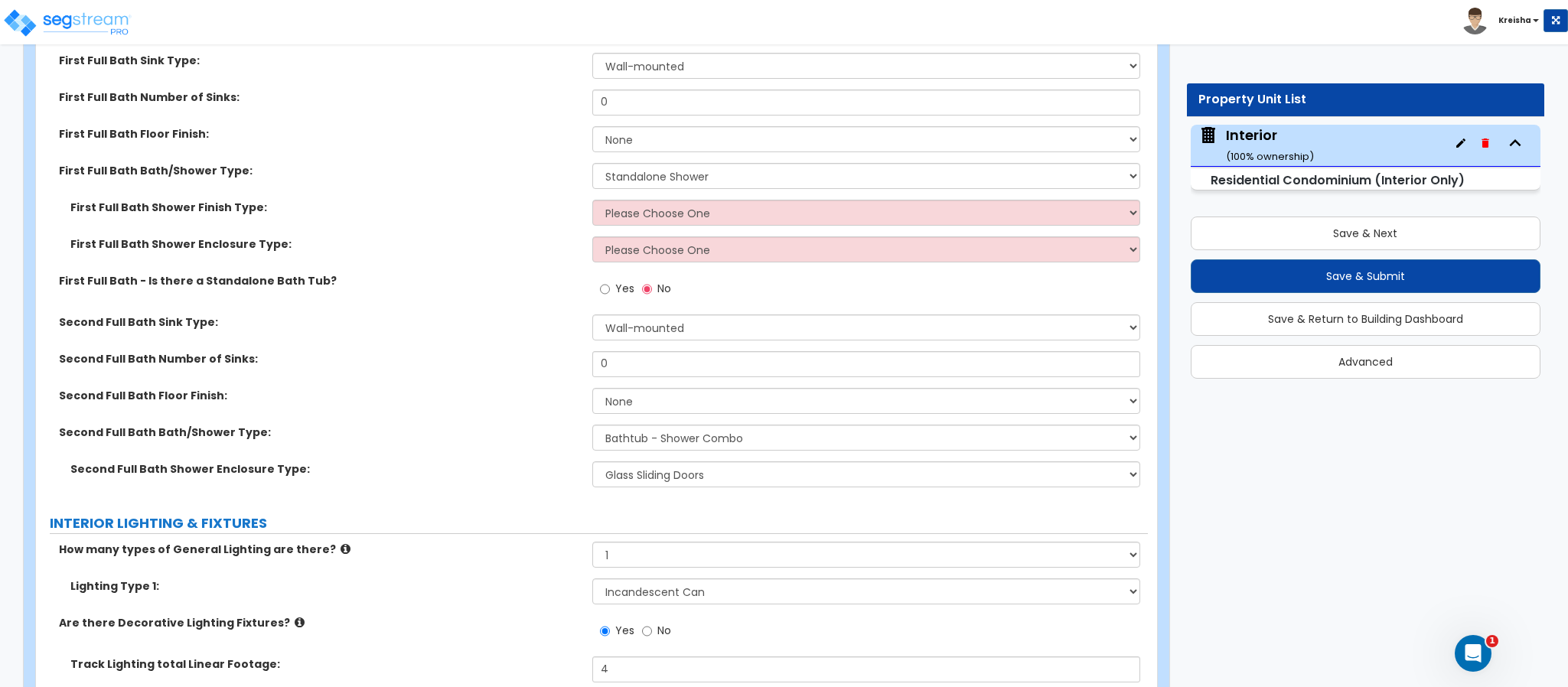
scroll to position [1389, 0]
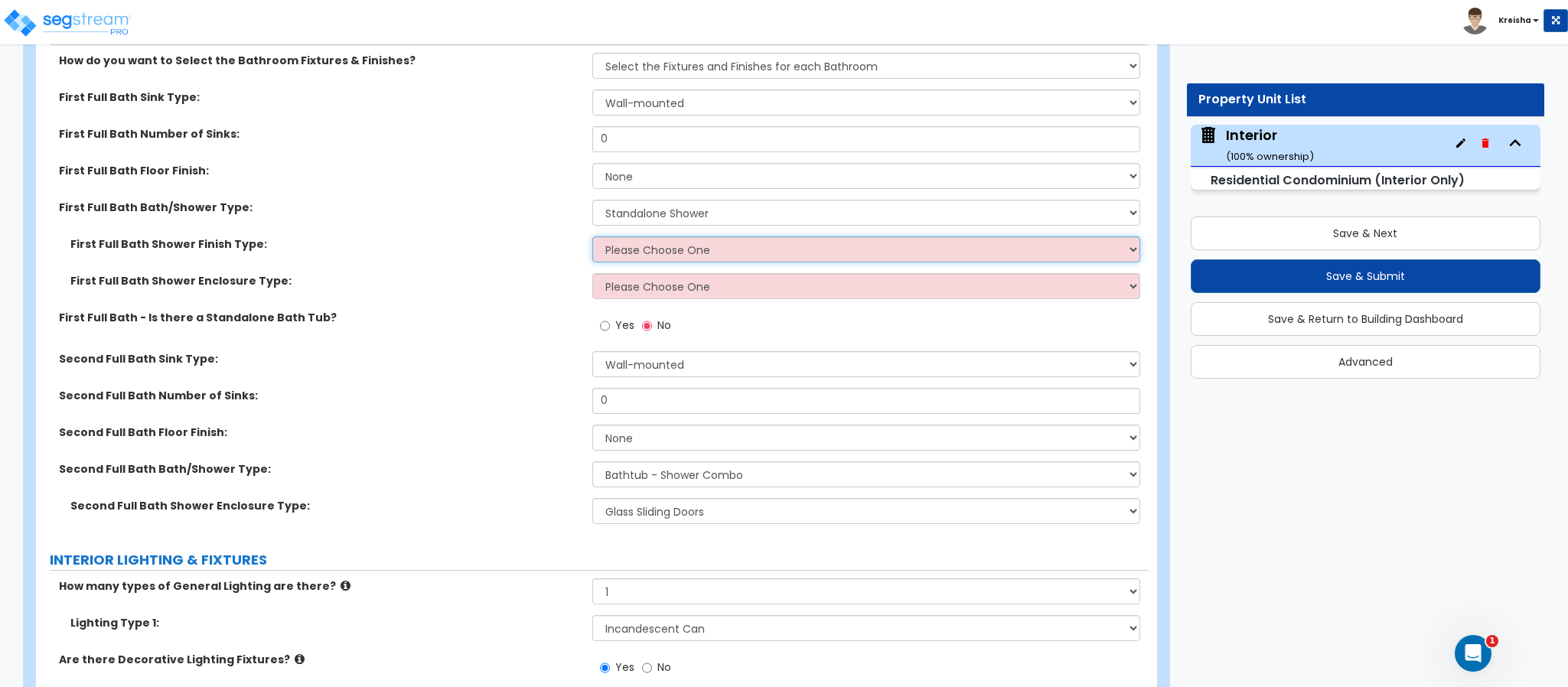
click at [627, 251] on select "Please Choose One Plastic Tile Stone" at bounding box center [866, 250] width 549 height 26
select select "2"
click at [592, 238] on select "Please Choose One Plastic Tile Stone" at bounding box center [866, 250] width 549 height 26
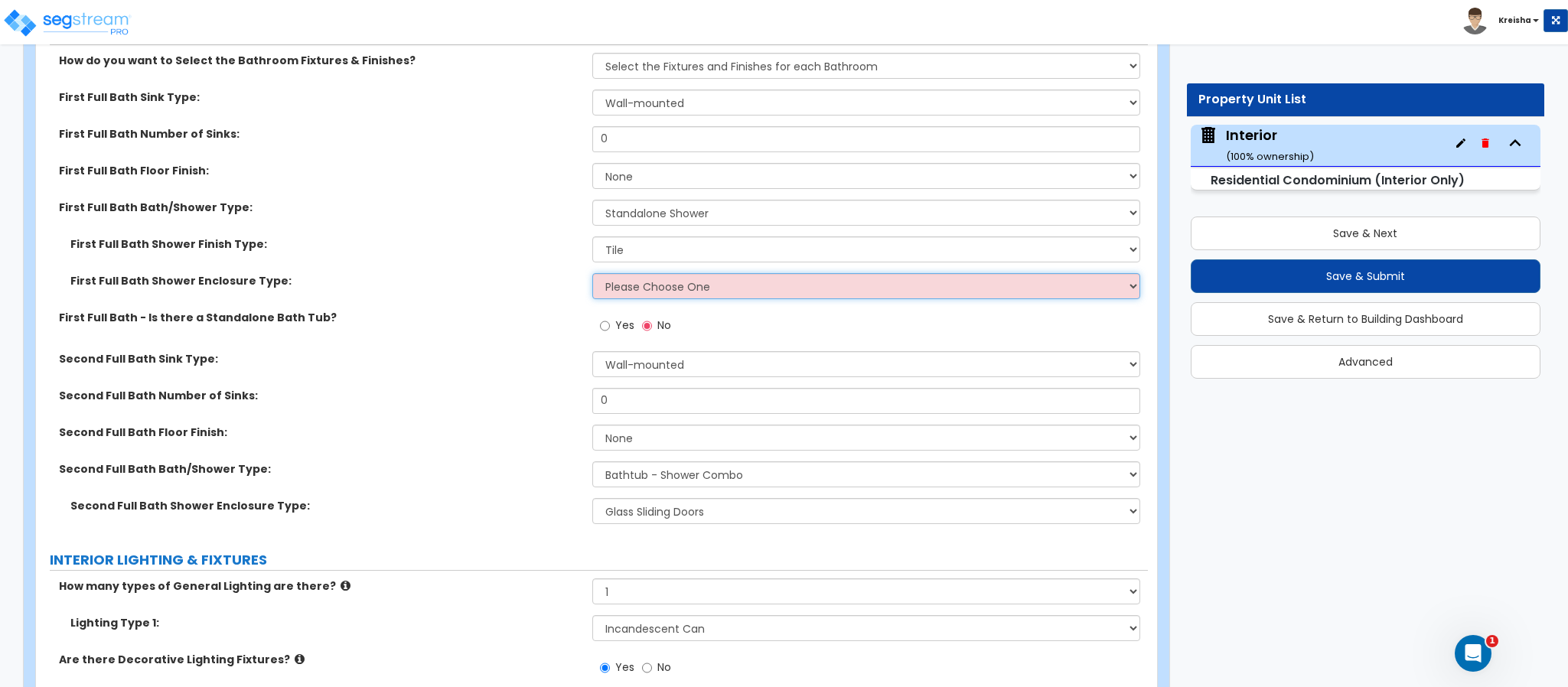
click at [654, 278] on select "Please Choose One Curtain & [PERSON_NAME] Sliding Doors Glass Hinged Doors" at bounding box center [866, 286] width 549 height 26
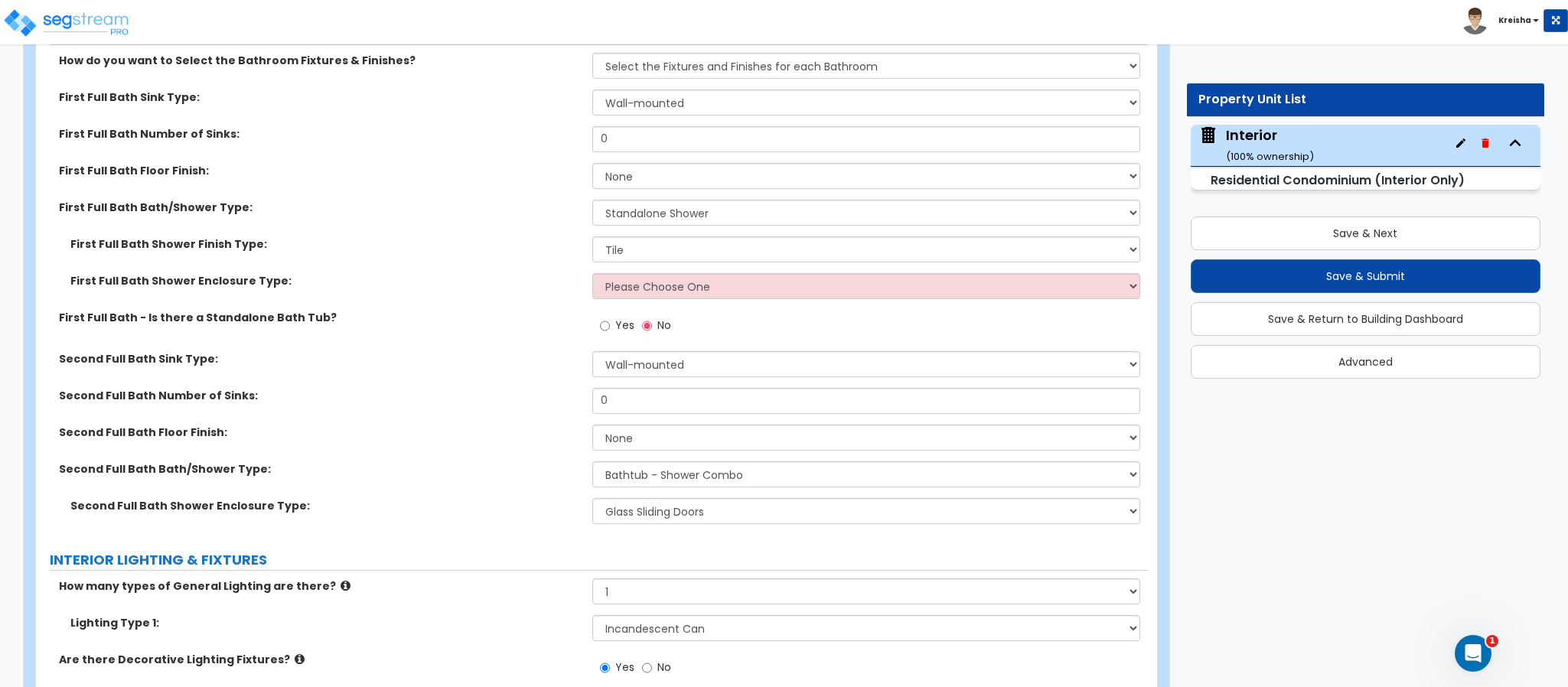
click at [528, 285] on label "First Full Bath Shower Enclosure Type:" at bounding box center [325, 281] width 510 height 16
click at [604, 329] on input "Yes" at bounding box center [604, 326] width 10 height 17
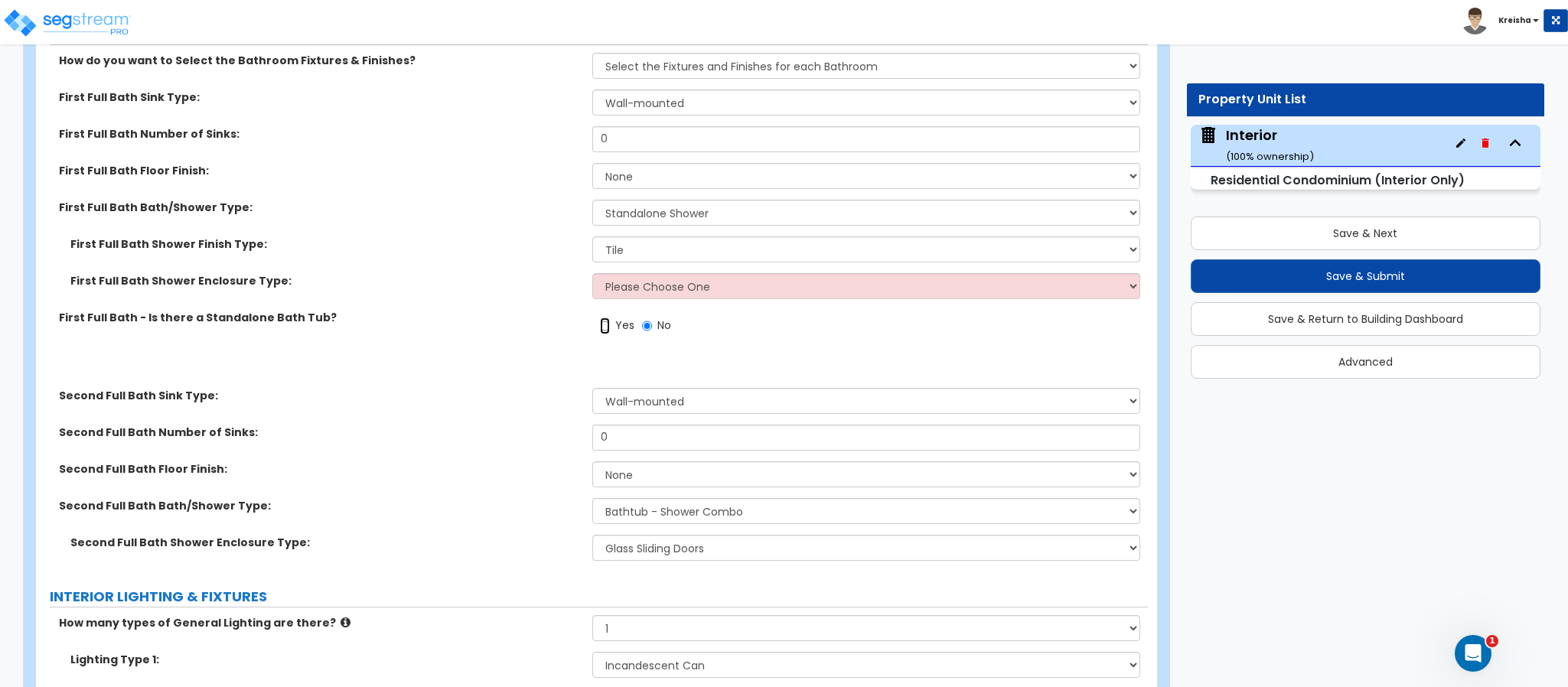
radio input "true"
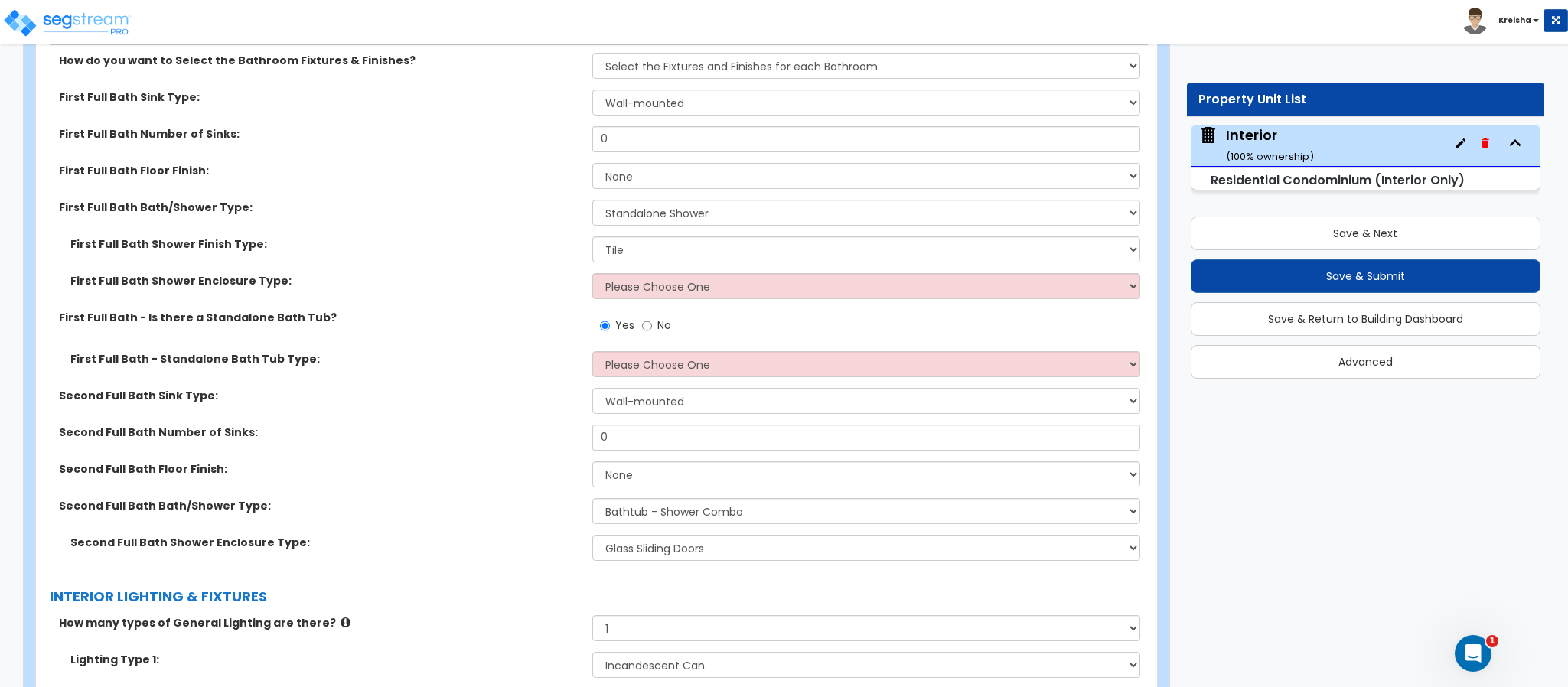
click at [636, 271] on div "First Full Bath Shower Finish Type: Please Choose One Plastic Tile Stone" at bounding box center [592, 255] width 1112 height 37
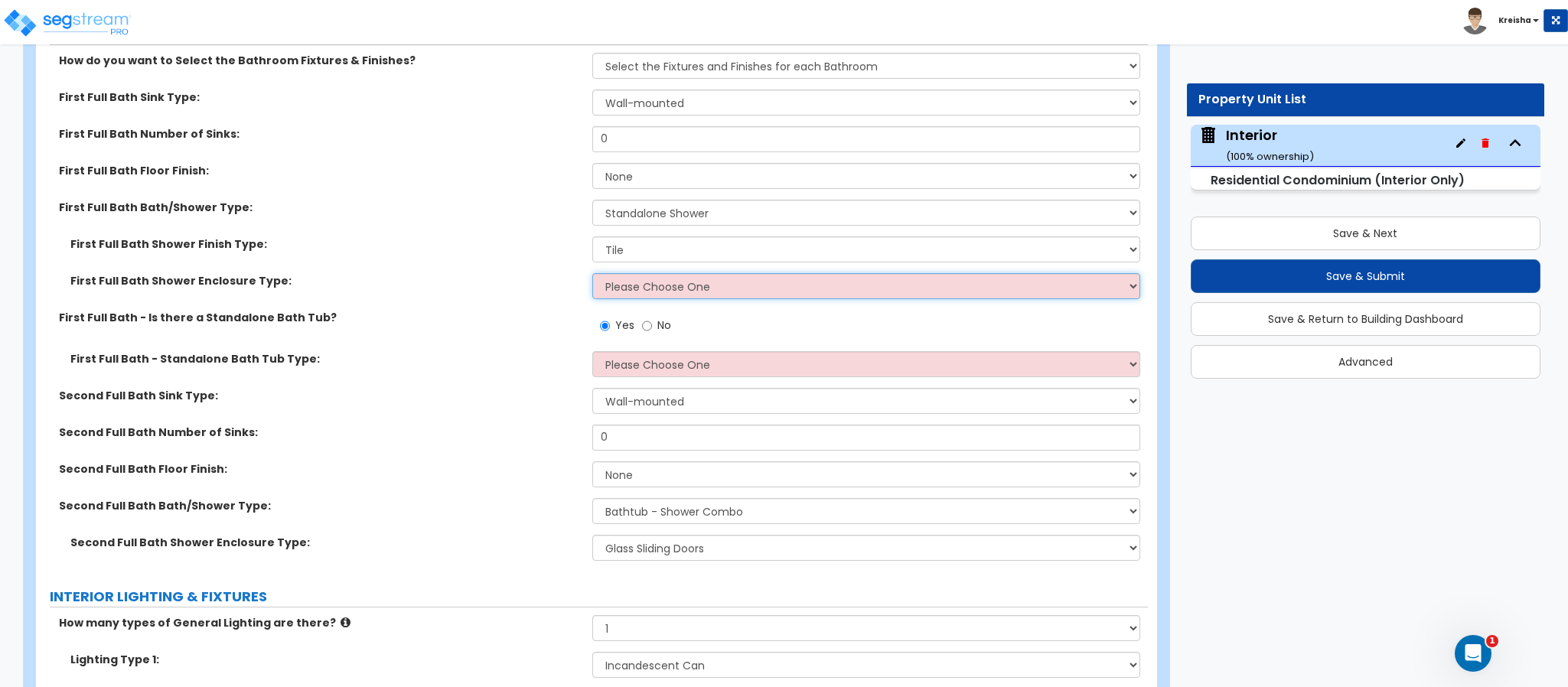
click at [627, 297] on select "Please Choose One Curtain & [PERSON_NAME] Sliding Doors Glass Hinged Doors" at bounding box center [866, 286] width 549 height 26
select select "1"
click at [592, 275] on select "Please Choose One Curtain & [PERSON_NAME] Sliding Doors Glass Hinged Doors" at bounding box center [866, 286] width 549 height 26
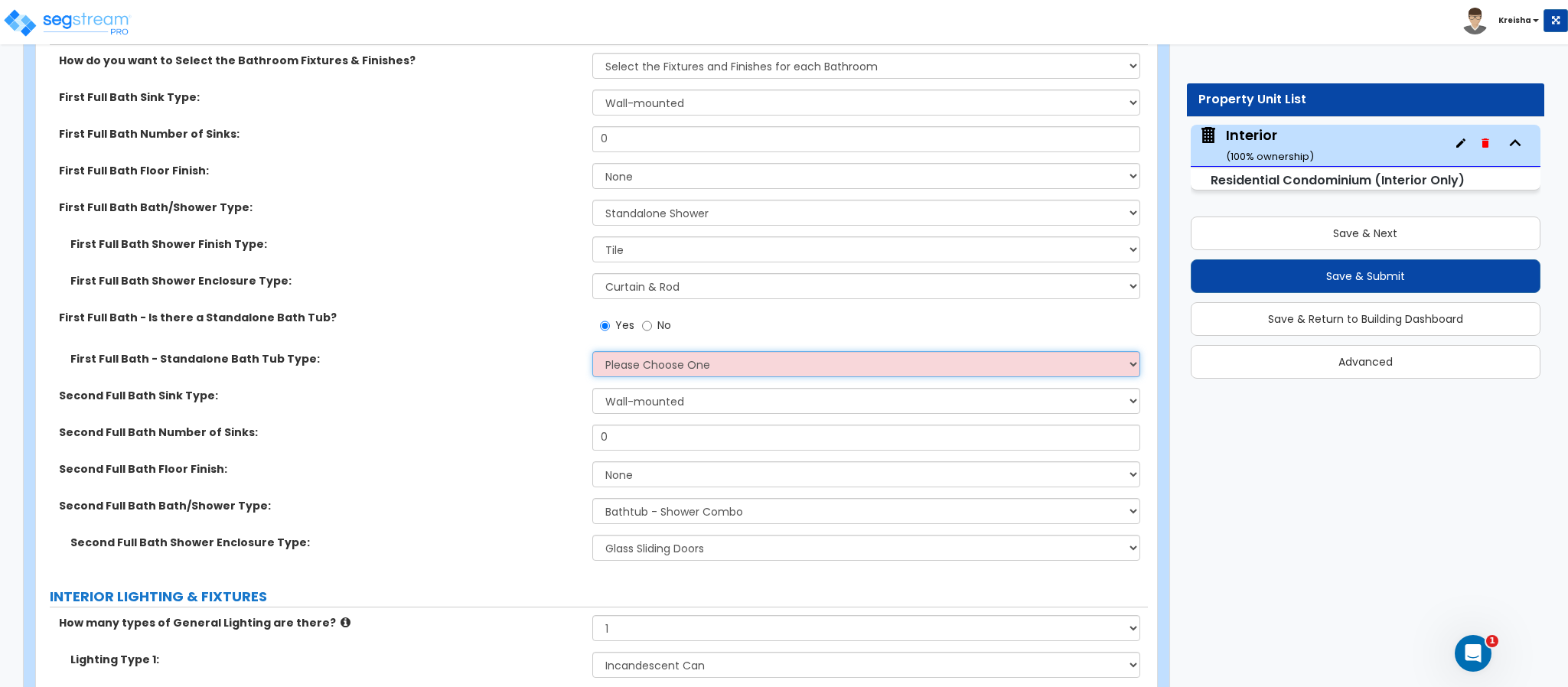
click at [634, 368] on select "Please Choose One Freestanding Bathtub Recessed Bathtub Walk-in Bathtub" at bounding box center [866, 364] width 549 height 26
select select "1"
click at [592, 353] on select "Please Choose One Freestanding Bathtub Recessed Bathtub Walk-in Bathtub" at bounding box center [866, 364] width 549 height 26
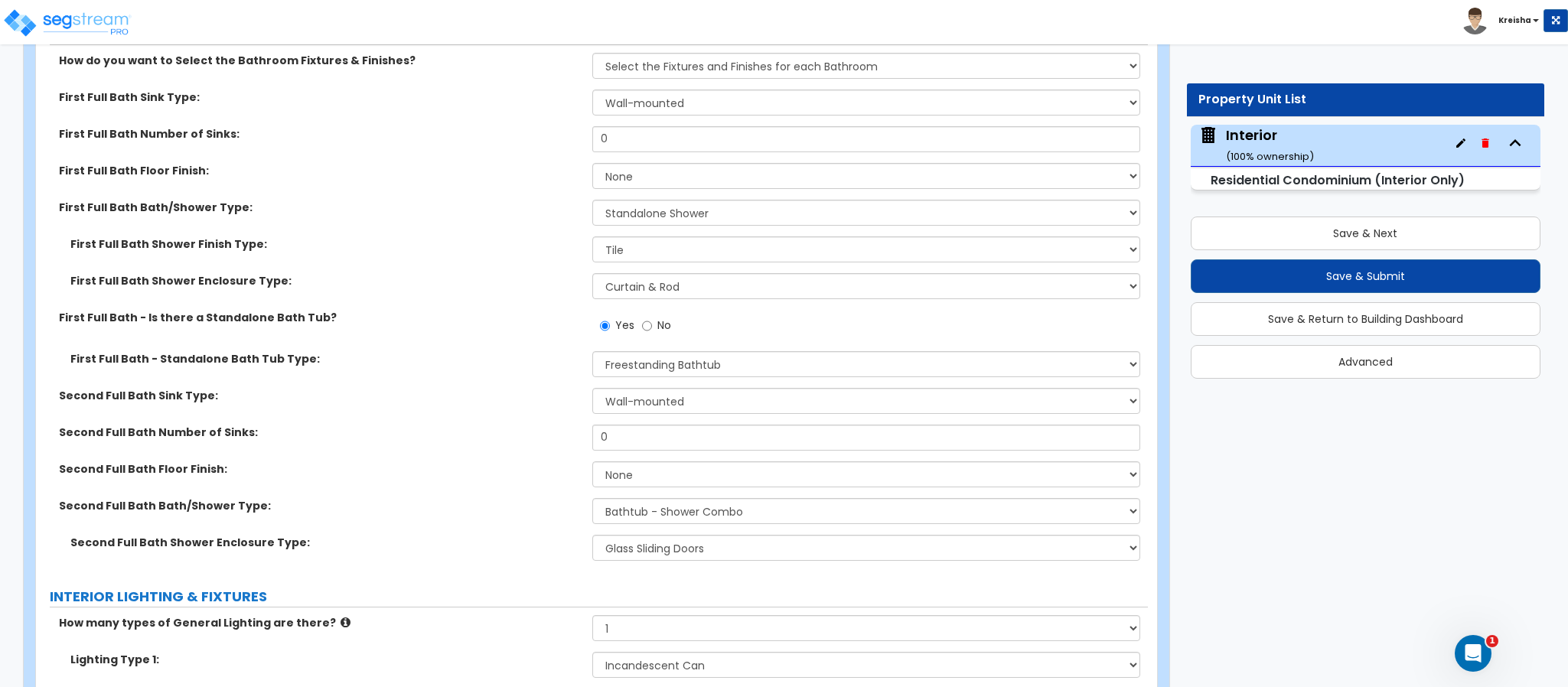
click at [517, 373] on div "First Full Bath - Standalone Bath Tub Type: Please Choose One Freestanding Bath…" at bounding box center [592, 369] width 1112 height 37
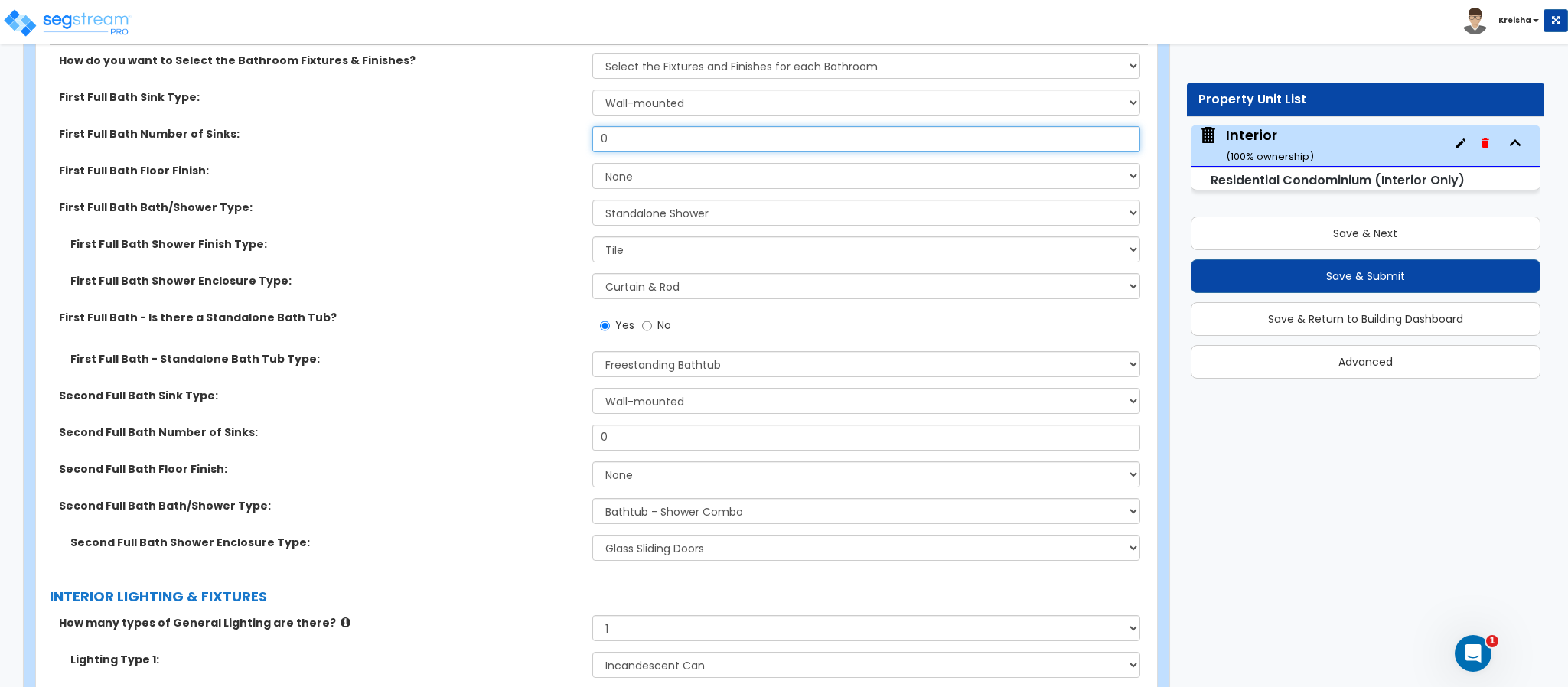
click at [630, 140] on input "0" at bounding box center [866, 140] width 549 height 26
click at [630, 139] on input "0" at bounding box center [866, 140] width 549 height 26
type input "1"
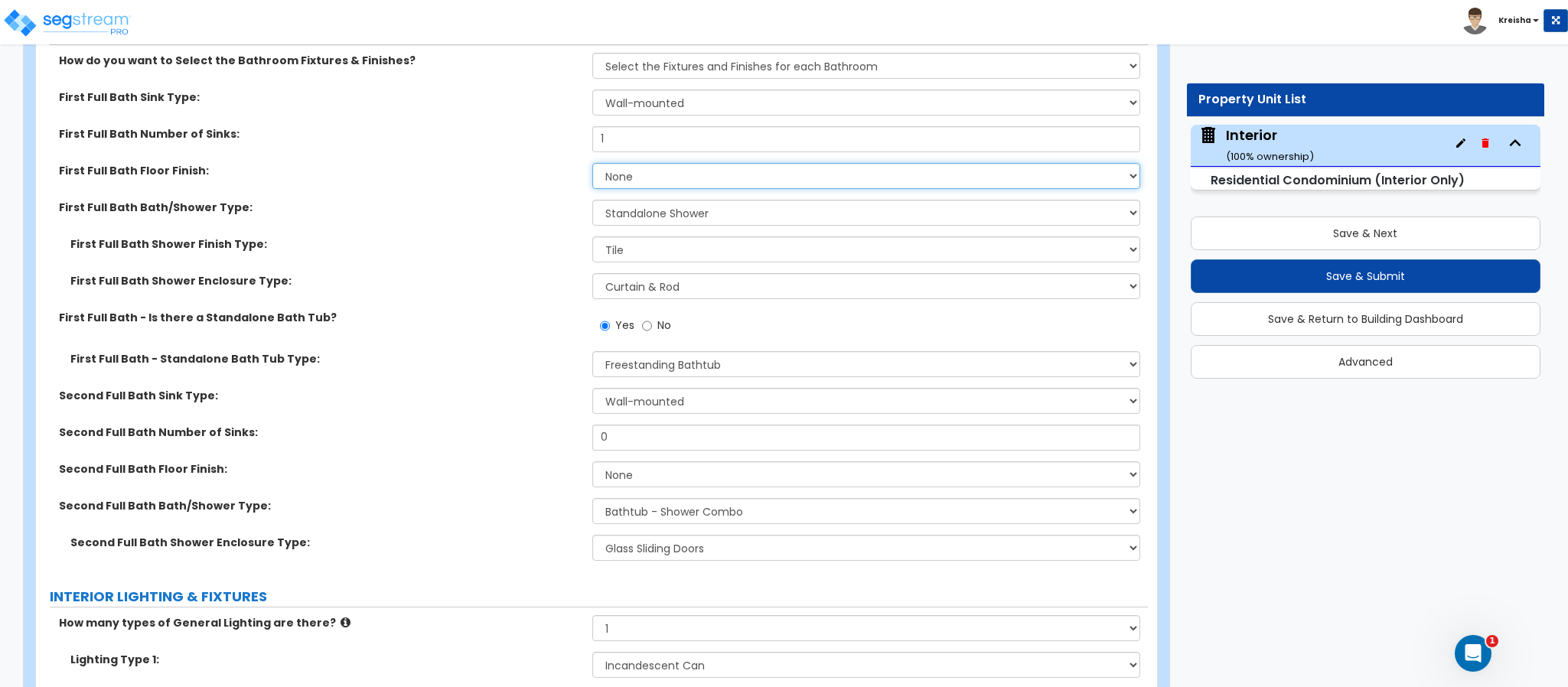
click at [631, 177] on select "None Tile Flooring Hardwood Flooring Resilient Laminate Flooring VCT Flooring S…" at bounding box center [866, 176] width 549 height 26
select select "1"
click at [592, 165] on select "None Tile Flooring Hardwood Flooring Resilient Laminate Flooring VCT Flooring S…" at bounding box center [866, 176] width 549 height 26
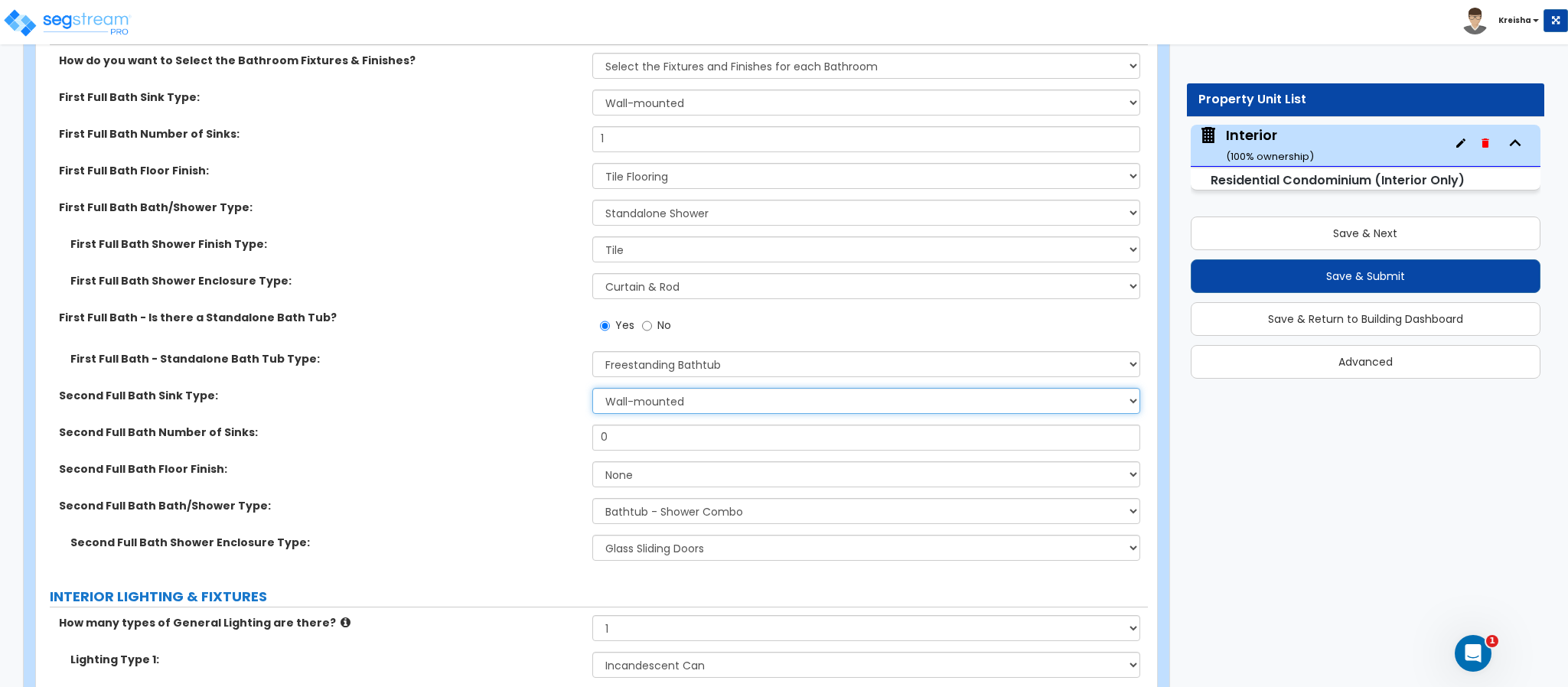
click at [643, 393] on select "Wall-mounted Pedestal-mounted Vanity-mounted" at bounding box center [866, 402] width 549 height 26
select select "2"
click at [592, 389] on select "Wall-mounted Pedestal-mounted Vanity-mounted" at bounding box center [866, 402] width 549 height 26
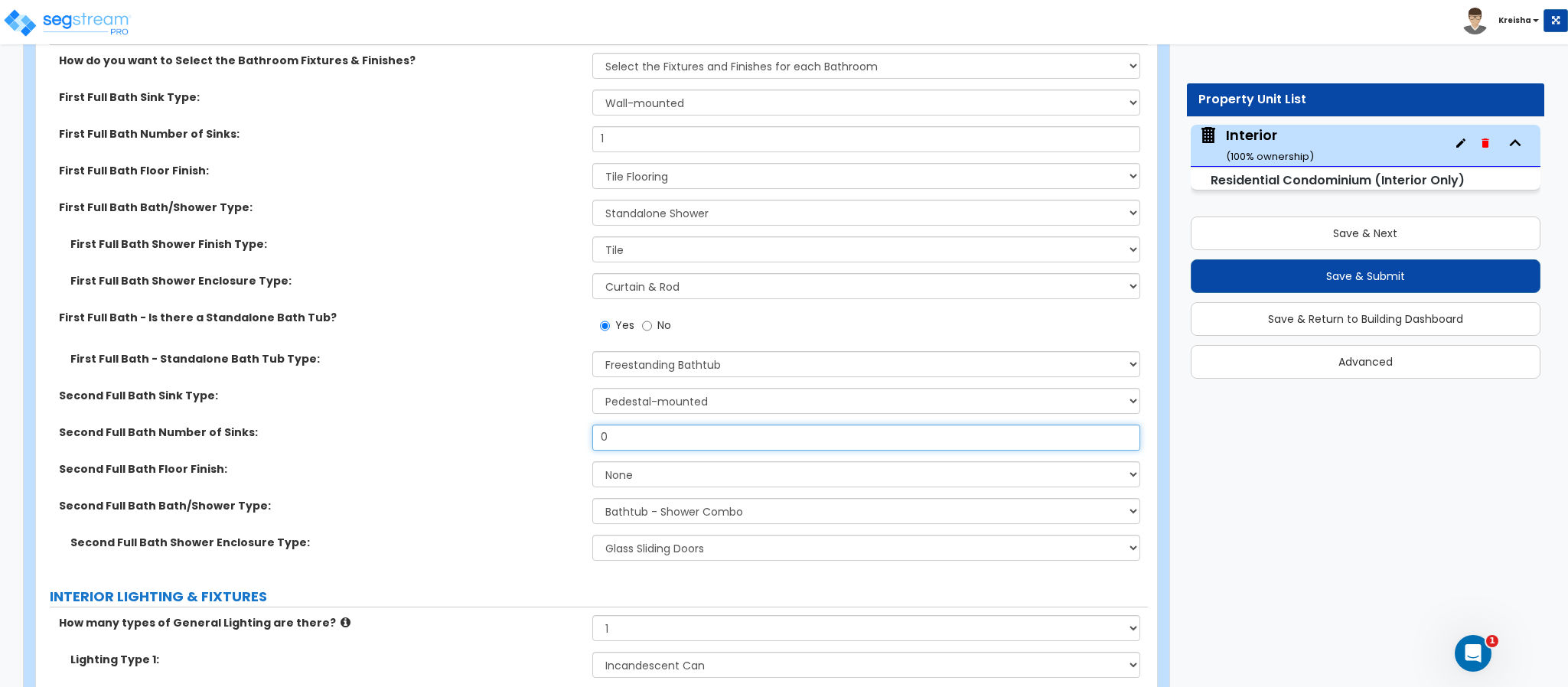
click at [641, 429] on input "0" at bounding box center [866, 438] width 549 height 26
click at [641, 428] on input "0" at bounding box center [866, 438] width 549 height 26
type input "1"
click at [639, 471] on select "None Tile Flooring Hardwood Flooring Resilient Laminate Flooring VCT Flooring S…" at bounding box center [866, 475] width 549 height 26
select select "1"
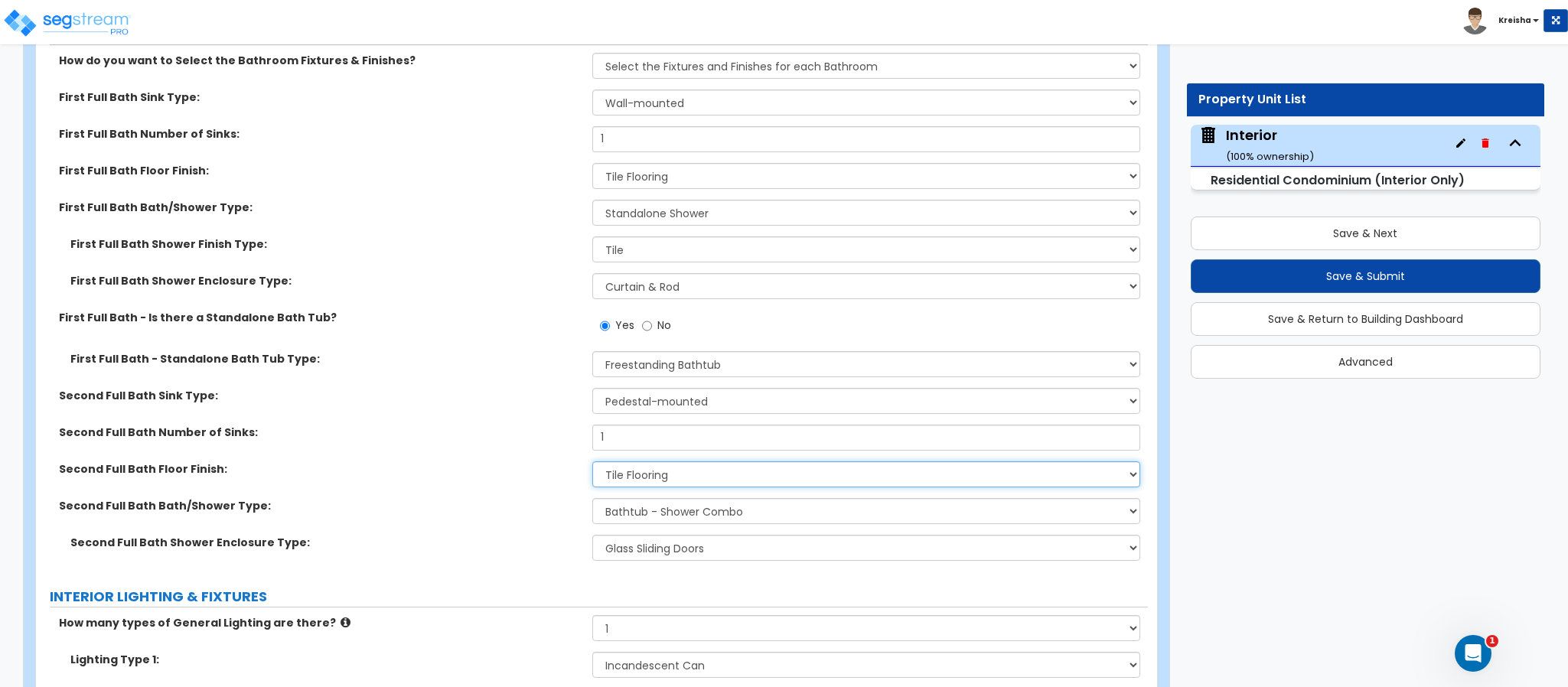
click at [592, 463] on select "None Tile Flooring Hardwood Flooring Resilient Laminate Flooring VCT Flooring S…" at bounding box center [866, 475] width 549 height 26
click at [661, 525] on select "Please Choose One Standalone Shower Bathtub - Shower Combo" at bounding box center [866, 512] width 549 height 26
click at [551, 556] on div "Second Full Bath Shower Enclosure Type: Please Choose One Curtain & [PERSON_NAM…" at bounding box center [592, 553] width 1112 height 37
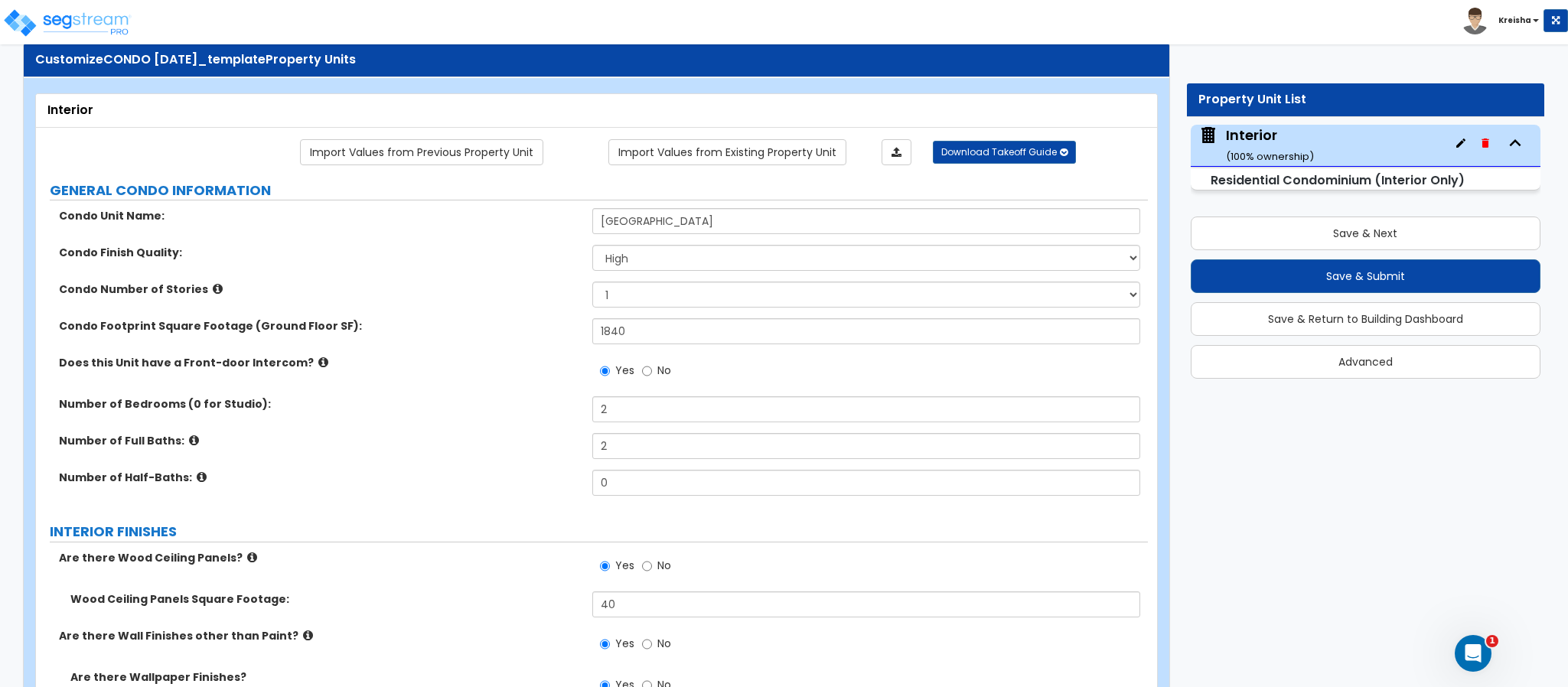
scroll to position [0, 0]
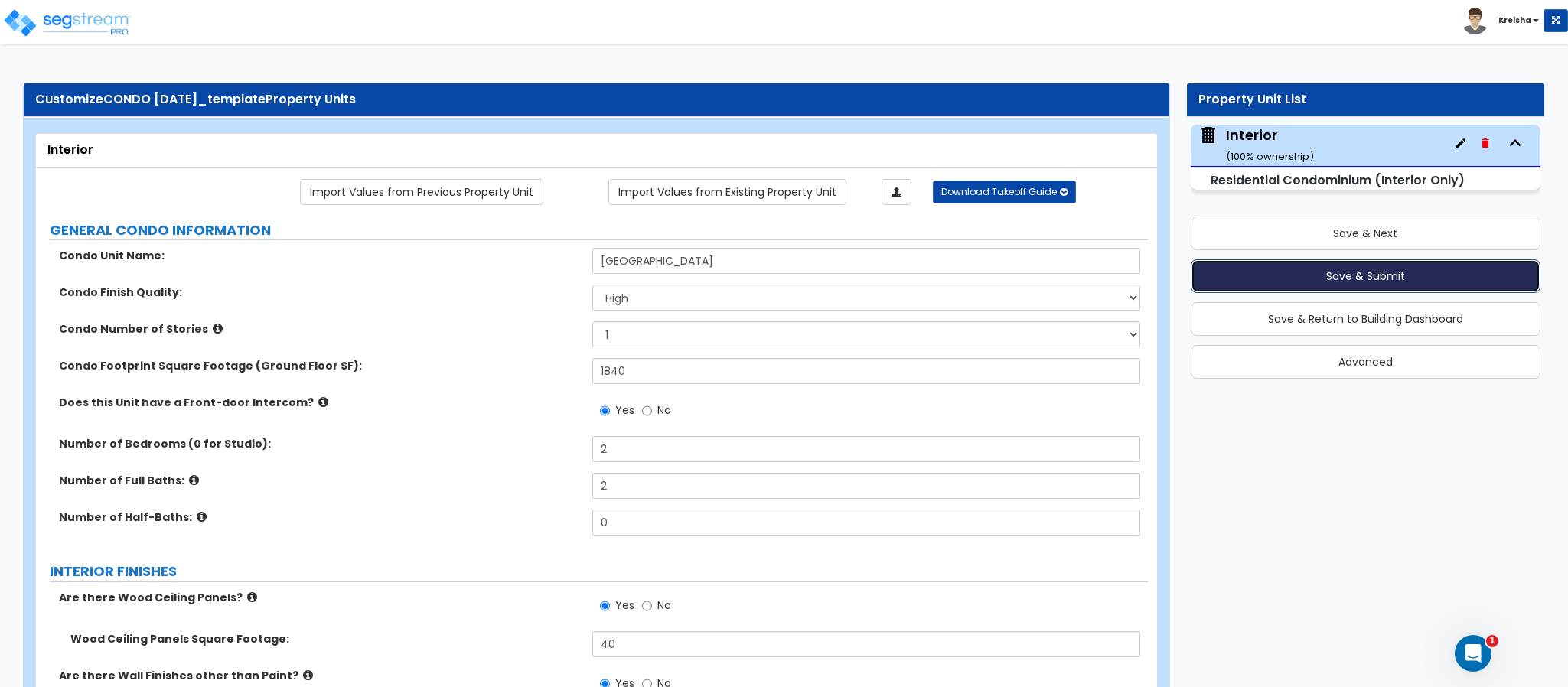
click at [1330, 278] on button "Save & Submit" at bounding box center [1365, 276] width 350 height 34
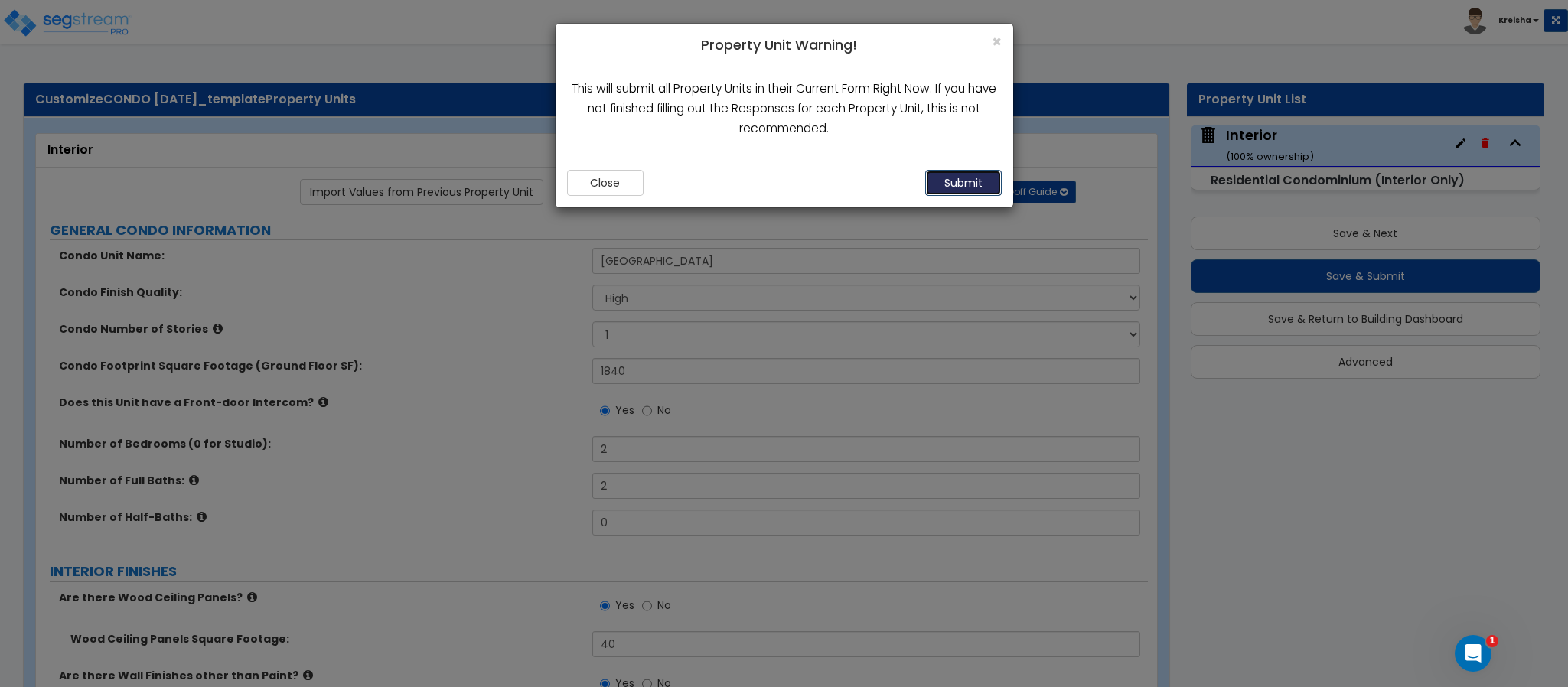
click at [981, 183] on button "Submit" at bounding box center [963, 183] width 77 height 26
